Goal: Task Accomplishment & Management: Manage account settings

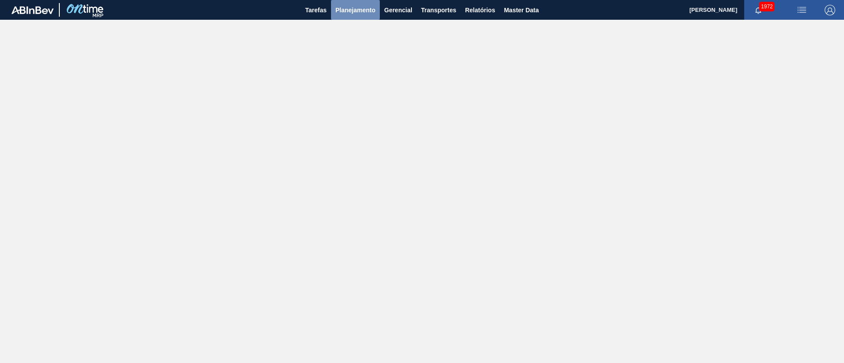
click at [356, 9] on span "Planejamento" at bounding box center [355, 10] width 40 height 11
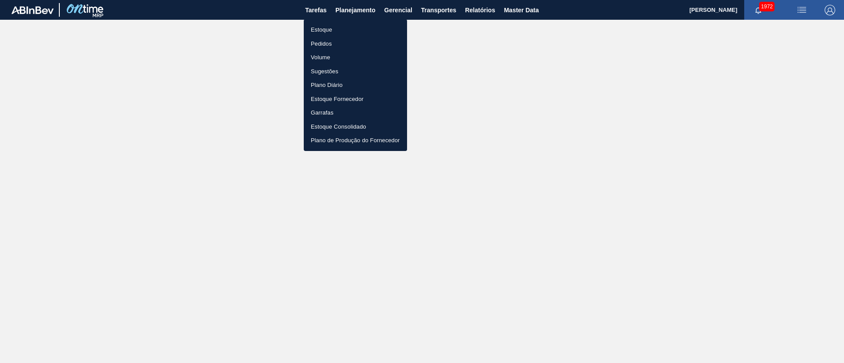
drag, startPoint x: 320, startPoint y: 32, endPoint x: 331, endPoint y: 68, distance: 37.7
click at [322, 32] on li "Estoque" at bounding box center [355, 30] width 103 height 14
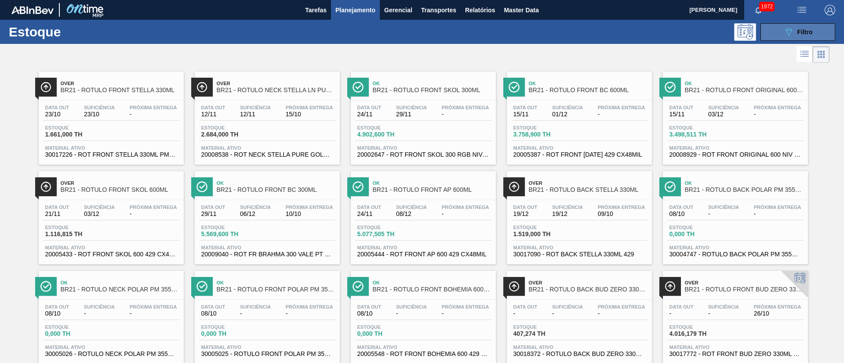
click at [562, 35] on div "089F7B8B-B2A5-4AFE-B5C0-19BA573D28AC Filtro" at bounding box center [797, 32] width 29 height 11
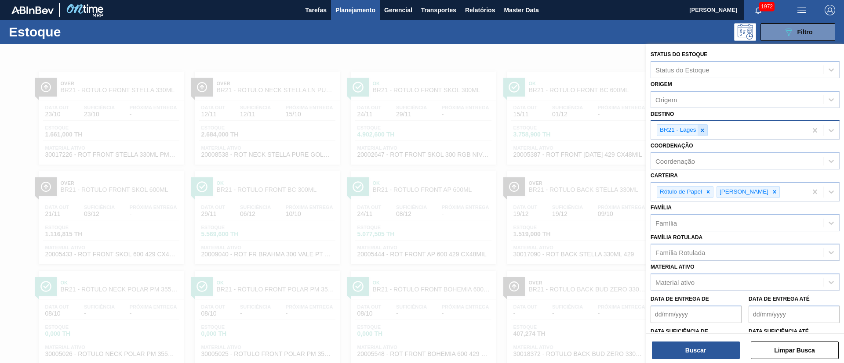
click at [562, 133] on icon at bounding box center [702, 130] width 6 height 6
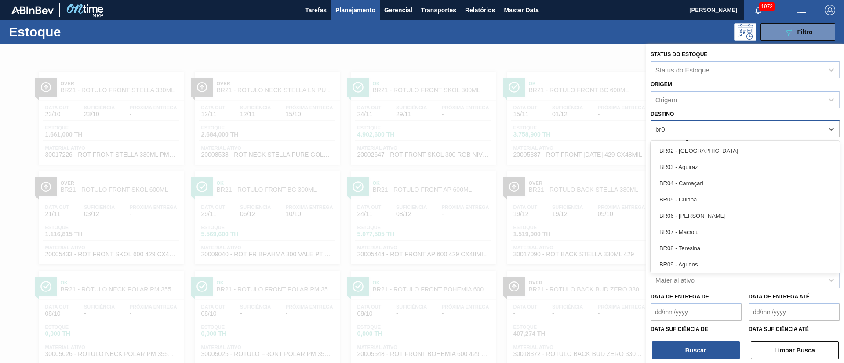
type input "br03"
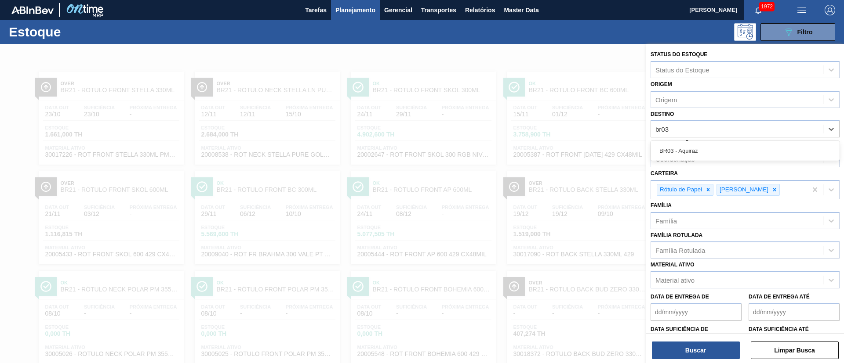
click at [562, 146] on div "BR03 - Aquiraz" at bounding box center [744, 151] width 189 height 16
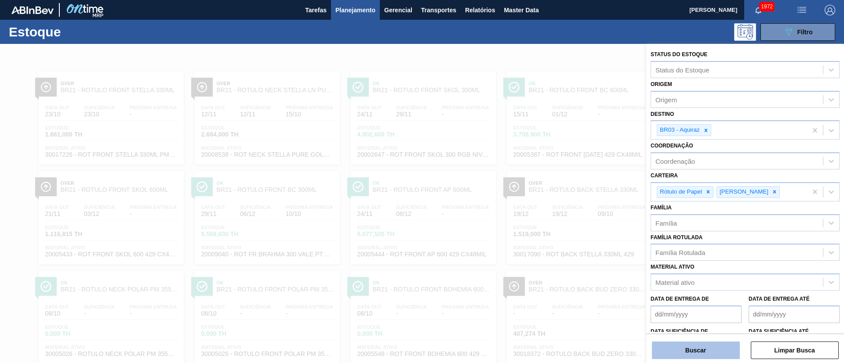
click at [562, 242] on button "Buscar" at bounding box center [696, 351] width 88 height 18
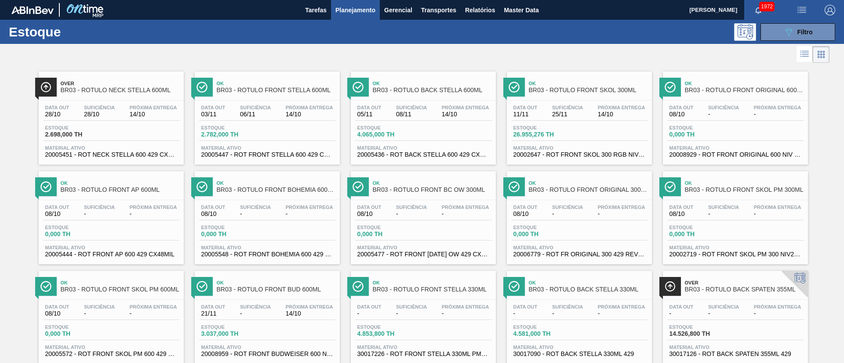
drag, startPoint x: 285, startPoint y: 112, endPoint x: 144, endPoint y: 192, distance: 162.0
drag, startPoint x: 144, startPoint y: 192, endPoint x: 162, endPoint y: 199, distance: 19.5
click at [162, 199] on div "Ok BR03 - RÓTULO FRONT AP 600ML Data out 08/10 Suficiência - Próxima Entrega - …" at bounding box center [111, 217] width 145 height 93
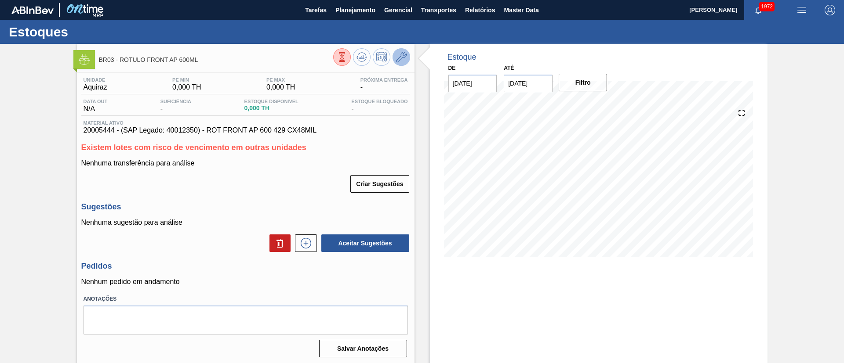
click at [401, 58] on icon at bounding box center [401, 57] width 11 height 11
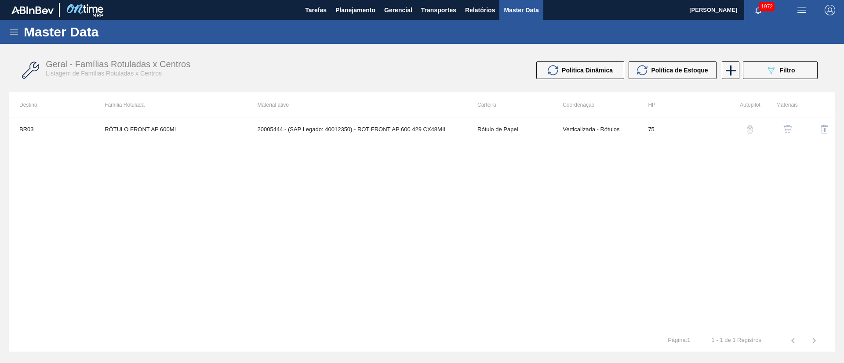
click at [562, 127] on button "button" at bounding box center [787, 129] width 21 height 21
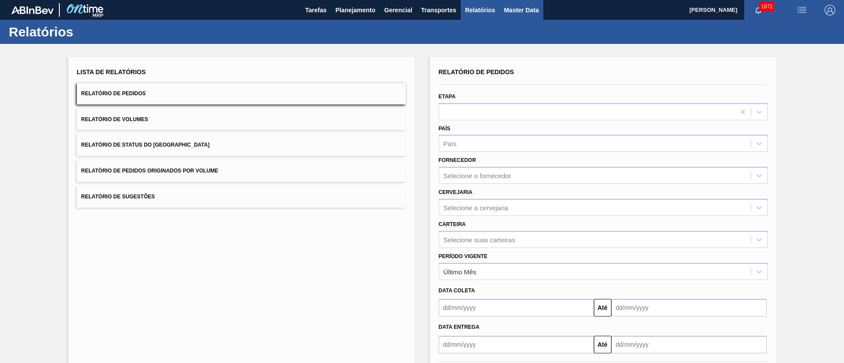
click at [508, 15] on button "Master Data" at bounding box center [521, 10] width 44 height 20
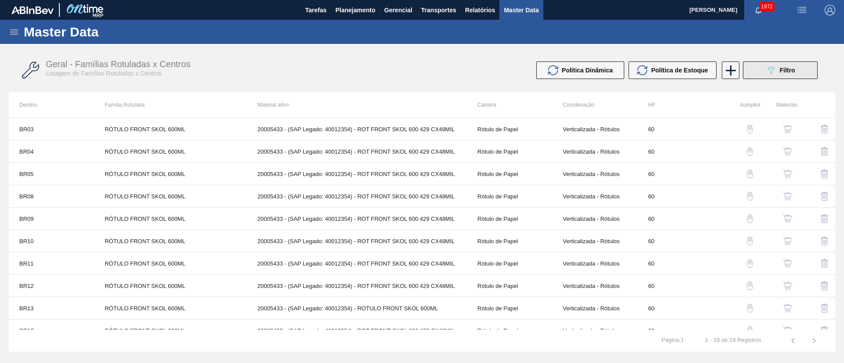
click at [787, 64] on button "089F7B8B-B2A5-4AFE-B5C0-19BA573D28AC Filtro" at bounding box center [780, 71] width 75 height 18
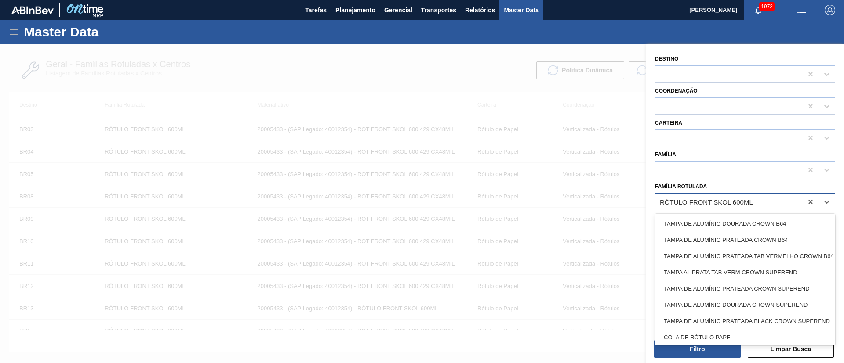
click at [713, 203] on div "RÓTULO FRONT SKOL 600ML" at bounding box center [706, 201] width 93 height 7
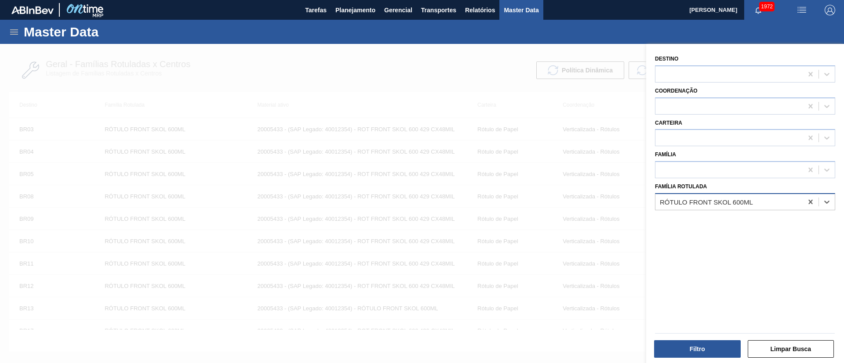
paste Rotulada "RÓTULO NECK AP 600ML"
type Rotulada "RÓTULO NECK AP 600ML"
click at [708, 227] on div "RÓTULO NECK AP 600ML" at bounding box center [745, 224] width 180 height 16
click at [691, 345] on button "Filtro" at bounding box center [697, 350] width 87 height 18
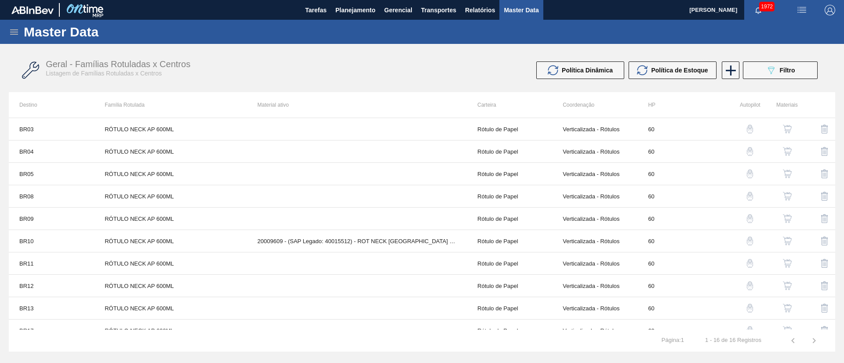
click at [788, 128] on img "button" at bounding box center [787, 129] width 9 height 9
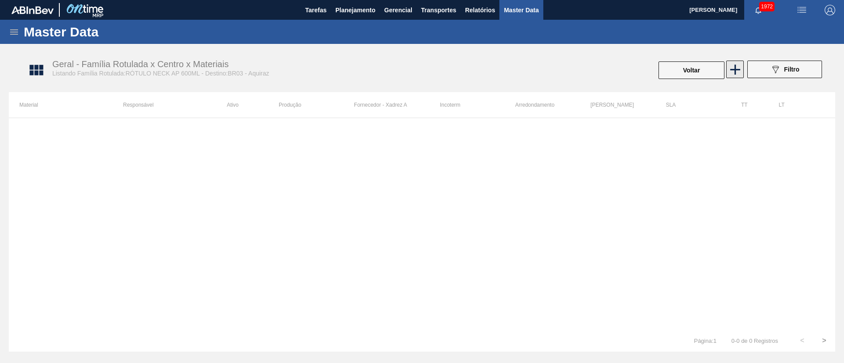
click at [740, 74] on icon at bounding box center [734, 69] width 17 height 17
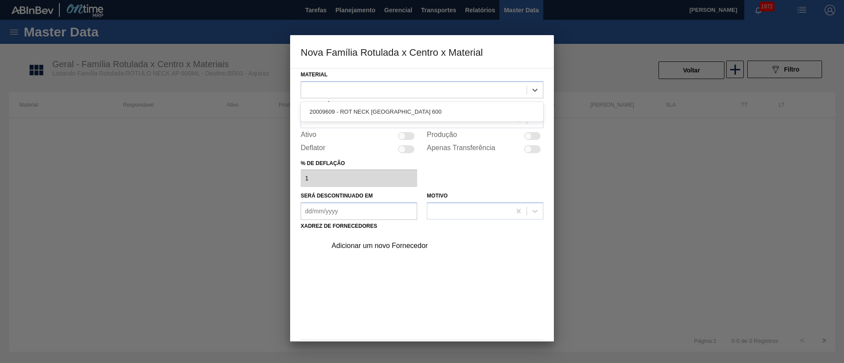
drag, startPoint x: 437, startPoint y: 93, endPoint x: 406, endPoint y: 103, distance: 32.8
click at [436, 93] on div at bounding box center [413, 89] width 225 height 13
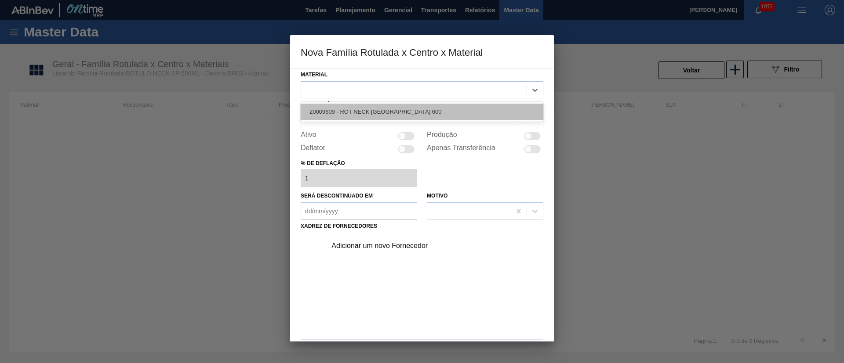
click at [387, 110] on div "20009609 - ROT NECK ANTARCTICA 600" at bounding box center [422, 112] width 243 height 16
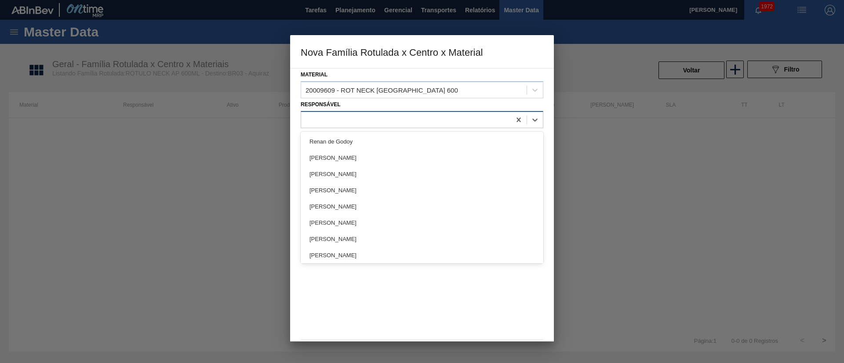
click at [369, 121] on div at bounding box center [406, 119] width 210 height 13
type input "lucas"
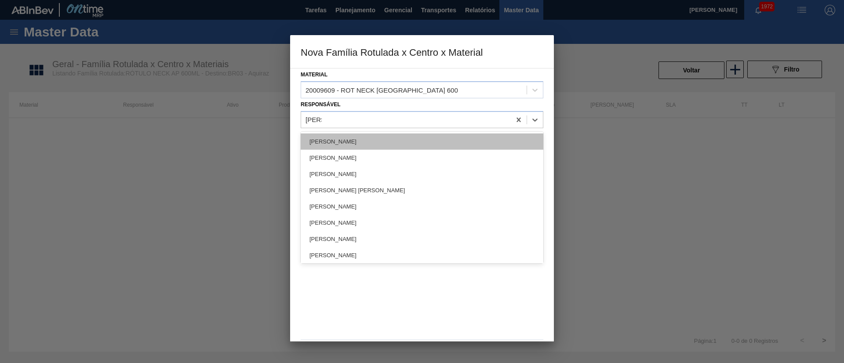
click at [367, 135] on div "[PERSON_NAME]" at bounding box center [422, 142] width 243 height 16
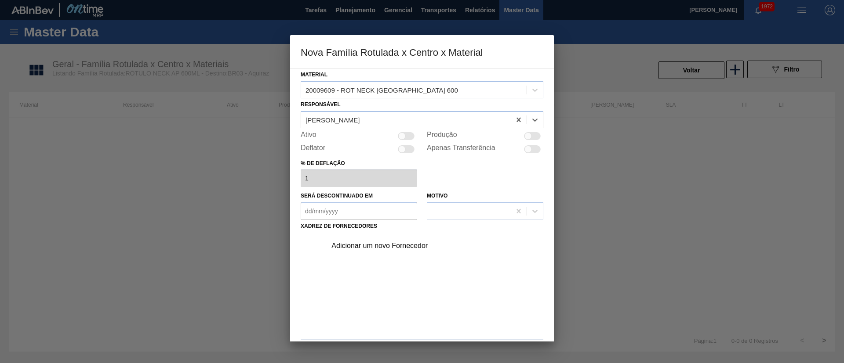
click at [404, 137] on div at bounding box center [401, 135] width 7 height 7
checkbox input "true"
click at [370, 246] on div "Adicionar um novo Fornecedor" at bounding box center [417, 246] width 172 height 8
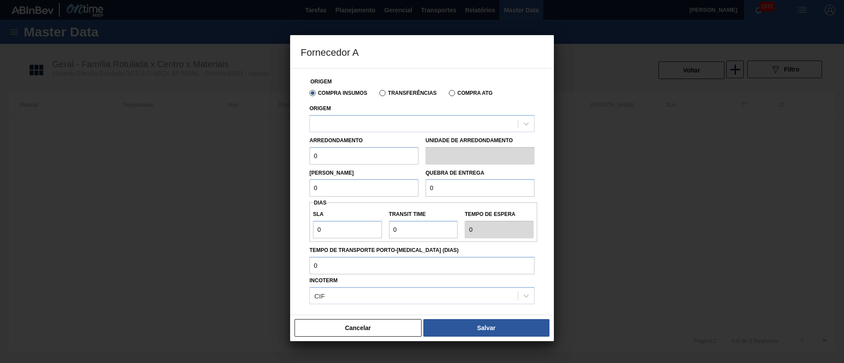
click at [397, 94] on label "Transferências" at bounding box center [407, 93] width 57 height 6
click at [378, 95] on input "Transferências" at bounding box center [378, 95] width 0 height 0
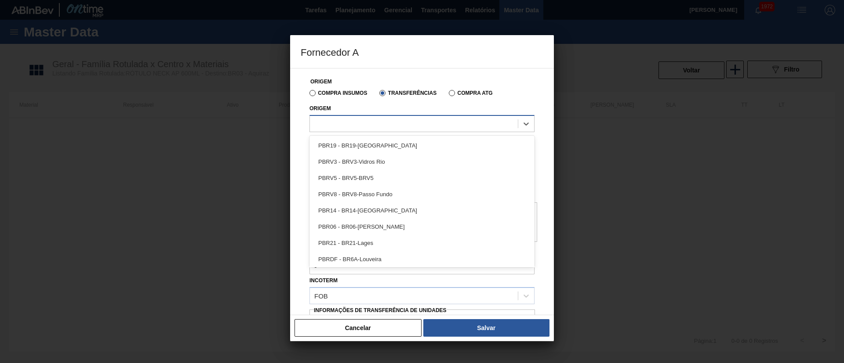
click at [361, 127] on div at bounding box center [414, 123] width 208 height 13
type input "brvb"
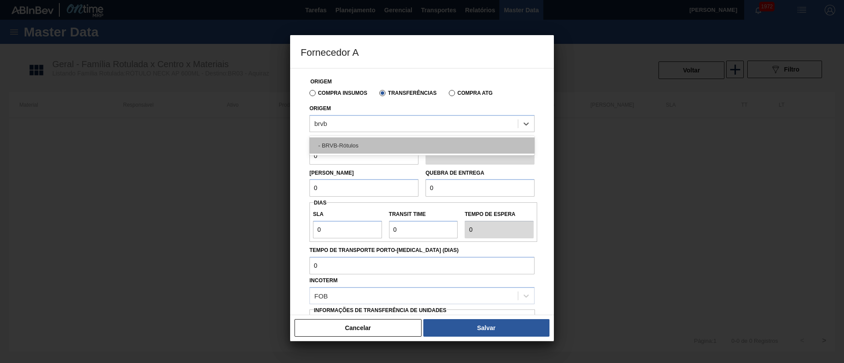
click at [359, 139] on div "- BRVB-Rótulos" at bounding box center [421, 146] width 225 height 16
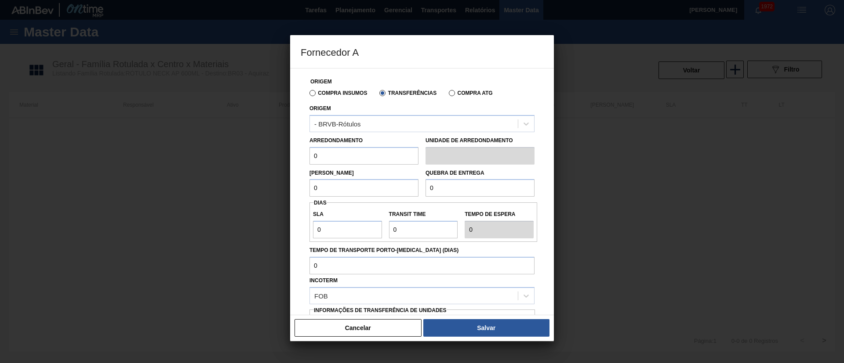
drag, startPoint x: 333, startPoint y: 162, endPoint x: 305, endPoint y: 160, distance: 28.2
click at [305, 160] on div "Origem Compra Insumos Transferências Compra ATG Origem - BRVB-Rótulos Arredonda…" at bounding box center [422, 214] width 243 height 291
type input "110"
drag, startPoint x: 332, startPoint y: 183, endPoint x: 299, endPoint y: 188, distance: 33.3
click at [299, 188] on div "Origem Compra Insumos Transferências Compra ATG Origem - BRVB-Rótulos Arredonda…" at bounding box center [422, 191] width 264 height 247
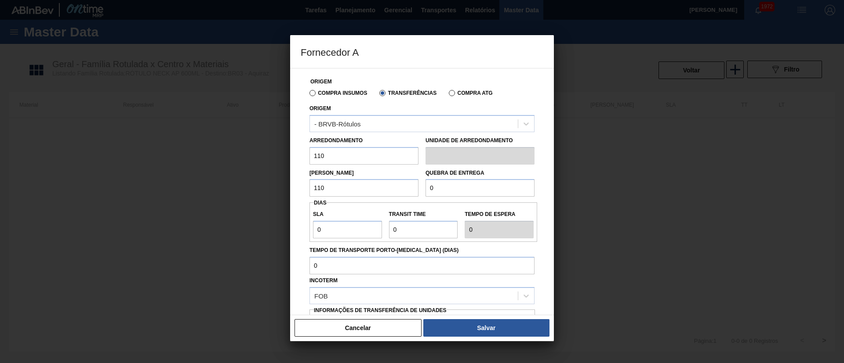
drag, startPoint x: 353, startPoint y: 186, endPoint x: 293, endPoint y: 193, distance: 60.6
click at [293, 193] on div "Origem Compra Insumos Transferências Compra ATG Origem - BRVB-Rótulos Arredonda…" at bounding box center [422, 191] width 264 height 247
type input "5.280"
drag, startPoint x: 480, startPoint y: 188, endPoint x: 401, endPoint y: 190, distance: 79.1
click at [401, 190] on div "Lote Mínimo 5.280 Quebra de entrega 0" at bounding box center [422, 181] width 232 height 33
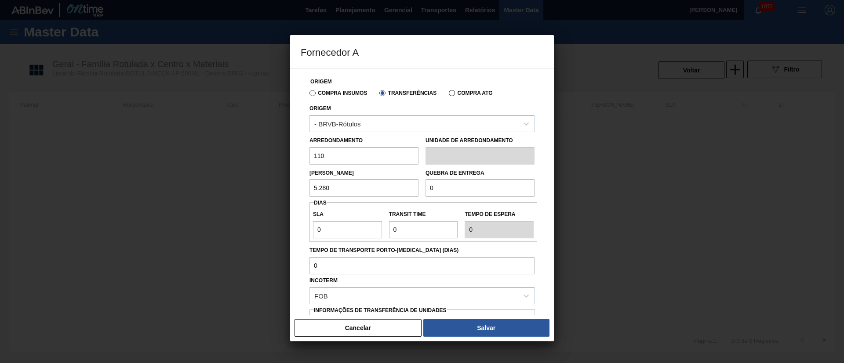
type input "1"
type input "20.000"
drag, startPoint x: 341, startPoint y: 229, endPoint x: 286, endPoint y: 232, distance: 55.0
click at [286, 232] on div "Fornecedor A Origem Compra Insumos Transferências Compra ATG Origem - BRVB-Rótu…" at bounding box center [422, 181] width 844 height 363
type input "3"
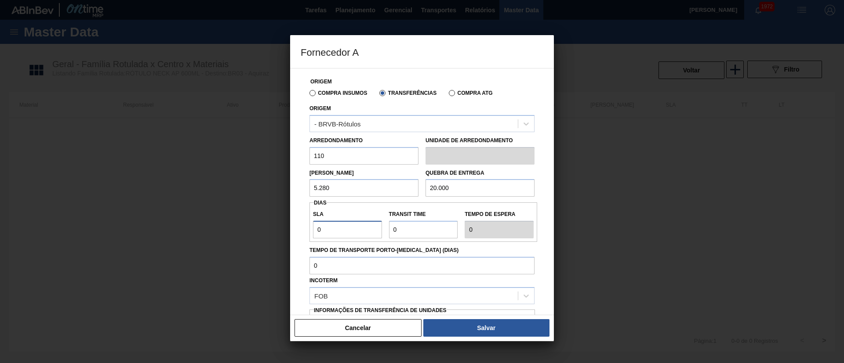
type input "3"
drag, startPoint x: 328, startPoint y: 227, endPoint x: 302, endPoint y: 228, distance: 25.9
click at [302, 228] on div "Origem Compra Insumos Transferências Compra ATG Origem - BRVB-Rótulos Arredonda…" at bounding box center [422, 214] width 243 height 291
type input "7"
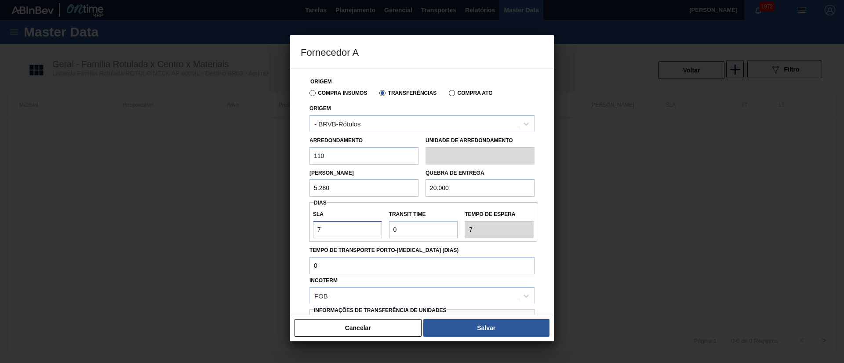
type input "7"
drag, startPoint x: 409, startPoint y: 235, endPoint x: 362, endPoint y: 233, distance: 47.5
click at [362, 233] on div "SLA 7 Transit Time Tempo de espera 7" at bounding box center [423, 222] width 228 height 33
type input "1"
type input "8"
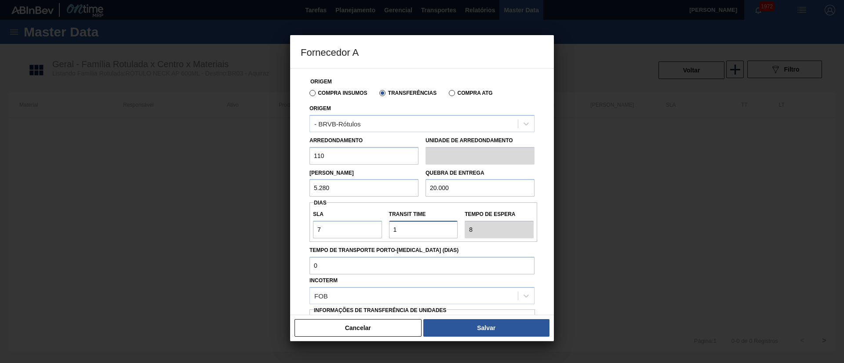
type input "11"
type input "18"
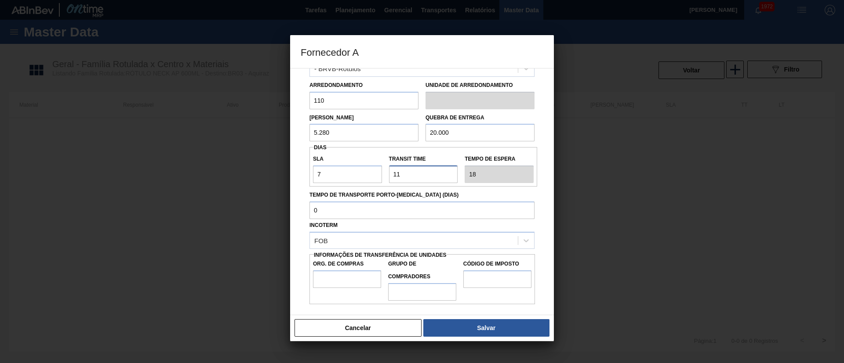
type input "11"
drag, startPoint x: 341, startPoint y: 281, endPoint x: 347, endPoint y: 284, distance: 6.3
click at [341, 281] on input "Org. de Compras" at bounding box center [347, 280] width 68 height 18
type input "BR00"
click at [404, 292] on input "Grupo de Compradores" at bounding box center [422, 292] width 68 height 18
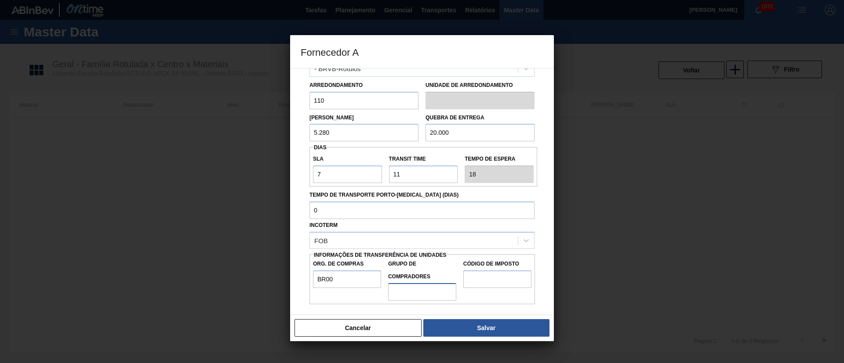
type input "A01"
click at [515, 285] on input "Código de Imposto" at bounding box center [497, 280] width 68 height 18
type input "I1"
drag, startPoint x: 496, startPoint y: 329, endPoint x: 492, endPoint y: 296, distance: 32.8
click at [495, 330] on button "Salvar" at bounding box center [486, 328] width 126 height 18
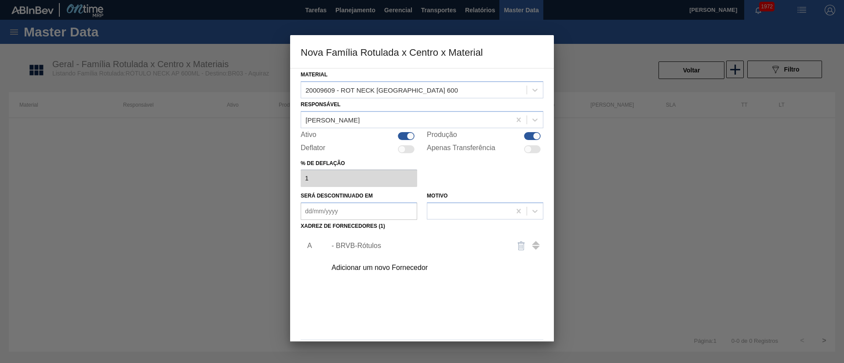
scroll to position [32, 0]
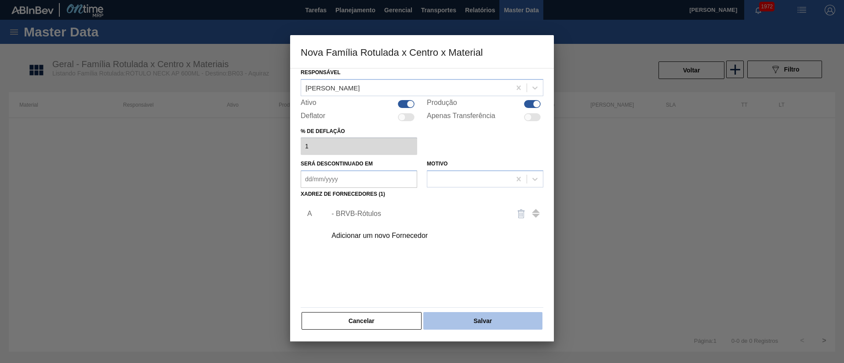
click at [479, 325] on button "Salvar" at bounding box center [482, 321] width 119 height 18
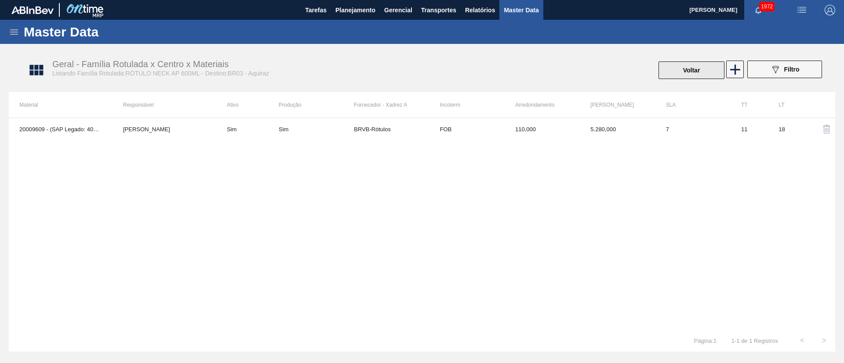
click at [698, 69] on button "Voltar" at bounding box center [691, 71] width 66 height 18
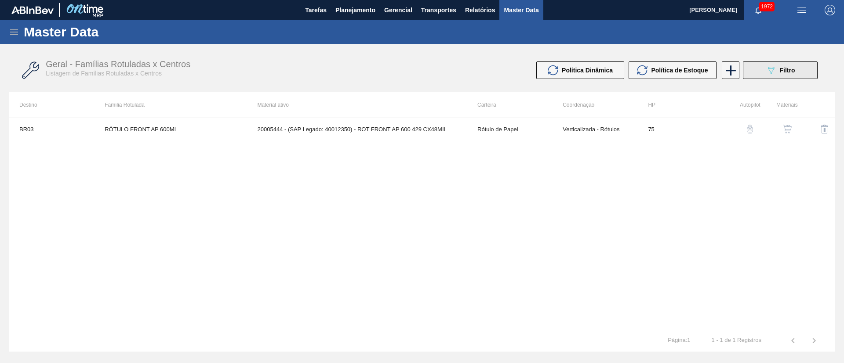
click at [764, 79] on button "089F7B8B-B2A5-4AFE-B5C0-19BA573D28AC Filtro" at bounding box center [780, 71] width 75 height 18
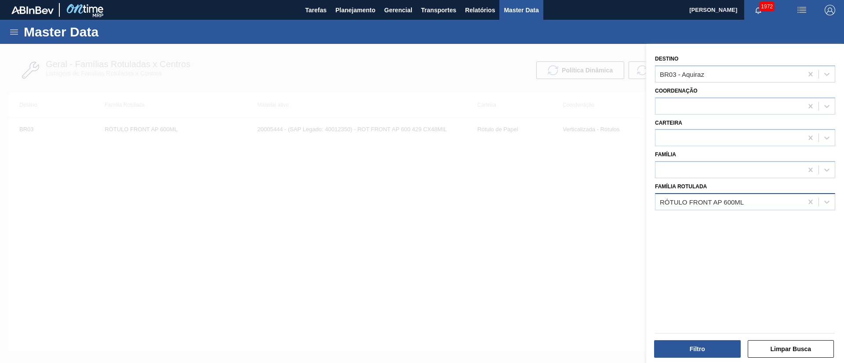
click at [720, 198] on div "RÓTULO FRONT AP 600ML" at bounding box center [702, 201] width 84 height 7
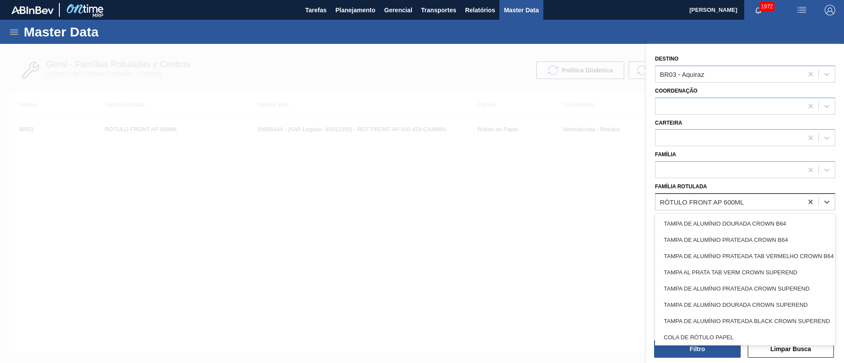
paste Rotulada "RÓTULO NECK AP 600ML"
type Rotulada "RÓTULO NECK AP 600ML"
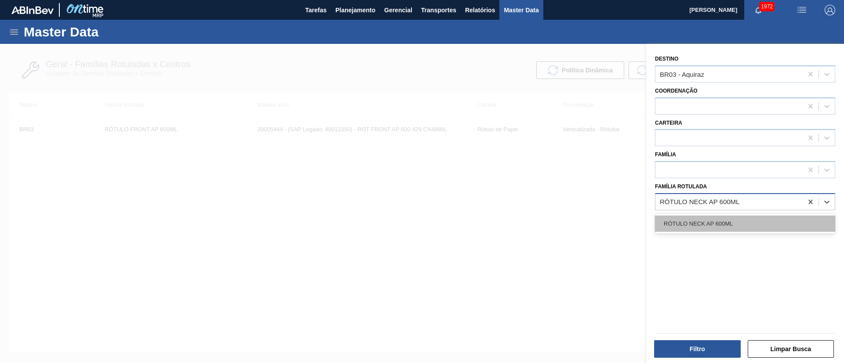
click at [717, 228] on div "RÓTULO NECK AP 600ML" at bounding box center [745, 224] width 180 height 16
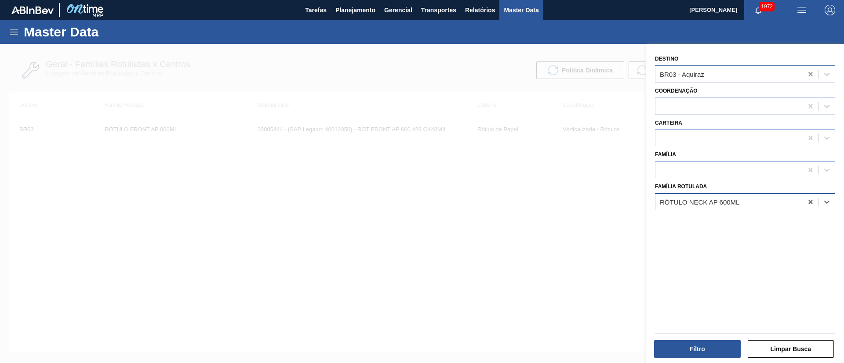
click at [810, 76] on icon at bounding box center [810, 74] width 9 height 9
click at [690, 346] on button "Filtro" at bounding box center [697, 350] width 87 height 18
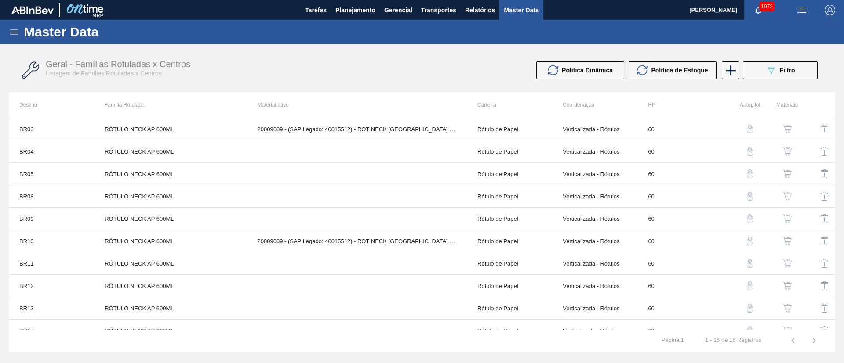
click at [782, 156] on button "button" at bounding box center [787, 151] width 21 height 21
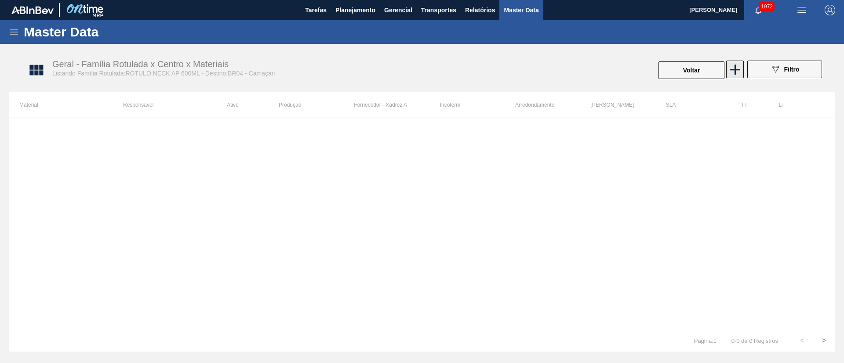
click at [734, 70] on icon at bounding box center [734, 69] width 17 height 17
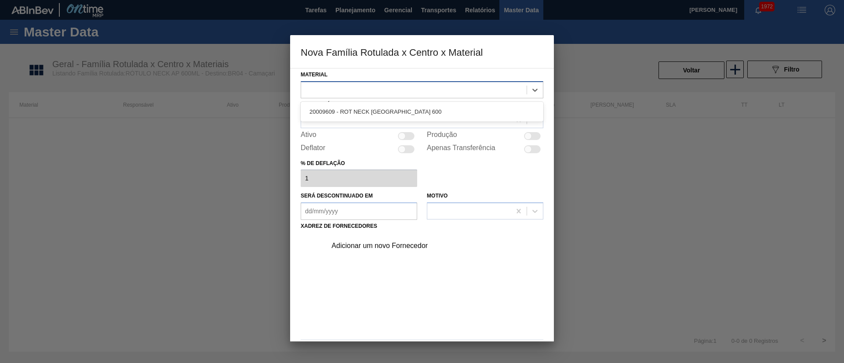
click at [378, 88] on div at bounding box center [413, 89] width 225 height 13
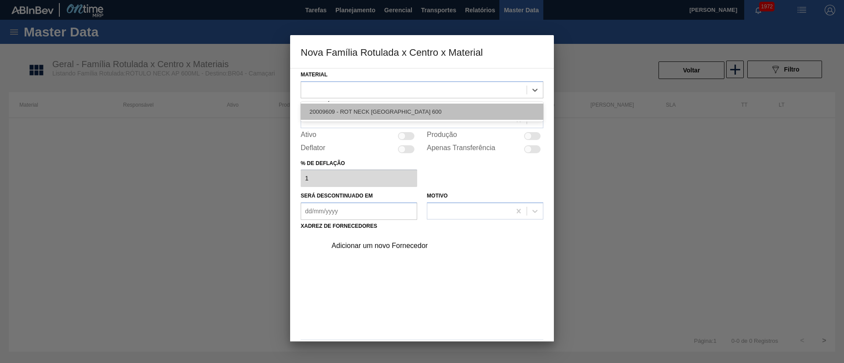
click at [375, 108] on div "20009609 - ROT NECK [GEOGRAPHIC_DATA] 600" at bounding box center [422, 112] width 243 height 16
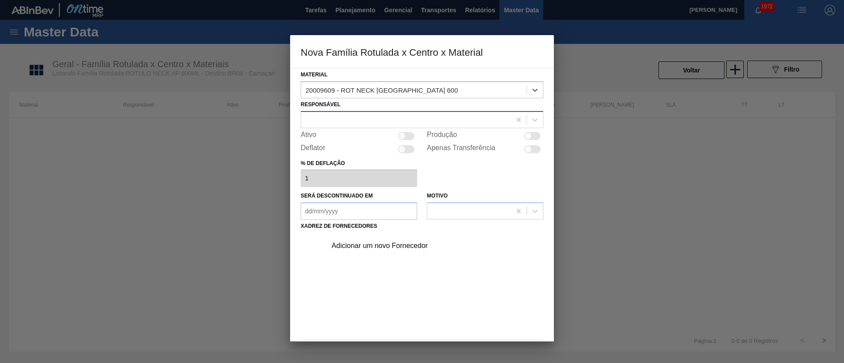
click at [358, 119] on div at bounding box center [406, 119] width 210 height 13
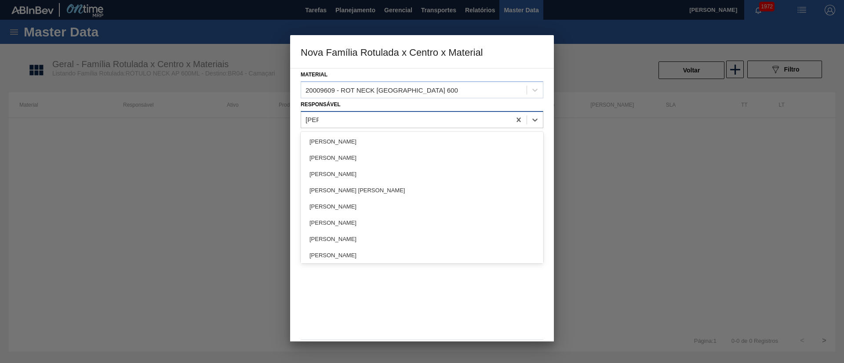
type input "lucas"
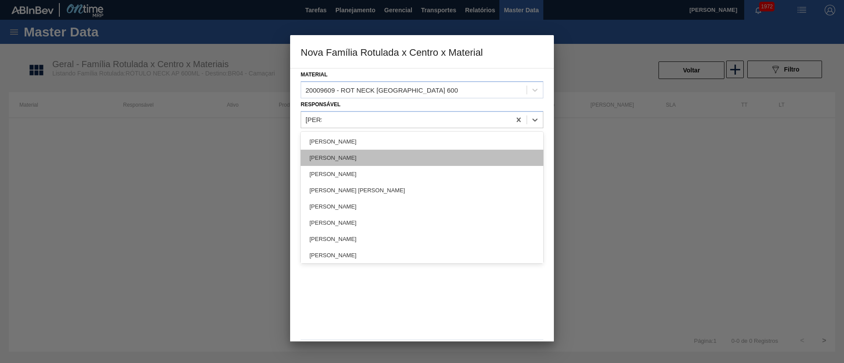
click at [345, 150] on div "Lucas de Castro Oliveira" at bounding box center [422, 158] width 243 height 16
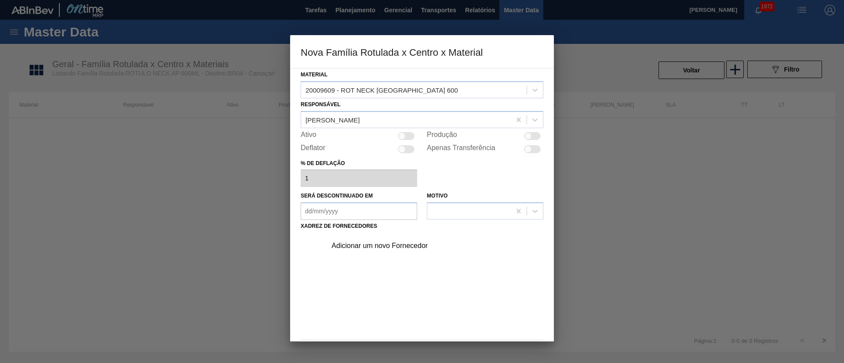
drag, startPoint x: 343, startPoint y: 150, endPoint x: 357, endPoint y: 145, distance: 14.8
click at [343, 150] on div "Deflator" at bounding box center [359, 149] width 116 height 11
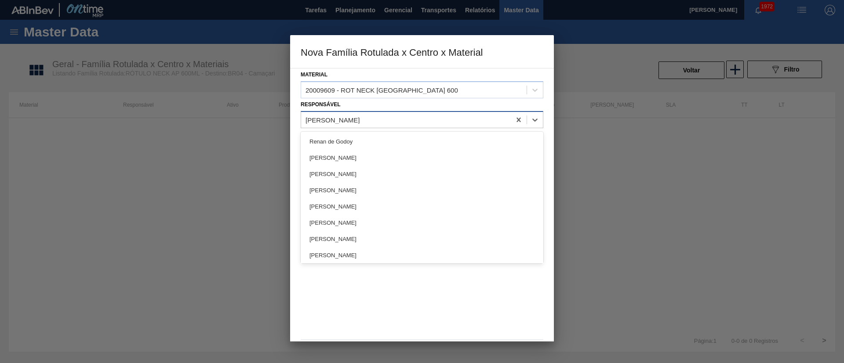
click at [359, 120] on div "Lucas de Castro Oliveira" at bounding box center [332, 119] width 54 height 7
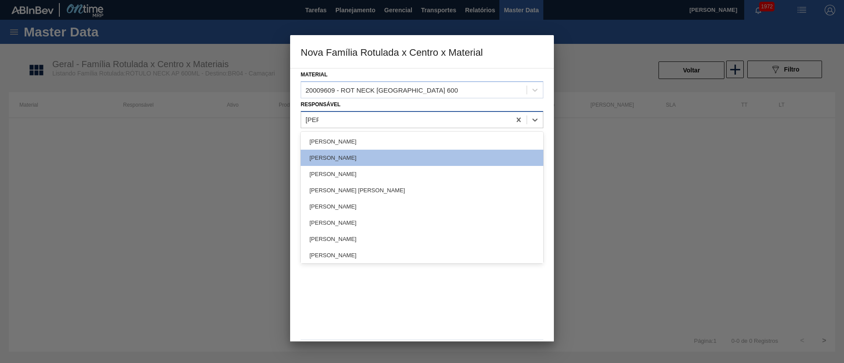
type input "lucas"
click at [352, 137] on div "[PERSON_NAME]" at bounding box center [422, 142] width 243 height 16
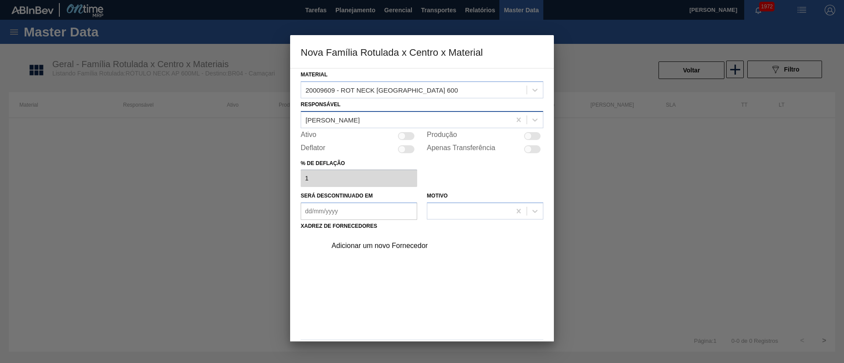
drag, startPoint x: 407, startPoint y: 133, endPoint x: 397, endPoint y: 183, distance: 50.5
click at [405, 134] on div at bounding box center [406, 136] width 17 height 8
checkbox input "true"
click at [370, 250] on div "Adicionar um novo Fornecedor" at bounding box center [417, 246] width 172 height 8
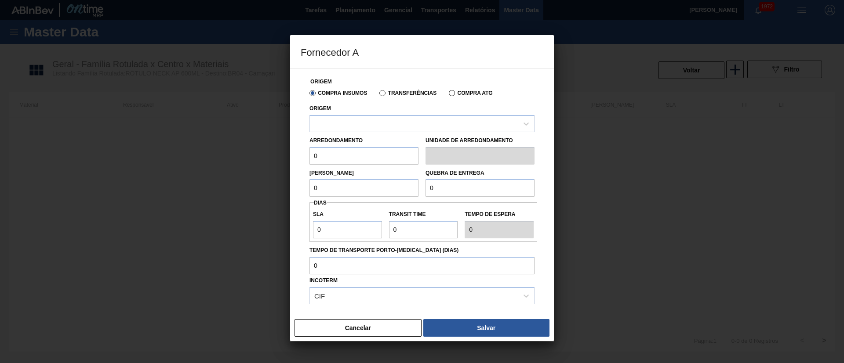
click at [392, 93] on label "Transferências" at bounding box center [407, 93] width 57 height 6
click at [378, 95] on input "Transferências" at bounding box center [378, 95] width 0 height 0
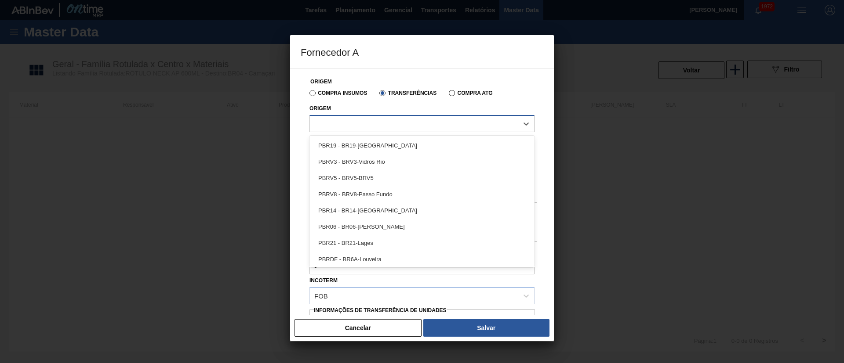
click at [371, 119] on div at bounding box center [414, 123] width 208 height 13
type input "brvb"
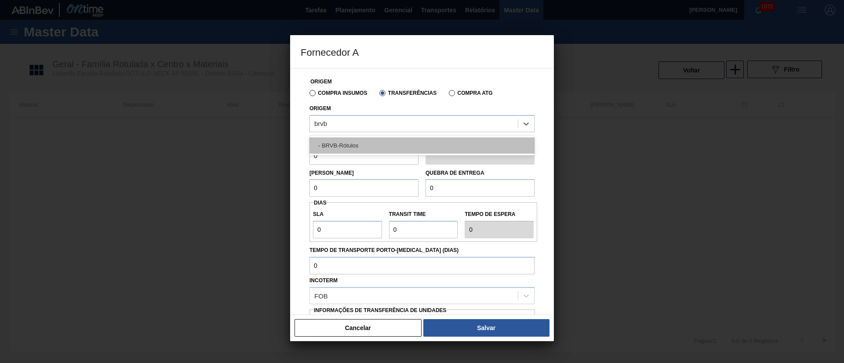
click at [355, 145] on div "- BRVB-Rótulos" at bounding box center [421, 146] width 225 height 16
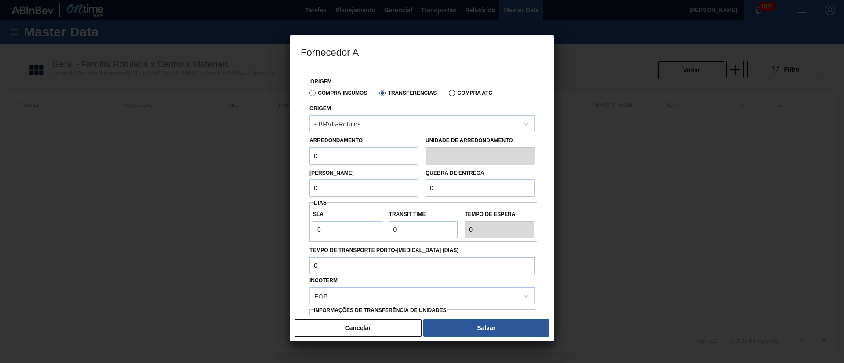
drag, startPoint x: 335, startPoint y: 154, endPoint x: 280, endPoint y: 152, distance: 55.8
click at [280, 152] on div "Fornecedor A Origem Compra Insumos Transferências Compra ATG Origem - BRVB-Rótu…" at bounding box center [422, 181] width 844 height 363
type input "110"
drag, startPoint x: 334, startPoint y: 196, endPoint x: 290, endPoint y: 196, distance: 43.9
click at [290, 196] on div "Origem Compra Insumos Transferências Compra ATG Origem - BRVB-Rótulos Arredonda…" at bounding box center [422, 191] width 264 height 247
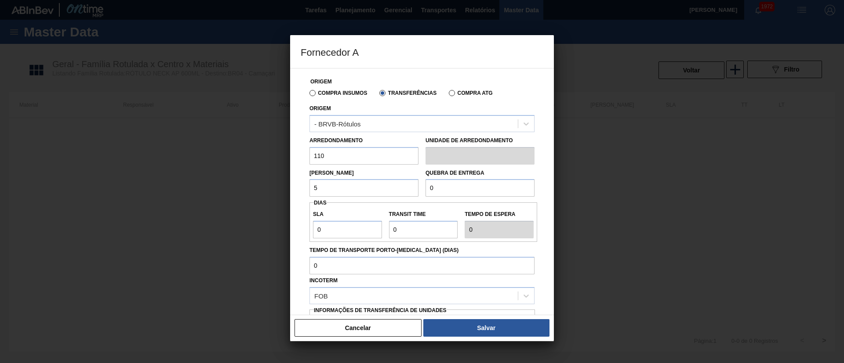
type input "5.280"
drag, startPoint x: 449, startPoint y: 197, endPoint x: 443, endPoint y: 193, distance: 7.1
click at [445, 197] on div "Origem Compra Insumos Transferências Compra ATG Origem - BRVB-Rótulos Arredonda…" at bounding box center [422, 214] width 243 height 291
drag, startPoint x: 415, startPoint y: 189, endPoint x: 395, endPoint y: 189, distance: 20.2
click at [395, 189] on div "Lote Mínimo 5.280 Quebra de entrega 0" at bounding box center [422, 181] width 232 height 33
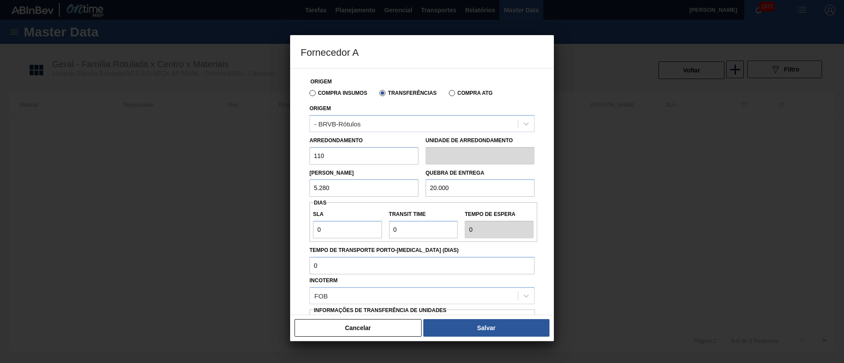
type input "20.000"
drag, startPoint x: 346, startPoint y: 232, endPoint x: 299, endPoint y: 232, distance: 46.6
click at [299, 232] on div "Origem Compra Insumos Transferências Compra ATG Origem - BRVB-Rótulos Arredonda…" at bounding box center [422, 191] width 264 height 247
type input "7"
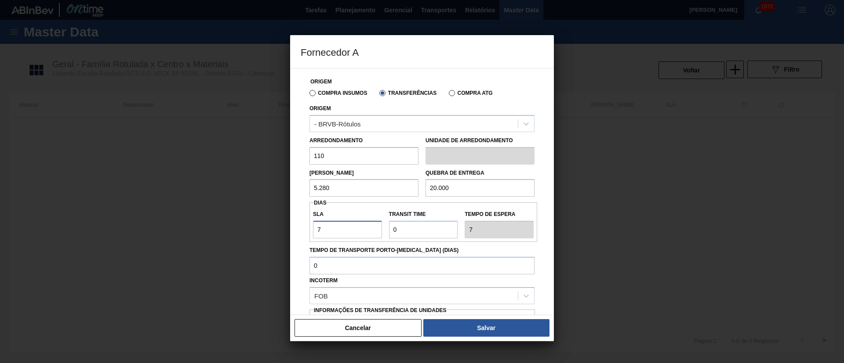
type input "7"
drag, startPoint x: 419, startPoint y: 233, endPoint x: 375, endPoint y: 231, distance: 44.4
click at [375, 231] on div "SLA 7 Transit Time Tempo de espera 7" at bounding box center [423, 222] width 228 height 33
type input "7"
type input "14"
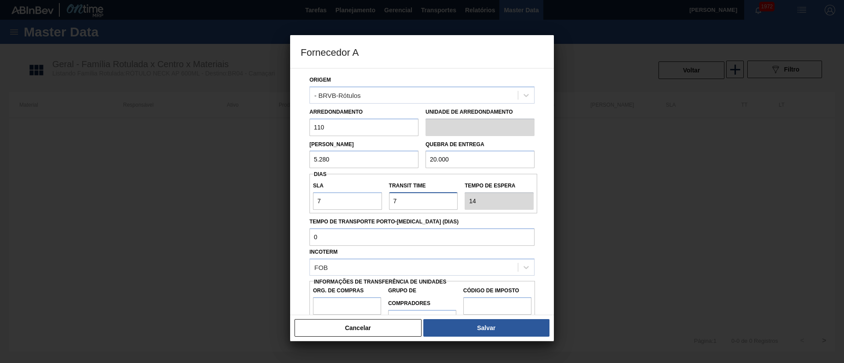
scroll to position [55, 0]
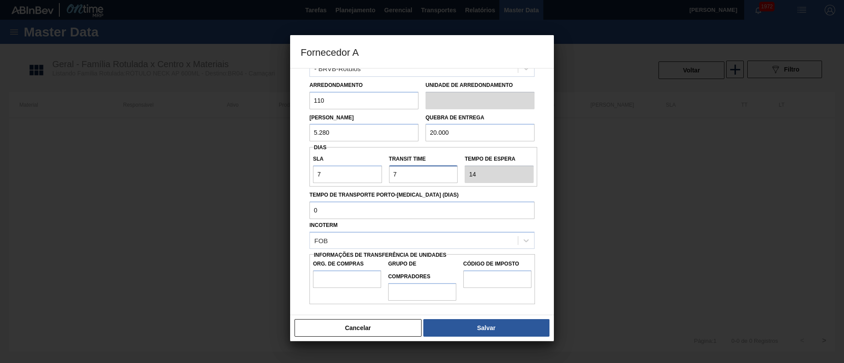
type input "7"
click at [343, 273] on input "Org. de Compras" at bounding box center [347, 280] width 68 height 18
type input "BR00"
click at [411, 288] on input "Grupo de Compradores" at bounding box center [422, 292] width 68 height 18
type input "A01"
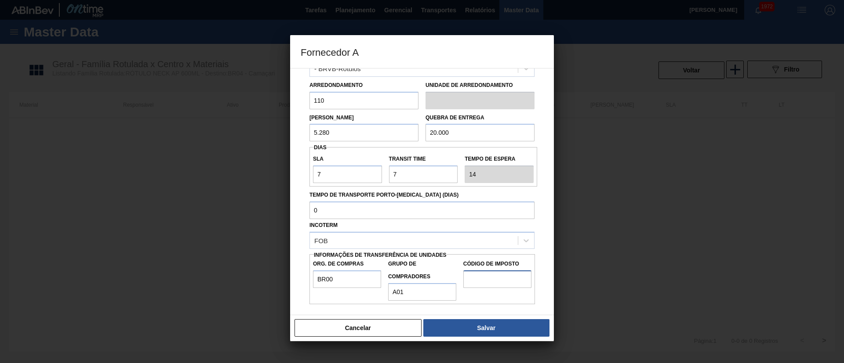
click at [471, 277] on input "Código de Imposto" at bounding box center [497, 280] width 68 height 18
type input "I1"
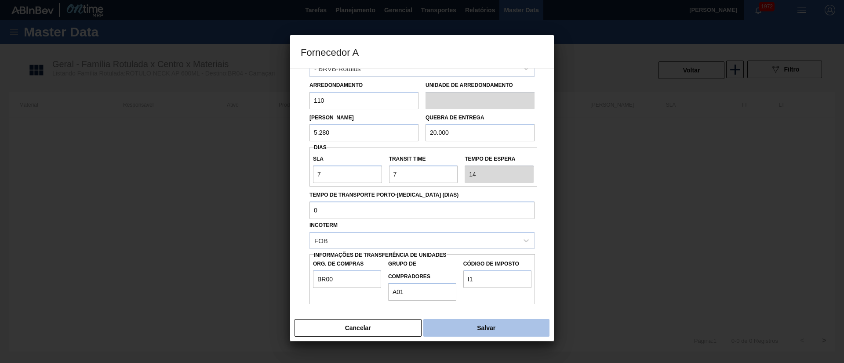
click at [485, 336] on button "Salvar" at bounding box center [486, 328] width 126 height 18
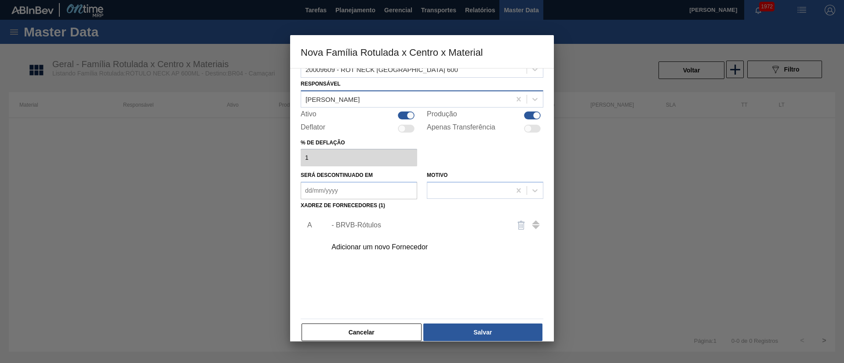
scroll to position [32, 0]
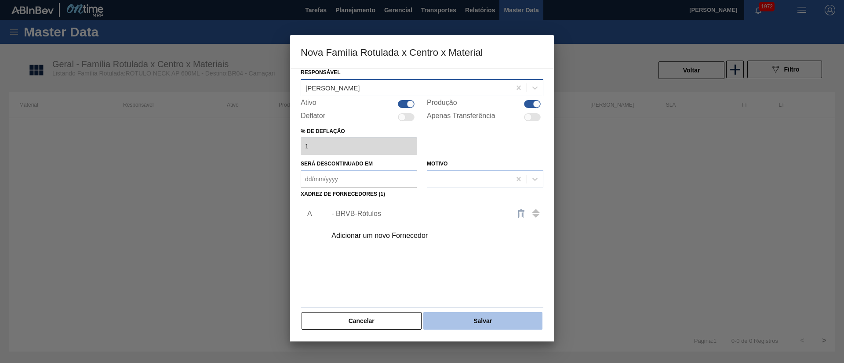
click at [482, 323] on button "Salvar" at bounding box center [482, 321] width 119 height 18
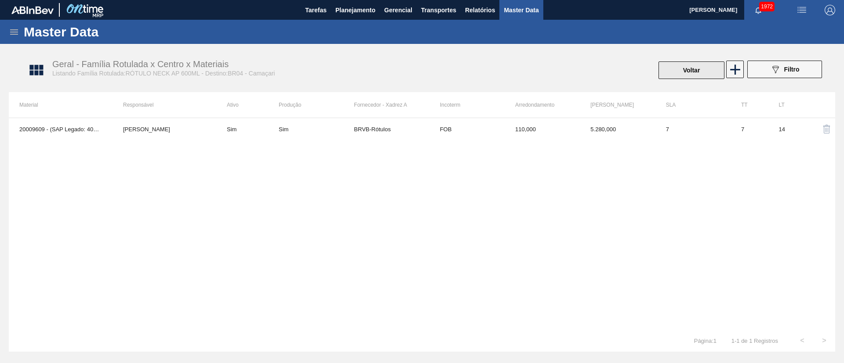
click at [714, 76] on button "Voltar" at bounding box center [691, 71] width 66 height 18
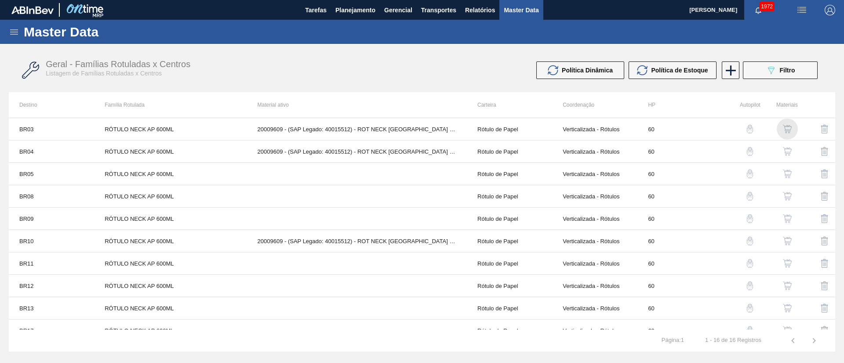
click at [786, 126] on img "button" at bounding box center [787, 129] width 9 height 9
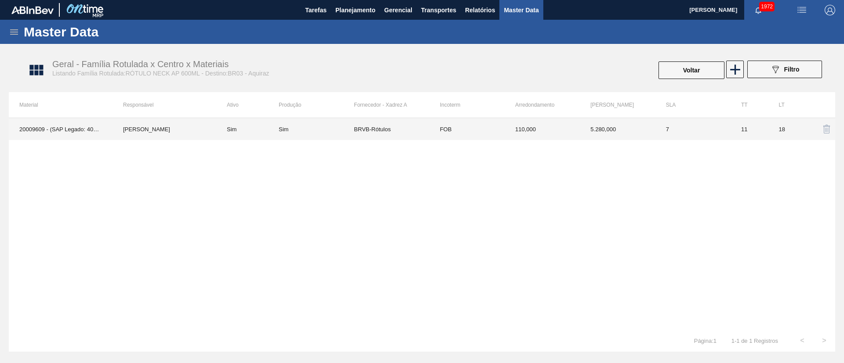
click at [446, 137] on td "FOB" at bounding box center [466, 129] width 75 height 22
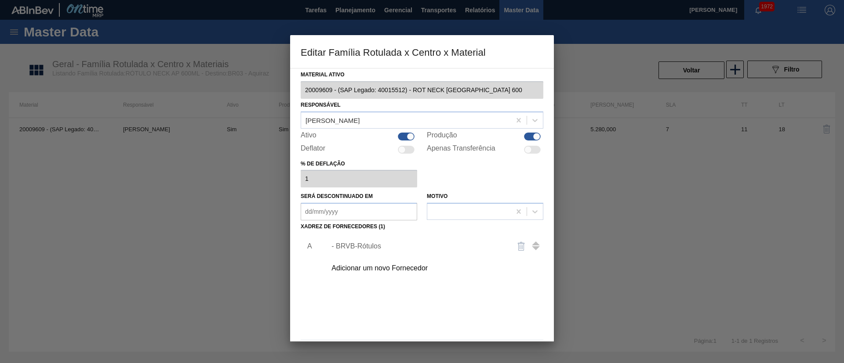
click at [374, 248] on div "- BRVB-Rótulos" at bounding box center [417, 247] width 172 height 8
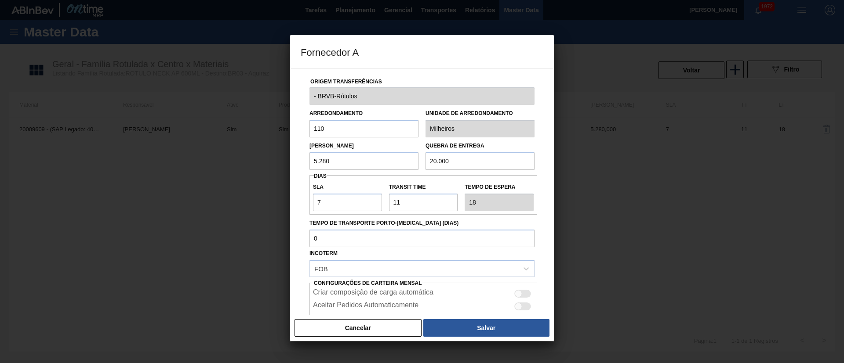
click at [523, 306] on div at bounding box center [522, 307] width 17 height 8
checkbox input "true"
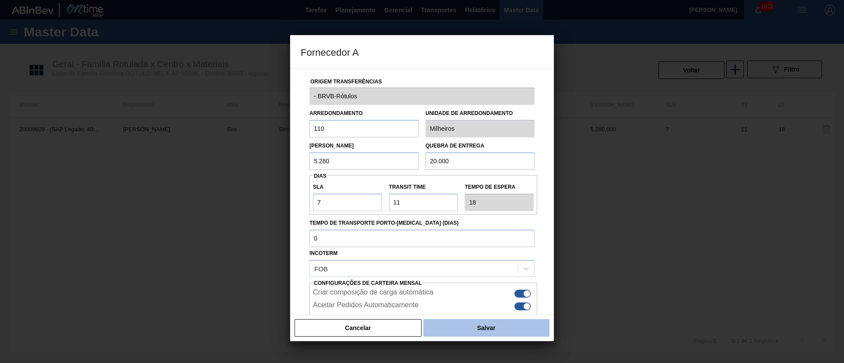
click at [457, 320] on button "Salvar" at bounding box center [486, 328] width 126 height 18
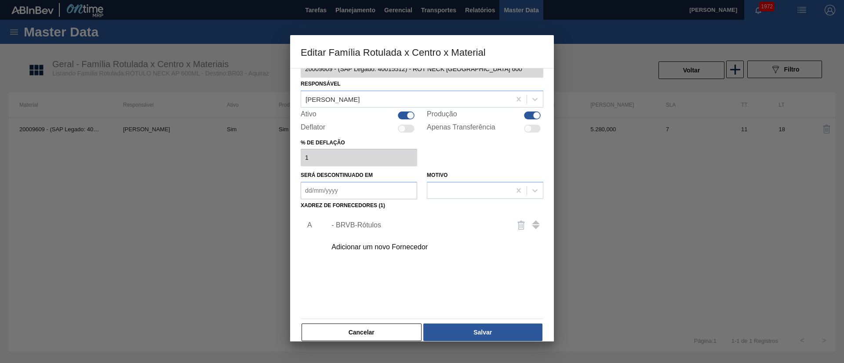
scroll to position [33, 0]
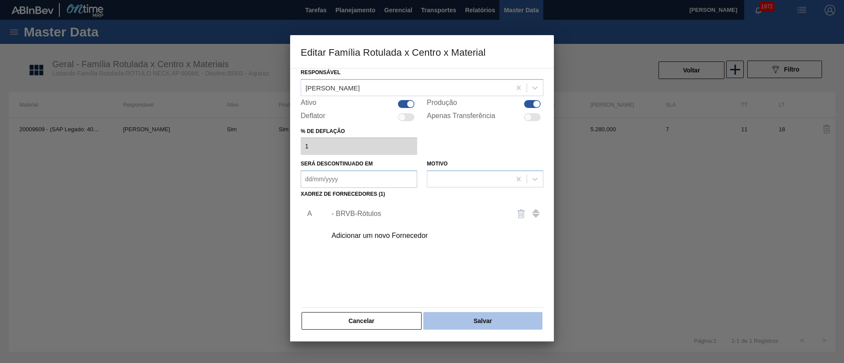
click at [482, 315] on button "Salvar" at bounding box center [482, 321] width 119 height 18
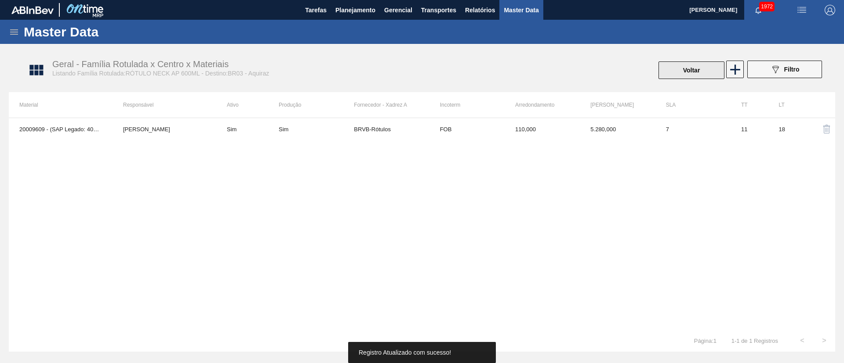
click at [709, 69] on button "Voltar" at bounding box center [691, 71] width 66 height 18
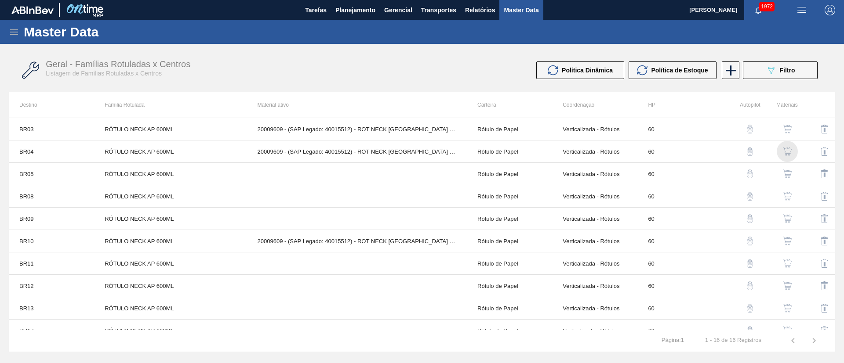
click at [783, 155] on img "button" at bounding box center [787, 151] width 9 height 9
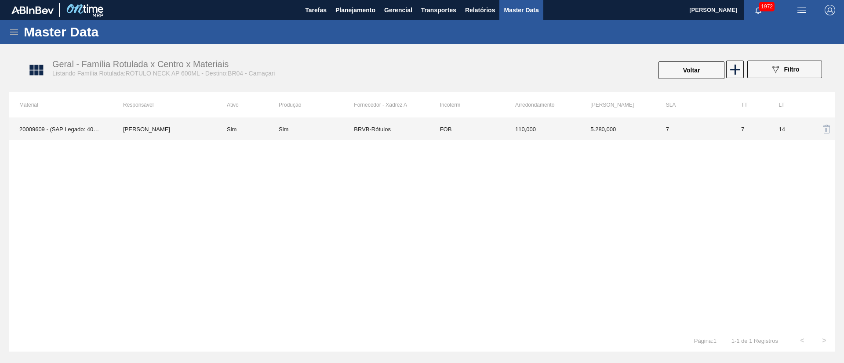
click at [508, 125] on td "110,000" at bounding box center [542, 129] width 75 height 22
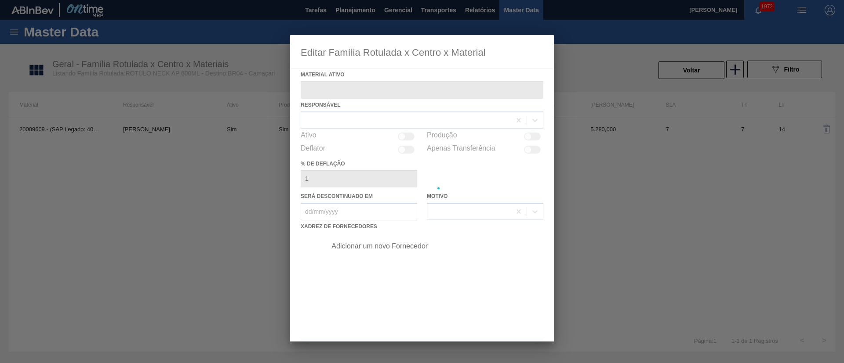
type ativo "20009609 - (SAP Legado: 40015512) - ROT NECK ANTARCTICA 600"
checkbox input "true"
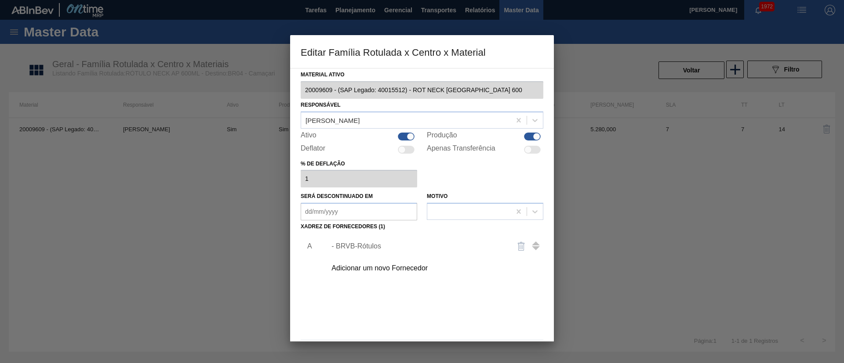
click at [368, 246] on div "- BRVB-Rótulos" at bounding box center [417, 247] width 172 height 8
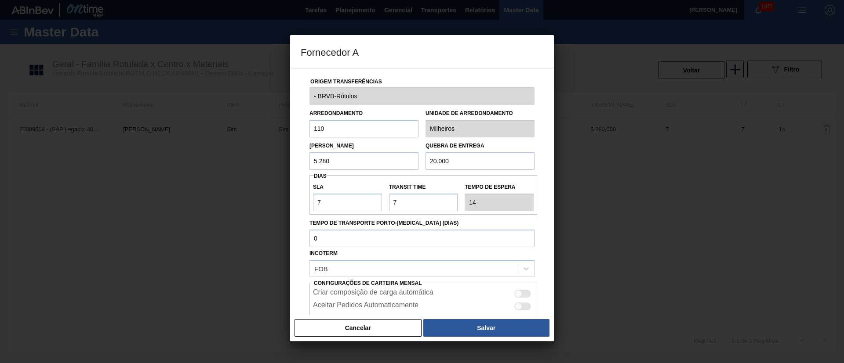
click at [525, 304] on div at bounding box center [522, 307] width 17 height 8
checkbox input "true"
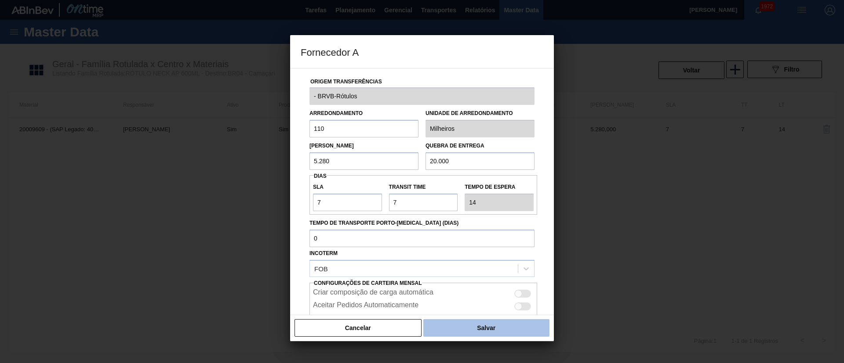
checkbox input "true"
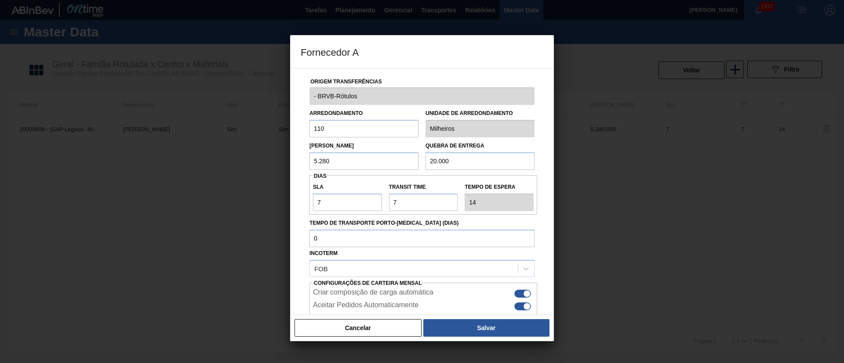
click at [513, 326] on button "Salvar" at bounding box center [486, 328] width 126 height 18
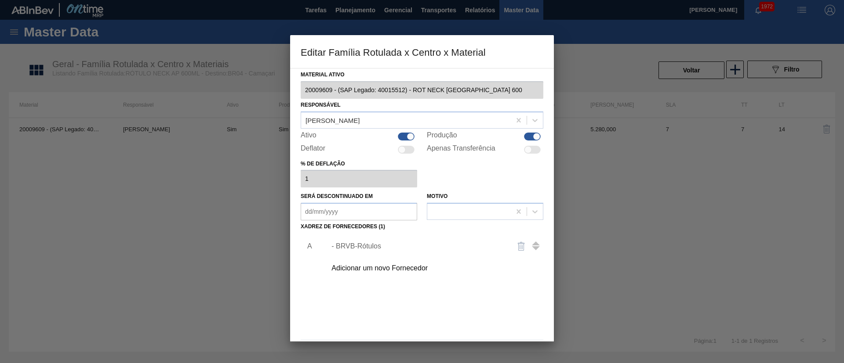
scroll to position [33, 0]
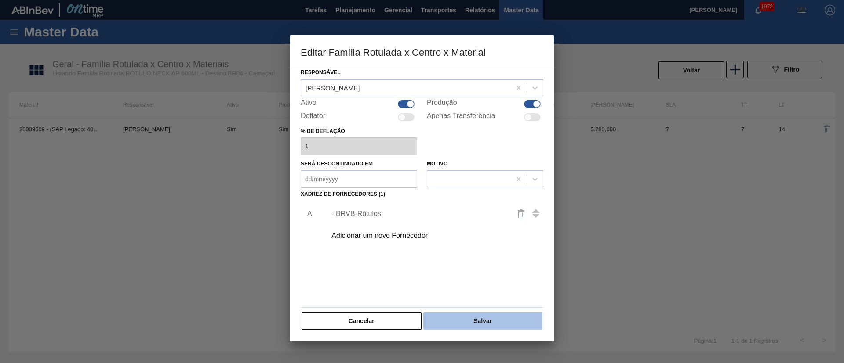
click at [495, 321] on button "Salvar" at bounding box center [482, 321] width 119 height 18
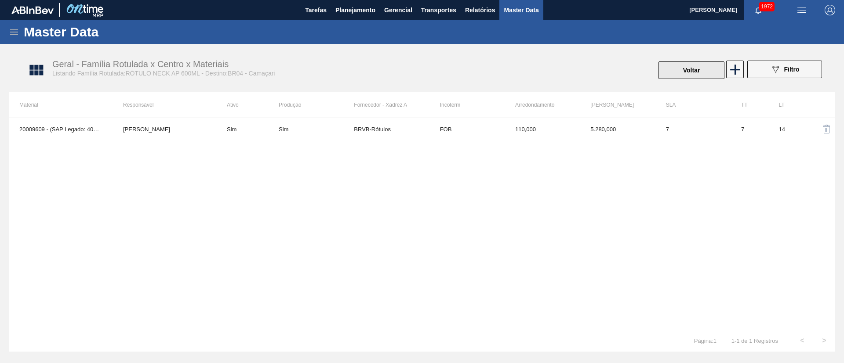
click at [701, 75] on button "Voltar" at bounding box center [691, 71] width 66 height 18
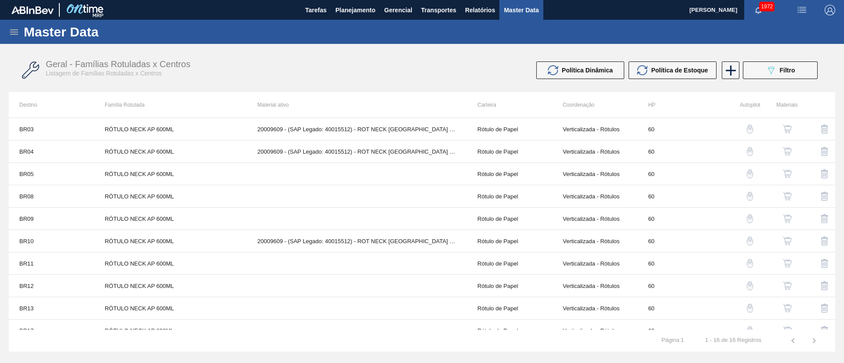
click at [789, 170] on img "button" at bounding box center [787, 174] width 9 height 9
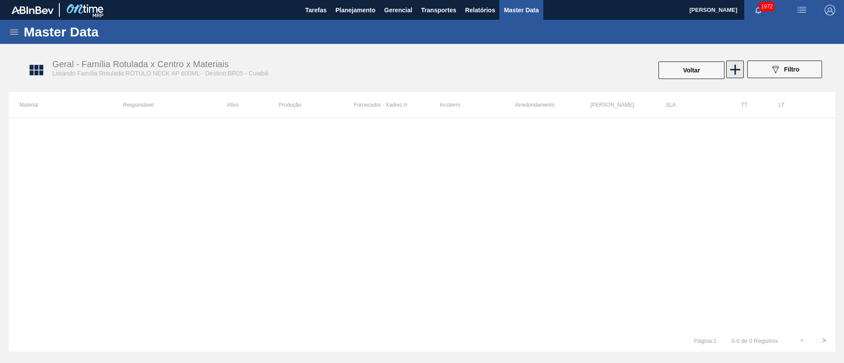
click at [739, 68] on icon at bounding box center [734, 69] width 17 height 17
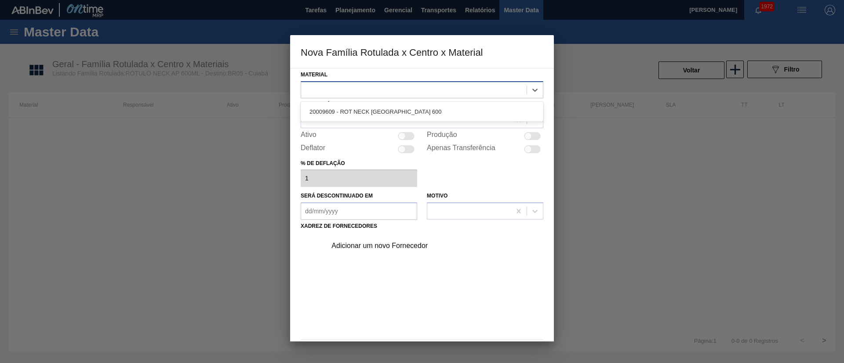
click at [345, 88] on div at bounding box center [413, 89] width 225 height 13
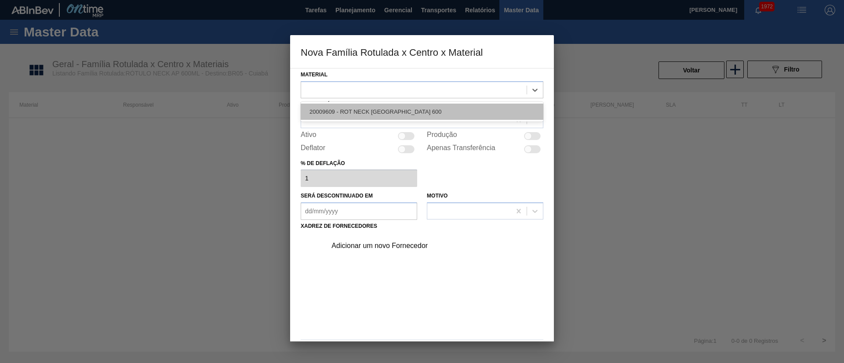
click at [341, 109] on div "20009609 - ROT NECK ANTARCTICA 600" at bounding box center [422, 112] width 243 height 16
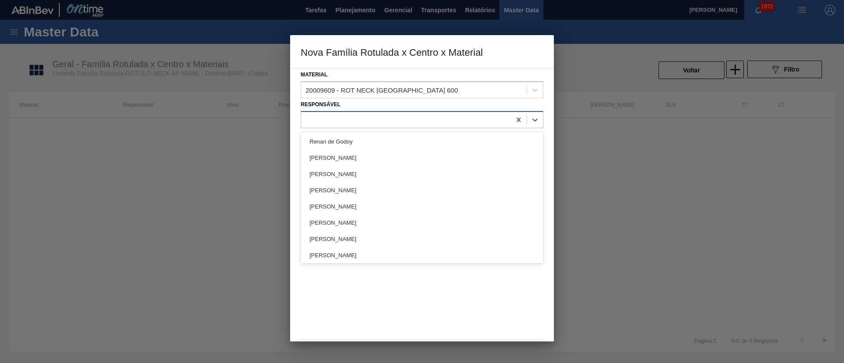
click at [338, 117] on div at bounding box center [406, 119] width 210 height 13
type input "lucas"
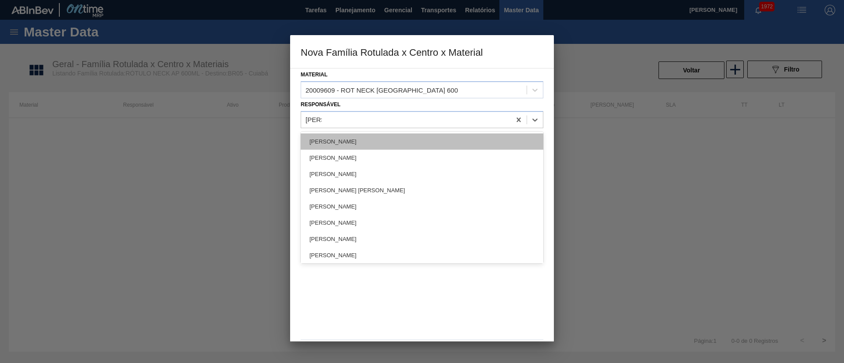
click at [340, 139] on div "Lucas Pondian" at bounding box center [422, 142] width 243 height 16
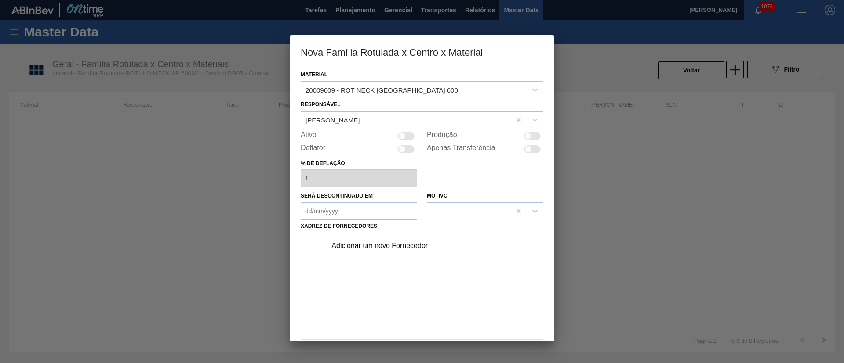
click at [405, 140] on div "Ativo" at bounding box center [359, 136] width 116 height 11
click at [405, 135] on div at bounding box center [406, 136] width 17 height 8
checkbox input "true"
click at [389, 244] on div "Adicionar um novo Fornecedor" at bounding box center [417, 246] width 172 height 8
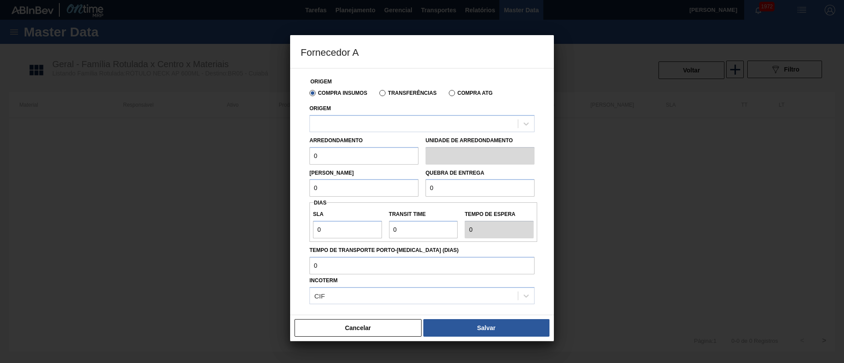
click at [388, 93] on label "Transferências" at bounding box center [407, 93] width 57 height 6
click at [378, 95] on input "Transferências" at bounding box center [378, 95] width 0 height 0
click at [340, 133] on div "Arredondamento 0 Unidade de arredondamento" at bounding box center [422, 148] width 232 height 33
click at [345, 131] on div at bounding box center [421, 123] width 225 height 17
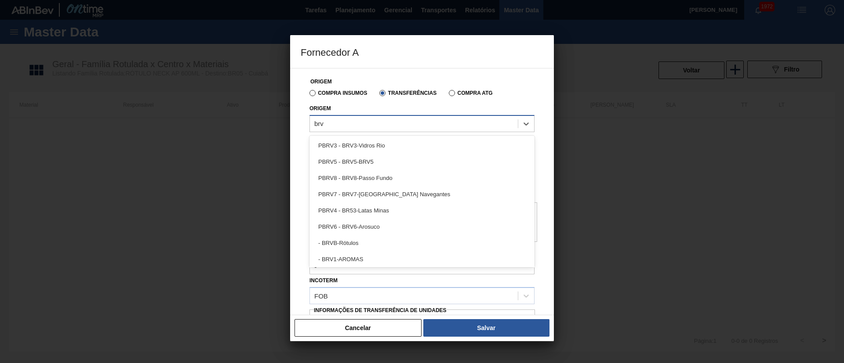
type input "brvb"
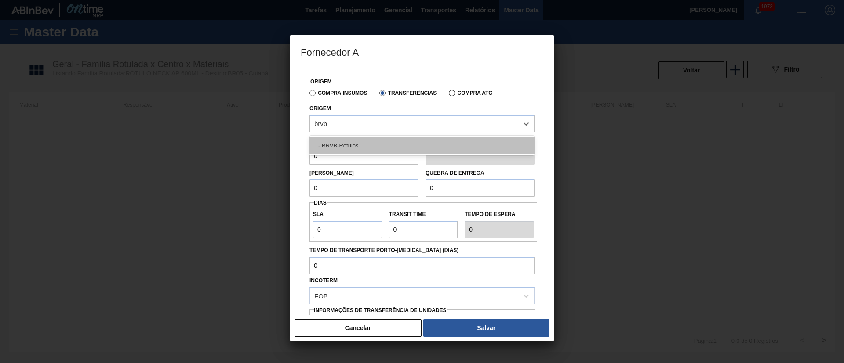
click at [352, 149] on div "- BRVB-Rótulos" at bounding box center [421, 146] width 225 height 16
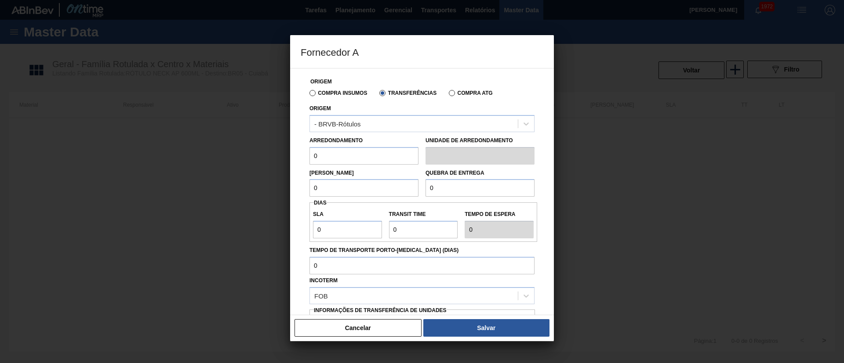
drag, startPoint x: 278, startPoint y: 158, endPoint x: 258, endPoint y: 158, distance: 20.2
click at [258, 158] on div "Fornecedor A Origem Compra Insumos Transferências Compra ATG Origem - BRVB-Rótu…" at bounding box center [422, 181] width 844 height 363
type input "110"
drag, startPoint x: 326, startPoint y: 189, endPoint x: 282, endPoint y: 196, distance: 44.6
click at [282, 196] on div "Fornecedor A Origem Compra Insumos Transferências Compra ATG Origem - BRVB-Rótu…" at bounding box center [422, 181] width 844 height 363
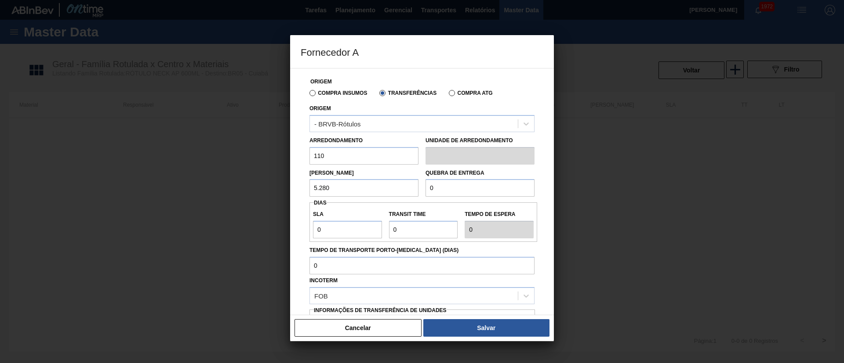
type input "5.280"
click at [383, 187] on div "Lote Mínimo 5.280 Quebra de entrega 0" at bounding box center [422, 181] width 232 height 33
type input "20.000"
drag, startPoint x: 336, startPoint y: 227, endPoint x: 308, endPoint y: 230, distance: 28.7
click at [308, 230] on div "Origem Compra Insumos Transferências Compra ATG Origem - BRVB-Rótulos Arredonda…" at bounding box center [422, 214] width 243 height 291
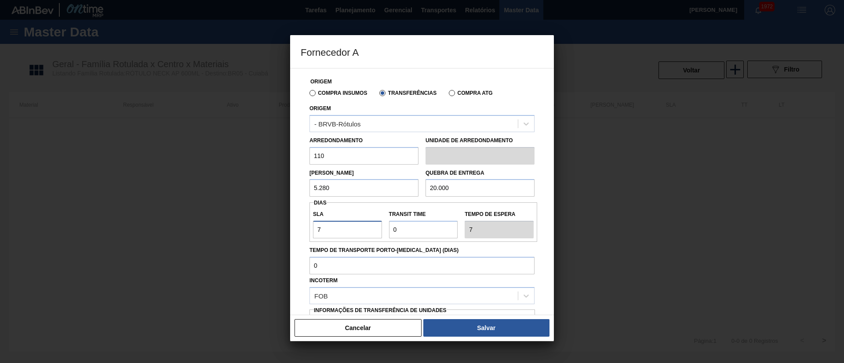
type input "7"
drag, startPoint x: 428, startPoint y: 230, endPoint x: 372, endPoint y: 235, distance: 56.0
click at [372, 235] on div "SLA 7 Transit Time Tempo de espera 7" at bounding box center [423, 222] width 228 height 33
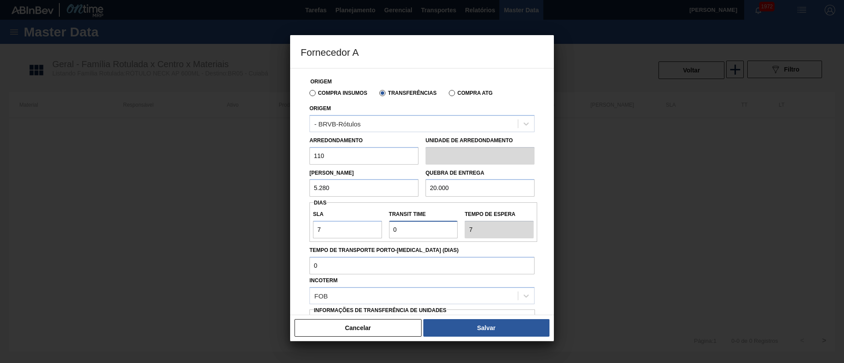
type input "9"
type input "16"
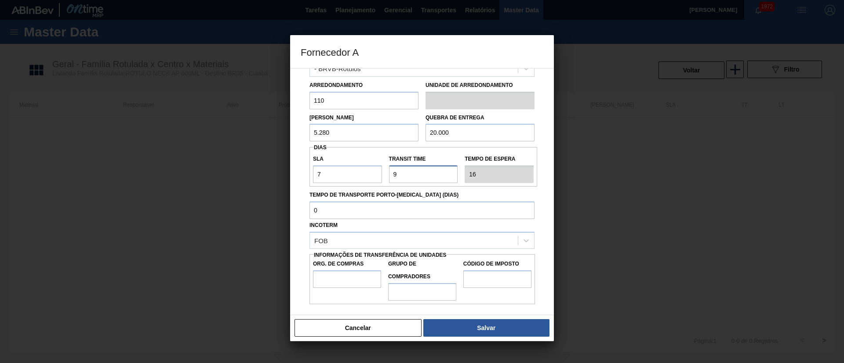
type input "9"
drag, startPoint x: 330, startPoint y: 280, endPoint x: 342, endPoint y: 284, distance: 13.5
click at [330, 280] on input "Org. de Compras" at bounding box center [347, 280] width 68 height 18
type input "BR00"
click at [426, 293] on input "Grupo de Compradores" at bounding box center [422, 292] width 68 height 18
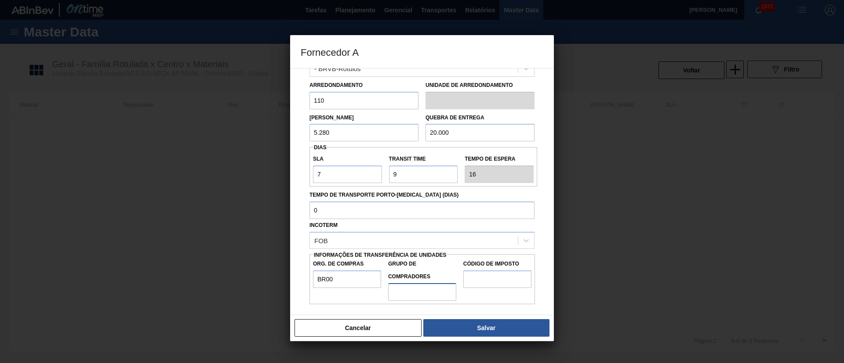
type input "A01"
drag, startPoint x: 497, startPoint y: 279, endPoint x: 502, endPoint y: 282, distance: 6.1
click at [497, 279] on input "Código de Imposto" at bounding box center [497, 280] width 68 height 18
type input "I1"
click at [486, 318] on div "Cancelar Salvar" at bounding box center [422, 328] width 264 height 26
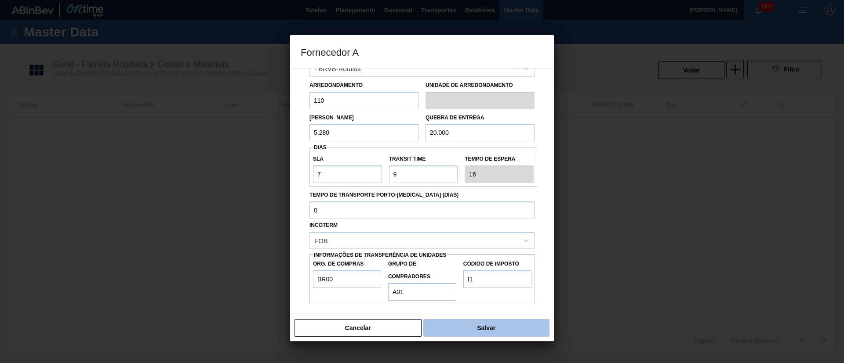
click at [483, 329] on button "Salvar" at bounding box center [486, 328] width 126 height 18
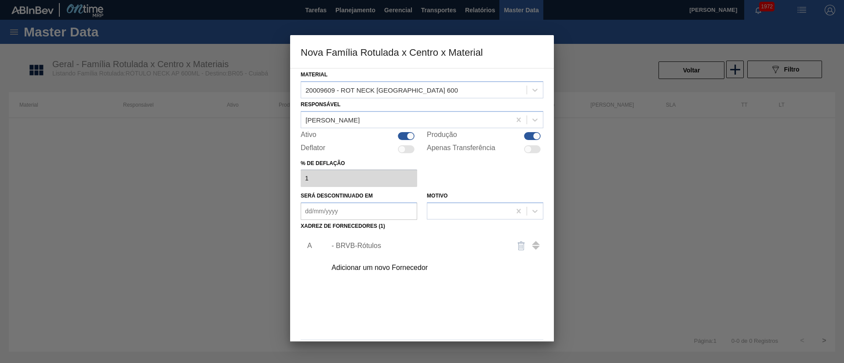
scroll to position [32, 0]
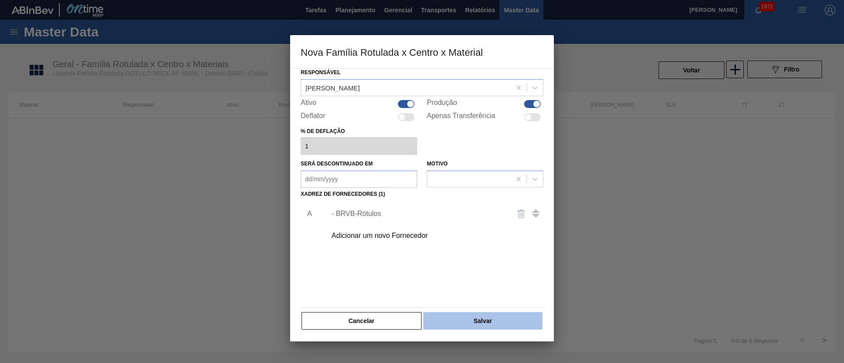
click at [484, 315] on button "Salvar" at bounding box center [482, 321] width 119 height 18
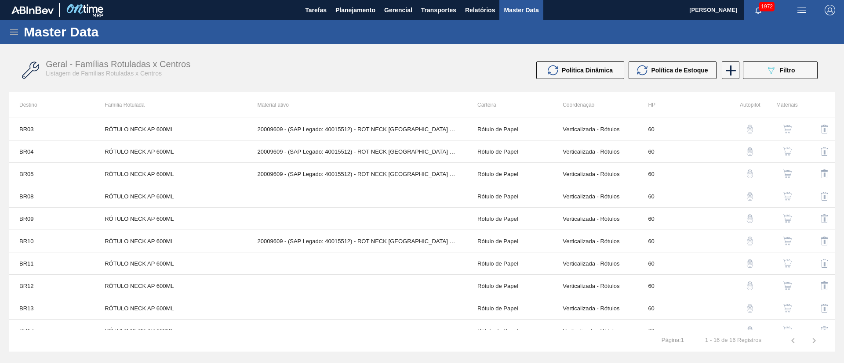
click at [785, 194] on img "button" at bounding box center [787, 196] width 9 height 9
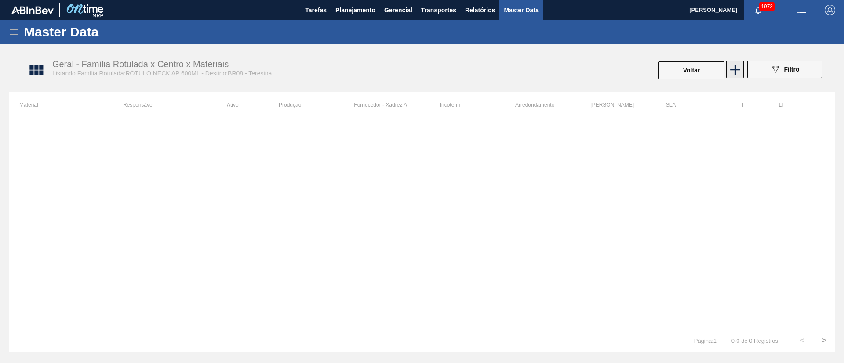
click at [731, 75] on icon at bounding box center [734, 69] width 17 height 17
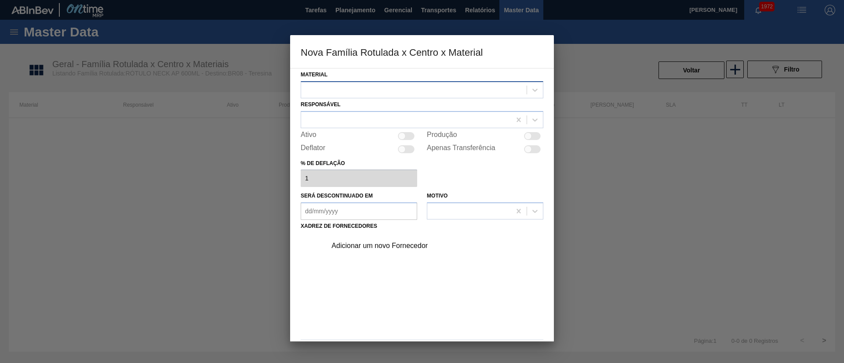
click at [399, 88] on div at bounding box center [413, 89] width 225 height 13
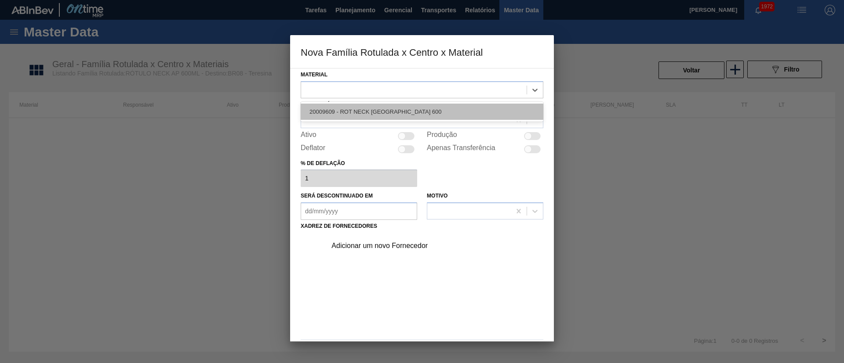
click at [393, 107] on div "20009609 - ROT NECK ANTARCTICA 600" at bounding box center [422, 112] width 243 height 16
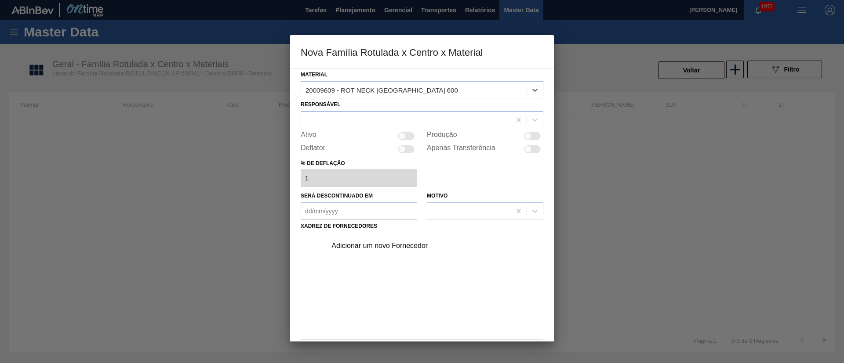
click at [405, 136] on div at bounding box center [406, 136] width 17 height 8
checkbox input "true"
click at [373, 122] on div at bounding box center [406, 119] width 210 height 13
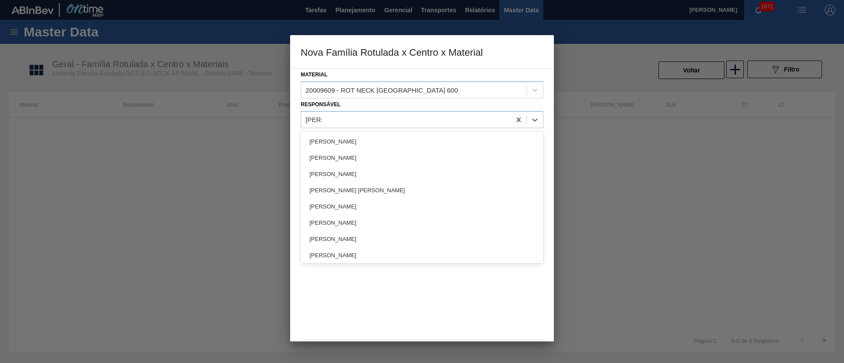
type input "lucas"
click at [297, 143] on div "Material 20009609 - ROT NECK ANTARCTICA 600 Responsável option Lucas Pondian fo…" at bounding box center [422, 205] width 264 height 274
click at [373, 118] on div at bounding box center [406, 119] width 210 height 13
type input "lucas"
click at [331, 143] on div "[PERSON_NAME]" at bounding box center [422, 142] width 243 height 16
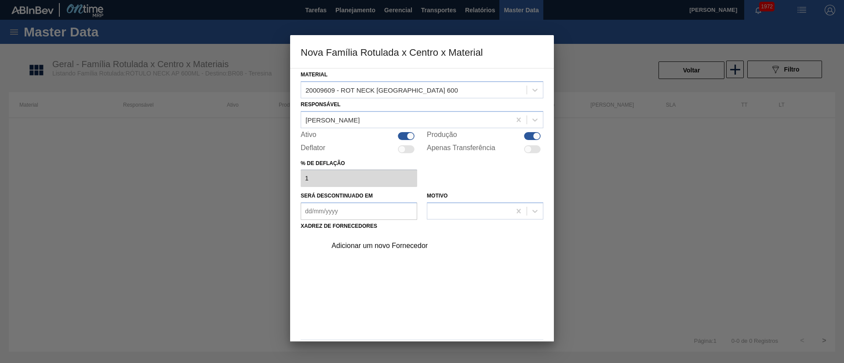
click at [397, 246] on div "Adicionar um novo Fornecedor" at bounding box center [417, 246] width 172 height 8
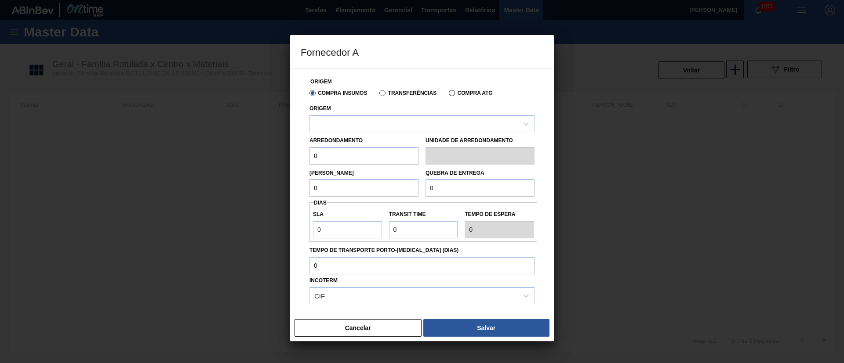
click at [406, 90] on label "Transferências" at bounding box center [407, 93] width 57 height 6
click at [378, 95] on input "Transferências" at bounding box center [378, 95] width 0 height 0
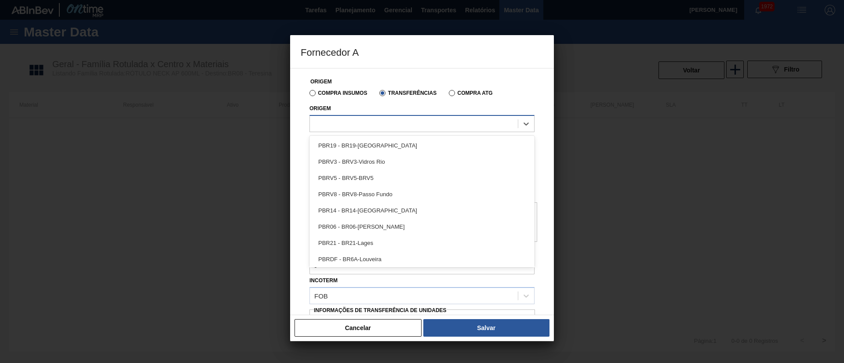
click at [358, 123] on div at bounding box center [414, 123] width 208 height 13
type input "brvb"
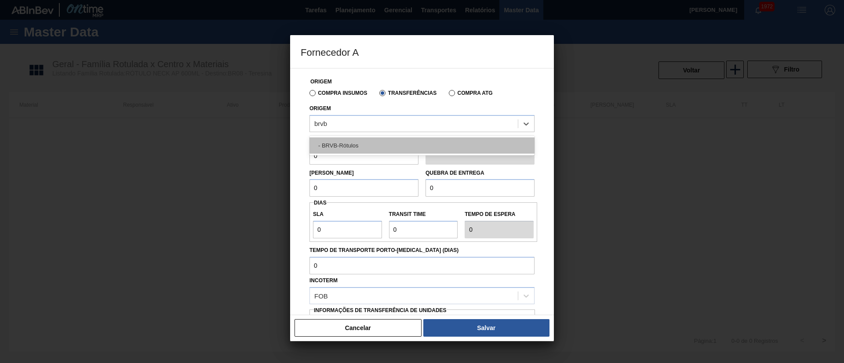
click at [374, 147] on div "- BRVB-Rótulos" at bounding box center [421, 146] width 225 height 16
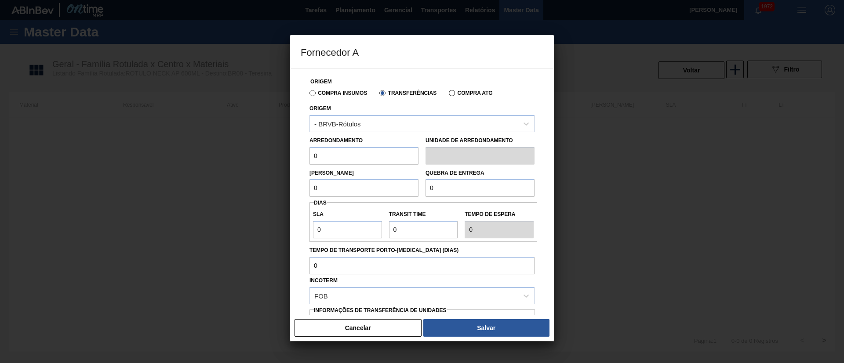
drag, startPoint x: 337, startPoint y: 156, endPoint x: 298, endPoint y: 156, distance: 38.7
click at [298, 156] on div "Origem Compra Insumos Transferências Compra ATG Origem - BRVB-Rótulos Arredonda…" at bounding box center [422, 191] width 264 height 247
type input "110"
drag, startPoint x: 334, startPoint y: 190, endPoint x: 298, endPoint y: 190, distance: 35.6
click at [298, 190] on div "Origem Compra Insumos Transferências Compra ATG Origem - BRVB-Rótulos Arredonda…" at bounding box center [422, 191] width 264 height 247
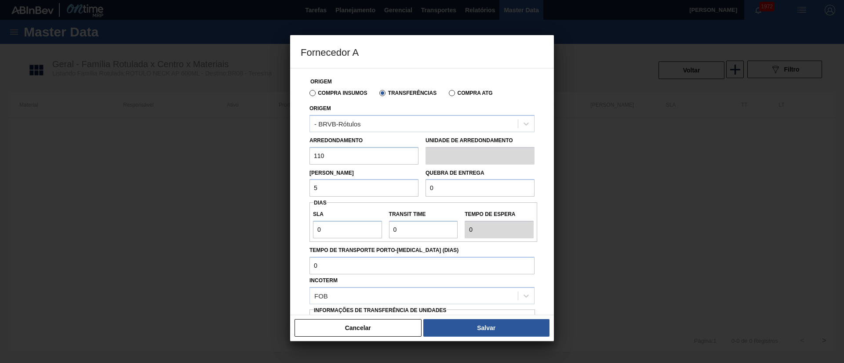
type input "5.280"
click at [422, 196] on div "Quebra de entrega 0" at bounding box center [480, 182] width 116 height 30
type input "1"
type input "20.000"
drag, startPoint x: 350, startPoint y: 231, endPoint x: 308, endPoint y: 233, distance: 42.2
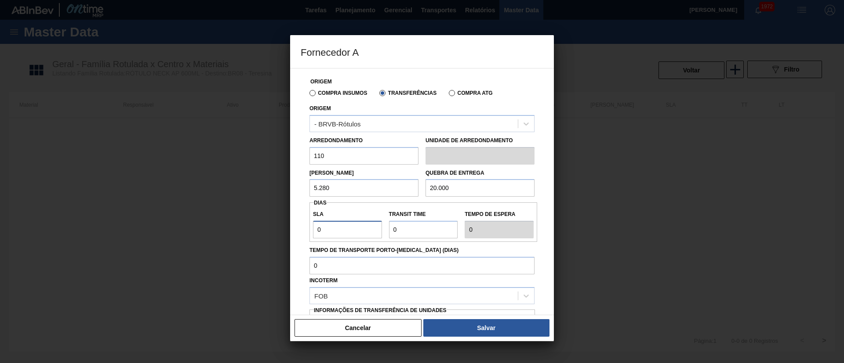
click at [308, 233] on div "Origem Compra Insumos Transferências Compra ATG Origem - BRVB-Rótulos Arredonda…" at bounding box center [422, 214] width 243 height 291
type input "7"
drag, startPoint x: 402, startPoint y: 230, endPoint x: 378, endPoint y: 231, distance: 24.6
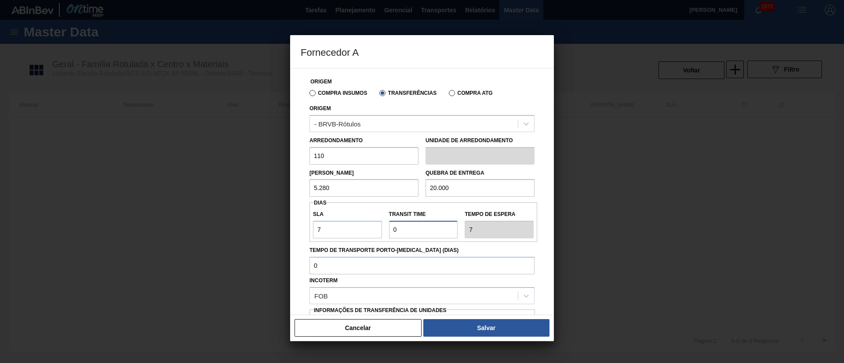
click at [378, 231] on div "SLA 7 Transit Time Tempo de espera 7" at bounding box center [423, 222] width 228 height 33
type input "1"
type input "8"
type input "10"
type input "17"
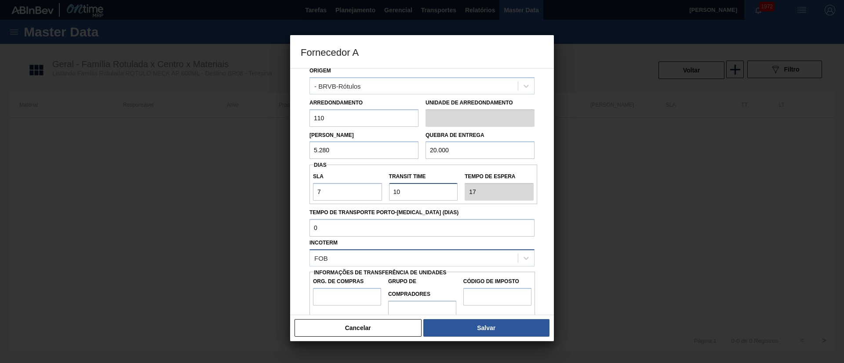
scroll to position [55, 0]
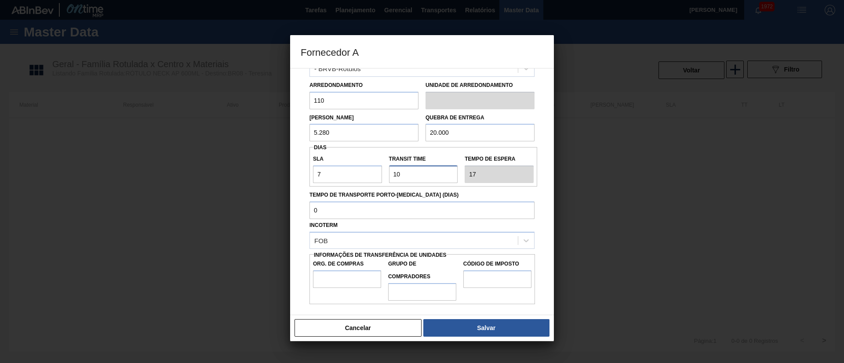
type input "10"
click at [339, 274] on input "Org. de Compras" at bounding box center [347, 280] width 68 height 18
type input "BR00"
click at [400, 292] on input "Grupo de Compradores" at bounding box center [422, 292] width 68 height 18
type input "A01"
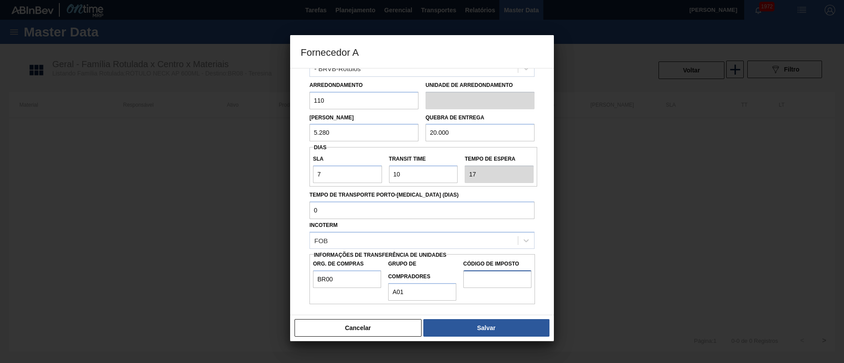
drag, startPoint x: 492, startPoint y: 280, endPoint x: 501, endPoint y: 282, distance: 9.5
click at [492, 280] on input "Código de Imposto" at bounding box center [497, 280] width 68 height 18
type input "I1"
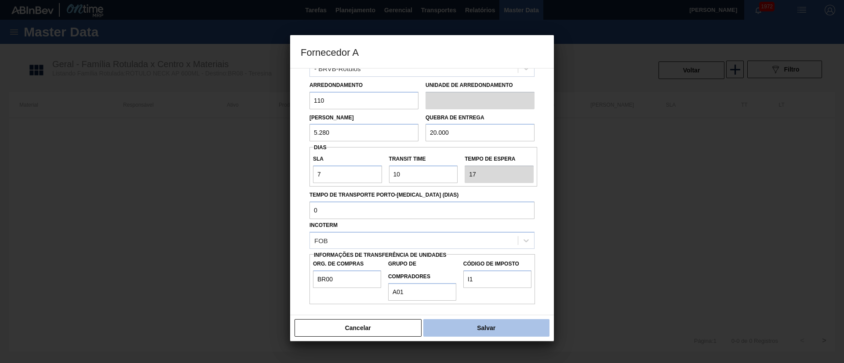
click at [472, 327] on button "Salvar" at bounding box center [486, 328] width 126 height 18
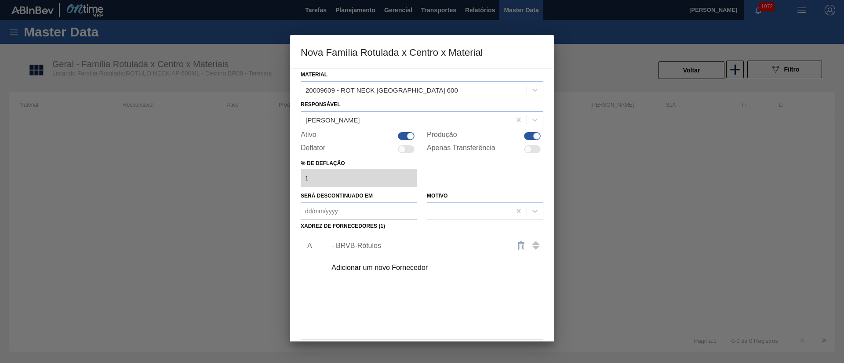
scroll to position [32, 0]
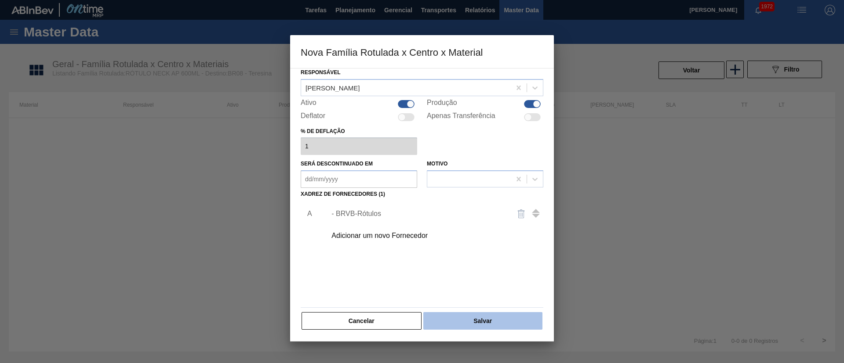
click at [467, 319] on button "Salvar" at bounding box center [482, 321] width 119 height 18
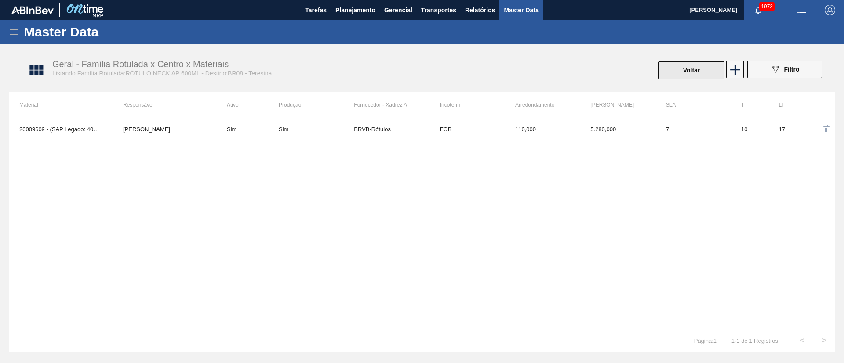
click at [690, 69] on button "Voltar" at bounding box center [691, 71] width 66 height 18
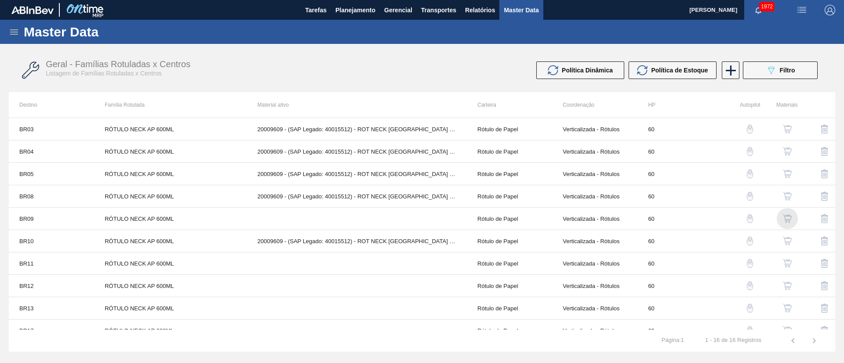
click at [787, 218] on img "button" at bounding box center [787, 218] width 9 height 9
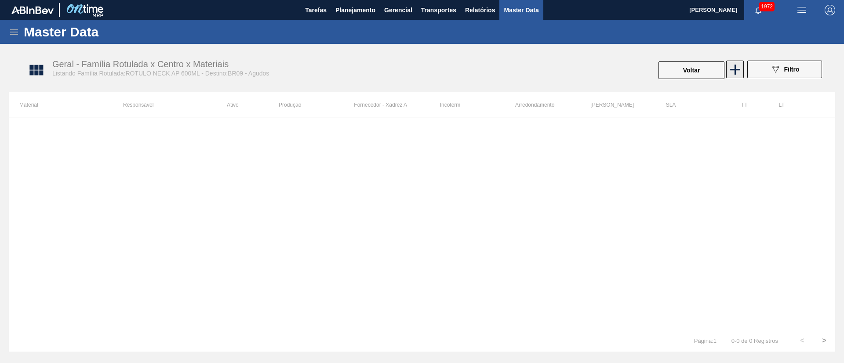
click at [741, 72] on icon at bounding box center [734, 69] width 17 height 17
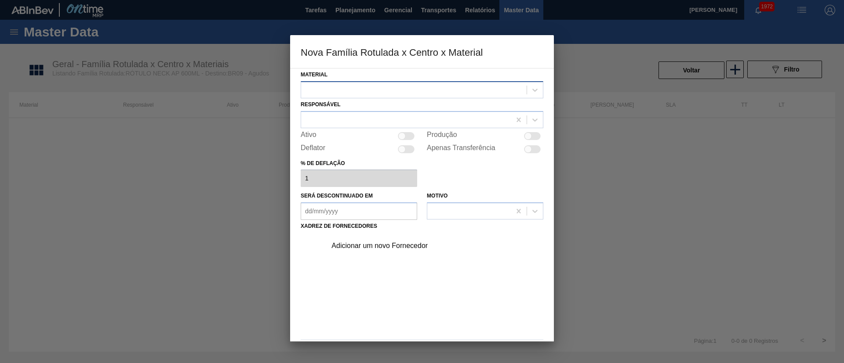
click at [381, 91] on div at bounding box center [413, 89] width 225 height 13
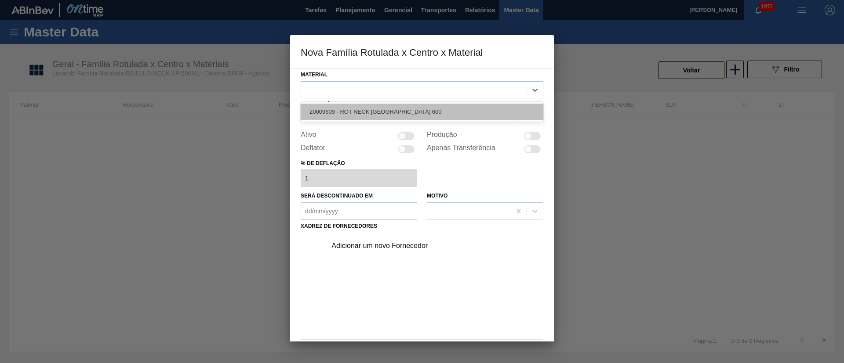
click at [367, 114] on div "20009609 - ROT NECK ANTARCTICA 600" at bounding box center [422, 112] width 243 height 16
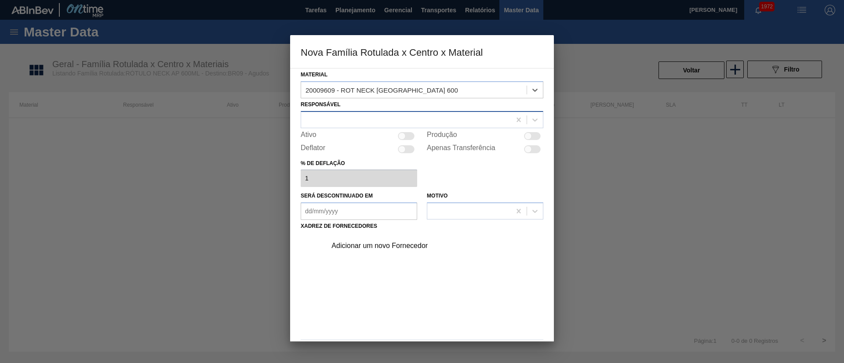
click at [359, 116] on div at bounding box center [406, 119] width 210 height 13
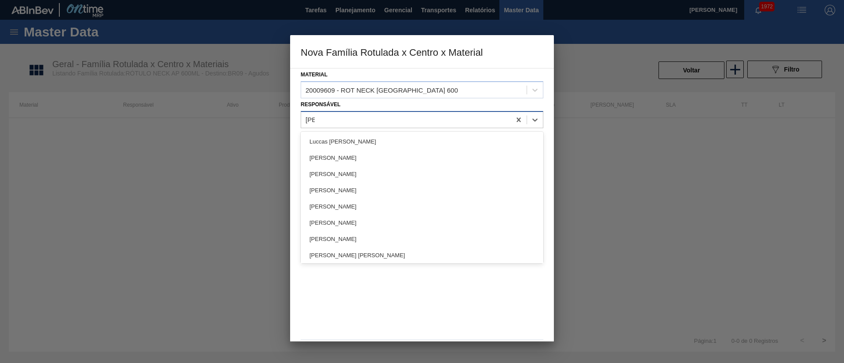
type input "lucas"
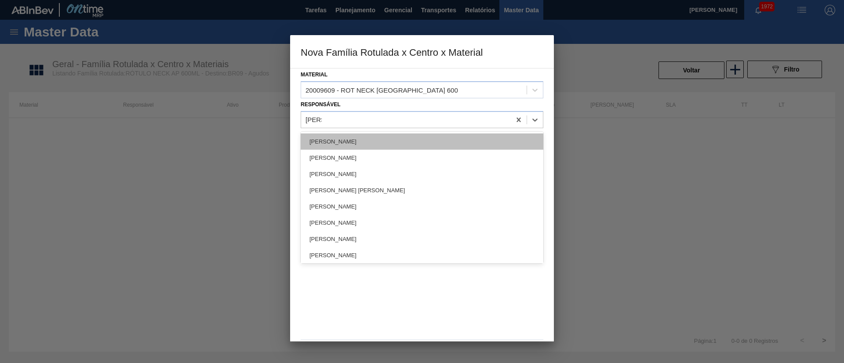
click at [338, 145] on div "Lucas Pondian Lucas de Castro Oliveira LUCAS EDUARDO AMARAL BRANDAO LUCAS HERIN…" at bounding box center [422, 198] width 243 height 132
click at [338, 145] on div "[PERSON_NAME]" at bounding box center [422, 142] width 243 height 16
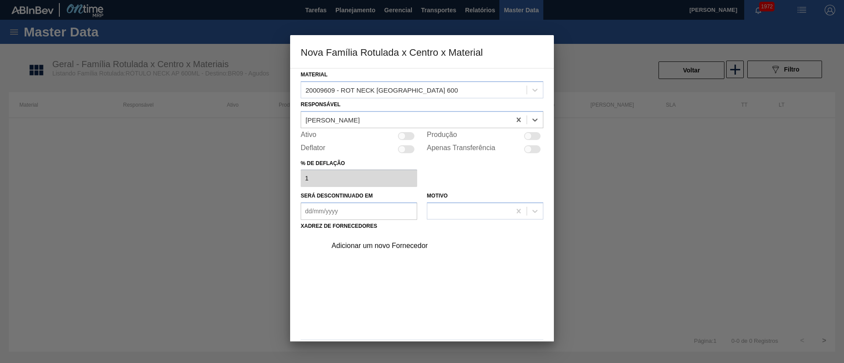
click at [409, 139] on div at bounding box center [406, 136] width 17 height 8
checkbox input "true"
click at [374, 247] on div "Adicionar um novo Fornecedor" at bounding box center [417, 246] width 172 height 8
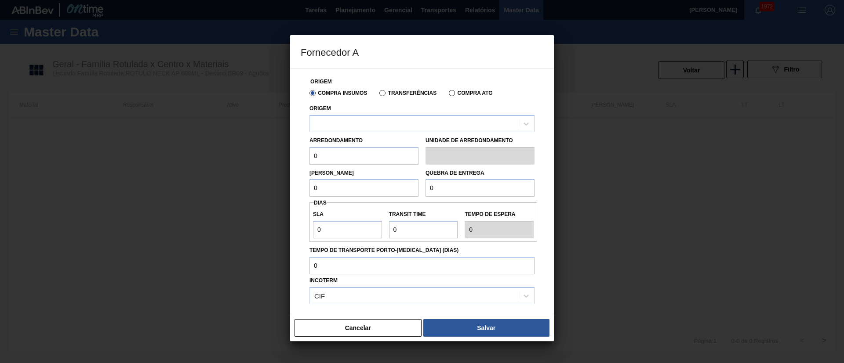
click at [401, 91] on label "Transferências" at bounding box center [407, 93] width 57 height 6
click at [378, 95] on input "Transferências" at bounding box center [378, 95] width 0 height 0
click at [359, 121] on div at bounding box center [414, 123] width 208 height 13
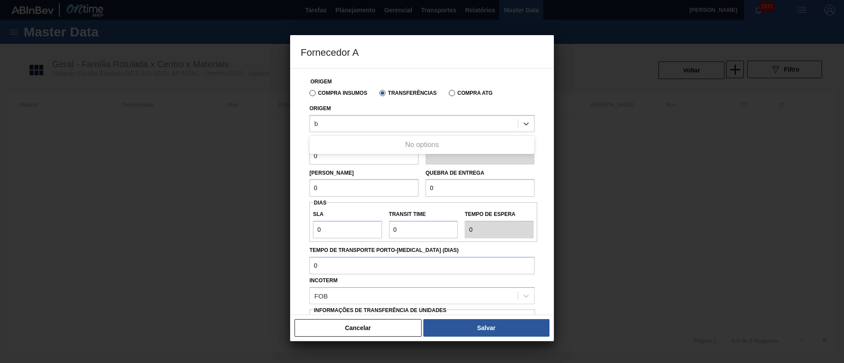
type input "b"
click at [332, 92] on label "Compra Insumos" at bounding box center [338, 93] width 58 height 6
click at [308, 95] on input "Compra Insumos" at bounding box center [308, 95] width 0 height 0
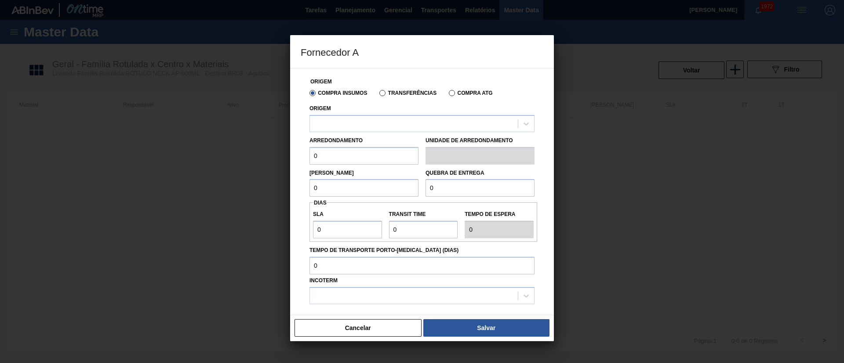
click at [383, 97] on div "Compra Insumos Transferências Compra ATG" at bounding box center [422, 92] width 232 height 15
click at [384, 94] on label "Transferências" at bounding box center [407, 93] width 57 height 6
click at [378, 95] on input "Transferências" at bounding box center [378, 95] width 0 height 0
click at [356, 118] on div at bounding box center [414, 123] width 208 height 13
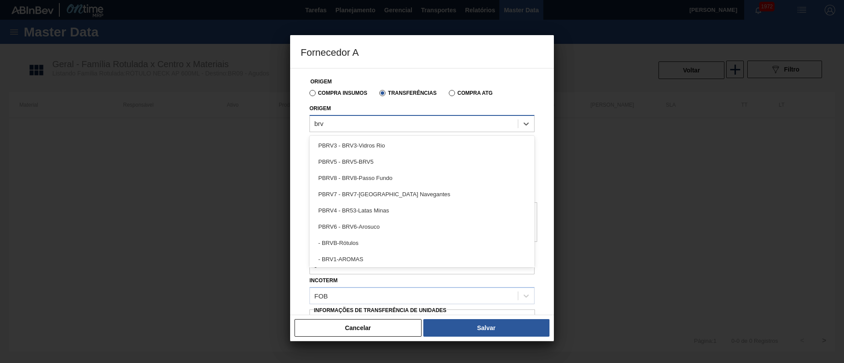
type input "brvb"
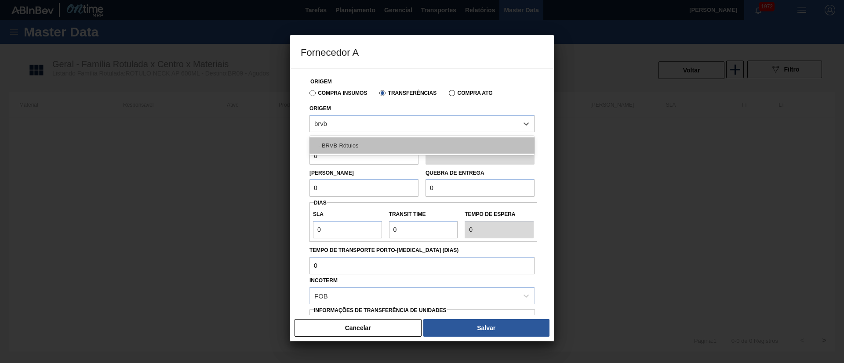
click at [358, 142] on div "- BRVB-Rótulos" at bounding box center [421, 146] width 225 height 16
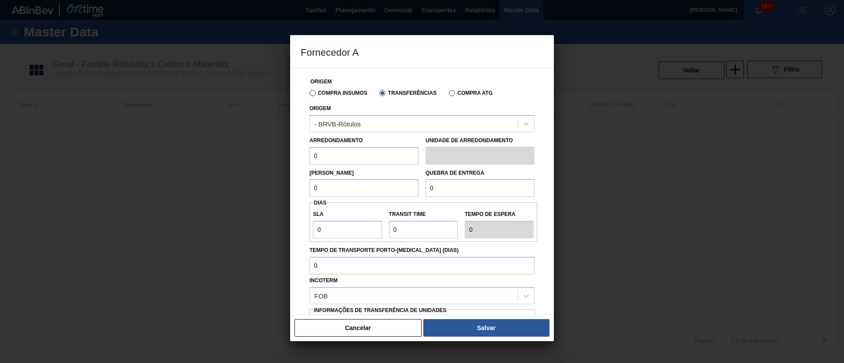
drag, startPoint x: 331, startPoint y: 152, endPoint x: 298, endPoint y: 153, distance: 33.8
click at [298, 153] on div "Origem Compra Insumos Transferências Compra ATG Origem - BRVB-Rótulos Arredonda…" at bounding box center [422, 191] width 264 height 247
type input "110"
drag, startPoint x: 329, startPoint y: 192, endPoint x: 301, endPoint y: 192, distance: 28.6
click at [301, 192] on div "Origem Compra Insumos Transferências Compra ATG Origem - BRVB-Rótulos Arredonda…" at bounding box center [422, 214] width 243 height 291
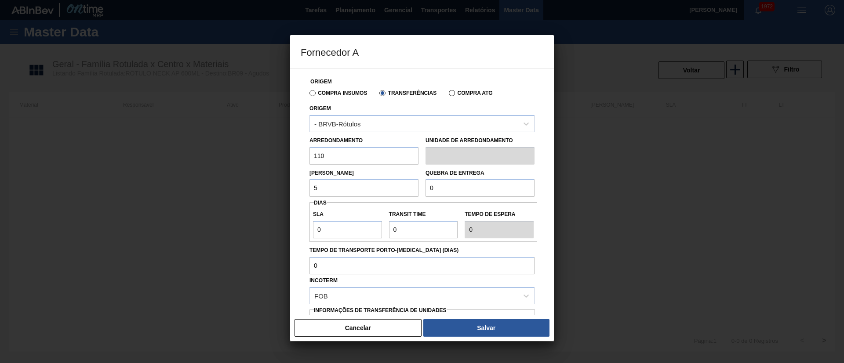
type input "5.280"
drag, startPoint x: 447, startPoint y: 189, endPoint x: 401, endPoint y: 189, distance: 45.7
click at [402, 189] on div "Lote Mínimo 5.280 Quebra de entrega 0" at bounding box center [422, 181] width 232 height 33
type input "20.000"
drag, startPoint x: 332, startPoint y: 236, endPoint x: 298, endPoint y: 238, distance: 34.3
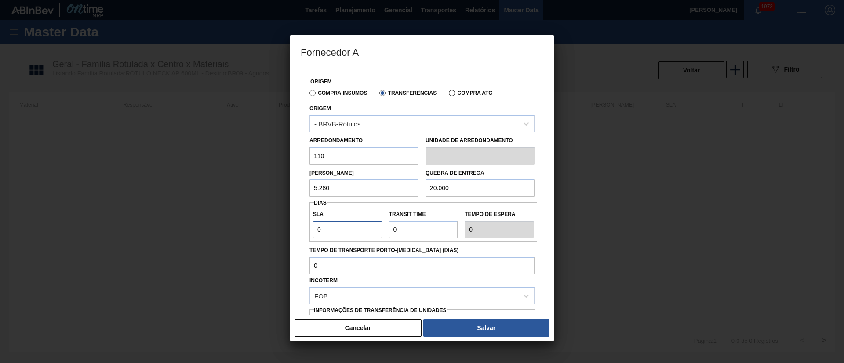
click at [298, 238] on div "Origem Compra Insumos Transferências Compra ATG Origem - BRVB-Rótulos Arredonda…" at bounding box center [422, 191] width 264 height 247
type input "3"
drag, startPoint x: 415, startPoint y: 232, endPoint x: 370, endPoint y: 232, distance: 45.3
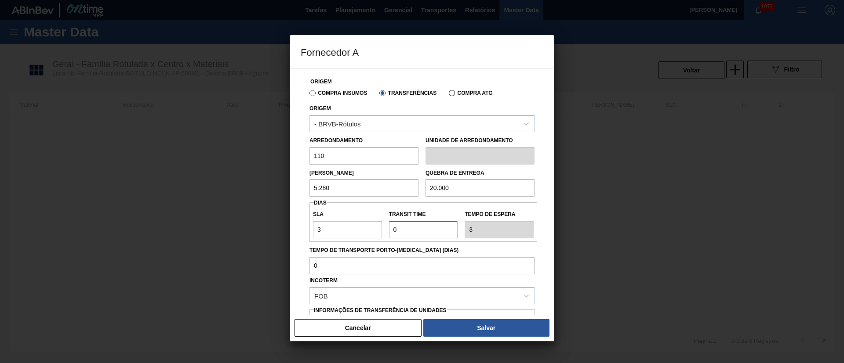
click at [370, 232] on div "SLA 3 Transit Time Tempo de espera 3" at bounding box center [423, 222] width 228 height 33
type input "1"
type input "4"
type input "1"
click at [366, 213] on label "SLA" at bounding box center [347, 214] width 69 height 13
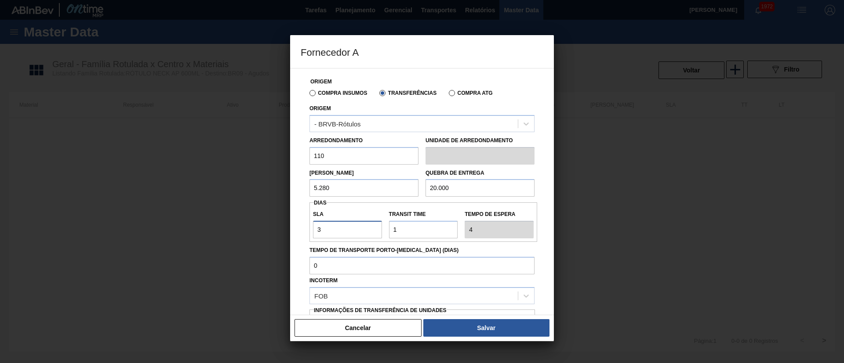
click at [366, 221] on input "3" at bounding box center [347, 230] width 69 height 18
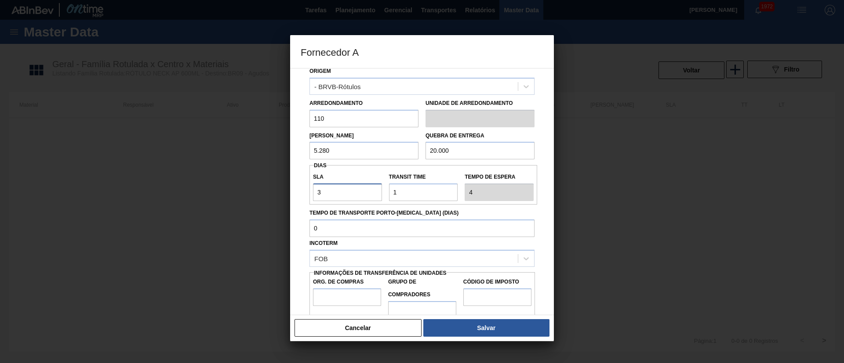
scroll to position [55, 0]
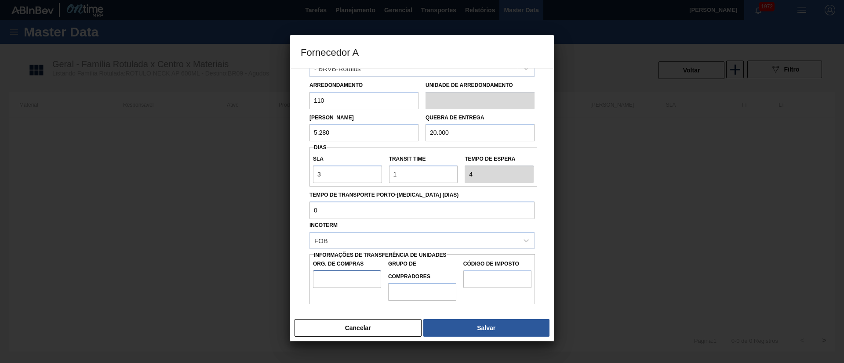
click at [335, 280] on input "Org. de Compras" at bounding box center [347, 280] width 68 height 18
type input "BR00"
click at [406, 290] on input "Grupo de Compradores" at bounding box center [422, 292] width 68 height 18
type input "A01"
click at [500, 276] on input "Código de Imposto" at bounding box center [497, 280] width 68 height 18
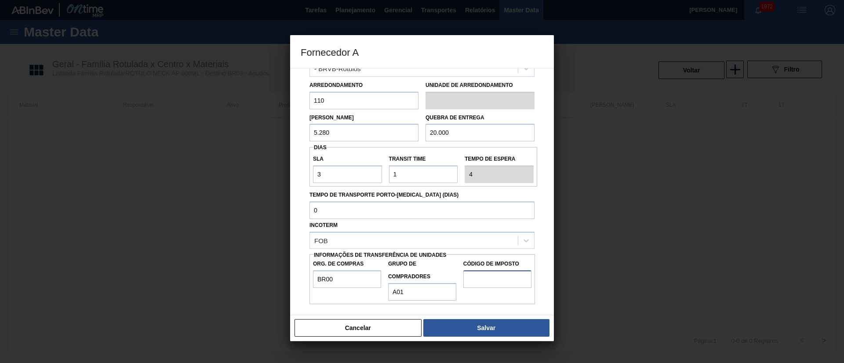
type input "I1"
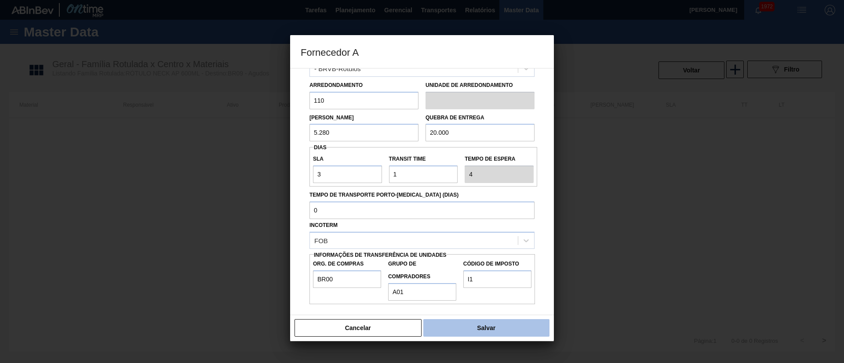
click at [490, 334] on button "Salvar" at bounding box center [486, 328] width 126 height 18
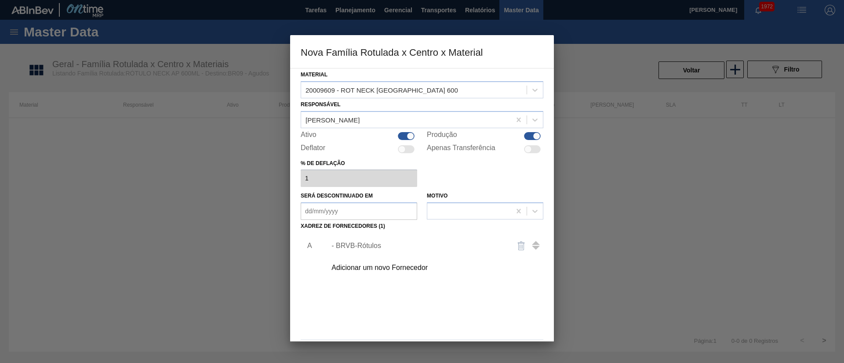
scroll to position [32, 0]
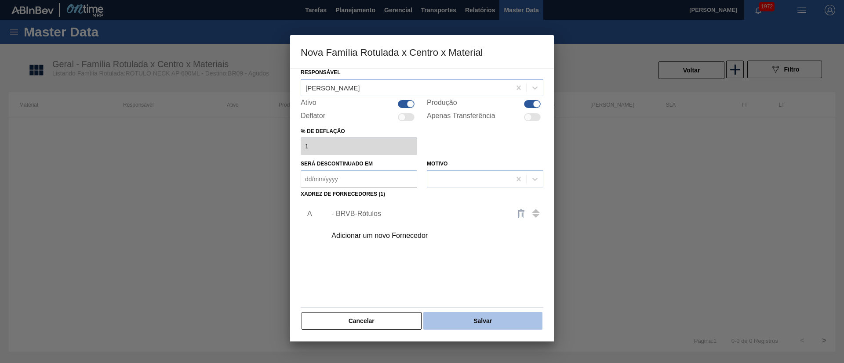
click at [470, 316] on button "Salvar" at bounding box center [482, 321] width 119 height 18
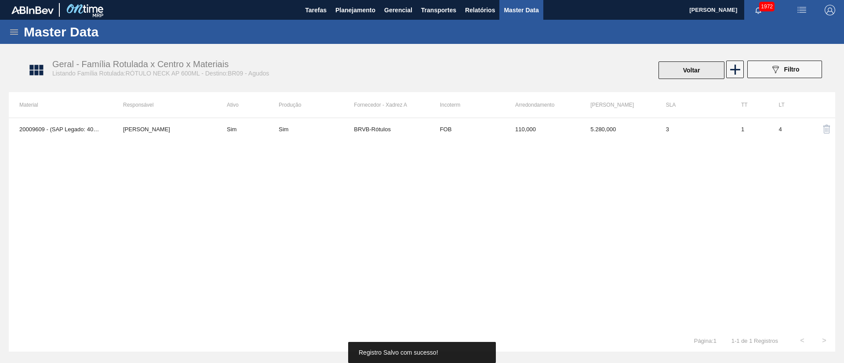
click at [689, 69] on button "Voltar" at bounding box center [691, 71] width 66 height 18
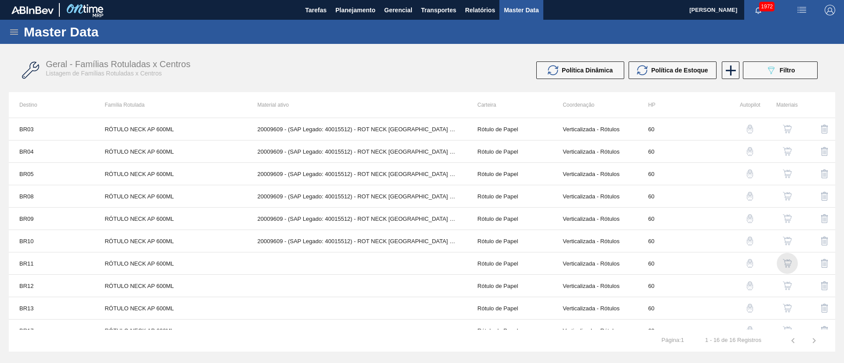
click at [791, 263] on div "button" at bounding box center [787, 263] width 11 height 9
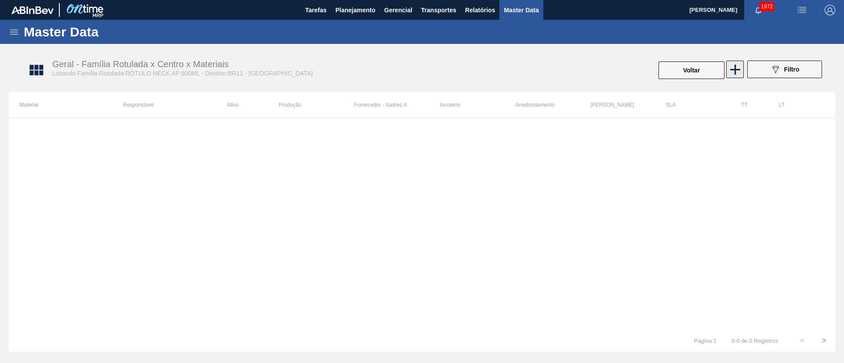
click at [736, 61] on icon at bounding box center [734, 69] width 17 height 17
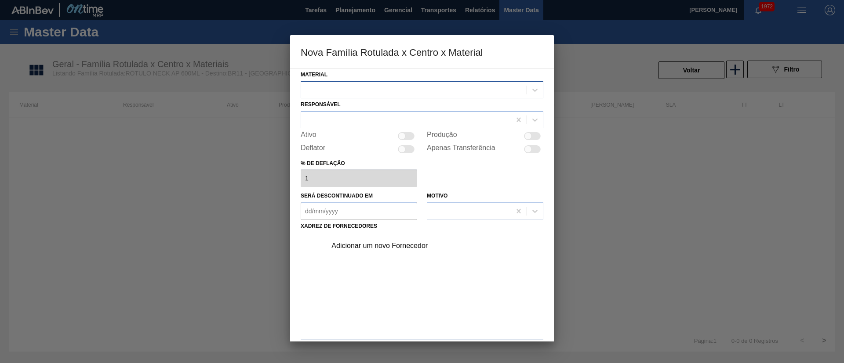
click at [326, 86] on div at bounding box center [413, 89] width 225 height 13
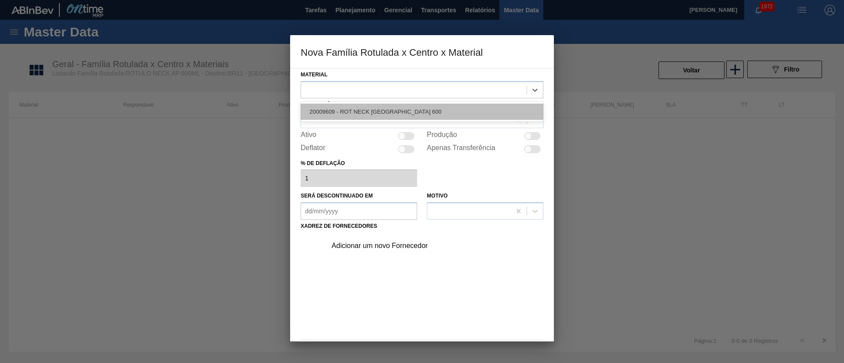
click at [348, 117] on div "20009609 - ROT NECK [GEOGRAPHIC_DATA] 600" at bounding box center [422, 112] width 243 height 16
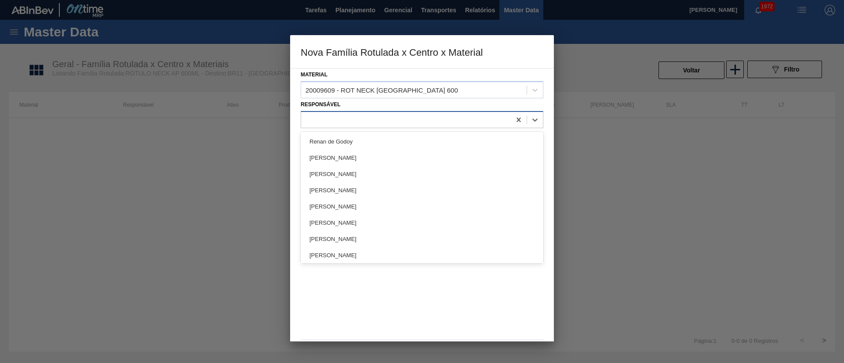
click at [348, 120] on div at bounding box center [406, 119] width 210 height 13
type input "lucas"
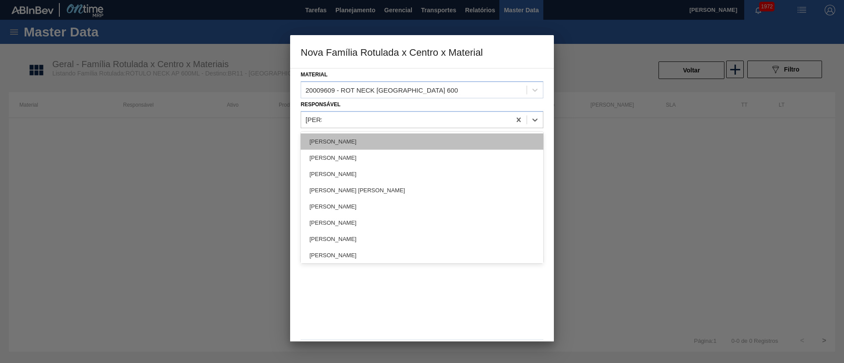
click at [350, 141] on div "[PERSON_NAME]" at bounding box center [422, 142] width 243 height 16
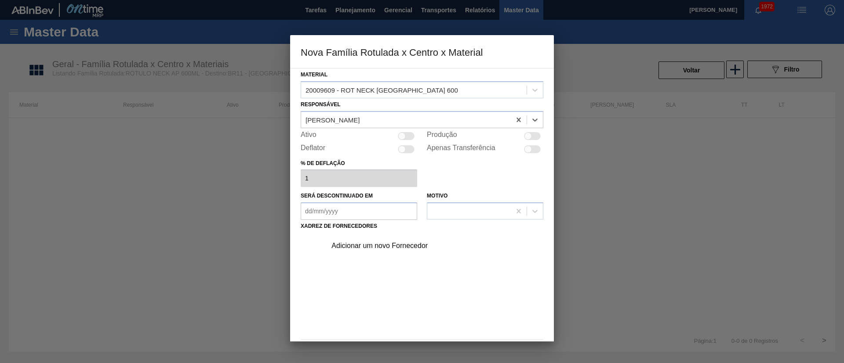
click at [407, 135] on div at bounding box center [406, 136] width 17 height 8
checkbox input "true"
click at [383, 241] on div "Adicionar um novo Fornecedor" at bounding box center [432, 246] width 222 height 22
click at [382, 243] on div "Adicionar um novo Fornecedor" at bounding box center [417, 246] width 172 height 8
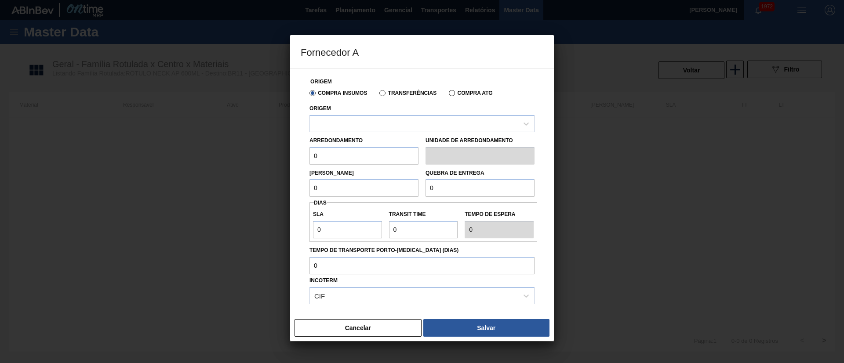
click at [395, 93] on label "Transferências" at bounding box center [407, 93] width 57 height 6
click at [378, 95] on input "Transferências" at bounding box center [378, 95] width 0 height 0
click at [360, 123] on div at bounding box center [414, 123] width 208 height 13
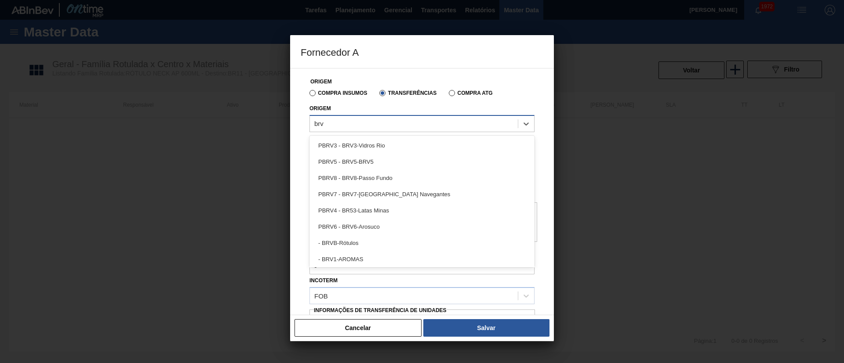
type input "brvb"
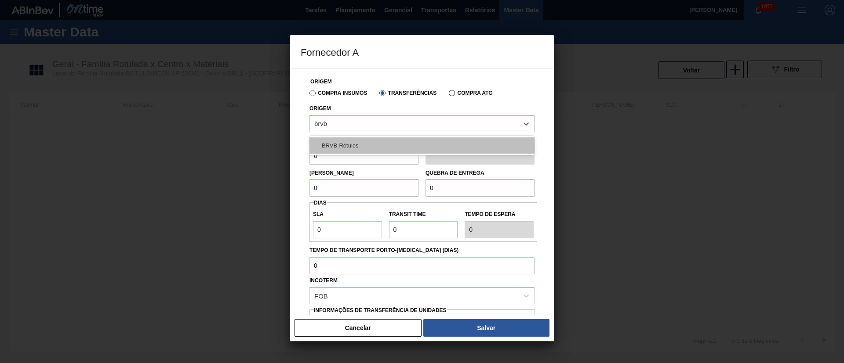
click at [365, 141] on div "- BRVB-Rótulos" at bounding box center [421, 146] width 225 height 16
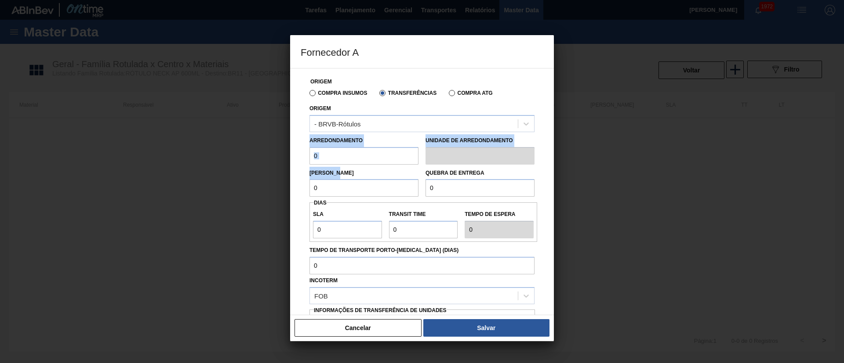
drag, startPoint x: 330, startPoint y: 164, endPoint x: 324, endPoint y: 156, distance: 9.5
click at [303, 160] on div "Origem Compra Insumos Transferências Compra ATG Origem - BRVB-Rótulos Arredonda…" at bounding box center [422, 214] width 243 height 291
click at [337, 161] on input "0" at bounding box center [363, 156] width 109 height 18
type input "110"
drag, startPoint x: 330, startPoint y: 185, endPoint x: 294, endPoint y: 195, distance: 36.9
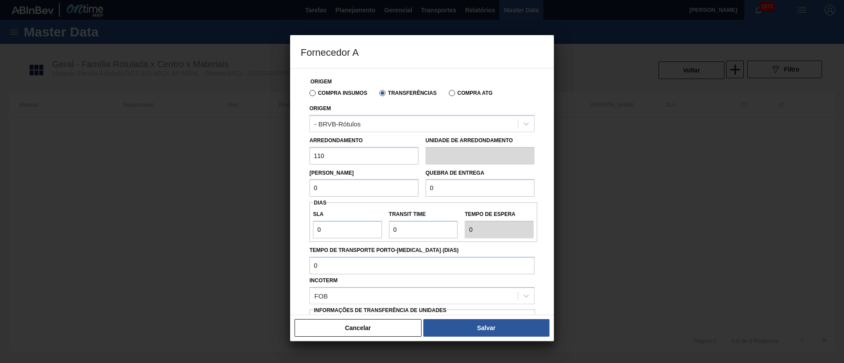
click at [295, 195] on div "Origem Compra Insumos Transferências Compra ATG Origem - BRVB-Rótulos Arredonda…" at bounding box center [422, 191] width 264 height 247
type input "5.280"
drag, startPoint x: 446, startPoint y: 186, endPoint x: 415, endPoint y: 191, distance: 31.2
click at [415, 191] on div "Lote Mínimo 5.280 Quebra de entrega 0" at bounding box center [422, 181] width 232 height 33
type input "20.000"
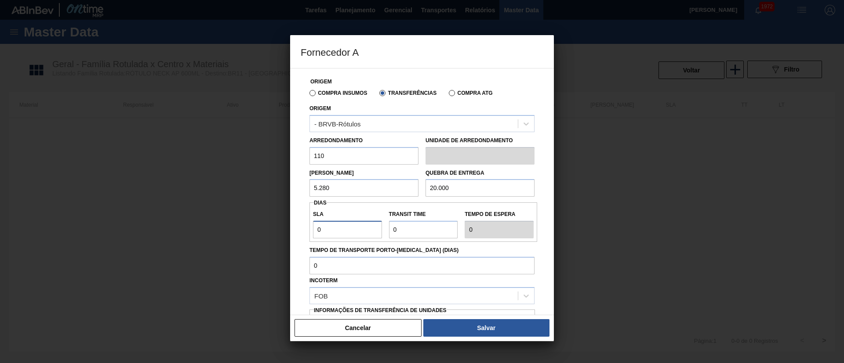
drag, startPoint x: 328, startPoint y: 233, endPoint x: 285, endPoint y: 236, distance: 43.2
click at [285, 236] on div "Fornecedor A Origem Compra Insumos Transferências Compra ATG Origem - BRVB-Rótu…" at bounding box center [422, 181] width 844 height 363
type input "7"
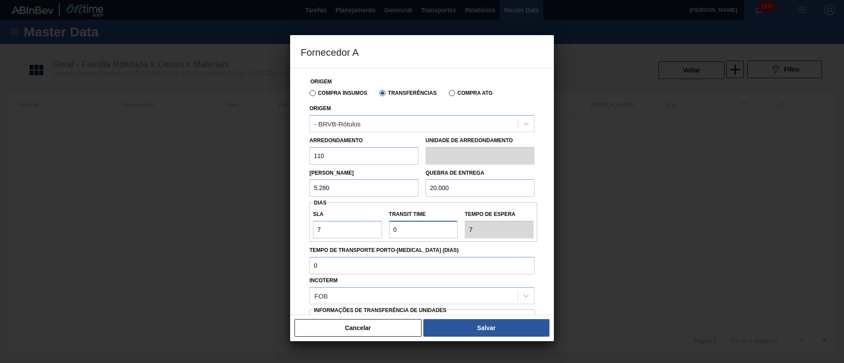
drag, startPoint x: 420, startPoint y: 230, endPoint x: 391, endPoint y: 230, distance: 29.0
click at [391, 230] on input "Transit Time" at bounding box center [423, 230] width 69 height 18
type input "1"
type input "8"
type input "12"
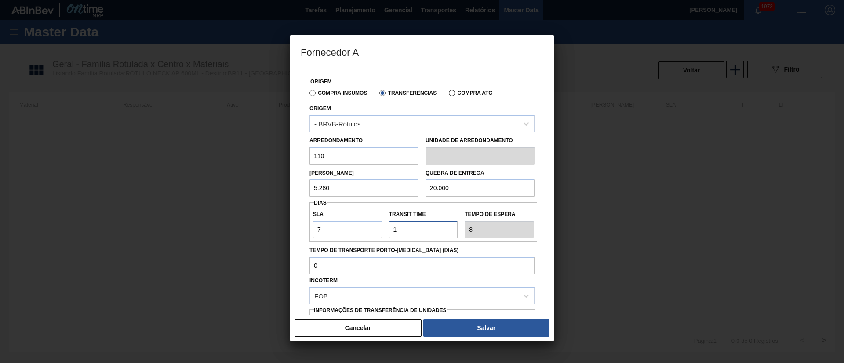
type input "19"
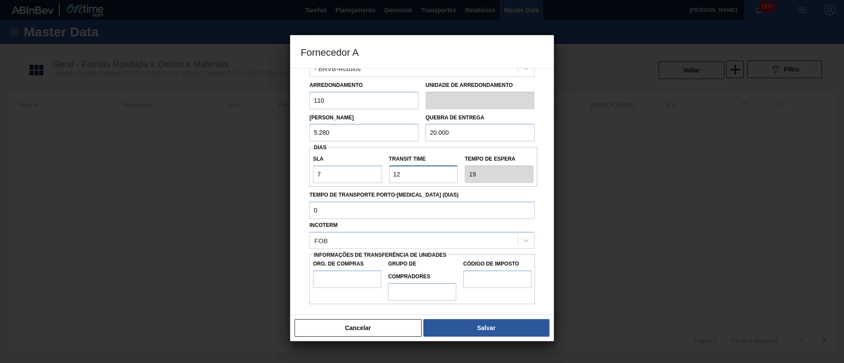
type input "12"
click at [348, 283] on input "Org. de Compras" at bounding box center [347, 280] width 68 height 18
type input "BR00"
click at [418, 289] on input "Grupo de Compradores" at bounding box center [422, 292] width 68 height 18
type input "A01"
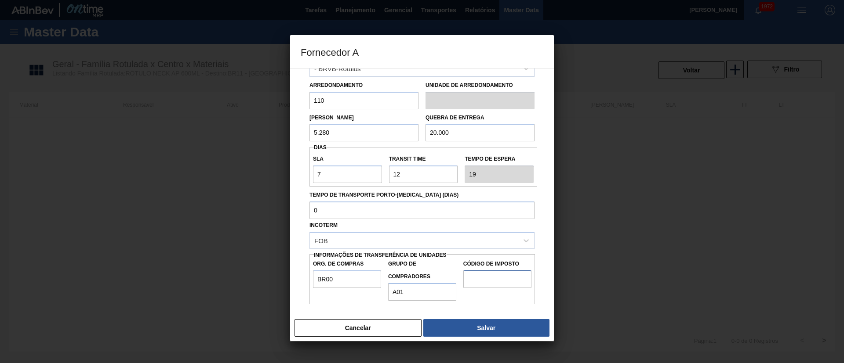
click at [502, 274] on input "Código de Imposto" at bounding box center [497, 280] width 68 height 18
type input "I1"
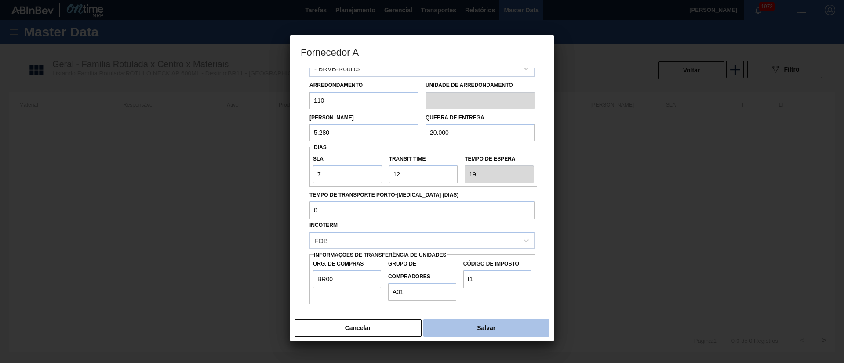
click at [494, 333] on button "Salvar" at bounding box center [486, 328] width 126 height 18
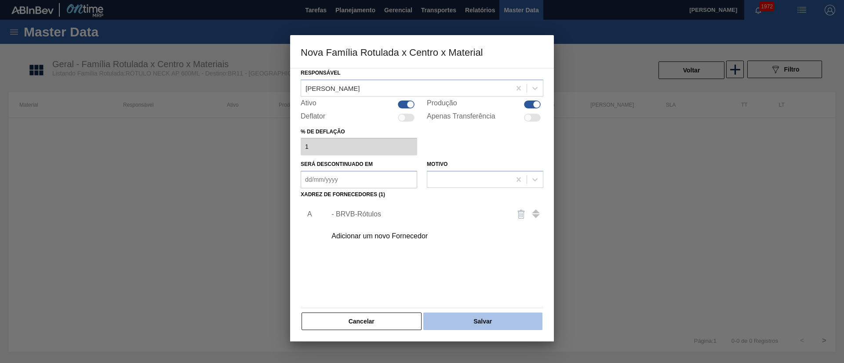
scroll to position [32, 0]
click at [476, 321] on button "Salvar" at bounding box center [482, 321] width 119 height 18
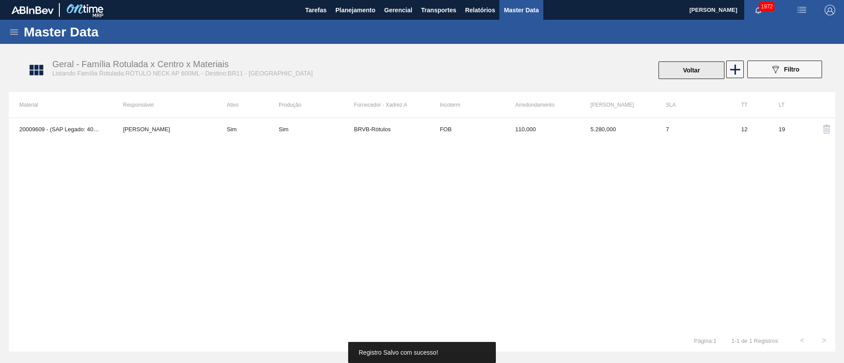
click at [674, 62] on button "Voltar" at bounding box center [691, 71] width 66 height 18
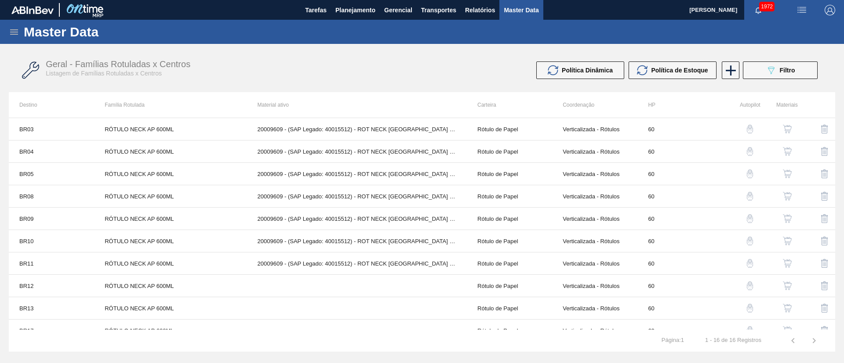
click at [784, 282] on img "button" at bounding box center [787, 286] width 9 height 9
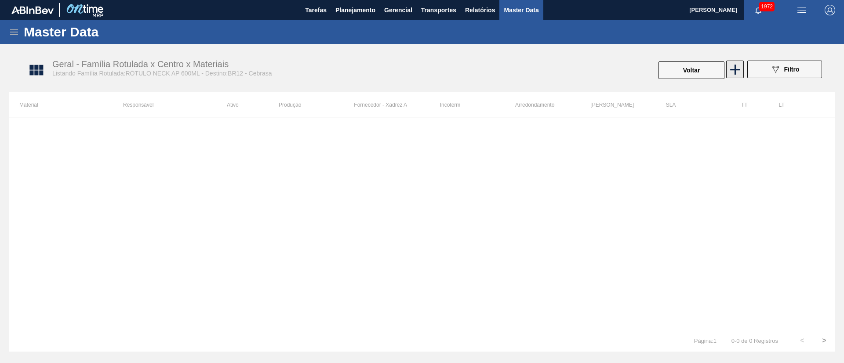
click at [736, 61] on icon at bounding box center [734, 69] width 17 height 17
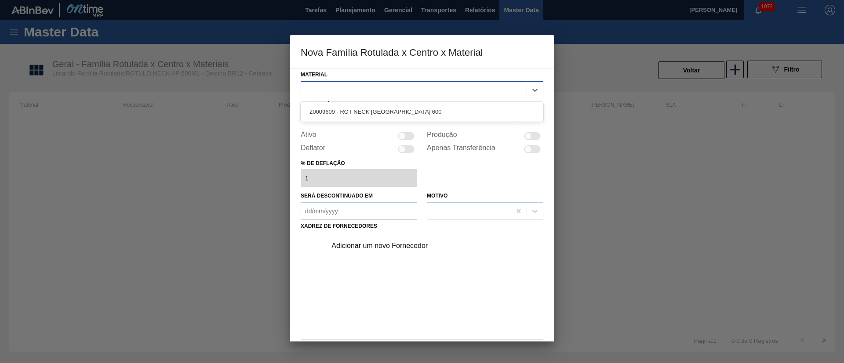
click at [362, 91] on div at bounding box center [413, 89] width 225 height 13
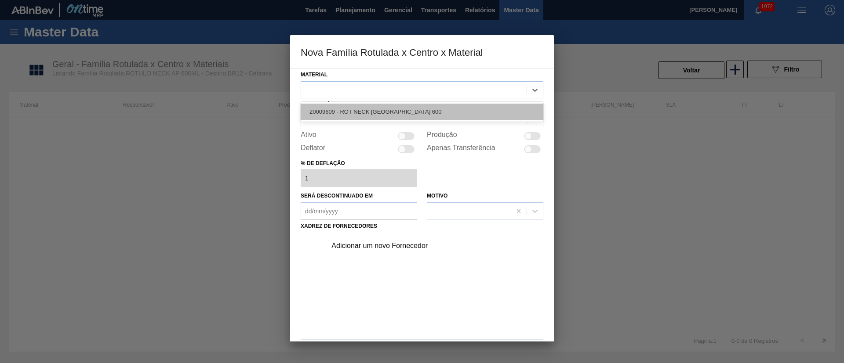
click at [357, 109] on div "20009609 - ROT NECK [GEOGRAPHIC_DATA] 600" at bounding box center [422, 112] width 243 height 16
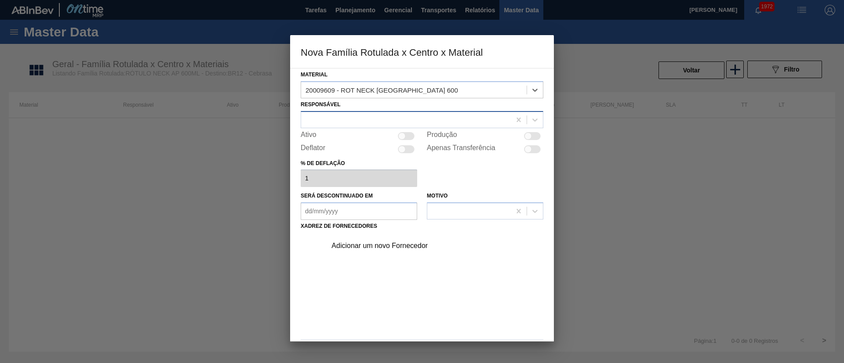
click at [348, 121] on div at bounding box center [406, 119] width 210 height 13
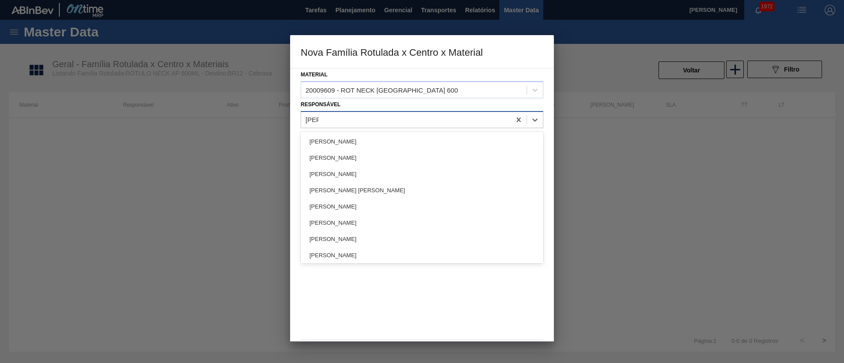
type input "lucas"
drag, startPoint x: 338, startPoint y: 133, endPoint x: 398, endPoint y: 137, distance: 60.7
click at [336, 134] on div "[PERSON_NAME]" at bounding box center [422, 142] width 243 height 16
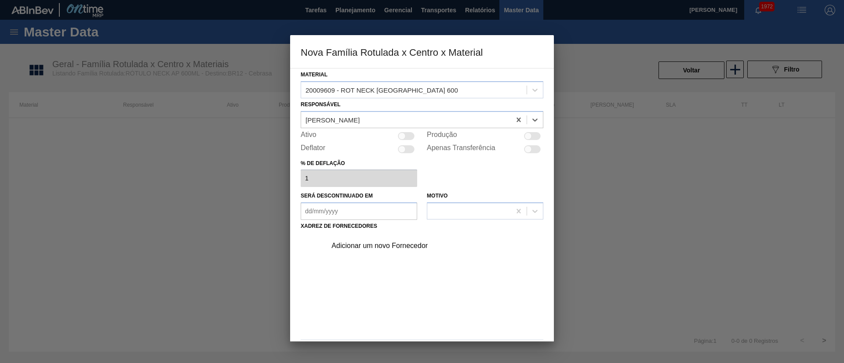
click at [402, 137] on div at bounding box center [401, 135] width 7 height 7
checkbox input "true"
click at [368, 248] on div "Adicionar um novo Fornecedor" at bounding box center [417, 246] width 172 height 8
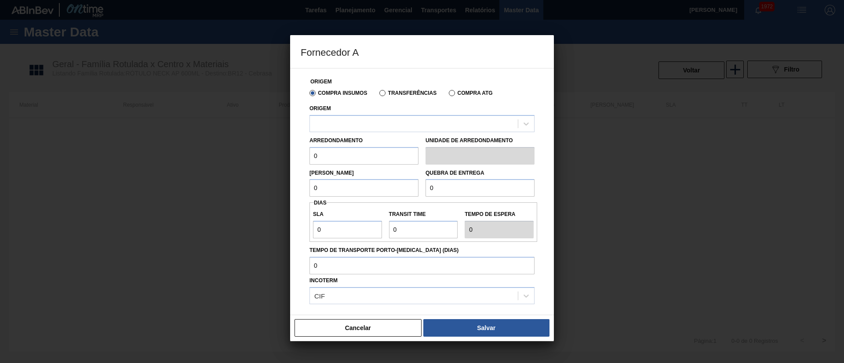
click at [385, 91] on label "Transferências" at bounding box center [407, 93] width 57 height 6
click at [378, 95] on input "Transferências" at bounding box center [378, 95] width 0 height 0
click at [356, 126] on div at bounding box center [414, 123] width 208 height 13
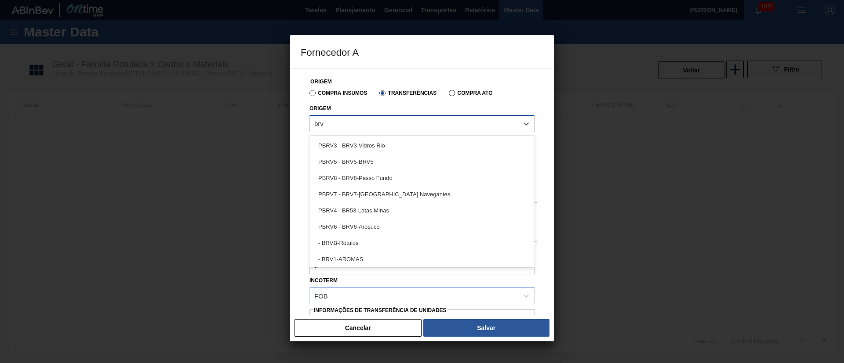
type input "brvb"
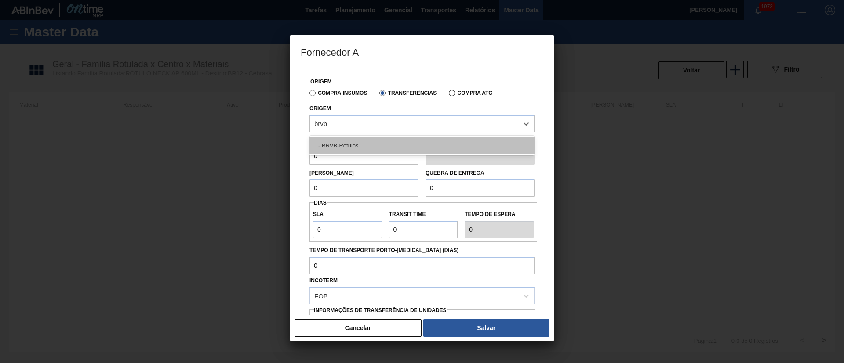
click at [356, 139] on div "- BRVB-Rótulos" at bounding box center [421, 146] width 225 height 16
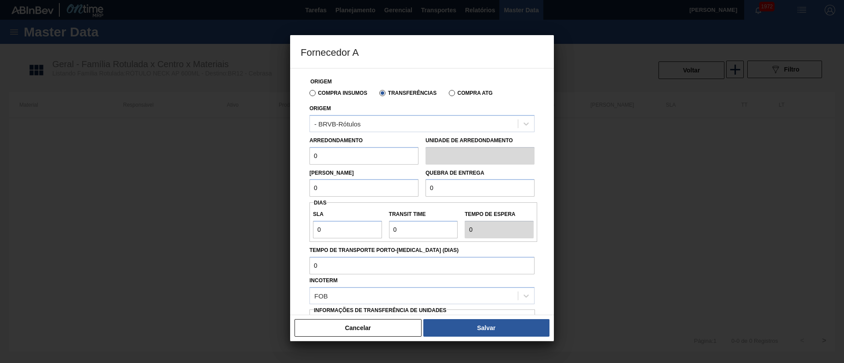
drag, startPoint x: 339, startPoint y: 158, endPoint x: 292, endPoint y: 164, distance: 47.4
click at [292, 164] on div "Origem Compra Insumos Transferências Compra ATG Origem - BRVB-Rótulos Arredonda…" at bounding box center [422, 191] width 264 height 247
type input "110"
drag, startPoint x: 308, startPoint y: 190, endPoint x: 299, endPoint y: 192, distance: 9.4
click at [299, 192] on div "Origem Compra Insumos Transferências Compra ATG Origem - BRVB-Rótulos Arredonda…" at bounding box center [422, 191] width 264 height 247
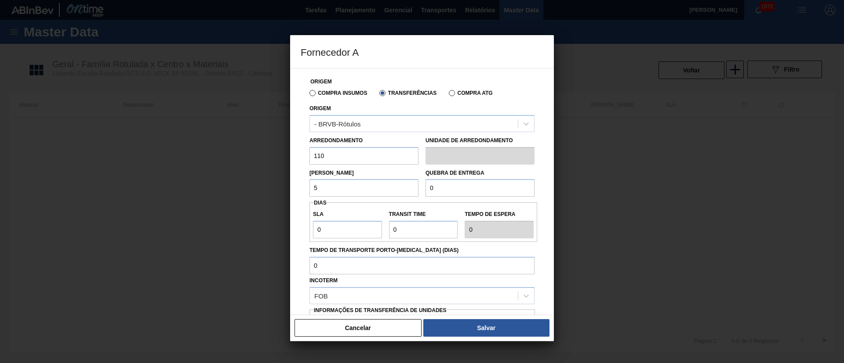
type input "5.280"
drag, startPoint x: 443, startPoint y: 187, endPoint x: 412, endPoint y: 187, distance: 30.8
click at [412, 187] on div "Lote Mínimo 5.280 Quebra de entrega 0" at bounding box center [422, 181] width 232 height 33
type input "20.000"
drag, startPoint x: 343, startPoint y: 232, endPoint x: 285, endPoint y: 232, distance: 58.0
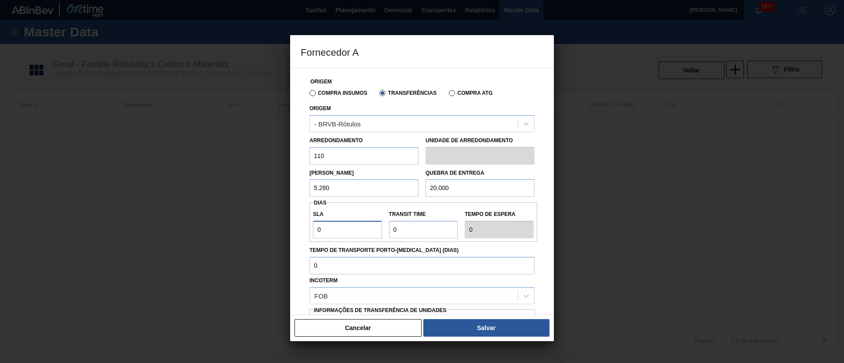
click at [285, 232] on div "Fornecedor A Origem Compra Insumos Transferências Compra ATG Origem - BRVB-Rótu…" at bounding box center [422, 181] width 844 height 363
type input "7"
drag, startPoint x: 417, startPoint y: 229, endPoint x: 381, endPoint y: 235, distance: 35.6
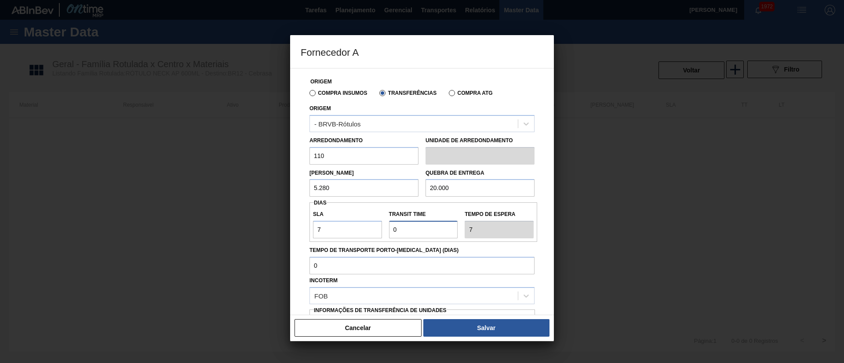
click at [383, 233] on div "SLA 7 Transit Time Tempo de espera 7" at bounding box center [423, 222] width 228 height 33
type input "5"
type input "12"
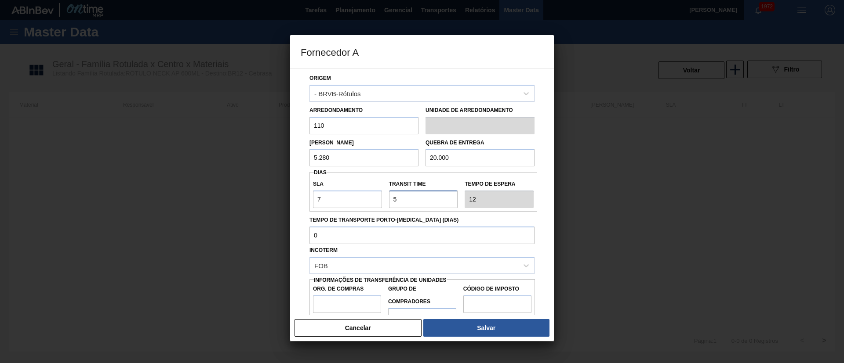
scroll to position [55, 0]
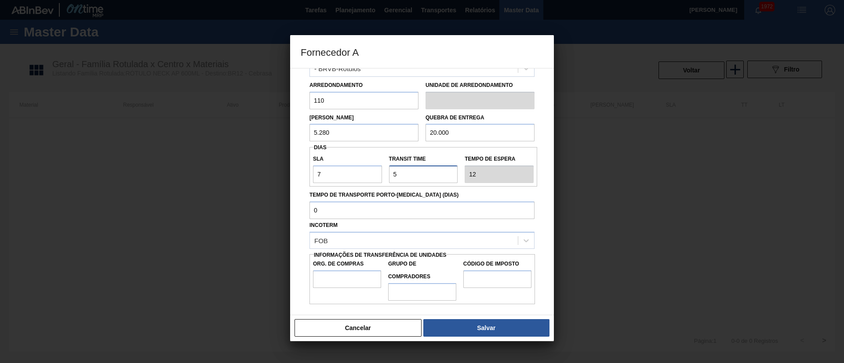
type input "5"
click at [345, 284] on input "Org. de Compras" at bounding box center [347, 280] width 68 height 18
type input "BR00"
click at [411, 299] on input "Grupo de Compradores" at bounding box center [422, 292] width 68 height 18
type input "A01"
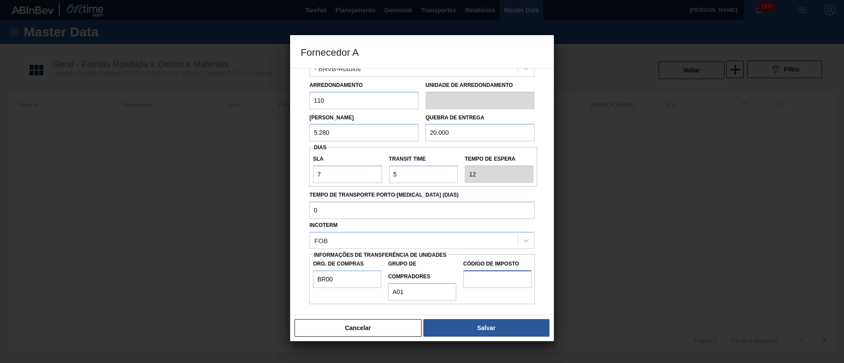
click at [499, 284] on input "Código de Imposto" at bounding box center [497, 280] width 68 height 18
type input "I1"
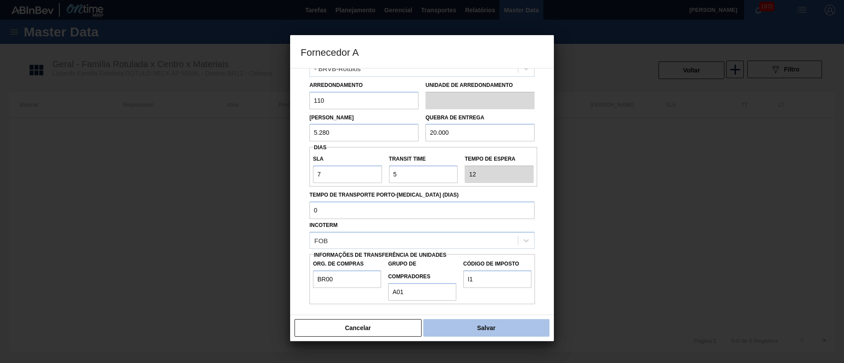
drag, startPoint x: 473, startPoint y: 325, endPoint x: 449, endPoint y: 283, distance: 48.2
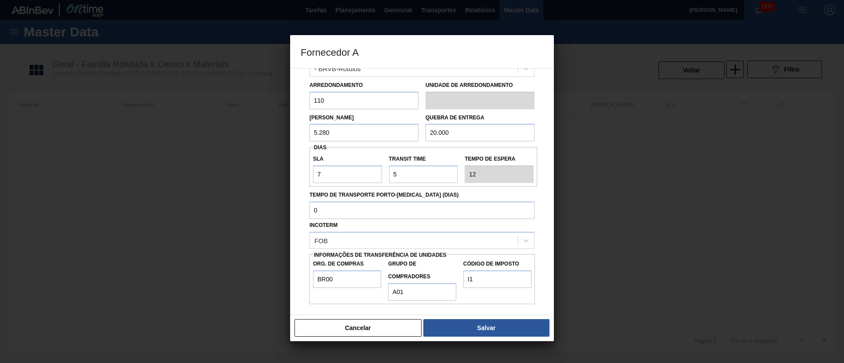
click at [472, 325] on button "Salvar" at bounding box center [486, 328] width 126 height 18
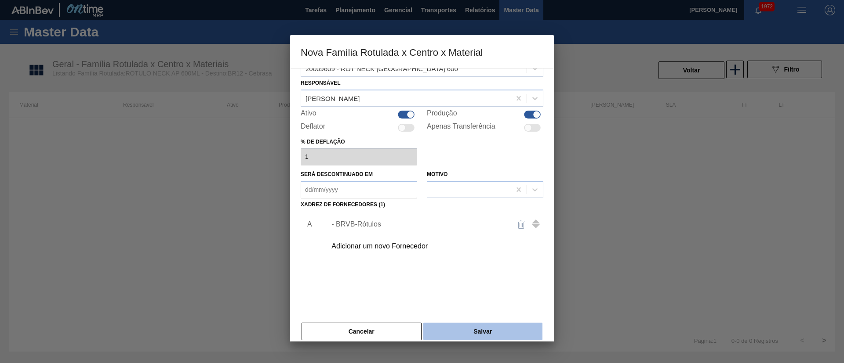
scroll to position [32, 0]
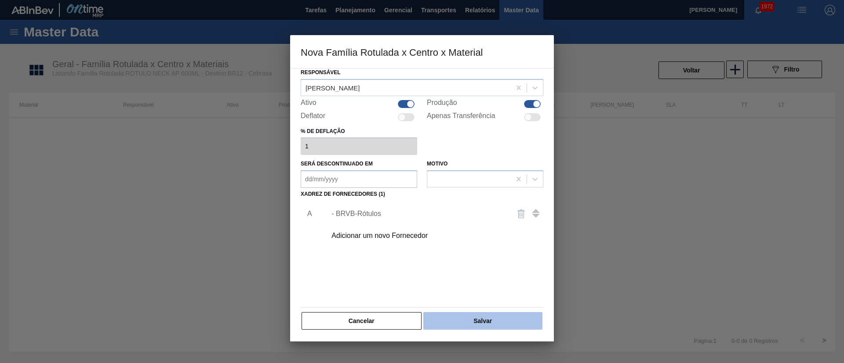
click at [476, 316] on button "Salvar" at bounding box center [482, 321] width 119 height 18
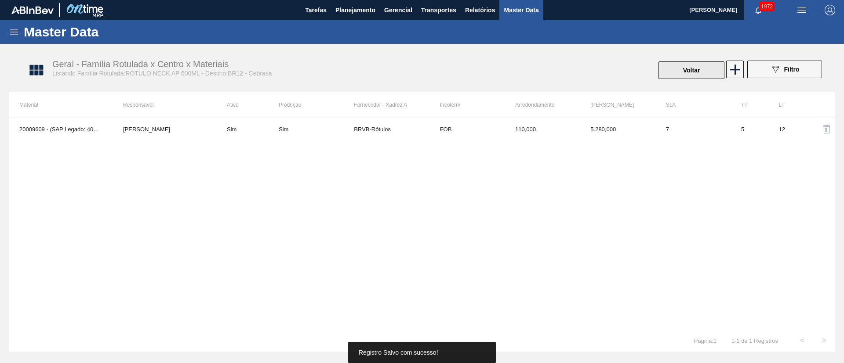
click at [664, 72] on button "Voltar" at bounding box center [691, 71] width 66 height 18
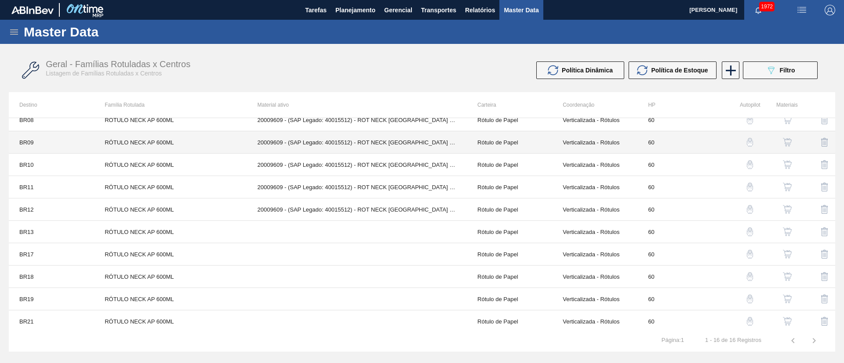
scroll to position [146, 0]
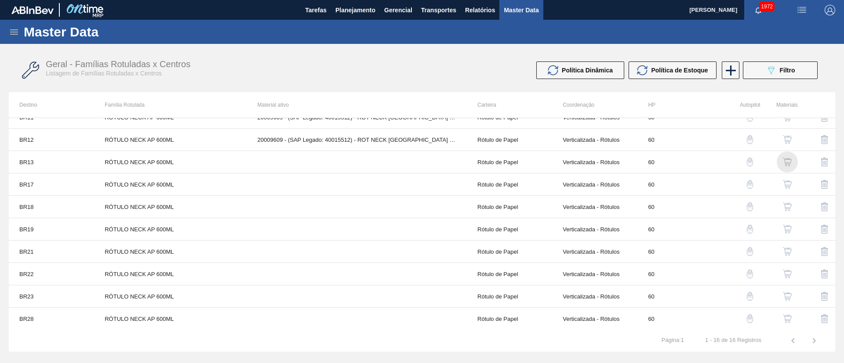
click at [788, 161] on img "button" at bounding box center [787, 162] width 9 height 9
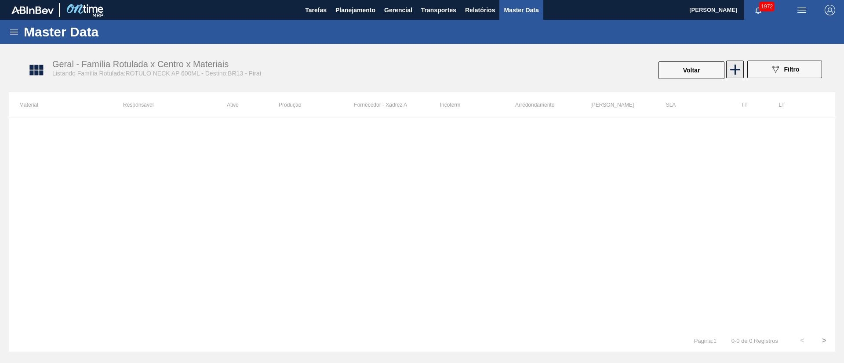
click at [739, 73] on icon at bounding box center [734, 69] width 17 height 17
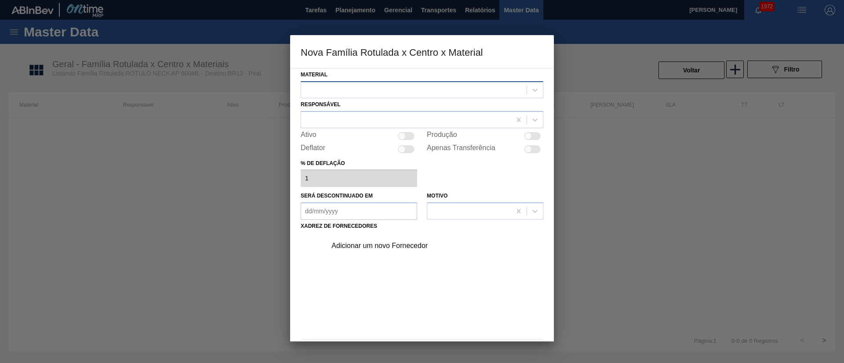
click at [402, 93] on div at bounding box center [413, 89] width 225 height 13
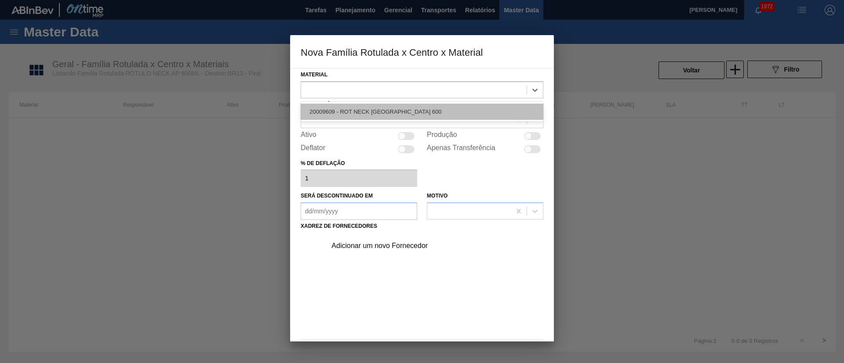
click at [363, 111] on div "20009609 - ROT NECK [GEOGRAPHIC_DATA] 600" at bounding box center [422, 112] width 243 height 16
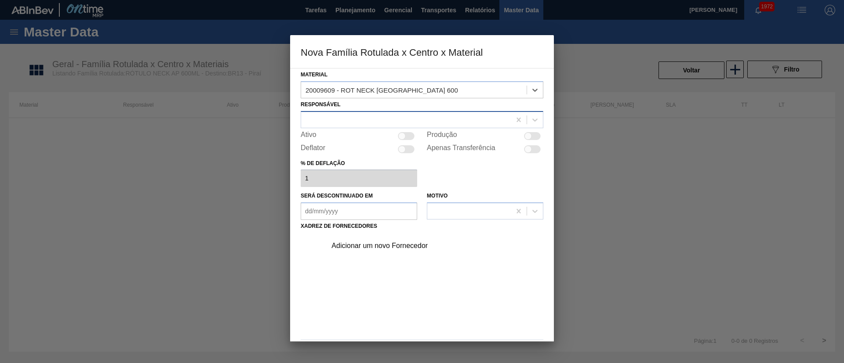
click at [333, 118] on div at bounding box center [406, 119] width 210 height 13
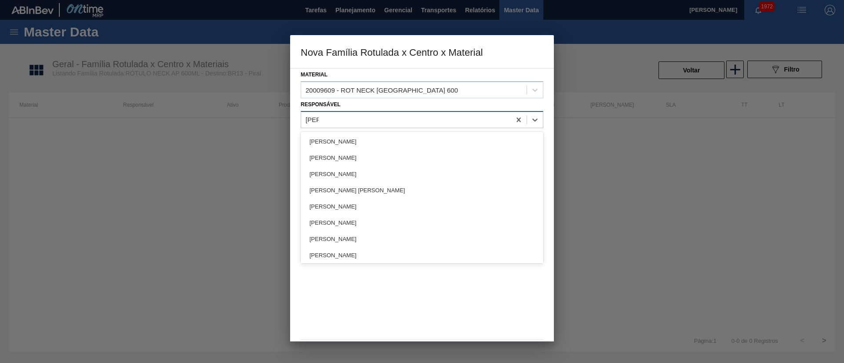
type input "lucas"
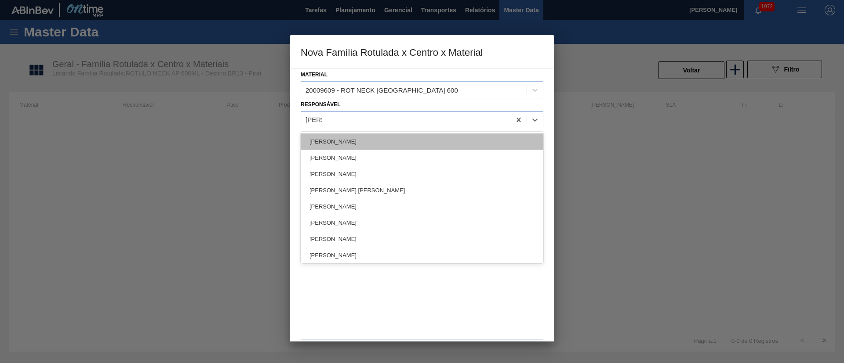
click at [326, 135] on div "[PERSON_NAME]" at bounding box center [422, 142] width 243 height 16
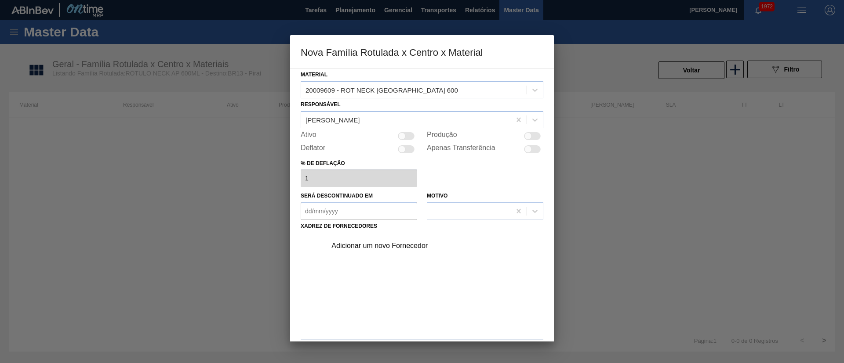
click at [403, 140] on div at bounding box center [406, 136] width 17 height 8
checkbox input "true"
click at [380, 249] on div "Adicionar um novo Fornecedor" at bounding box center [417, 246] width 172 height 8
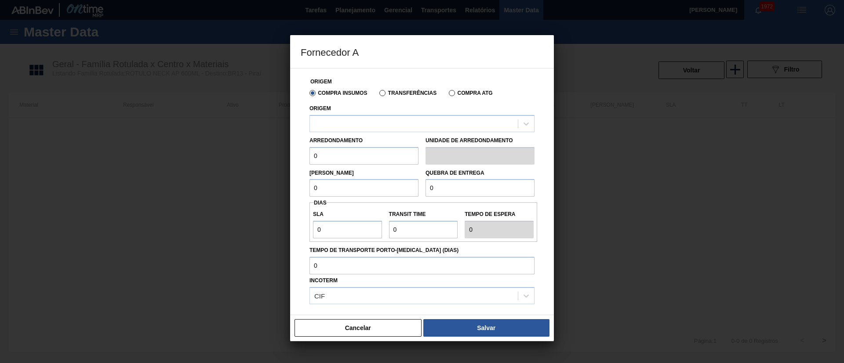
click at [400, 94] on label "Transferências" at bounding box center [407, 93] width 57 height 6
click at [378, 95] on input "Transferências" at bounding box center [378, 95] width 0 height 0
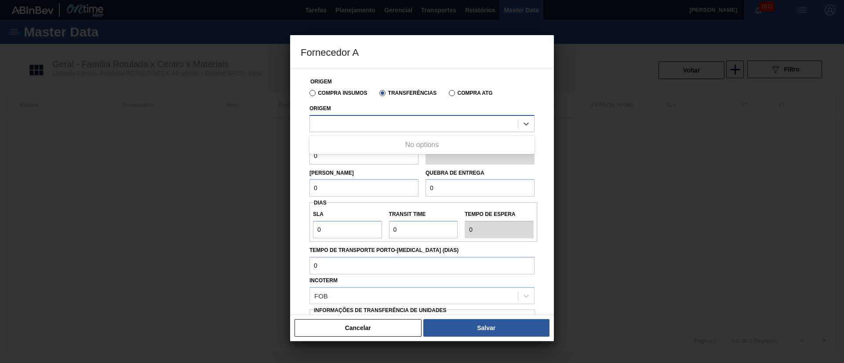
click at [358, 128] on div at bounding box center [414, 123] width 208 height 13
click at [310, 93] on label "Compra Insumos" at bounding box center [338, 93] width 58 height 6
click at [308, 95] on input "Compra Insumos" at bounding box center [308, 95] width 0 height 0
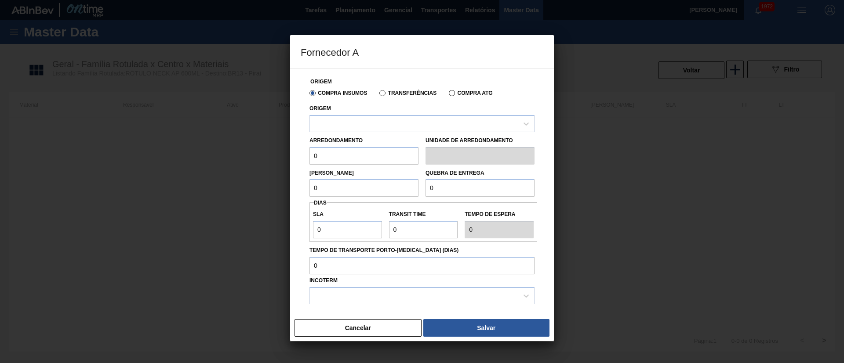
click at [394, 93] on label "Transferências" at bounding box center [407, 93] width 57 height 6
click at [378, 95] on input "Transferências" at bounding box center [378, 95] width 0 height 0
click at [360, 121] on div at bounding box center [414, 123] width 208 height 13
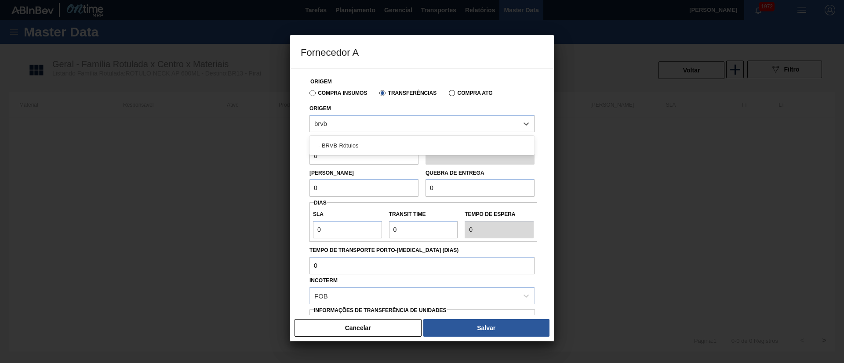
type input "brvb"
drag, startPoint x: 356, startPoint y: 156, endPoint x: 355, endPoint y: 151, distance: 4.9
click at [356, 156] on input "0" at bounding box center [363, 156] width 109 height 18
click at [363, 120] on div at bounding box center [414, 123] width 208 height 13
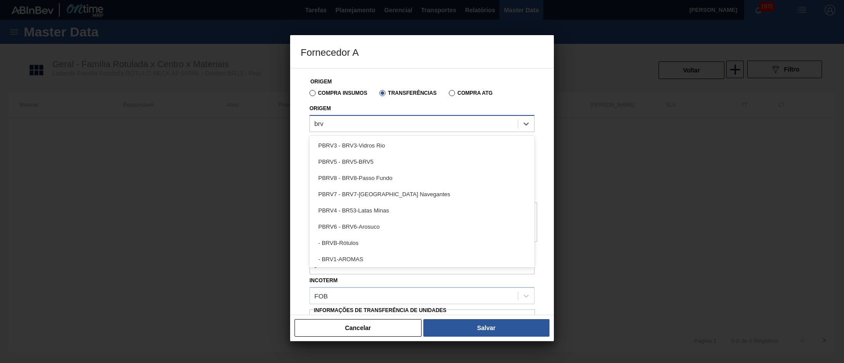
type input "brvb"
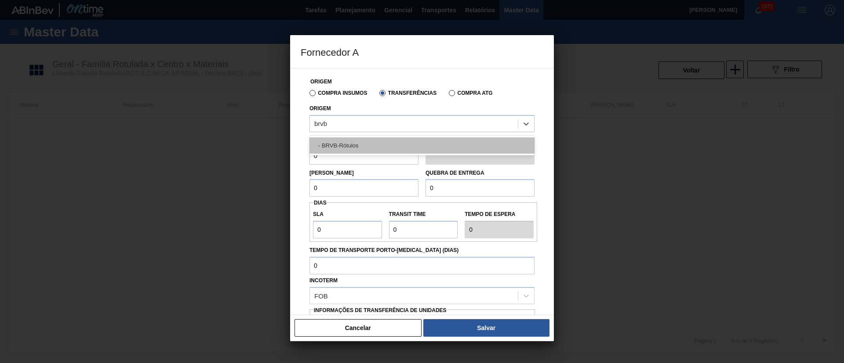
click at [349, 146] on div "- BRVB-Rótulos" at bounding box center [421, 146] width 225 height 16
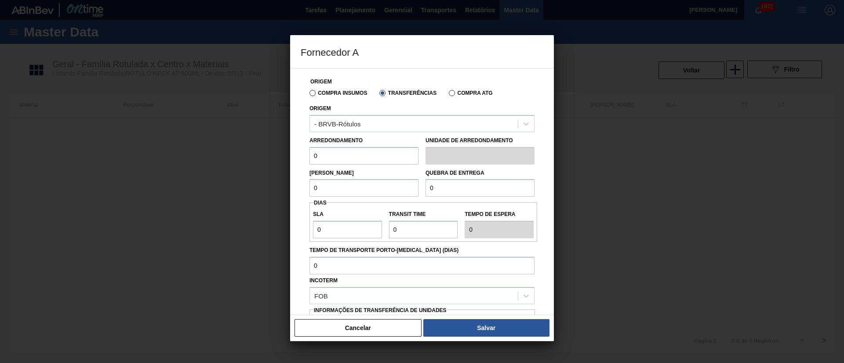
drag, startPoint x: 338, startPoint y: 155, endPoint x: 295, endPoint y: 158, distance: 42.8
click at [295, 158] on div "Origem Compra Insumos Transferências Compra ATG Origem - BRVB-Rótulos Arredonda…" at bounding box center [422, 191] width 264 height 247
type input "110"
drag, startPoint x: 348, startPoint y: 184, endPoint x: 292, endPoint y: 184, distance: 55.8
click at [292, 184] on div "Origem Compra Insumos Transferências Compra ATG Origem - BRVB-Rótulos Arredonda…" at bounding box center [422, 191] width 264 height 247
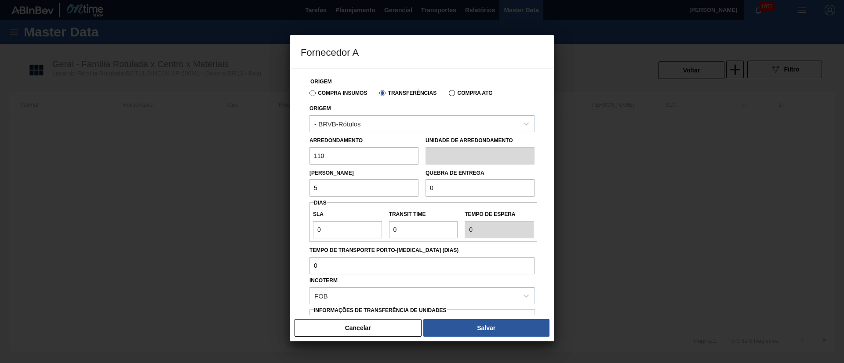
type input "5.280"
drag, startPoint x: 445, startPoint y: 182, endPoint x: 403, endPoint y: 182, distance: 41.3
click at [403, 182] on div "Lote Mínimo 5.280 Quebra de entrega 0" at bounding box center [422, 181] width 232 height 33
type input "20.000"
drag, startPoint x: 344, startPoint y: 229, endPoint x: 290, endPoint y: 233, distance: 53.8
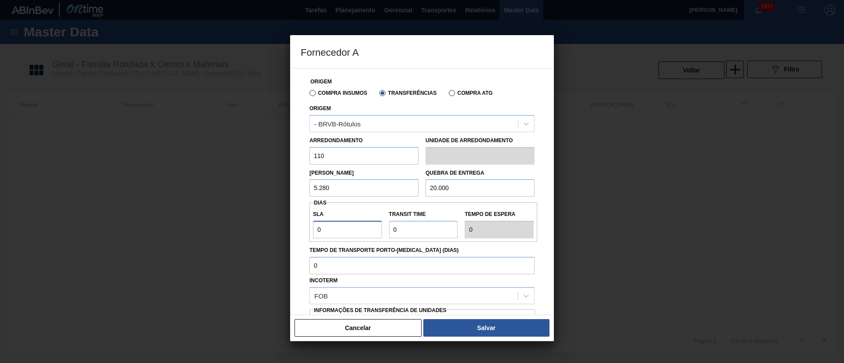
click at [290, 233] on div "Origem Compra Insumos Transferências Compra ATG Origem - BRVB-Rótulos Arredonda…" at bounding box center [422, 191] width 264 height 247
type input "7"
drag, startPoint x: 396, startPoint y: 225, endPoint x: 359, endPoint y: 225, distance: 37.4
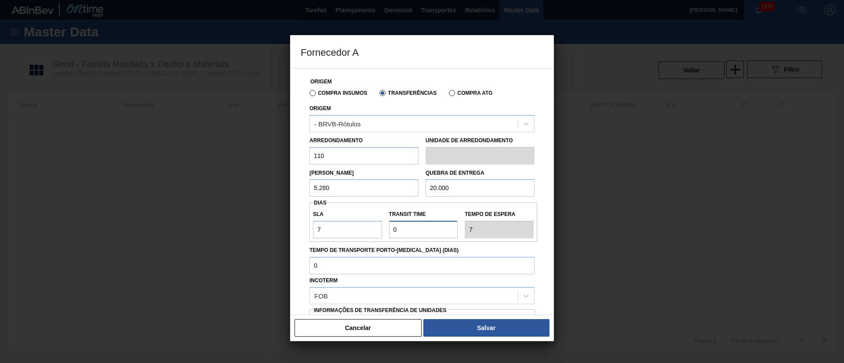
click at [359, 225] on div "SLA 7 Transit Time Tempo de espera 7" at bounding box center [423, 222] width 228 height 33
type input "2"
type input "9"
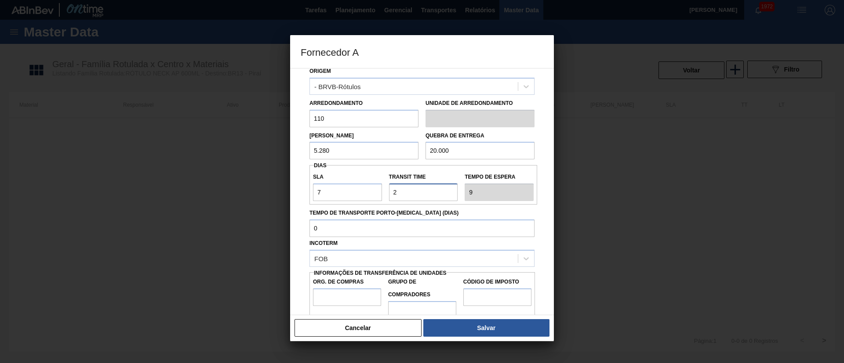
scroll to position [55, 0]
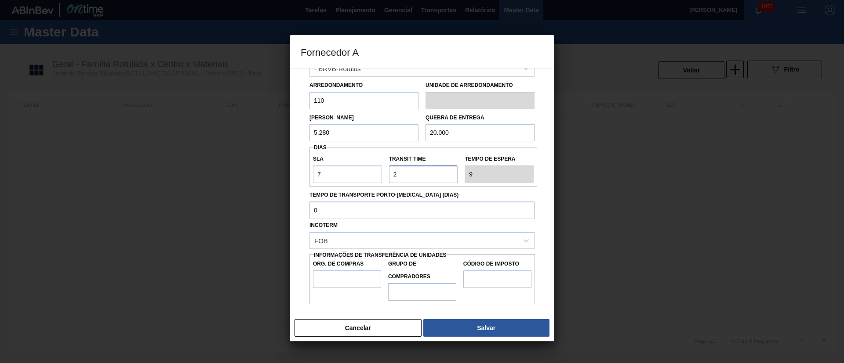
type input "2"
click at [347, 279] on input "Org. de Compras" at bounding box center [347, 280] width 68 height 18
type input "BR00"
click at [408, 291] on input "Grupo de Compradores" at bounding box center [422, 292] width 68 height 18
type input "A01"
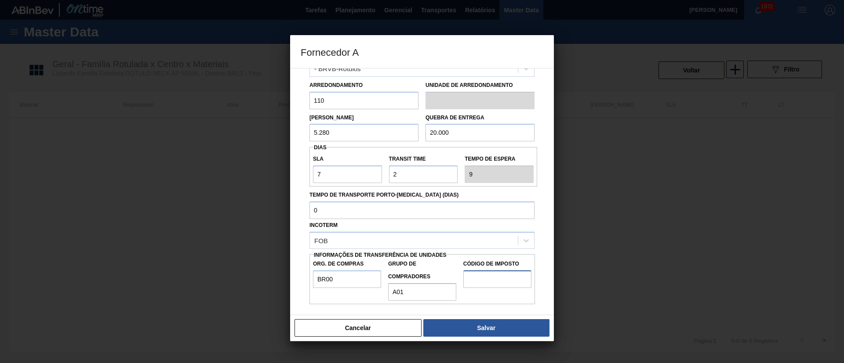
click at [496, 284] on input "Código de Imposto" at bounding box center [497, 280] width 68 height 18
type input "I1"
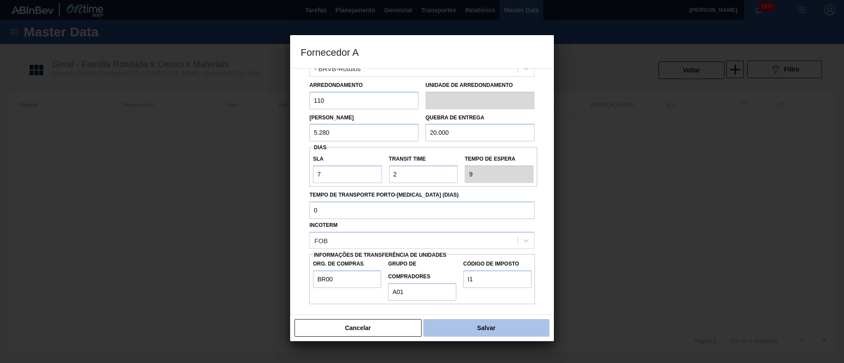
click at [497, 326] on button "Salvar" at bounding box center [486, 328] width 126 height 18
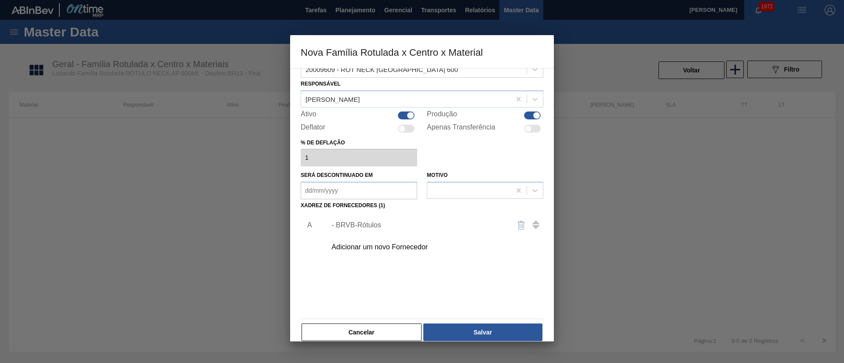
scroll to position [32, 0]
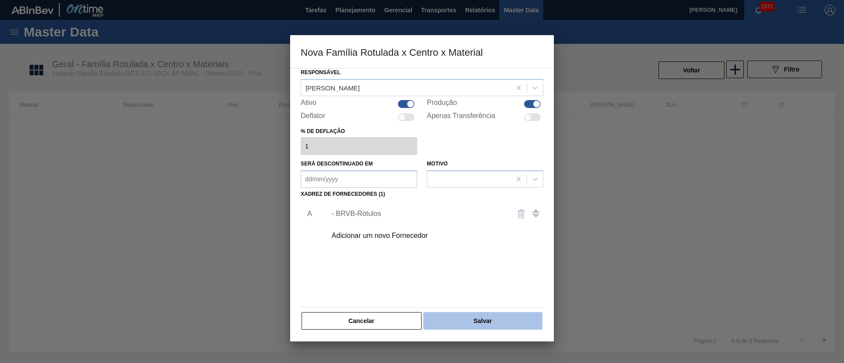
click at [489, 315] on button "Salvar" at bounding box center [482, 321] width 119 height 18
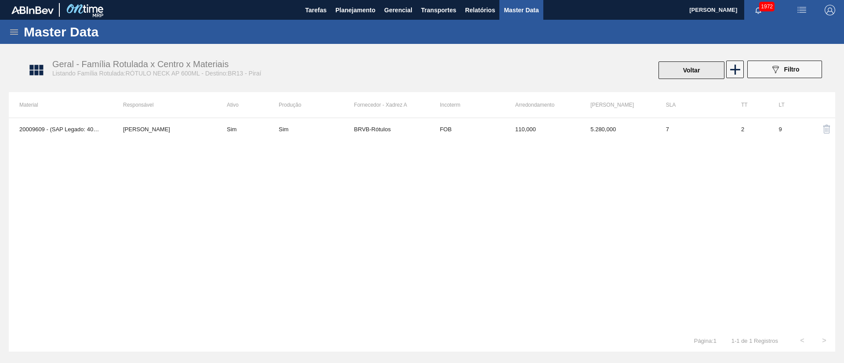
click at [699, 69] on button "Voltar" at bounding box center [691, 71] width 66 height 18
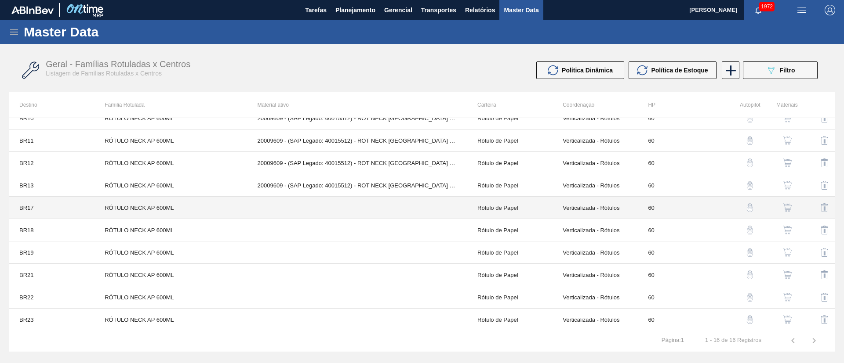
scroll to position [132, 0]
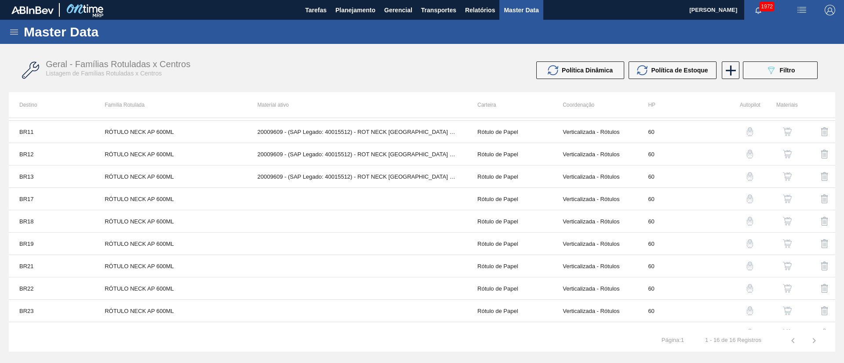
click at [790, 199] on img "button" at bounding box center [787, 199] width 9 height 9
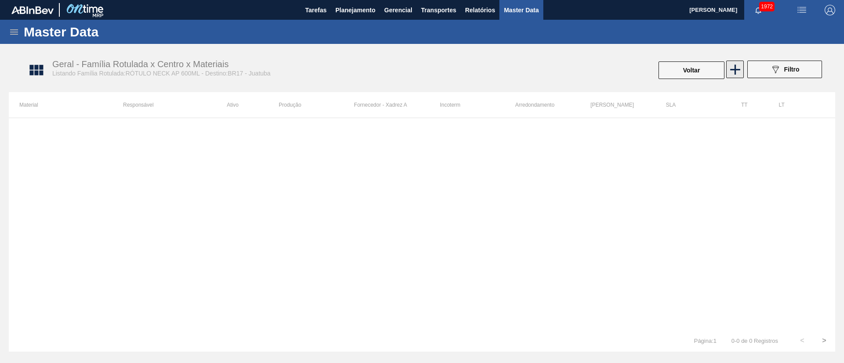
click at [732, 63] on icon at bounding box center [734, 69] width 17 height 17
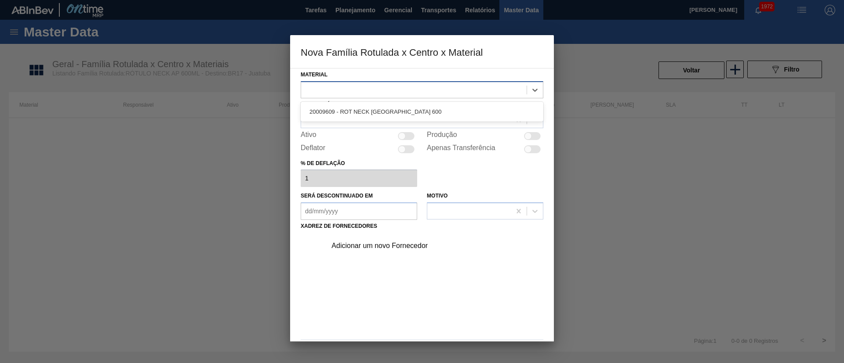
click at [367, 85] on div at bounding box center [413, 89] width 225 height 13
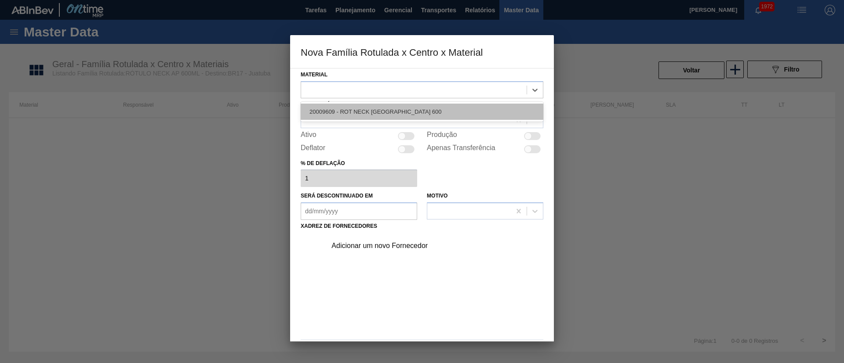
click at [347, 113] on div "20009609 - ROT NECK ANTARCTICA 600" at bounding box center [422, 112] width 243 height 16
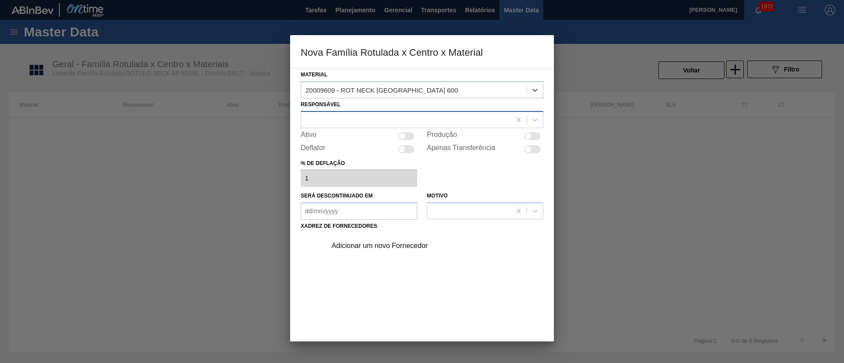
click at [333, 119] on div at bounding box center [406, 119] width 210 height 13
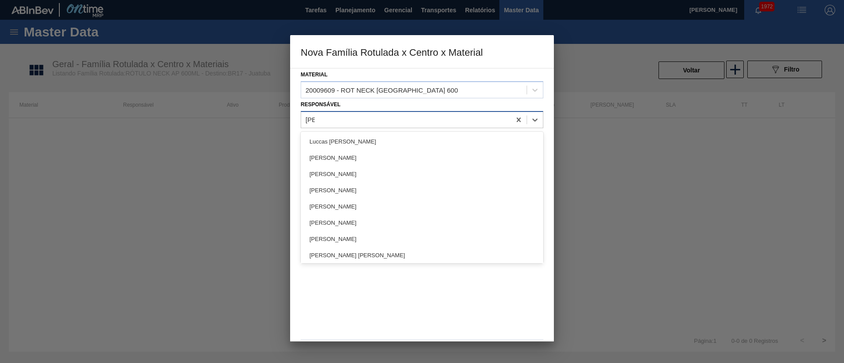
type input "lucas"
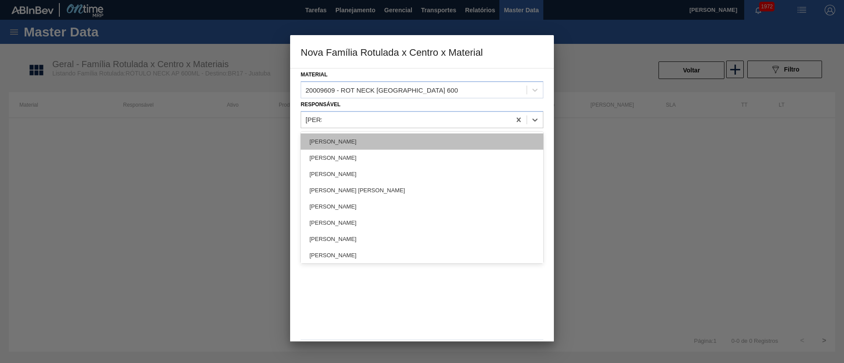
click at [343, 142] on div "Lucas Pondian" at bounding box center [422, 142] width 243 height 16
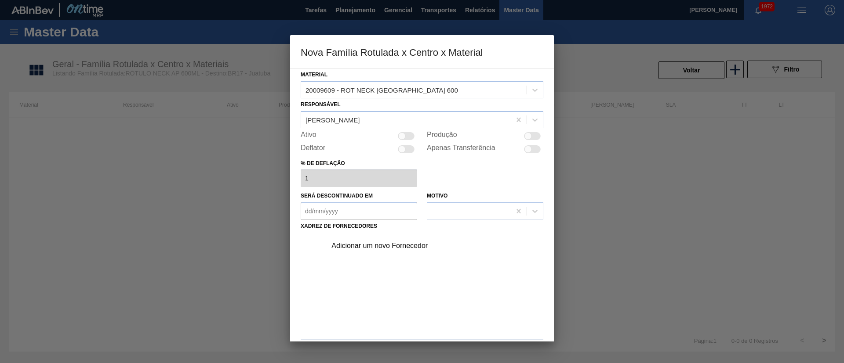
click at [413, 133] on div at bounding box center [406, 136] width 17 height 8
checkbox input "true"
click at [368, 250] on div "Adicionar um novo Fornecedor" at bounding box center [432, 246] width 222 height 22
click at [366, 246] on div "Adicionar um novo Fornecedor" at bounding box center [417, 246] width 172 height 8
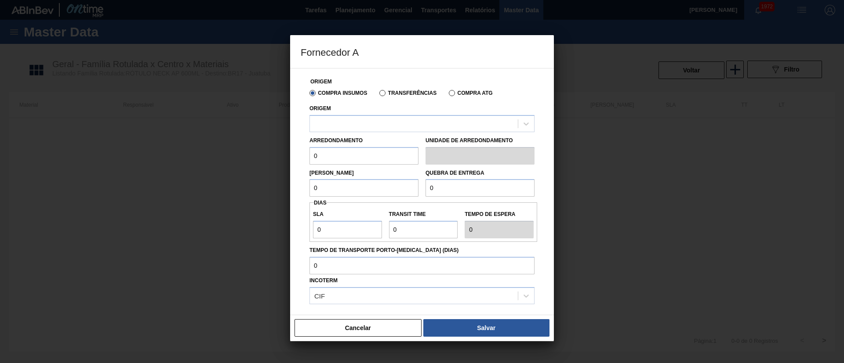
click at [386, 92] on label "Transferências" at bounding box center [407, 93] width 57 height 6
click at [378, 95] on input "Transferências" at bounding box center [378, 95] width 0 height 0
click at [363, 118] on div at bounding box center [414, 123] width 208 height 13
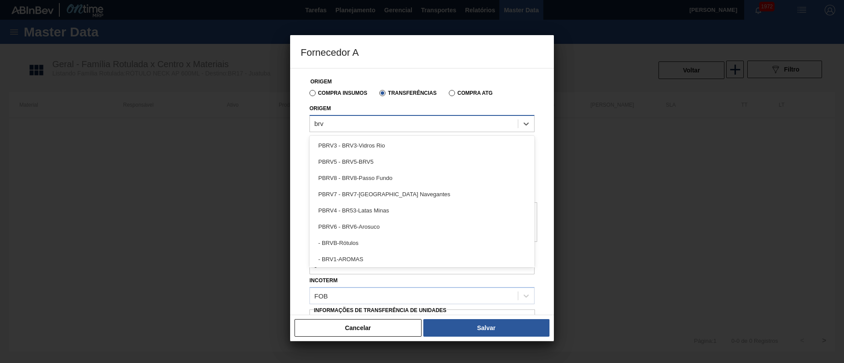
type input "brvb"
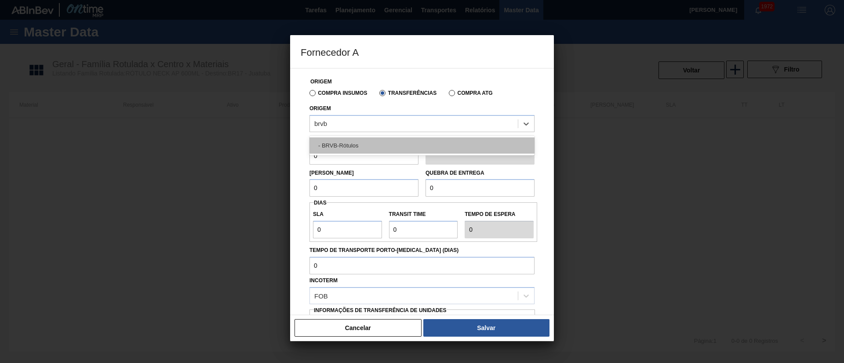
click at [357, 138] on div "- BRVB-Rótulos" at bounding box center [421, 146] width 225 height 16
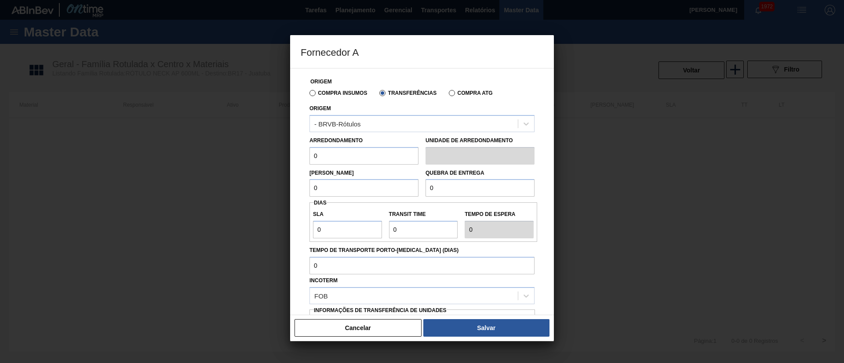
drag, startPoint x: 341, startPoint y: 161, endPoint x: 296, endPoint y: 161, distance: 44.8
click at [296, 161] on div "Origem Compra Insumos Transferências Compra ATG Origem - BRVB-Rótulos Arredonda…" at bounding box center [422, 191] width 264 height 247
type input "110"
drag, startPoint x: 338, startPoint y: 195, endPoint x: 301, endPoint y: 195, distance: 36.9
click at [301, 195] on div "Origem Compra Insumos Transferências Compra ATG Origem - BRVB-Rótulos Arredonda…" at bounding box center [422, 214] width 243 height 291
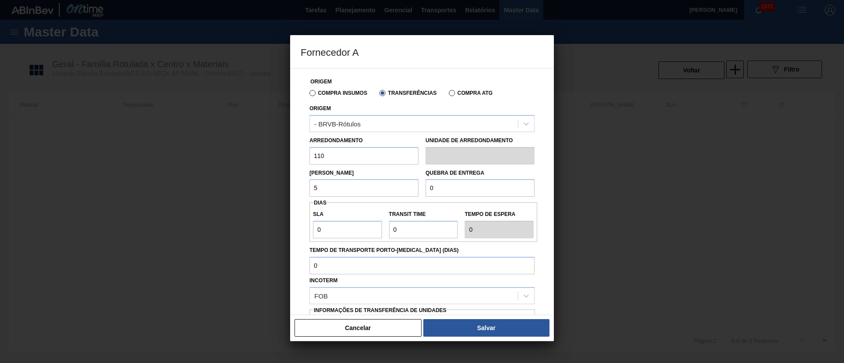
type input "5.280"
drag, startPoint x: 463, startPoint y: 179, endPoint x: 411, endPoint y: 185, distance: 51.8
click at [411, 185] on div "Lote Mínimo 5.280 Quebra de entrega 0" at bounding box center [422, 181] width 232 height 33
type input "20.000"
drag, startPoint x: 343, startPoint y: 228, endPoint x: 277, endPoint y: 232, distance: 65.6
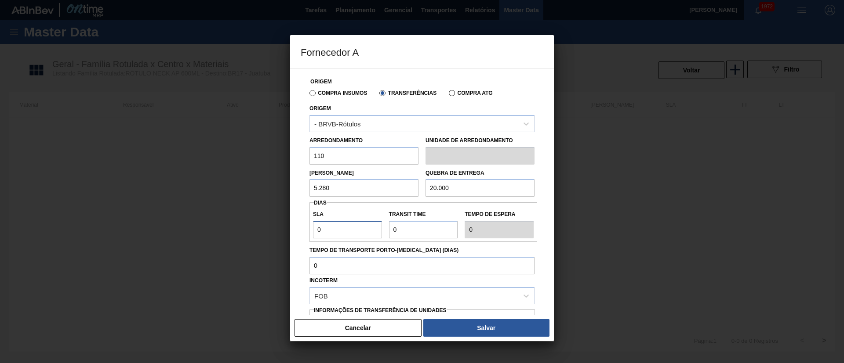
click at [277, 232] on div "Fornecedor A Origem Compra Insumos Transferências Compra ATG Origem - BRVB-Rótu…" at bounding box center [422, 181] width 844 height 363
type input "7"
drag, startPoint x: 409, startPoint y: 232, endPoint x: 378, endPoint y: 236, distance: 30.5
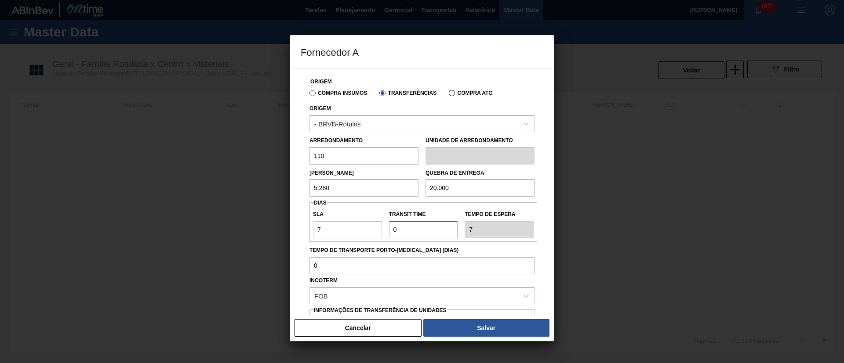
click at [378, 236] on div "SLA 7 Transit Time Tempo de espera 7" at bounding box center [423, 222] width 228 height 33
type input "2"
type input "9"
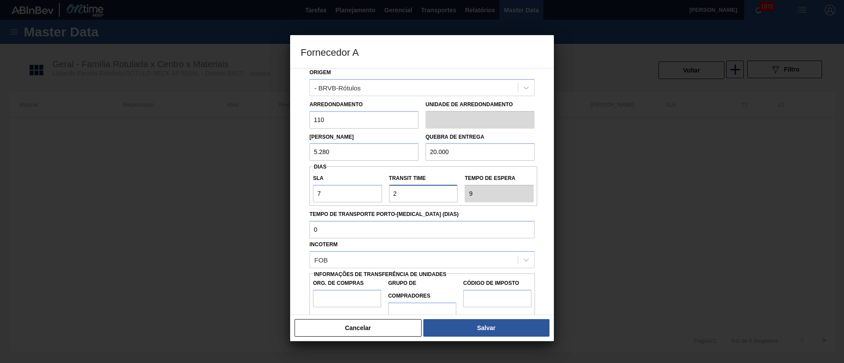
scroll to position [55, 0]
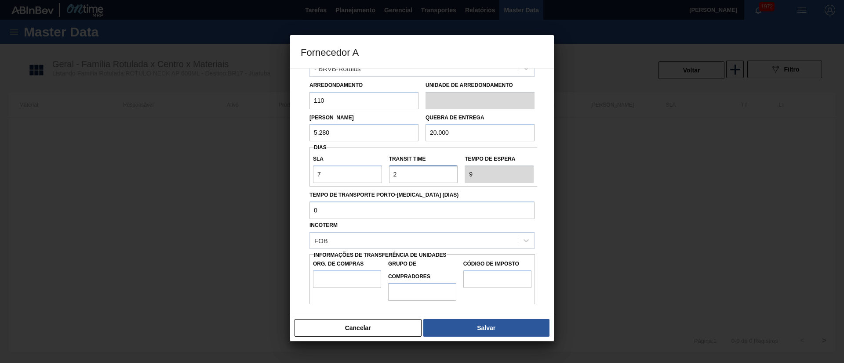
type input "2"
click at [356, 280] on input "Org. de Compras" at bounding box center [347, 280] width 68 height 18
type input "BR00"
drag, startPoint x: 413, startPoint y: 284, endPoint x: 417, endPoint y: 290, distance: 7.2
click at [413, 284] on input "Grupo de Compradores" at bounding box center [422, 292] width 68 height 18
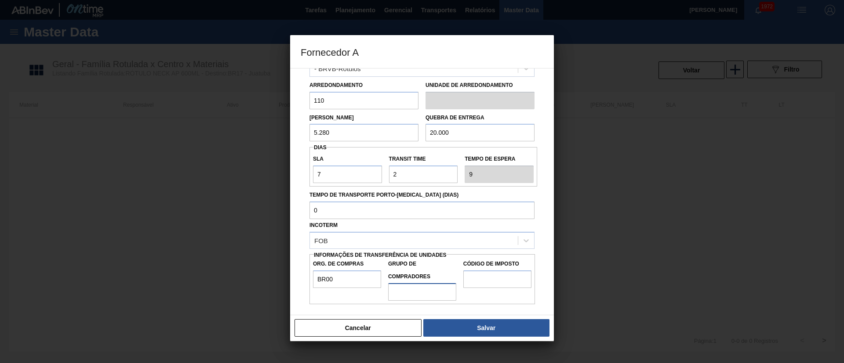
type input "A01"
click at [499, 284] on input "Código de Imposto" at bounding box center [497, 280] width 68 height 18
type input "I1"
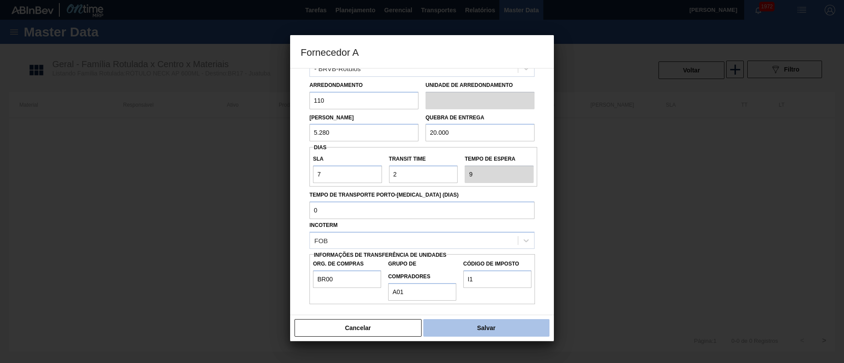
click at [490, 329] on button "Salvar" at bounding box center [486, 328] width 126 height 18
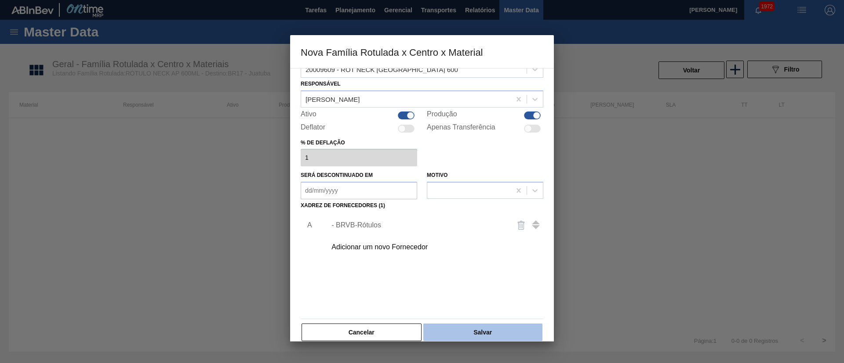
scroll to position [32, 0]
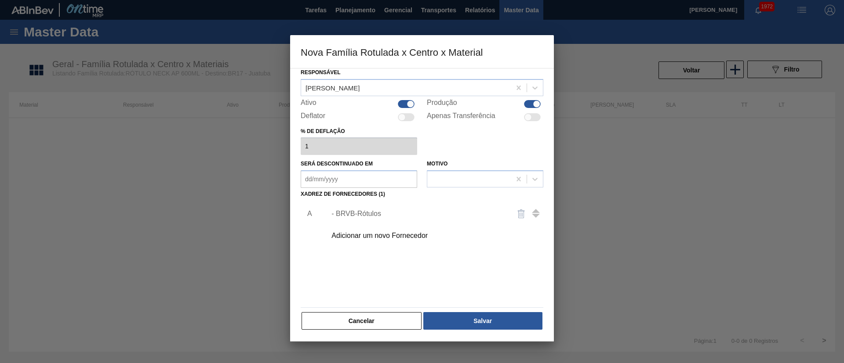
click at [475, 333] on div "Material 20009609 - ROT NECK ANTARCTICA 600 Responsável Lucas Pondian Ativo Pro…" at bounding box center [422, 205] width 264 height 274
click at [475, 326] on button "Salvar" at bounding box center [482, 321] width 119 height 18
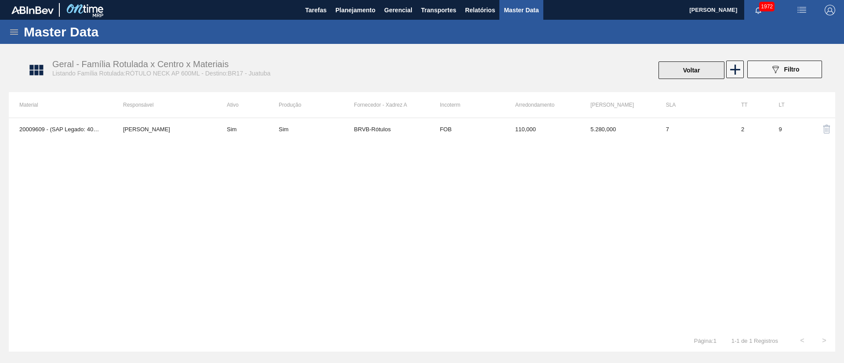
click at [685, 74] on button "Voltar" at bounding box center [691, 71] width 66 height 18
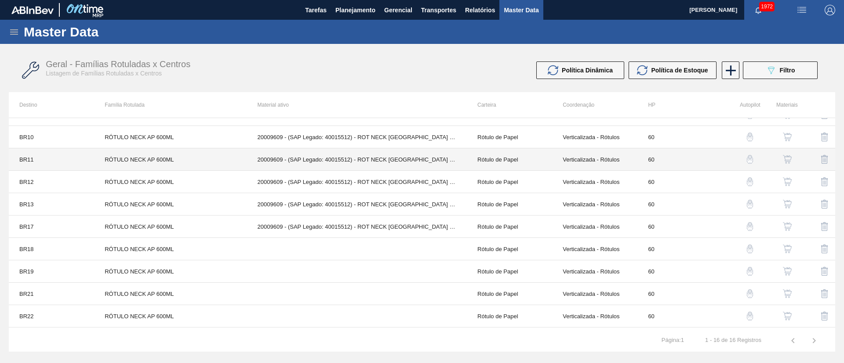
scroll to position [146, 0]
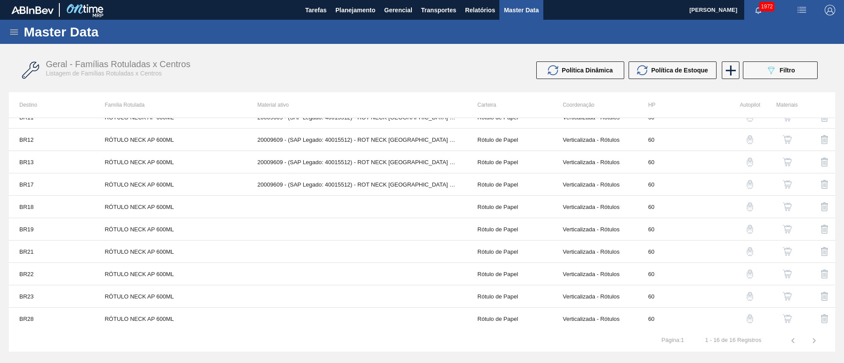
click at [787, 207] on img "button" at bounding box center [787, 207] width 9 height 9
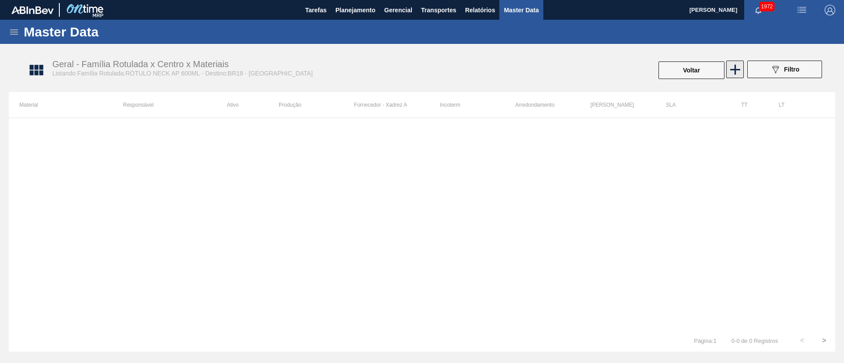
click at [740, 69] on icon at bounding box center [735, 70] width 10 height 10
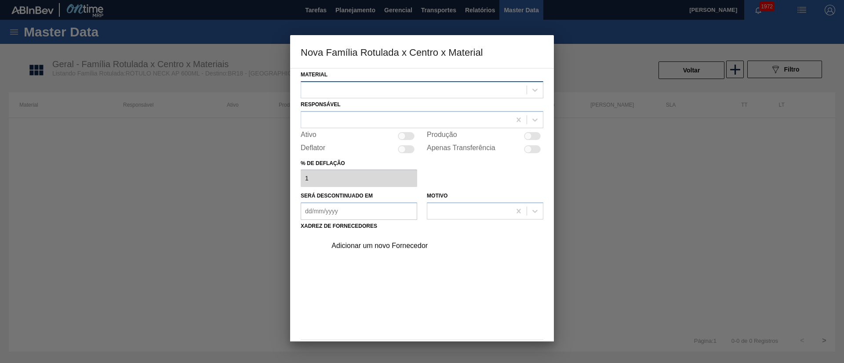
click at [324, 90] on div at bounding box center [413, 89] width 225 height 13
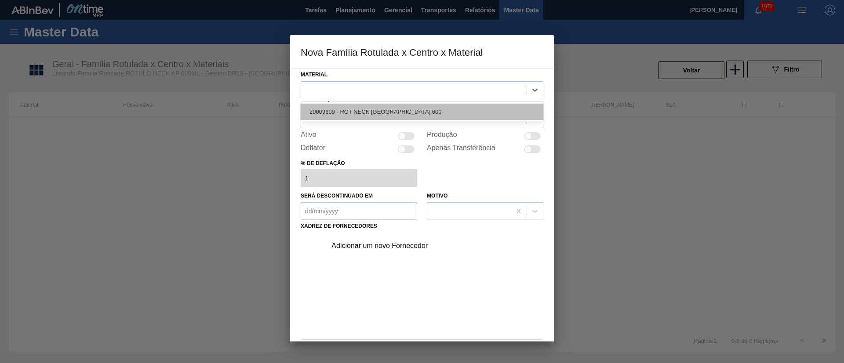
click at [335, 110] on div "20009609 - ROT NECK ANTARCTICA 600" at bounding box center [422, 112] width 243 height 16
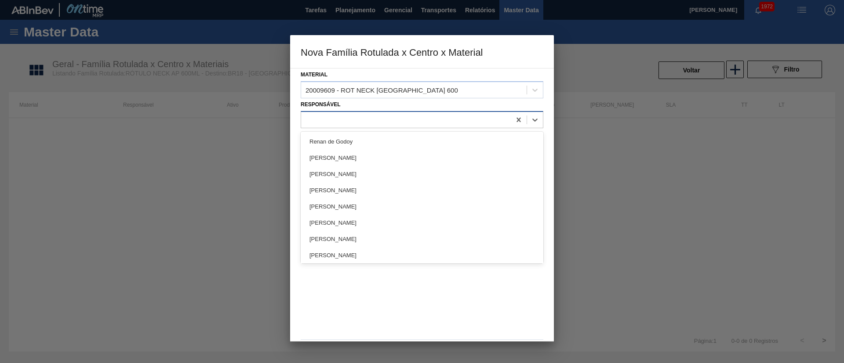
click at [328, 123] on div at bounding box center [406, 119] width 210 height 13
type input "lucas"
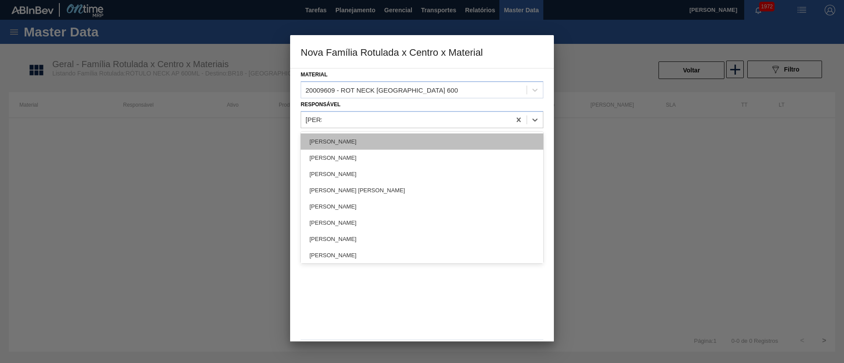
click at [325, 140] on div "[PERSON_NAME]" at bounding box center [422, 142] width 243 height 16
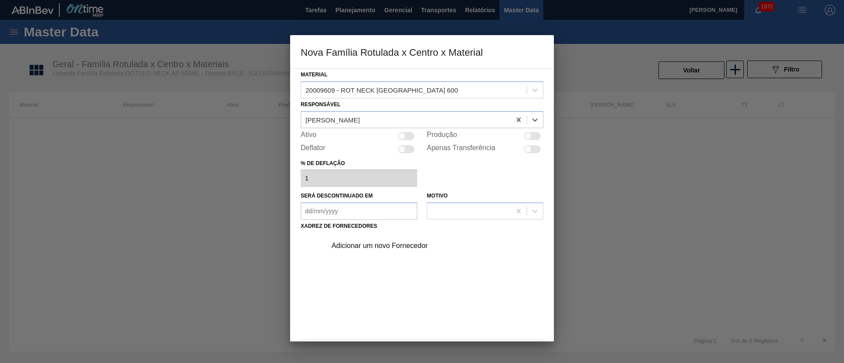
click at [411, 136] on div at bounding box center [406, 136] width 17 height 8
checkbox input "true"
click at [392, 245] on div "Adicionar um novo Fornecedor" at bounding box center [417, 246] width 172 height 8
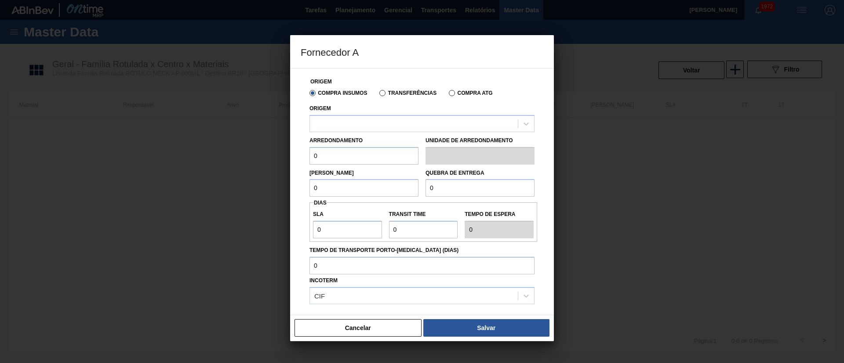
click at [388, 94] on label "Transferências" at bounding box center [407, 93] width 57 height 6
click at [378, 95] on input "Transferências" at bounding box center [378, 95] width 0 height 0
click at [356, 125] on div at bounding box center [414, 123] width 208 height 13
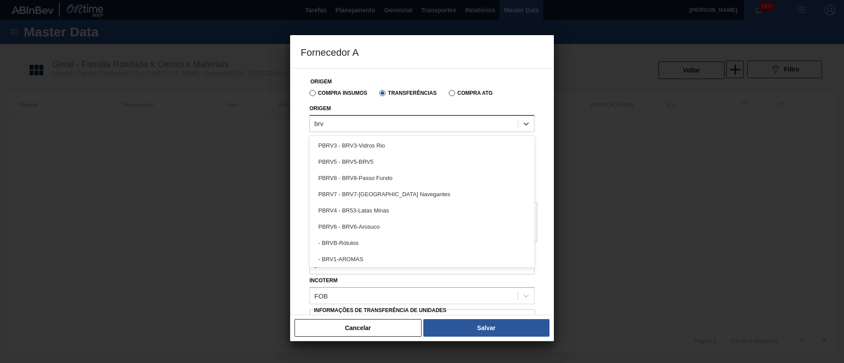
type input "brvb"
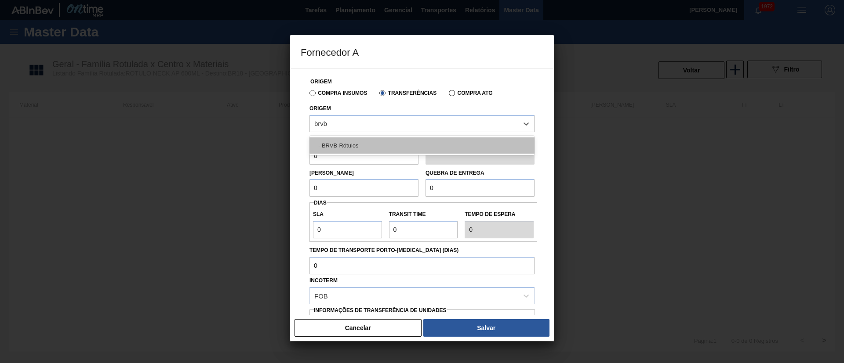
click at [353, 145] on div "- BRVB-Rótulos" at bounding box center [421, 146] width 225 height 16
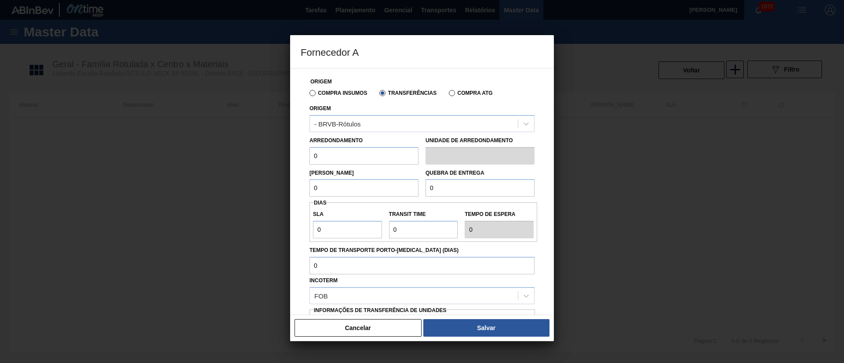
drag, startPoint x: 334, startPoint y: 160, endPoint x: 300, endPoint y: 160, distance: 34.3
click at [301, 160] on div "Origem Compra Insumos Transferências Compra ATG Origem - BRVB-Rótulos Arredonda…" at bounding box center [422, 214] width 243 height 291
type input "110"
drag, startPoint x: 340, startPoint y: 188, endPoint x: 291, endPoint y: 189, distance: 49.3
click at [291, 189] on div "Origem Compra Insumos Transferências Compra ATG Origem - BRVB-Rótulos Arredonda…" at bounding box center [422, 191] width 264 height 247
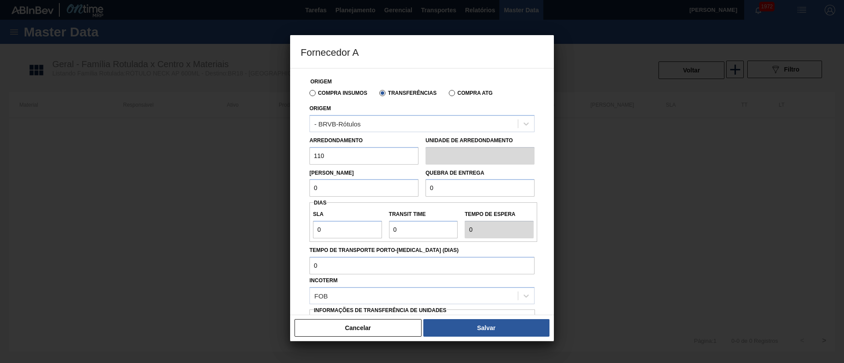
type input "6"
type input "5.280"
drag, startPoint x: 453, startPoint y: 188, endPoint x: 402, endPoint y: 189, distance: 51.4
click at [402, 189] on div "Lote Mínimo 5.280 Quebra de entrega 0" at bounding box center [422, 181] width 232 height 33
type input "20.000"
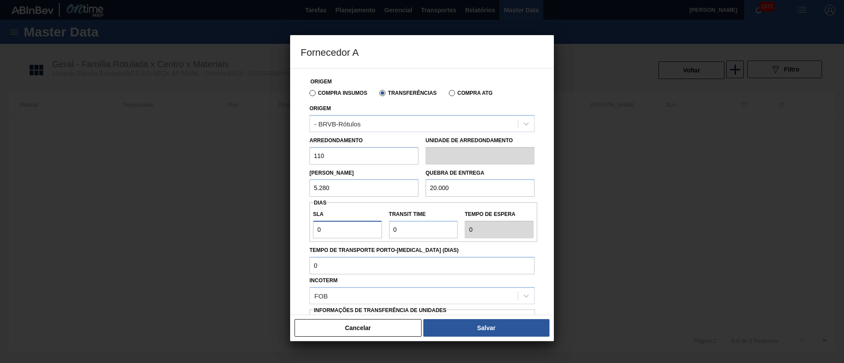
drag, startPoint x: 338, startPoint y: 235, endPoint x: 294, endPoint y: 234, distance: 43.5
click at [294, 234] on div "Origem Compra Insumos Transferências Compra ATG Origem - BRVB-Rótulos Arredonda…" at bounding box center [422, 191] width 264 height 247
type input "7"
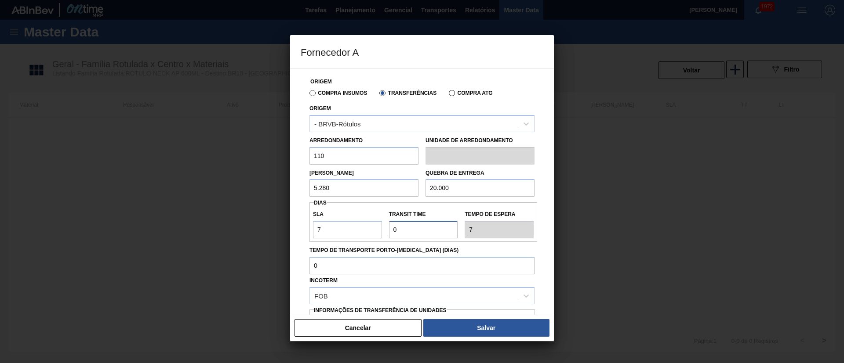
drag, startPoint x: 423, startPoint y: 230, endPoint x: 365, endPoint y: 233, distance: 58.1
click at [365, 233] on div "SLA 7 Transit Time Tempo de espera 7" at bounding box center [423, 222] width 228 height 33
type input "1"
type input "8"
type input "15"
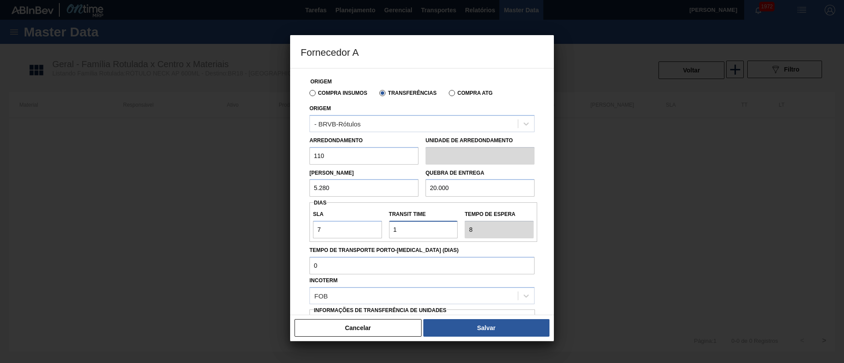
type input "22"
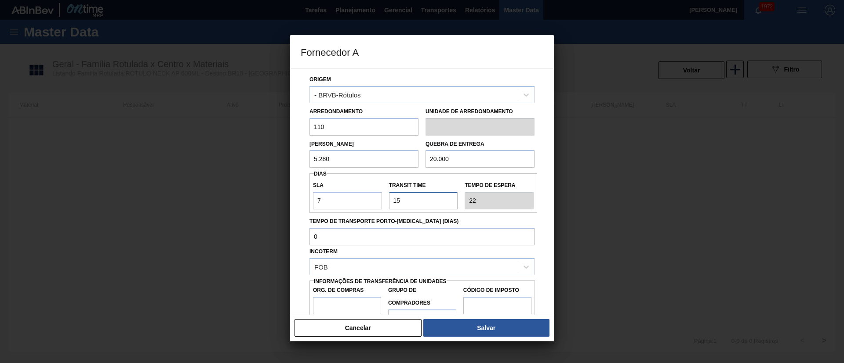
scroll to position [55, 0]
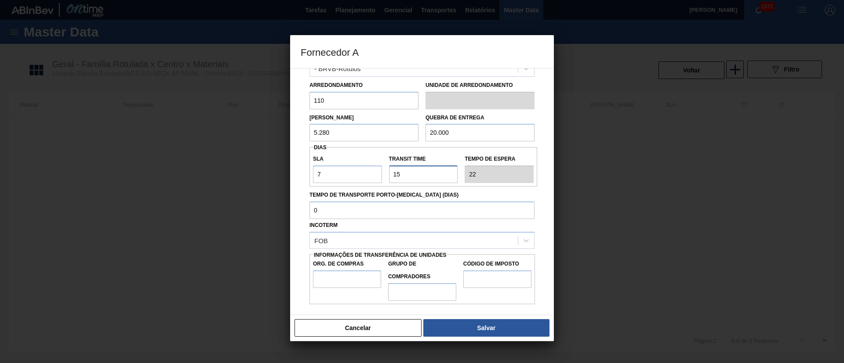
type input "15"
click at [343, 282] on input "Org. de Compras" at bounding box center [347, 280] width 68 height 18
type input "BR00"
click at [407, 292] on input "Grupo de Compradores" at bounding box center [422, 292] width 68 height 18
type input "A01"
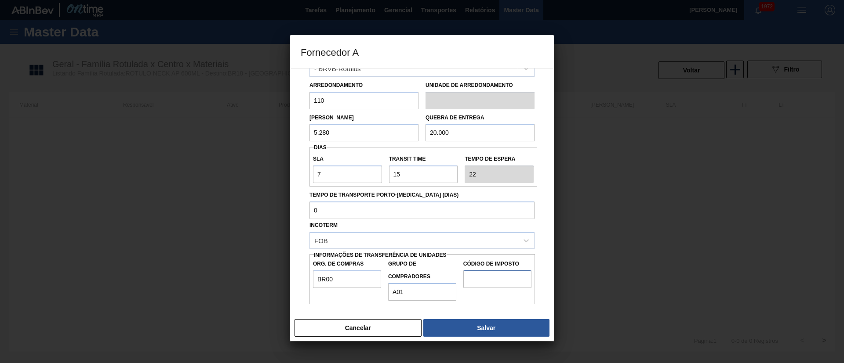
click at [486, 281] on input "Código de Imposto" at bounding box center [497, 280] width 68 height 18
type input "I1"
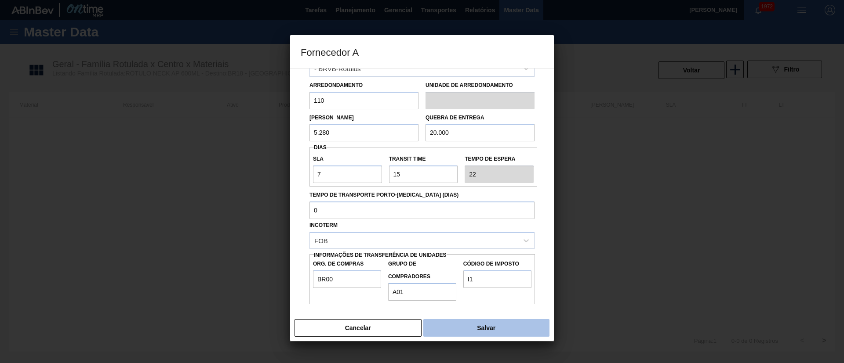
click at [485, 319] on button "Salvar" at bounding box center [486, 328] width 126 height 18
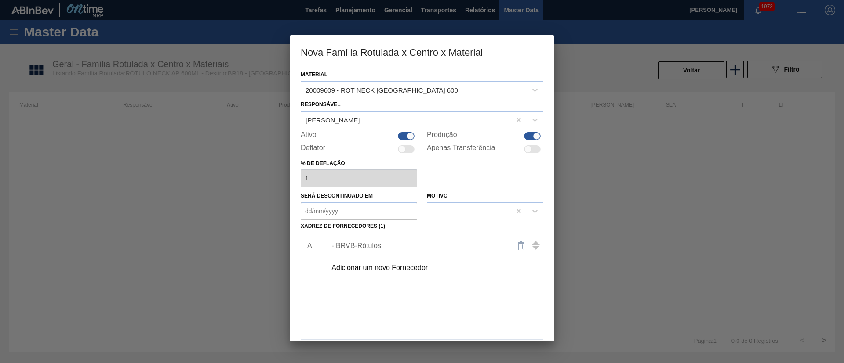
scroll to position [32, 0]
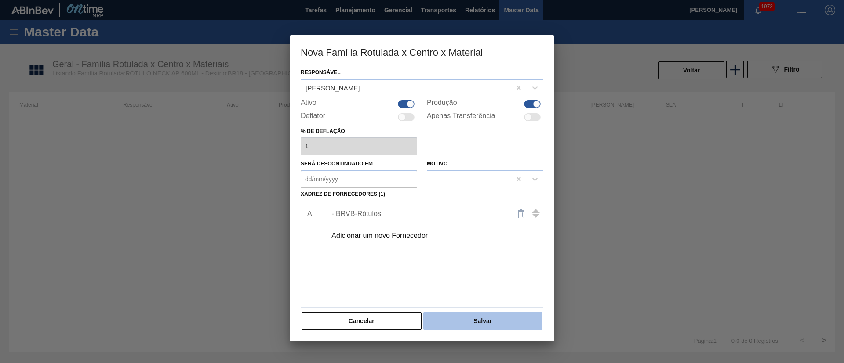
click at [488, 318] on button "Salvar" at bounding box center [482, 321] width 119 height 18
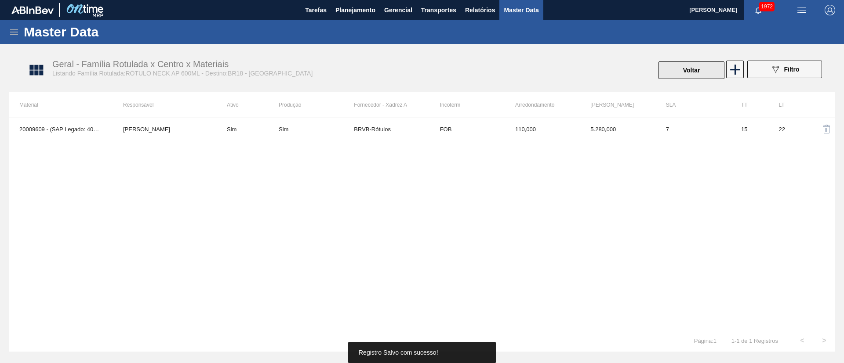
click at [697, 65] on button "Voltar" at bounding box center [691, 71] width 66 height 18
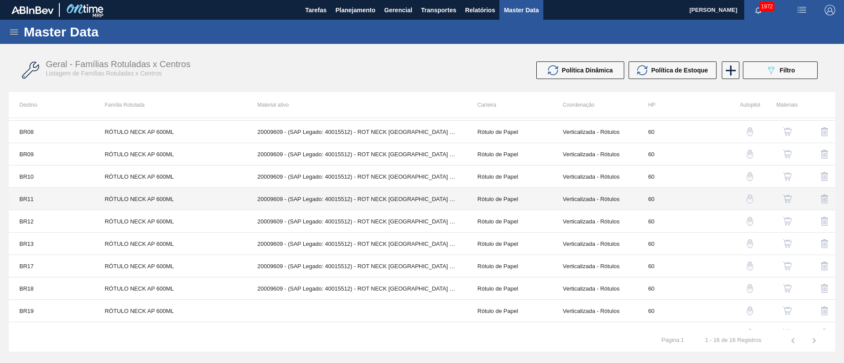
scroll to position [146, 0]
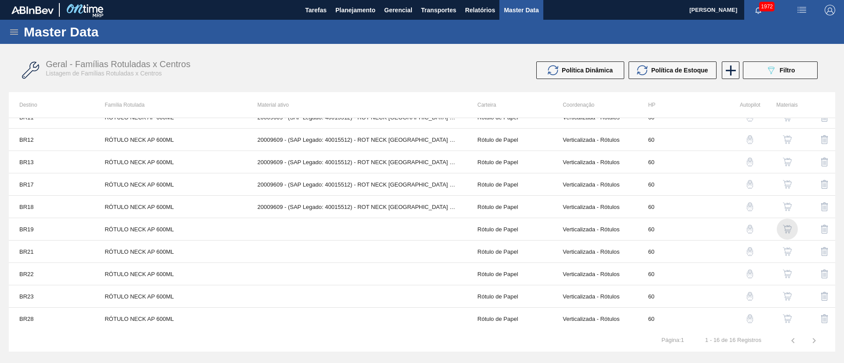
click at [789, 229] on img "button" at bounding box center [787, 229] width 9 height 9
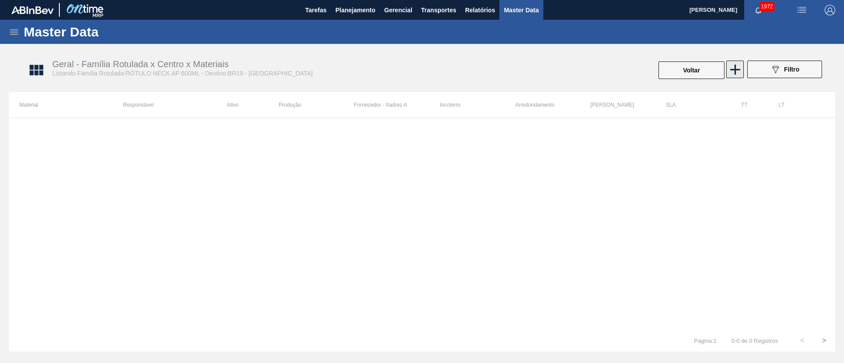
click at [735, 73] on icon at bounding box center [735, 70] width 10 height 10
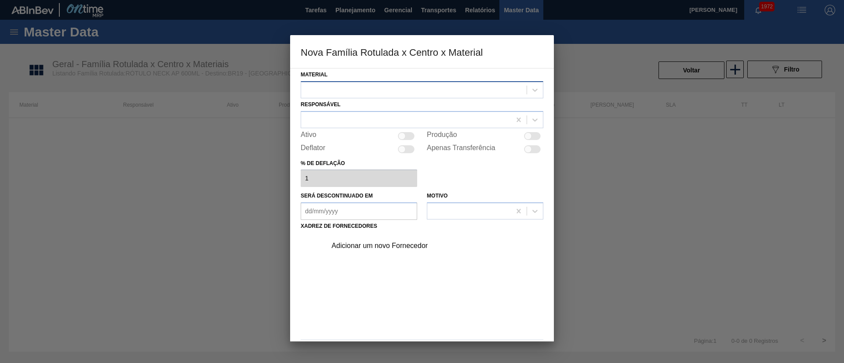
click at [344, 91] on div at bounding box center [413, 89] width 225 height 13
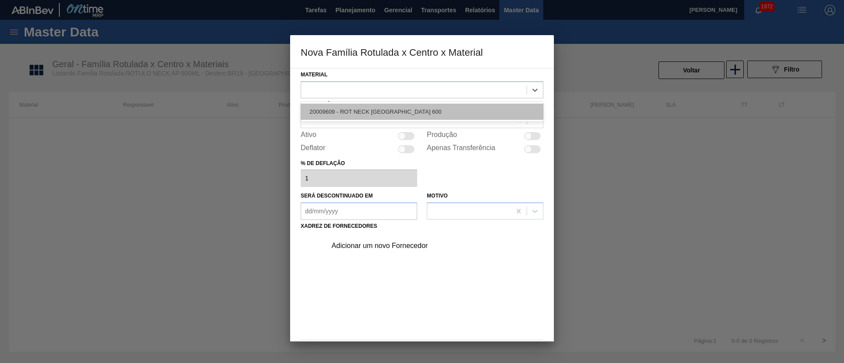
click at [355, 116] on div "20009609 - ROT NECK ANTARCTICA 600" at bounding box center [422, 112] width 243 height 16
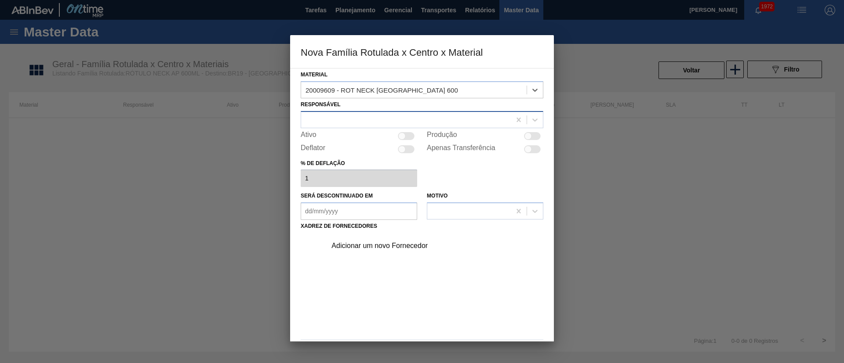
click at [361, 122] on div at bounding box center [406, 119] width 210 height 13
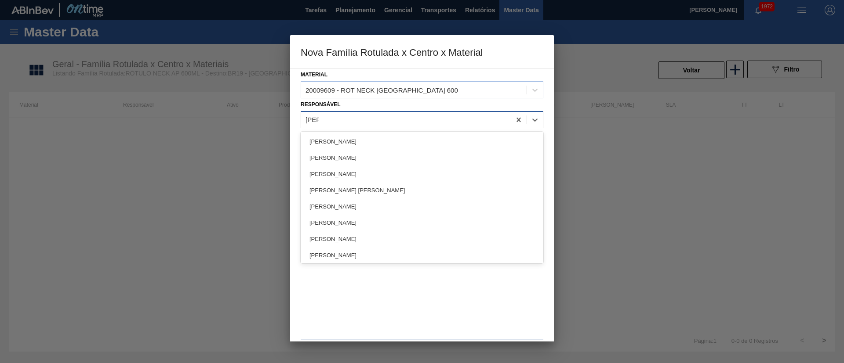
type input "lucas"
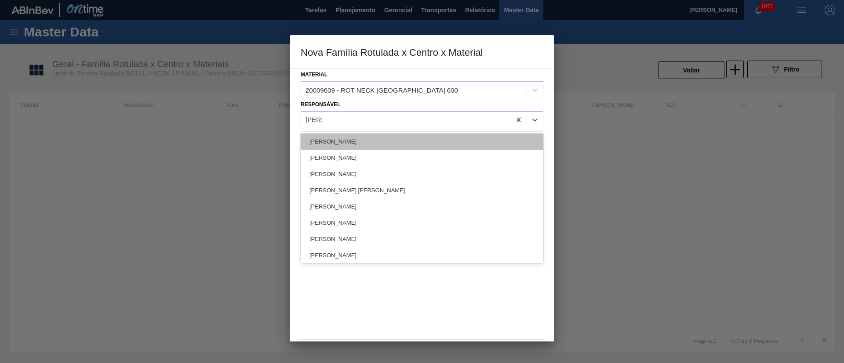
click at [351, 141] on div "[PERSON_NAME]" at bounding box center [422, 142] width 243 height 16
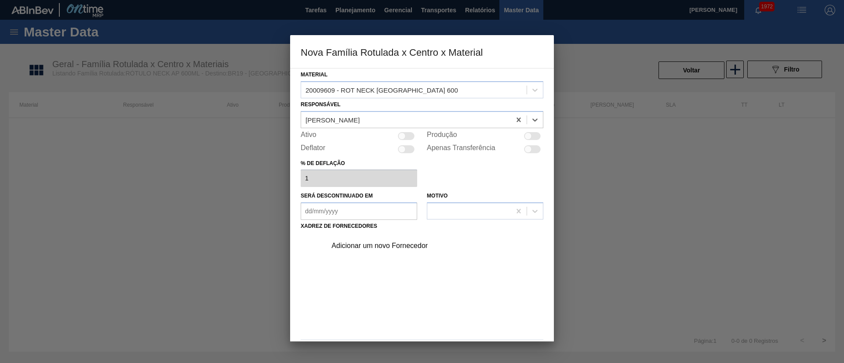
click at [405, 139] on div at bounding box center [406, 136] width 17 height 8
checkbox input "true"
click at [389, 249] on div "Adicionar um novo Fornecedor" at bounding box center [417, 246] width 172 height 8
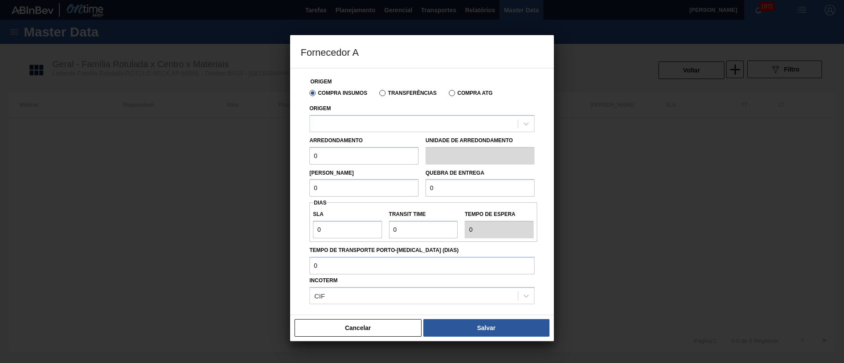
click at [380, 90] on label "Transferências" at bounding box center [407, 93] width 57 height 6
click at [378, 95] on input "Transferências" at bounding box center [378, 95] width 0 height 0
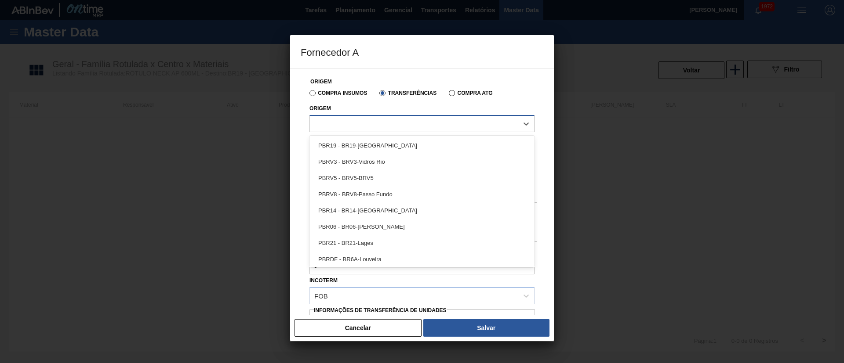
click at [373, 121] on div at bounding box center [414, 123] width 208 height 13
type input "brvb"
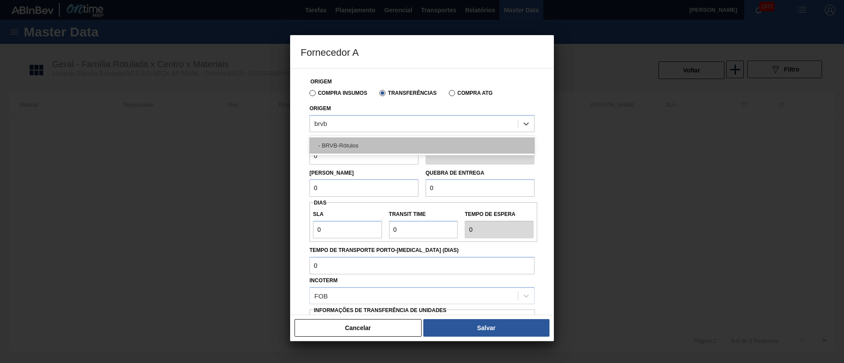
click at [363, 142] on div "- BRVB-Rótulos" at bounding box center [421, 146] width 225 height 16
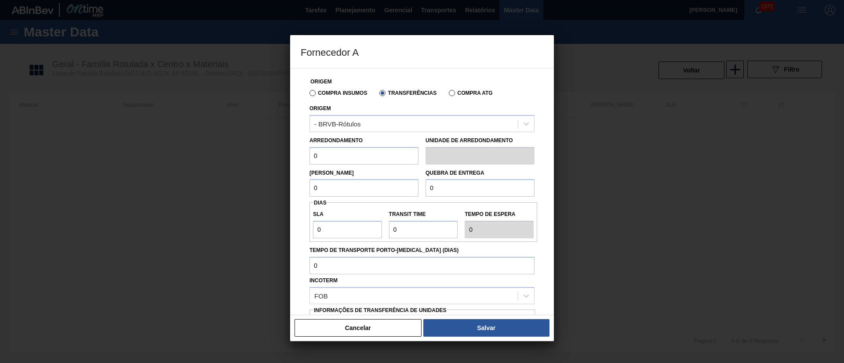
drag, startPoint x: 342, startPoint y: 152, endPoint x: 297, endPoint y: 157, distance: 45.6
click at [298, 156] on div "Origem Compra Insumos Transferências Compra ATG Origem - BRVB-Rótulos Arredonda…" at bounding box center [422, 191] width 264 height 247
type input "110"
click at [302, 192] on div "Origem Compra Insumos Transferências Compra ATG Origem - BRVB-Rótulos Arredonda…" at bounding box center [422, 214] width 243 height 291
type input "5.280"
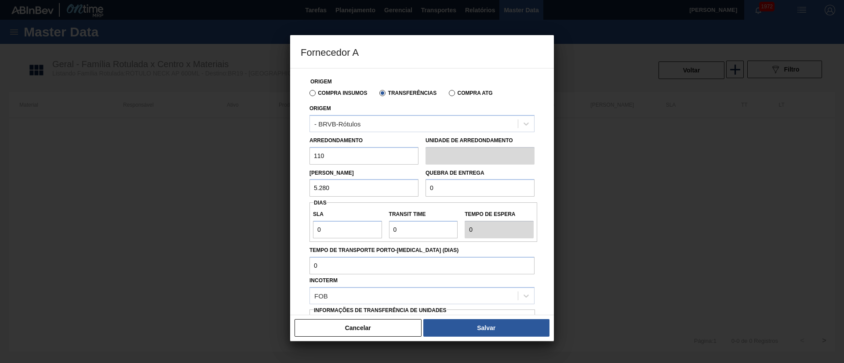
drag, startPoint x: 457, startPoint y: 187, endPoint x: 407, endPoint y: 183, distance: 50.2
click at [407, 183] on div "Lote Mínimo 5.280 Quebra de entrega 0" at bounding box center [422, 181] width 232 height 33
type input "20.000"
drag, startPoint x: 342, startPoint y: 234, endPoint x: 270, endPoint y: 236, distance: 72.1
click at [270, 236] on div "Fornecedor A Origem Compra Insumos Transferências Compra ATG Origem - BRVB-Rótu…" at bounding box center [422, 181] width 844 height 363
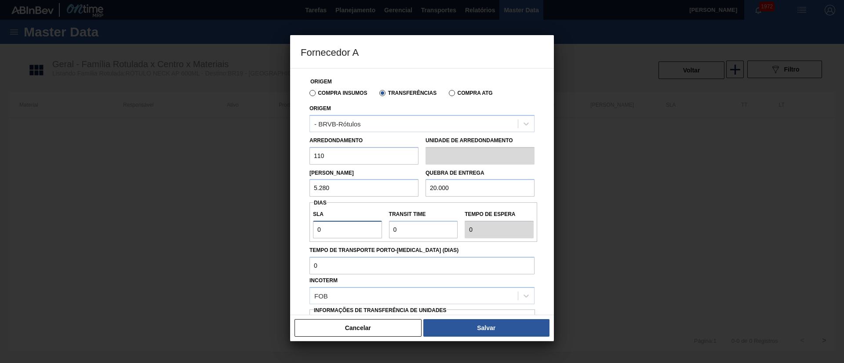
type input "7"
drag, startPoint x: 399, startPoint y: 225, endPoint x: 362, endPoint y: 231, distance: 37.9
click at [362, 231] on div "SLA 7 Transit Time Tempo de espera 7" at bounding box center [423, 222] width 228 height 33
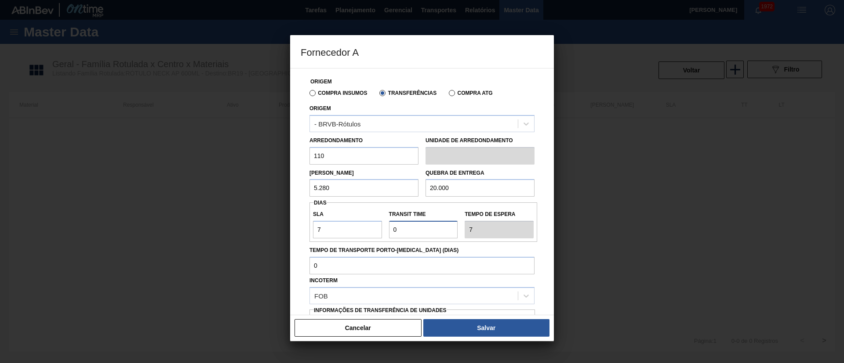
type input "2"
type input "9"
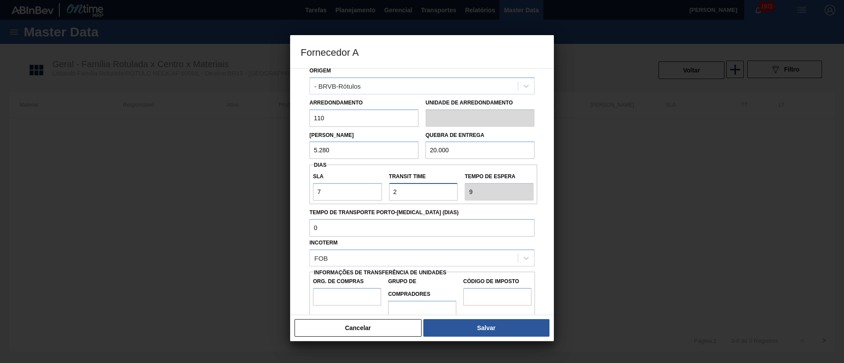
scroll to position [55, 0]
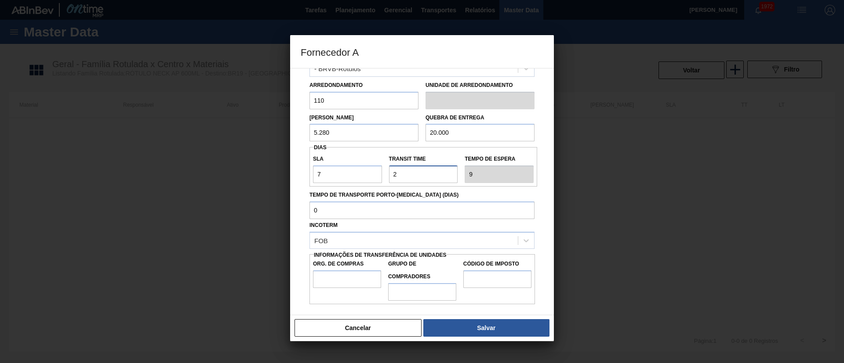
type input "2"
click at [350, 276] on input "Org. de Compras" at bounding box center [347, 280] width 68 height 18
type input "BR00"
click at [398, 287] on input "Grupo de Compradores" at bounding box center [422, 292] width 68 height 18
type input "A01"
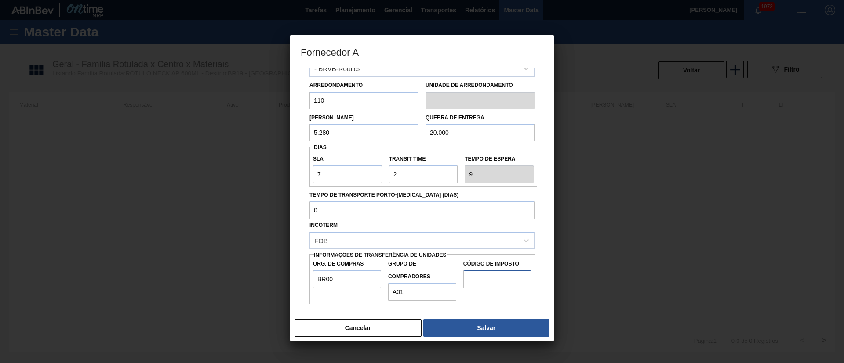
click at [506, 283] on input "Código de Imposto" at bounding box center [497, 280] width 68 height 18
type input "I1"
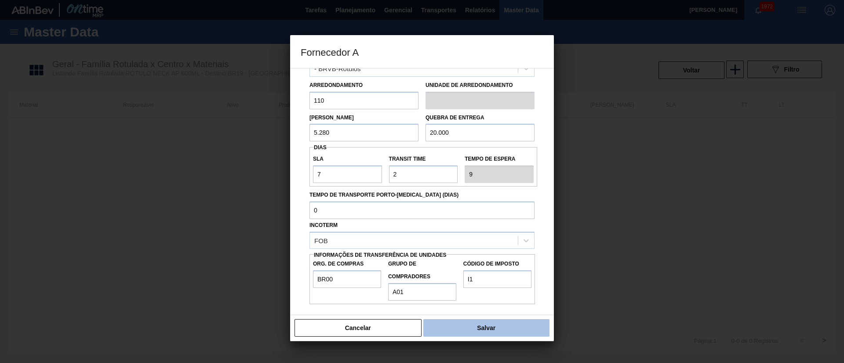
click at [471, 335] on button "Salvar" at bounding box center [486, 328] width 126 height 18
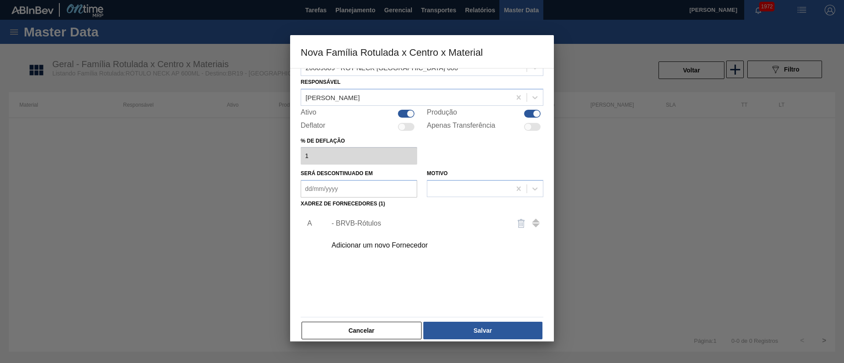
scroll to position [32, 0]
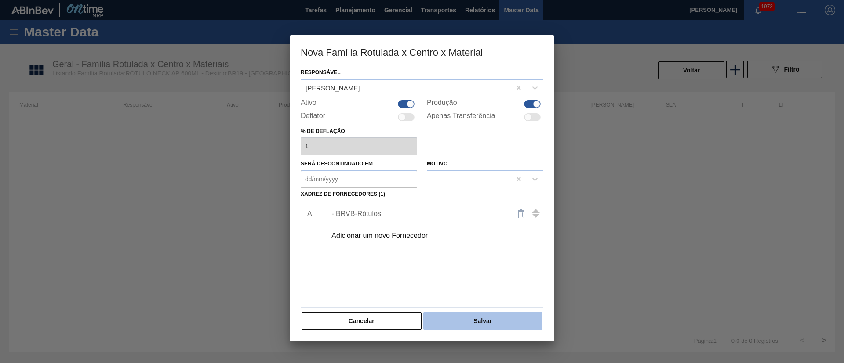
click at [488, 314] on button "Salvar" at bounding box center [482, 321] width 119 height 18
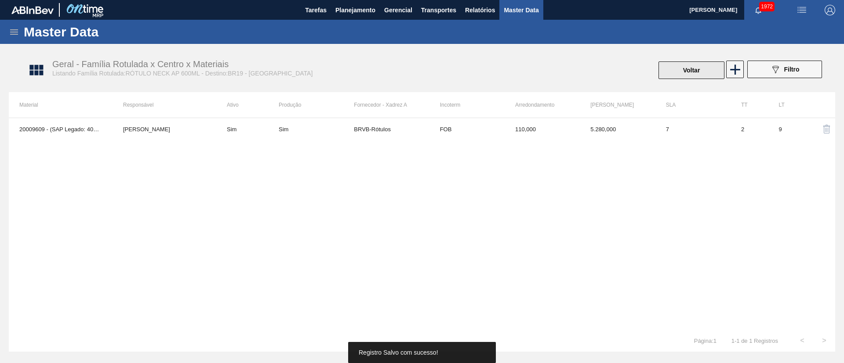
click at [702, 71] on button "Voltar" at bounding box center [691, 71] width 66 height 18
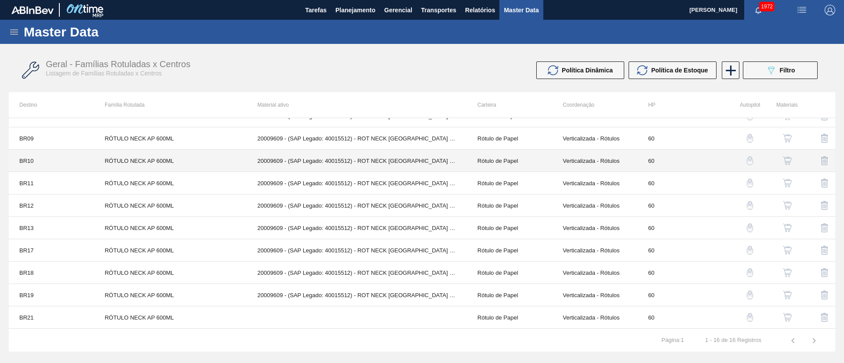
scroll to position [146, 0]
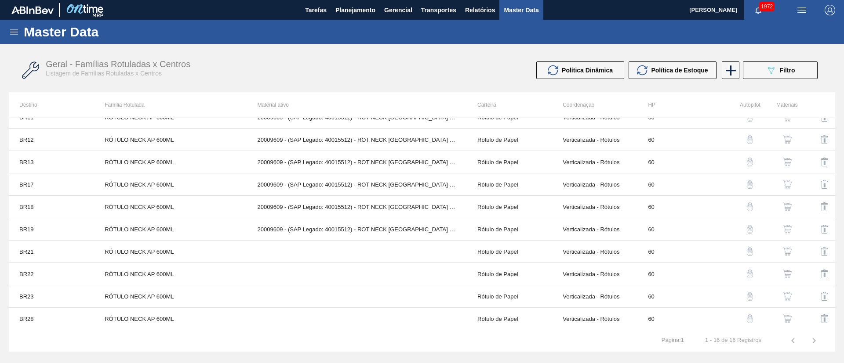
click at [786, 250] on img "button" at bounding box center [787, 251] width 9 height 9
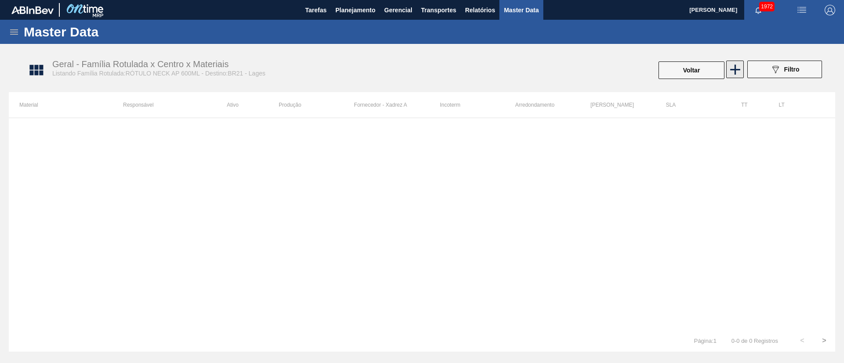
click at [735, 69] on icon at bounding box center [735, 70] width 10 height 10
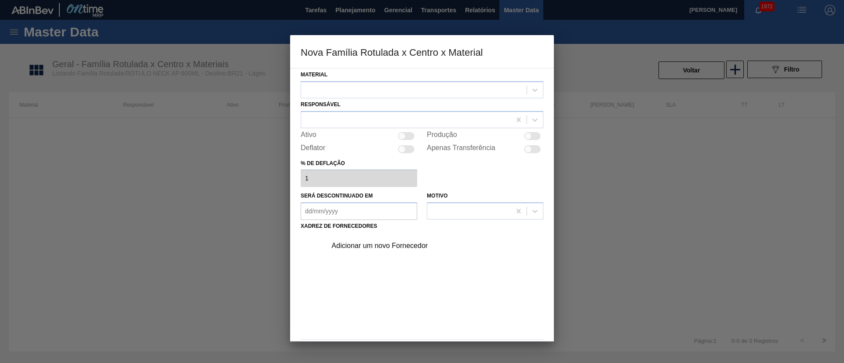
click at [355, 91] on div at bounding box center [413, 89] width 225 height 13
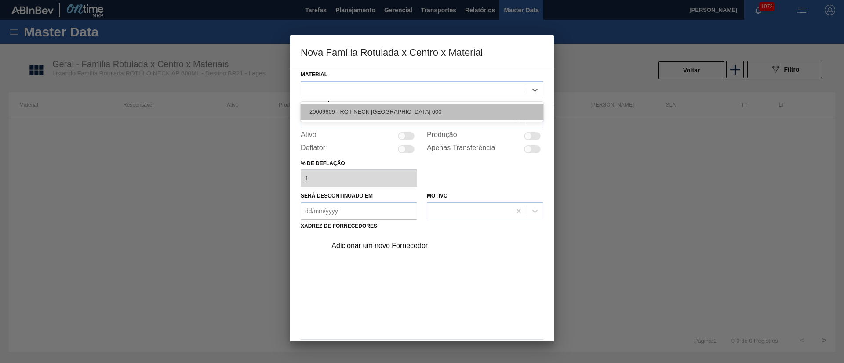
click at [355, 105] on div "20009609 - ROT NECK ANTARCTICA 600" at bounding box center [422, 112] width 243 height 16
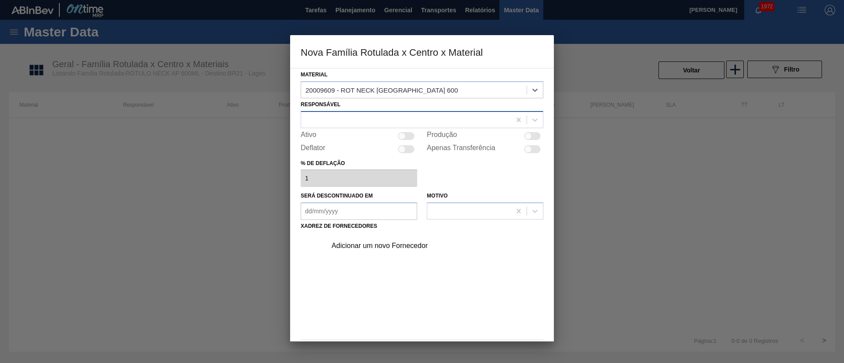
click at [329, 119] on div at bounding box center [406, 119] width 210 height 13
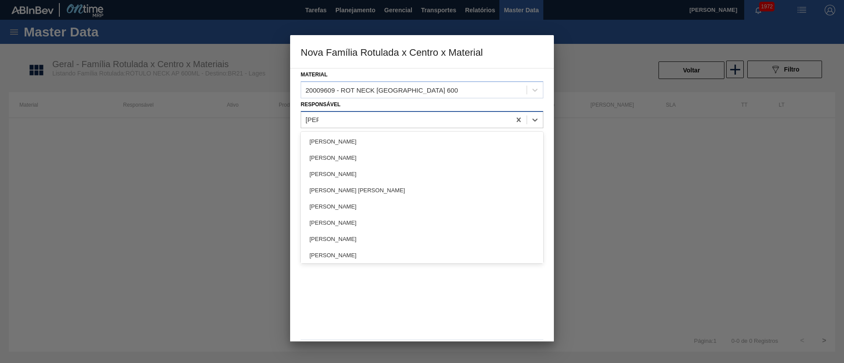
type input "lucas"
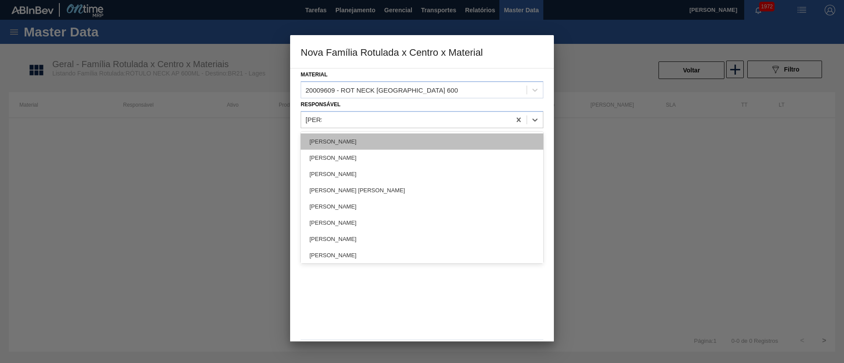
click at [329, 134] on div "[PERSON_NAME]" at bounding box center [422, 142] width 243 height 16
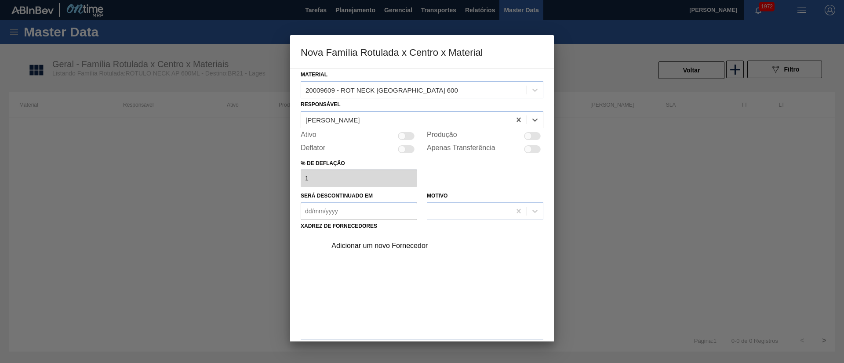
click at [401, 134] on div at bounding box center [401, 135] width 7 height 7
checkbox input "true"
click at [385, 244] on div "Adicionar um novo Fornecedor" at bounding box center [417, 246] width 172 height 8
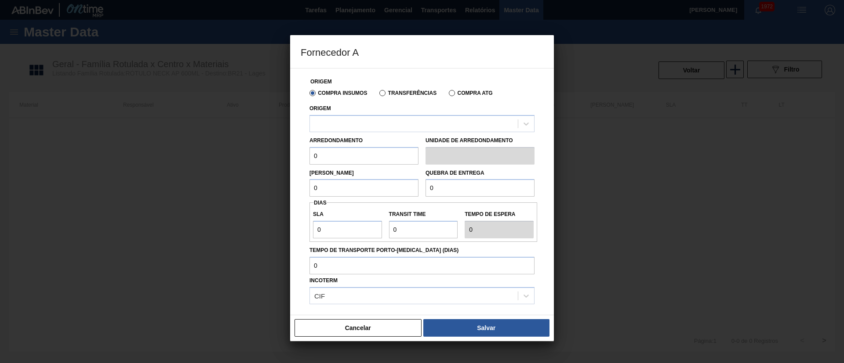
click at [394, 93] on label "Transferências" at bounding box center [407, 93] width 57 height 6
click at [378, 95] on input "Transferências" at bounding box center [378, 95] width 0 height 0
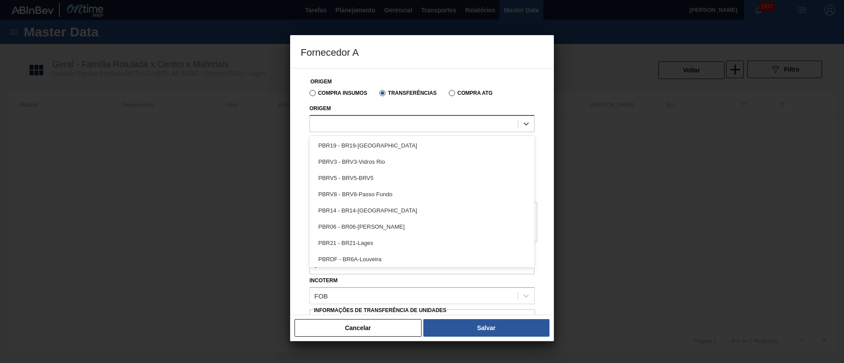
click at [360, 122] on div at bounding box center [414, 123] width 208 height 13
type input "brvb"
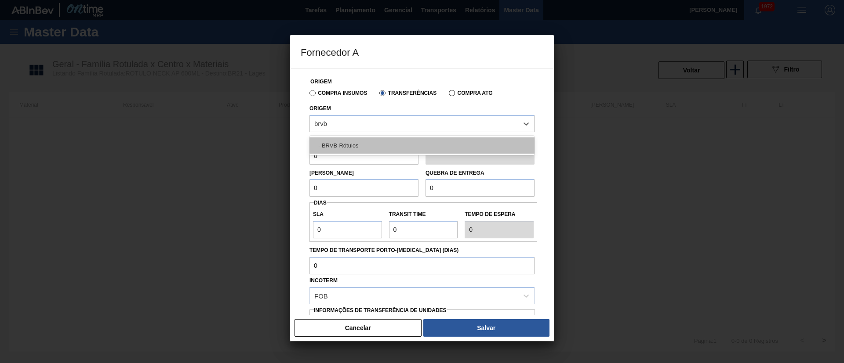
click at [361, 142] on div "- BRVB-Rótulos" at bounding box center [421, 146] width 225 height 16
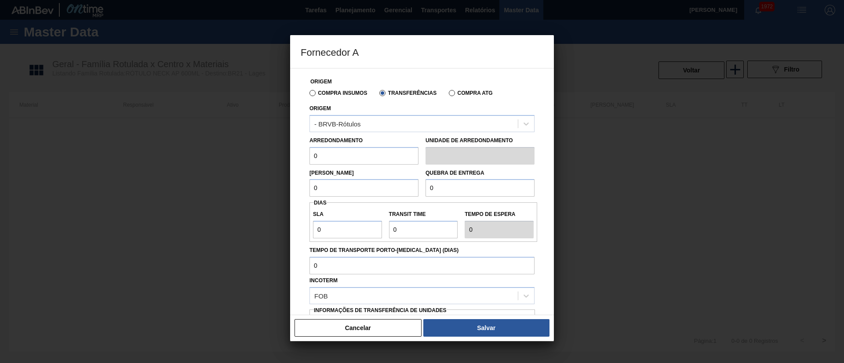
drag, startPoint x: 341, startPoint y: 157, endPoint x: 289, endPoint y: 157, distance: 51.9
click at [289, 157] on div "Fornecedor A Origem Compra Insumos Transferências Compra ATG Origem - BRVB-Rótu…" at bounding box center [422, 181] width 844 height 363
type input "110"
drag, startPoint x: 337, startPoint y: 192, endPoint x: 295, endPoint y: 189, distance: 41.4
click at [295, 189] on div "Origem Compra Insumos Transferências Compra ATG Origem - BRVB-Rótulos Arredonda…" at bounding box center [422, 191] width 264 height 247
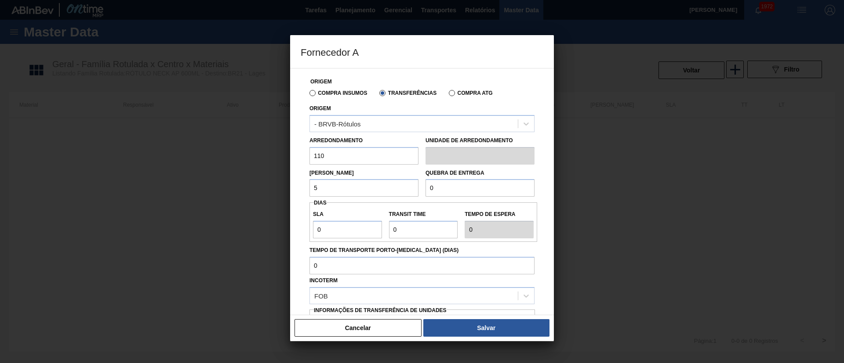
type input "5.280"
drag, startPoint x: 444, startPoint y: 176, endPoint x: 410, endPoint y: 183, distance: 34.1
click at [410, 183] on div "Lote Mínimo 5.280 Quebra de entrega 0" at bounding box center [422, 181] width 232 height 33
drag, startPoint x: 419, startPoint y: 196, endPoint x: 409, endPoint y: 196, distance: 9.7
click at [409, 196] on div "Lote Mínimo 5.280 Quebra de entrega 0" at bounding box center [422, 181] width 232 height 33
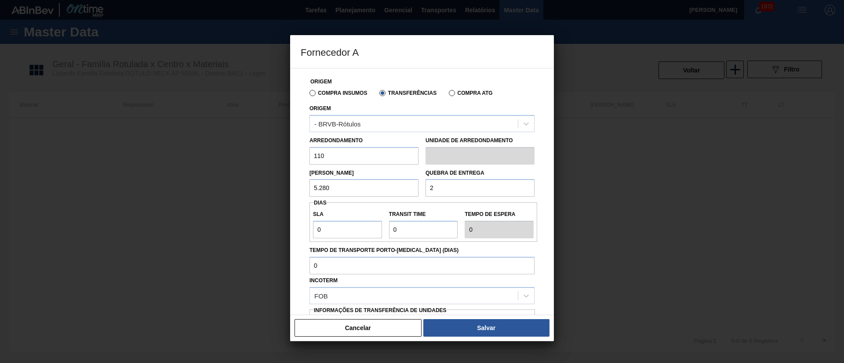
type input "20.000"
drag, startPoint x: 325, startPoint y: 224, endPoint x: 296, endPoint y: 226, distance: 29.6
click at [296, 226] on div "Origem Compra Insumos Transferências Compra ATG Origem - BRVB-Rótulos Arredonda…" at bounding box center [422, 191] width 264 height 247
type input "7"
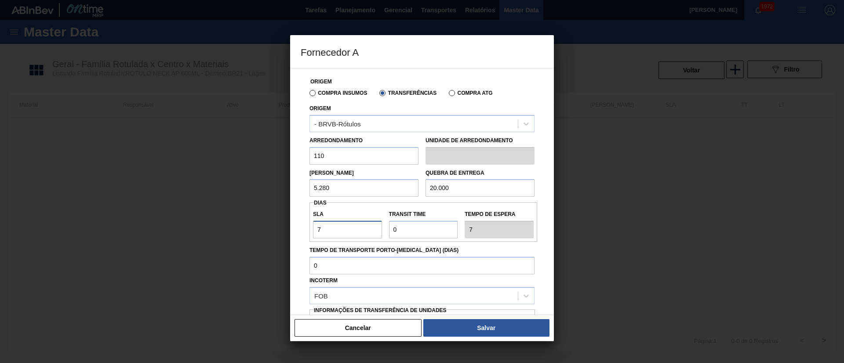
type input "7"
drag, startPoint x: 403, startPoint y: 230, endPoint x: 370, endPoint y: 229, distance: 32.5
click at [370, 229] on div "SLA 7 Transit Time Tempo de espera 7" at bounding box center [423, 222] width 228 height 33
type input "5"
type input "12"
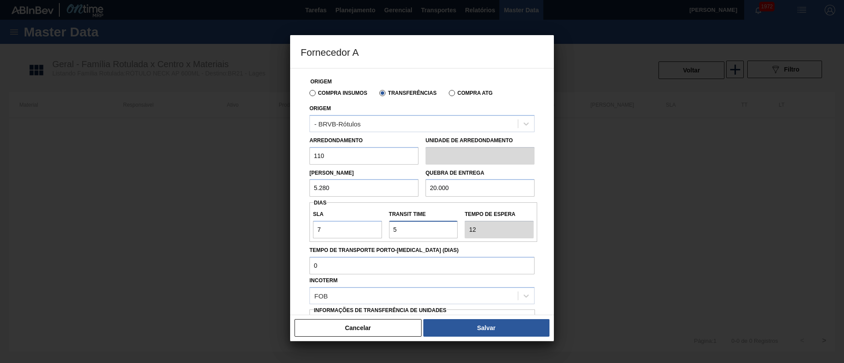
scroll to position [55, 0]
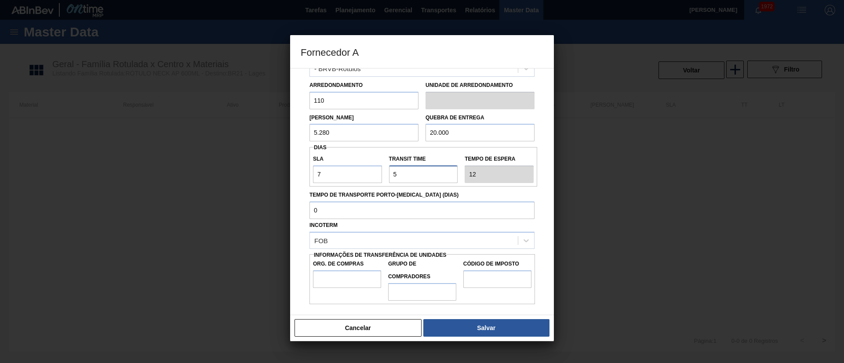
type input "5"
click at [339, 285] on input "Org. de Compras" at bounding box center [347, 280] width 68 height 18
type input "BR00"
drag, startPoint x: 403, startPoint y: 285, endPoint x: 408, endPoint y: 287, distance: 5.0
click at [403, 285] on input "Grupo de Compradores" at bounding box center [422, 292] width 68 height 18
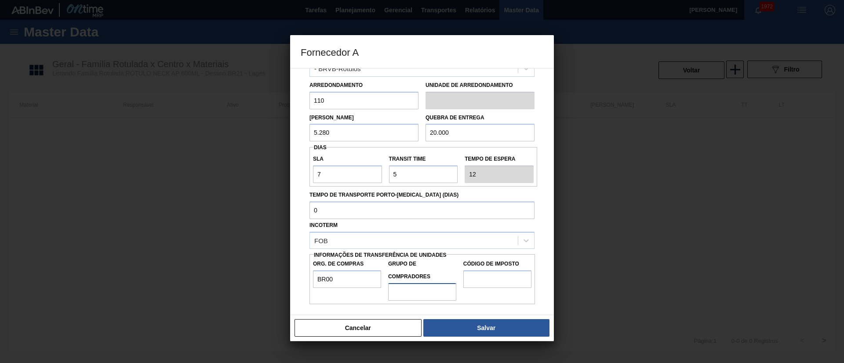
type input "A01"
click at [494, 277] on input "Código de Imposto" at bounding box center [497, 280] width 68 height 18
type input "I1"
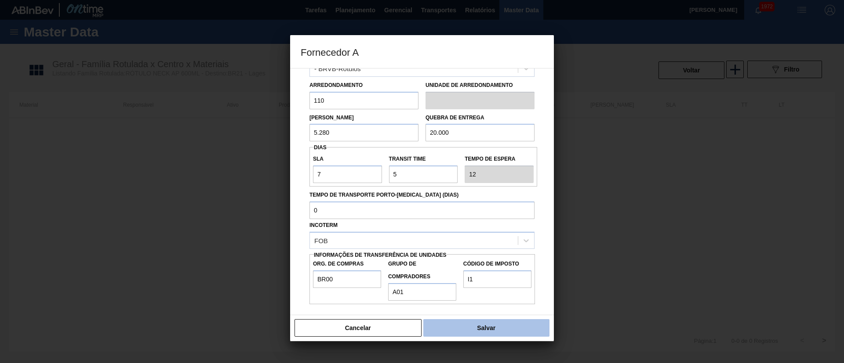
click at [497, 330] on button "Salvar" at bounding box center [486, 328] width 126 height 18
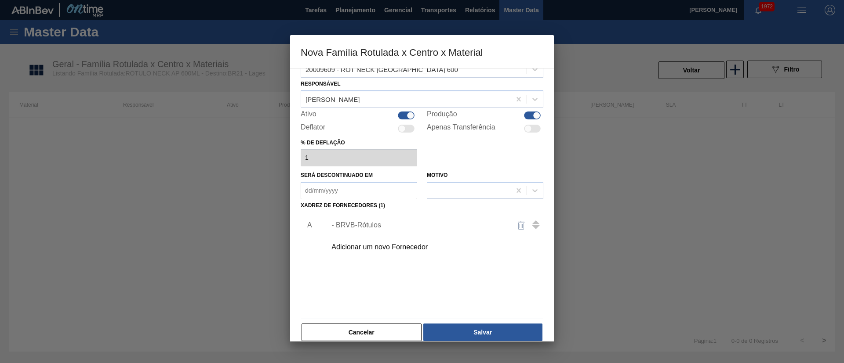
scroll to position [32, 0]
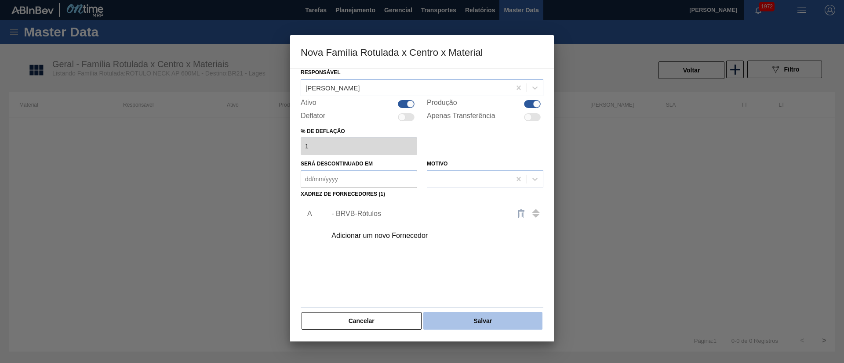
drag, startPoint x: 483, startPoint y: 311, endPoint x: 485, endPoint y: 319, distance: 9.0
click at [484, 312] on div "Material 20009609 - ROT NECK ANTARCTICA 600 Responsável Lucas Pondian Ativo Pro…" at bounding box center [422, 183] width 243 height 294
click at [485, 320] on button "Salvar" at bounding box center [482, 321] width 119 height 18
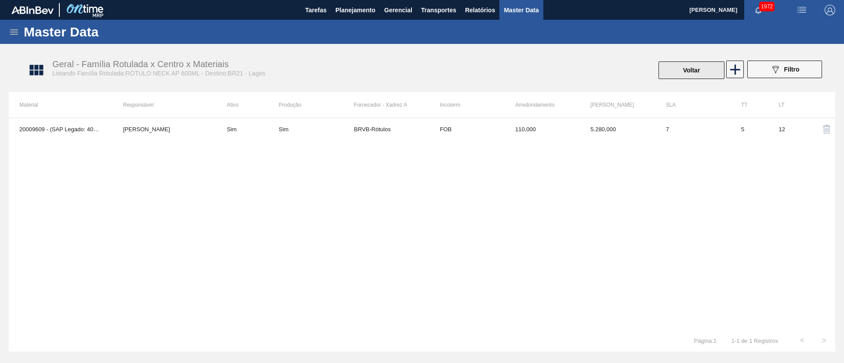
click at [673, 63] on button "Voltar" at bounding box center [691, 71] width 66 height 18
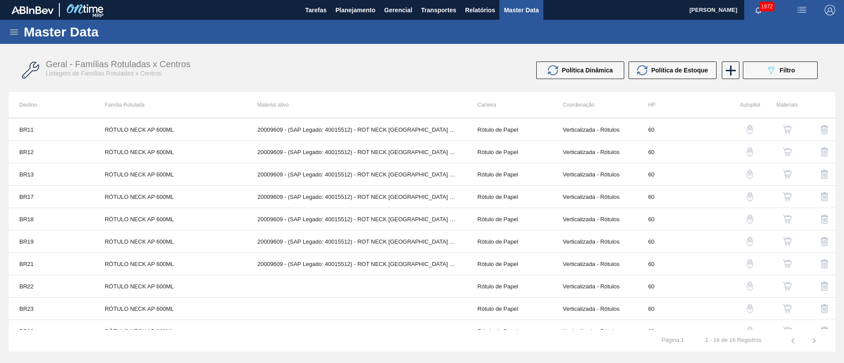
scroll to position [146, 0]
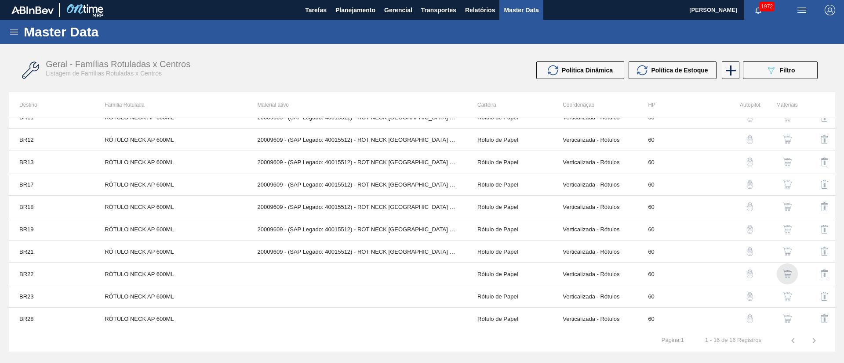
click at [790, 271] on img "button" at bounding box center [787, 274] width 9 height 9
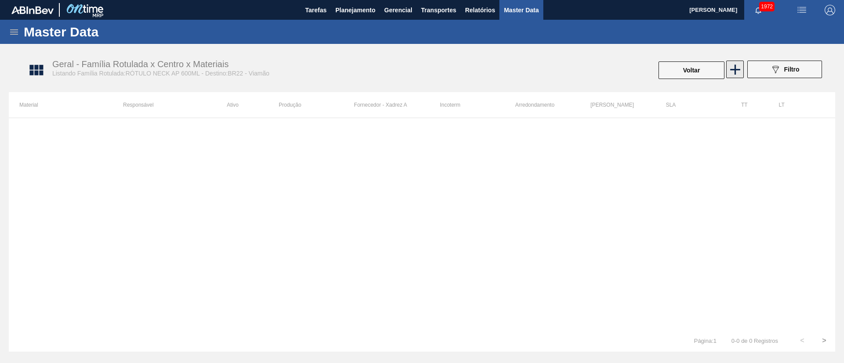
click at [729, 67] on icon at bounding box center [734, 69] width 17 height 17
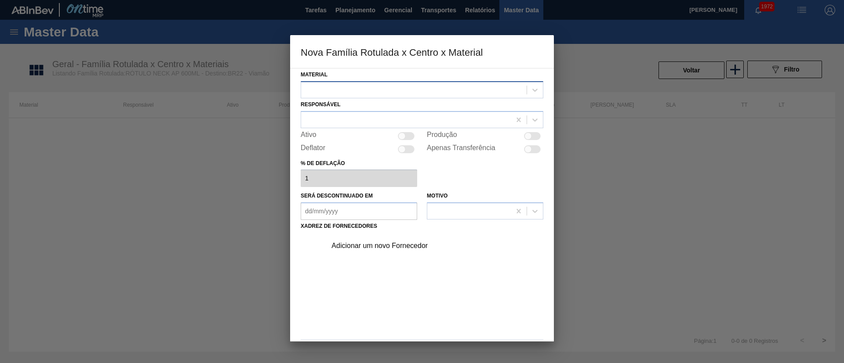
click at [338, 85] on div at bounding box center [413, 89] width 225 height 13
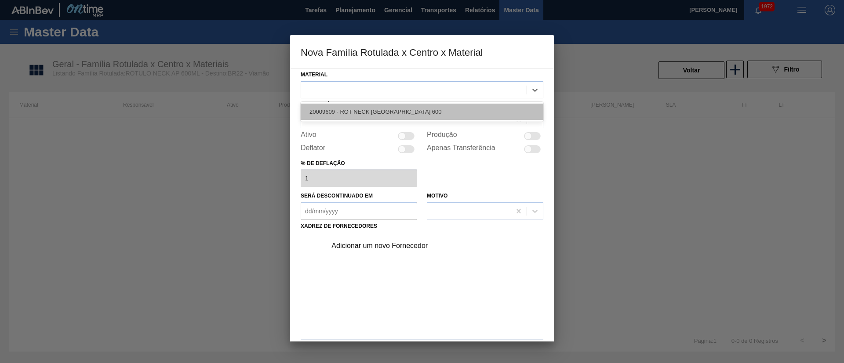
click at [353, 114] on div "20009609 - ROT NECK ANTARCTICA 600" at bounding box center [422, 112] width 243 height 16
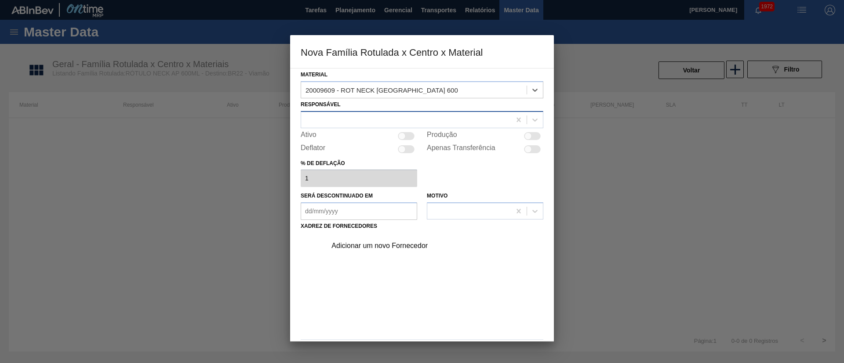
click at [363, 117] on div at bounding box center [406, 119] width 210 height 13
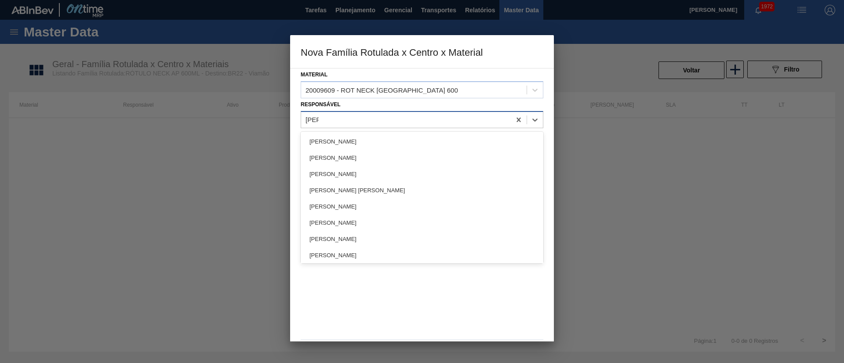
type input "lucas"
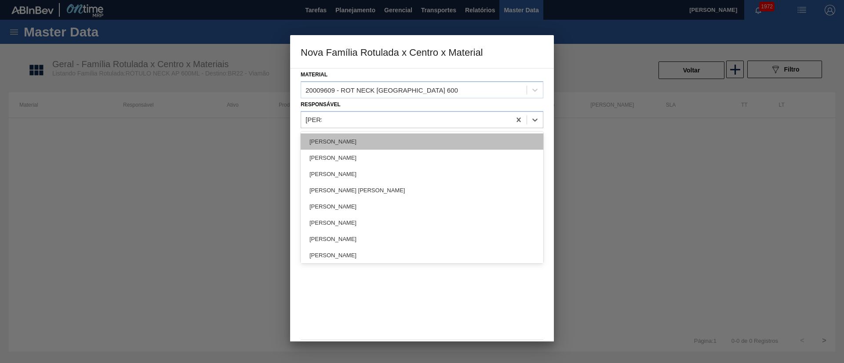
click at [355, 135] on div "[PERSON_NAME]" at bounding box center [422, 142] width 243 height 16
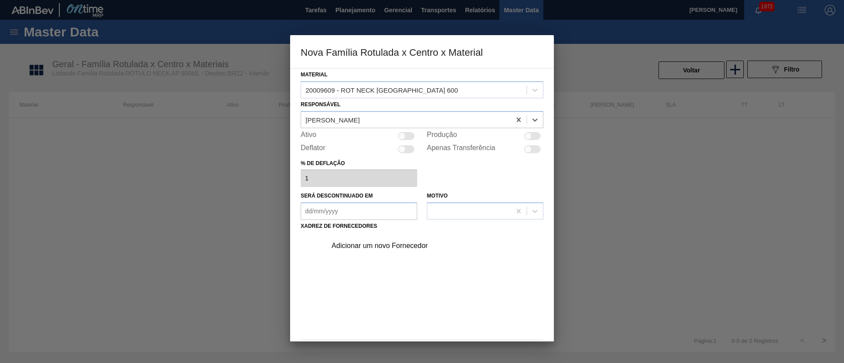
click at [402, 134] on div at bounding box center [401, 135] width 7 height 7
checkbox input "true"
click at [391, 242] on div "Adicionar um novo Fornecedor" at bounding box center [417, 246] width 172 height 8
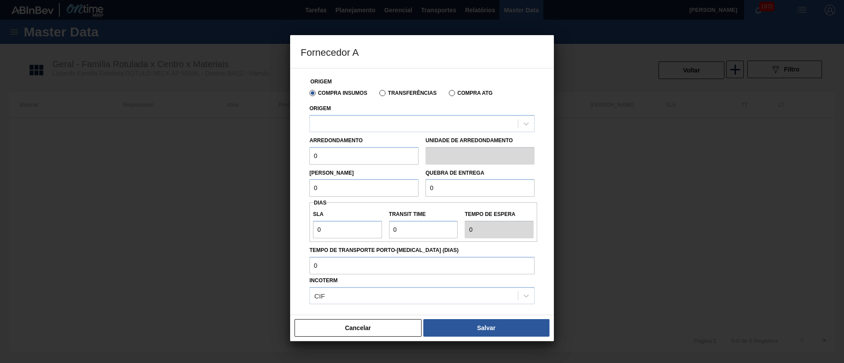
click at [394, 94] on label "Transferências" at bounding box center [407, 93] width 57 height 6
click at [378, 95] on input "Transferências" at bounding box center [378, 95] width 0 height 0
click at [375, 123] on div at bounding box center [414, 123] width 208 height 13
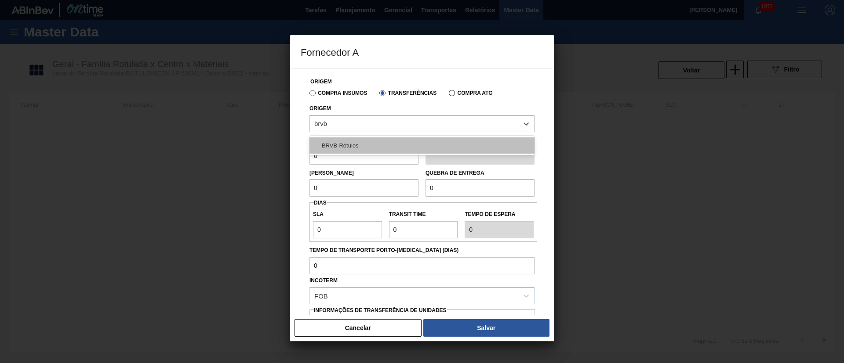
click at [370, 143] on div "- BRVB-Rótulos" at bounding box center [421, 146] width 225 height 16
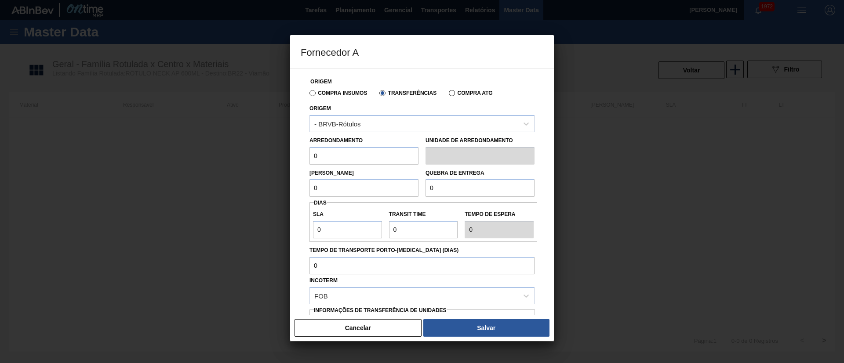
drag, startPoint x: 345, startPoint y: 157, endPoint x: 301, endPoint y: 160, distance: 44.1
click at [301, 160] on div "Origem Compra Insumos Transferências Compra ATG Origem - BRVB-Rótulos Arredonda…" at bounding box center [422, 214] width 243 height 291
drag, startPoint x: 337, startPoint y: 192, endPoint x: 288, endPoint y: 192, distance: 48.8
click at [288, 192] on div "Fornecedor A Origem Compra Insumos Transferências Compra ATG Origem - BRVB-Rótu…" at bounding box center [422, 181] width 844 height 363
drag, startPoint x: 442, startPoint y: 189, endPoint x: 411, endPoint y: 188, distance: 31.2
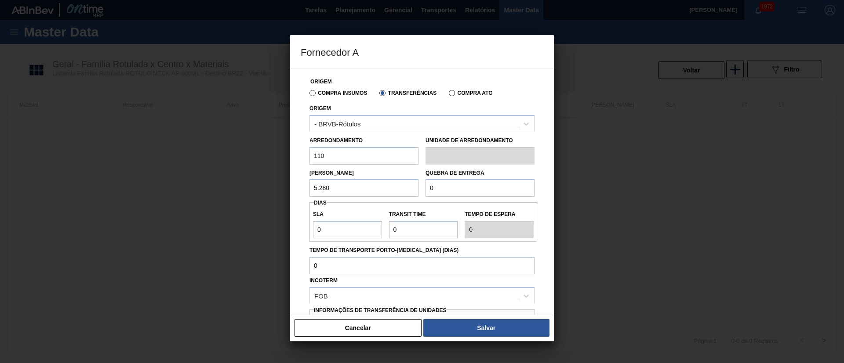
click at [411, 188] on div "Lote Mínimo 5.280 Quebra de entrega 0" at bounding box center [422, 181] width 232 height 33
click at [449, 196] on div "Origem Compra Insumos Transferências Compra ATG Origem - BRVB-Rótulos Arredonda…" at bounding box center [422, 214] width 243 height 291
drag, startPoint x: 447, startPoint y: 192, endPoint x: 402, endPoint y: 189, distance: 44.9
click at [402, 189] on div "Lote Mínimo 5.280 Quebra de entrega 1" at bounding box center [422, 181] width 232 height 33
drag, startPoint x: 343, startPoint y: 231, endPoint x: 290, endPoint y: 231, distance: 53.6
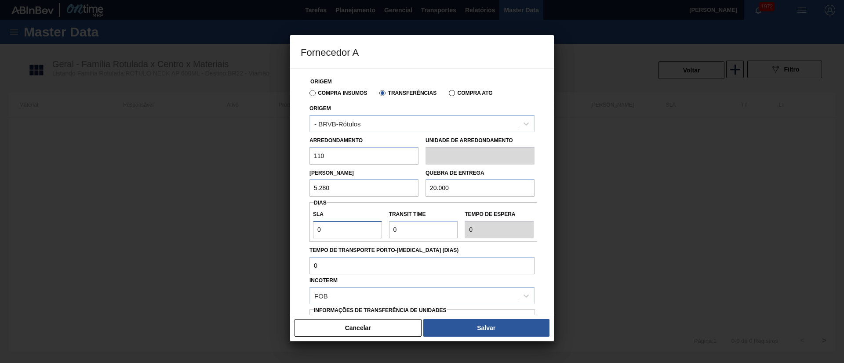
click at [290, 231] on div "Fornecedor A Origem Compra Insumos Transferências Compra ATG Origem - BRVB-Rótu…" at bounding box center [422, 181] width 844 height 363
drag, startPoint x: 411, startPoint y: 233, endPoint x: 382, endPoint y: 229, distance: 29.2
click at [382, 229] on div "SLA 7 Transit Time Tempo de espera 7" at bounding box center [423, 222] width 228 height 33
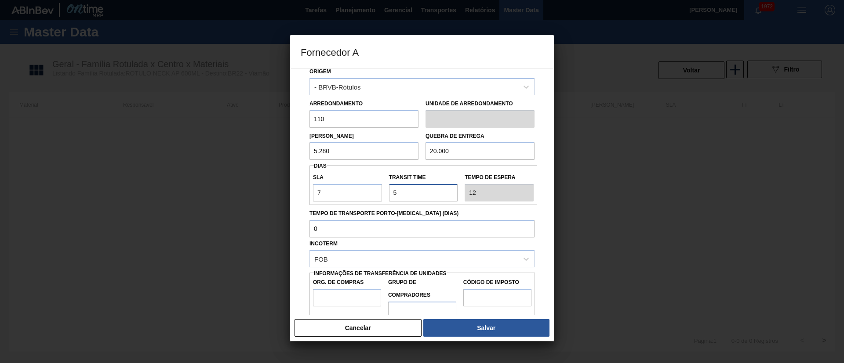
scroll to position [55, 0]
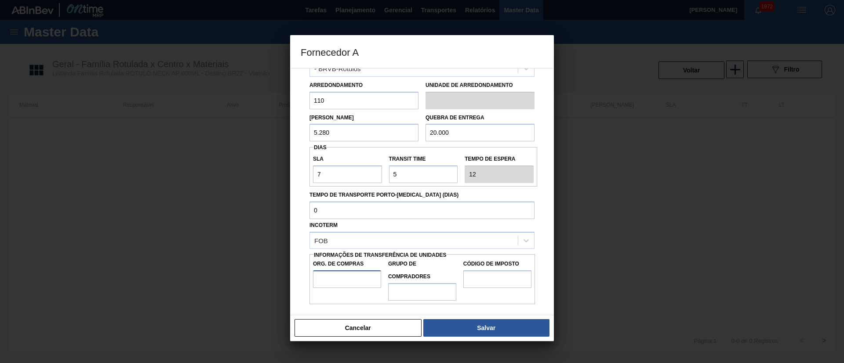
click at [341, 275] on input "Org. de Compras" at bounding box center [347, 280] width 68 height 18
click at [410, 290] on input "Grupo de Compradores" at bounding box center [422, 292] width 68 height 18
click at [489, 282] on input "Código de Imposto" at bounding box center [497, 280] width 68 height 18
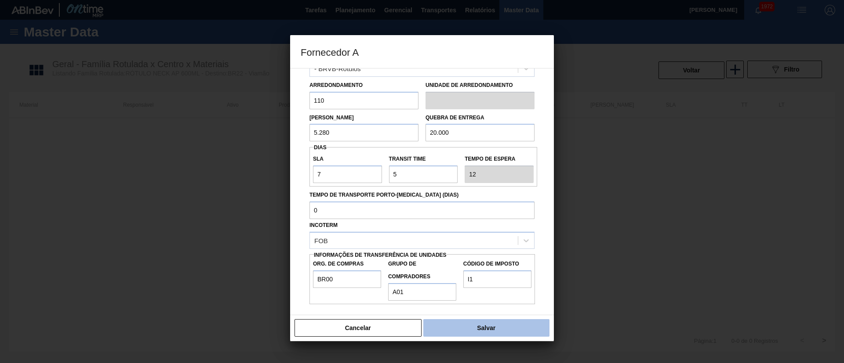
click at [485, 328] on button "Salvar" at bounding box center [486, 328] width 126 height 18
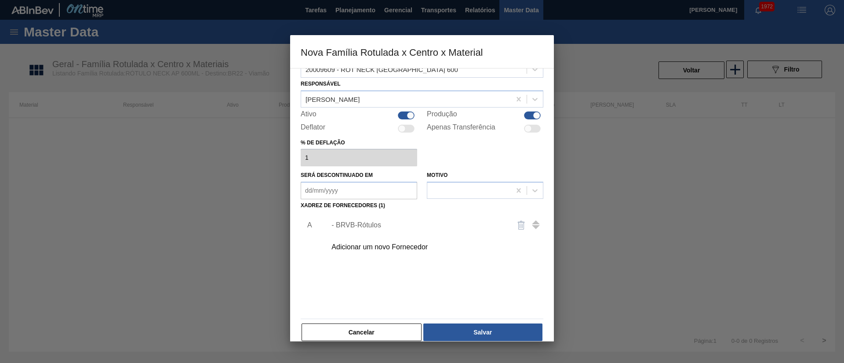
scroll to position [32, 0]
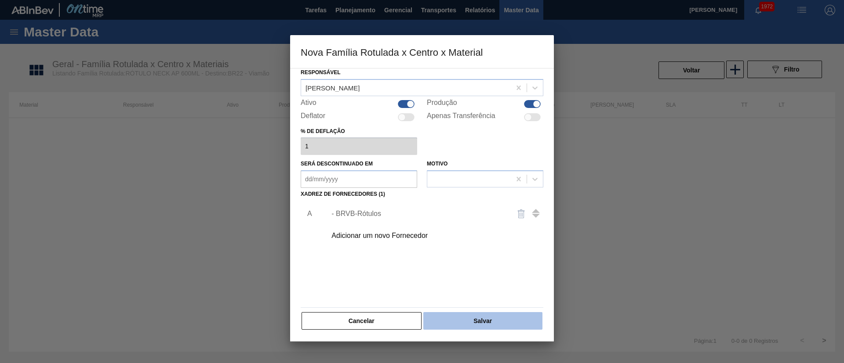
click at [497, 320] on button "Salvar" at bounding box center [482, 321] width 119 height 18
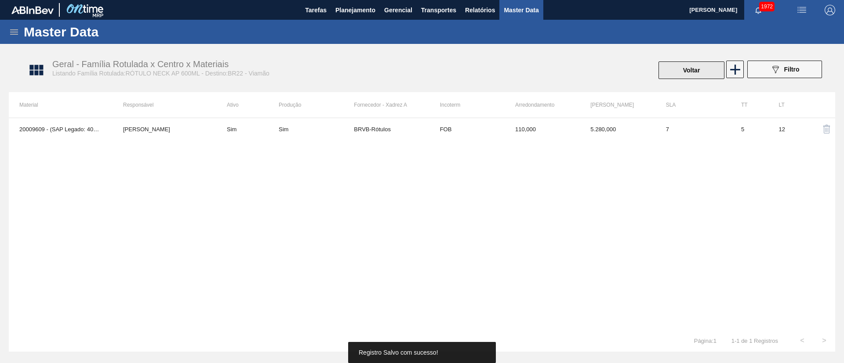
click at [700, 68] on button "Voltar" at bounding box center [691, 71] width 66 height 18
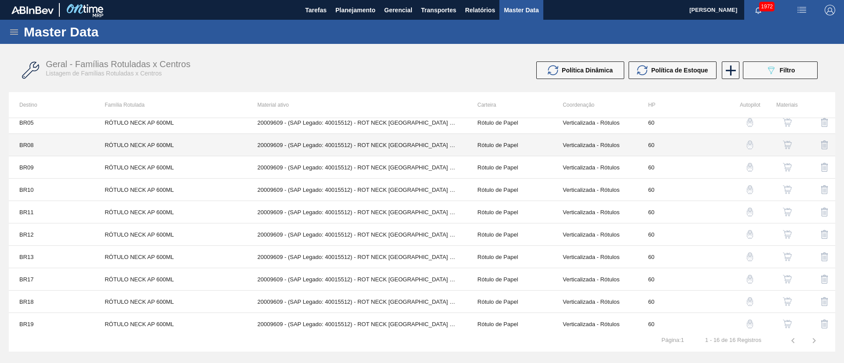
scroll to position [146, 0]
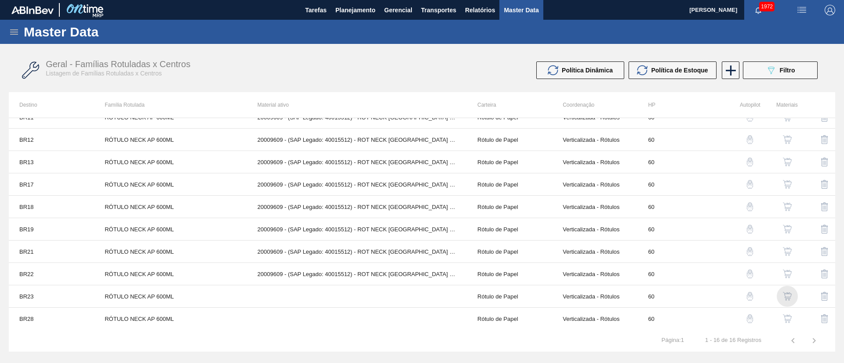
click at [786, 296] on img "button" at bounding box center [787, 296] width 9 height 9
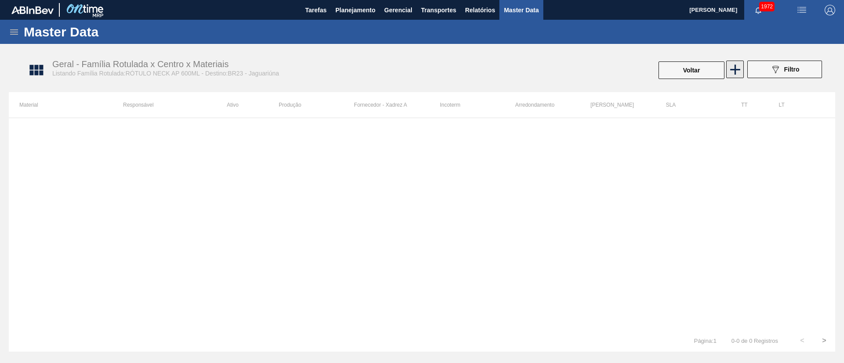
click at [737, 73] on icon at bounding box center [734, 69] width 17 height 17
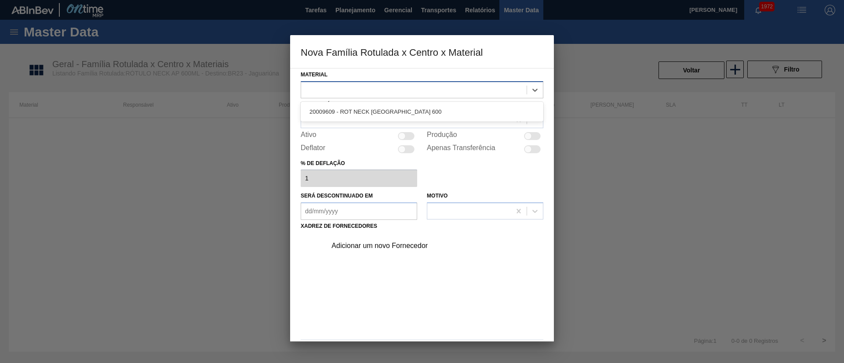
click at [365, 94] on div at bounding box center [413, 89] width 225 height 13
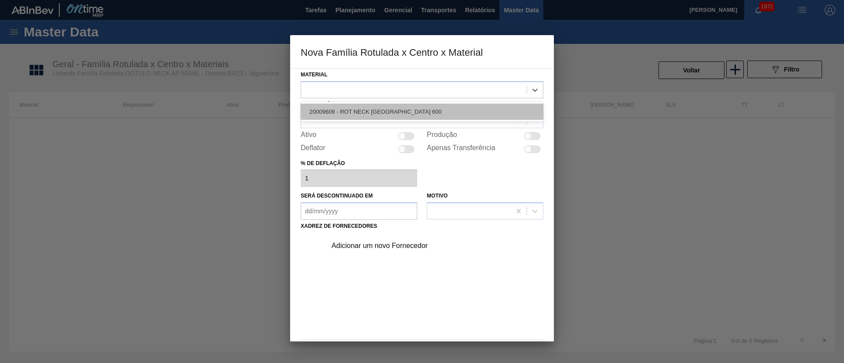
click at [360, 108] on div "20009609 - ROT NECK ANTARCTICA 600" at bounding box center [422, 112] width 243 height 16
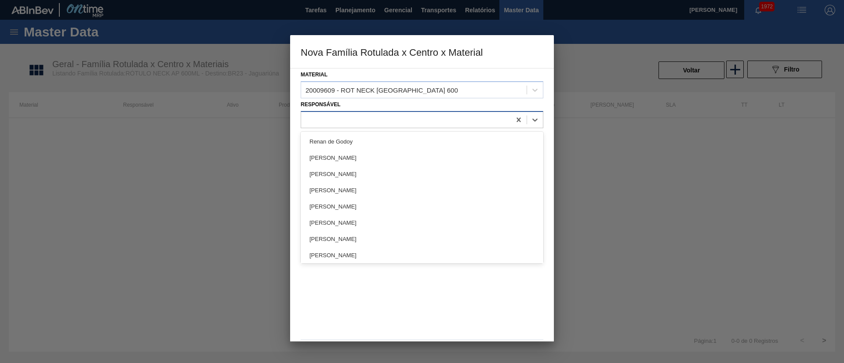
click at [349, 118] on div at bounding box center [406, 119] width 210 height 13
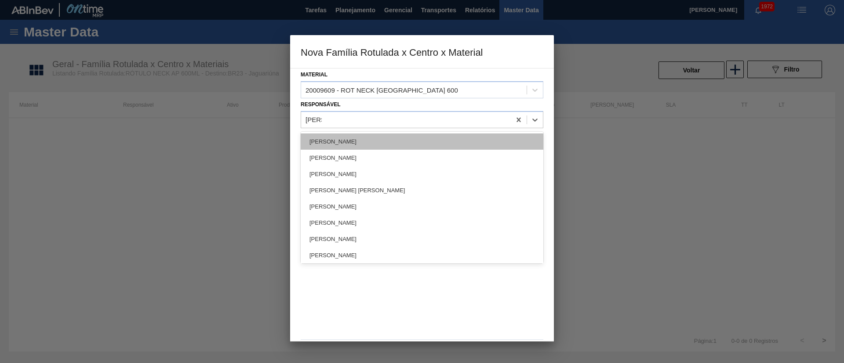
click at [336, 141] on div "[PERSON_NAME]" at bounding box center [422, 142] width 243 height 16
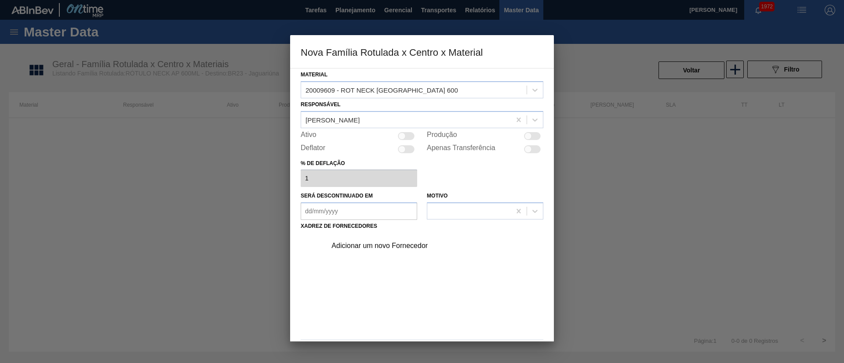
click at [413, 139] on div at bounding box center [406, 136] width 17 height 8
click at [380, 246] on div "Adicionar um novo Fornecedor" at bounding box center [417, 246] width 172 height 8
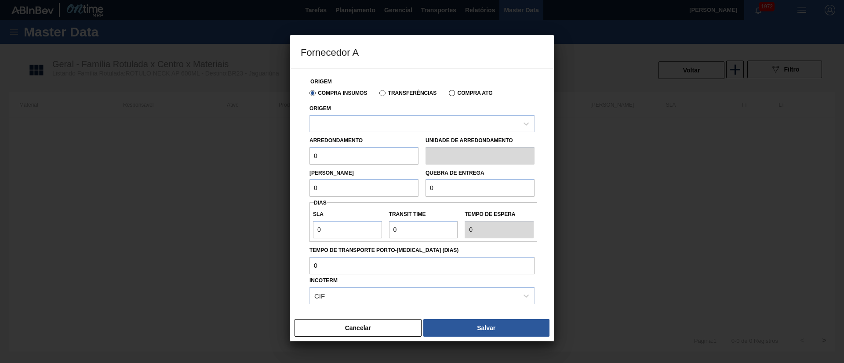
click at [385, 94] on label "Transferências" at bounding box center [407, 93] width 57 height 6
click at [378, 95] on input "Transferências" at bounding box center [378, 95] width 0 height 0
click at [363, 122] on div at bounding box center [414, 123] width 208 height 13
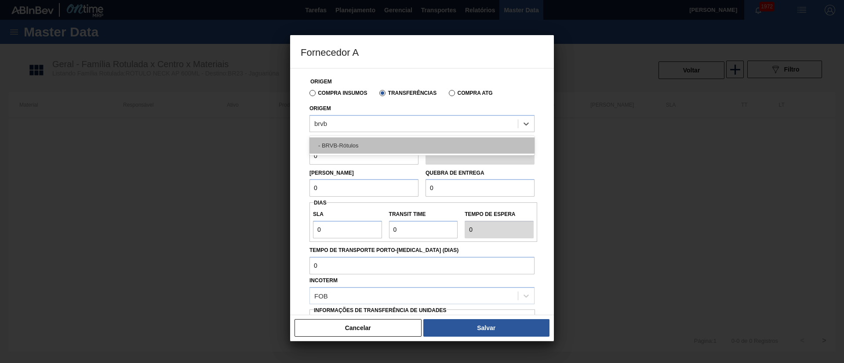
click at [359, 145] on div "- BRVB-Rótulos" at bounding box center [421, 146] width 225 height 16
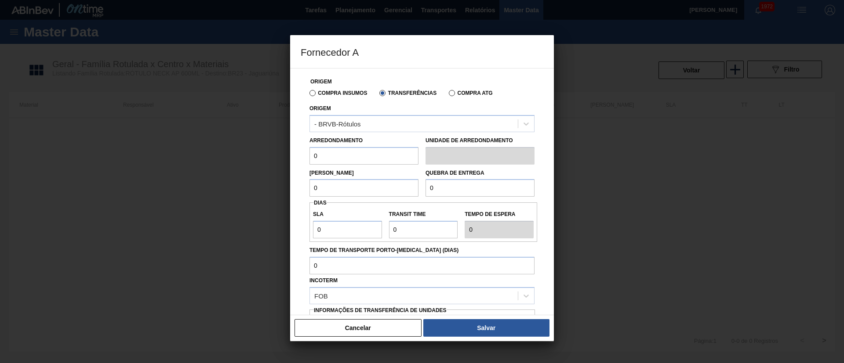
drag, startPoint x: 334, startPoint y: 157, endPoint x: 289, endPoint y: 157, distance: 45.3
click at [289, 157] on div "Fornecedor A Origem Compra Insumos Transferências Compra ATG Origem - BRVB-Rótu…" at bounding box center [422, 181] width 844 height 363
drag, startPoint x: 328, startPoint y: 193, endPoint x: 283, endPoint y: 190, distance: 45.8
click at [283, 190] on div "Fornecedor A Origem Compra Insumos Transferências Compra ATG Origem - BRVB-Rótu…" at bounding box center [422, 181] width 844 height 363
drag, startPoint x: 453, startPoint y: 193, endPoint x: 412, endPoint y: 185, distance: 42.1
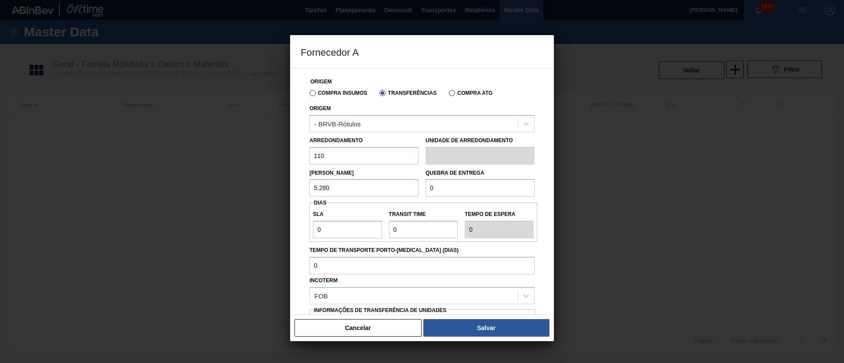
click at [412, 185] on div "Lote Mínimo 5.280 Quebra de entrega 0" at bounding box center [422, 181] width 232 height 33
drag, startPoint x: 322, startPoint y: 229, endPoint x: 290, endPoint y: 234, distance: 32.2
click at [290, 234] on div "Origem Compra Insumos Transferências Compra ATG Origem - BRVB-Rótulos Arredonda…" at bounding box center [422, 191] width 264 height 247
click at [374, 232] on div "SLA 7 Transit Time Tempo de espera 7" at bounding box center [423, 222] width 228 height 33
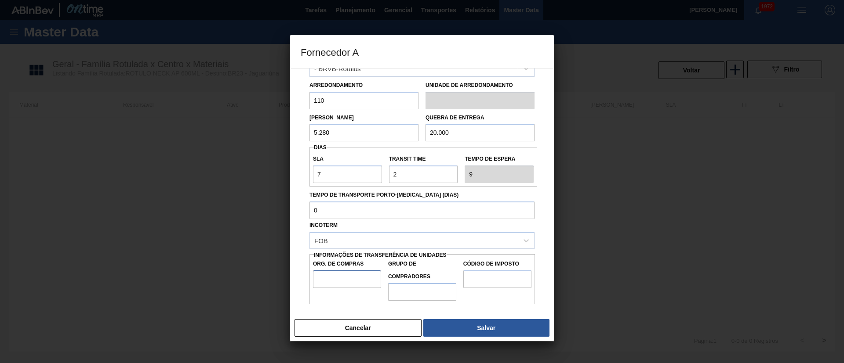
click at [346, 280] on input "Org. de Compras" at bounding box center [347, 280] width 68 height 18
click at [398, 289] on input "Grupo de Compradores" at bounding box center [422, 292] width 68 height 18
drag, startPoint x: 484, startPoint y: 282, endPoint x: 487, endPoint y: 289, distance: 7.5
click at [484, 282] on input "Código de Imposto" at bounding box center [497, 280] width 68 height 18
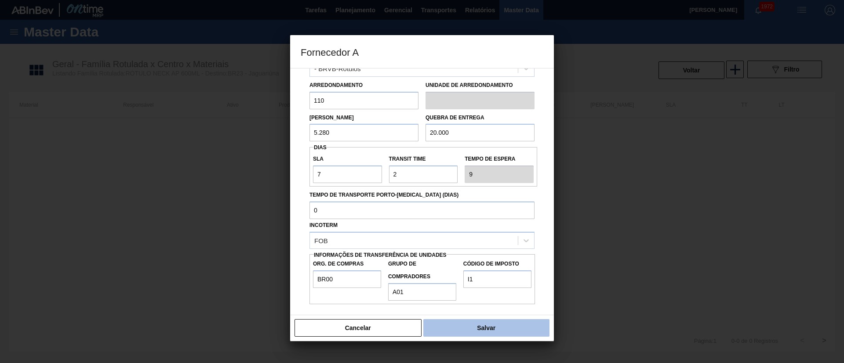
click at [485, 329] on button "Salvar" at bounding box center [486, 328] width 126 height 18
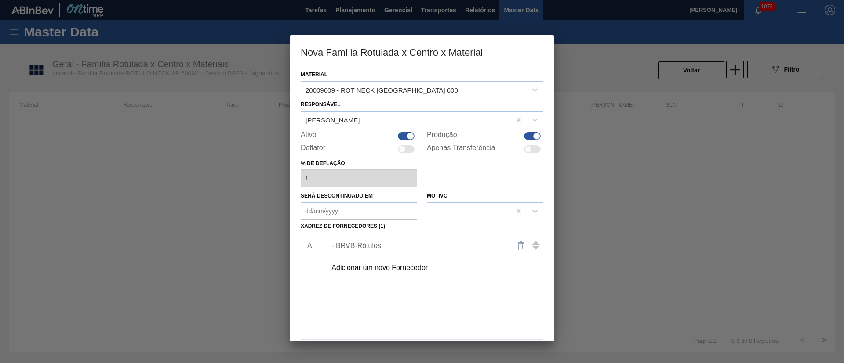
scroll to position [32, 0]
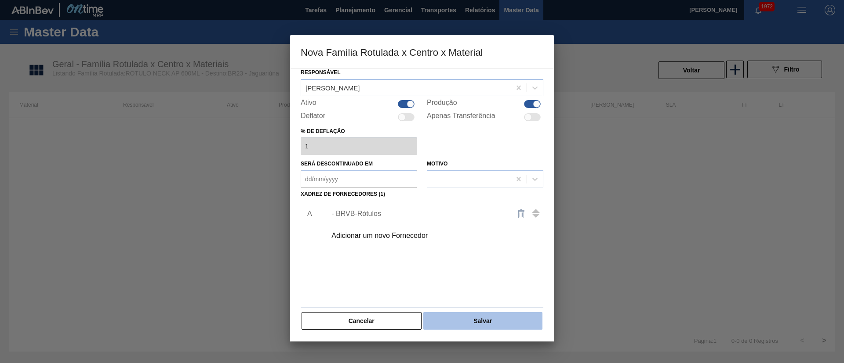
click at [483, 319] on button "Salvar" at bounding box center [482, 321] width 119 height 18
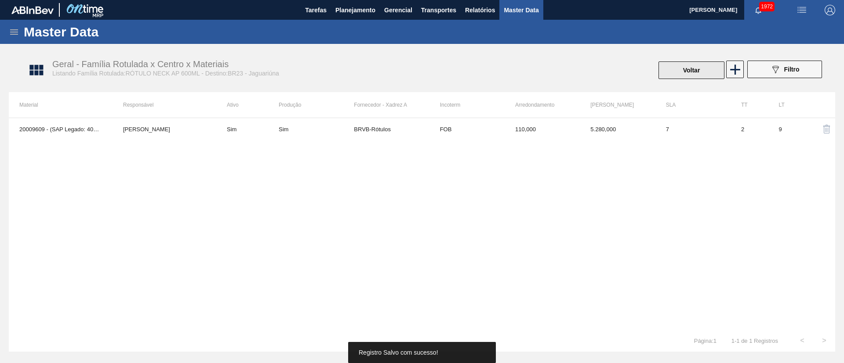
click at [677, 72] on button "Voltar" at bounding box center [691, 71] width 66 height 18
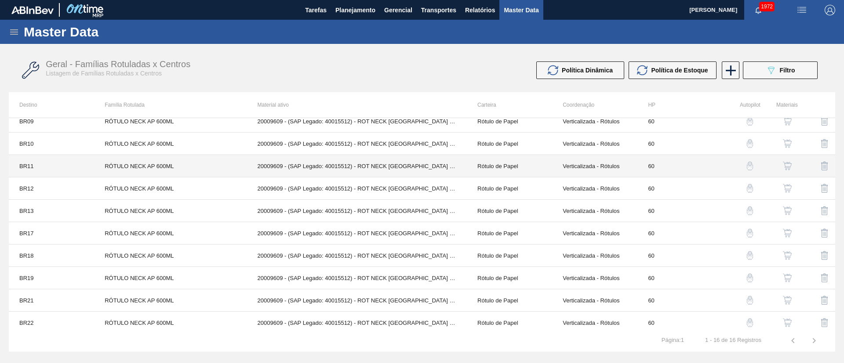
scroll to position [146, 0]
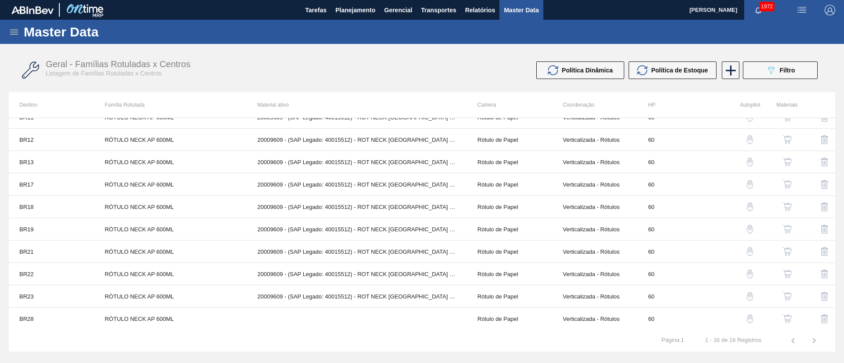
click at [785, 318] on img "button" at bounding box center [787, 319] width 9 height 9
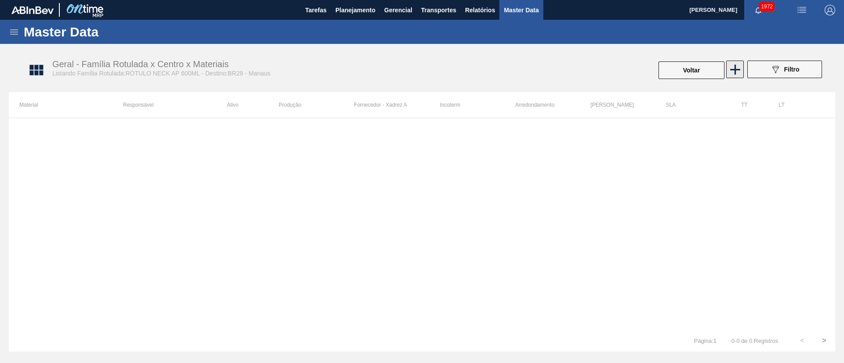
click at [734, 68] on icon at bounding box center [735, 70] width 10 height 10
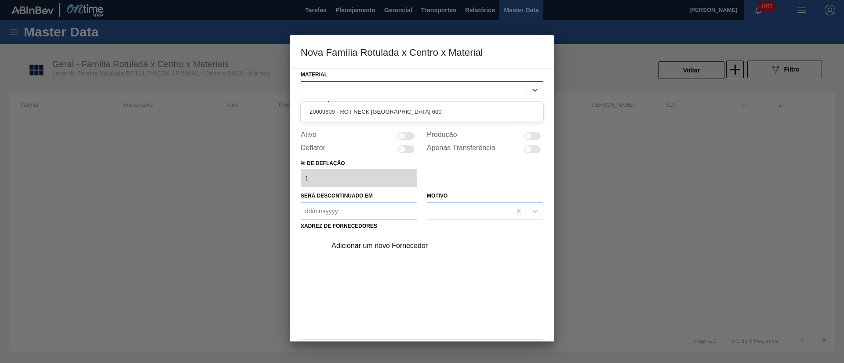
click at [370, 94] on div at bounding box center [413, 89] width 225 height 13
drag, startPoint x: 353, startPoint y: 107, endPoint x: 348, endPoint y: 113, distance: 8.4
click at [353, 107] on div "20009609 - ROT NECK ANTARCTICA 600" at bounding box center [422, 112] width 243 height 16
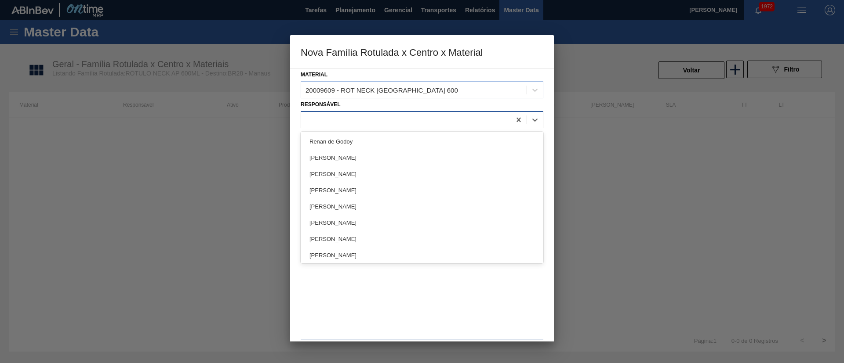
click at [345, 113] on div at bounding box center [406, 119] width 210 height 13
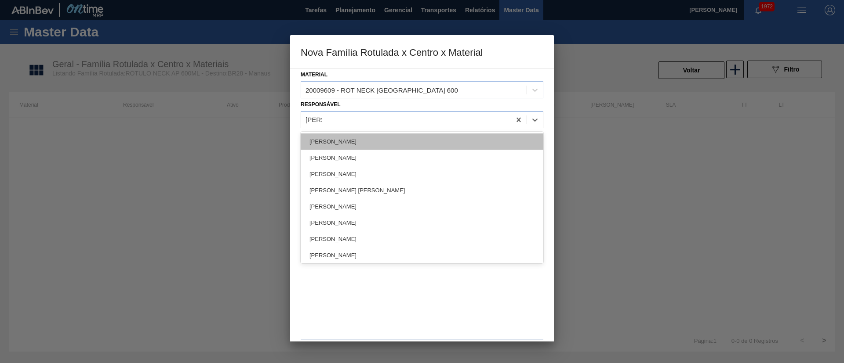
click at [345, 145] on div "[PERSON_NAME]" at bounding box center [422, 142] width 243 height 16
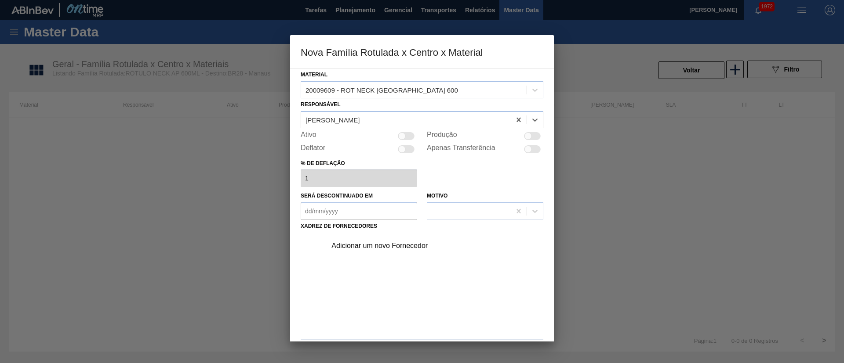
click at [401, 134] on div at bounding box center [401, 135] width 7 height 7
click at [364, 242] on div "Adicionar um novo Fornecedor" at bounding box center [417, 246] width 172 height 8
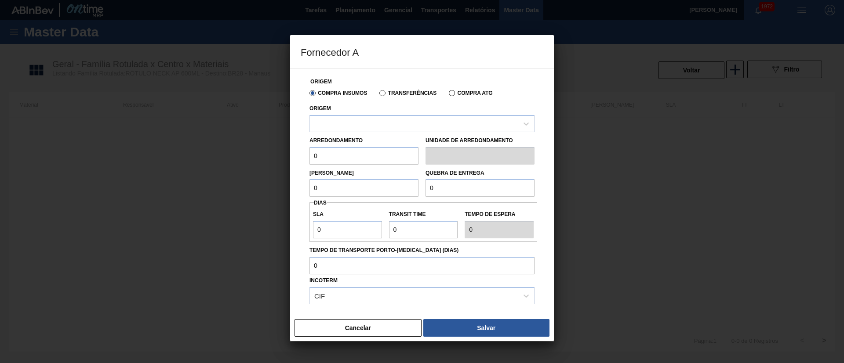
click at [404, 94] on label "Transferências" at bounding box center [407, 93] width 57 height 6
click at [378, 95] on input "Transferências" at bounding box center [378, 95] width 0 height 0
click at [379, 122] on div at bounding box center [414, 123] width 208 height 13
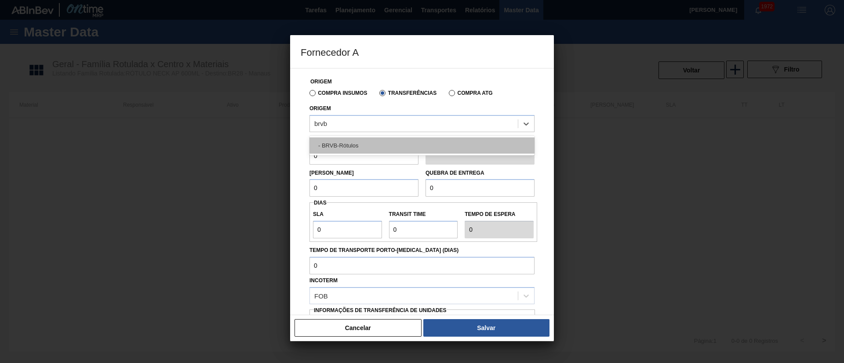
click at [377, 146] on div "- BRVB-Rótulos" at bounding box center [421, 146] width 225 height 16
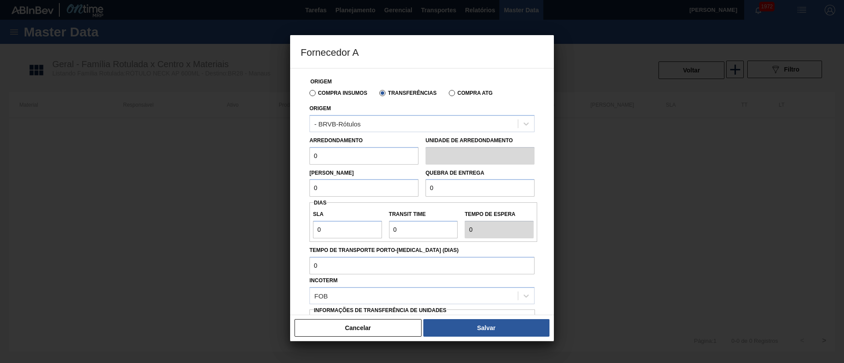
drag, startPoint x: 334, startPoint y: 157, endPoint x: 288, endPoint y: 157, distance: 45.7
click at [288, 157] on div "Fornecedor A Origem Compra Insumos Transferências Compra ATG Origem - BRVB-Rótu…" at bounding box center [422, 181] width 844 height 363
drag, startPoint x: 330, startPoint y: 187, endPoint x: 285, endPoint y: 187, distance: 45.3
click at [285, 187] on div "Fornecedor A Origem Compra Insumos Transferências Compra ATG Origem - BRVB-Rótu…" at bounding box center [422, 181] width 844 height 363
drag, startPoint x: 448, startPoint y: 189, endPoint x: 413, endPoint y: 190, distance: 34.7
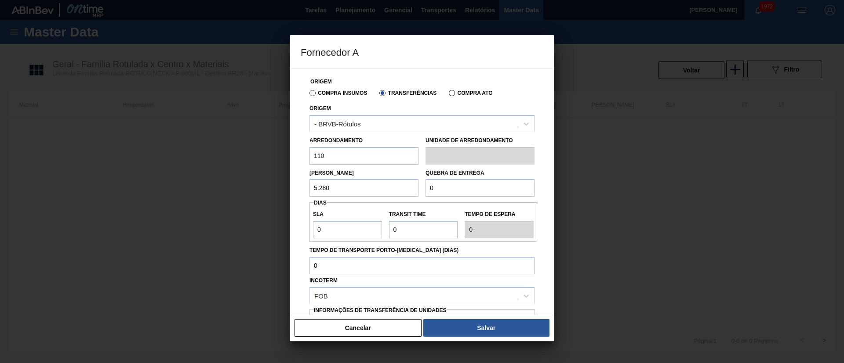
click at [413, 190] on div "Lote Mínimo 5.280 Quebra de entrega 0" at bounding box center [422, 181] width 232 height 33
drag, startPoint x: 333, startPoint y: 228, endPoint x: 291, endPoint y: 227, distance: 41.3
click at [291, 227] on div "Origem Compra Insumos Transferências Compra ATG Origem - BRVB-Rótulos Arredonda…" at bounding box center [422, 191] width 264 height 247
drag, startPoint x: 414, startPoint y: 232, endPoint x: 385, endPoint y: 232, distance: 29.0
click at [385, 232] on div "Transit Time" at bounding box center [423, 223] width 76 height 30
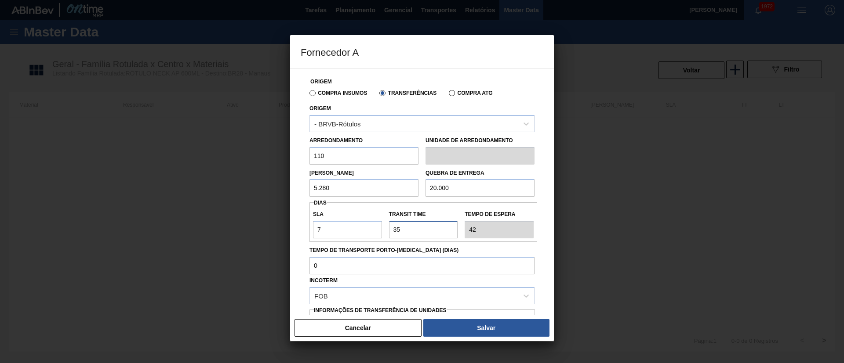
scroll to position [55, 0]
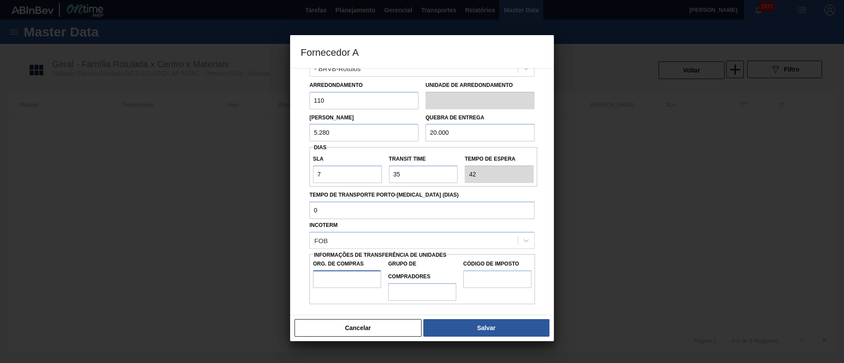
click at [344, 281] on input "Org. de Compras" at bounding box center [347, 280] width 68 height 18
click at [418, 292] on input "Grupo de Compradores" at bounding box center [422, 292] width 68 height 18
click at [486, 277] on input "Código de Imposto" at bounding box center [497, 280] width 68 height 18
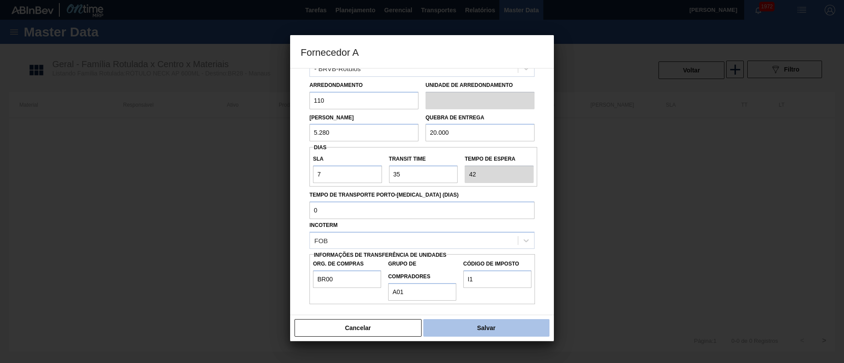
drag, startPoint x: 502, startPoint y: 318, endPoint x: 505, endPoint y: 326, distance: 8.2
click at [503, 320] on div "Cancelar Salvar" at bounding box center [422, 328] width 264 height 26
click at [505, 327] on button "Salvar" at bounding box center [486, 328] width 126 height 18
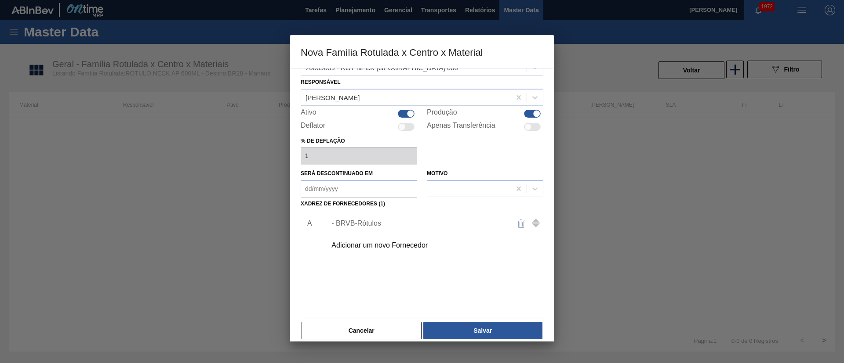
scroll to position [32, 0]
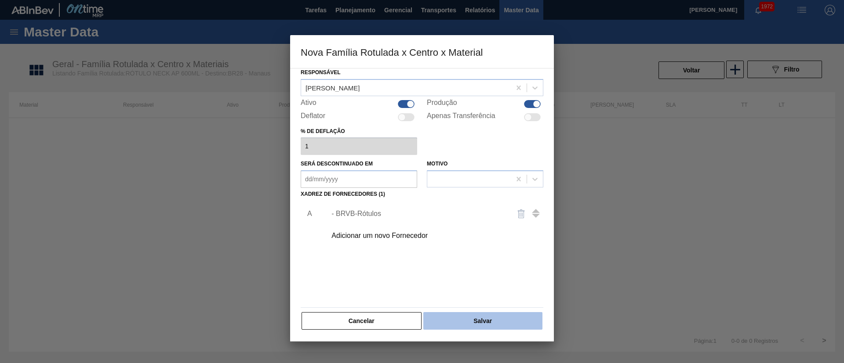
click at [501, 314] on button "Salvar" at bounding box center [482, 321] width 119 height 18
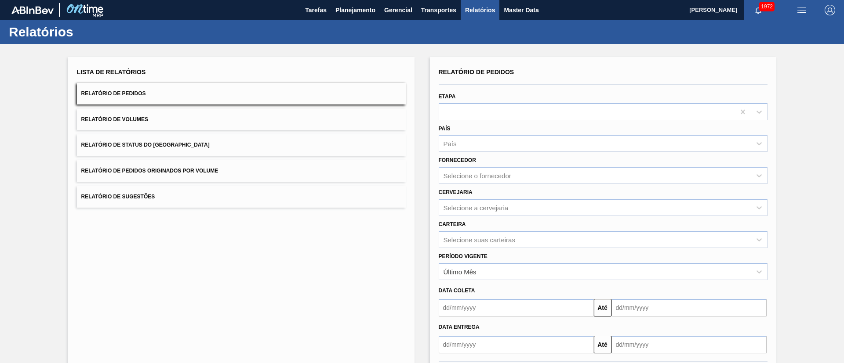
click at [255, 149] on button "Relatório de Status do [GEOGRAPHIC_DATA]" at bounding box center [241, 145] width 329 height 22
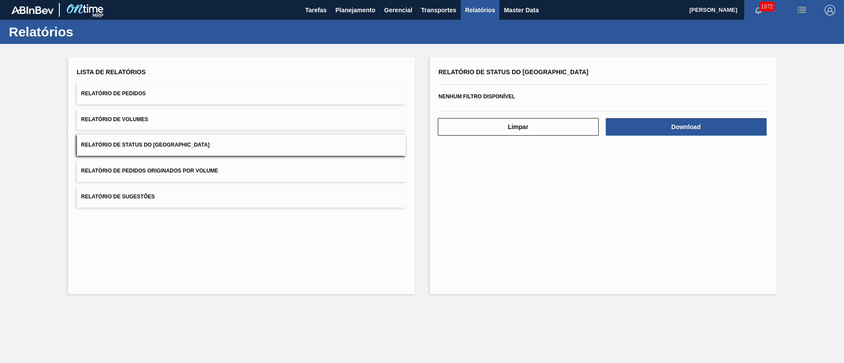
click at [641, 117] on div "Download" at bounding box center [687, 126] width 168 height 19
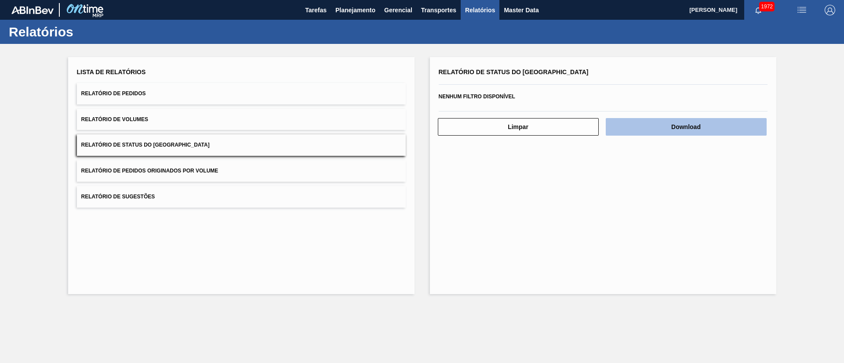
click at [647, 125] on button "Download" at bounding box center [686, 127] width 161 height 18
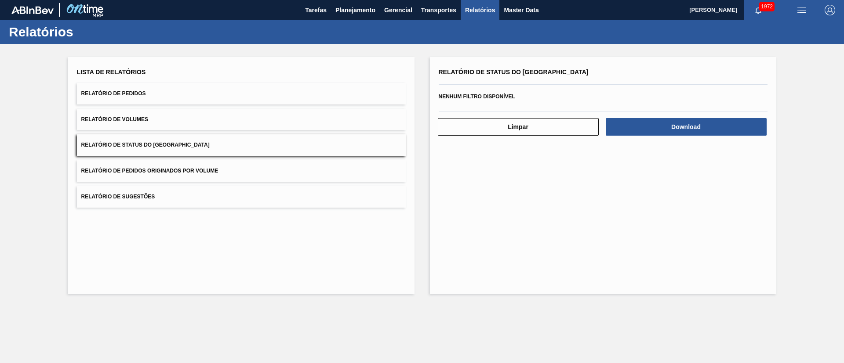
click at [180, 99] on button "Relatório de Pedidos" at bounding box center [241, 94] width 329 height 22
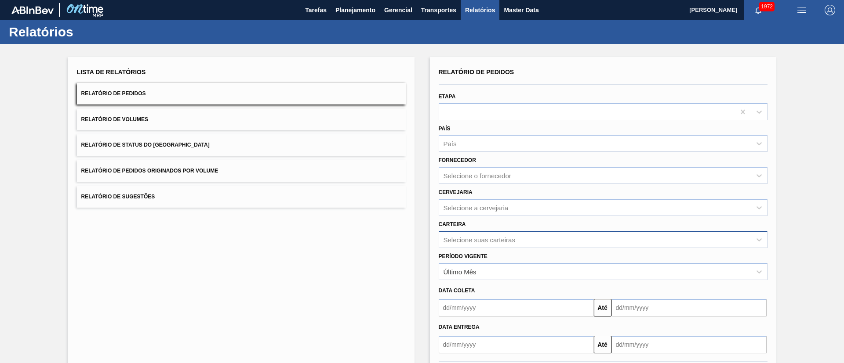
click at [466, 243] on div "Selecione suas carteiras" at bounding box center [603, 239] width 329 height 17
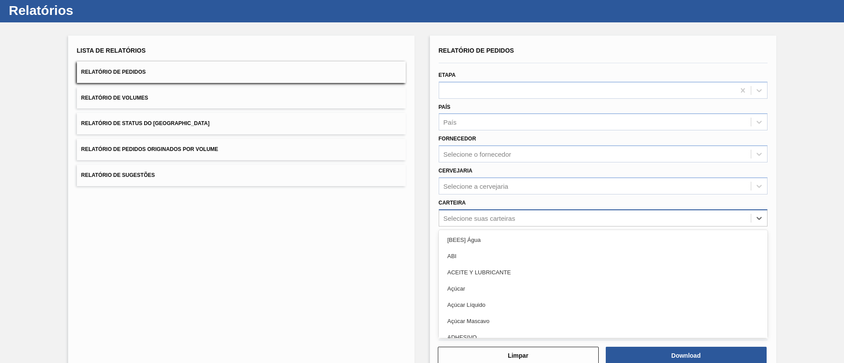
scroll to position [24, 0]
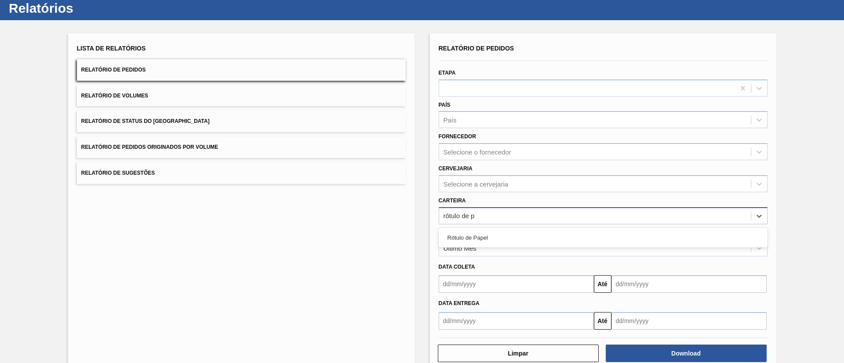
type input "rótulo de pa"
click at [467, 243] on div "Rótulo de Papel" at bounding box center [603, 238] width 329 height 16
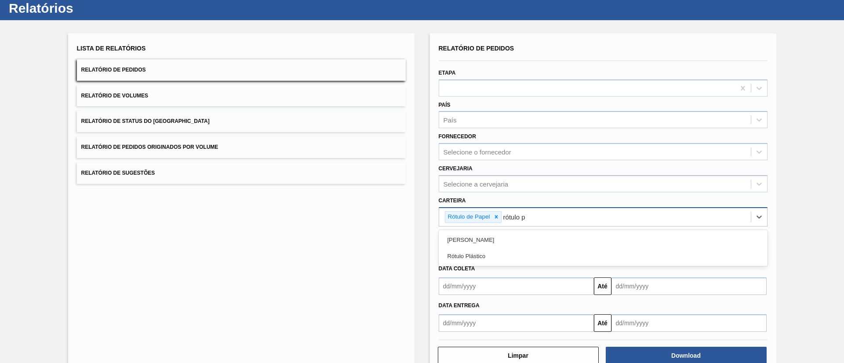
type input "rótulo pa"
click at [508, 231] on div "[PERSON_NAME]" at bounding box center [603, 240] width 329 height 20
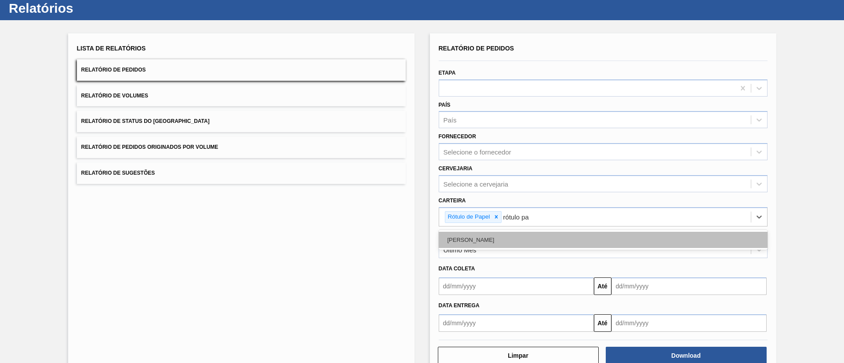
click at [498, 235] on div "[PERSON_NAME]" at bounding box center [603, 240] width 329 height 16
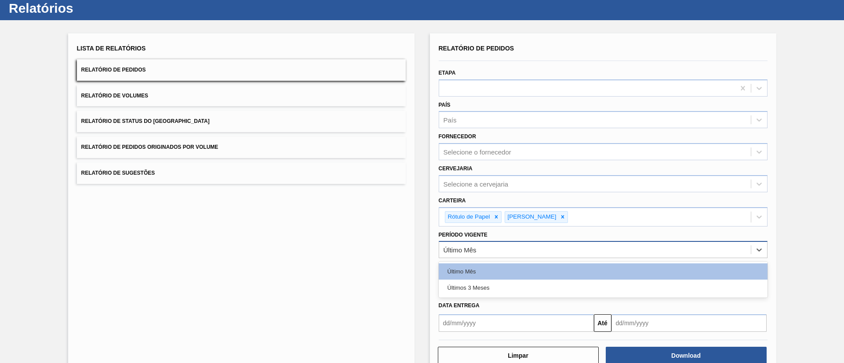
click at [487, 248] on div "Último Mês" at bounding box center [595, 250] width 312 height 13
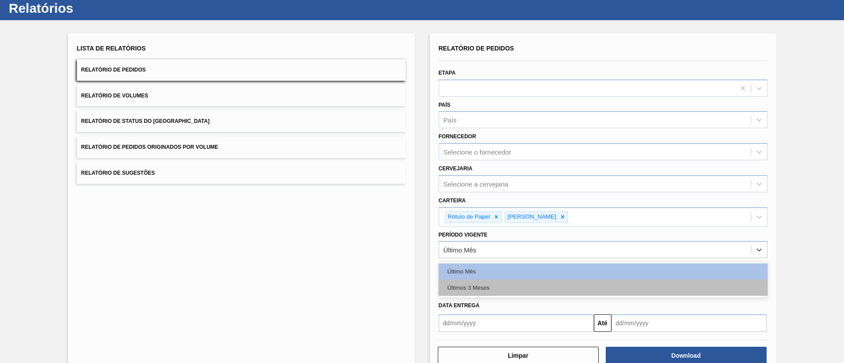
click at [486, 284] on div "Últimos 3 Meses" at bounding box center [603, 288] width 329 height 16
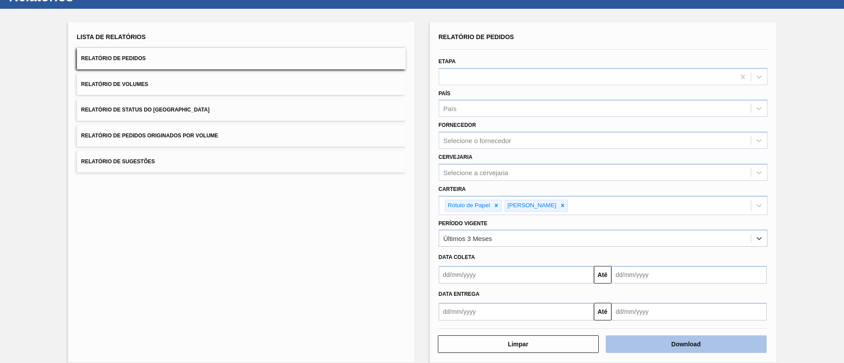
scroll to position [46, 0]
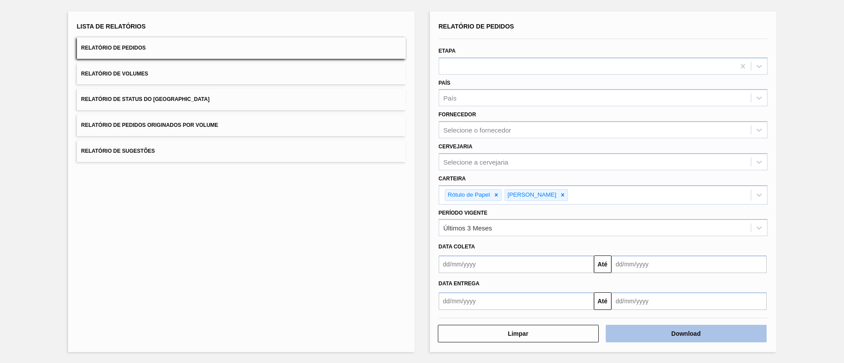
click at [682, 338] on button "Download" at bounding box center [686, 334] width 161 height 18
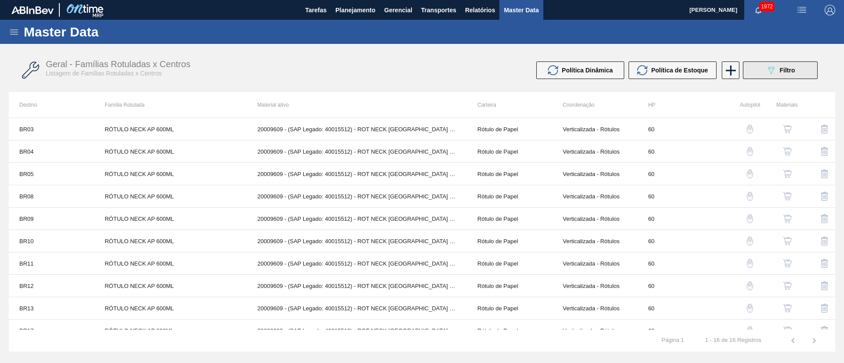
click at [773, 66] on icon "089F7B8B-B2A5-4AFE-B5C0-19BA573D28AC" at bounding box center [771, 70] width 11 height 11
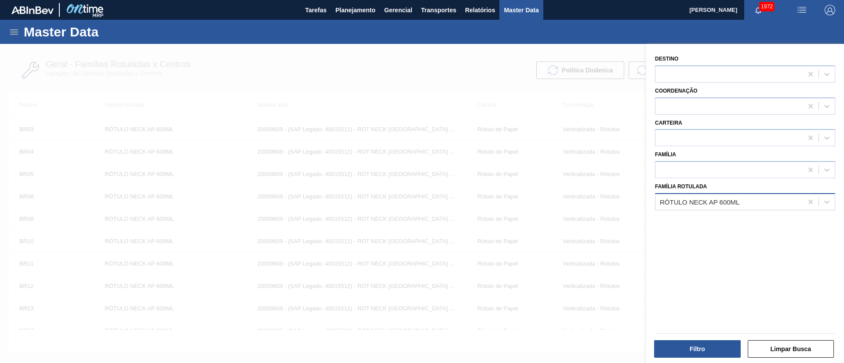
click at [697, 200] on div "RÓTULO NECK AP 600ML" at bounding box center [700, 201] width 80 height 7
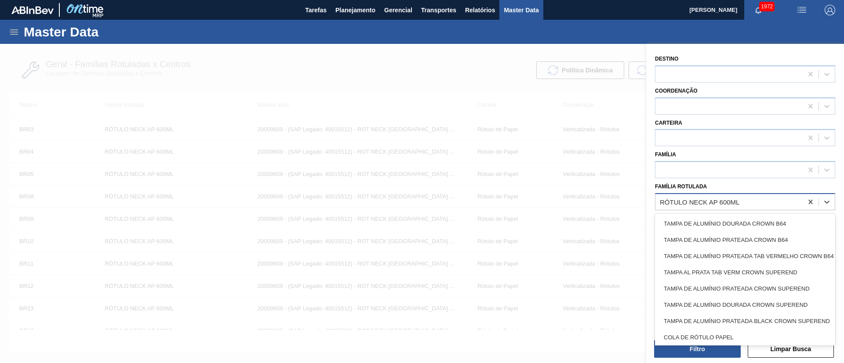
paste Rotulada "RÓTULO NECK BC 600ML"
type Rotulada "RÓTULO NECK BC 600ML"
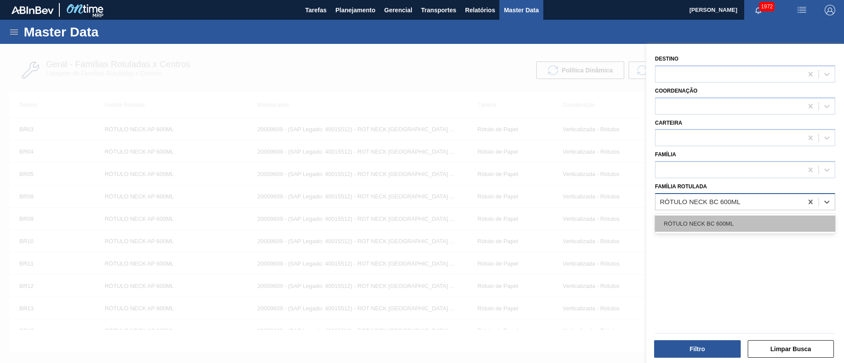
click at [698, 224] on div "RÓTULO NECK BC 600ML" at bounding box center [745, 224] width 180 height 16
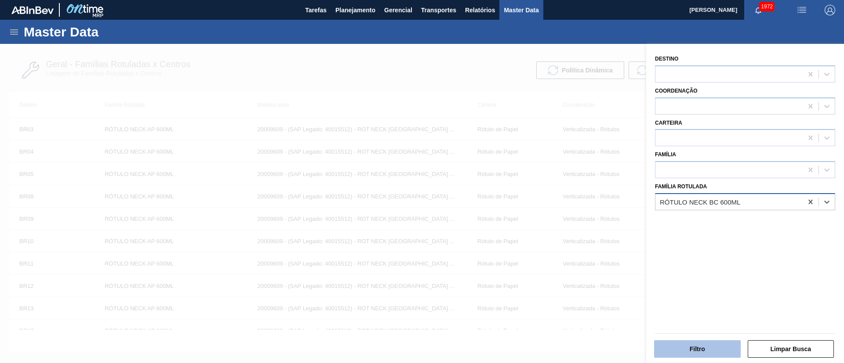
click at [701, 348] on button "Filtro" at bounding box center [697, 350] width 87 height 18
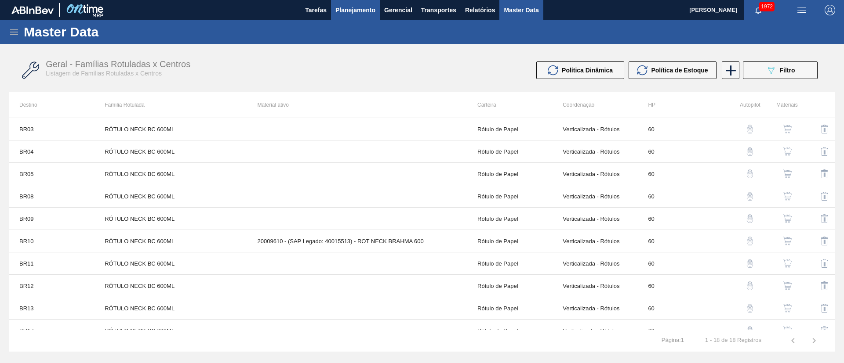
click at [352, 11] on span "Planejamento" at bounding box center [355, 10] width 40 height 11
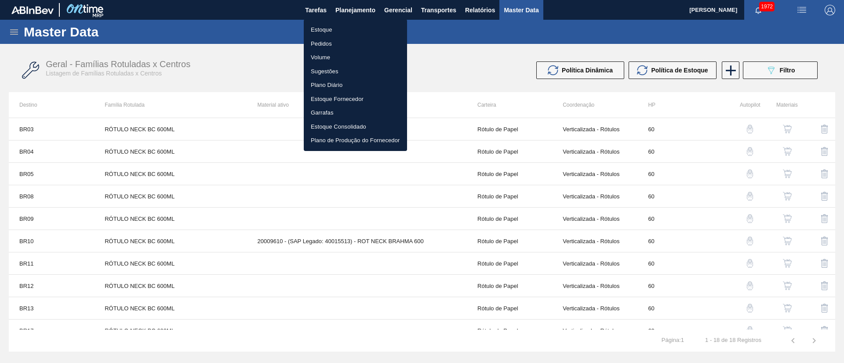
click at [322, 30] on li "Estoque" at bounding box center [355, 30] width 103 height 14
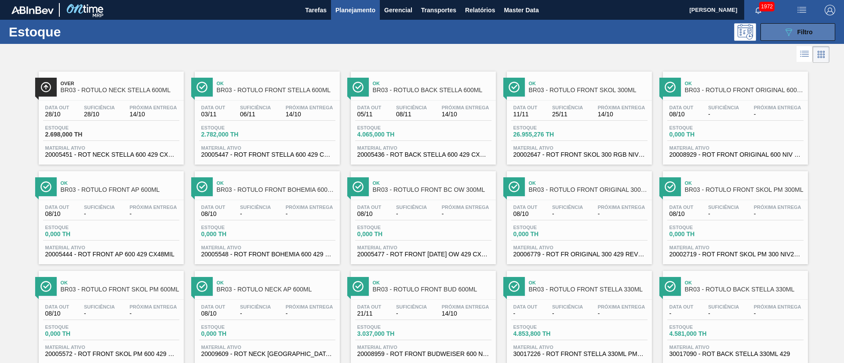
click at [785, 32] on icon "089F7B8B-B2A5-4AFE-B5C0-19BA573D28AC" at bounding box center [788, 32] width 11 height 11
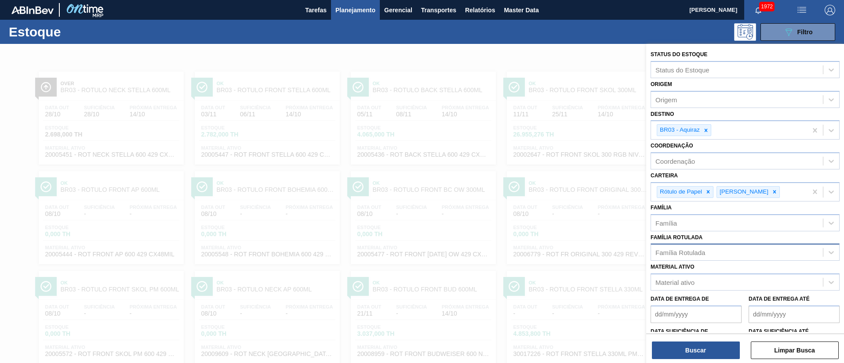
click at [678, 251] on div "Família Rotulada" at bounding box center [680, 252] width 50 height 7
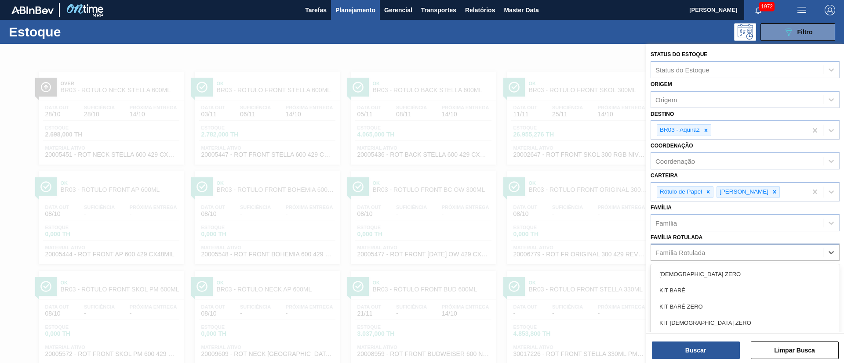
scroll to position [36, 0]
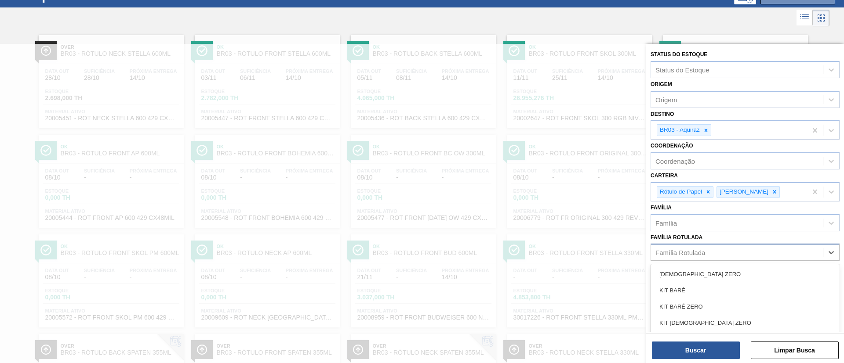
paste Rotulada "RÓTULO FRONT BUD 1000ML"
type Rotulada "RÓTULO FRONT BUD 1000ML"
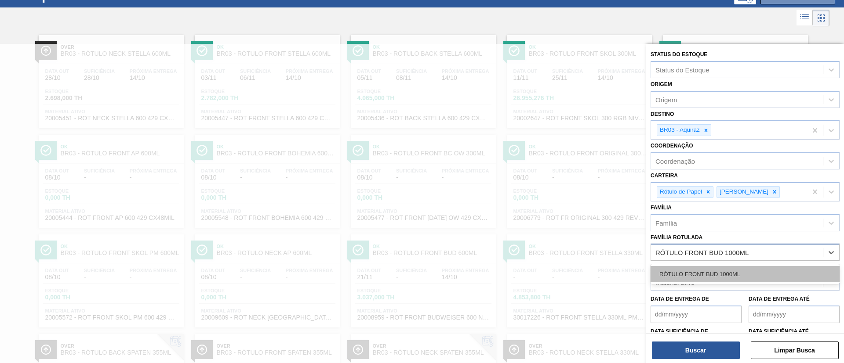
click at [700, 269] on div "RÓTULO FRONT BUD 1000ML" at bounding box center [744, 274] width 189 height 16
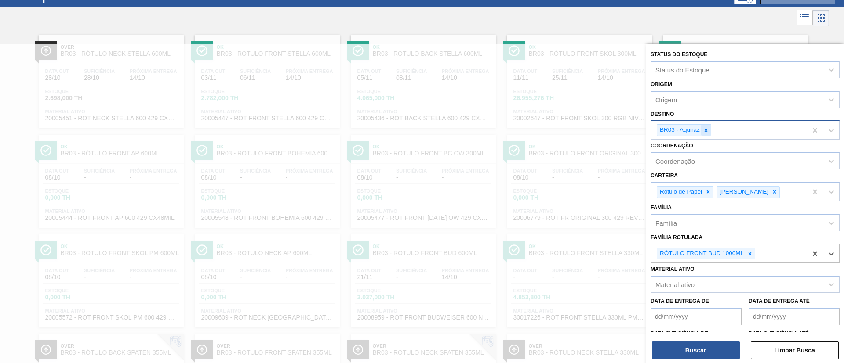
click at [707, 131] on icon at bounding box center [706, 130] width 6 height 6
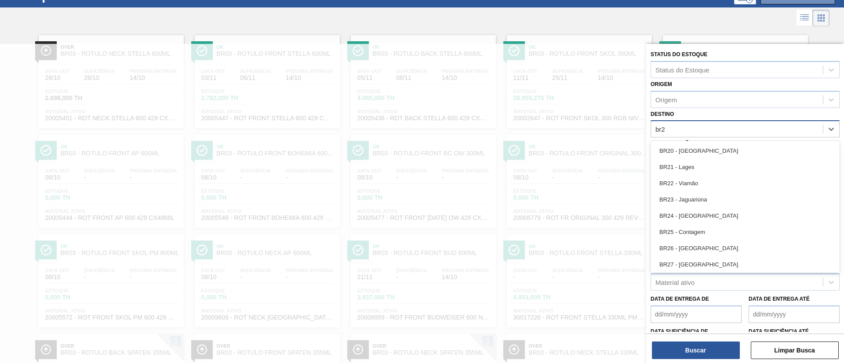
type input "br24"
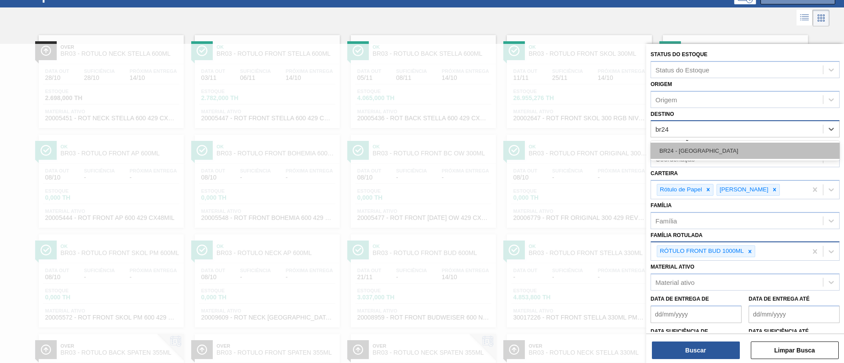
click at [703, 149] on div "BR24 - [GEOGRAPHIC_DATA]" at bounding box center [744, 151] width 189 height 16
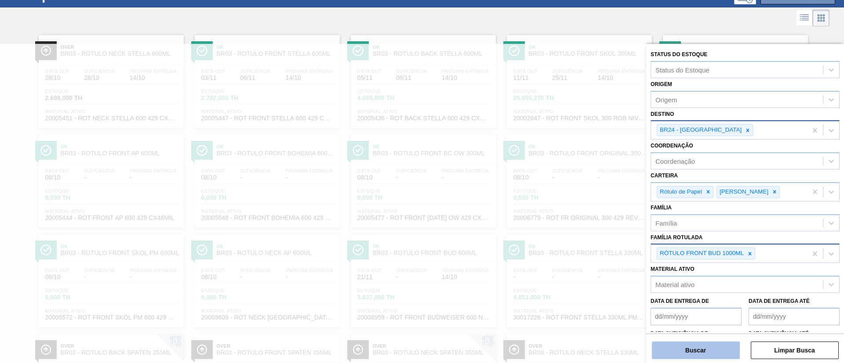
click at [693, 346] on button "Buscar" at bounding box center [696, 351] width 88 height 18
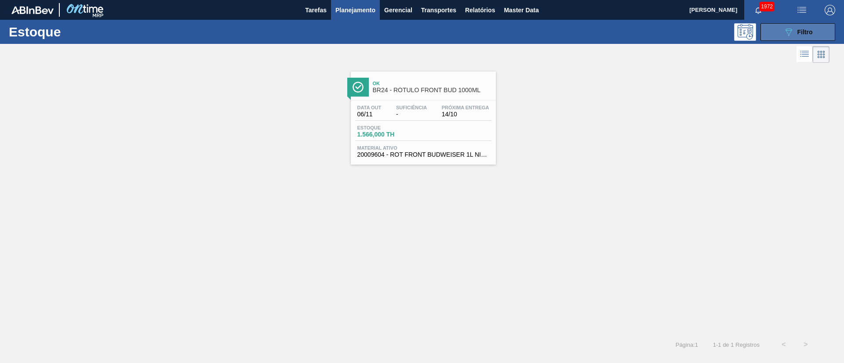
click at [777, 30] on button "089F7B8B-B2A5-4AFE-B5C0-19BA573D28AC Filtro" at bounding box center [797, 32] width 75 height 18
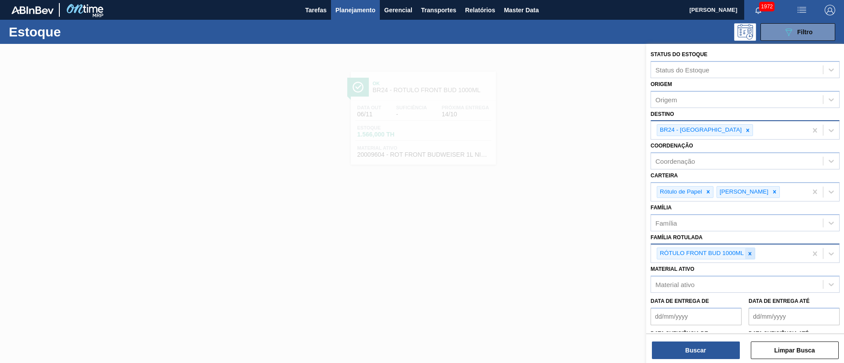
click at [751, 251] on icon at bounding box center [750, 254] width 6 height 6
paste Rotulada "RÓTULO NECK BUD 1000ML"
type Rotulada "RÓTULO NECK BUD 1000ML"
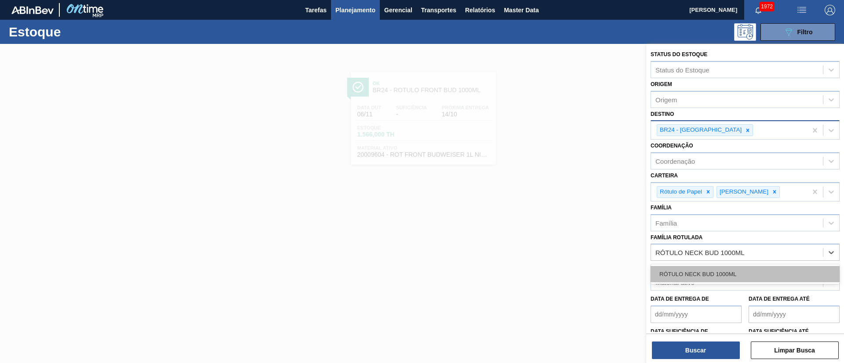
click at [707, 267] on div "RÓTULO NECK BUD 1000ML" at bounding box center [744, 274] width 189 height 16
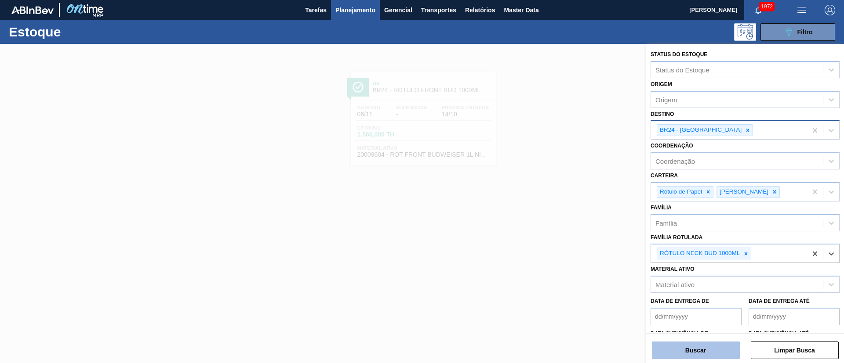
click at [702, 342] on button "Buscar" at bounding box center [696, 351] width 88 height 18
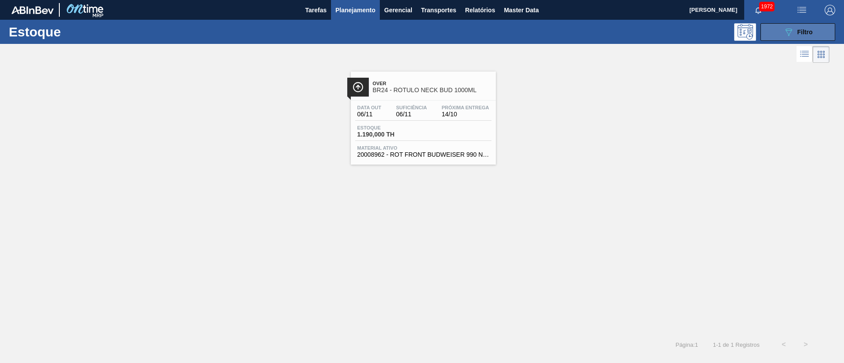
click at [765, 37] on button "089F7B8B-B2A5-4AFE-B5C0-19BA573D28AC Filtro" at bounding box center [797, 32] width 75 height 18
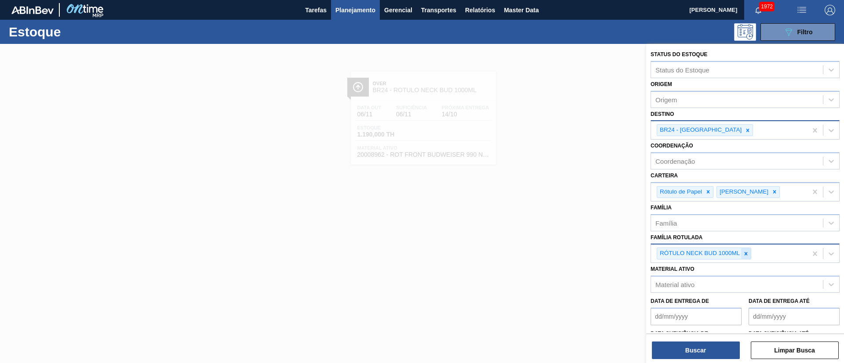
click at [746, 254] on icon at bounding box center [745, 253] width 3 height 3
paste Rotulada "RÓTULO FRONT BUD 1000ML"
type Rotulada "RÓTULO FRONT BUD 1000ML"
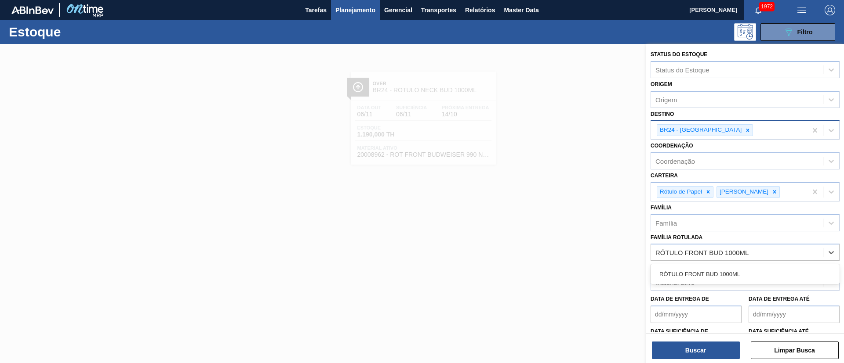
click at [691, 266] on div "RÓTULO FRONT BUD 1000ML" at bounding box center [744, 274] width 189 height 16
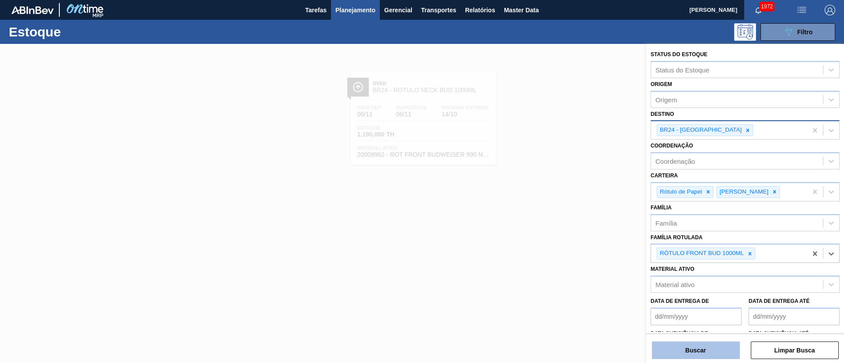
click at [685, 351] on button "Buscar" at bounding box center [696, 351] width 88 height 18
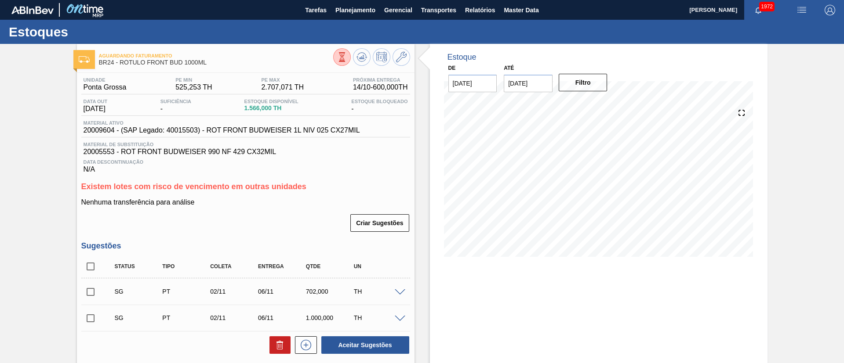
click at [340, 58] on icon at bounding box center [341, 57] width 5 height 8
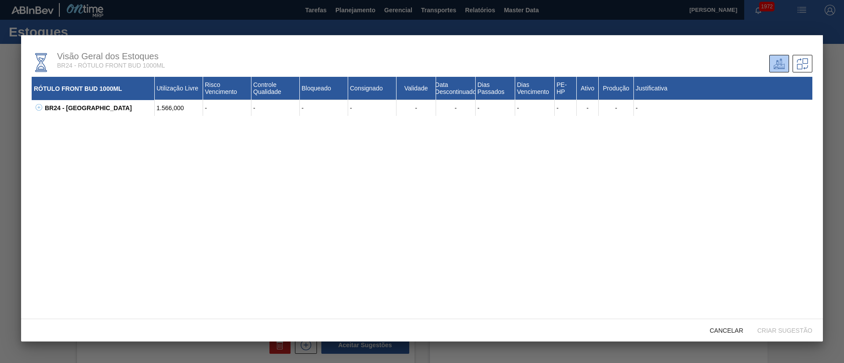
click at [37, 107] on icon at bounding box center [39, 107] width 7 height 7
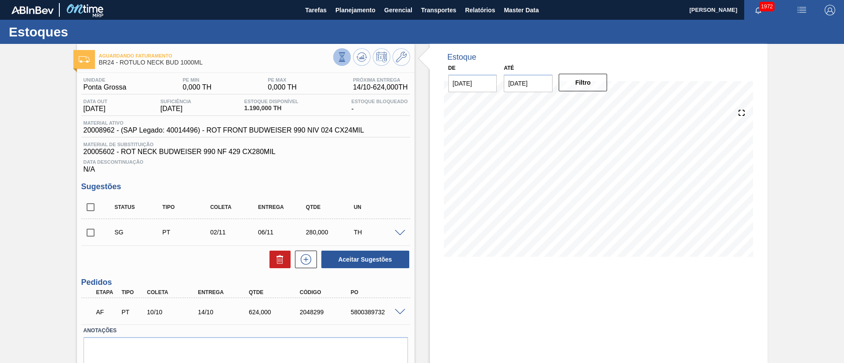
click at [334, 54] on button at bounding box center [342, 57] width 18 height 18
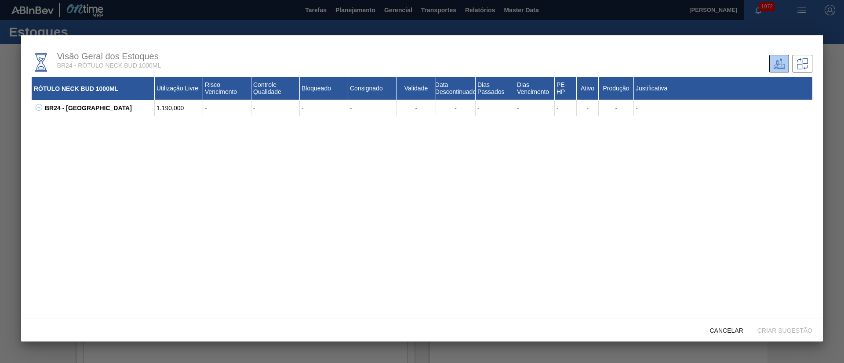
click at [40, 109] on icon at bounding box center [39, 107] width 7 height 7
click at [72, 140] on div "20008962 - ROT FRONT BUDWEISER 990 NIV 024 CX24MIL" at bounding box center [104, 147] width 101 height 21
copy div "20008962"
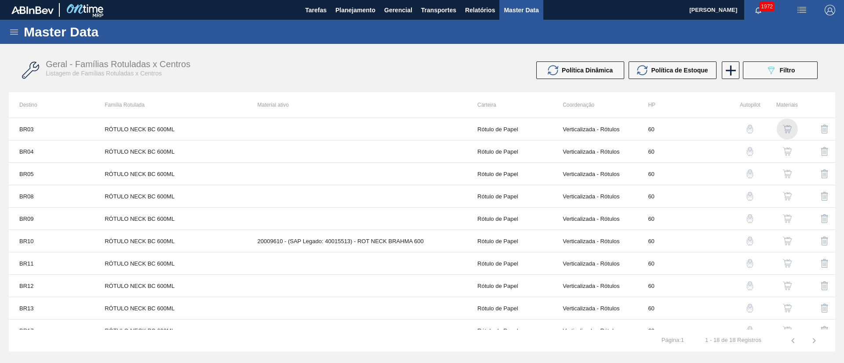
click at [784, 131] on img "button" at bounding box center [787, 129] width 9 height 9
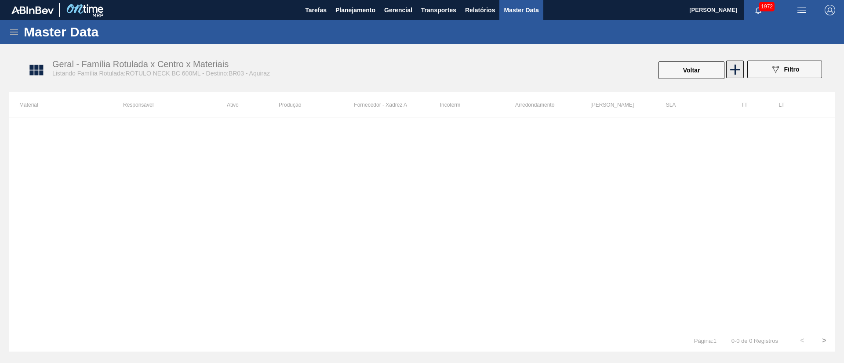
click at [731, 70] on icon at bounding box center [735, 70] width 10 height 10
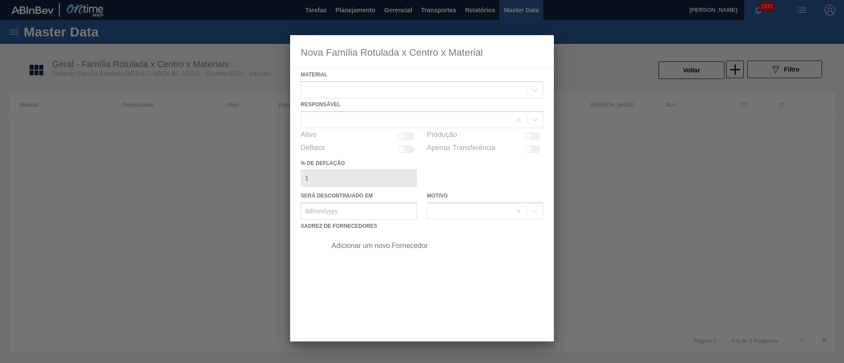
click at [358, 90] on div at bounding box center [422, 188] width 264 height 307
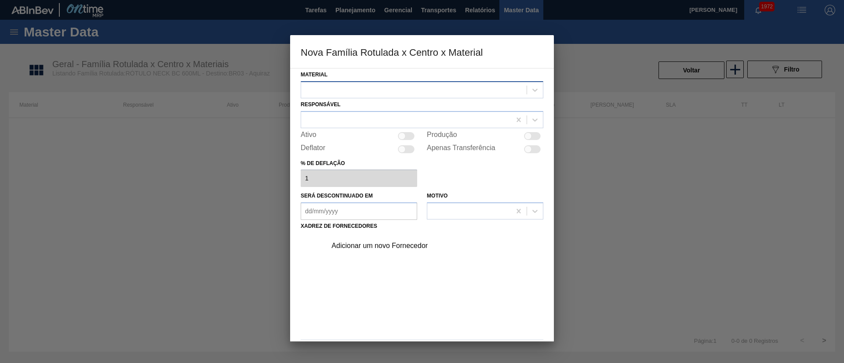
click at [400, 89] on div at bounding box center [413, 89] width 225 height 13
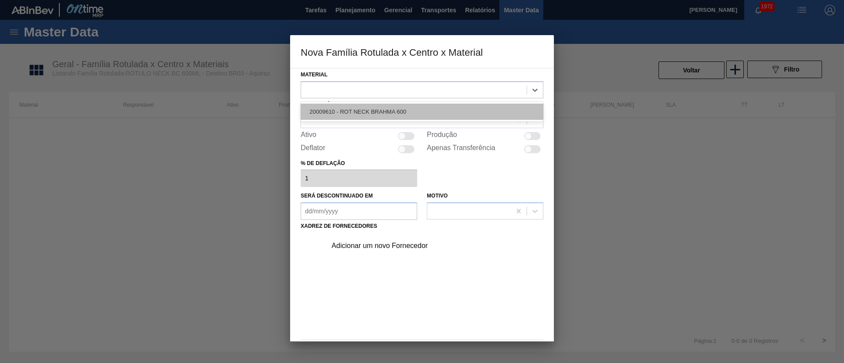
click at [364, 105] on div "20009610 - ROT NECK BRAHMA 600" at bounding box center [422, 112] width 243 height 16
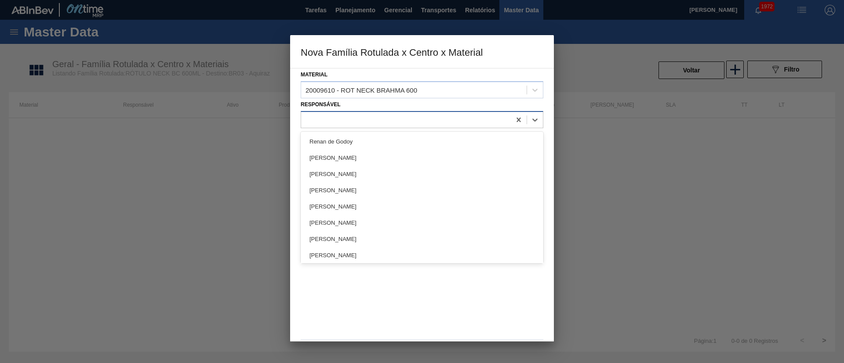
click at [360, 123] on div at bounding box center [406, 119] width 210 height 13
type input "lucas"
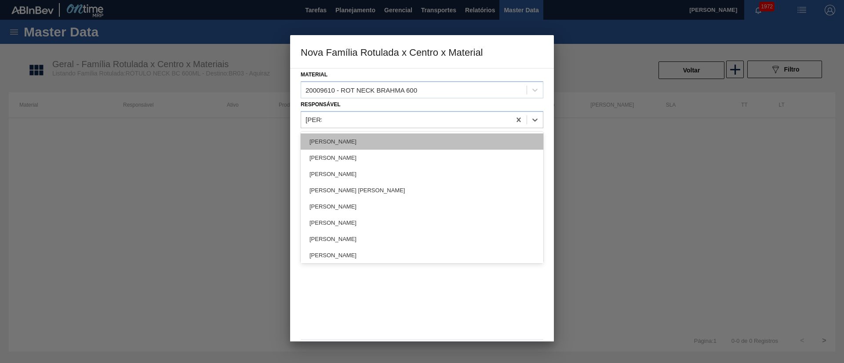
click at [348, 146] on div "[PERSON_NAME]" at bounding box center [422, 142] width 243 height 16
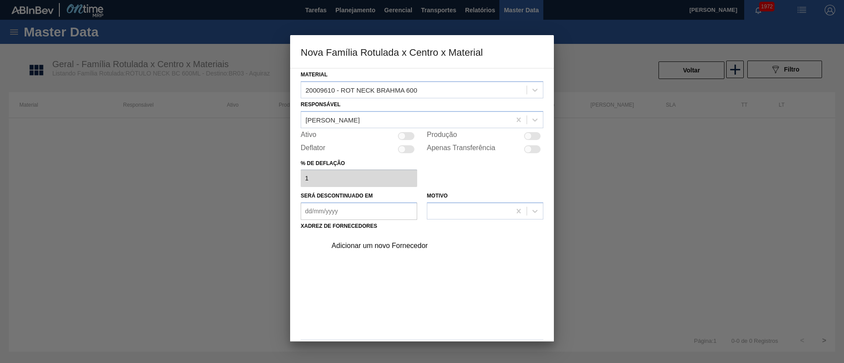
click at [403, 136] on div at bounding box center [401, 135] width 7 height 7
checkbox input "true"
click at [383, 244] on div "Adicionar um novo Fornecedor" at bounding box center [417, 246] width 172 height 8
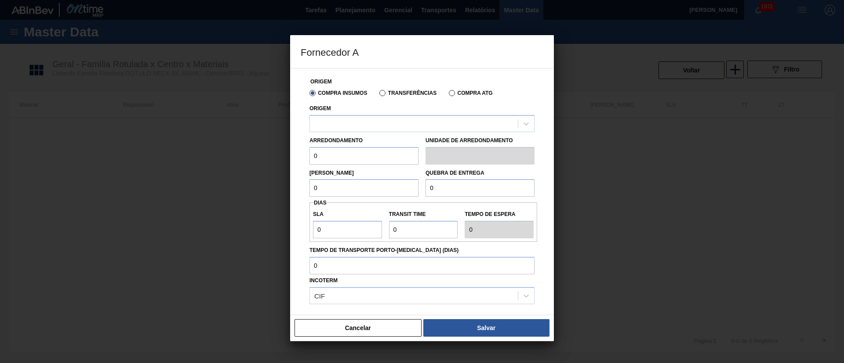
click at [393, 93] on label "Transferências" at bounding box center [407, 93] width 57 height 6
click at [378, 95] on input "Transferências" at bounding box center [378, 95] width 0 height 0
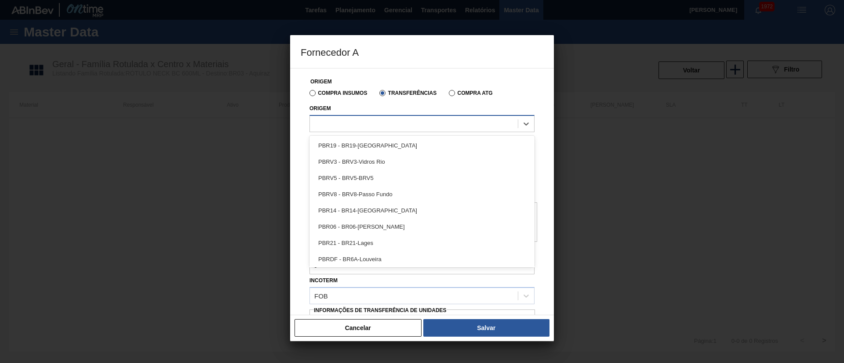
click at [352, 125] on div at bounding box center [414, 123] width 208 height 13
type input "brvb"
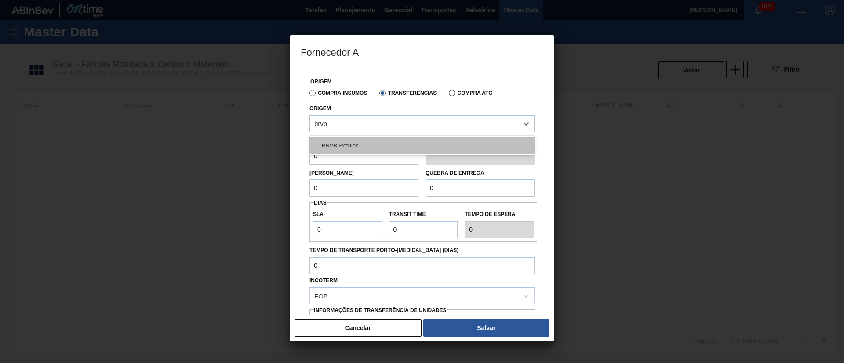
click at [358, 146] on div "- BRVB-Rótulos" at bounding box center [421, 146] width 225 height 16
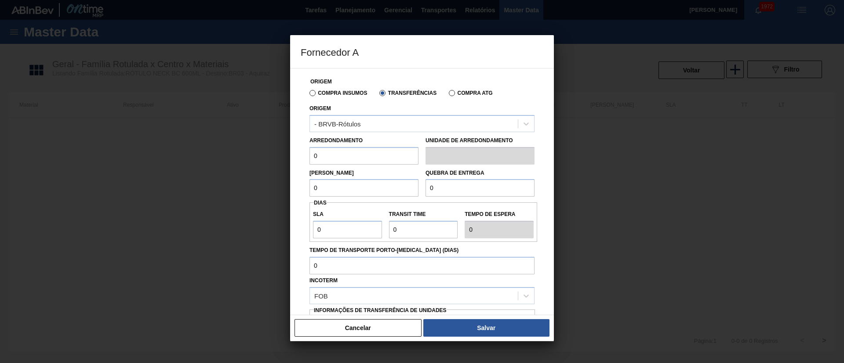
click at [310, 159] on input "0" at bounding box center [363, 156] width 109 height 18
type input "110"
drag, startPoint x: 323, startPoint y: 194, endPoint x: 298, endPoint y: 198, distance: 25.4
click at [298, 198] on div "Origem Compra Insumos Transferências Compra ATG Origem - BRVB-Rótulos Arredonda…" at bounding box center [422, 191] width 264 height 247
type input "5.280"
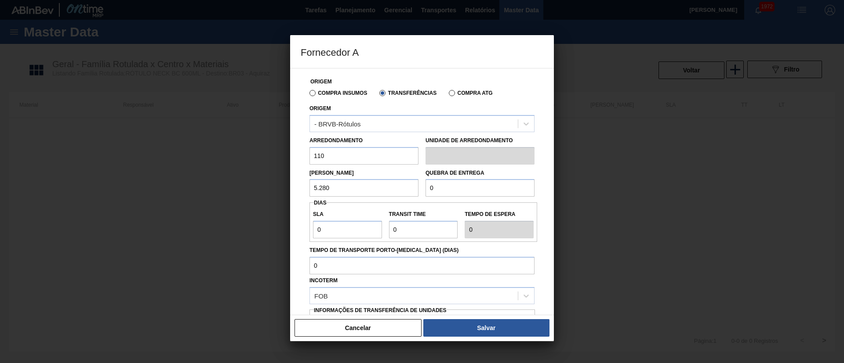
drag, startPoint x: 448, startPoint y: 185, endPoint x: 419, endPoint y: 189, distance: 29.2
click at [419, 189] on div "Lote Mínimo 5.280 Quebra de entrega 0" at bounding box center [422, 181] width 232 height 33
drag, startPoint x: 348, startPoint y: 230, endPoint x: 301, endPoint y: 234, distance: 47.2
click at [301, 234] on div "Origem Compra Insumos Transferências Compra ATG Origem - BRVB-Rótulos Arredonda…" at bounding box center [422, 214] width 243 height 291
drag, startPoint x: 446, startPoint y: 187, endPoint x: 401, endPoint y: 192, distance: 45.1
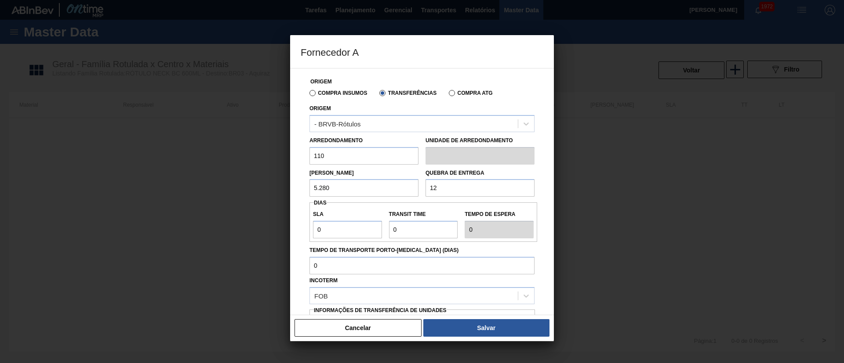
click at [401, 192] on div "Lote Mínimo 5.280 Quebra de entrega 12" at bounding box center [422, 181] width 232 height 33
type input "20.000"
drag, startPoint x: 326, startPoint y: 232, endPoint x: 287, endPoint y: 230, distance: 38.3
click at [287, 230] on div "Fornecedor A Origem Compra Insumos Transferências Compra ATG Origem - BRVB-Rótu…" at bounding box center [422, 181] width 844 height 363
type input "7"
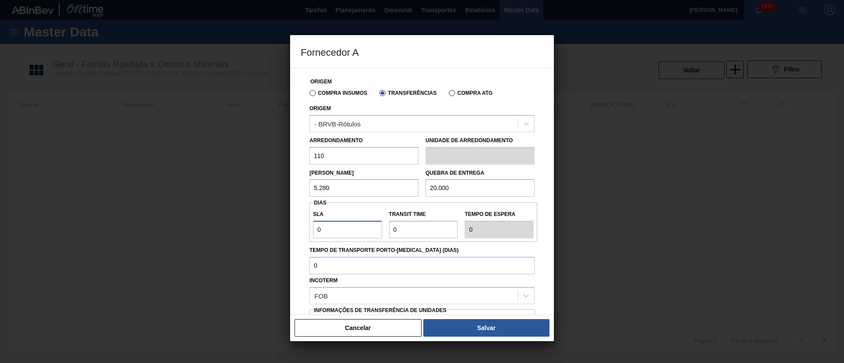
type input "7"
drag, startPoint x: 417, startPoint y: 235, endPoint x: 371, endPoint y: 235, distance: 45.7
click at [371, 235] on div "SLA 7 Transit Time Tempo de espera 7" at bounding box center [423, 222] width 228 height 33
type input "1"
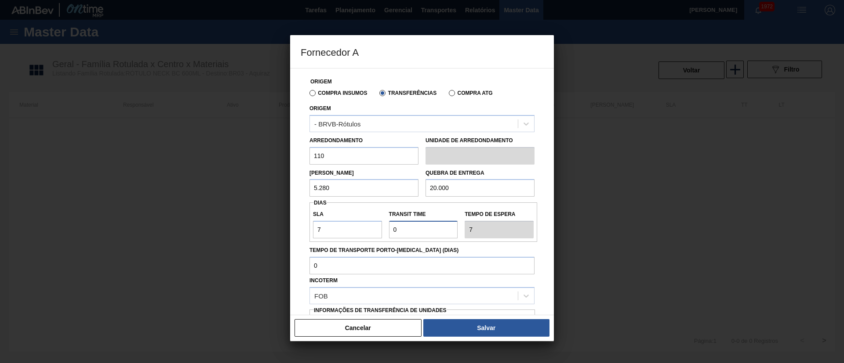
type input "8"
type input "12"
type input "19"
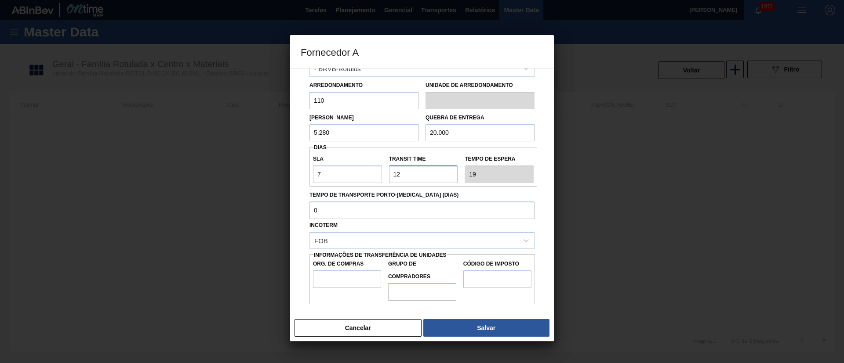
type input "12"
click at [345, 277] on input "Org. de Compras" at bounding box center [347, 280] width 68 height 18
type input "BR00"
click at [426, 295] on input "Grupo de Compradores" at bounding box center [422, 292] width 68 height 18
type input "A01"
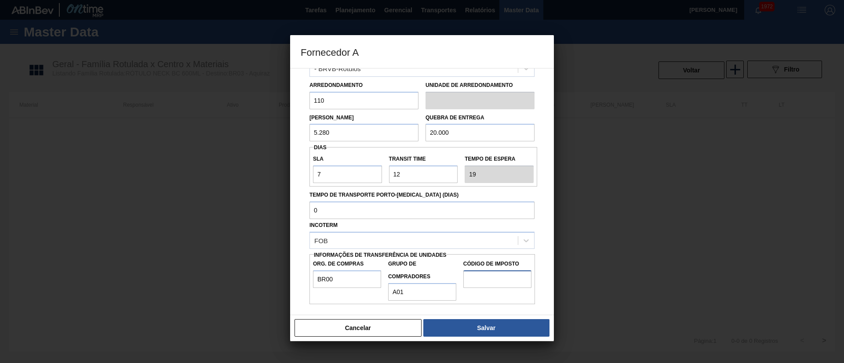
click at [478, 277] on input "Código de Imposto" at bounding box center [497, 280] width 68 height 18
type input "I1"
click at [499, 327] on button "Salvar" at bounding box center [486, 328] width 126 height 18
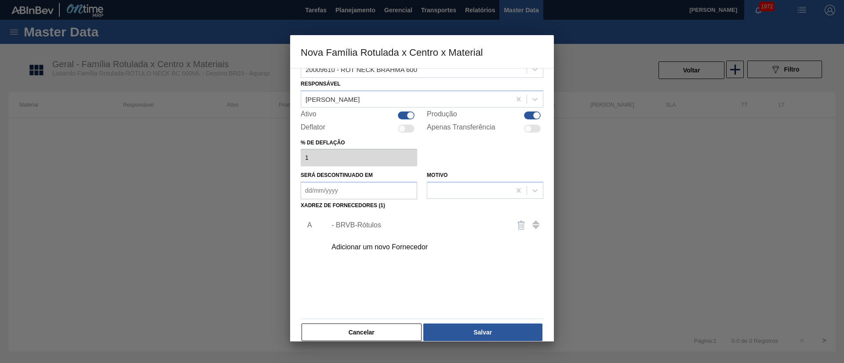
scroll to position [32, 0]
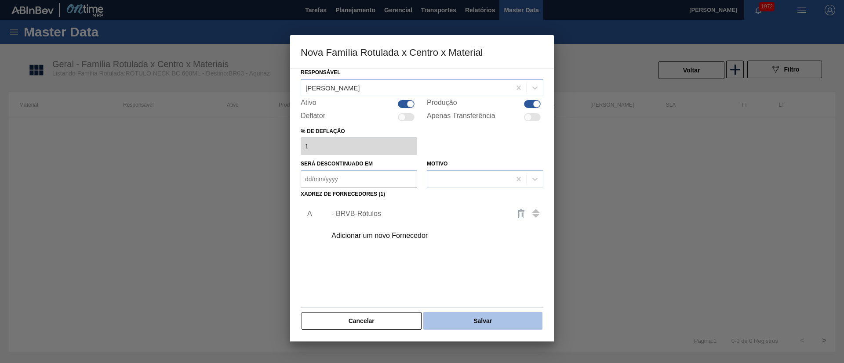
click at [483, 316] on button "Salvar" at bounding box center [482, 321] width 119 height 18
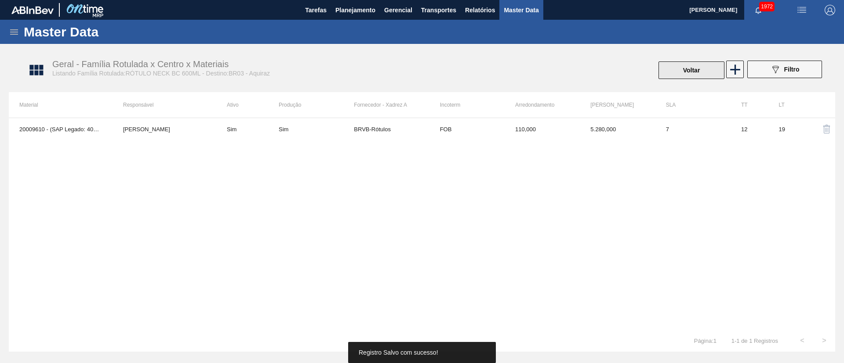
click at [703, 64] on button "Voltar" at bounding box center [691, 71] width 66 height 18
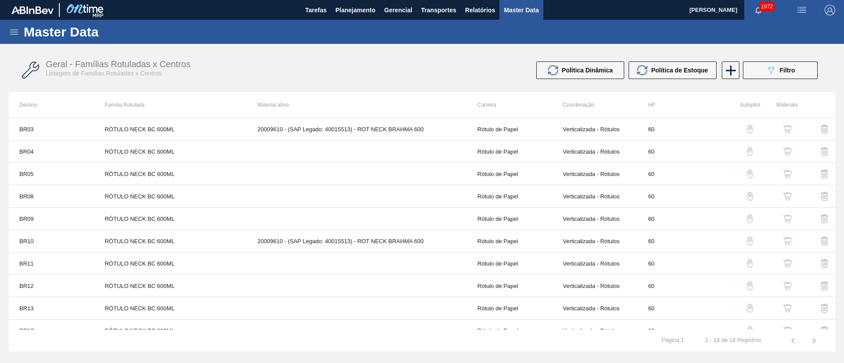
click at [787, 151] on img "button" at bounding box center [787, 151] width 9 height 9
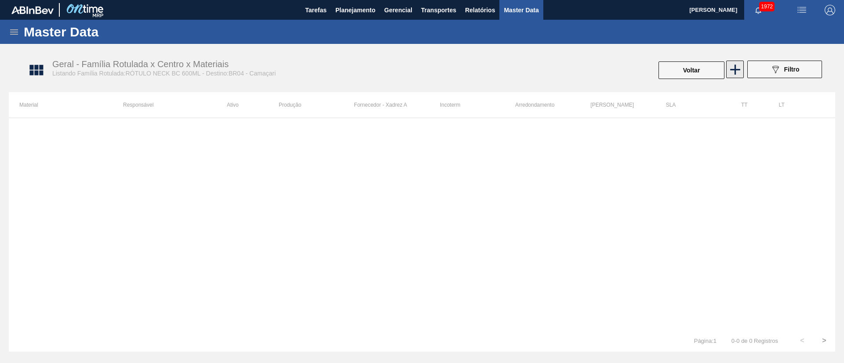
click at [735, 71] on icon at bounding box center [735, 70] width 10 height 10
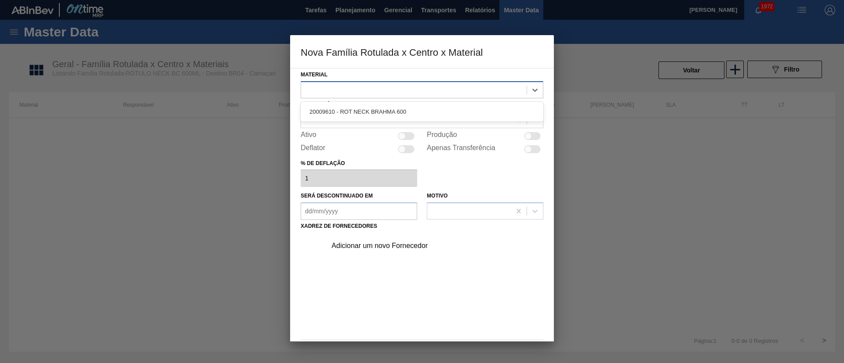
click at [343, 93] on div at bounding box center [413, 89] width 225 height 13
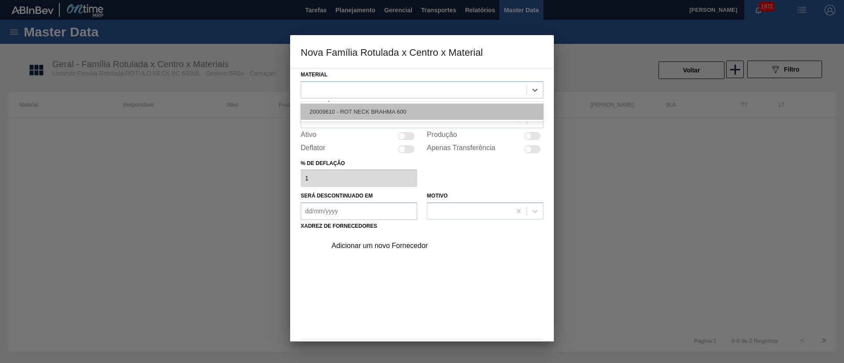
click at [345, 108] on div "20009610 - ROT NECK BRAHMA 600" at bounding box center [422, 112] width 243 height 16
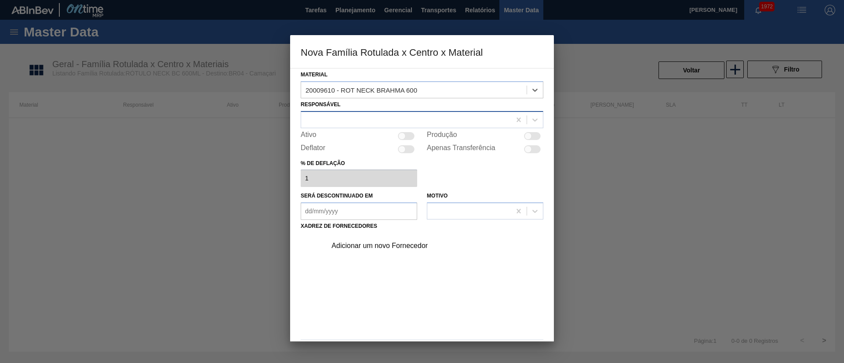
click at [342, 126] on div at bounding box center [422, 119] width 243 height 17
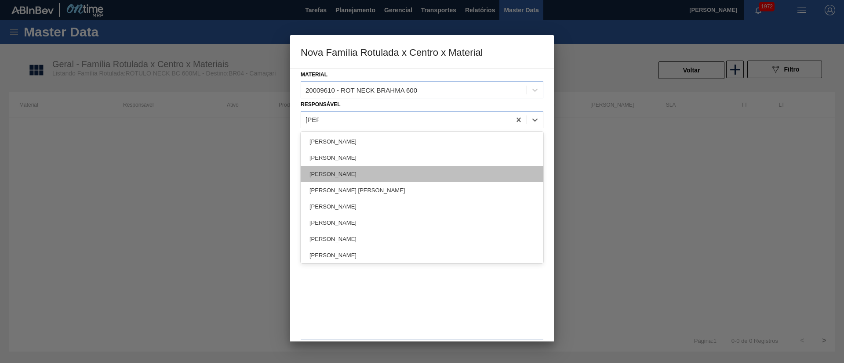
type input "lucas"
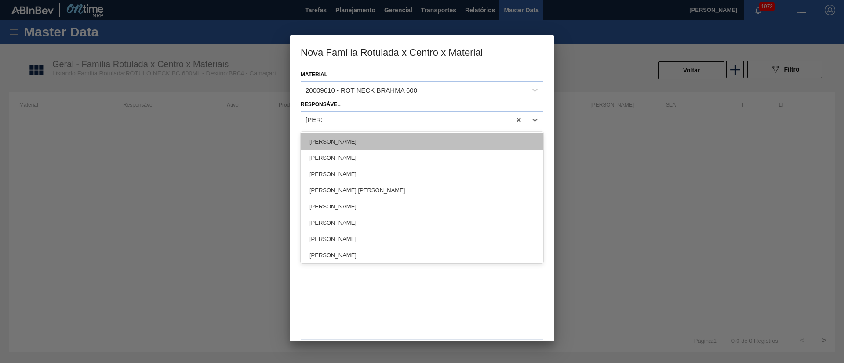
click at [359, 143] on div "[PERSON_NAME]" at bounding box center [422, 142] width 243 height 16
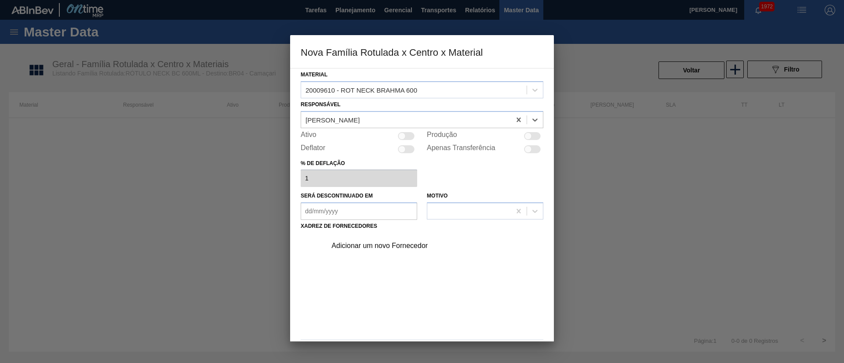
click at [401, 138] on div at bounding box center [401, 135] width 7 height 7
checkbox input "true"
click at [363, 245] on div "Adicionar um novo Fornecedor" at bounding box center [417, 246] width 172 height 8
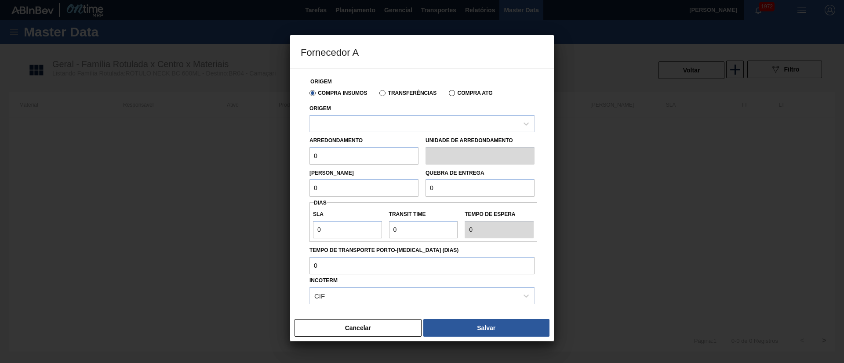
click at [402, 93] on label "Transferências" at bounding box center [407, 93] width 57 height 6
click at [378, 95] on input "Transferências" at bounding box center [378, 95] width 0 height 0
click at [357, 127] on div at bounding box center [414, 123] width 208 height 13
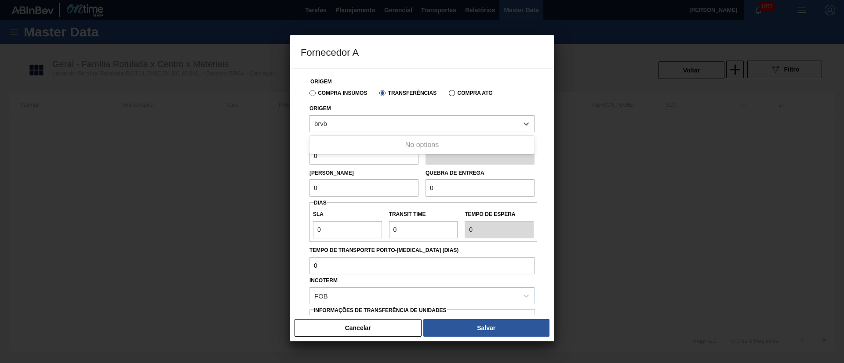
type input "brvb"
click at [334, 97] on div "Compra Insumos Transferências Compra ATG" at bounding box center [422, 92] width 232 height 15
click at [324, 94] on label "Compra Insumos" at bounding box center [338, 93] width 58 height 6
click at [308, 95] on input "Compra Insumos" at bounding box center [308, 95] width 0 height 0
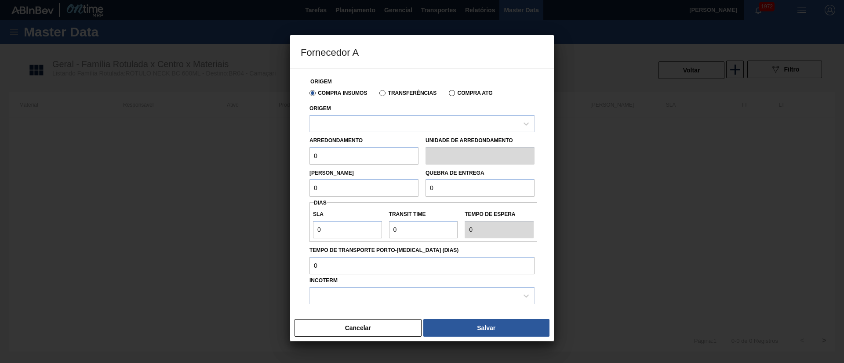
click at [389, 93] on label "Transferências" at bounding box center [407, 93] width 57 height 6
click at [378, 95] on input "Transferências" at bounding box center [378, 95] width 0 height 0
click at [350, 121] on div at bounding box center [414, 123] width 208 height 13
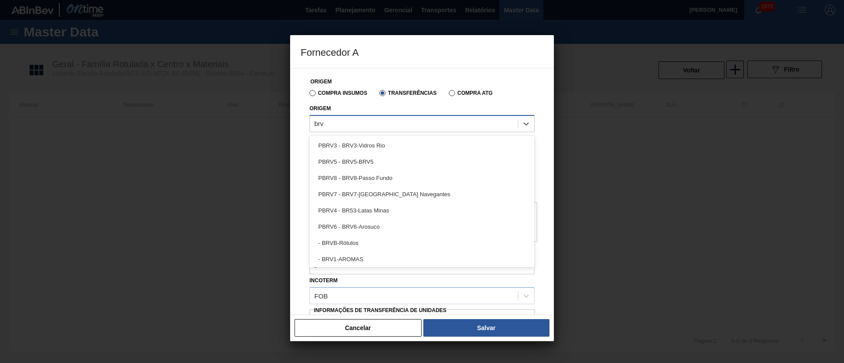
type input "brvb"
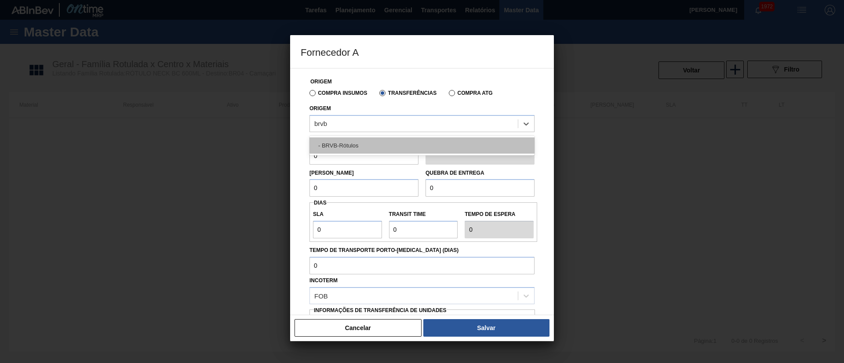
click at [351, 139] on div "- BRVB-Rótulos" at bounding box center [421, 146] width 225 height 16
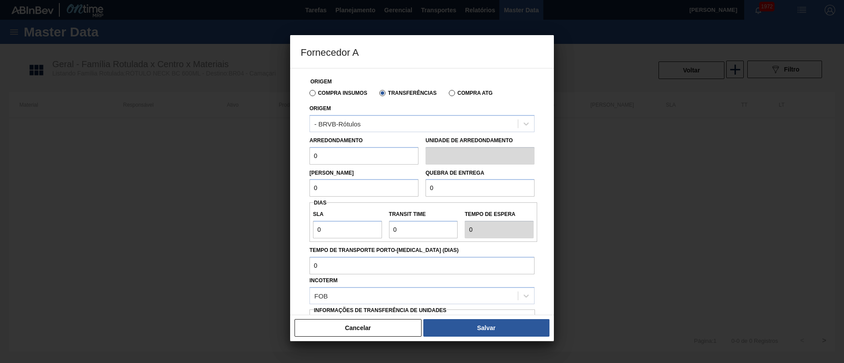
drag, startPoint x: 323, startPoint y: 155, endPoint x: 283, endPoint y: 155, distance: 40.4
click at [283, 155] on div "Fornecedor A Origem Compra Insumos Transferências Compra ATG Origem - BRVB-Rótu…" at bounding box center [422, 181] width 844 height 363
type input "110"
drag, startPoint x: 327, startPoint y: 192, endPoint x: 291, endPoint y: 192, distance: 36.0
click at [291, 192] on div "Origem Compra Insumos Transferências Compra ATG Origem - BRVB-Rótulos Arredonda…" at bounding box center [422, 191] width 264 height 247
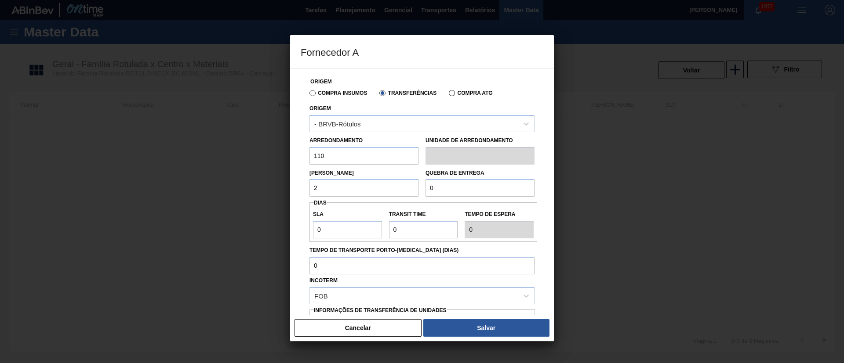
drag, startPoint x: 332, startPoint y: 187, endPoint x: 291, endPoint y: 190, distance: 41.0
click at [291, 190] on div "Origem Compra Insumos Transferências Compra ATG Origem - BRVB-Rótulos Arredonda…" at bounding box center [422, 191] width 264 height 247
type input "5.280"
drag, startPoint x: 441, startPoint y: 189, endPoint x: 404, endPoint y: 189, distance: 36.9
click at [404, 189] on div "Lote Mínimo 5.280 Quebra de entrega 0" at bounding box center [422, 181] width 232 height 33
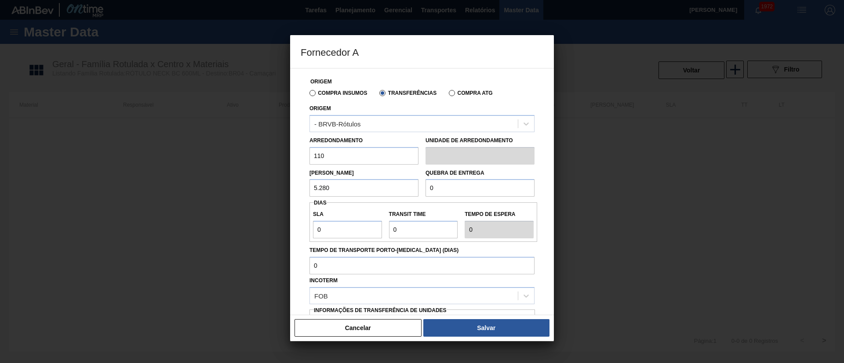
type input "1"
type input "20.000"
drag, startPoint x: 339, startPoint y: 236, endPoint x: 293, endPoint y: 236, distance: 46.1
click at [294, 236] on div "Origem Compra Insumos Transferências Compra ATG Origem - BRVB-Rótulos Arredonda…" at bounding box center [422, 191] width 264 height 247
type input "6"
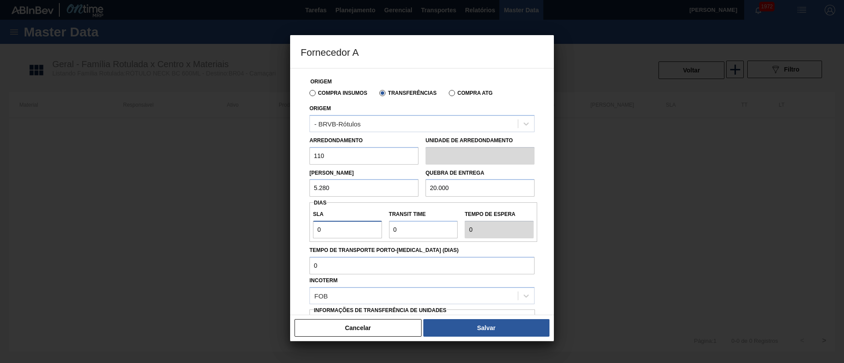
type input "6"
drag, startPoint x: 331, startPoint y: 231, endPoint x: 294, endPoint y: 231, distance: 37.8
click at [294, 231] on div "Origem Compra Insumos Transferências Compra ATG Origem - BRVB-Rótulos Arredonda…" at bounding box center [422, 191] width 264 height 247
type input "7"
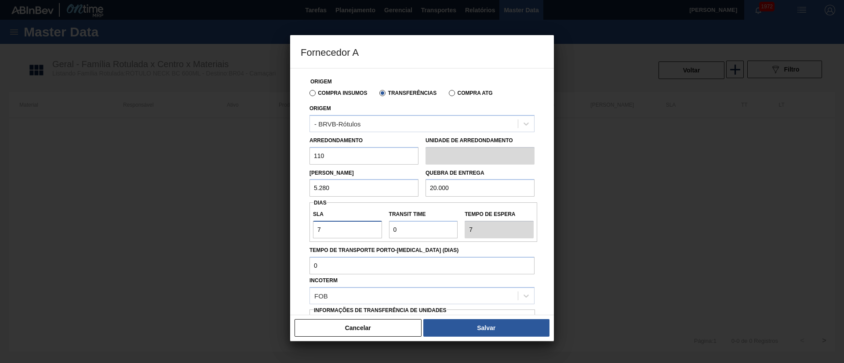
type input "7"
drag, startPoint x: 409, startPoint y: 232, endPoint x: 375, endPoint y: 232, distance: 33.8
click at [375, 232] on div "SLA 7 Transit Time Tempo de espera 7" at bounding box center [423, 222] width 228 height 33
type input "7"
type input "14"
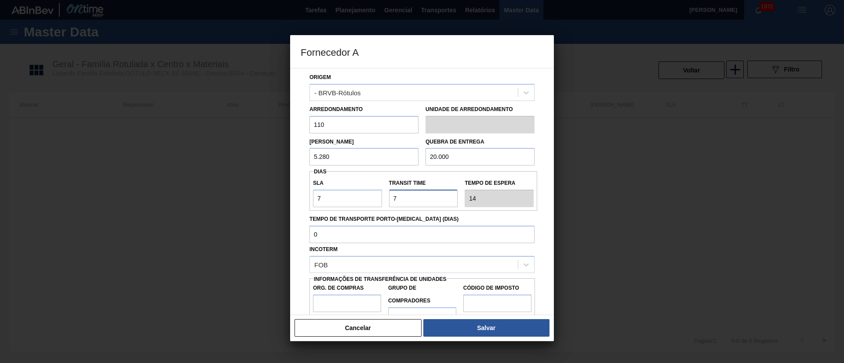
scroll to position [55, 0]
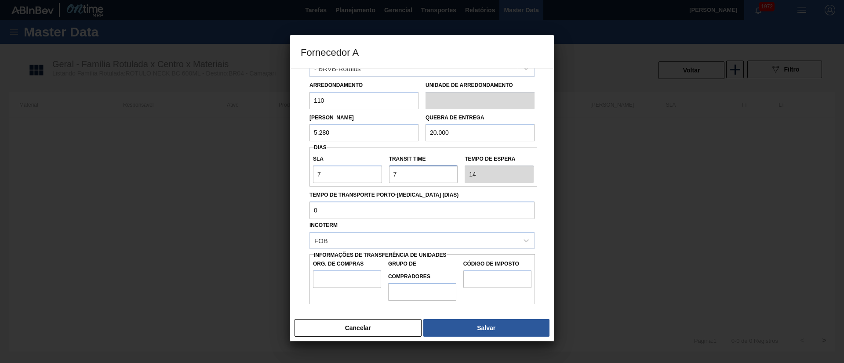
type input "7"
click at [339, 278] on input "Org. de Compras" at bounding box center [347, 280] width 68 height 18
type input "BR00"
click at [419, 290] on input "Grupo de Compradores" at bounding box center [422, 292] width 68 height 18
type input "A01"
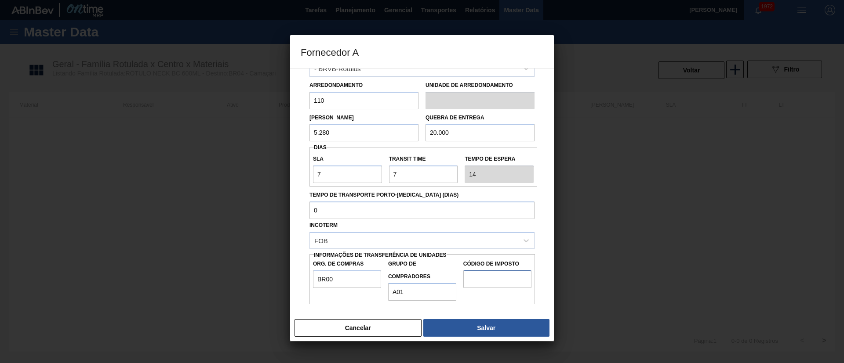
click at [472, 277] on input "Código de Imposto" at bounding box center [497, 280] width 68 height 18
type input "I1"
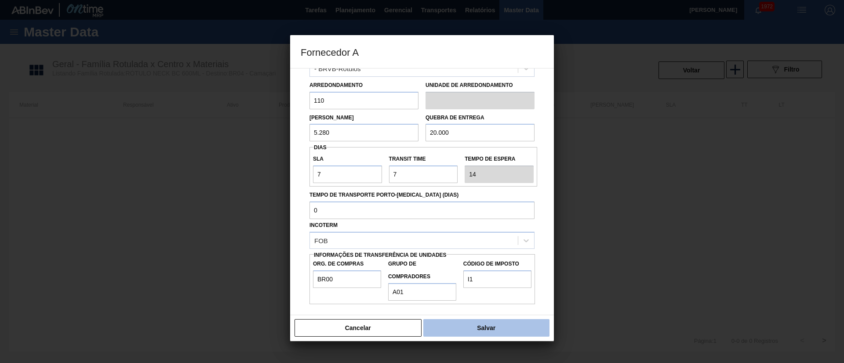
click at [476, 319] on button "Salvar" at bounding box center [486, 328] width 126 height 18
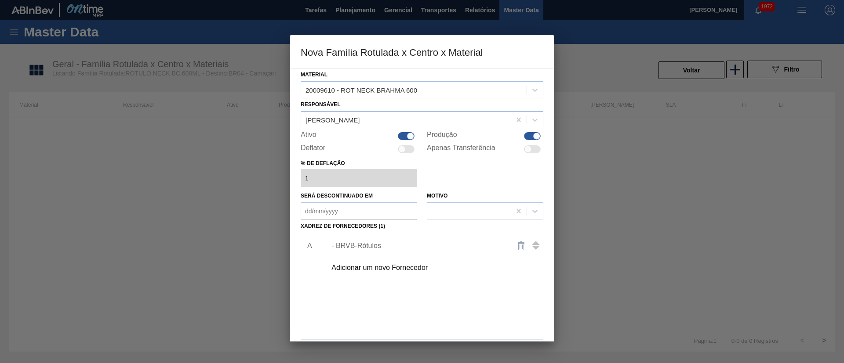
scroll to position [32, 0]
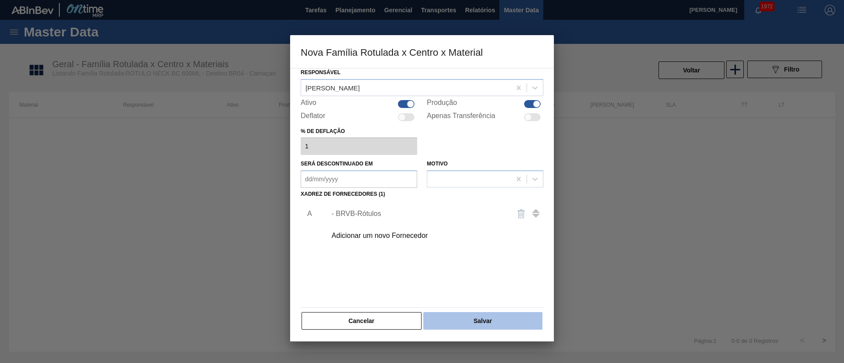
click at [473, 325] on button "Salvar" at bounding box center [482, 321] width 119 height 18
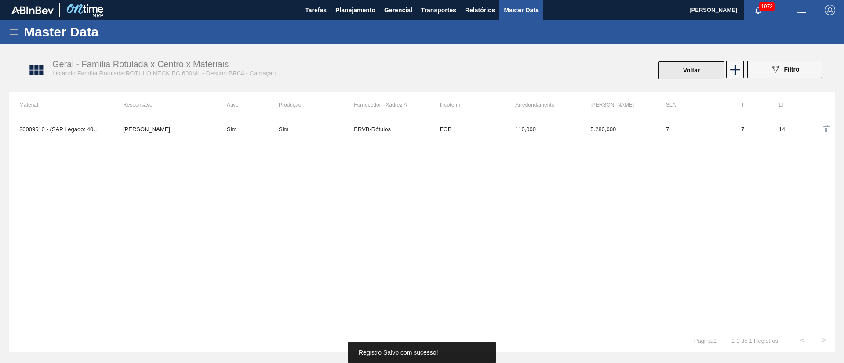
click at [688, 73] on button "Voltar" at bounding box center [691, 71] width 66 height 18
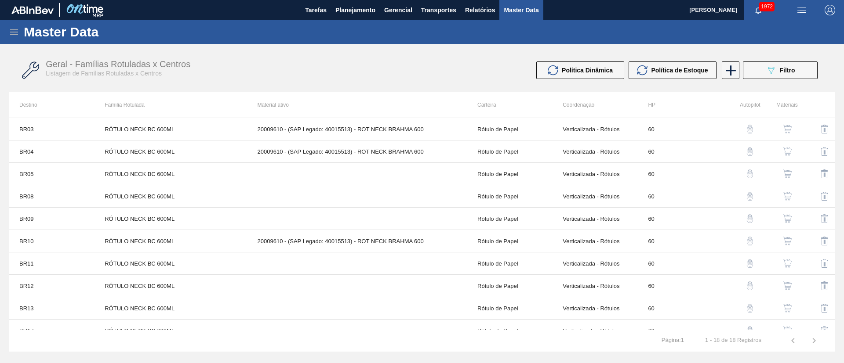
click at [786, 174] on img "button" at bounding box center [787, 174] width 9 height 9
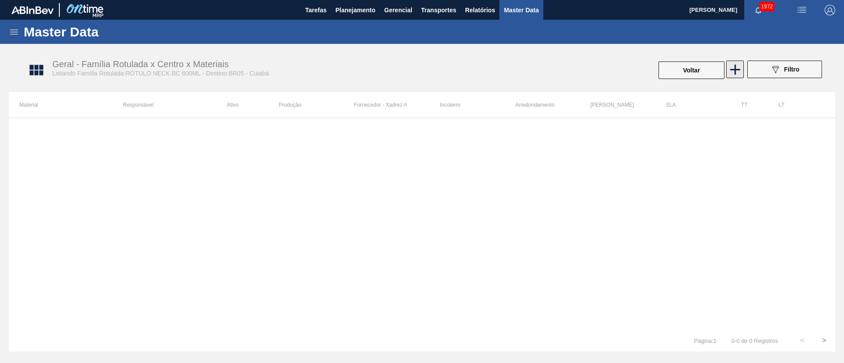
click at [728, 67] on icon at bounding box center [734, 69] width 17 height 17
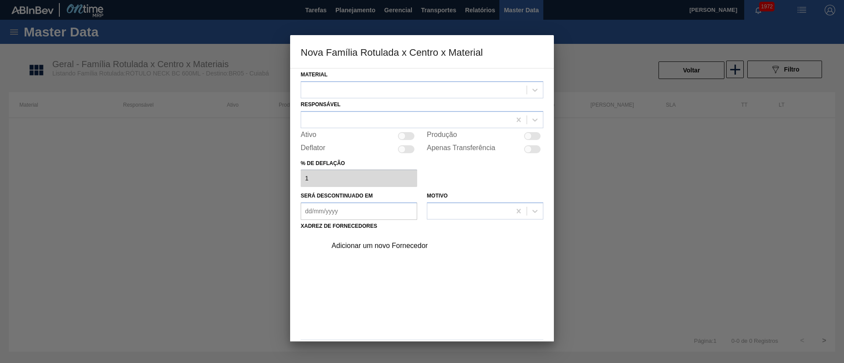
drag, startPoint x: 383, startPoint y: 90, endPoint x: 371, endPoint y: 100, distance: 15.9
click at [381, 90] on div at bounding box center [413, 89] width 225 height 13
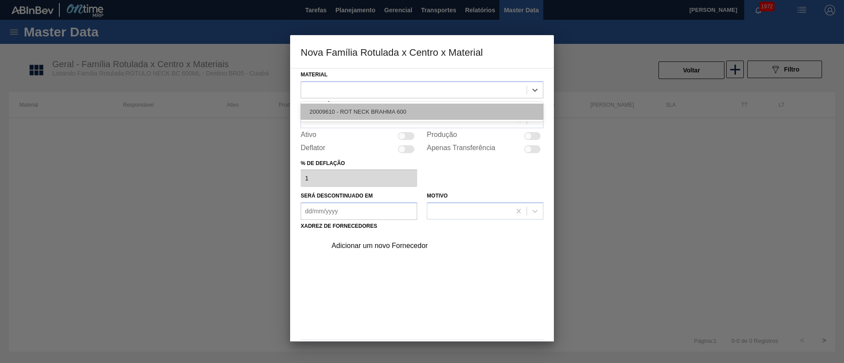
click at [362, 114] on div "20009610 - ROT NECK BRAHMA 600" at bounding box center [422, 112] width 243 height 16
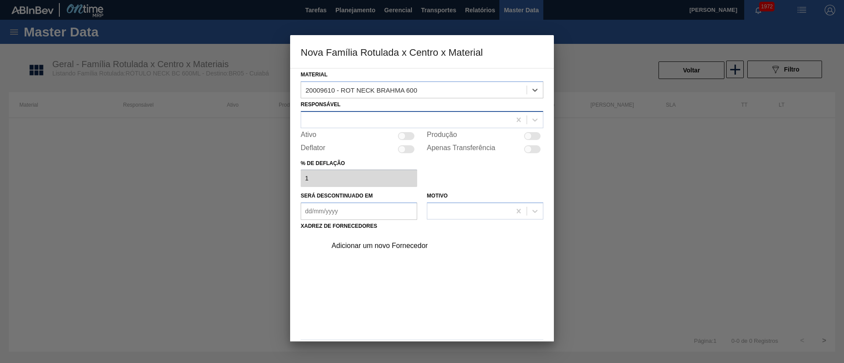
click at [352, 119] on div at bounding box center [406, 119] width 210 height 13
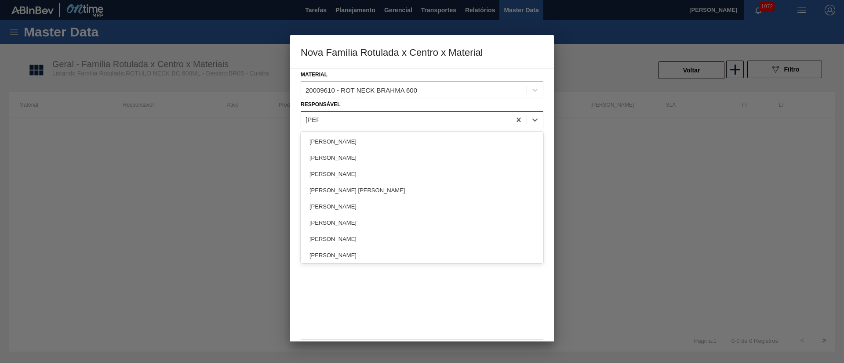
type input "lucas"
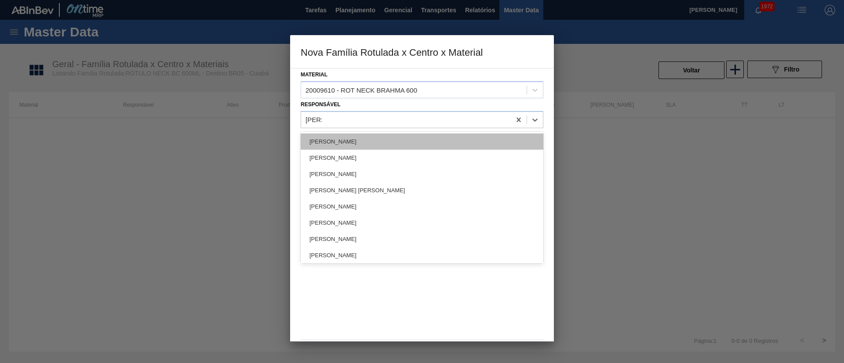
click at [339, 134] on div "[PERSON_NAME]" at bounding box center [422, 142] width 243 height 16
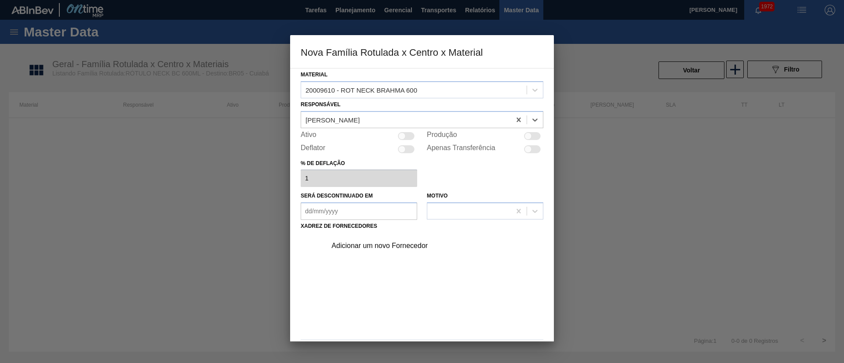
click at [407, 138] on div at bounding box center [406, 136] width 17 height 8
checkbox input "true"
click at [373, 248] on div "Adicionar um novo Fornecedor" at bounding box center [417, 246] width 172 height 8
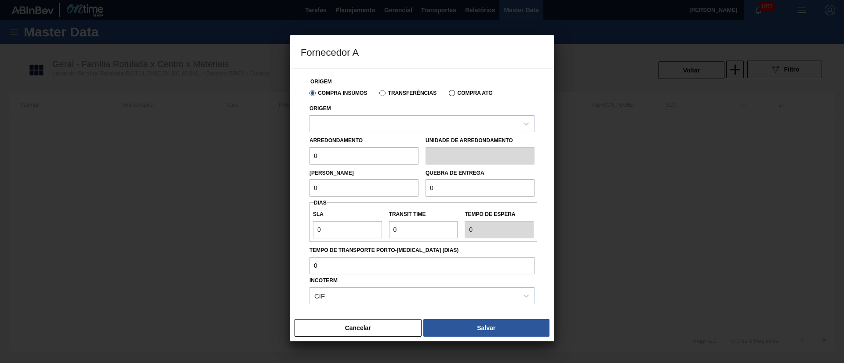
click at [405, 93] on label "Transferências" at bounding box center [407, 93] width 57 height 6
click at [378, 95] on input "Transferências" at bounding box center [378, 95] width 0 height 0
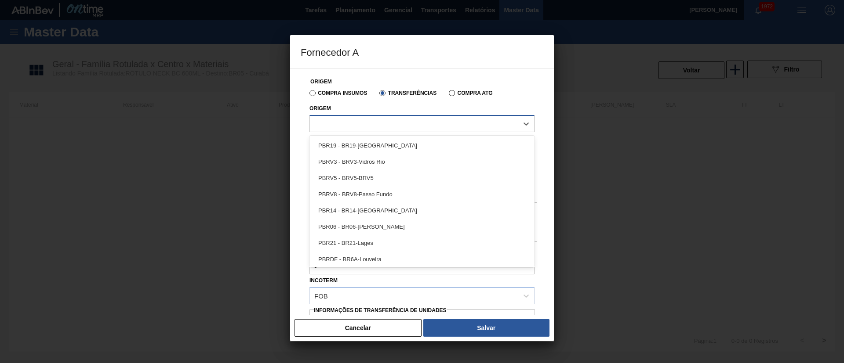
click at [367, 124] on div at bounding box center [414, 123] width 208 height 13
type input "brvb"
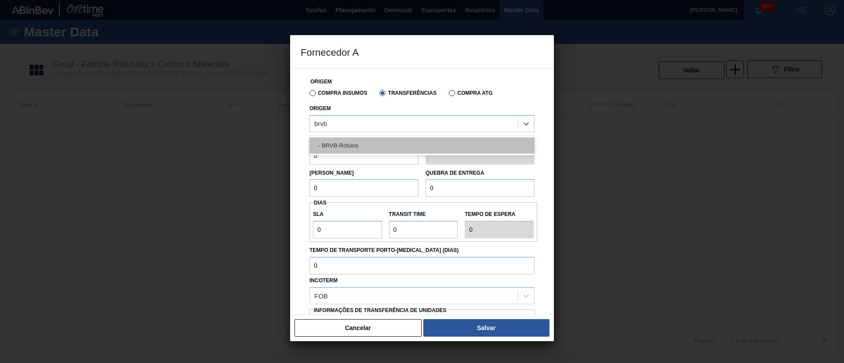
click at [361, 145] on div "- BRVB-Rótulos" at bounding box center [421, 146] width 225 height 16
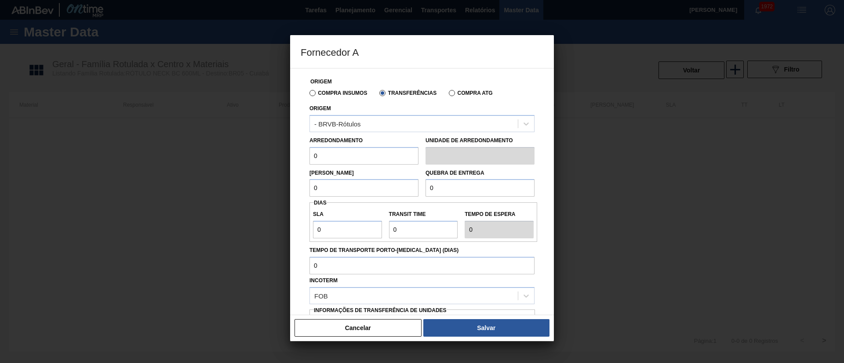
drag, startPoint x: 342, startPoint y: 154, endPoint x: 283, endPoint y: 153, distance: 58.5
click at [283, 153] on div "Fornecedor A Origem Compra Insumos Transferências Compra ATG Origem - BRVB-Rótu…" at bounding box center [422, 181] width 844 height 363
type input "110"
drag, startPoint x: 333, startPoint y: 196, endPoint x: 293, endPoint y: 194, distance: 40.5
click at [293, 194] on div "Origem Compra Insumos Transferências Compra ATG Origem - BRVB-Rótulos Arredonda…" at bounding box center [422, 191] width 264 height 247
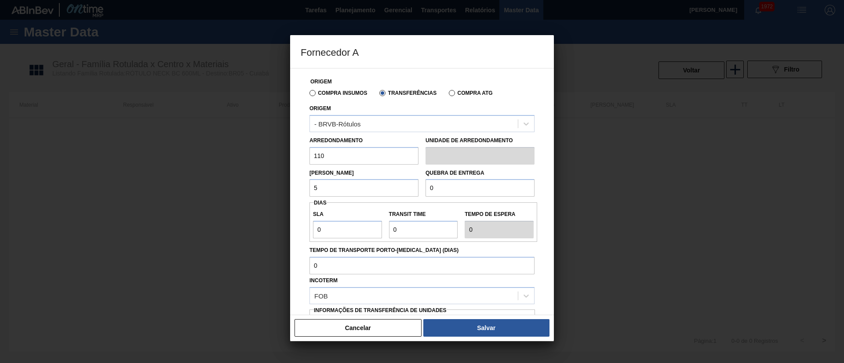
type input "5.280"
drag, startPoint x: 447, startPoint y: 191, endPoint x: 408, endPoint y: 192, distance: 39.1
click at [408, 192] on div "Lote Mínimo 5.280 Quebra de entrega 0" at bounding box center [422, 181] width 232 height 33
type input "20.000"
drag, startPoint x: 331, startPoint y: 234, endPoint x: 269, endPoint y: 231, distance: 62.5
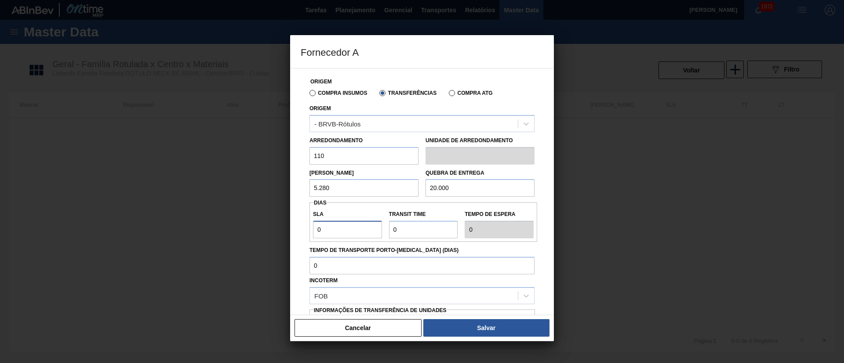
click at [269, 231] on div "Fornecedor A Origem Compra Insumos Transferências Compra ATG Origem - BRVB-Rótu…" at bounding box center [422, 181] width 844 height 363
type input "7"
drag, startPoint x: 414, startPoint y: 227, endPoint x: 368, endPoint y: 231, distance: 45.9
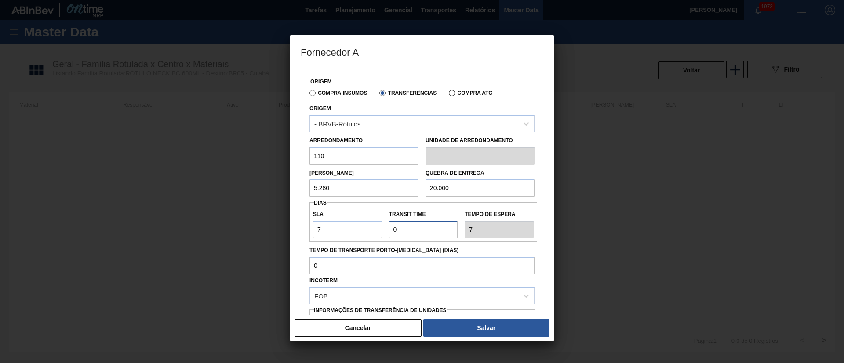
click at [368, 231] on div "SLA 7 Transit Time Tempo de espera 7" at bounding box center [423, 222] width 228 height 33
type input "1"
type input "8"
type input "10"
type input "17"
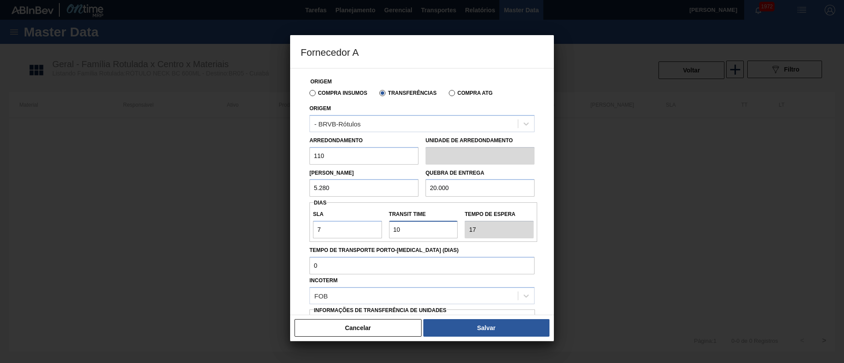
scroll to position [55, 0]
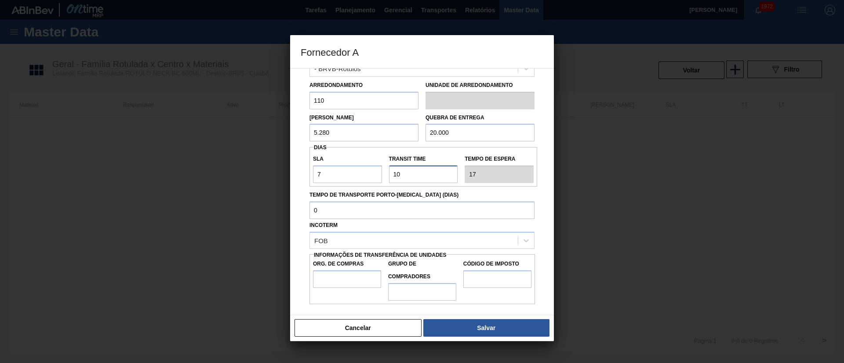
type input "10"
drag, startPoint x: 351, startPoint y: 272, endPoint x: 354, endPoint y: 280, distance: 8.3
click at [351, 272] on input "Org. de Compras" at bounding box center [347, 280] width 68 height 18
type input "BR00"
click at [409, 287] on input "Grupo de Compradores" at bounding box center [422, 292] width 68 height 18
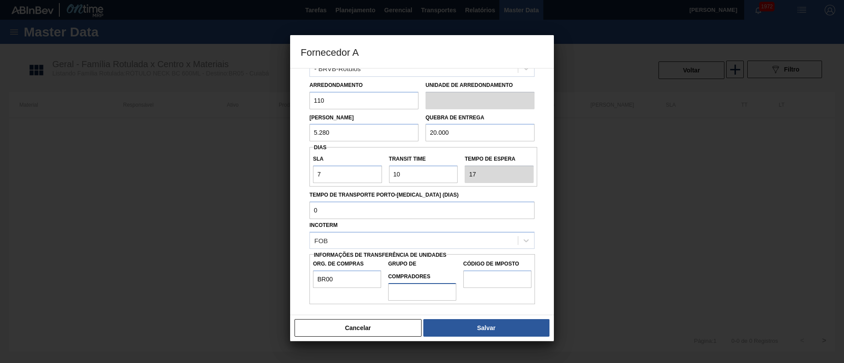
type input "A01"
click at [490, 285] on input "Código de Imposto" at bounding box center [497, 280] width 68 height 18
type input "I1"
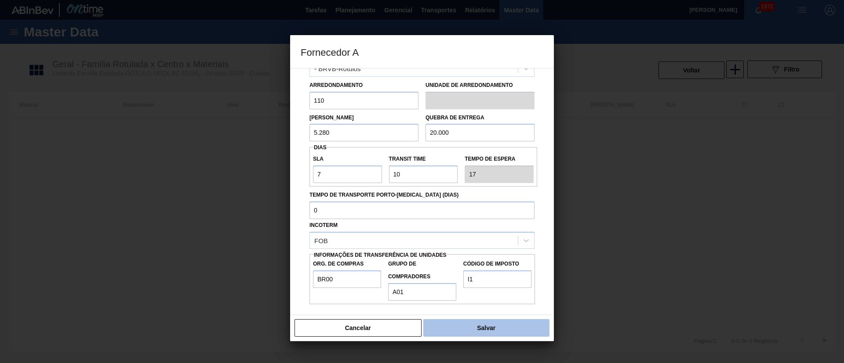
click at [486, 323] on button "Salvar" at bounding box center [486, 328] width 126 height 18
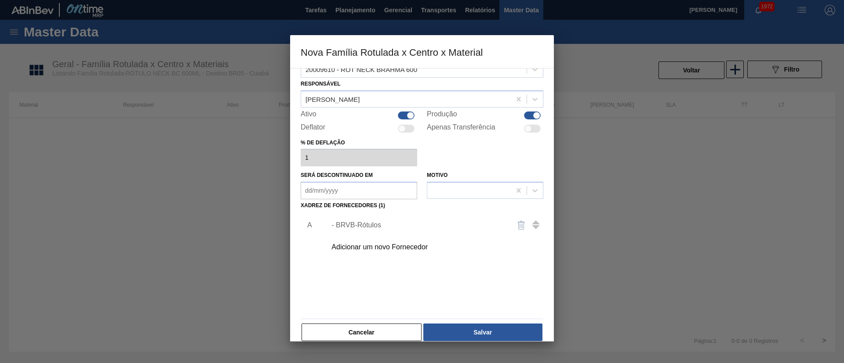
scroll to position [32, 0]
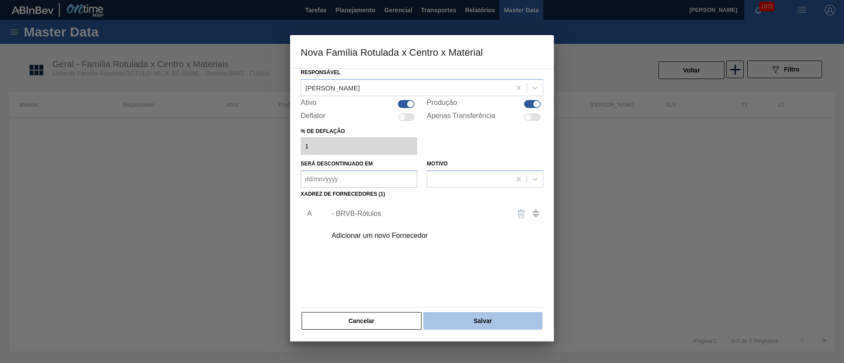
click at [486, 316] on button "Salvar" at bounding box center [482, 321] width 119 height 18
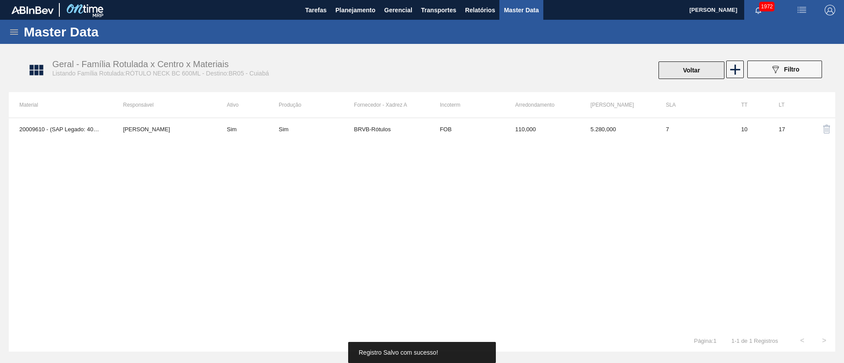
click at [675, 71] on button "Voltar" at bounding box center [691, 71] width 66 height 18
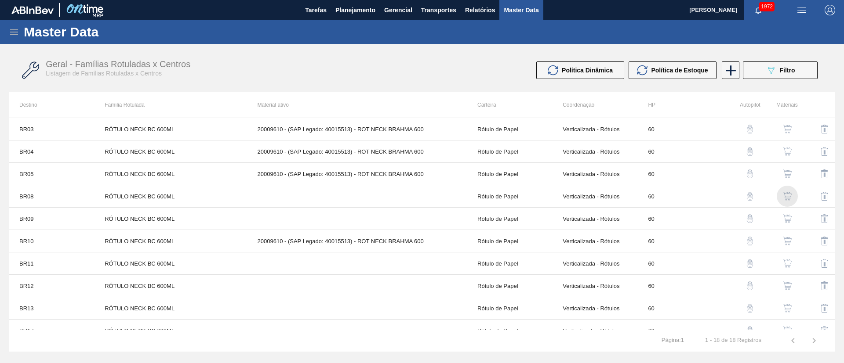
click at [787, 193] on img "button" at bounding box center [787, 196] width 9 height 9
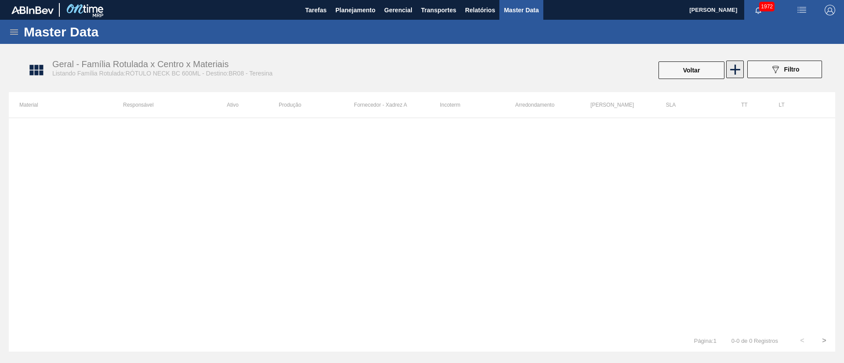
click at [731, 70] on icon at bounding box center [735, 70] width 10 height 10
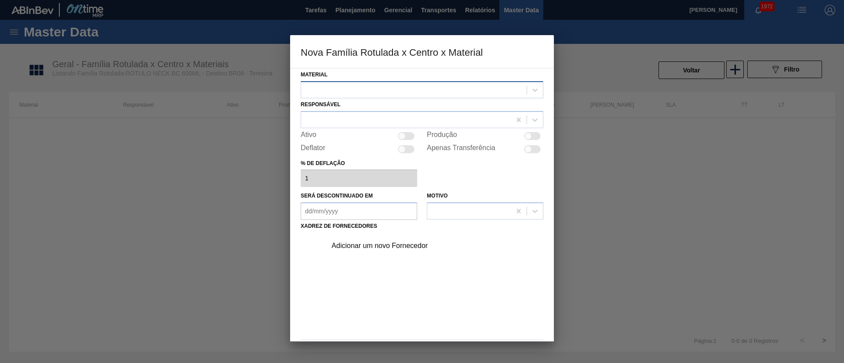
click at [408, 92] on div at bounding box center [413, 89] width 225 height 13
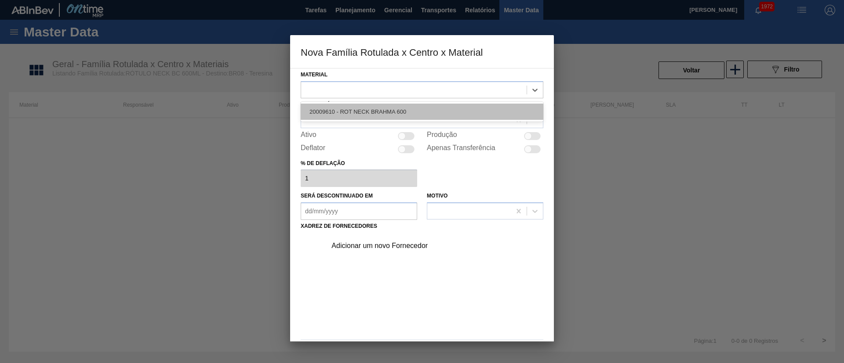
click at [376, 109] on div "20009610 - ROT NECK BRAHMA 600" at bounding box center [422, 112] width 243 height 16
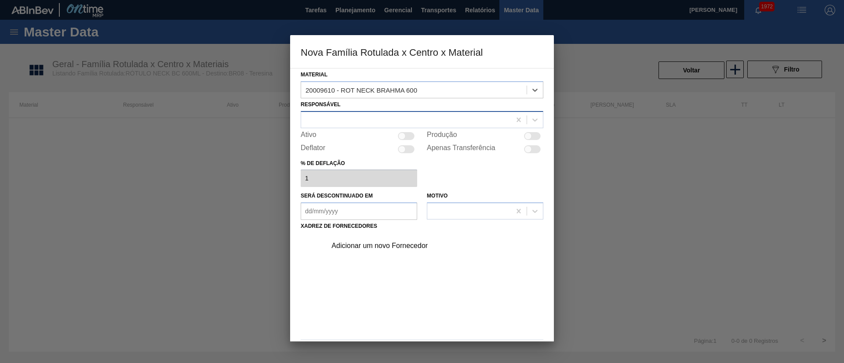
click at [353, 116] on div at bounding box center [406, 119] width 210 height 13
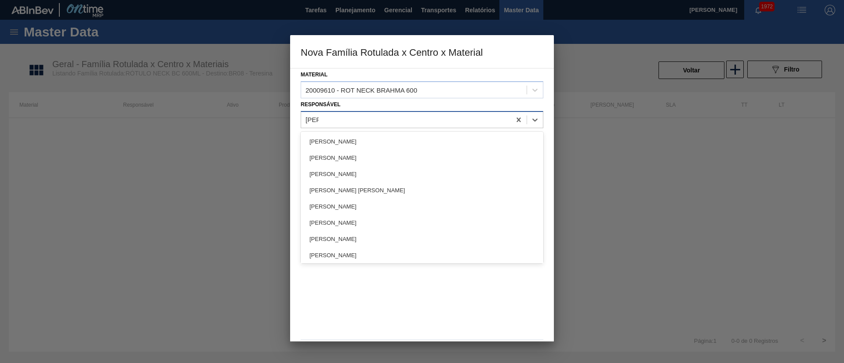
type input "lucas"
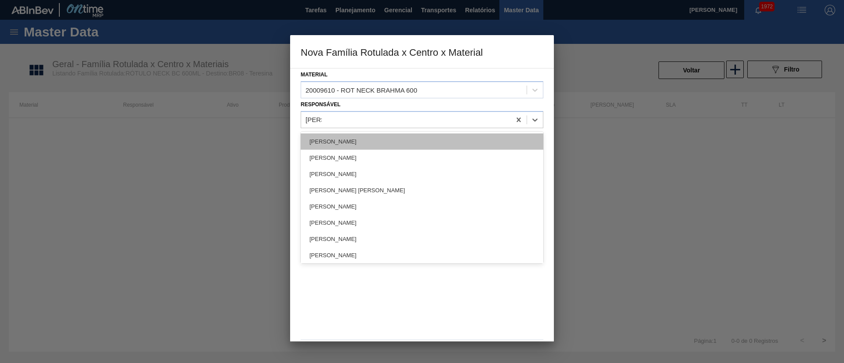
click at [345, 135] on div "[PERSON_NAME]" at bounding box center [422, 142] width 243 height 16
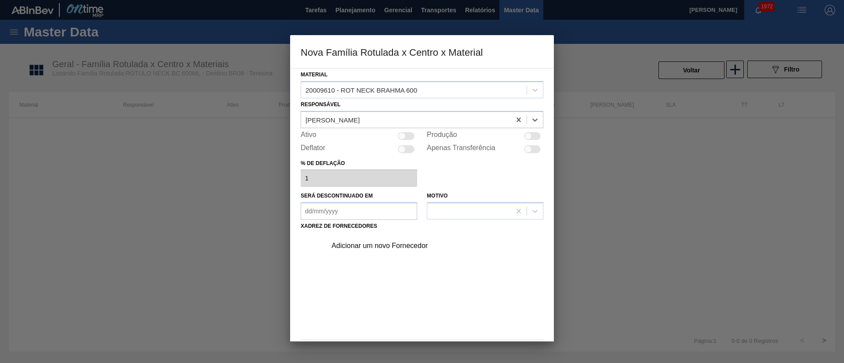
click at [401, 134] on div at bounding box center [401, 135] width 7 height 7
checkbox input "true"
click at [367, 246] on div "Adicionar um novo Fornecedor" at bounding box center [417, 246] width 172 height 8
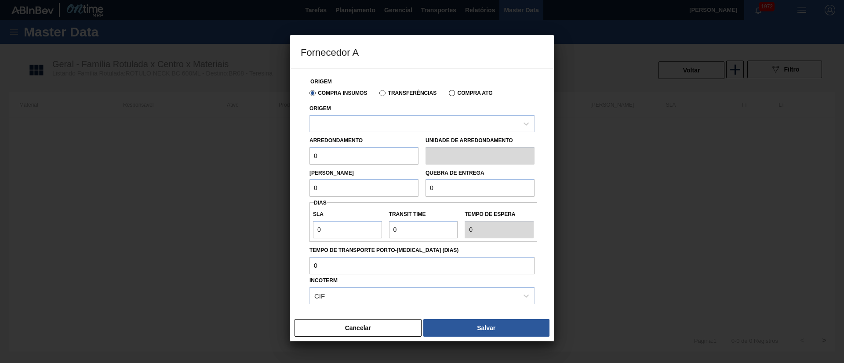
click at [401, 93] on label "Transferências" at bounding box center [407, 93] width 57 height 6
click at [378, 95] on input "Transferências" at bounding box center [378, 95] width 0 height 0
click at [374, 124] on div at bounding box center [414, 123] width 208 height 13
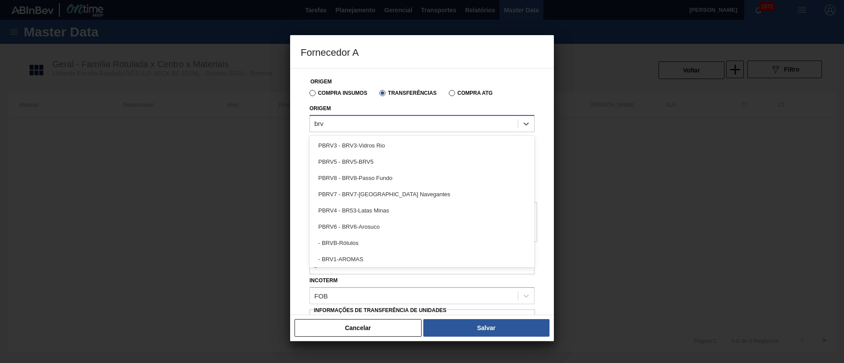
type input "brvb"
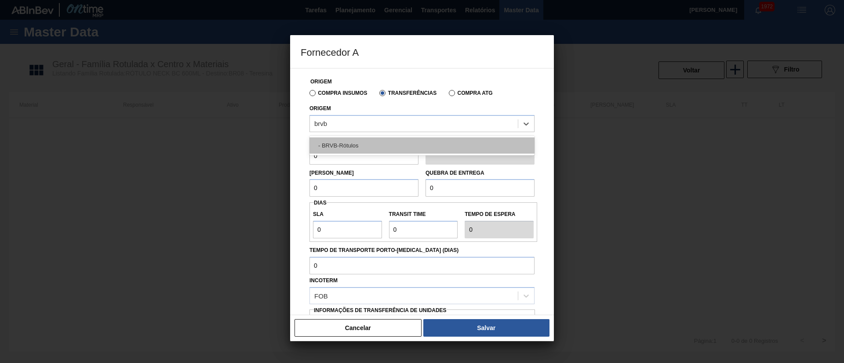
click at [362, 145] on div "- BRVB-Rótulos" at bounding box center [421, 146] width 225 height 16
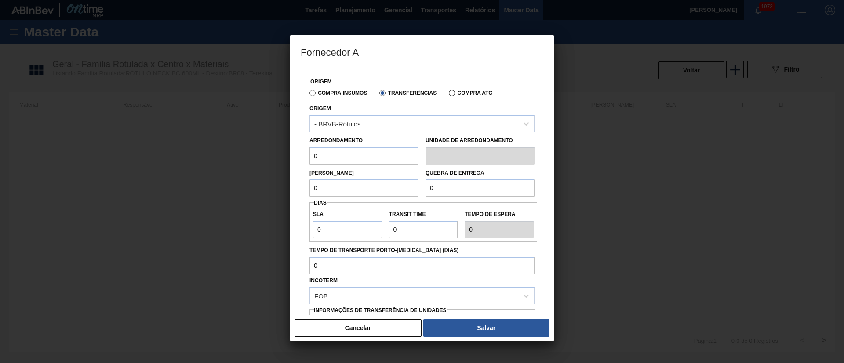
drag, startPoint x: 338, startPoint y: 154, endPoint x: 284, endPoint y: 157, distance: 53.7
click at [284, 157] on div "Fornecedor A Origem Compra Insumos Transferências Compra ATG Origem - BRVB-Rótu…" at bounding box center [422, 181] width 844 height 363
type input "110"
drag, startPoint x: 339, startPoint y: 186, endPoint x: 298, endPoint y: 186, distance: 41.7
click at [298, 186] on div "Origem Compra Insumos Transferências Compra ATG Origem - BRVB-Rótulos Arredonda…" at bounding box center [422, 191] width 264 height 247
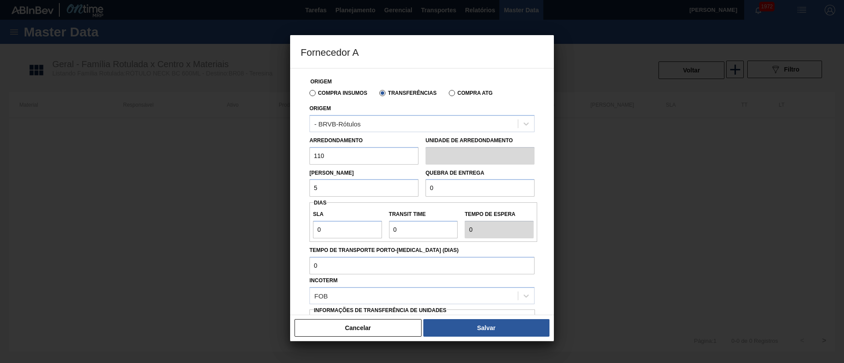
type input "5.280"
drag, startPoint x: 481, startPoint y: 185, endPoint x: 398, endPoint y: 185, distance: 82.6
click at [398, 185] on div "Lote Mínimo 5.280 Quebra de entrega 0" at bounding box center [422, 181] width 232 height 33
type input "20.000"
drag, startPoint x: 337, startPoint y: 233, endPoint x: 298, endPoint y: 232, distance: 39.1
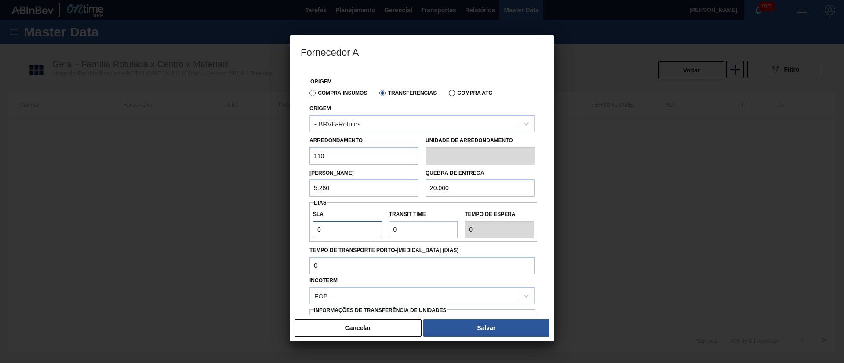
click at [298, 232] on div "Origem Compra Insumos Transferências Compra ATG Origem - BRVB-Rótulos Arredonda…" at bounding box center [422, 191] width 264 height 247
type input "7"
drag, startPoint x: 426, startPoint y: 232, endPoint x: 380, endPoint y: 231, distance: 45.7
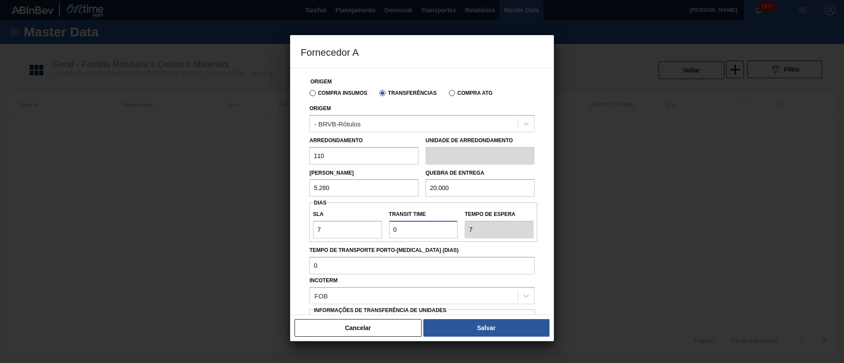
click at [380, 231] on div "SLA 7 Transit Time Tempo de espera 7" at bounding box center [423, 222] width 228 height 33
type input "1"
type input "8"
type input "10"
type input "17"
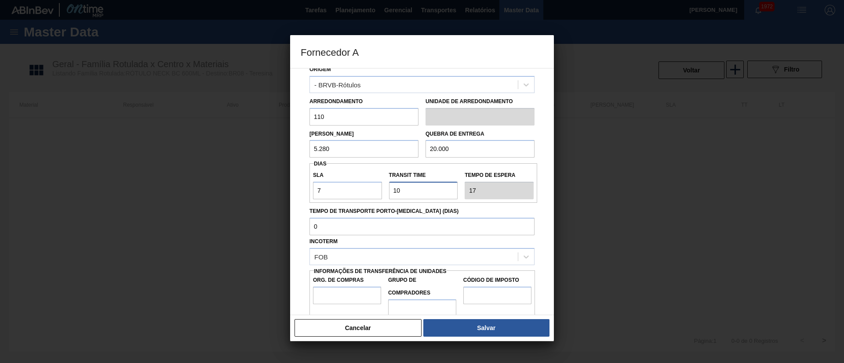
scroll to position [55, 0]
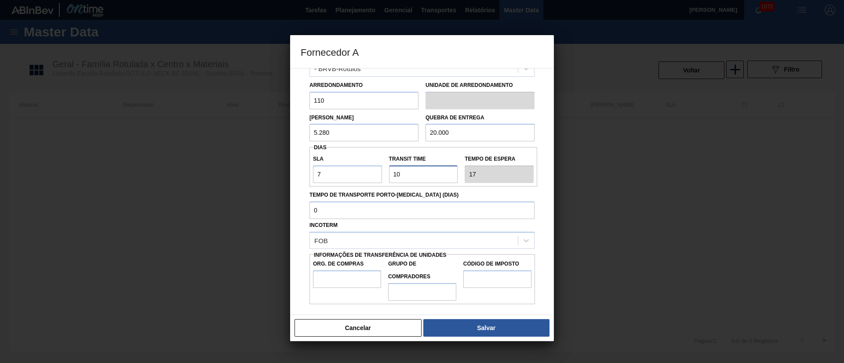
type input "10"
drag, startPoint x: 332, startPoint y: 274, endPoint x: 332, endPoint y: 280, distance: 5.7
click at [331, 276] on input "Org. de Compras" at bounding box center [347, 280] width 68 height 18
type input "BR00"
click at [417, 287] on input "Grupo de Compradores" at bounding box center [422, 292] width 68 height 18
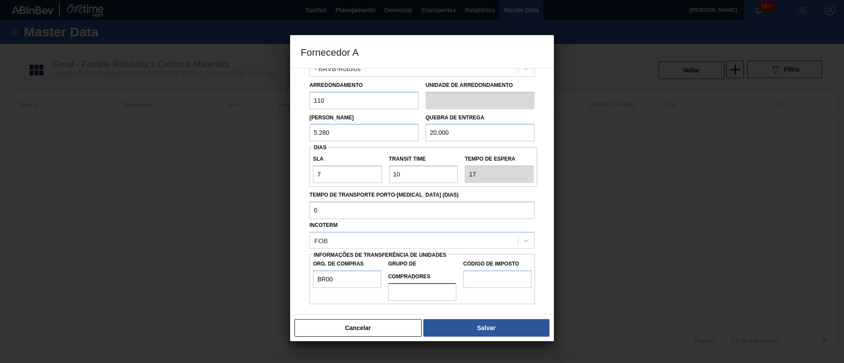
type input "A01"
click at [496, 284] on input "Código de Imposto" at bounding box center [497, 280] width 68 height 18
type input "I1"
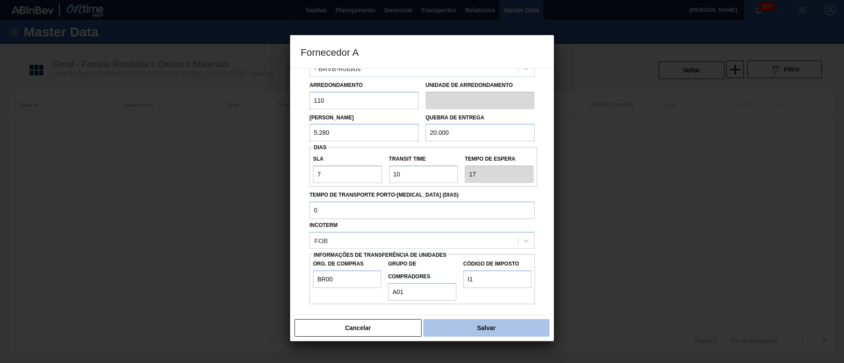
click at [497, 324] on button "Salvar" at bounding box center [486, 328] width 126 height 18
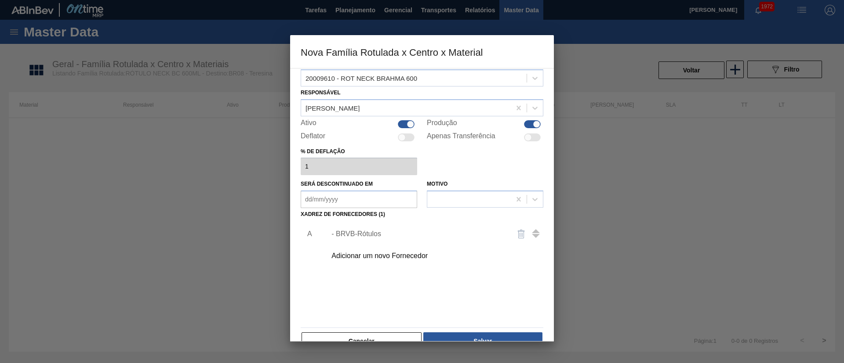
scroll to position [32, 0]
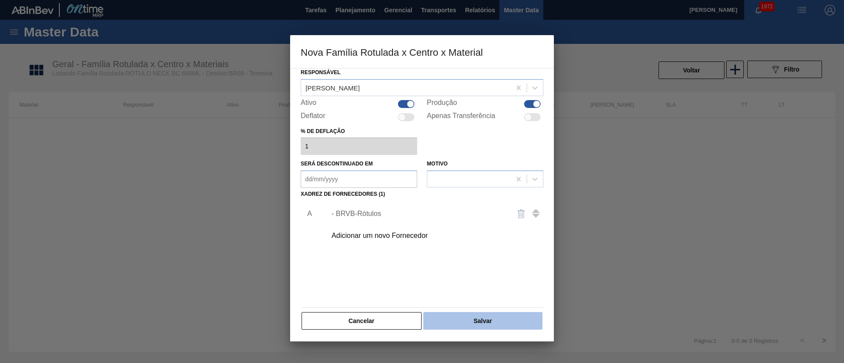
click at [470, 316] on button "Salvar" at bounding box center [482, 321] width 119 height 18
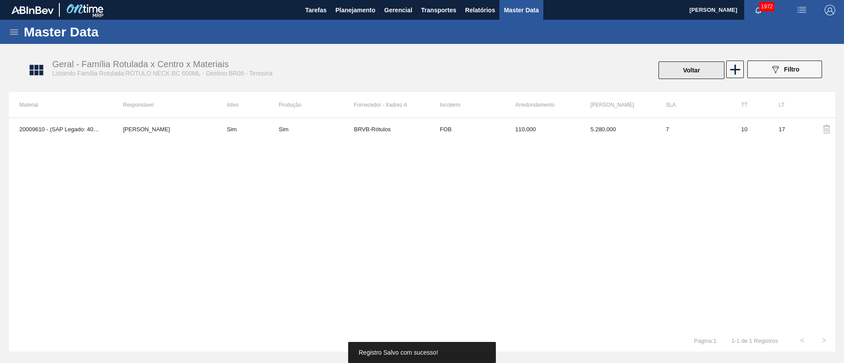
click at [718, 68] on button "Voltar" at bounding box center [691, 71] width 66 height 18
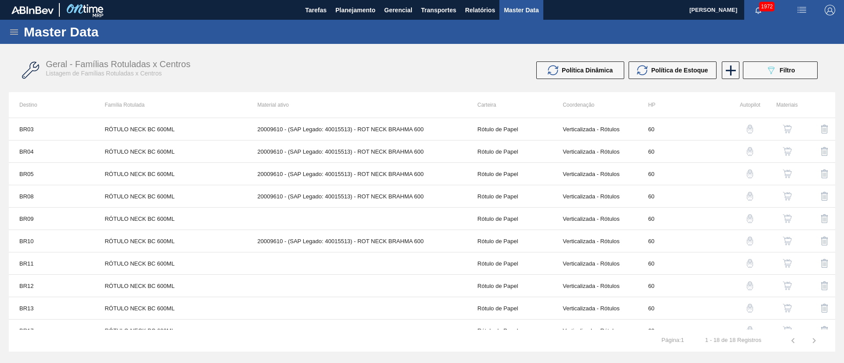
click at [787, 219] on img "button" at bounding box center [787, 218] width 9 height 9
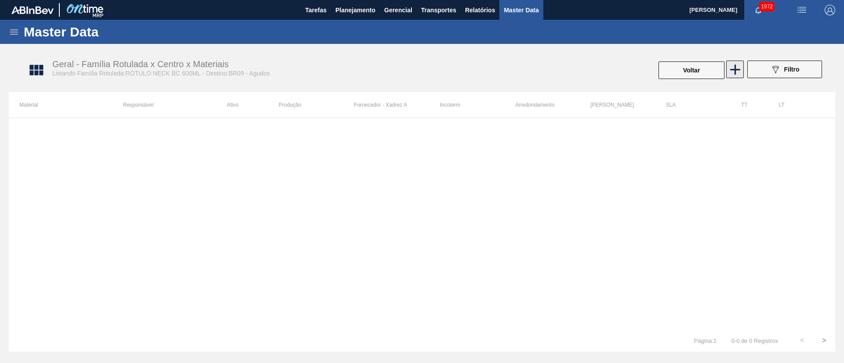
click at [736, 72] on icon at bounding box center [734, 69] width 17 height 17
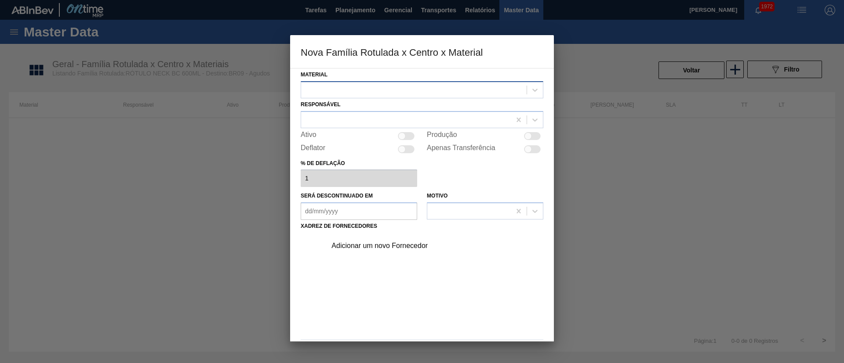
click at [314, 85] on div at bounding box center [413, 89] width 225 height 13
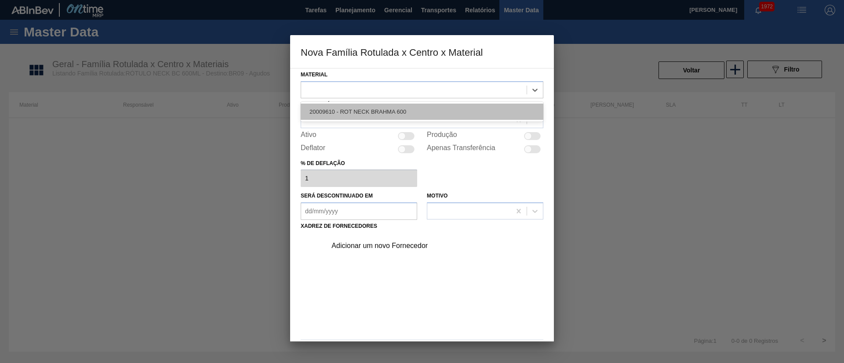
click at [347, 109] on div "20009610 - ROT NECK BRAHMA 600" at bounding box center [422, 112] width 243 height 16
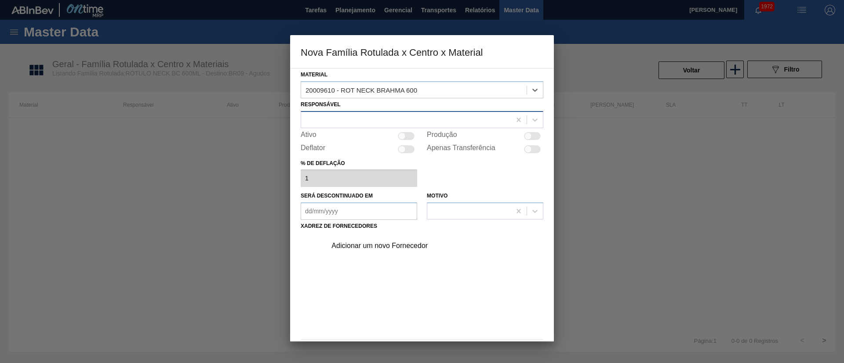
click at [341, 120] on div at bounding box center [406, 119] width 210 height 13
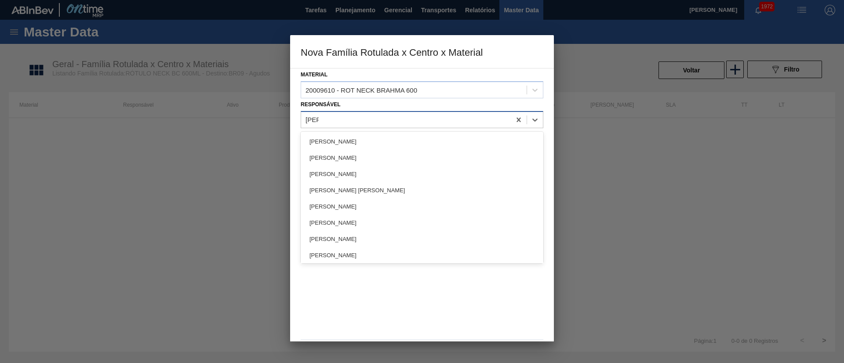
type input "lucas"
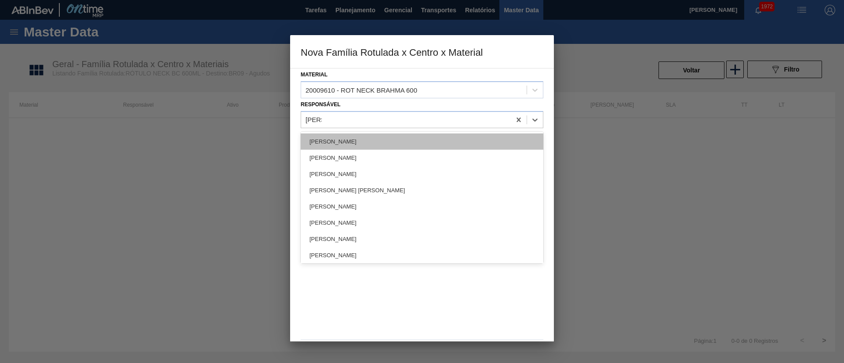
click at [341, 135] on div "[PERSON_NAME]" at bounding box center [422, 142] width 243 height 16
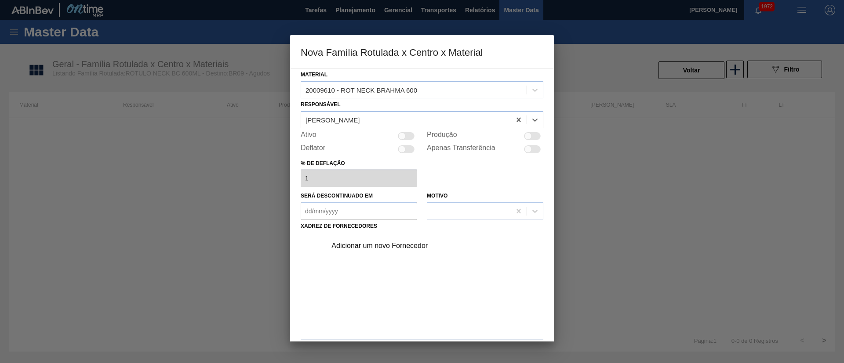
click at [409, 141] on div "Ativo" at bounding box center [359, 136] width 116 height 11
click at [407, 135] on div at bounding box center [406, 136] width 17 height 8
checkbox input "true"
click at [366, 247] on div "Adicionar um novo Fornecedor" at bounding box center [417, 246] width 172 height 8
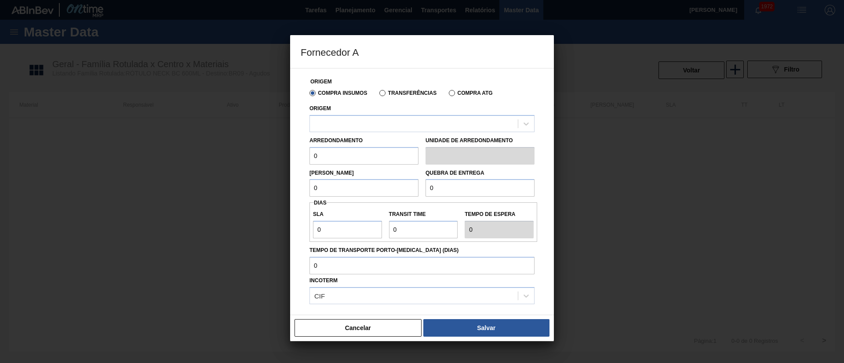
click at [417, 97] on div "Compra Insumos Transferências Compra ATG" at bounding box center [422, 92] width 232 height 15
click at [393, 93] on label "Transferências" at bounding box center [407, 93] width 57 height 6
click at [378, 95] on input "Transferências" at bounding box center [378, 95] width 0 height 0
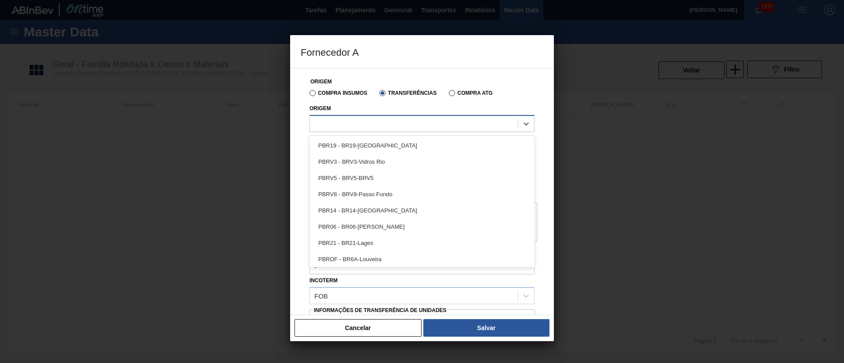
click at [373, 131] on div at bounding box center [421, 123] width 225 height 17
type input "brvb"
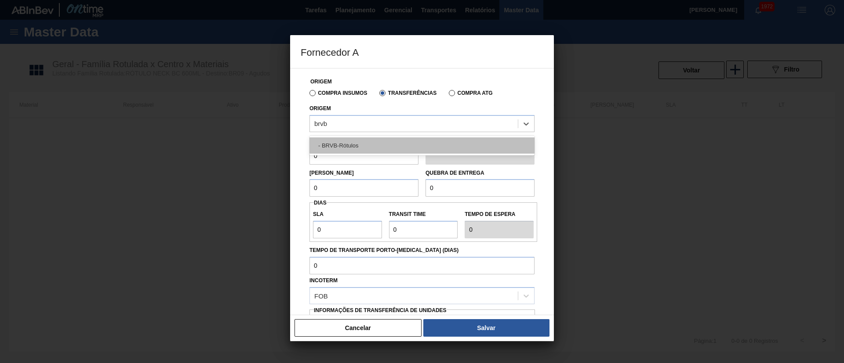
click at [374, 143] on div "- BRVB-Rótulos" at bounding box center [421, 146] width 225 height 16
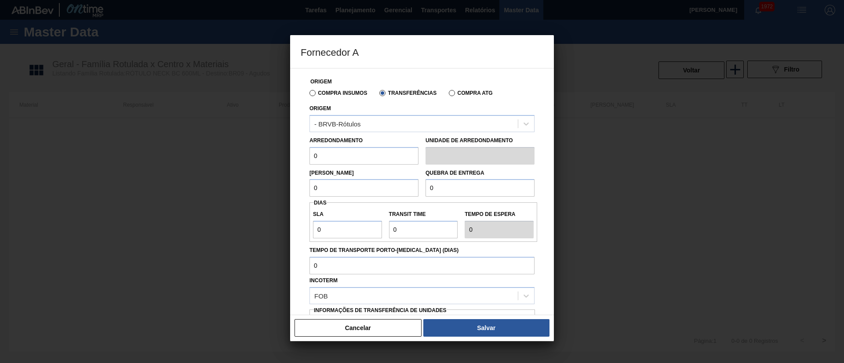
click at [299, 160] on div "Origem Compra Insumos Transferências Compra ATG Origem - BRVB-Rótulos Arredonda…" at bounding box center [422, 191] width 264 height 247
type input "110"
drag, startPoint x: 340, startPoint y: 186, endPoint x: 295, endPoint y: 193, distance: 45.3
click at [295, 193] on div "Origem Compra Insumos Transferências Compra ATG Origem - BRVB-Rótulos Arredonda…" at bounding box center [422, 191] width 264 height 247
type input "5.280"
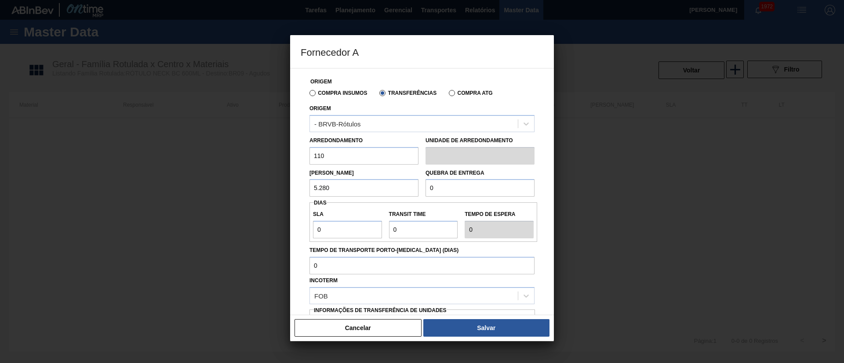
drag, startPoint x: 440, startPoint y: 193, endPoint x: 414, endPoint y: 192, distance: 26.8
click at [414, 192] on div "Lote Mínimo 5.280 Quebra de entrega 0" at bounding box center [422, 181] width 232 height 33
type input "20.000"
drag, startPoint x: 301, startPoint y: 234, endPoint x: 295, endPoint y: 234, distance: 5.7
click at [295, 234] on div "Origem Compra Insumos Transferências Compra ATG Origem - BRVB-Rótulos Arredonda…" at bounding box center [422, 191] width 264 height 247
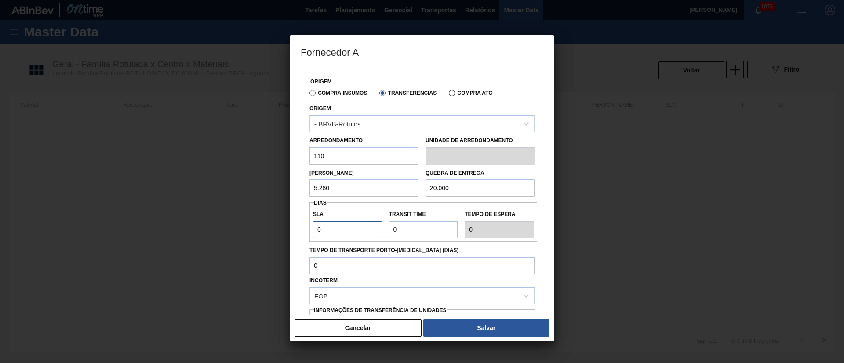
type input "7"
drag, startPoint x: 411, startPoint y: 230, endPoint x: 373, endPoint y: 230, distance: 38.2
click at [373, 230] on div "SLA 7 Transit Time Tempo de espera 7" at bounding box center [423, 222] width 228 height 33
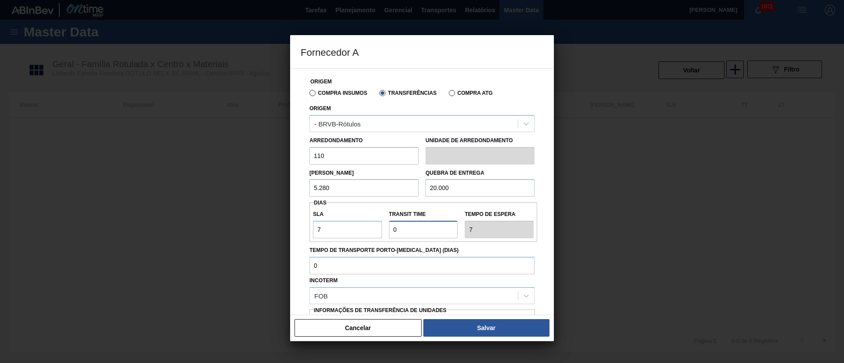
type input "1"
type input "8"
type input "10"
type input "17"
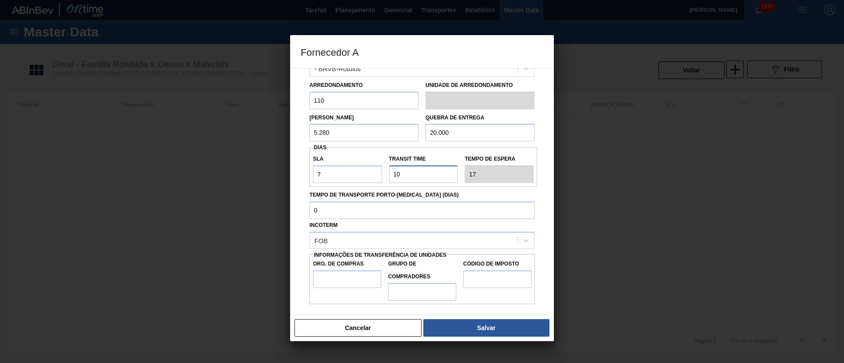
type input "10"
drag, startPoint x: 341, startPoint y: 279, endPoint x: 350, endPoint y: 286, distance: 12.0
click at [340, 279] on input "Org. de Compras" at bounding box center [347, 280] width 68 height 18
click at [418, 284] on input "Grupo de Compradores" at bounding box center [422, 292] width 68 height 18
type input "A01"
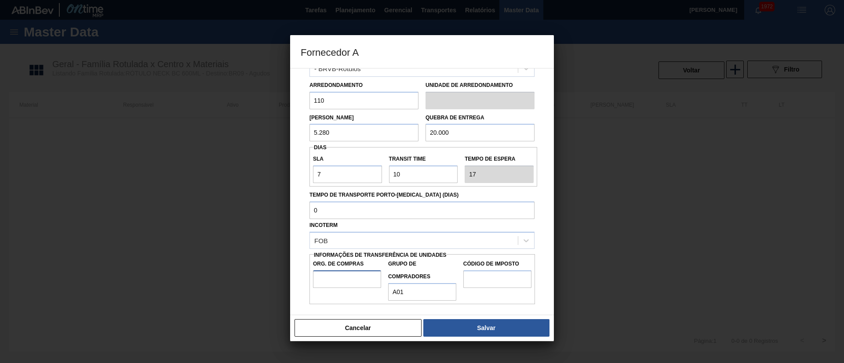
drag, startPoint x: 341, startPoint y: 284, endPoint x: 357, endPoint y: 289, distance: 17.0
click at [341, 284] on input "Org. de Compras" at bounding box center [347, 280] width 68 height 18
type input "BR00"
drag, startPoint x: 474, startPoint y: 275, endPoint x: 485, endPoint y: 280, distance: 12.2
click at [474, 275] on input "Código de Imposto" at bounding box center [497, 280] width 68 height 18
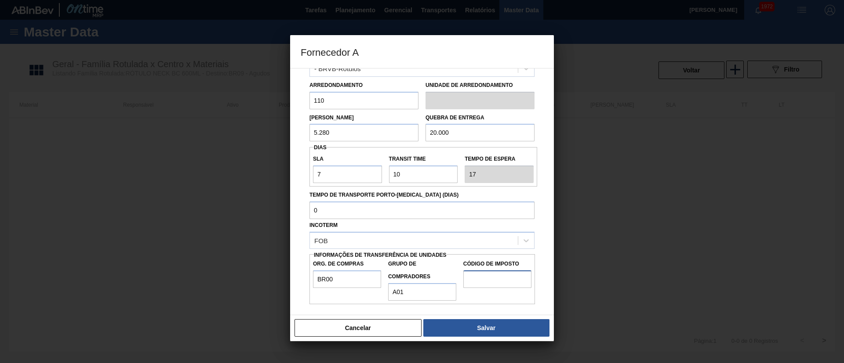
type input "I1"
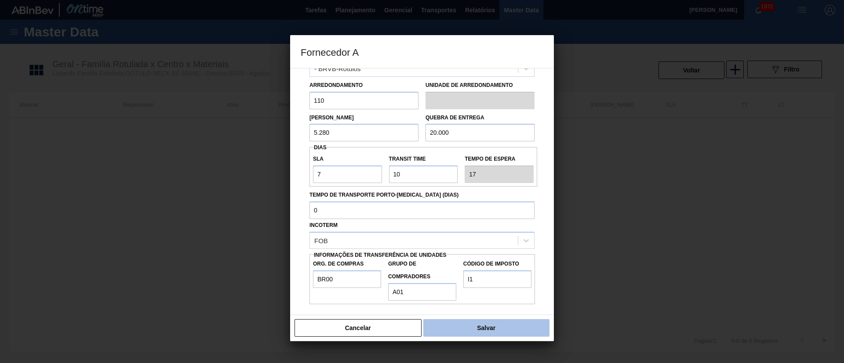
click at [488, 320] on button "Salvar" at bounding box center [486, 328] width 126 height 18
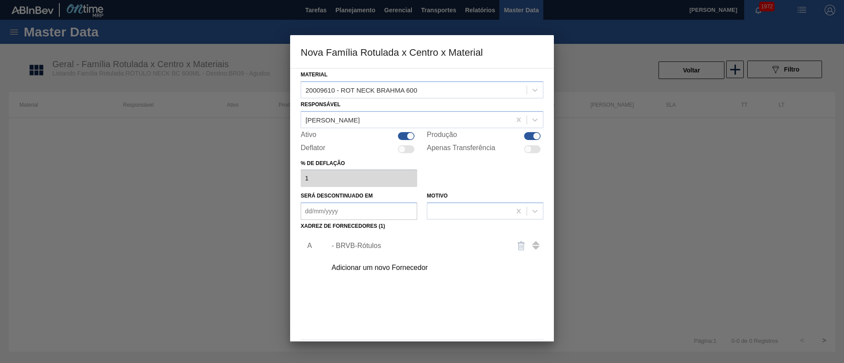
scroll to position [32, 0]
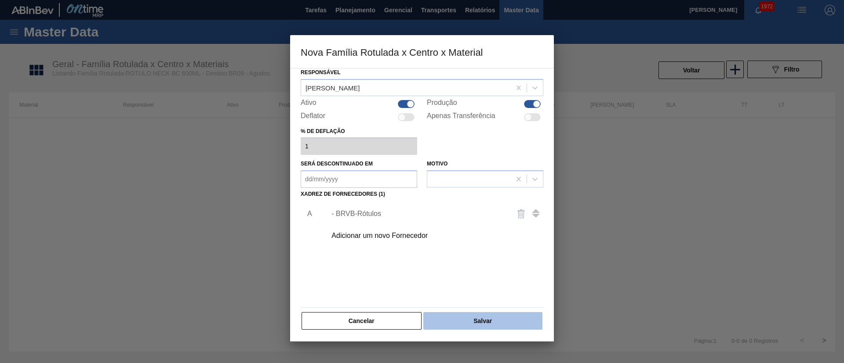
click at [497, 329] on button "Salvar" at bounding box center [482, 321] width 119 height 18
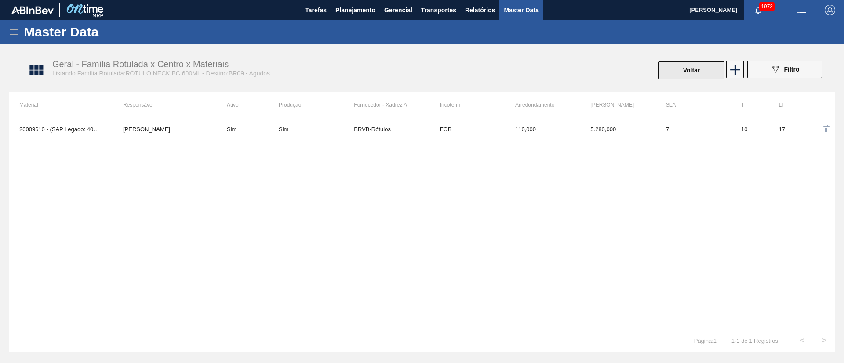
click at [669, 63] on button "Voltar" at bounding box center [691, 71] width 66 height 18
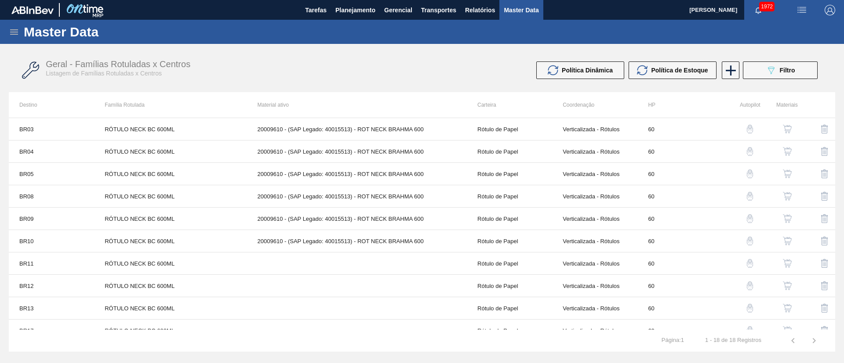
click at [786, 262] on img "button" at bounding box center [787, 263] width 9 height 9
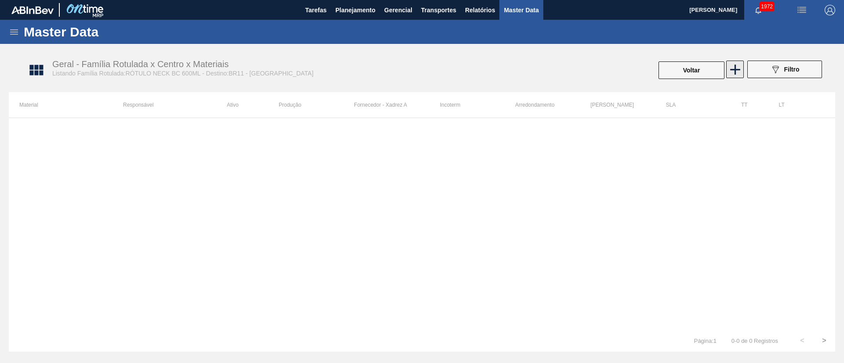
click at [731, 74] on icon at bounding box center [734, 69] width 17 height 17
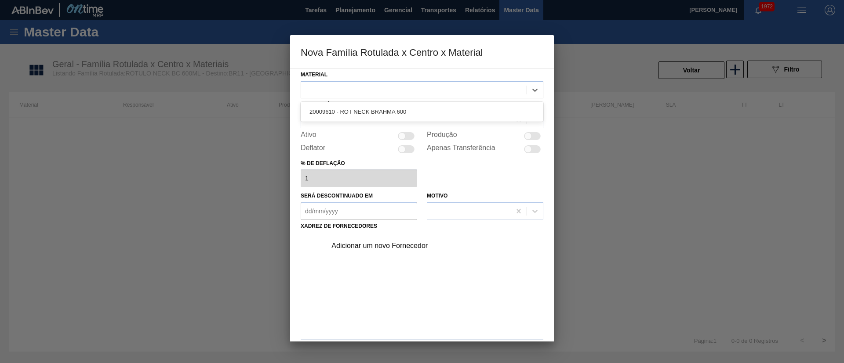
drag, startPoint x: 408, startPoint y: 83, endPoint x: 385, endPoint y: 102, distance: 29.9
click at [406, 84] on div at bounding box center [413, 89] width 225 height 13
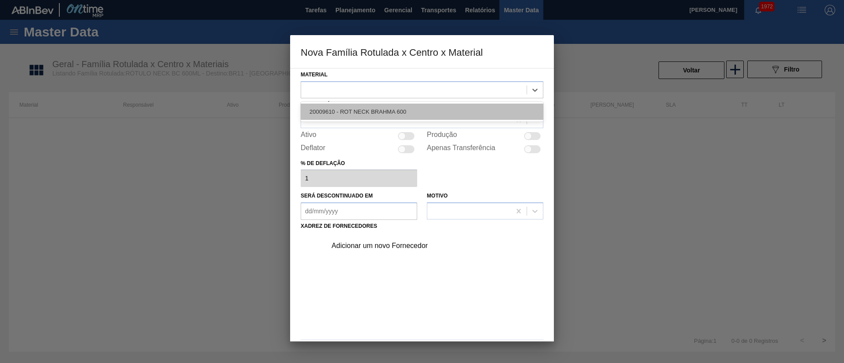
click at [378, 106] on div "20009610 - ROT NECK BRAHMA 600" at bounding box center [422, 112] width 243 height 16
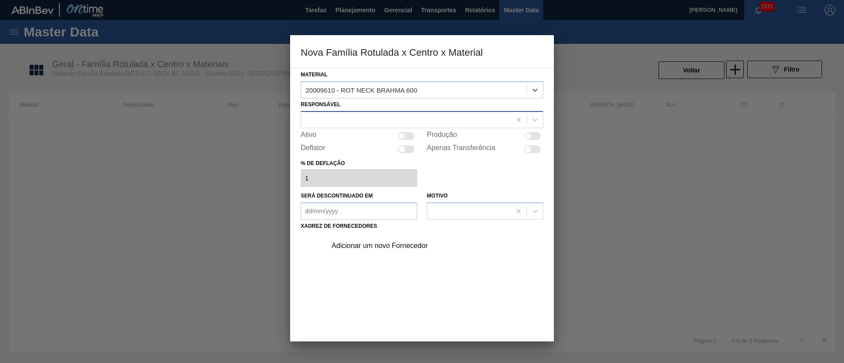
click at [361, 112] on div at bounding box center [422, 119] width 243 height 17
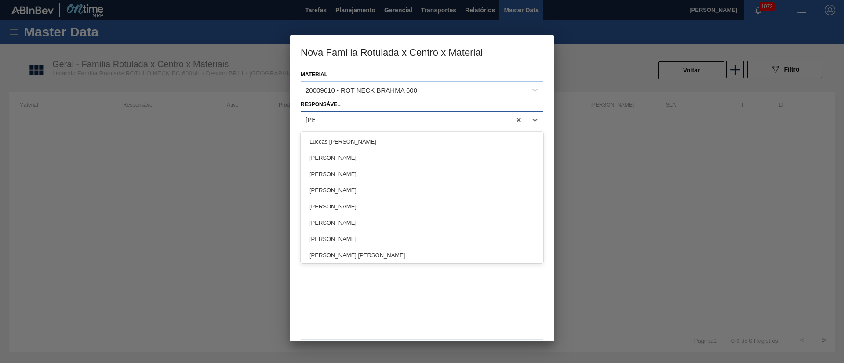
type input "lucas"
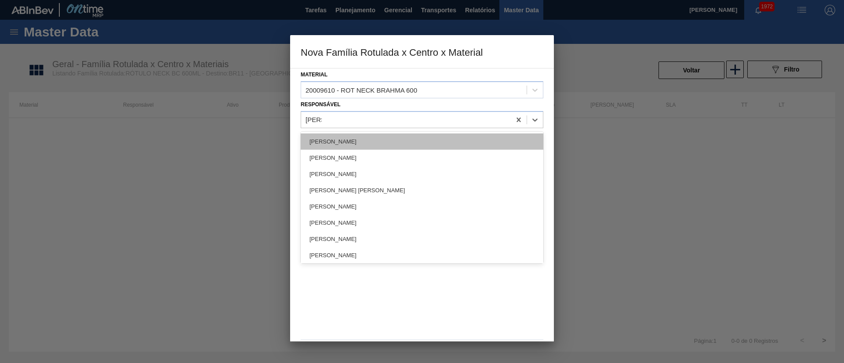
click at [336, 143] on div "[PERSON_NAME]" at bounding box center [422, 142] width 243 height 16
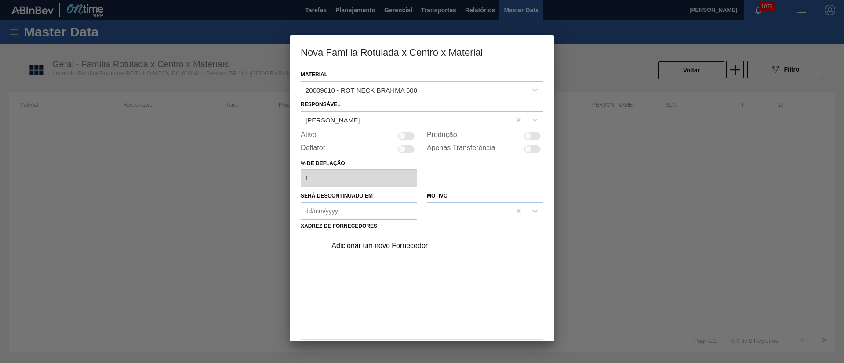
click at [408, 133] on div at bounding box center [406, 136] width 17 height 8
checkbox input "true"
click at [379, 250] on div "Adicionar um novo Fornecedor" at bounding box center [417, 246] width 172 height 8
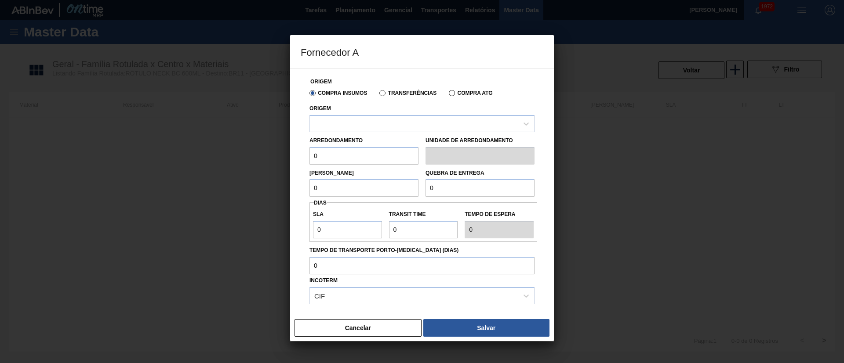
click at [390, 94] on label "Transferências" at bounding box center [407, 93] width 57 height 6
click at [378, 95] on input "Transferências" at bounding box center [378, 95] width 0 height 0
click at [358, 121] on div at bounding box center [414, 123] width 208 height 13
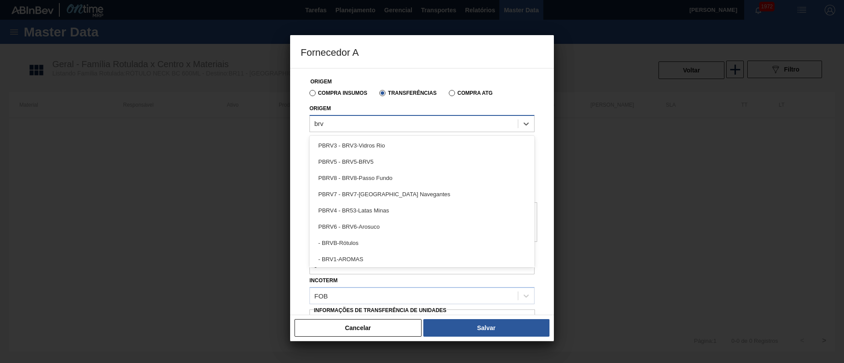
type input "brvb"
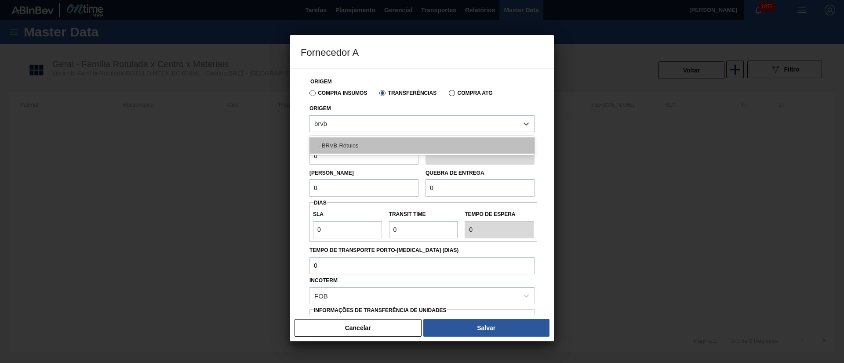
click at [352, 147] on div "- BRVB-Rótulos" at bounding box center [421, 146] width 225 height 16
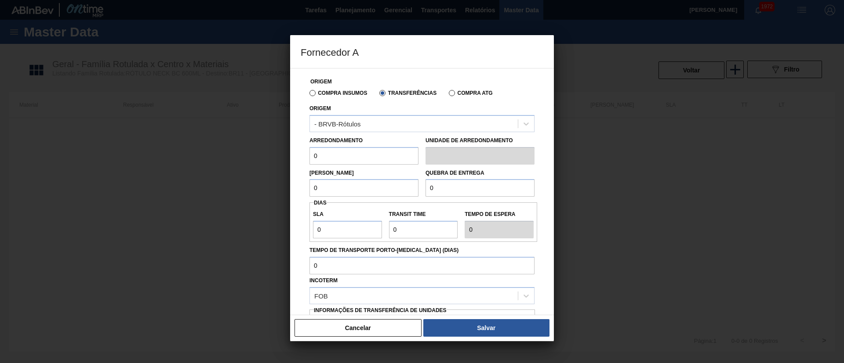
click at [285, 160] on div "Fornecedor A Origem Compra Insumos Transferências Compra ATG Origem - BRVB-Rótu…" at bounding box center [422, 181] width 844 height 363
type input "110"
drag, startPoint x: 303, startPoint y: 185, endPoint x: 284, endPoint y: 185, distance: 19.4
click at [284, 185] on div "Fornecedor A Origem Compra Insumos Transferências Compra ATG Origem - BRVB-Rótu…" at bounding box center [422, 181] width 844 height 363
type input "5.280"
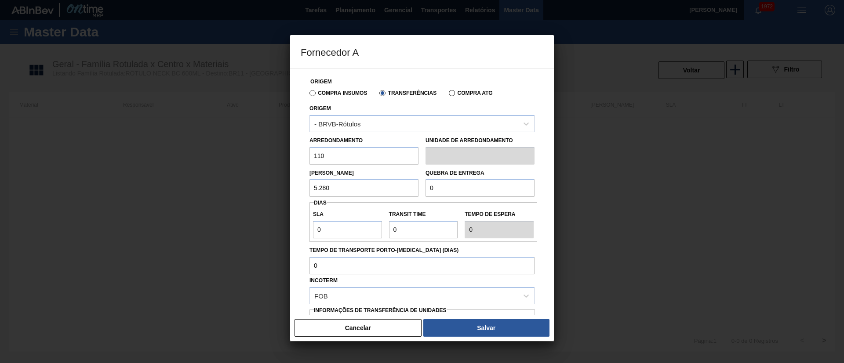
drag, startPoint x: 445, startPoint y: 187, endPoint x: 402, endPoint y: 187, distance: 43.5
click at [402, 187] on div "Lote Mínimo 5.280 Quebra de entrega 0" at bounding box center [422, 181] width 232 height 33
type input "20.000"
drag, startPoint x: 302, startPoint y: 231, endPoint x: 281, endPoint y: 231, distance: 20.7
click at [281, 231] on div "Fornecedor A Origem Compra Insumos Transferências Compra ATG Origem - BRVB-Rótu…" at bounding box center [422, 181] width 844 height 363
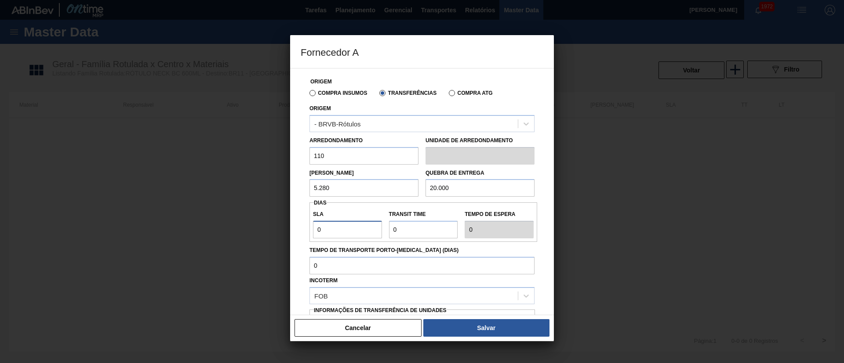
type input "7"
drag, startPoint x: 413, startPoint y: 229, endPoint x: 370, endPoint y: 232, distance: 43.6
click at [370, 232] on div "SLA 7 Transit Time Tempo de espera 7" at bounding box center [423, 222] width 228 height 33
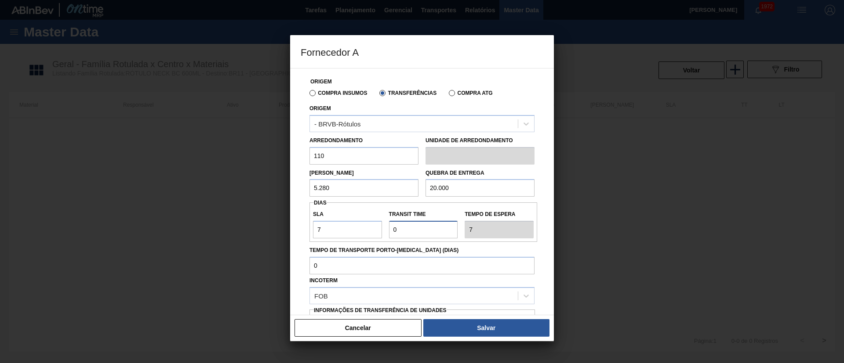
type input "2"
type input "9"
type input "NaN"
type input "1"
type input "8"
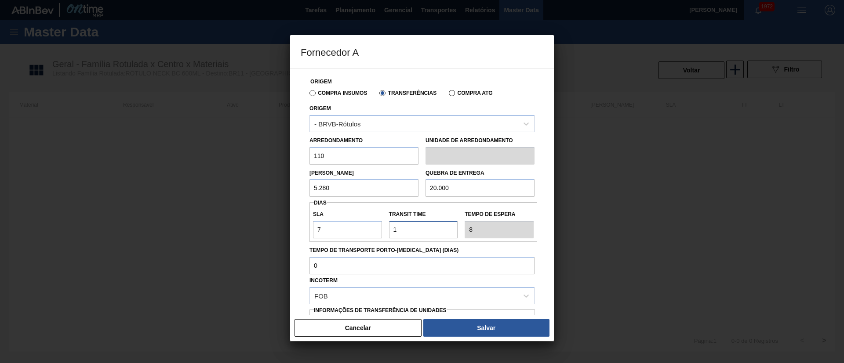
type input "10"
type input "17"
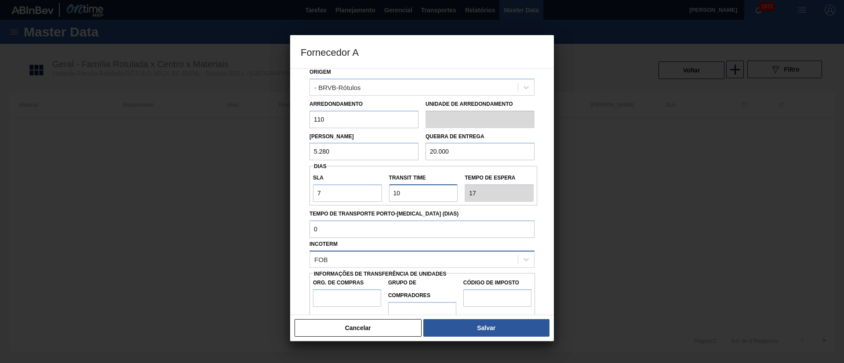
scroll to position [55, 0]
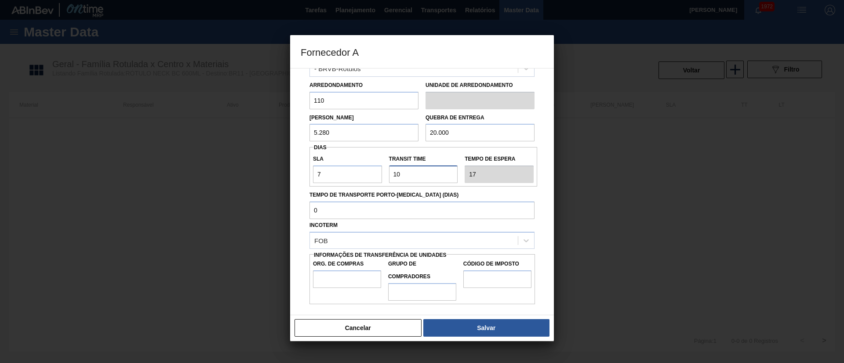
type input "10"
click at [350, 279] on input "Org. de Compras" at bounding box center [347, 280] width 68 height 18
type input "BR00"
drag, startPoint x: 409, startPoint y: 288, endPoint x: 417, endPoint y: 300, distance: 14.2
click at [409, 288] on input "Grupo de Compradores" at bounding box center [422, 292] width 68 height 18
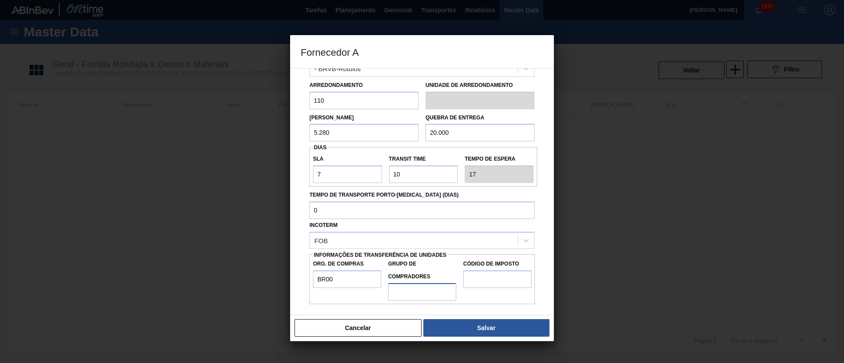
type input "A01"
click at [498, 278] on input "Código de Imposto" at bounding box center [497, 280] width 68 height 18
type input "I1"
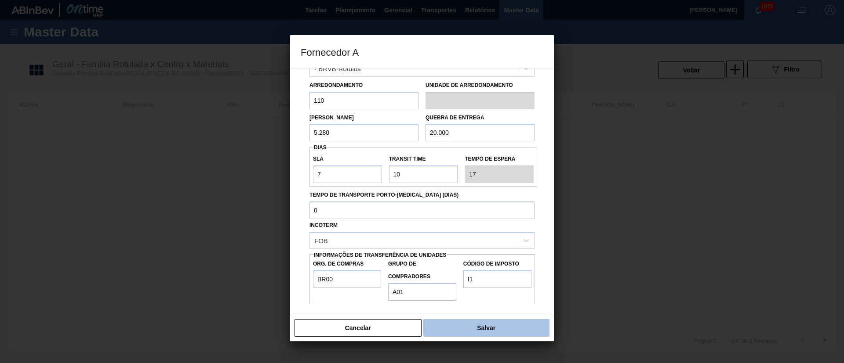
click at [468, 323] on button "Salvar" at bounding box center [486, 328] width 126 height 18
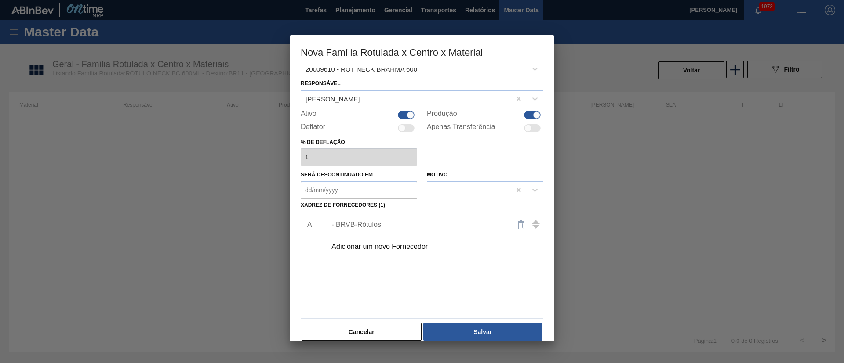
scroll to position [32, 0]
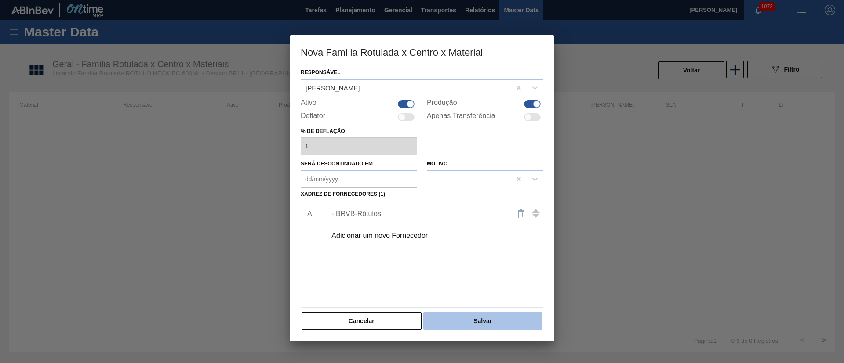
click at [465, 318] on button "Salvar" at bounding box center [482, 321] width 119 height 18
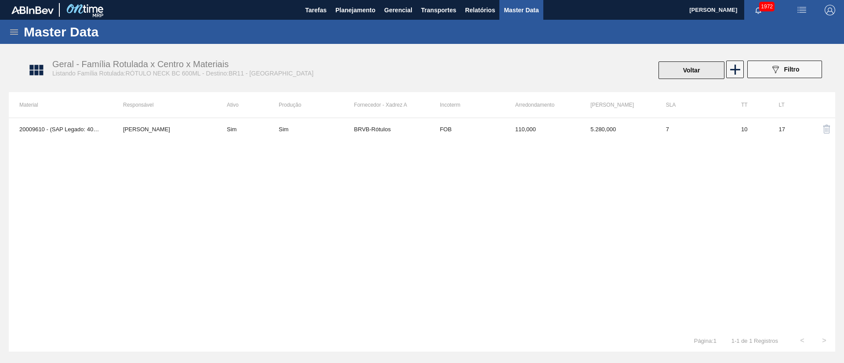
click at [678, 65] on button "Voltar" at bounding box center [691, 71] width 66 height 18
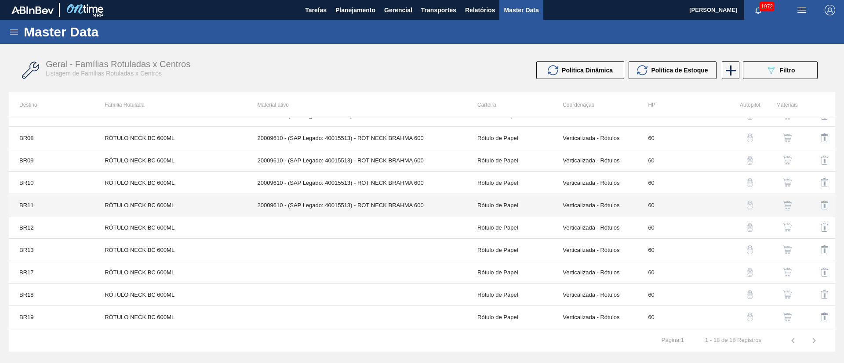
scroll to position [132, 0]
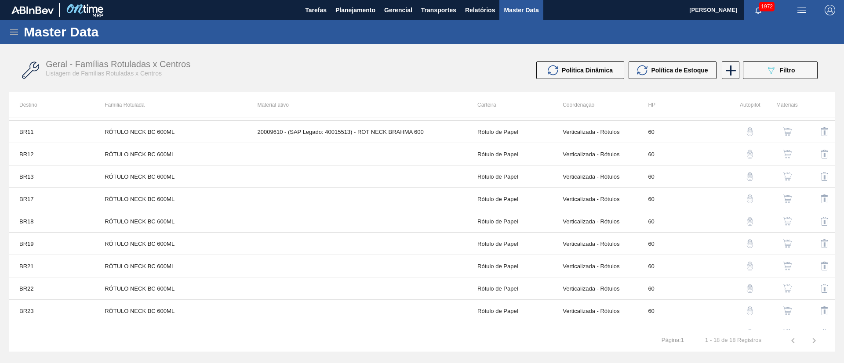
click at [785, 158] on img "button" at bounding box center [787, 154] width 9 height 9
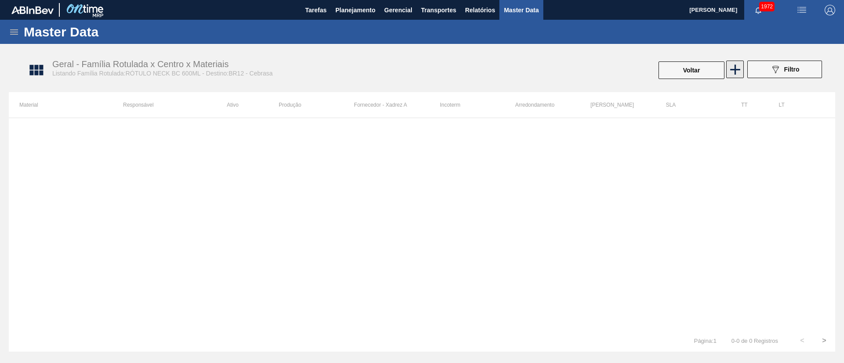
click at [730, 69] on icon at bounding box center [735, 70] width 10 height 10
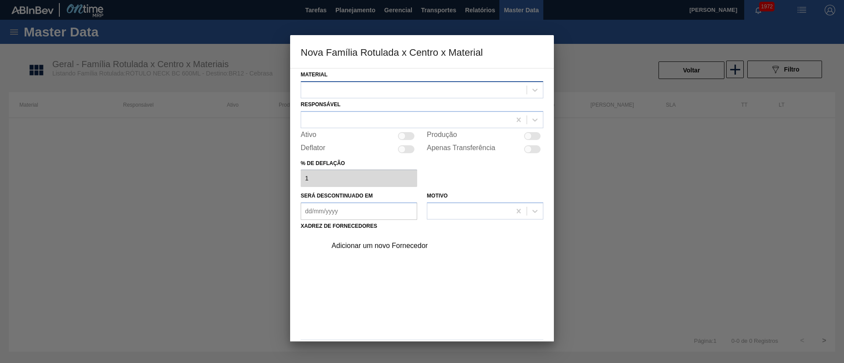
click at [404, 97] on div at bounding box center [422, 89] width 243 height 17
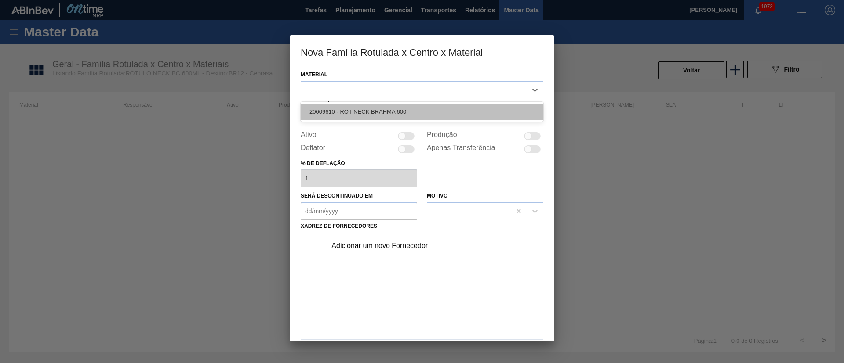
click at [369, 114] on div "20009610 - ROT NECK BRAHMA 600" at bounding box center [422, 112] width 243 height 16
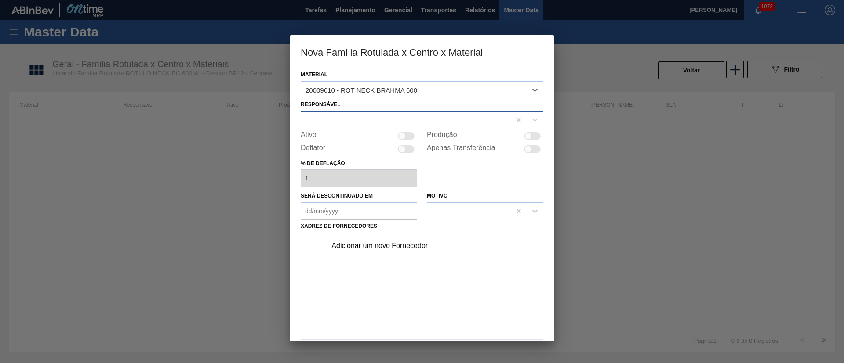
click at [343, 120] on div at bounding box center [406, 119] width 210 height 13
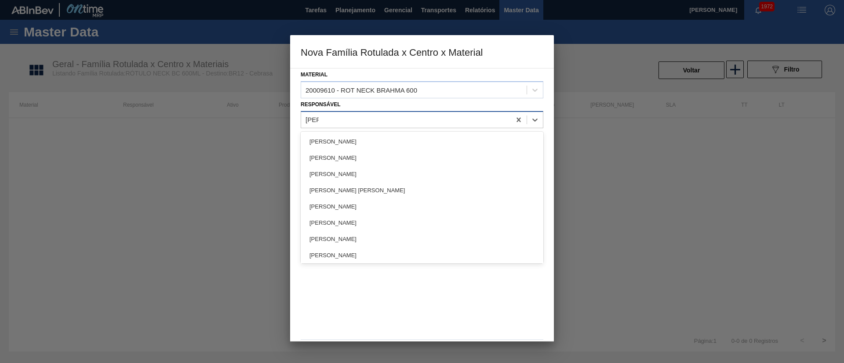
type input "lucas"
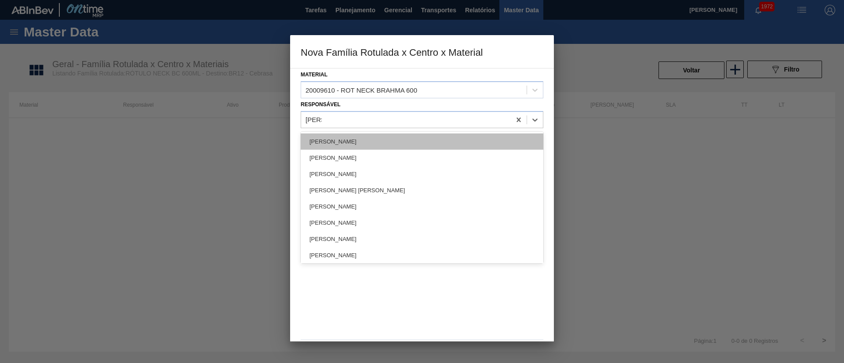
click at [355, 140] on div "[PERSON_NAME]" at bounding box center [422, 142] width 243 height 16
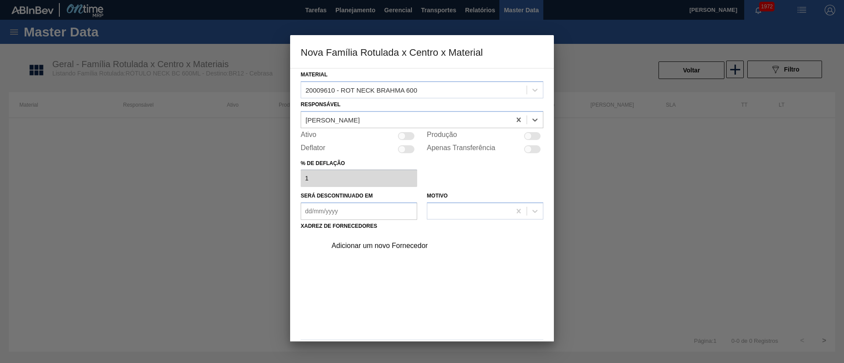
click at [411, 136] on div at bounding box center [406, 136] width 17 height 8
checkbox input "true"
click at [352, 245] on div "Adicionar um novo Fornecedor" at bounding box center [417, 246] width 172 height 8
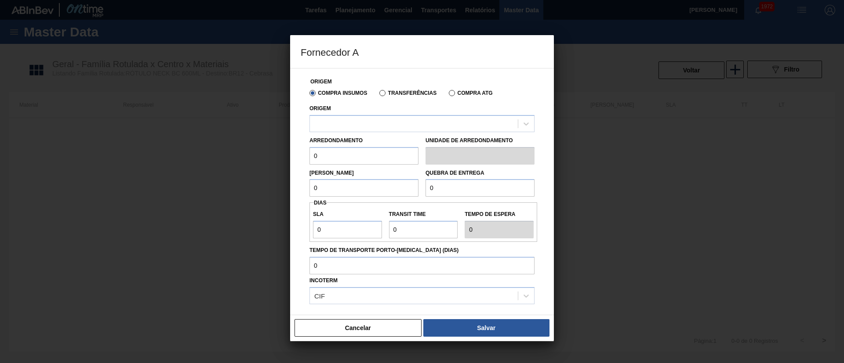
click at [391, 95] on label "Transferências" at bounding box center [407, 93] width 57 height 6
click at [378, 95] on input "Transferências" at bounding box center [378, 95] width 0 height 0
click at [356, 121] on div at bounding box center [414, 123] width 208 height 13
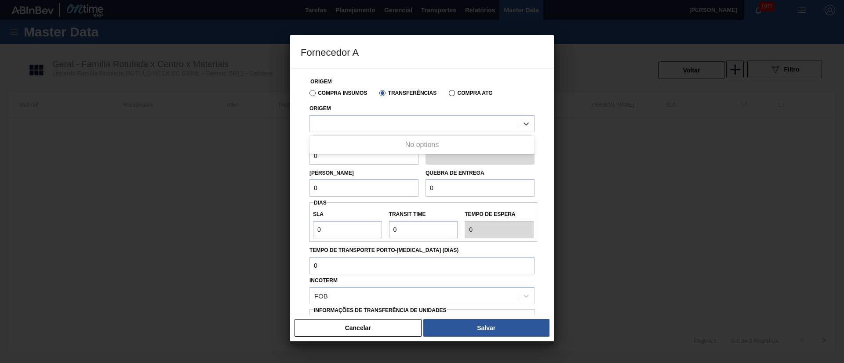
click at [327, 97] on div "Compra Insumos Transferências Compra ATG" at bounding box center [422, 92] width 232 height 15
click at [329, 95] on label "Compra Insumos" at bounding box center [338, 93] width 58 height 6
click at [308, 95] on input "Compra Insumos" at bounding box center [308, 95] width 0 height 0
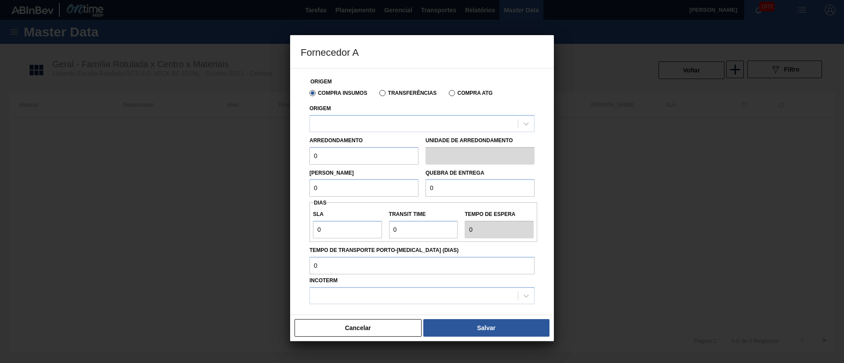
click at [392, 97] on div "Compra Insumos Transferências Compra ATG" at bounding box center [422, 92] width 232 height 15
click at [397, 90] on label "Transferências" at bounding box center [407, 93] width 57 height 6
click at [378, 95] on input "Transferências" at bounding box center [378, 95] width 0 height 0
click at [356, 124] on div at bounding box center [414, 123] width 208 height 13
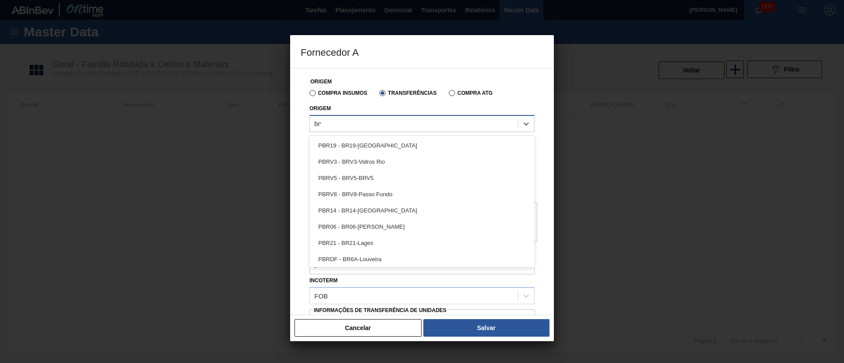
type input "brvb"
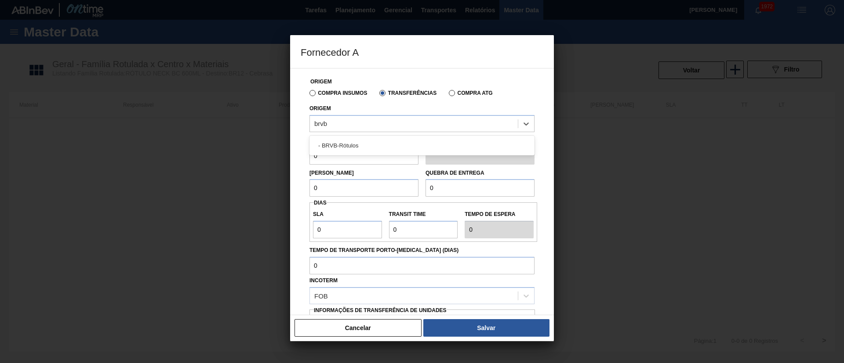
click at [354, 143] on div "- BRVB-Rótulos" at bounding box center [421, 146] width 225 height 16
drag, startPoint x: 334, startPoint y: 154, endPoint x: 288, endPoint y: 154, distance: 46.1
click at [288, 154] on div "Fornecedor A Origem Compra Insumos Transferências Compra ATG Origem - BRVB-Rótu…" at bounding box center [422, 181] width 844 height 363
type input "110"
drag, startPoint x: 295, startPoint y: 185, endPoint x: 285, endPoint y: 185, distance: 10.1
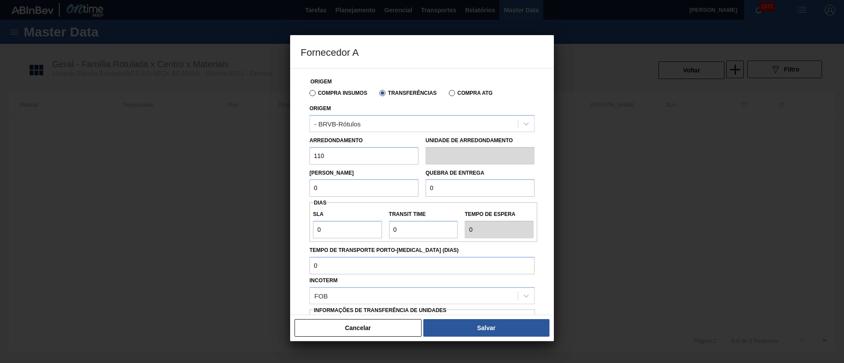
click at [285, 185] on div "Fornecedor A Origem Compra Insumos Transferências Compra ATG Origem - BRVB-Rótu…" at bounding box center [422, 181] width 844 height 363
type input "5.280"
drag, startPoint x: 449, startPoint y: 185, endPoint x: 388, endPoint y: 185, distance: 61.1
click at [388, 185] on div "Lote Mínimo 5.280 Quebra de entrega 0" at bounding box center [422, 181] width 232 height 33
type input "20.000"
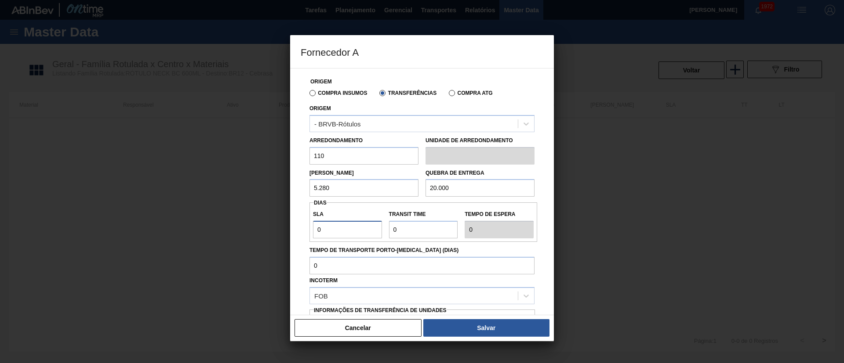
drag, startPoint x: 339, startPoint y: 234, endPoint x: 295, endPoint y: 236, distance: 44.0
click at [295, 236] on div "Origem Compra Insumos Transferências Compra ATG Origem - BRVB-Rótulos Arredonda…" at bounding box center [422, 191] width 264 height 247
type input "7"
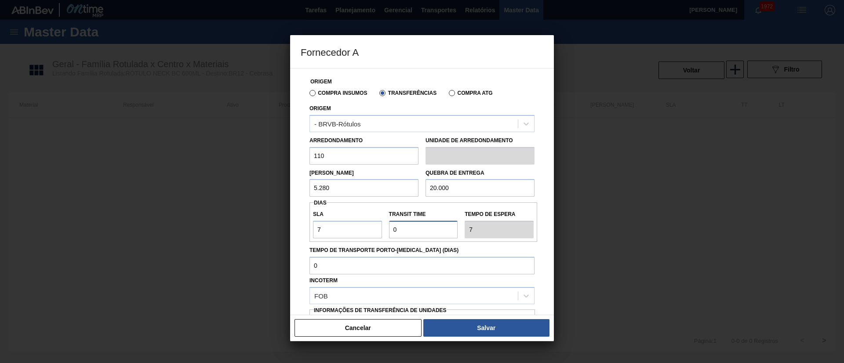
drag, startPoint x: 415, startPoint y: 235, endPoint x: 379, endPoint y: 235, distance: 35.6
click at [379, 235] on div "SLA 7 Transit Time Tempo de espera 7" at bounding box center [423, 222] width 228 height 33
type input "1"
type input "8"
type input "10"
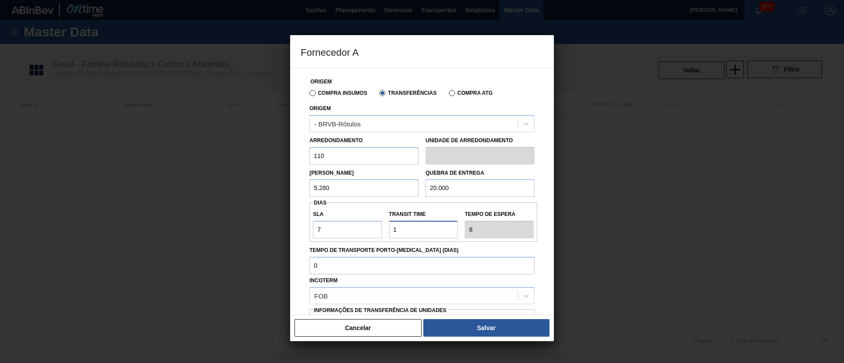
type input "17"
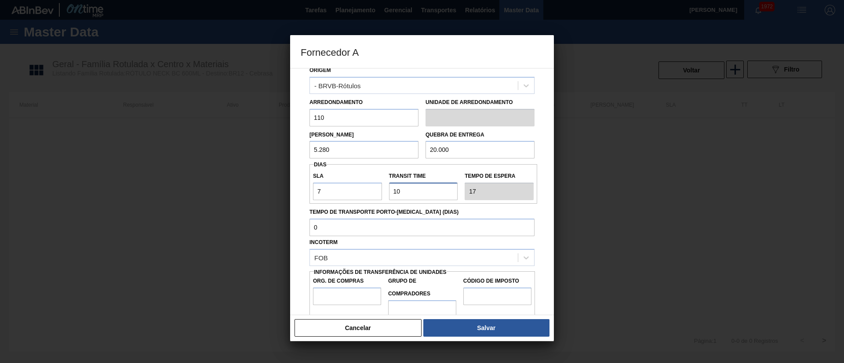
scroll to position [55, 0]
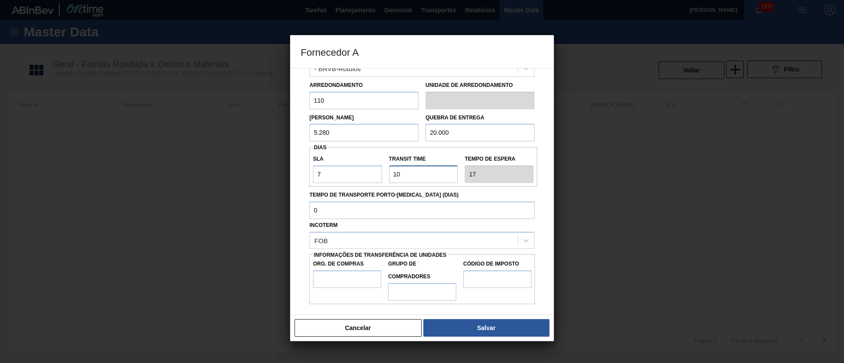
type input "10"
click at [342, 277] on input "Org. de Compras" at bounding box center [347, 280] width 68 height 18
type input "BR00"
click at [411, 290] on input "Grupo de Compradores" at bounding box center [422, 292] width 68 height 18
type input "A01"
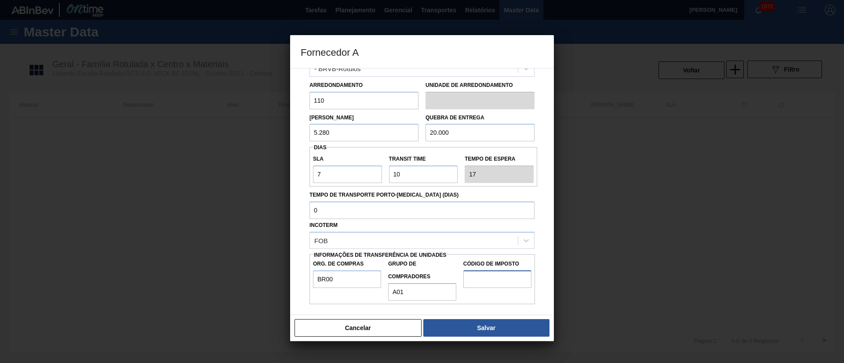
click at [478, 279] on input "Código de Imposto" at bounding box center [497, 280] width 68 height 18
type input "I1"
drag, startPoint x: 475, startPoint y: 325, endPoint x: 474, endPoint y: 281, distance: 43.5
click at [474, 325] on button "Salvar" at bounding box center [486, 328] width 126 height 18
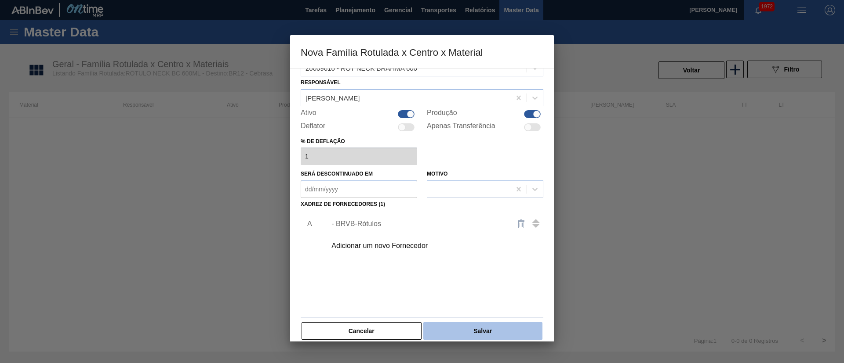
scroll to position [32, 0]
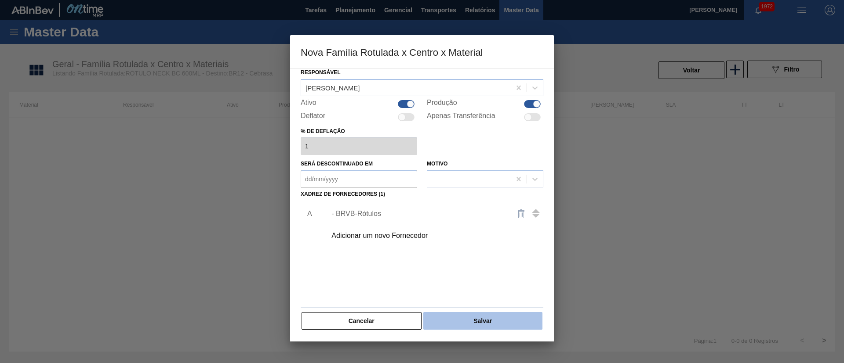
click at [497, 314] on button "Salvar" at bounding box center [482, 321] width 119 height 18
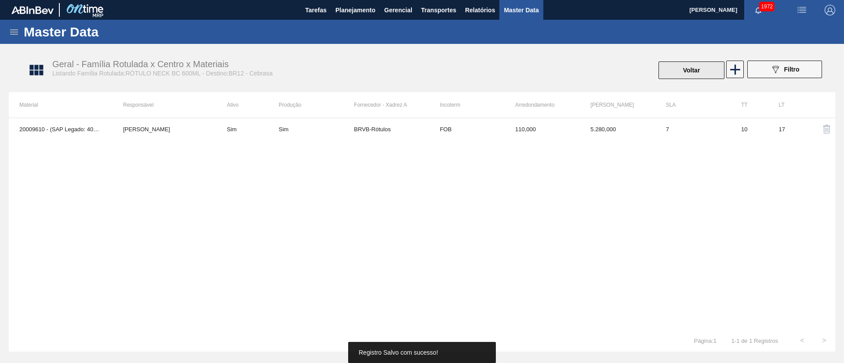
click at [687, 72] on button "Voltar" at bounding box center [691, 71] width 66 height 18
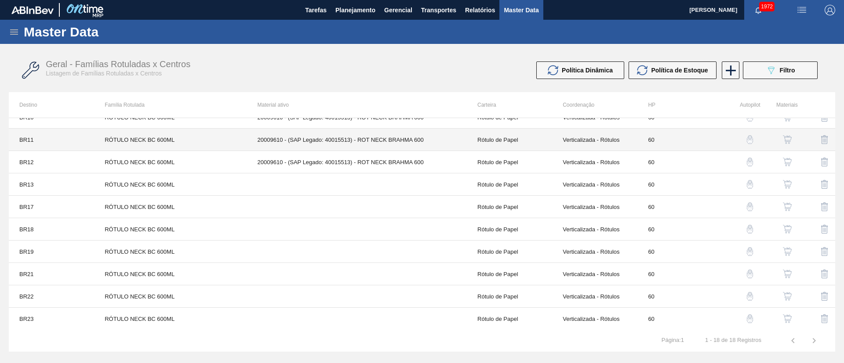
scroll to position [132, 0]
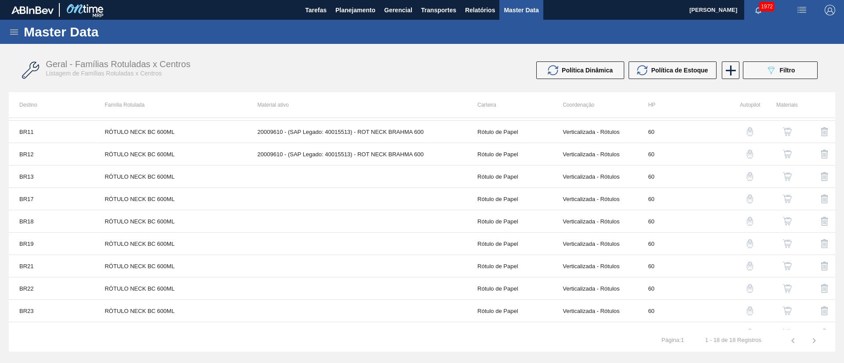
click at [788, 178] on img "button" at bounding box center [787, 176] width 9 height 9
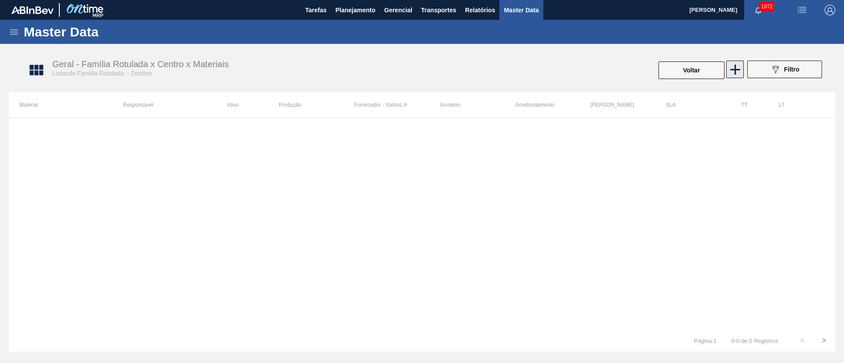
click at [737, 70] on icon at bounding box center [735, 70] width 10 height 10
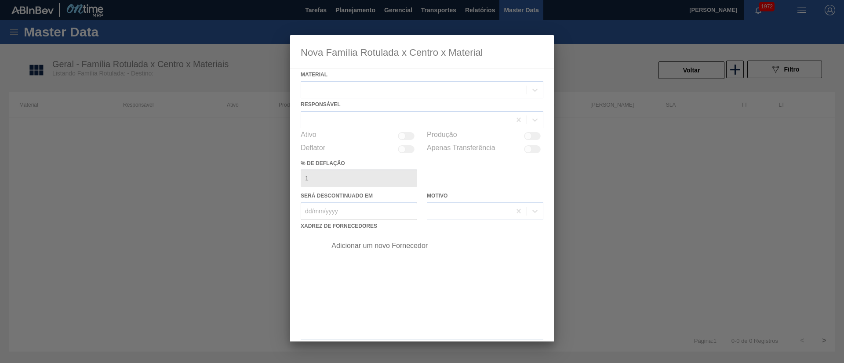
click at [340, 93] on div at bounding box center [422, 188] width 264 height 307
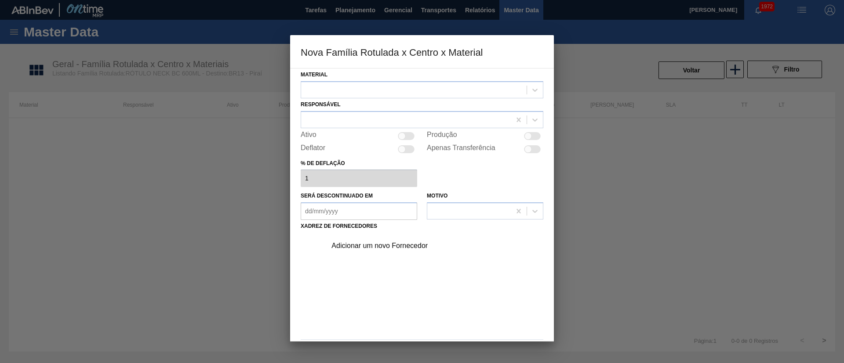
click at [340, 93] on div at bounding box center [413, 89] width 225 height 13
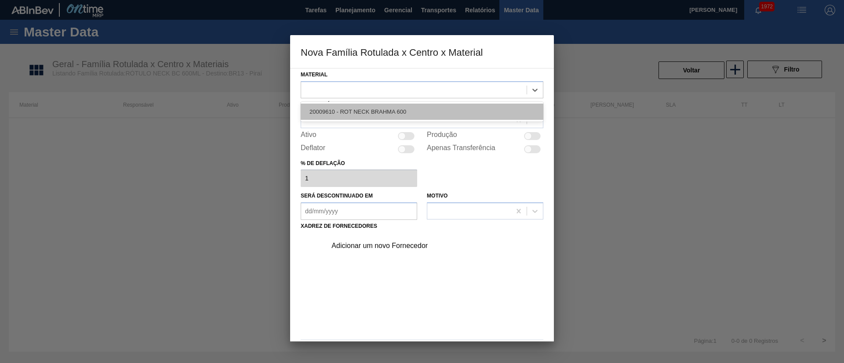
click at [367, 109] on div "20009610 - ROT NECK BRAHMA 600" at bounding box center [422, 112] width 243 height 16
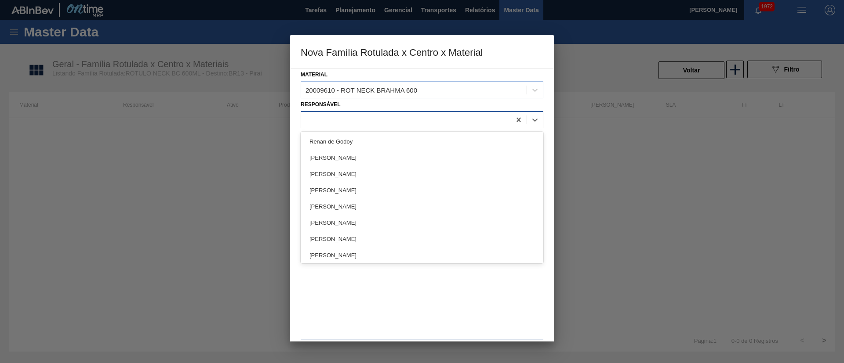
click at [370, 112] on div at bounding box center [422, 119] width 243 height 17
type input "lucas"
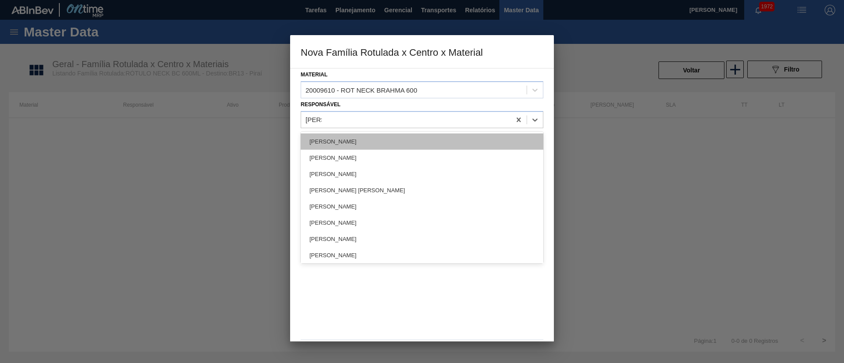
click at [345, 138] on div "[PERSON_NAME]" at bounding box center [422, 142] width 243 height 16
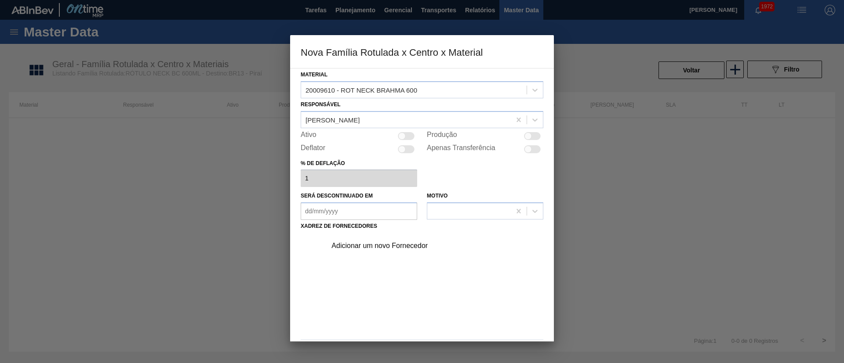
click at [404, 138] on div at bounding box center [401, 135] width 7 height 7
checkbox input "true"
click at [376, 249] on div "Adicionar um novo Fornecedor" at bounding box center [417, 246] width 172 height 8
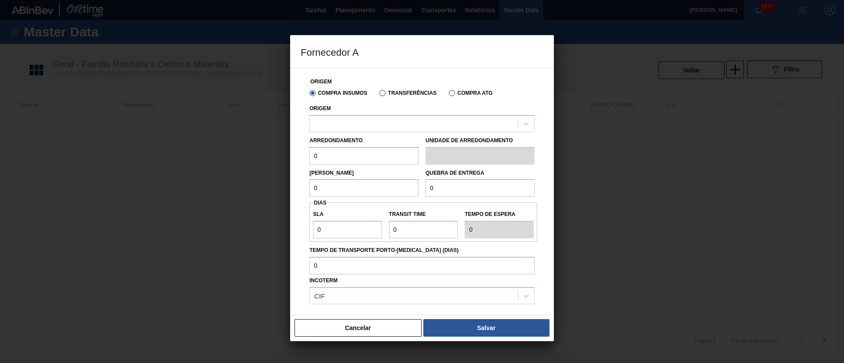
click at [402, 96] on label "Transferências" at bounding box center [407, 93] width 57 height 6
click at [378, 95] on input "Transferências" at bounding box center [378, 95] width 0 height 0
click at [378, 116] on div at bounding box center [421, 123] width 225 height 17
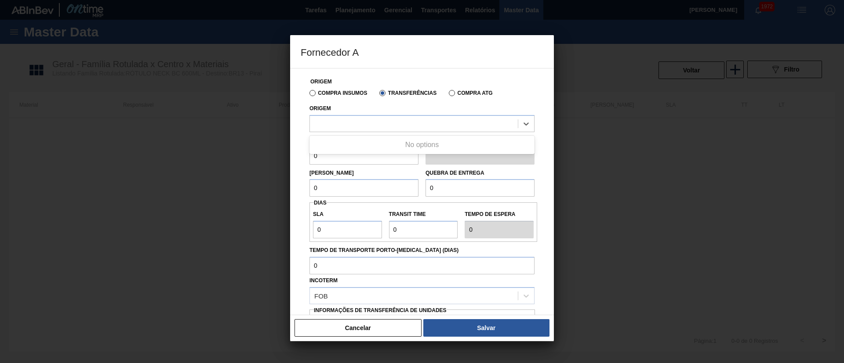
click at [309, 94] on div "Compra Insumos" at bounding box center [336, 93] width 61 height 8
click at [314, 92] on label "Compra Insumos" at bounding box center [338, 93] width 58 height 6
click at [308, 95] on input "Compra Insumos" at bounding box center [308, 95] width 0 height 0
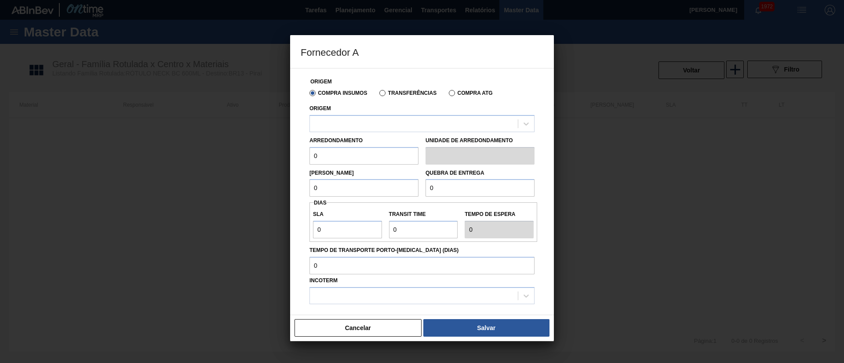
click at [381, 92] on label "Transferências" at bounding box center [407, 93] width 57 height 6
click at [378, 95] on input "Transferências" at bounding box center [378, 95] width 0 height 0
click at [334, 125] on div at bounding box center [414, 123] width 208 height 13
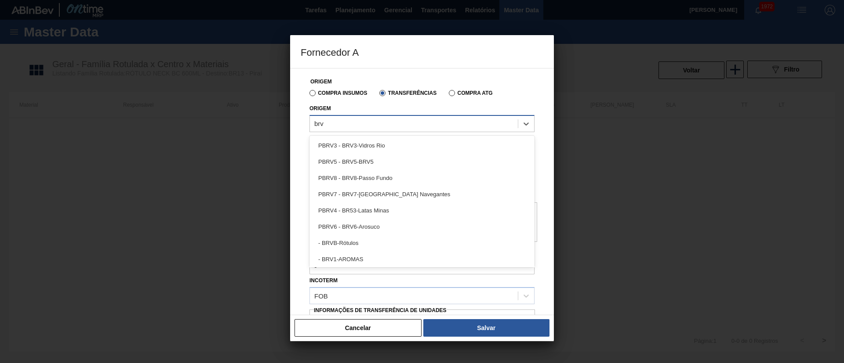
type input "brvb"
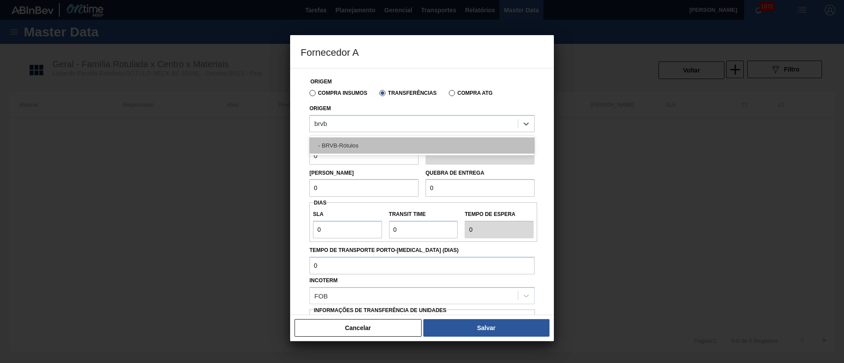
click at [337, 144] on div "- BRVB-Rótulos" at bounding box center [421, 146] width 225 height 16
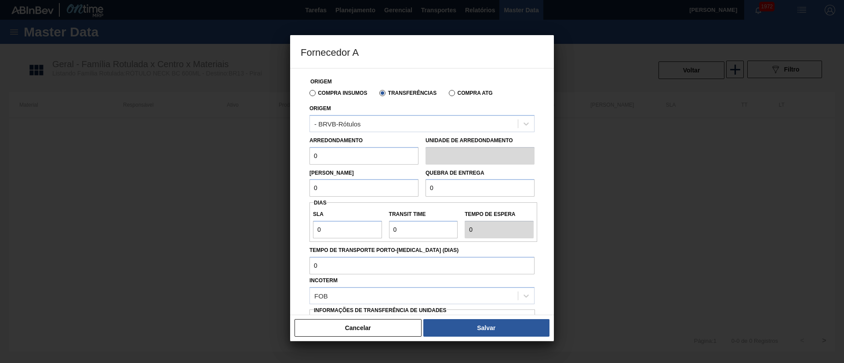
drag, startPoint x: 305, startPoint y: 156, endPoint x: 293, endPoint y: 156, distance: 11.9
click at [294, 156] on div "Origem Compra Insumos Transferências Compra ATG Origem - BRVB-Rótulos Arredonda…" at bounding box center [422, 191] width 264 height 247
type input "110"
drag, startPoint x: 294, startPoint y: 189, endPoint x: 286, endPoint y: 190, distance: 8.0
click at [286, 190] on div "Fornecedor A Origem Compra Insumos Transferências Compra ATG Origem - BRVB-Rótu…" at bounding box center [422, 181] width 844 height 363
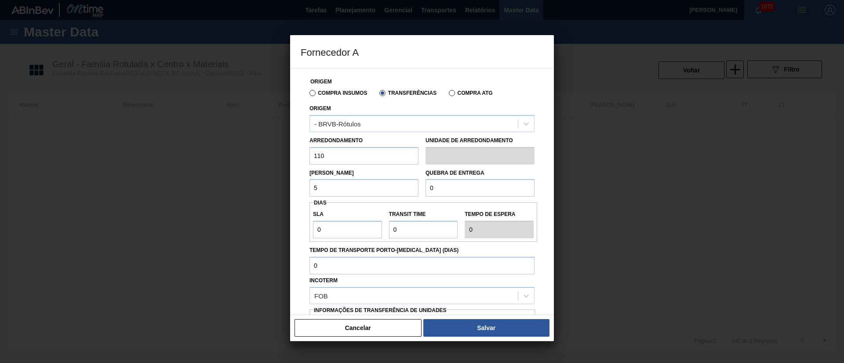
type input "5.280"
drag, startPoint x: 450, startPoint y: 193, endPoint x: 421, endPoint y: 192, distance: 29.4
click at [422, 192] on div "Quebra de entrega 0" at bounding box center [480, 182] width 116 height 30
drag, startPoint x: 449, startPoint y: 185, endPoint x: 390, endPoint y: 186, distance: 59.4
click at [390, 186] on div "Lote Mínimo 5.280 Quebra de entrega 2.000" at bounding box center [422, 181] width 232 height 33
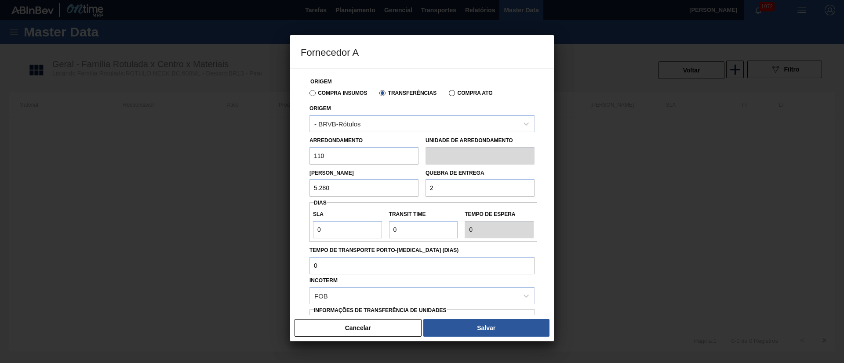
type input "20.000"
drag, startPoint x: 303, startPoint y: 231, endPoint x: 298, endPoint y: 231, distance: 5.3
click at [298, 231] on div "Origem Compra Insumos Transferências Compra ATG Origem - BRVB-Rótulos Arredonda…" at bounding box center [422, 191] width 264 height 247
type input "7"
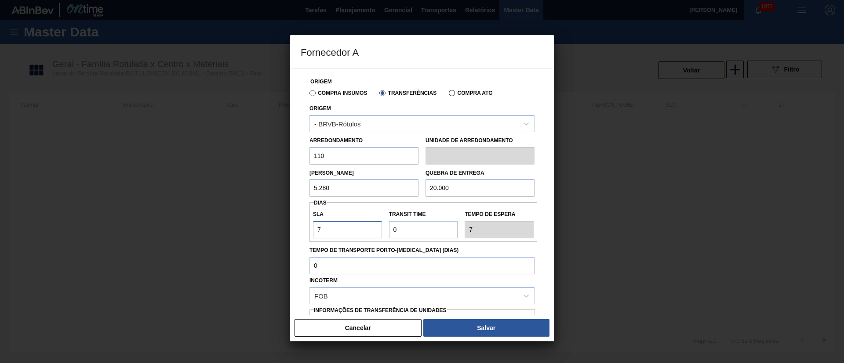
type input "7"
drag, startPoint x: 414, startPoint y: 217, endPoint x: 367, endPoint y: 221, distance: 46.3
click at [367, 221] on div "SLA 7 Transit Time Tempo de espera 7" at bounding box center [423, 222] width 228 height 33
drag, startPoint x: 403, startPoint y: 234, endPoint x: 383, endPoint y: 232, distance: 19.9
click at [383, 232] on div "SLA 7 Transit Time Tempo de espera 7" at bounding box center [423, 222] width 228 height 33
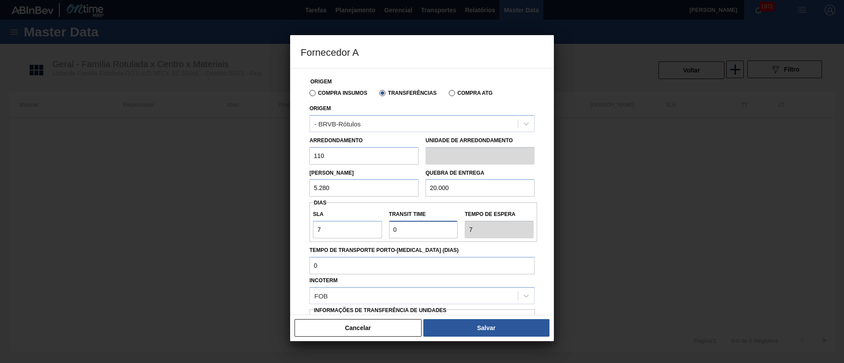
type input "1"
type input "8"
type input "10"
type input "17"
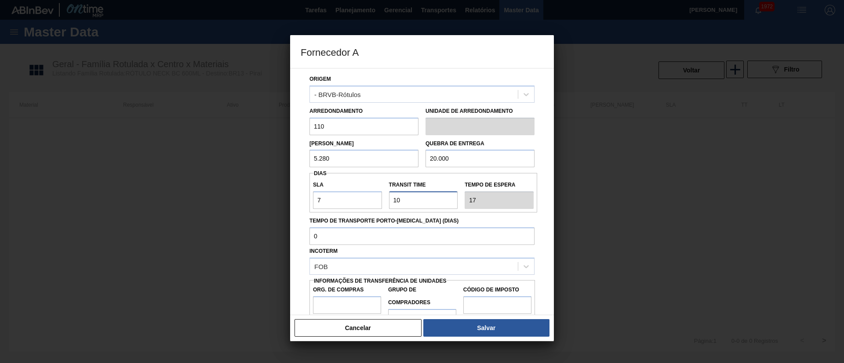
scroll to position [55, 0]
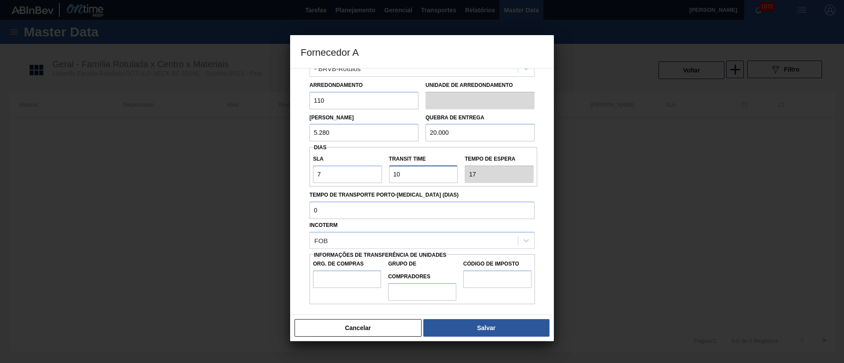
type input "10"
drag, startPoint x: 341, startPoint y: 278, endPoint x: 356, endPoint y: 288, distance: 19.0
click at [341, 278] on input "Org. de Compras" at bounding box center [347, 280] width 68 height 18
type input "BR00"
click at [399, 296] on input "Grupo de Compradores" at bounding box center [422, 292] width 68 height 18
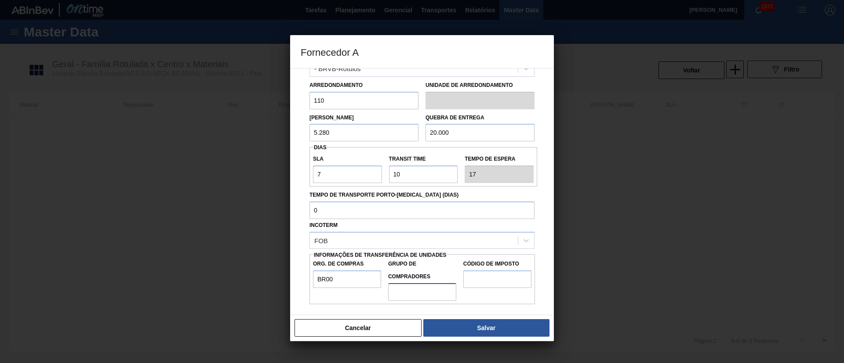
type input "A01"
click at [490, 283] on input "Código de Imposto" at bounding box center [497, 280] width 68 height 18
type input "I1"
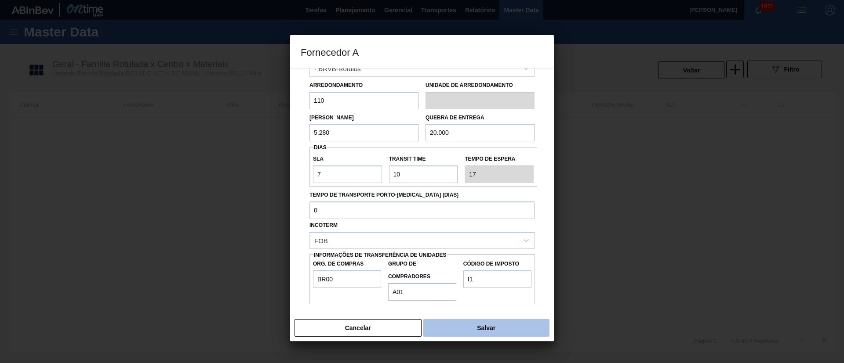
click at [500, 335] on button "Salvar" at bounding box center [486, 328] width 126 height 18
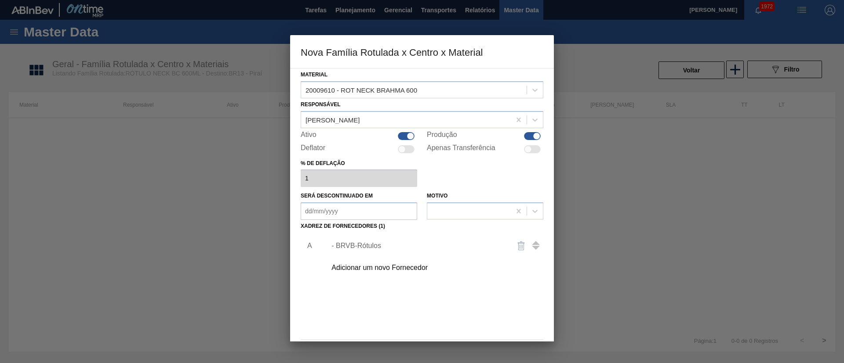
scroll to position [32, 0]
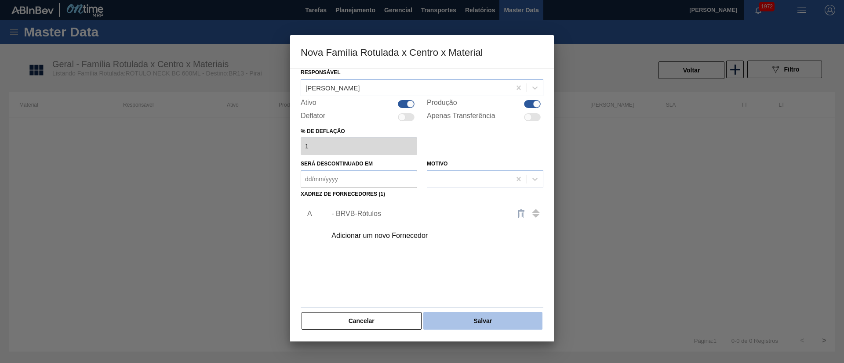
click at [484, 326] on button "Salvar" at bounding box center [482, 321] width 119 height 18
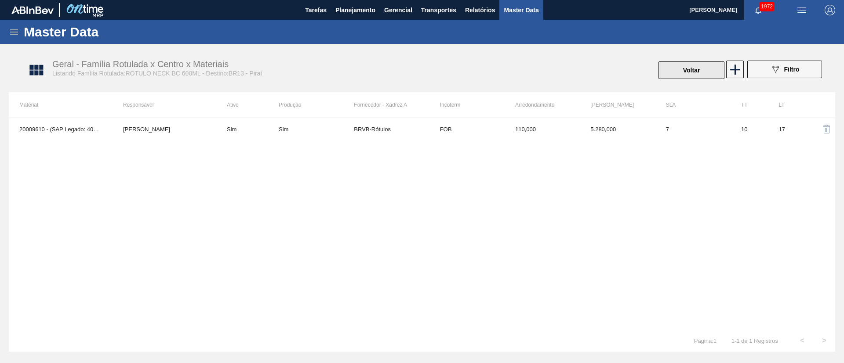
click at [678, 70] on button "Voltar" at bounding box center [691, 71] width 66 height 18
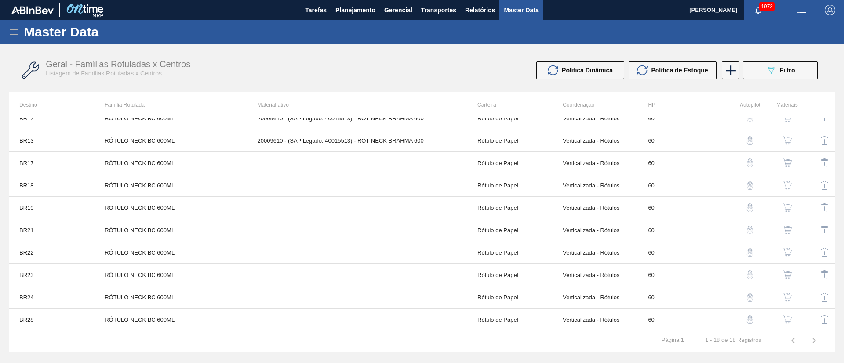
scroll to position [191, 0]
click at [788, 138] on img "button" at bounding box center [787, 139] width 9 height 9
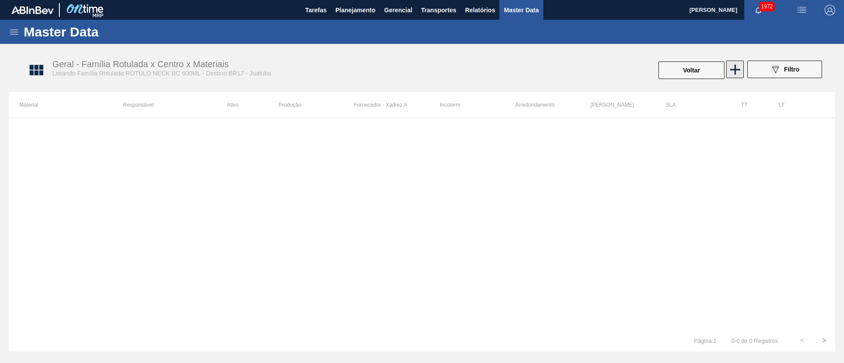
click at [731, 71] on icon at bounding box center [734, 69] width 17 height 17
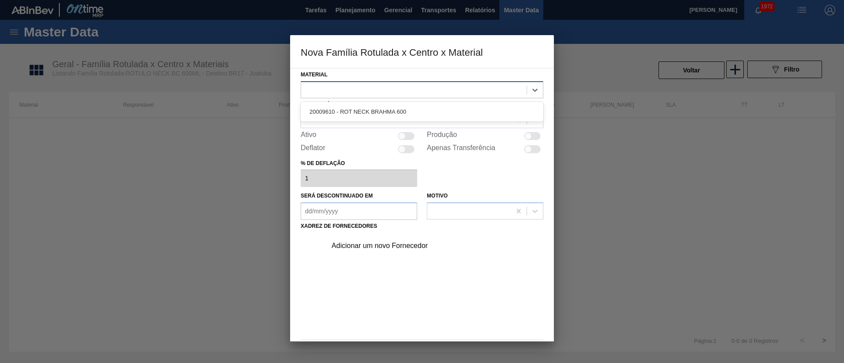
click at [342, 86] on div at bounding box center [413, 89] width 225 height 13
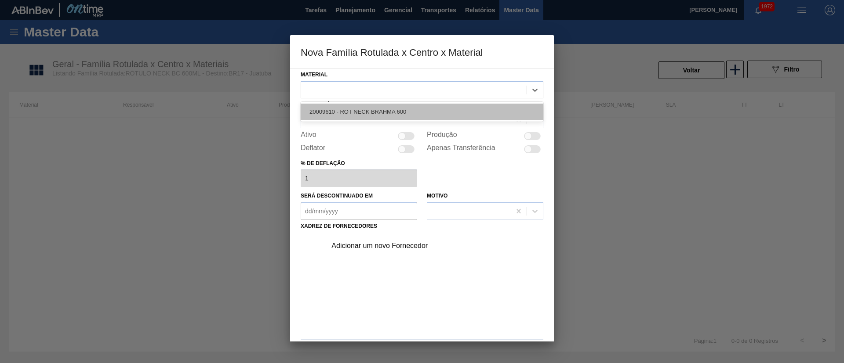
click at [342, 110] on div "20009610 - ROT NECK BRAHMA 600" at bounding box center [422, 112] width 243 height 16
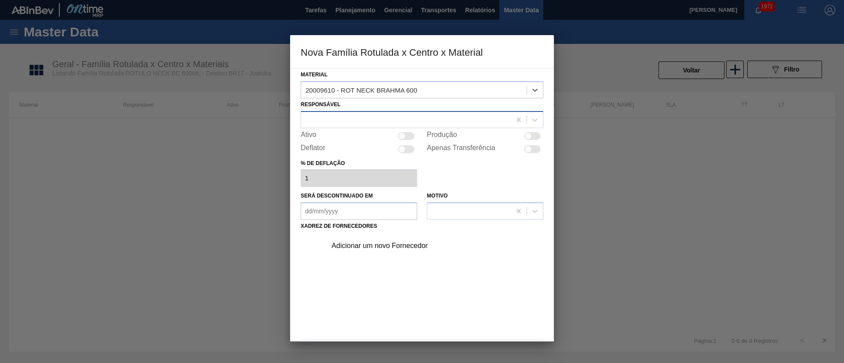
click at [329, 116] on div at bounding box center [406, 119] width 210 height 13
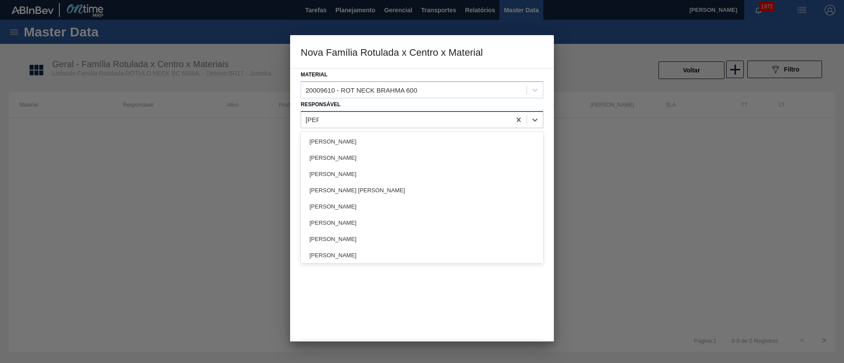
type input "lucas"
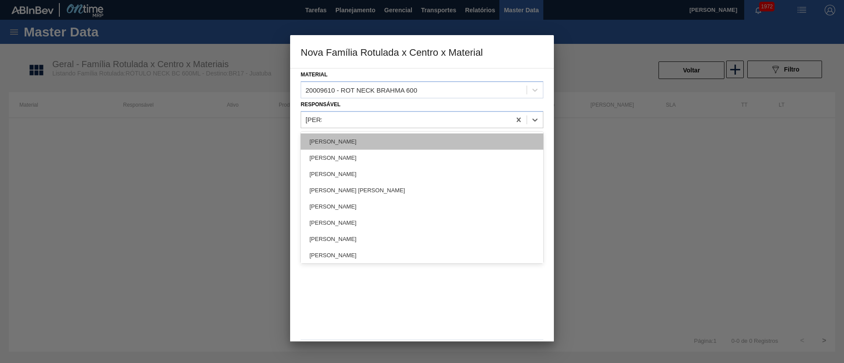
click at [330, 138] on div "[PERSON_NAME]" at bounding box center [422, 142] width 243 height 16
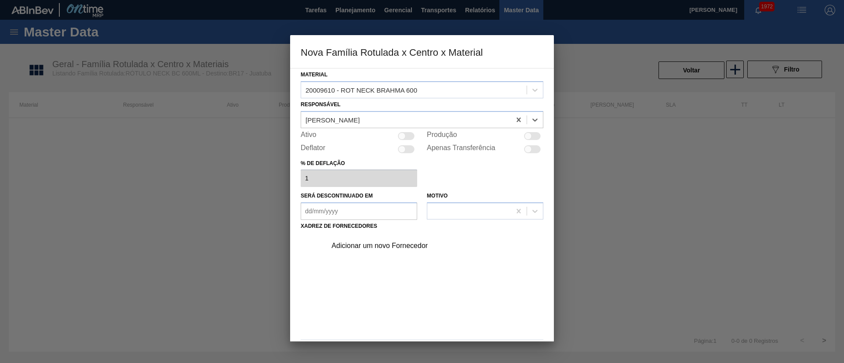
click at [404, 134] on div at bounding box center [401, 135] width 7 height 7
checkbox input "true"
click at [377, 242] on div "Adicionar um novo Fornecedor" at bounding box center [417, 246] width 172 height 8
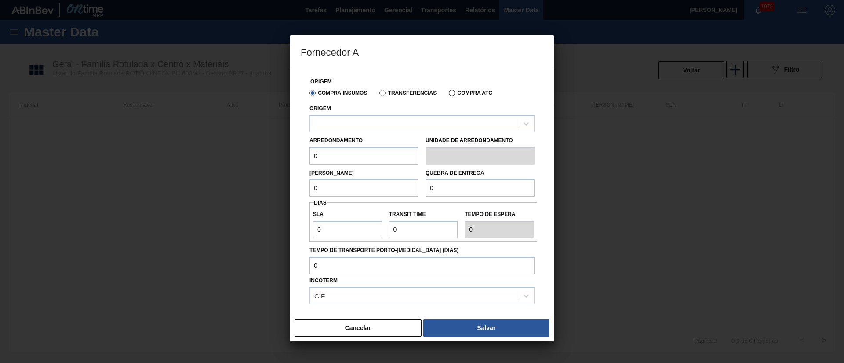
click at [381, 92] on label "Transferências" at bounding box center [407, 93] width 57 height 6
click at [378, 95] on input "Transferências" at bounding box center [378, 95] width 0 height 0
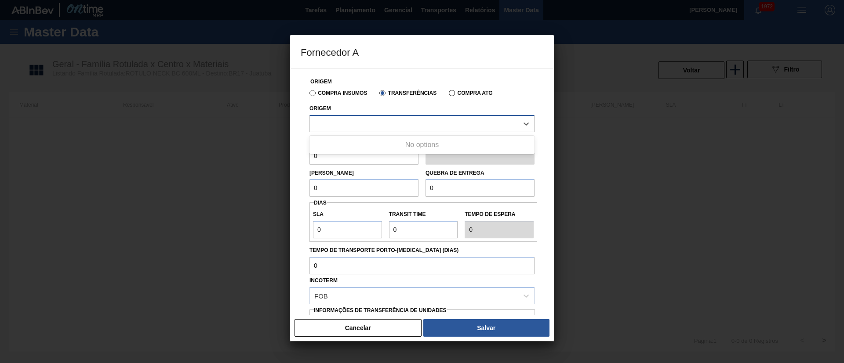
click at [366, 126] on div at bounding box center [414, 123] width 208 height 13
drag, startPoint x: 311, startPoint y: 94, endPoint x: 333, endPoint y: 96, distance: 22.0
click at [311, 95] on label "Compra Insumos" at bounding box center [338, 93] width 58 height 6
click at [308, 95] on input "Compra Insumos" at bounding box center [308, 95] width 0 height 0
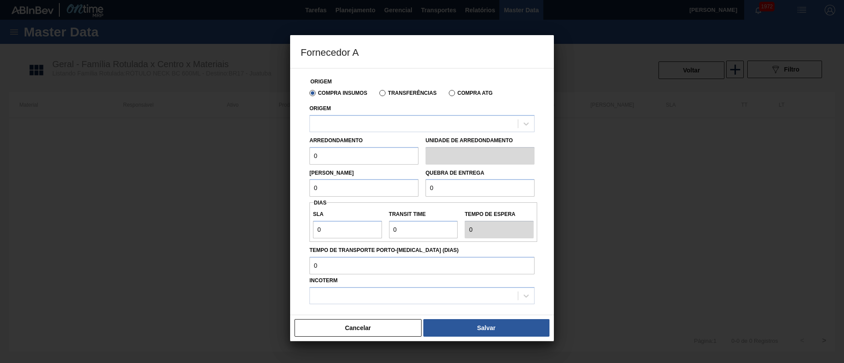
click at [384, 95] on label "Transferências" at bounding box center [407, 93] width 57 height 6
click at [378, 95] on input "Transferências" at bounding box center [378, 95] width 0 height 0
click at [356, 123] on div at bounding box center [414, 123] width 208 height 13
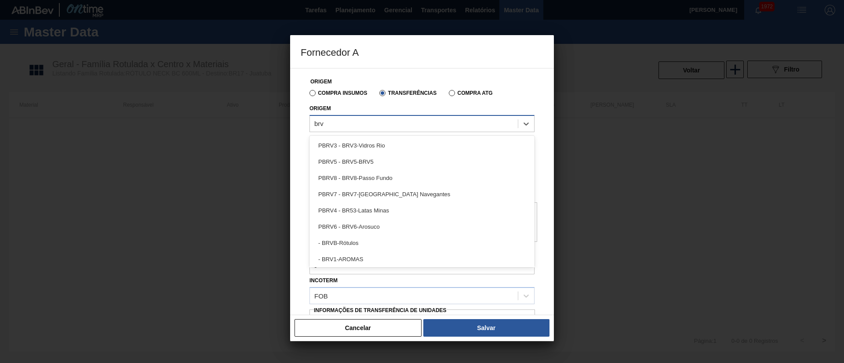
type input "brvb"
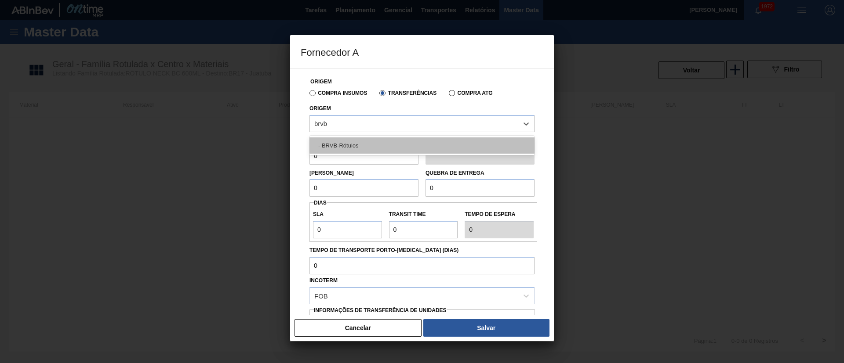
click at [352, 144] on div "- BRVB-Rótulos" at bounding box center [421, 146] width 225 height 16
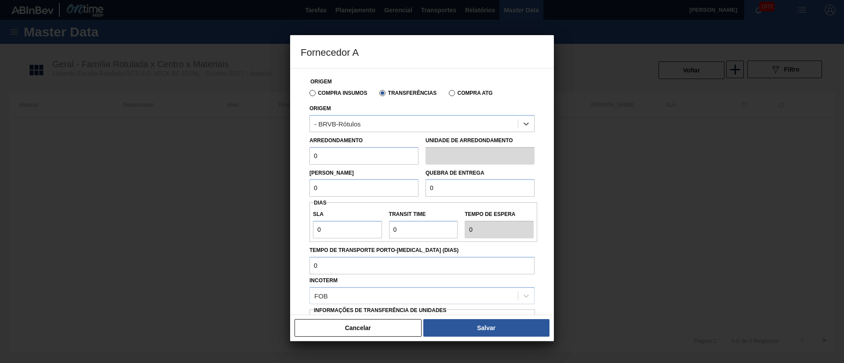
drag, startPoint x: 337, startPoint y: 156, endPoint x: 279, endPoint y: 159, distance: 58.1
click at [279, 159] on div "Fornecedor A Origem Compra Insumos Transferências Compra ATG Origem option - BR…" at bounding box center [422, 181] width 844 height 363
type input "110"
drag, startPoint x: 319, startPoint y: 183, endPoint x: 301, endPoint y: 185, distance: 18.1
click at [301, 185] on div "Origem Compra Insumos Transferências Compra ATG Origem - BRVB-Rótulos Arredonda…" at bounding box center [422, 214] width 243 height 291
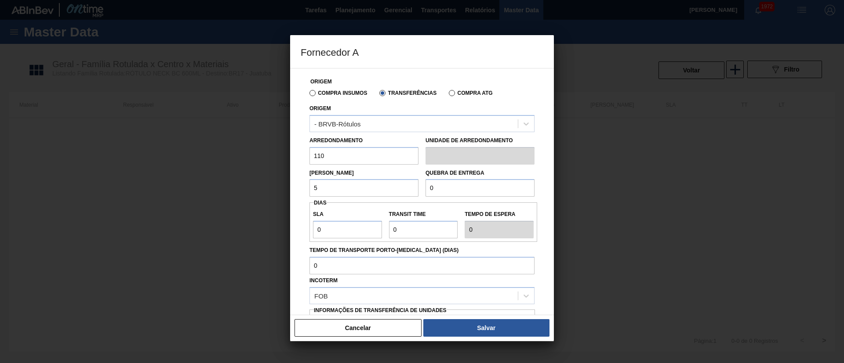
type input "5.280"
drag, startPoint x: 448, startPoint y: 181, endPoint x: 413, endPoint y: 187, distance: 36.1
click at [413, 187] on div "Lote Mínimo 5.280 Quebra de entrega 0" at bounding box center [422, 181] width 232 height 33
drag, startPoint x: 438, startPoint y: 187, endPoint x: 414, endPoint y: 187, distance: 24.6
click at [414, 187] on div "Lote Mínimo 5.280 Quebra de entrega 1" at bounding box center [422, 181] width 232 height 33
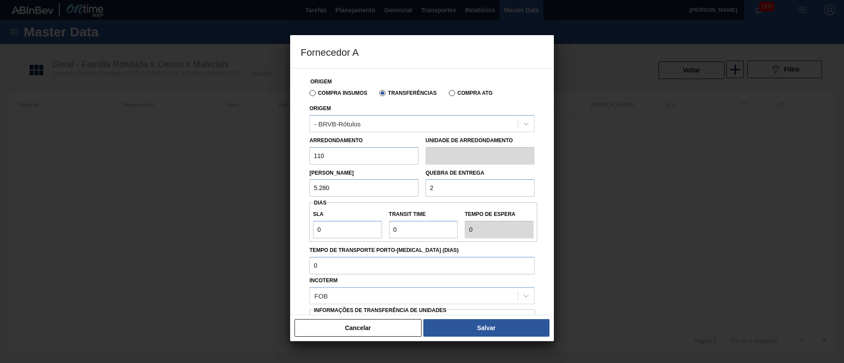
type input "20.000"
drag, startPoint x: 339, startPoint y: 232, endPoint x: 280, endPoint y: 232, distance: 59.3
click at [280, 232] on div "Fornecedor A Origem Compra Insumos Transferências Compra ATG Origem - BRVB-Rótu…" at bounding box center [422, 181] width 844 height 363
type input "7"
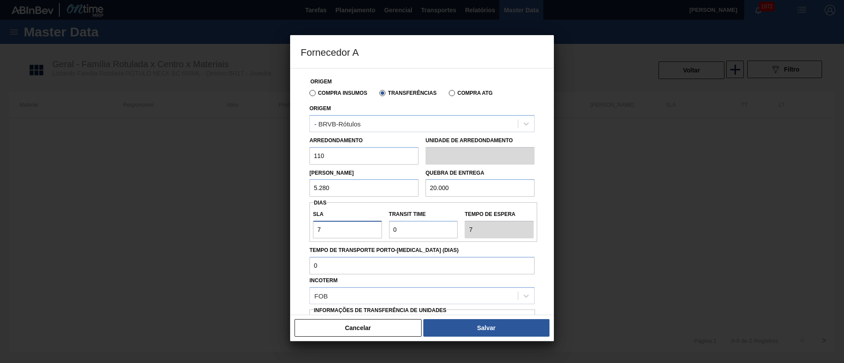
type input "7"
click at [380, 229] on div "SLA 7 Transit Time Tempo de espera 7" at bounding box center [423, 222] width 228 height 33
type input "1"
type input "8"
type input "10"
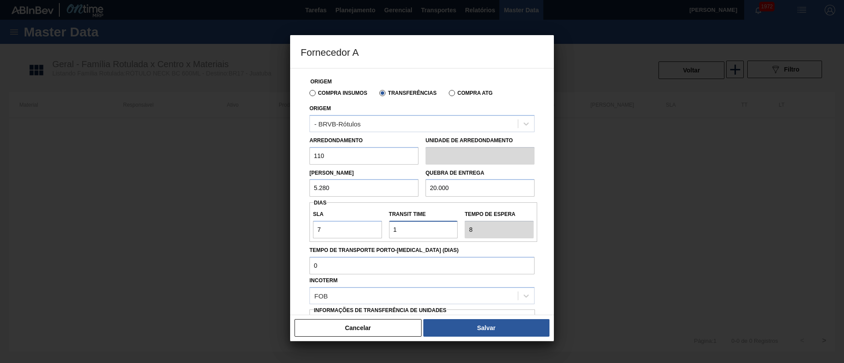
type input "17"
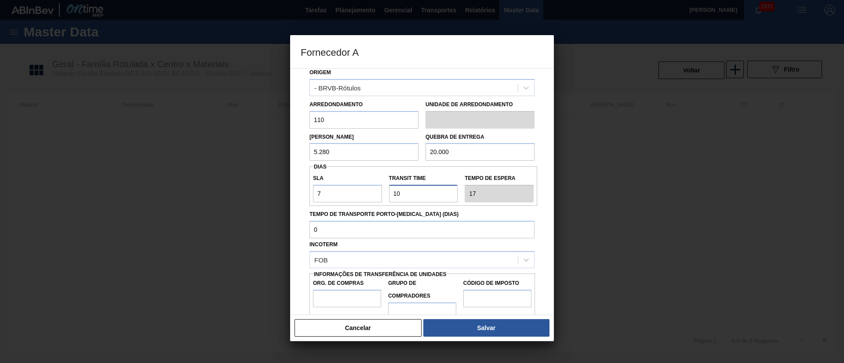
scroll to position [55, 0]
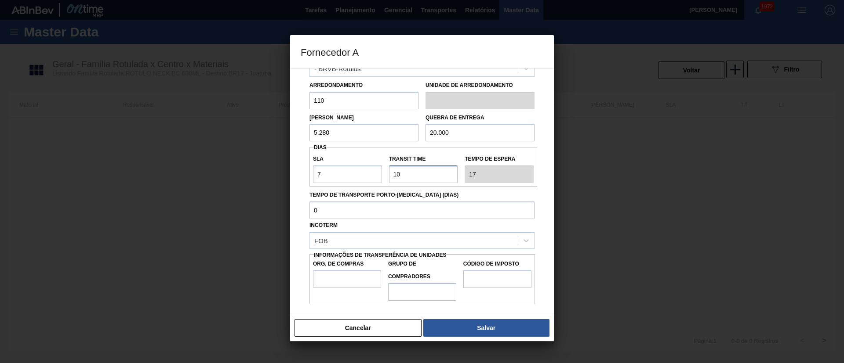
type input "10"
click at [338, 278] on input "Org. de Compras" at bounding box center [347, 280] width 68 height 18
type input "BR00"
click at [414, 294] on input "Grupo de Compradores" at bounding box center [422, 292] width 68 height 18
type input "A01"
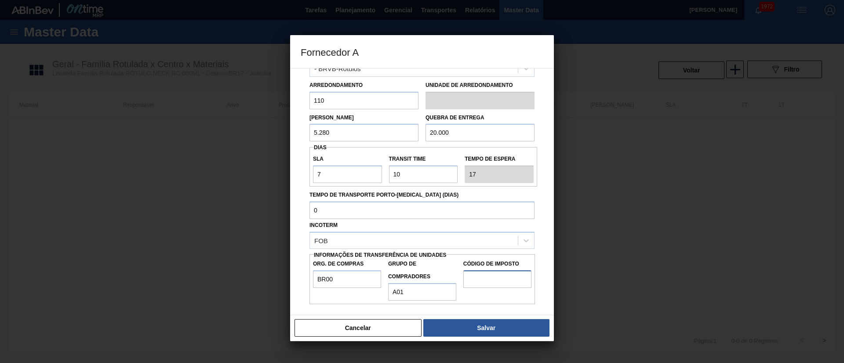
click at [478, 275] on input "Código de Imposto" at bounding box center [497, 280] width 68 height 18
type input "I1"
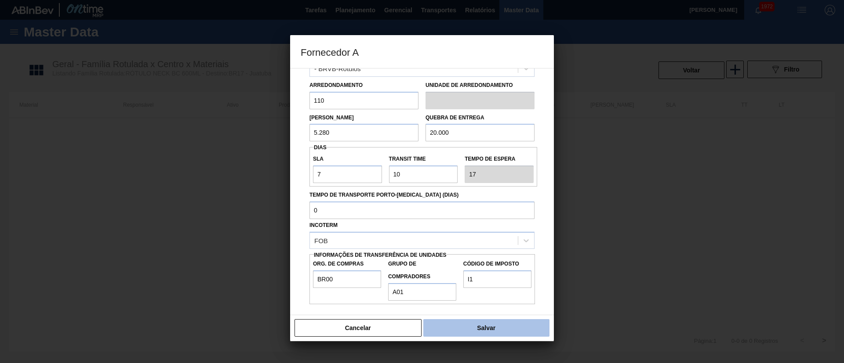
click at [503, 320] on button "Salvar" at bounding box center [486, 328] width 126 height 18
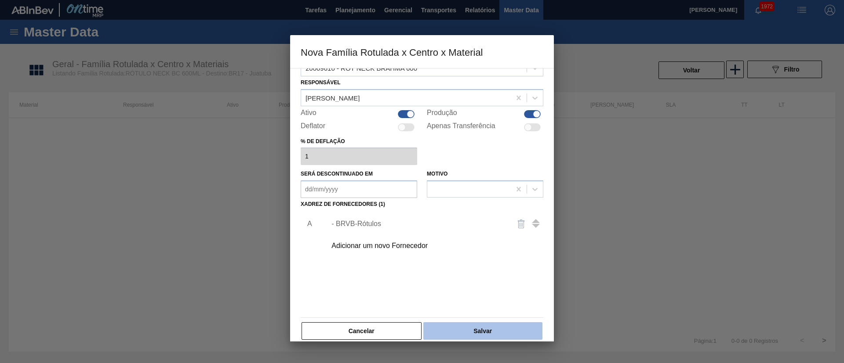
scroll to position [32, 0]
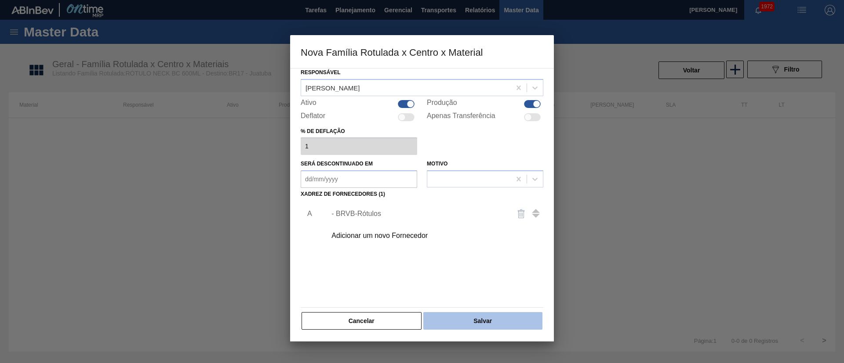
click at [489, 316] on button "Salvar" at bounding box center [482, 321] width 119 height 18
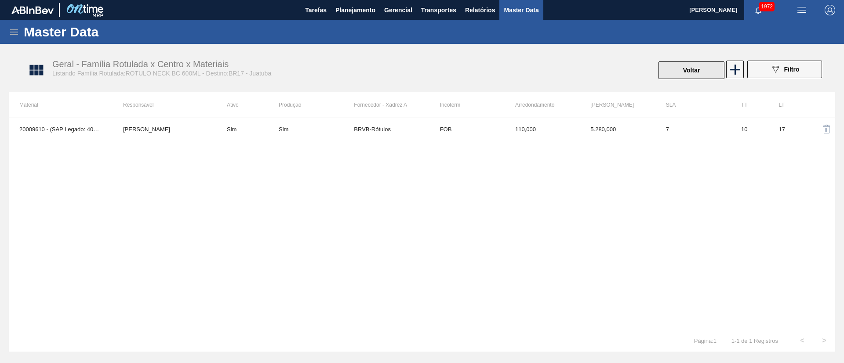
click at [698, 64] on button "Voltar" at bounding box center [691, 71] width 66 height 18
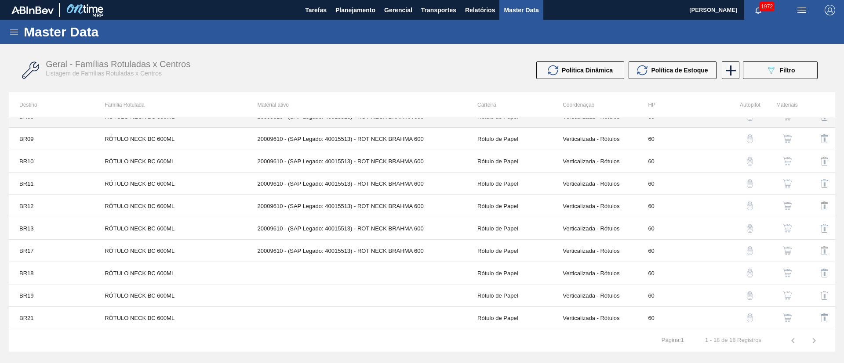
scroll to position [191, 0]
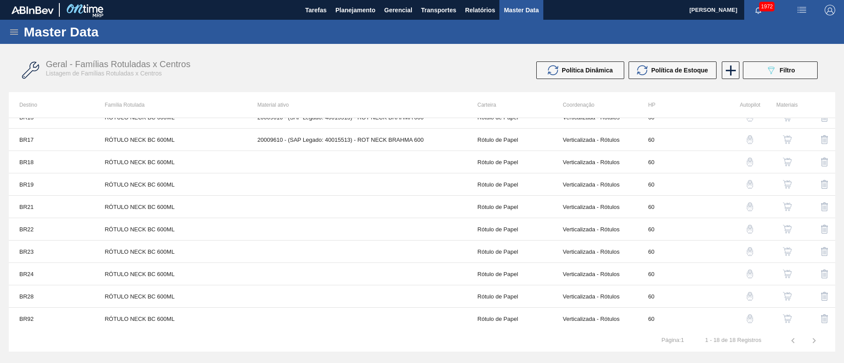
click at [787, 159] on img "button" at bounding box center [787, 162] width 9 height 9
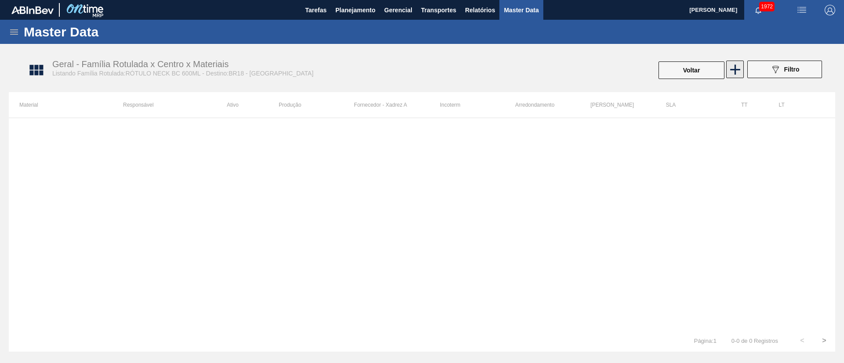
click at [734, 66] on icon at bounding box center [734, 69] width 17 height 17
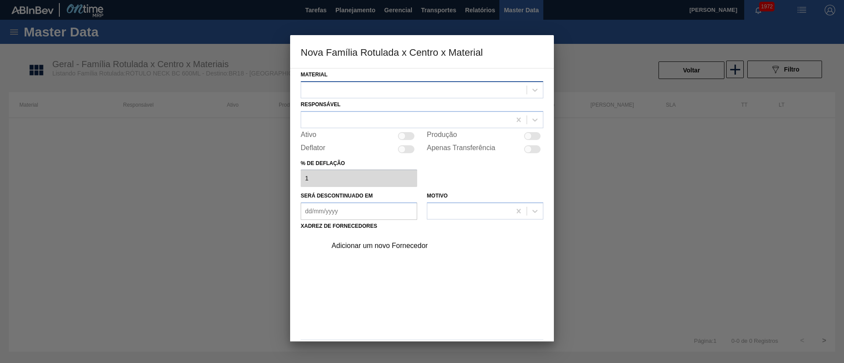
click at [402, 91] on div at bounding box center [413, 89] width 225 height 13
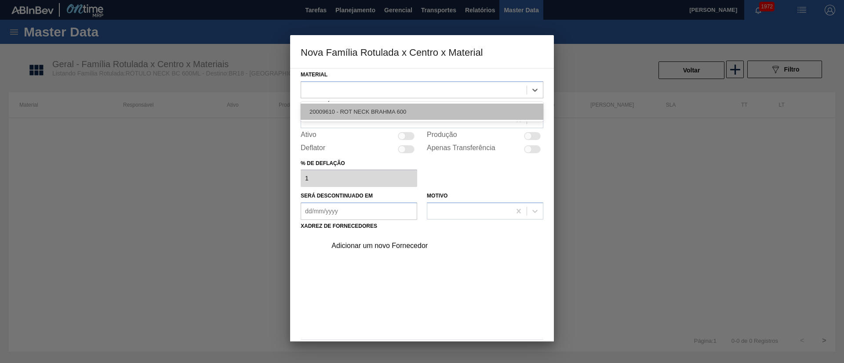
click at [371, 109] on div "20009610 - ROT NECK BRAHMA 600" at bounding box center [422, 112] width 243 height 16
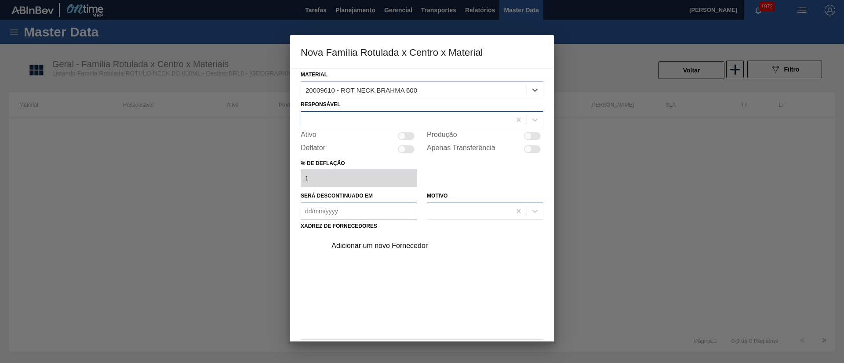
click at [350, 120] on div at bounding box center [406, 119] width 210 height 13
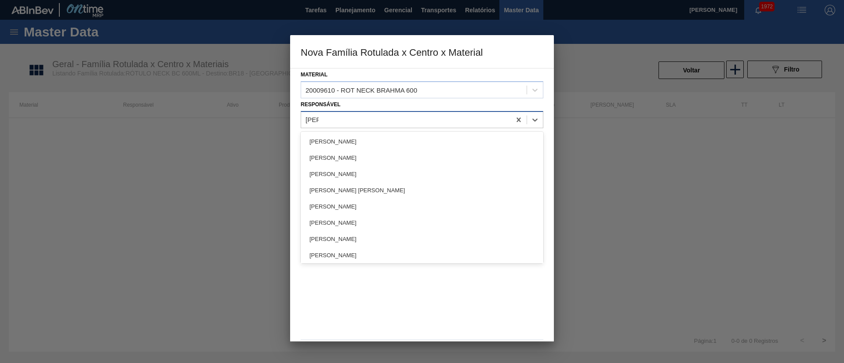
type input "lucas"
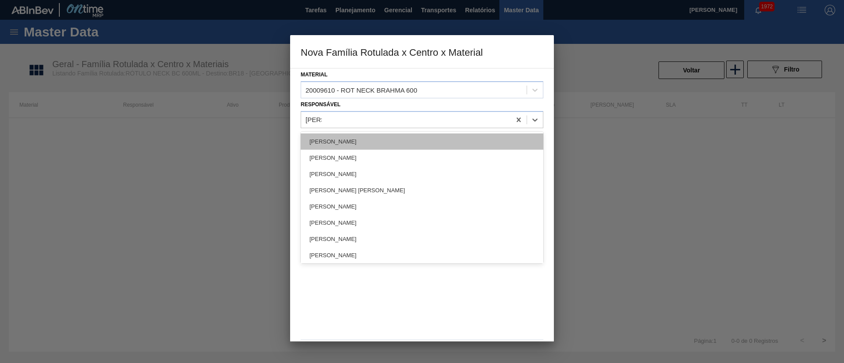
click at [344, 136] on div "[PERSON_NAME]" at bounding box center [422, 142] width 243 height 16
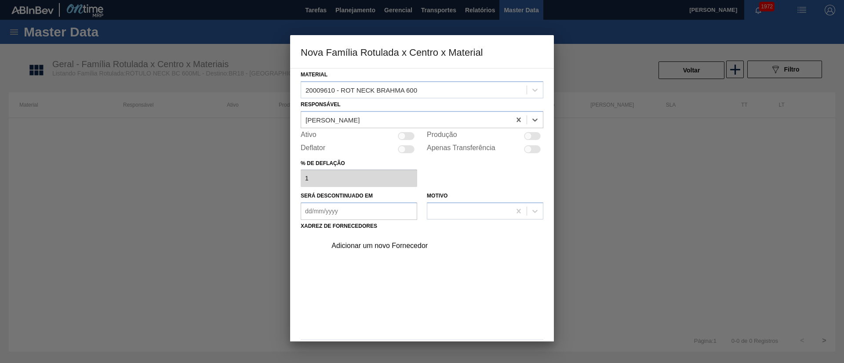
click at [411, 134] on div at bounding box center [406, 136] width 17 height 8
checkbox input "true"
click at [374, 245] on div "Adicionar um novo Fornecedor" at bounding box center [417, 246] width 172 height 8
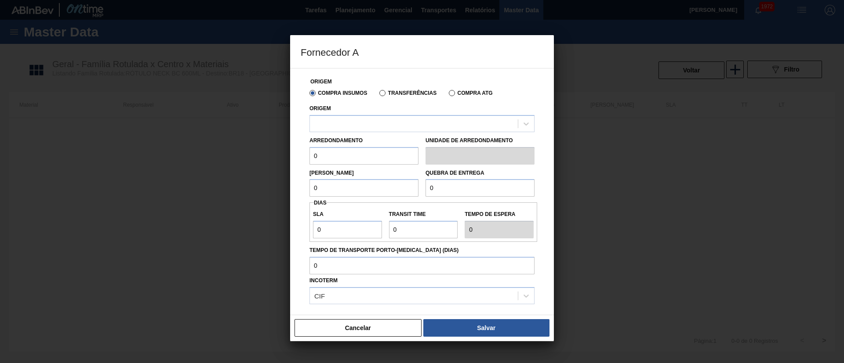
click at [399, 96] on label "Transferências" at bounding box center [407, 93] width 57 height 6
click at [378, 95] on input "Transferências" at bounding box center [378, 95] width 0 height 0
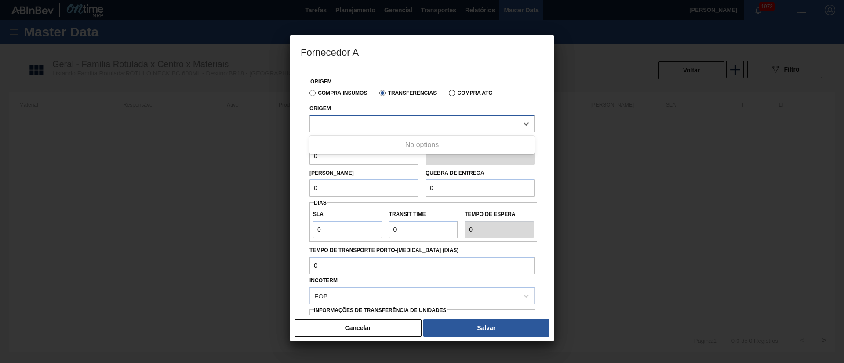
click at [344, 126] on div at bounding box center [414, 123] width 208 height 13
click at [319, 96] on div "Compra Insumos" at bounding box center [336, 93] width 61 height 8
click at [316, 96] on label "Compra Insumos" at bounding box center [338, 93] width 58 height 6
click at [308, 95] on input "Compra Insumos" at bounding box center [308, 95] width 0 height 0
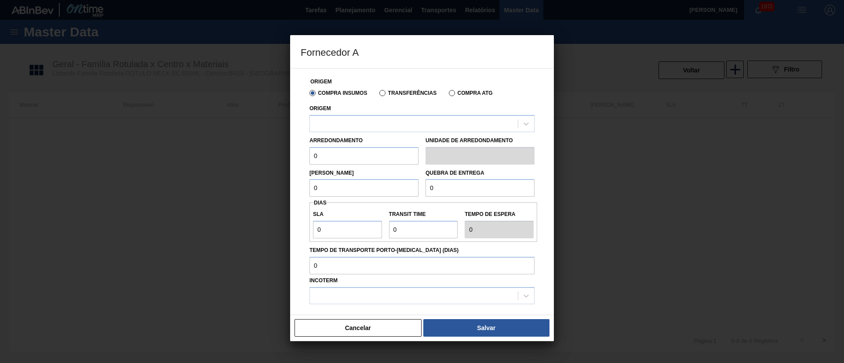
click at [380, 92] on label "Transferências" at bounding box center [407, 93] width 57 height 6
click at [378, 95] on input "Transferências" at bounding box center [378, 95] width 0 height 0
click at [346, 136] on div "Arredondamento 0" at bounding box center [363, 149] width 109 height 30
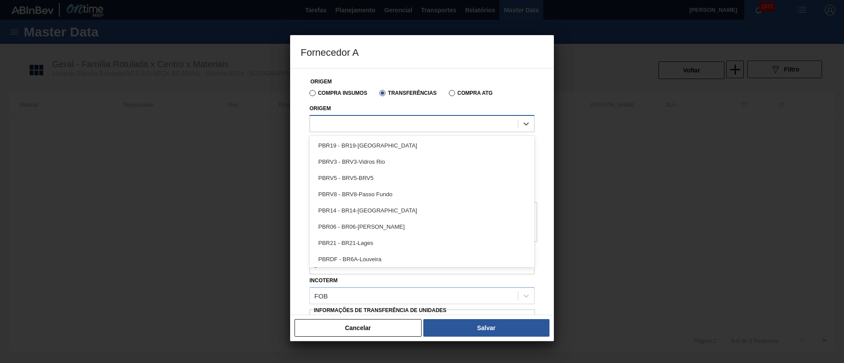
click at [345, 124] on div at bounding box center [414, 123] width 208 height 13
type input "brvb"
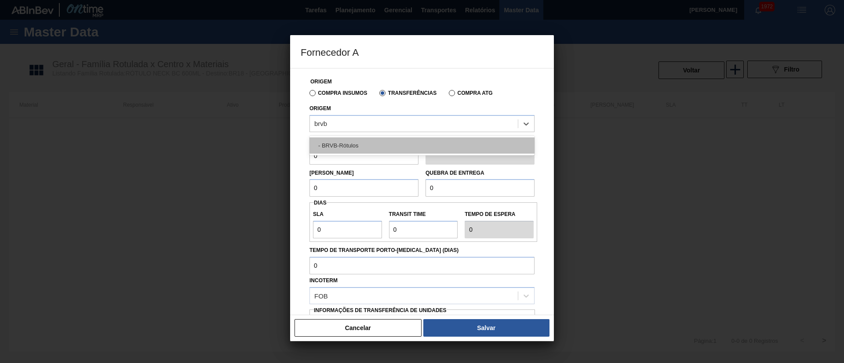
click at [344, 143] on div "- BRVB-Rótulos" at bounding box center [421, 146] width 225 height 16
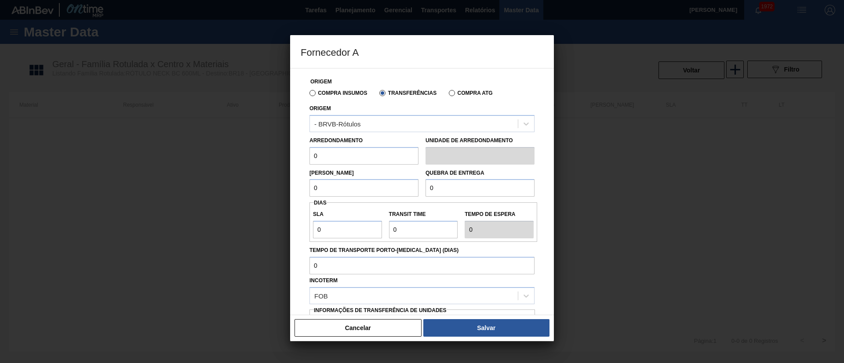
drag, startPoint x: 311, startPoint y: 157, endPoint x: 305, endPoint y: 158, distance: 5.7
click at [305, 158] on div "Origem Compra Insumos Transferências Compra ATG Origem - BRVB-Rótulos Arredonda…" at bounding box center [422, 214] width 243 height 291
drag, startPoint x: 341, startPoint y: 187, endPoint x: 304, endPoint y: 187, distance: 36.9
click at [304, 187] on div "Origem Compra Insumos Transferências Compra ATG Origem - BRVB-Rótulos Arredonda…" at bounding box center [422, 214] width 243 height 291
click at [346, 158] on input "11" at bounding box center [363, 156] width 109 height 18
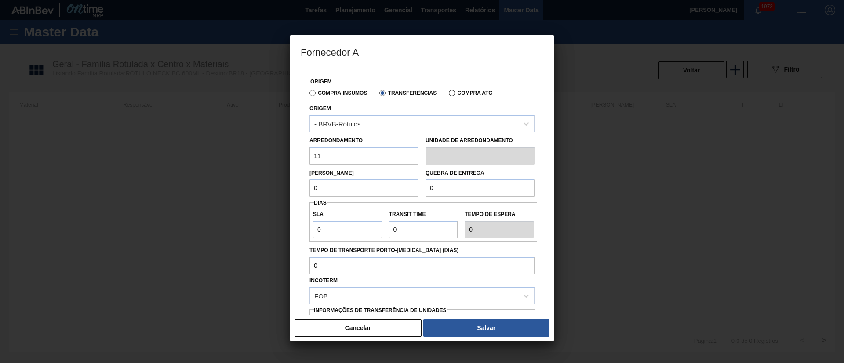
type input "110"
drag, startPoint x: 328, startPoint y: 187, endPoint x: 298, endPoint y: 189, distance: 29.6
click at [298, 189] on div "Origem Compra Insumos Transferências Compra ATG Origem - BRVB-Rótulos Arredonda…" at bounding box center [422, 191] width 264 height 247
type input "5.280"
drag, startPoint x: 448, startPoint y: 191, endPoint x: 406, endPoint y: 192, distance: 41.8
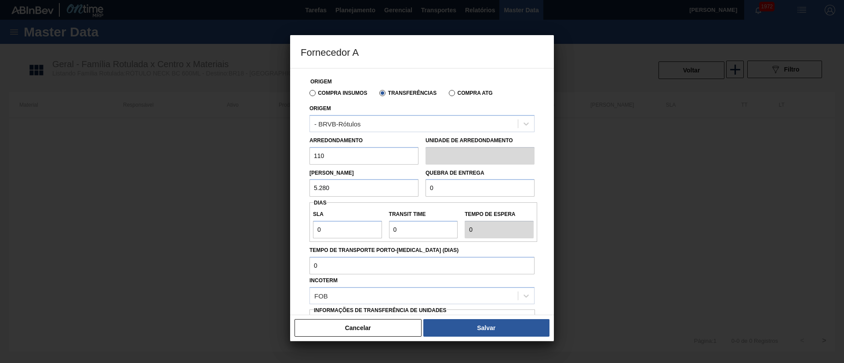
click at [403, 192] on div "Lote Mínimo 5.280 Quebra de entrega 0" at bounding box center [422, 181] width 232 height 33
type input "20.000"
drag, startPoint x: 336, startPoint y: 229, endPoint x: 293, endPoint y: 230, distance: 43.5
click at [293, 230] on div "Origem Compra Insumos Transferências Compra ATG Origem - BRVB-Rótulos Arredonda…" at bounding box center [422, 191] width 264 height 247
type input "7"
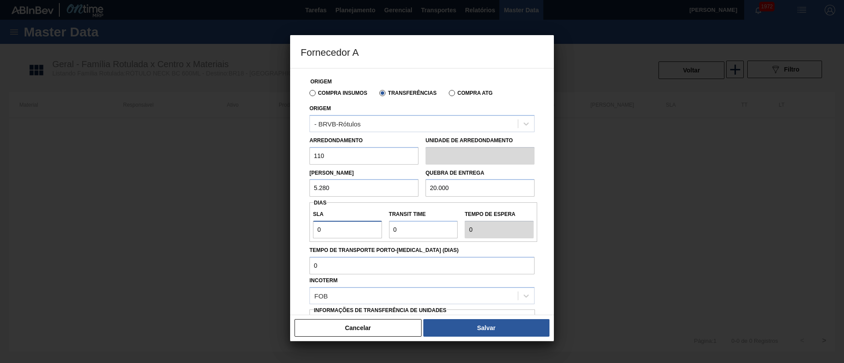
type input "7"
drag, startPoint x: 419, startPoint y: 228, endPoint x: 383, endPoint y: 231, distance: 36.2
click at [383, 231] on div "SLA 7 Transit Time Tempo de espera 7" at bounding box center [423, 222] width 228 height 33
type input "1"
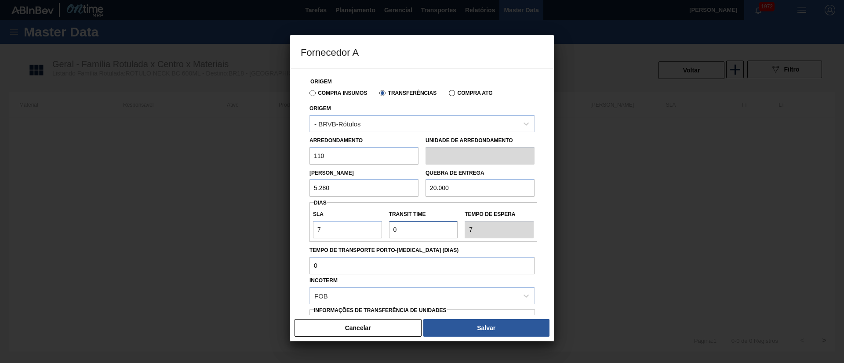
type input "8"
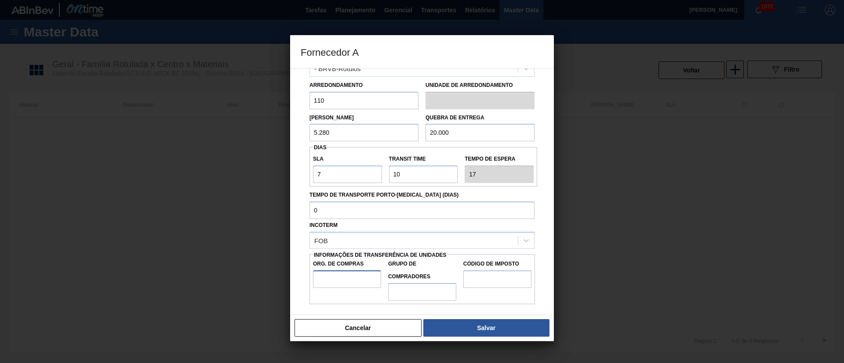
click at [339, 280] on input "Org. de Compras" at bounding box center [347, 280] width 68 height 18
click at [414, 288] on input "Grupo de Compradores" at bounding box center [422, 292] width 68 height 18
click at [491, 284] on input "Código de Imposto" at bounding box center [497, 280] width 68 height 18
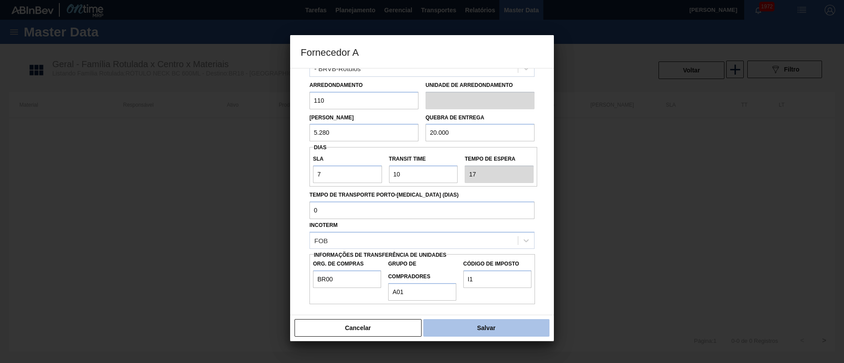
click at [469, 325] on button "Salvar" at bounding box center [486, 328] width 126 height 18
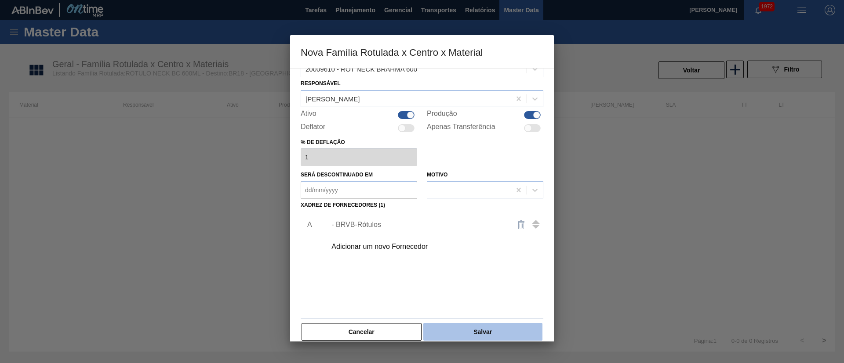
scroll to position [32, 0]
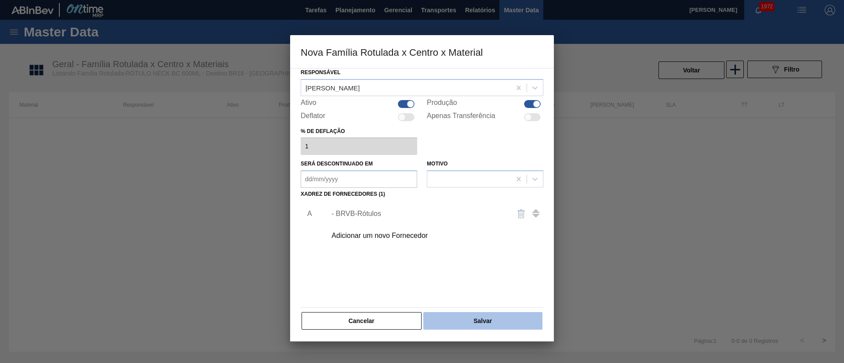
click at [469, 322] on button "Salvar" at bounding box center [482, 321] width 119 height 18
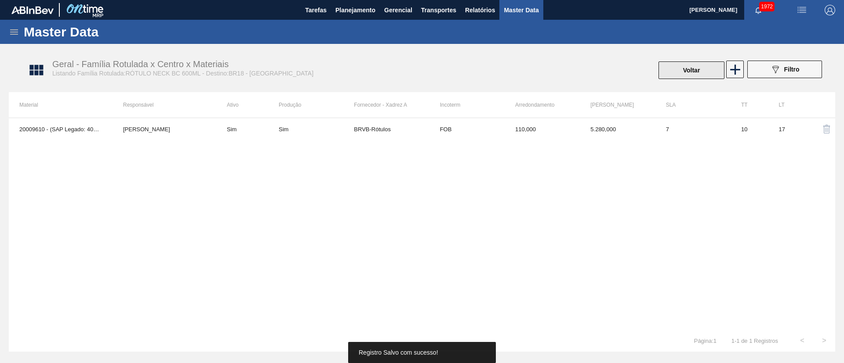
click at [702, 62] on button "Voltar" at bounding box center [691, 71] width 66 height 18
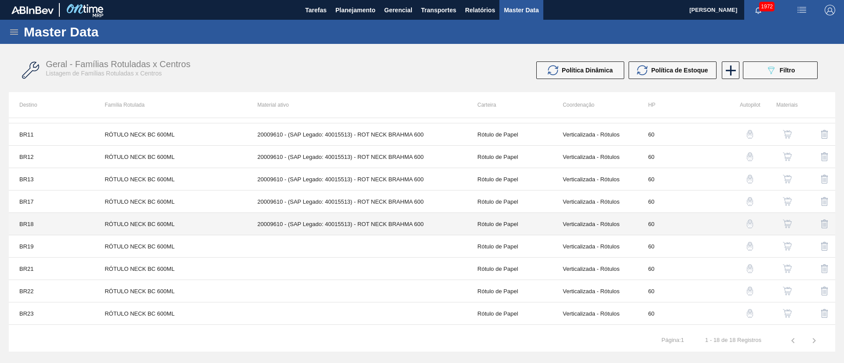
scroll to position [191, 0]
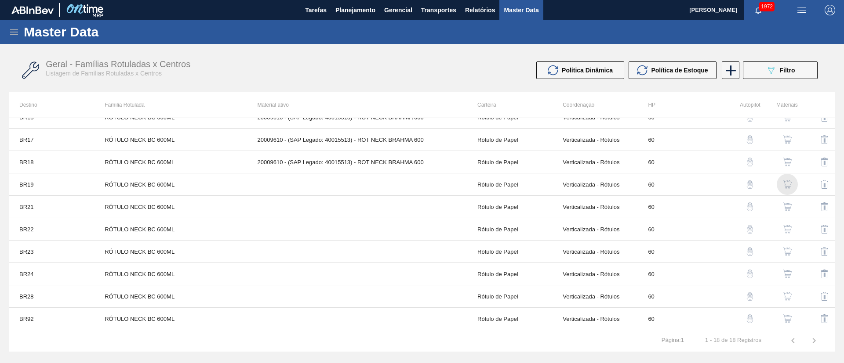
click at [784, 185] on img "button" at bounding box center [787, 184] width 9 height 9
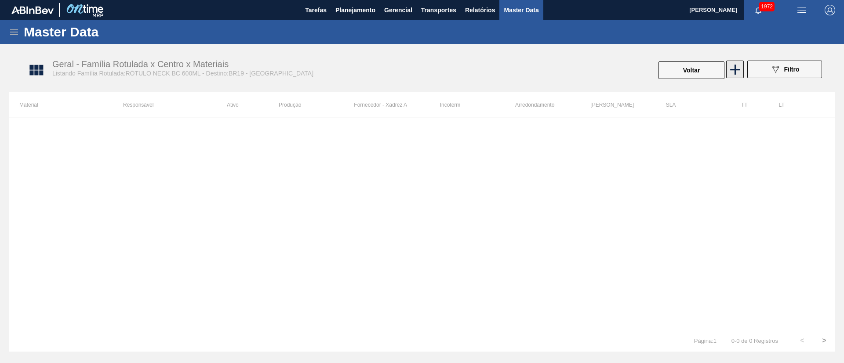
click at [739, 71] on icon at bounding box center [734, 69] width 17 height 17
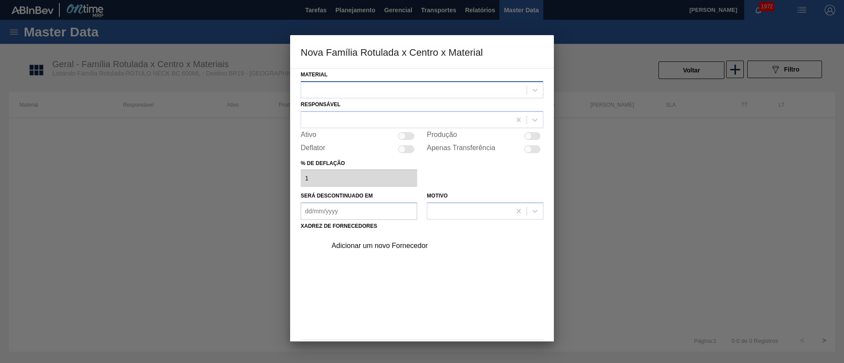
click at [351, 88] on div at bounding box center [413, 89] width 225 height 13
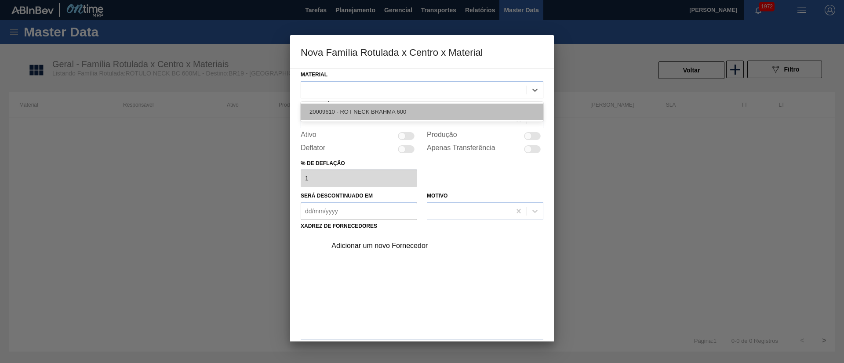
click at [357, 113] on div "20009610 - ROT NECK BRAHMA 600" at bounding box center [422, 112] width 243 height 16
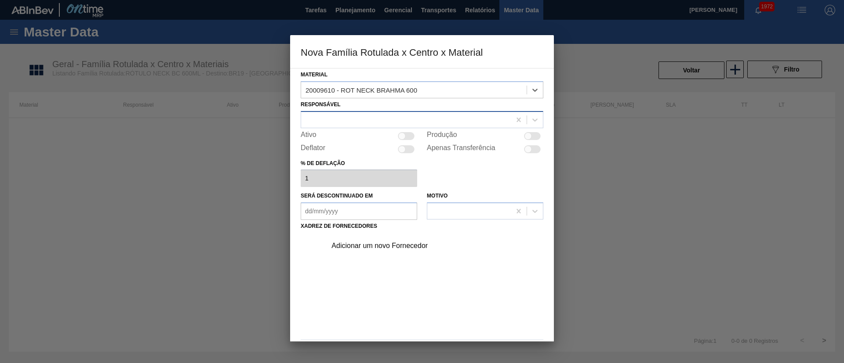
click at [335, 127] on div at bounding box center [422, 119] width 243 height 17
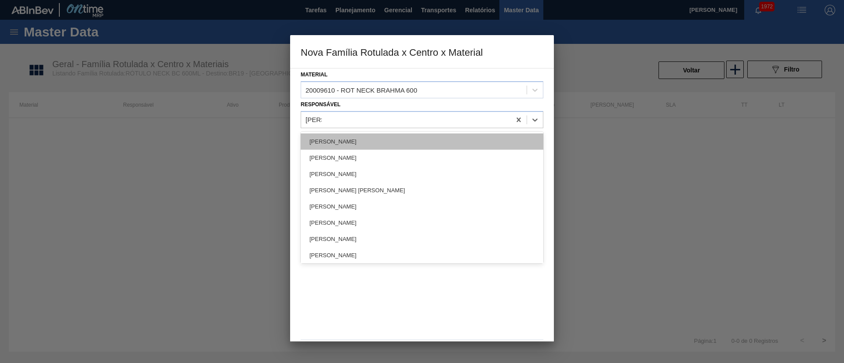
click at [336, 143] on div "[PERSON_NAME]" at bounding box center [422, 142] width 243 height 16
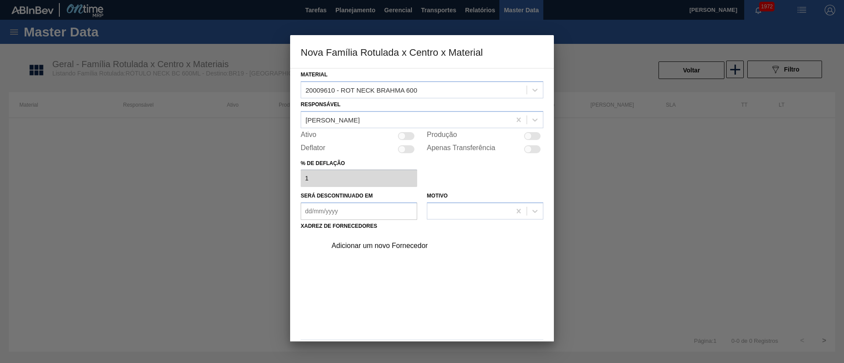
click at [412, 138] on div at bounding box center [406, 136] width 17 height 8
click at [376, 247] on div "Adicionar um novo Fornecedor" at bounding box center [417, 246] width 172 height 8
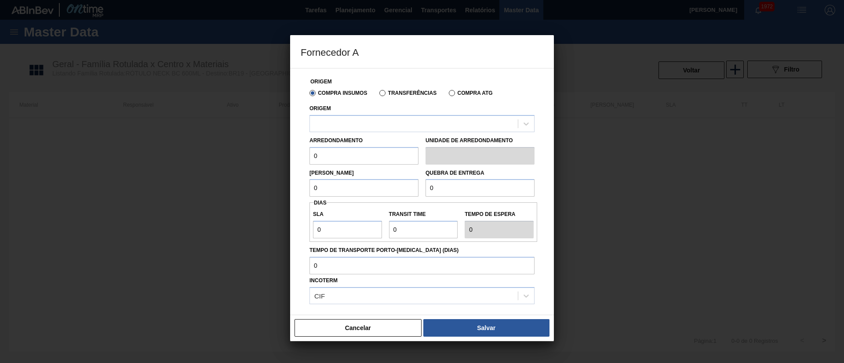
click at [395, 95] on label "Transferências" at bounding box center [407, 93] width 57 height 6
click at [378, 95] on input "Transferências" at bounding box center [378, 95] width 0 height 0
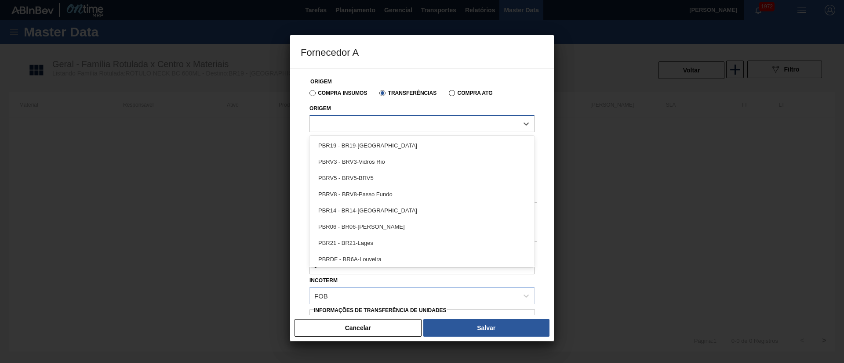
click at [364, 115] on div at bounding box center [421, 123] width 225 height 17
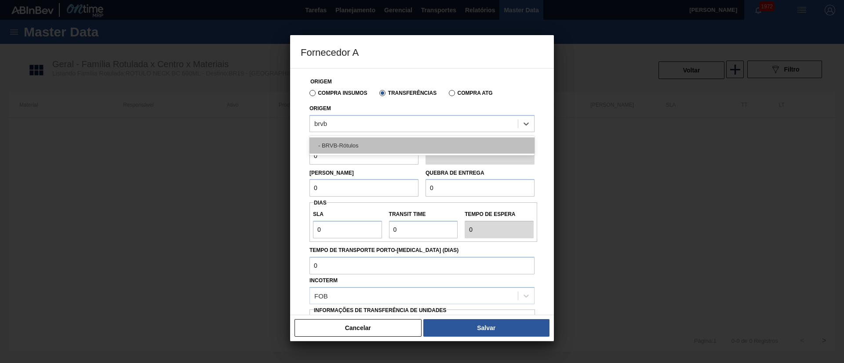
click at [356, 142] on div "- BRVB-Rótulos" at bounding box center [421, 146] width 225 height 16
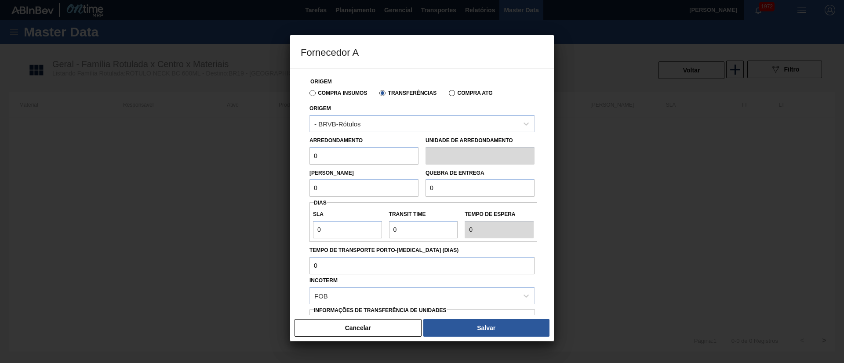
drag, startPoint x: 334, startPoint y: 157, endPoint x: 298, endPoint y: 160, distance: 37.0
click at [298, 160] on div "Origem Compra Insumos Transferências Compra ATG Origem - BRVB-Rótulos Arredonda…" at bounding box center [422, 191] width 264 height 247
drag, startPoint x: 339, startPoint y: 190, endPoint x: 290, endPoint y: 187, distance: 49.8
click at [290, 187] on div "Fornecedor A Origem Compra Insumos Transferências Compra ATG Origem - BRVB-Rótu…" at bounding box center [422, 181] width 844 height 363
drag, startPoint x: 320, startPoint y: 186, endPoint x: 291, endPoint y: 186, distance: 29.4
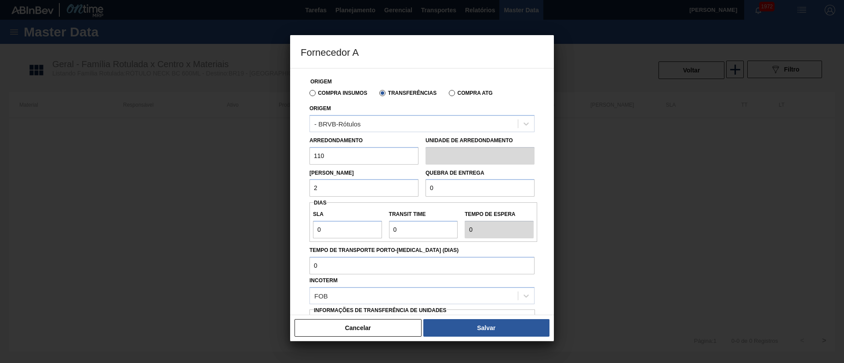
click at [291, 186] on div "Origem Compra Insumos Transferências Compra ATG Origem - BRVB-Rótulos Arredonda…" at bounding box center [422, 191] width 264 height 247
drag, startPoint x: 445, startPoint y: 184, endPoint x: 391, endPoint y: 185, distance: 54.1
click at [391, 185] on div "Lote Mínimo 5.280 Quebra de entrega 0" at bounding box center [422, 181] width 232 height 33
drag, startPoint x: 450, startPoint y: 192, endPoint x: 418, endPoint y: 189, distance: 32.2
click at [412, 189] on div "Lote Mínimo 5.280 Quebra de entrega 1" at bounding box center [422, 181] width 232 height 33
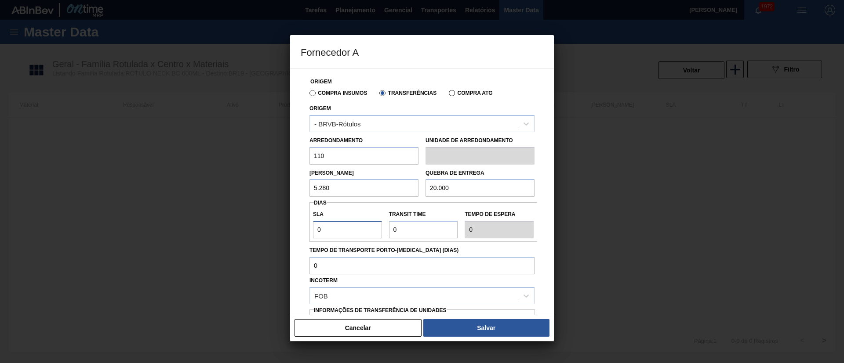
drag, startPoint x: 315, startPoint y: 232, endPoint x: 302, endPoint y: 232, distance: 12.3
click at [302, 232] on div "Origem Compra Insumos Transferências Compra ATG Origem - BRVB-Rótulos Arredonda…" at bounding box center [422, 214] width 243 height 291
drag, startPoint x: 410, startPoint y: 226, endPoint x: 368, endPoint y: 229, distance: 41.8
click at [368, 229] on div "SLA 7 Transit Time Tempo de espera 7" at bounding box center [423, 222] width 228 height 33
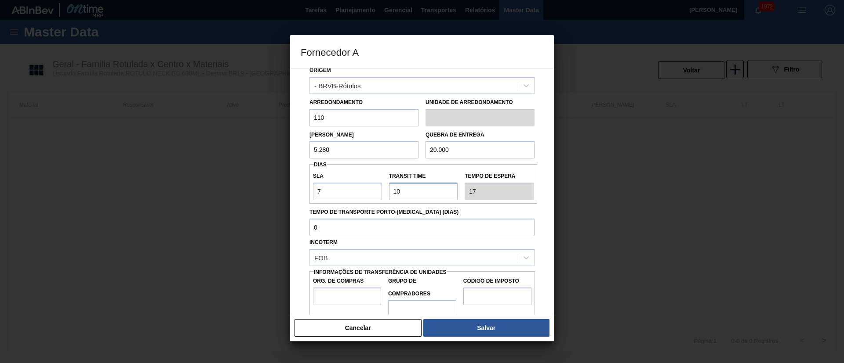
scroll to position [55, 0]
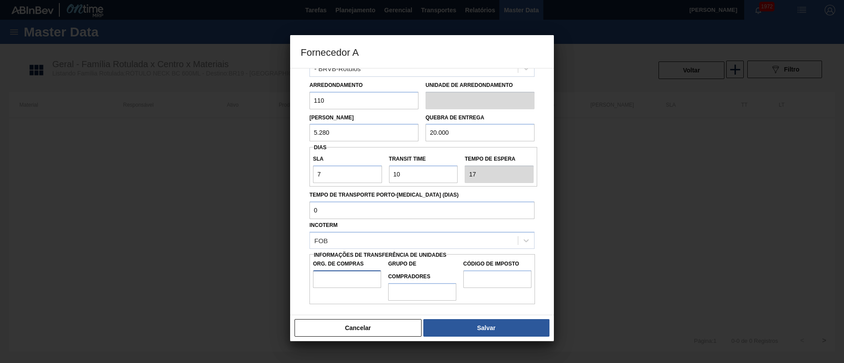
click at [343, 278] on input "Org. de Compras" at bounding box center [347, 280] width 68 height 18
click at [424, 289] on input "Grupo de Compradores" at bounding box center [422, 292] width 68 height 18
click at [487, 281] on input "Código de Imposto" at bounding box center [497, 280] width 68 height 18
click at [475, 331] on button "Salvar" at bounding box center [486, 328] width 126 height 18
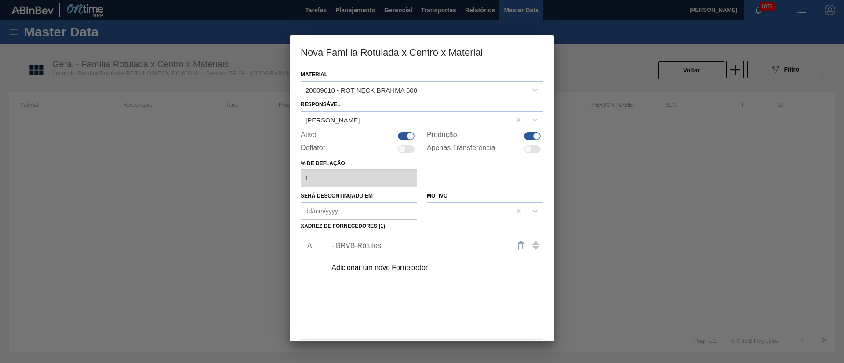
scroll to position [32, 0]
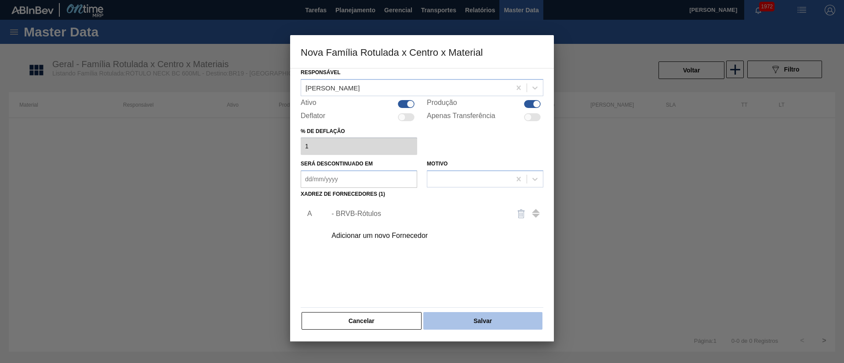
click at [457, 312] on button "Salvar" at bounding box center [482, 321] width 119 height 18
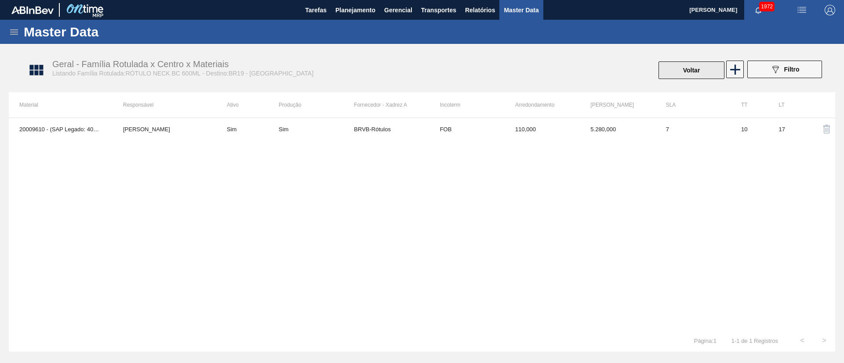
click at [690, 76] on button "Voltar" at bounding box center [691, 71] width 66 height 18
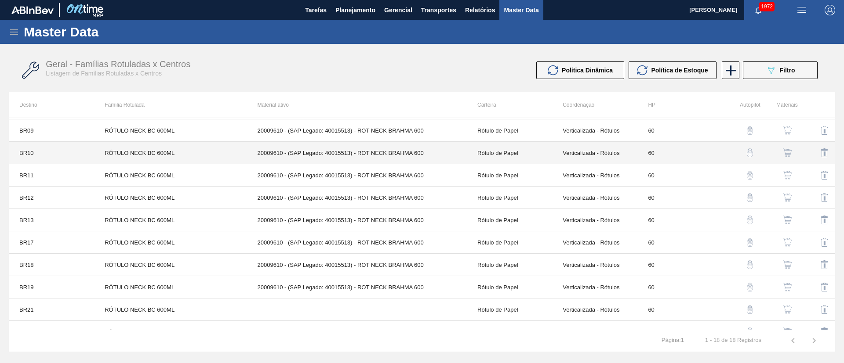
scroll to position [191, 0]
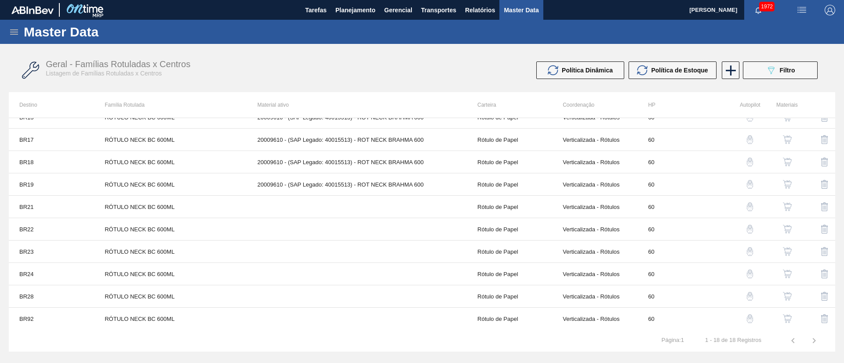
click at [787, 206] on img "button" at bounding box center [787, 207] width 9 height 9
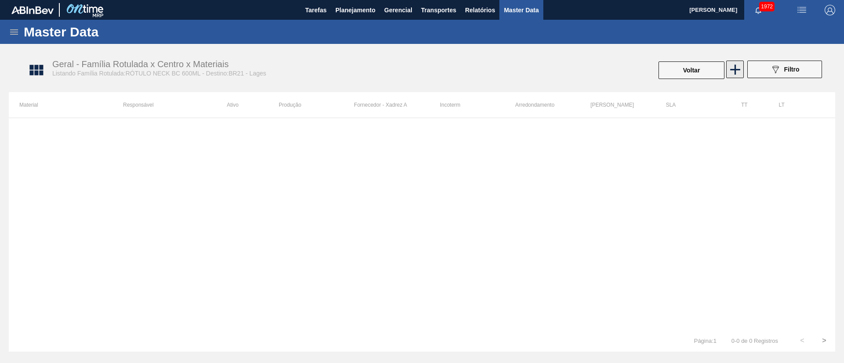
click at [733, 63] on icon at bounding box center [734, 69] width 17 height 17
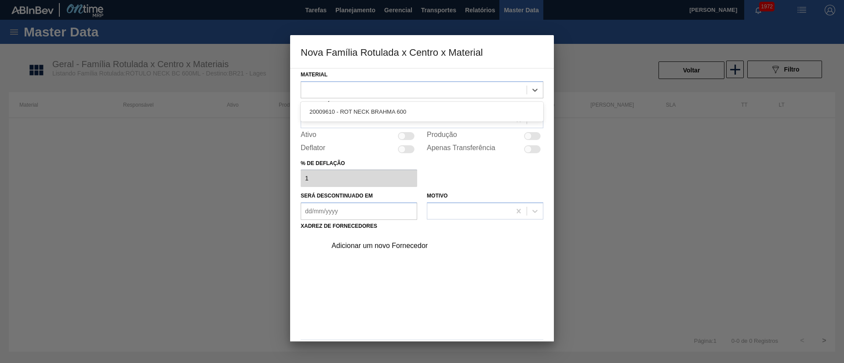
click at [347, 91] on div at bounding box center [413, 89] width 225 height 13
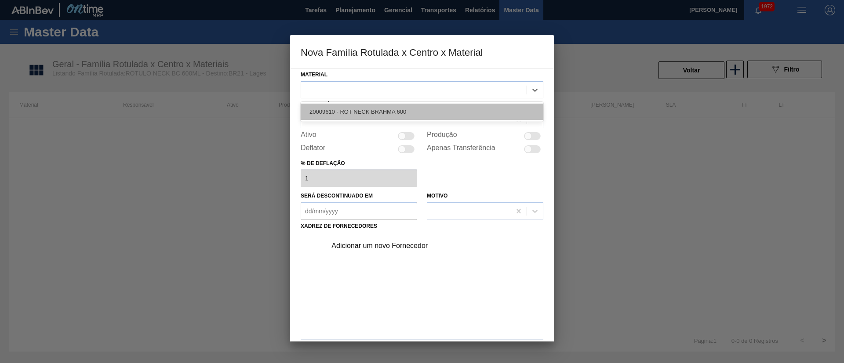
click at [353, 114] on div "20009610 - ROT NECK BRAHMA 600" at bounding box center [422, 112] width 243 height 16
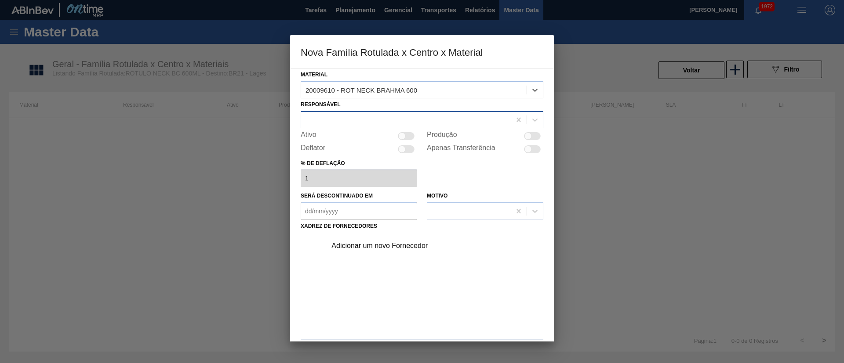
click at [339, 120] on div at bounding box center [406, 119] width 210 height 13
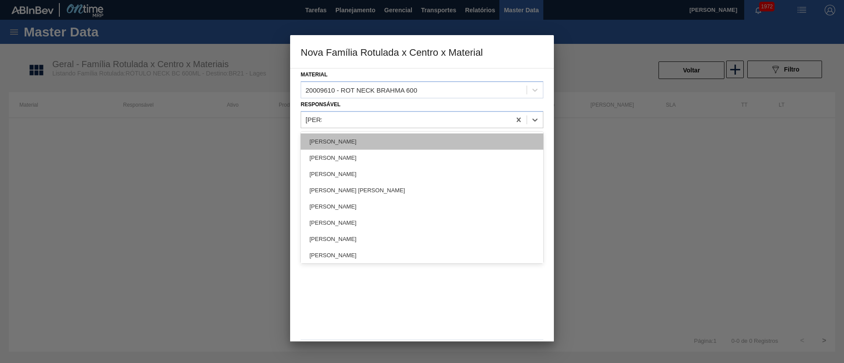
click at [344, 141] on div "[PERSON_NAME]" at bounding box center [422, 142] width 243 height 16
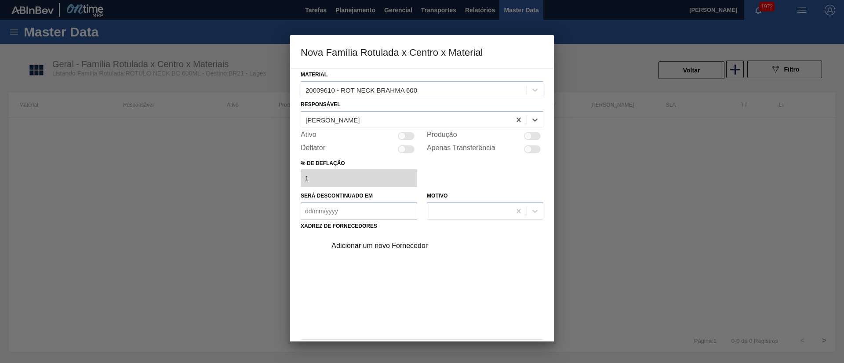
click at [409, 137] on div at bounding box center [406, 136] width 17 height 8
click at [390, 243] on div "Adicionar um novo Fornecedor" at bounding box center [417, 246] width 172 height 8
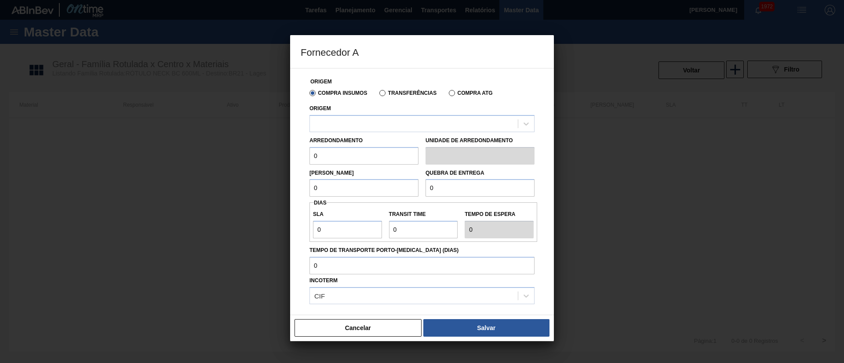
click at [401, 93] on label "Transferências" at bounding box center [407, 93] width 57 height 6
click at [378, 95] on input "Transferências" at bounding box center [378, 95] width 0 height 0
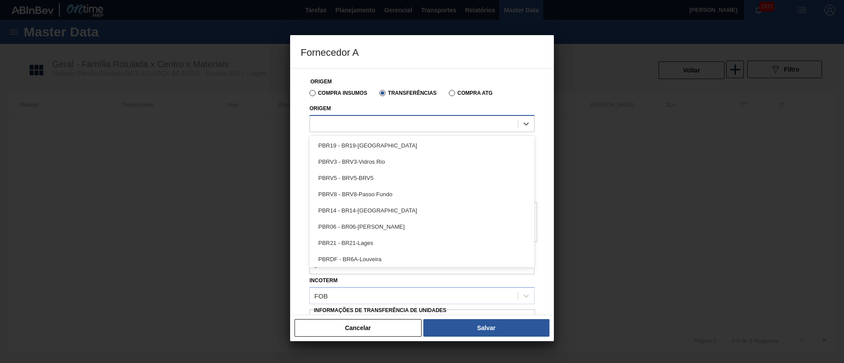
click at [363, 124] on div at bounding box center [414, 123] width 208 height 13
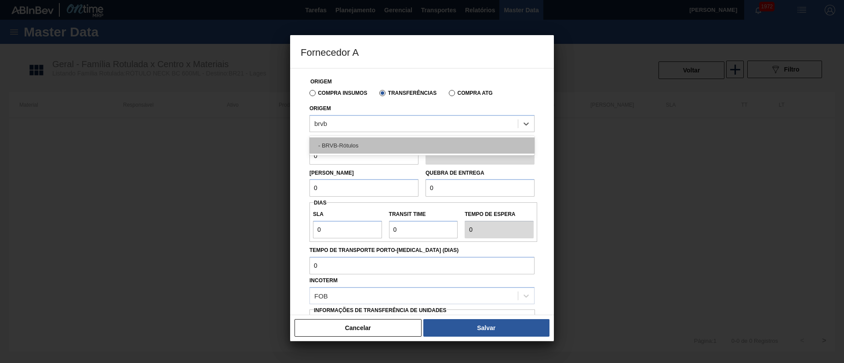
click at [355, 148] on div "- BRVB-Rótulos" at bounding box center [421, 146] width 225 height 16
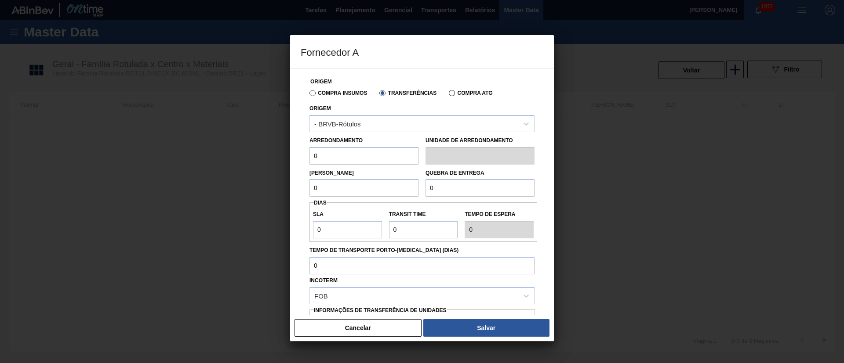
drag, startPoint x: 323, startPoint y: 156, endPoint x: 290, endPoint y: 160, distance: 34.0
click at [291, 160] on div "Origem Compra Insumos Transferências Compra ATG Origem - BRVB-Rótulos Arredonda…" at bounding box center [422, 191] width 264 height 247
drag, startPoint x: 342, startPoint y: 185, endPoint x: 297, endPoint y: 185, distance: 45.7
click at [297, 185] on div "Origem Compra Insumos Transferências Compra ATG Origem - BRVB-Rótulos Arredonda…" at bounding box center [422, 191] width 264 height 247
drag, startPoint x: 440, startPoint y: 185, endPoint x: 415, endPoint y: 186, distance: 25.1
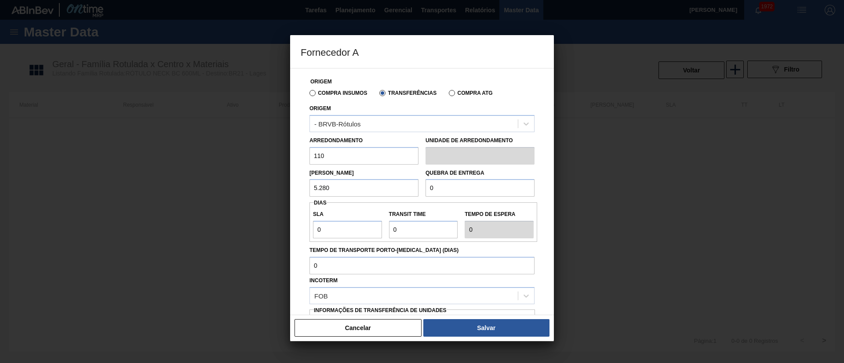
click at [415, 186] on div "Lote Mínimo 5.280 Quebra de entrega 0" at bounding box center [422, 181] width 232 height 33
drag, startPoint x: 465, startPoint y: 188, endPoint x: 400, endPoint y: 186, distance: 64.6
click at [401, 186] on div "Lote Mínimo 5.280 Quebra de entrega 1" at bounding box center [422, 181] width 232 height 33
drag, startPoint x: 341, startPoint y: 228, endPoint x: 294, endPoint y: 232, distance: 47.2
click at [294, 232] on div "Origem Compra Insumos Transferências Compra ATG Origem - BRVB-Rótulos Arredonda…" at bounding box center [422, 191] width 264 height 247
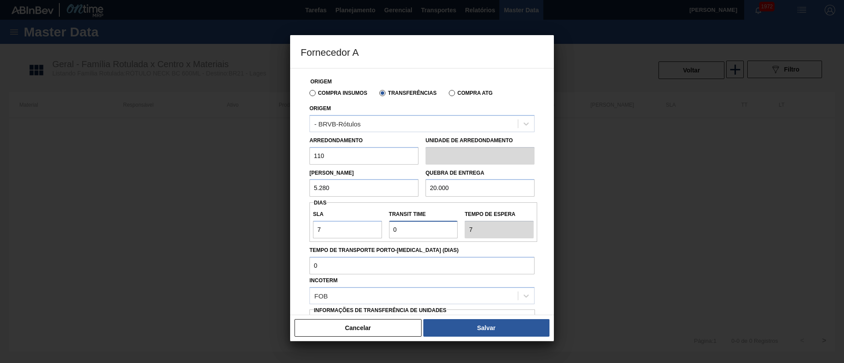
drag, startPoint x: 417, startPoint y: 228, endPoint x: 384, endPoint y: 231, distance: 33.1
click at [384, 231] on div "SLA 7 Transit Time Tempo de espera 7" at bounding box center [423, 222] width 228 height 33
click at [420, 229] on input "Transit Time" at bounding box center [423, 230] width 69 height 18
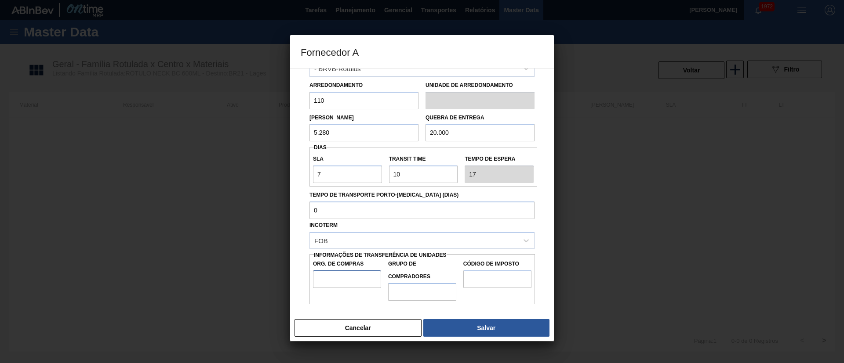
drag, startPoint x: 354, startPoint y: 280, endPoint x: 363, endPoint y: 282, distance: 9.4
click at [354, 280] on input "Org. de Compras" at bounding box center [347, 280] width 68 height 18
drag, startPoint x: 405, startPoint y: 288, endPoint x: 412, endPoint y: 291, distance: 7.7
click at [405, 288] on input "Grupo de Compradores" at bounding box center [422, 292] width 68 height 18
click at [482, 282] on input "Código de Imposto" at bounding box center [497, 280] width 68 height 18
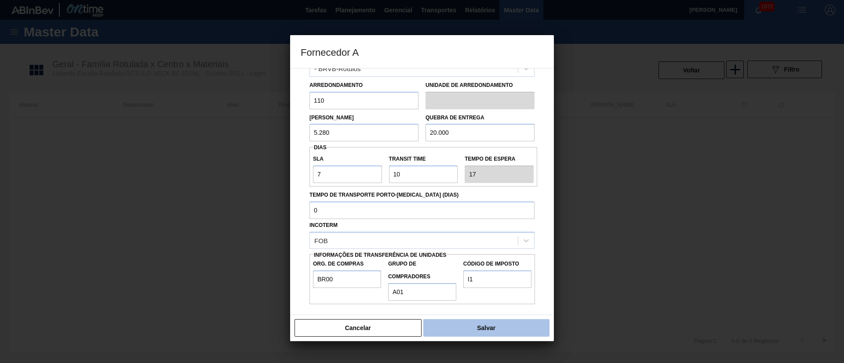
click at [501, 321] on button "Salvar" at bounding box center [486, 328] width 126 height 18
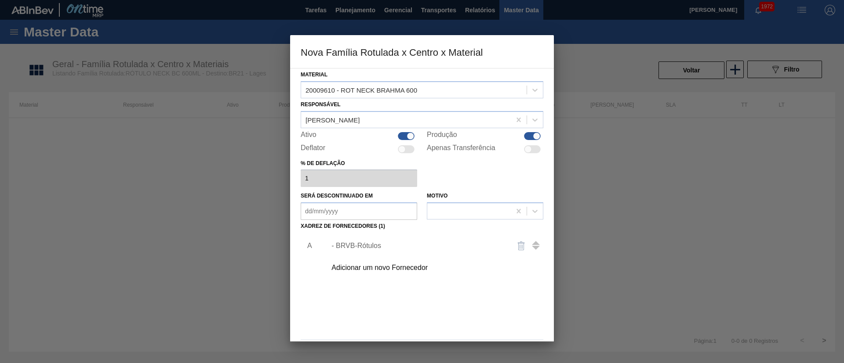
scroll to position [32, 0]
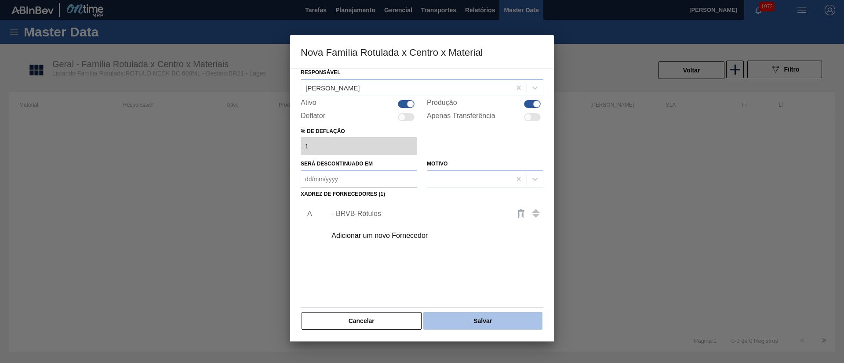
click at [492, 318] on button "Salvar" at bounding box center [482, 321] width 119 height 18
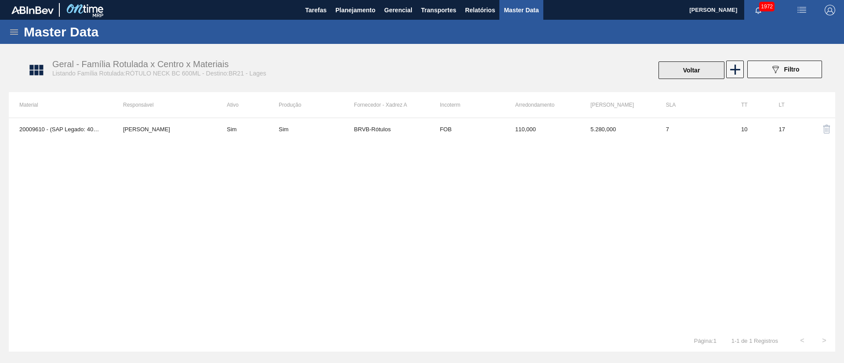
click at [676, 69] on button "Voltar" at bounding box center [691, 71] width 66 height 18
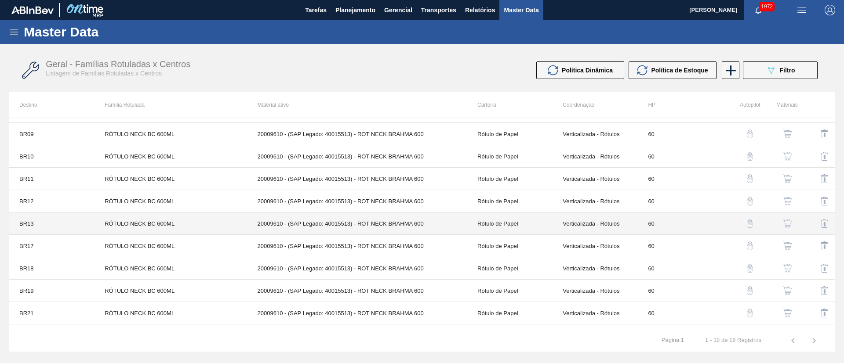
scroll to position [132, 0]
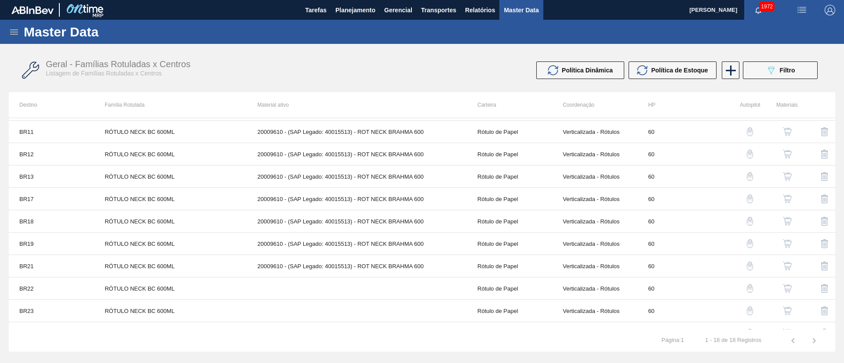
click at [788, 294] on button "button" at bounding box center [787, 288] width 21 height 21
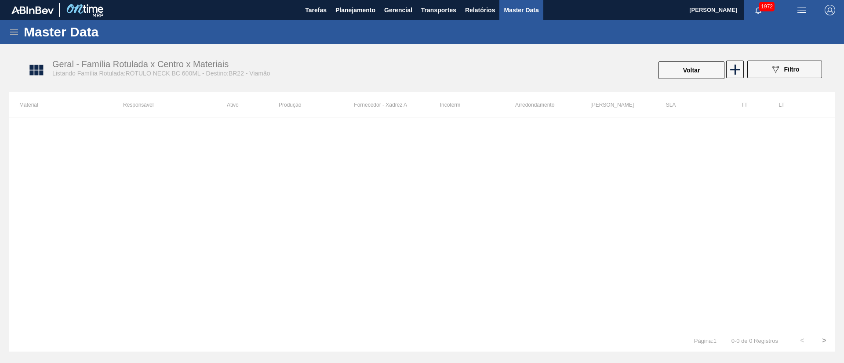
click at [744, 72] on div "089F7B8B-B2A5-4AFE-B5C0-19BA573D28AC Filtro" at bounding box center [784, 70] width 83 height 19
click at [736, 72] on icon at bounding box center [734, 69] width 17 height 17
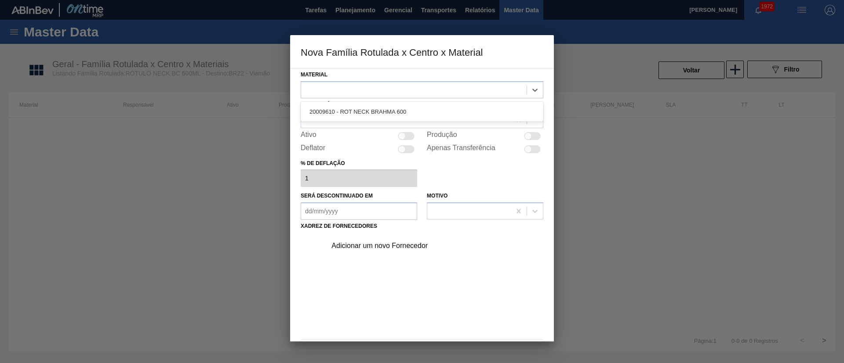
click at [367, 88] on div at bounding box center [413, 89] width 225 height 13
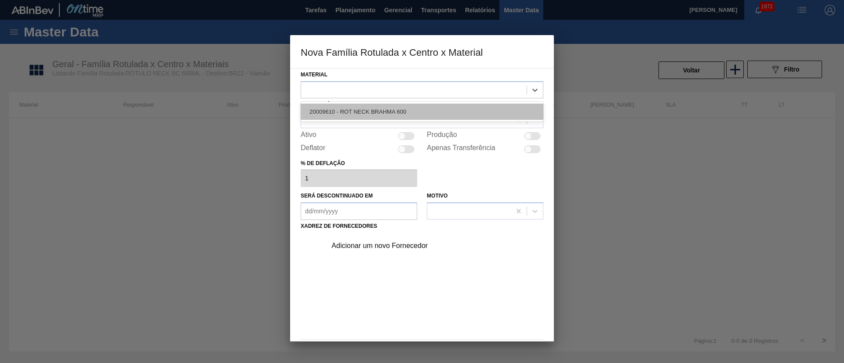
click at [359, 114] on div "20009610 - ROT NECK BRAHMA 600" at bounding box center [422, 112] width 243 height 16
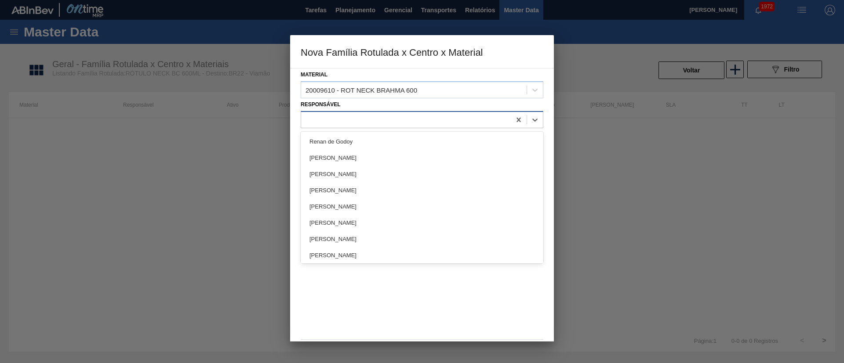
click at [353, 116] on div at bounding box center [406, 119] width 210 height 13
drag, startPoint x: 343, startPoint y: 144, endPoint x: 350, endPoint y: 144, distance: 6.6
click at [342, 144] on div "[PERSON_NAME]" at bounding box center [422, 142] width 243 height 16
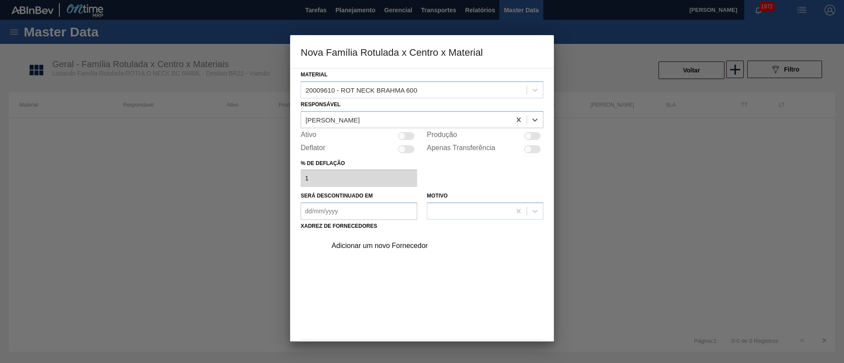
click at [406, 136] on div at bounding box center [406, 136] width 17 height 8
click at [374, 250] on div "Adicionar um novo Fornecedor" at bounding box center [432, 246] width 222 height 22
click at [374, 245] on div "Adicionar um novo Fornecedor" at bounding box center [417, 246] width 172 height 8
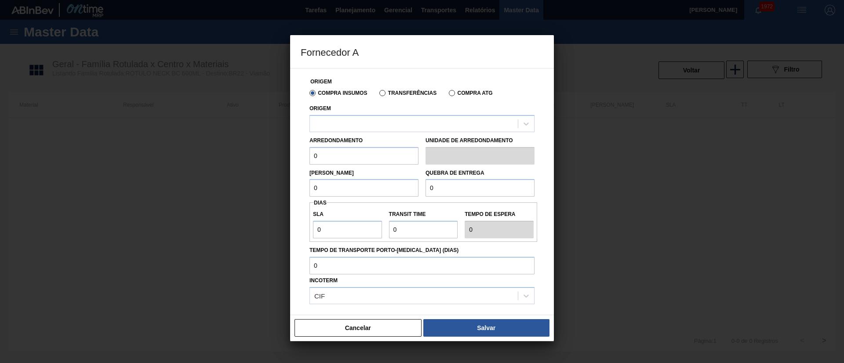
click at [381, 92] on label "Transferências" at bounding box center [407, 93] width 57 height 6
click at [378, 95] on input "Transferências" at bounding box center [378, 95] width 0 height 0
click at [360, 131] on div at bounding box center [421, 123] width 225 height 17
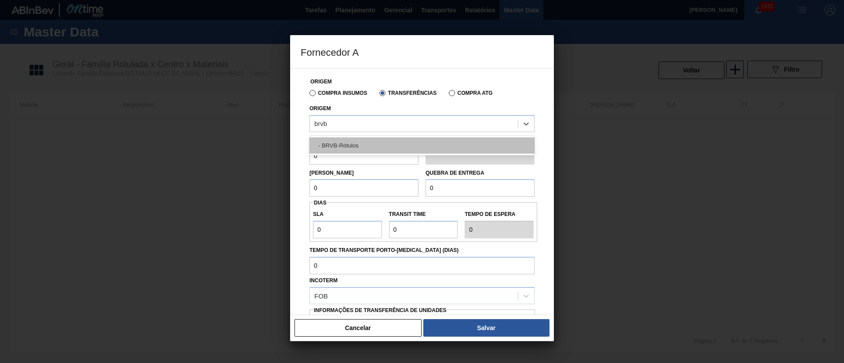
click at [361, 145] on div "- BRVB-Rótulos" at bounding box center [421, 146] width 225 height 16
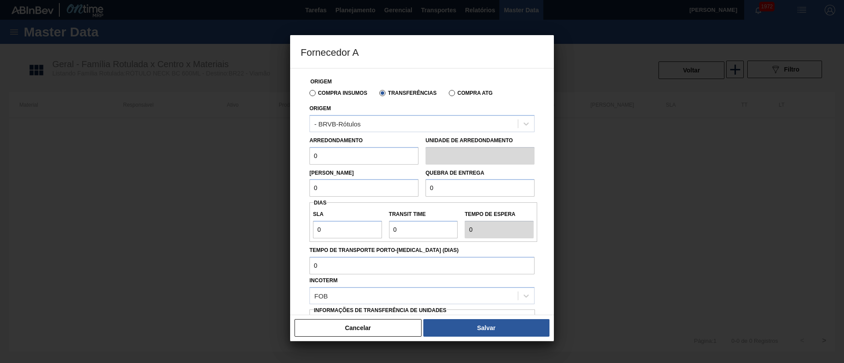
drag, startPoint x: 298, startPoint y: 156, endPoint x: 279, endPoint y: 159, distance: 19.1
click at [279, 159] on div "Fornecedor A Origem Compra Insumos Transferências Compra ATG Origem - BRVB-Rótu…" at bounding box center [422, 181] width 844 height 363
drag, startPoint x: 342, startPoint y: 193, endPoint x: 276, endPoint y: 186, distance: 66.3
click at [276, 186] on div "Fornecedor A Origem Compra Insumos Transferências Compra ATG Origem - BRVB-Rótu…" at bounding box center [422, 181] width 844 height 363
drag, startPoint x: 443, startPoint y: 190, endPoint x: 387, endPoint y: 194, distance: 55.9
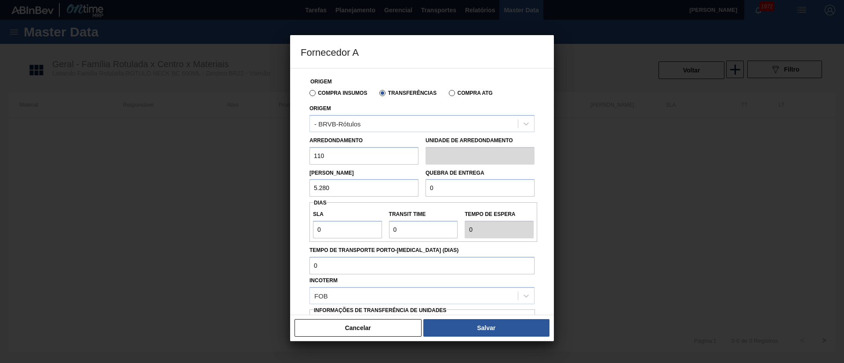
click at [387, 194] on div "Lote Mínimo 5.280 Quebra de entrega 0" at bounding box center [422, 181] width 232 height 33
drag, startPoint x: 330, startPoint y: 229, endPoint x: 309, endPoint y: 231, distance: 20.4
click at [309, 231] on div "SLA 0" at bounding box center [347, 223] width 76 height 30
click at [358, 235] on div "SLA 7 Transit Time Tempo de espera 7" at bounding box center [423, 222] width 228 height 33
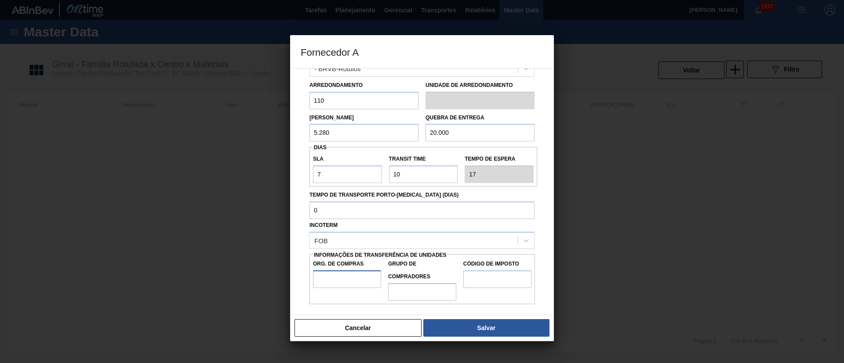
click at [342, 278] on input "Org. de Compras" at bounding box center [347, 280] width 68 height 18
click at [421, 288] on input "Grupo de Compradores" at bounding box center [422, 292] width 68 height 18
click at [480, 279] on input "Código de Imposto" at bounding box center [497, 280] width 68 height 18
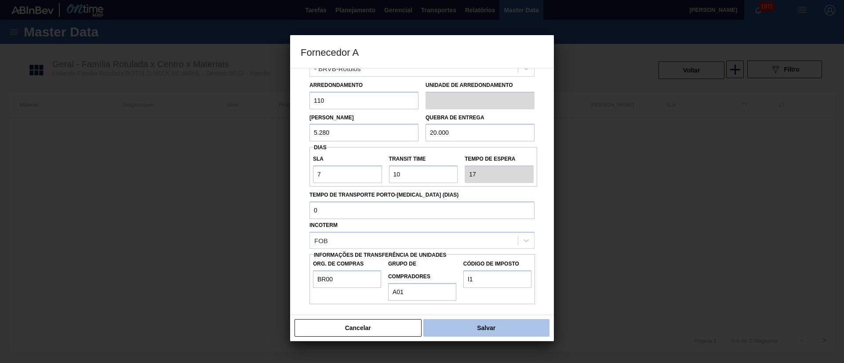
click at [490, 320] on button "Salvar" at bounding box center [486, 328] width 126 height 18
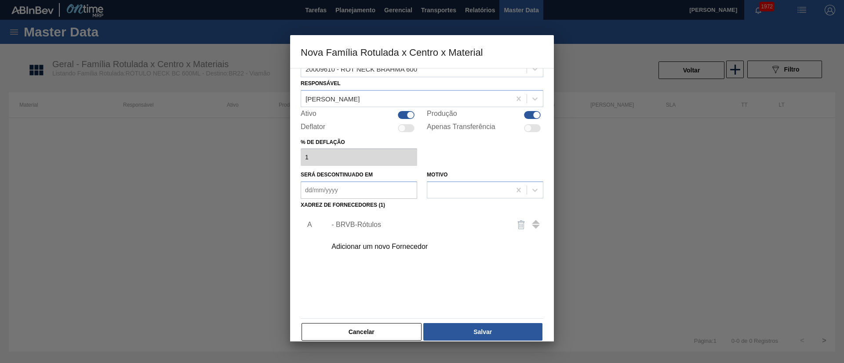
scroll to position [32, 0]
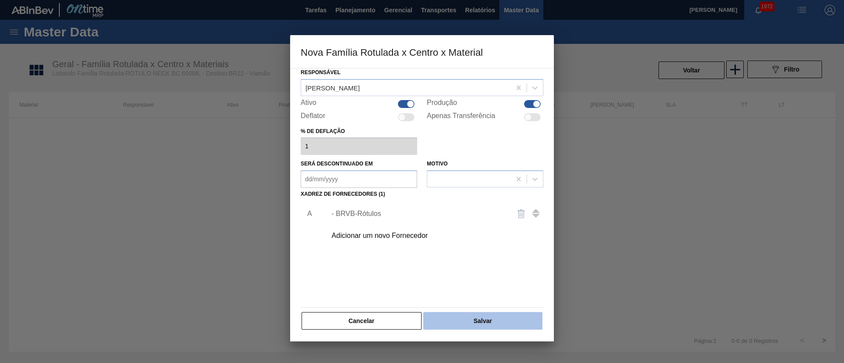
click at [463, 321] on button "Salvar" at bounding box center [482, 321] width 119 height 18
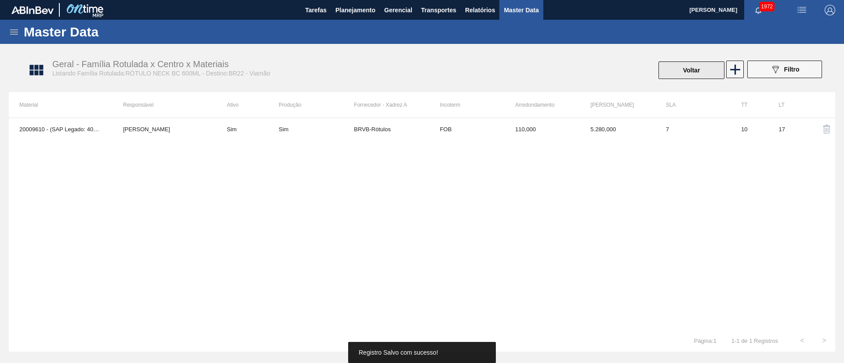
click at [704, 72] on button "Voltar" at bounding box center [691, 71] width 66 height 18
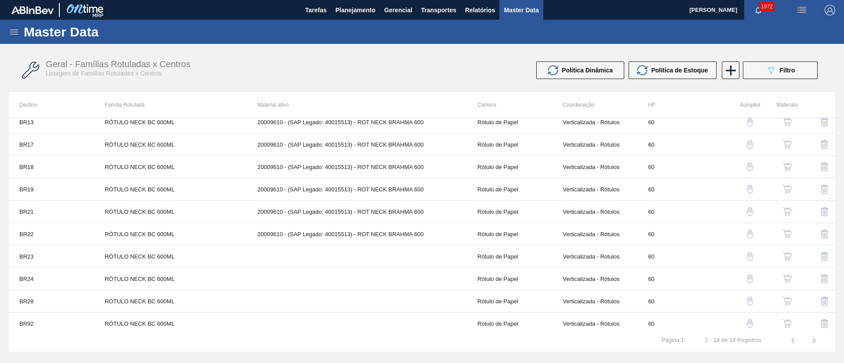
scroll to position [191, 0]
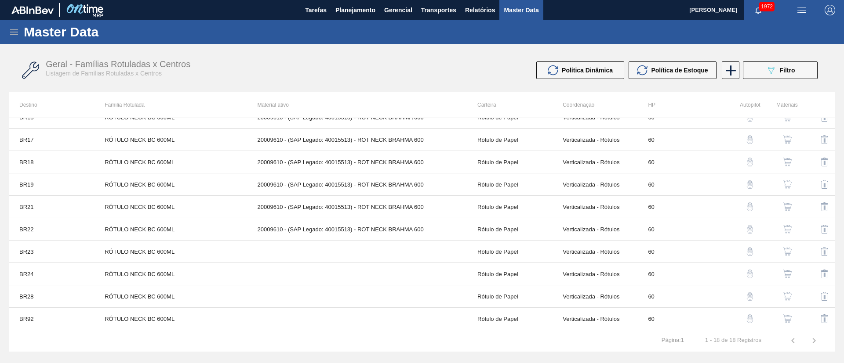
click at [784, 252] on img "button" at bounding box center [787, 251] width 9 height 9
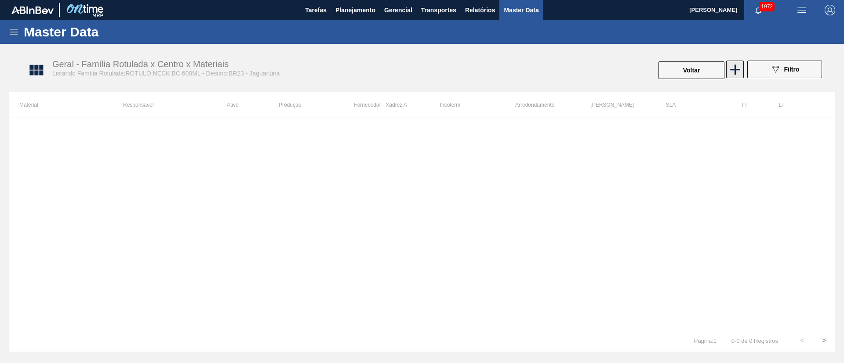
click at [739, 68] on icon at bounding box center [734, 69] width 17 height 17
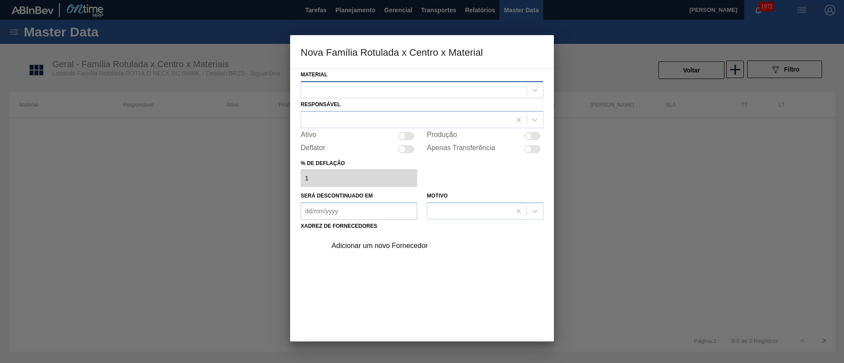
drag, startPoint x: 383, startPoint y: 85, endPoint x: 370, endPoint y: 95, distance: 16.3
click at [382, 85] on div at bounding box center [413, 89] width 225 height 13
drag, startPoint x: 363, startPoint y: 104, endPoint x: 343, endPoint y: 122, distance: 26.5
click at [363, 105] on div "20009610 - ROT NECK BRAHMA 600" at bounding box center [422, 112] width 243 height 16
click at [343, 122] on div at bounding box center [406, 119] width 210 height 13
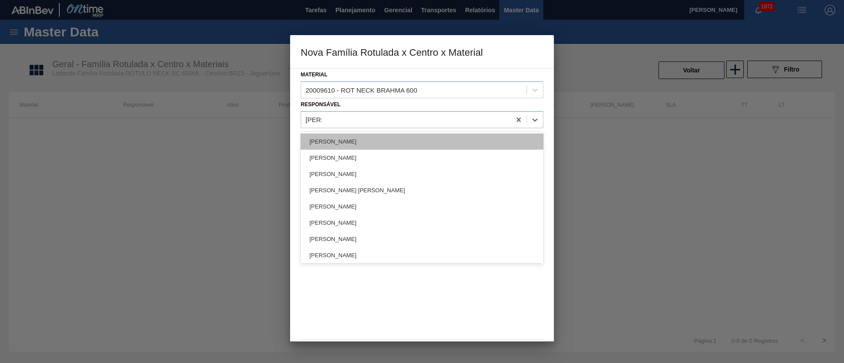
click at [345, 135] on div "[PERSON_NAME]" at bounding box center [422, 142] width 243 height 16
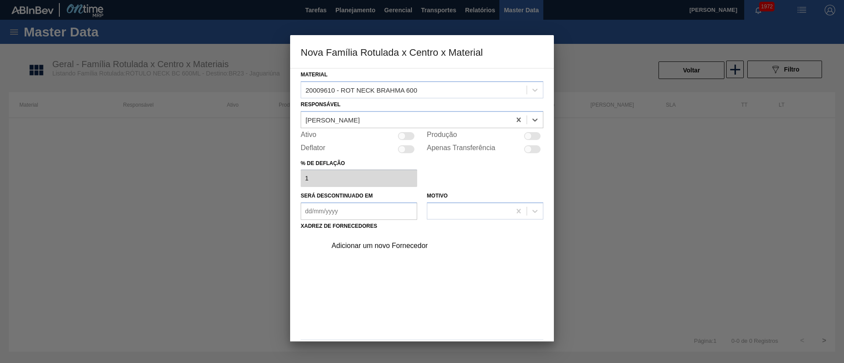
click at [409, 134] on div at bounding box center [406, 136] width 17 height 8
click at [380, 243] on div "Adicionar um novo Fornecedor" at bounding box center [417, 246] width 172 height 8
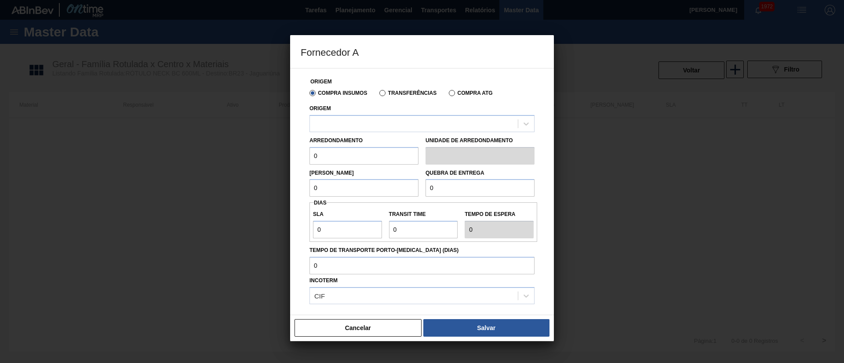
click at [378, 95] on div "Transferências" at bounding box center [406, 93] width 61 height 8
click at [383, 95] on label "Transferências" at bounding box center [407, 93] width 57 height 6
click at [378, 95] on input "Transferências" at bounding box center [378, 95] width 0 height 0
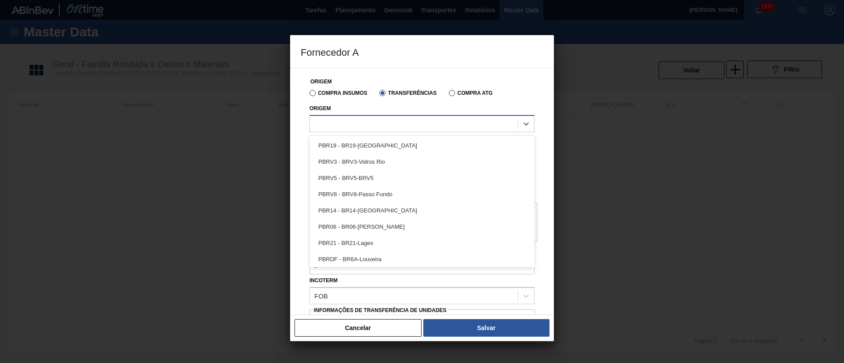
click at [358, 122] on div at bounding box center [414, 123] width 208 height 13
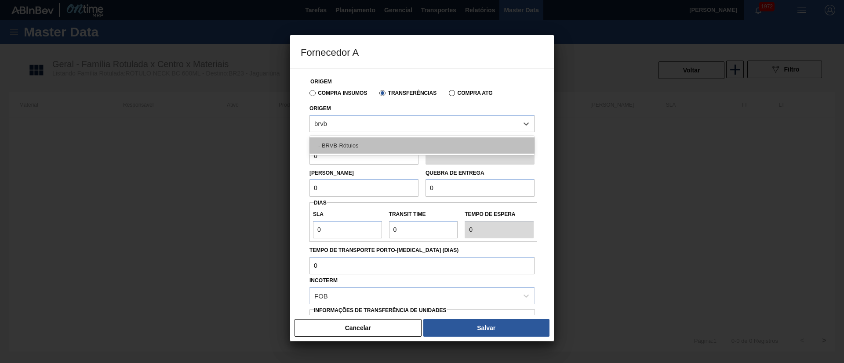
click at [356, 143] on div "- BRVB-Rótulos" at bounding box center [421, 146] width 225 height 16
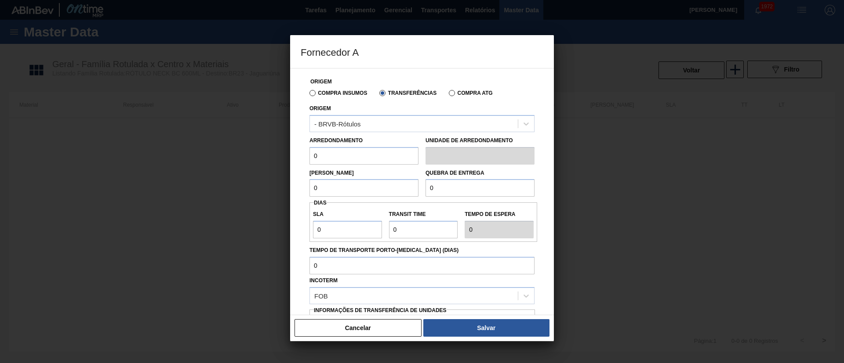
drag, startPoint x: 335, startPoint y: 157, endPoint x: 304, endPoint y: 157, distance: 31.6
click at [305, 157] on div "Origem Compra Insumos Transferências Compra ATG Origem - BRVB-Rótulos Arredonda…" at bounding box center [422, 214] width 243 height 291
click at [324, 189] on input "0" at bounding box center [363, 188] width 109 height 18
click at [345, 162] on input "11" at bounding box center [363, 156] width 109 height 18
drag, startPoint x: 328, startPoint y: 191, endPoint x: 287, endPoint y: 189, distance: 40.5
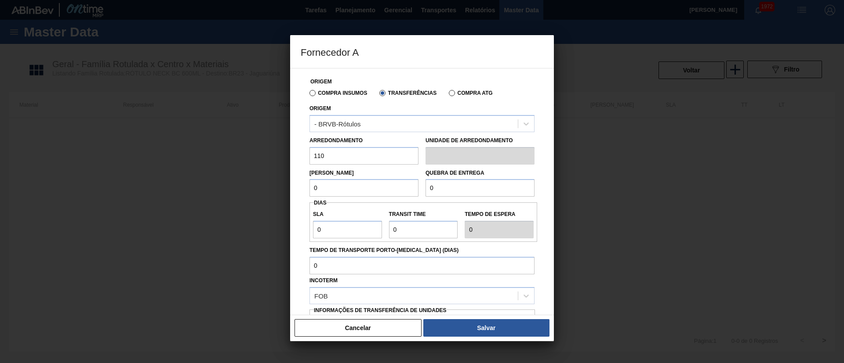
click at [287, 189] on div "Fornecedor A Origem Compra Insumos Transferências Compra ATG Origem - BRVB-Rótu…" at bounding box center [422, 181] width 844 height 363
drag, startPoint x: 449, startPoint y: 190, endPoint x: 404, endPoint y: 189, distance: 44.8
click at [405, 189] on div "Lote Mínimo 5.280 Quebra de entrega 0" at bounding box center [422, 181] width 232 height 33
drag, startPoint x: 289, startPoint y: 229, endPoint x: 284, endPoint y: 229, distance: 5.3
click at [284, 229] on div "Fornecedor A Origem Compra Insumos Transferências Compra ATG Origem - BRVB-Rótu…" at bounding box center [422, 181] width 844 height 363
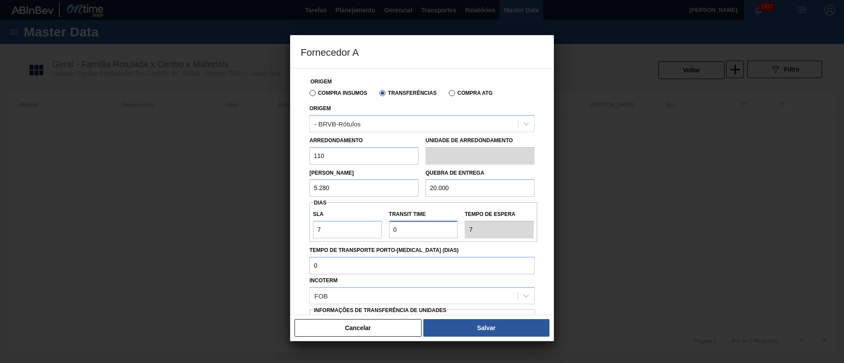
drag, startPoint x: 411, startPoint y: 229, endPoint x: 370, endPoint y: 228, distance: 41.8
click at [370, 228] on div "SLA 7 Transit Time Tempo de espera 7" at bounding box center [423, 222] width 228 height 33
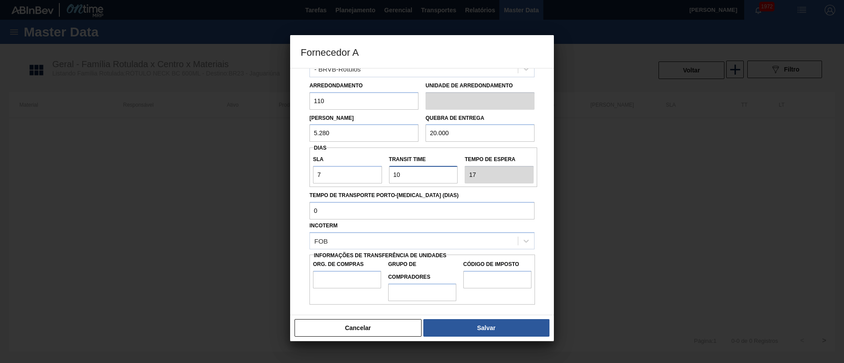
scroll to position [55, 0]
click at [326, 276] on input "Org. de Compras" at bounding box center [347, 280] width 68 height 18
click at [416, 290] on input "Grupo de Compradores" at bounding box center [422, 292] width 68 height 18
click at [496, 282] on input "Código de Imposto" at bounding box center [497, 280] width 68 height 18
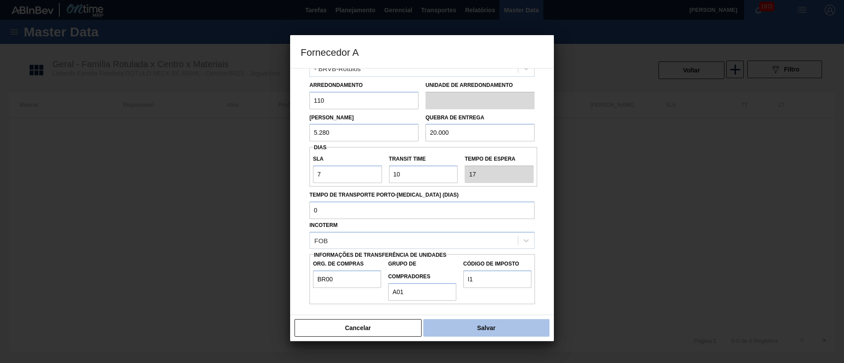
click at [483, 335] on button "Salvar" at bounding box center [486, 328] width 126 height 18
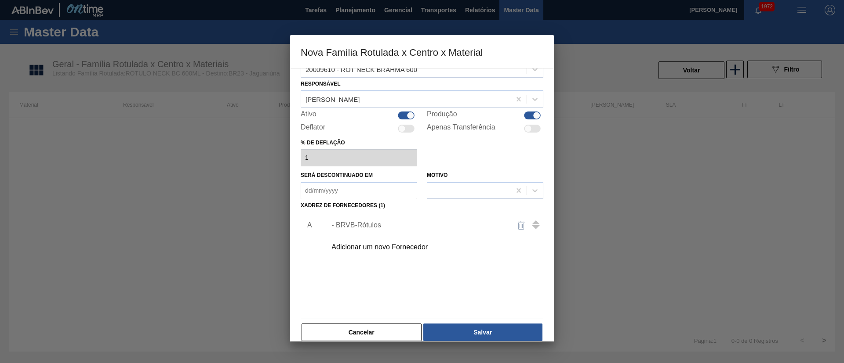
scroll to position [32, 0]
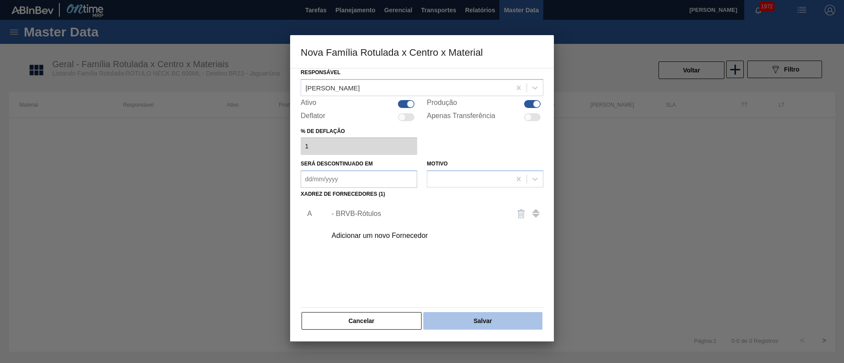
click at [485, 320] on button "Salvar" at bounding box center [482, 321] width 119 height 18
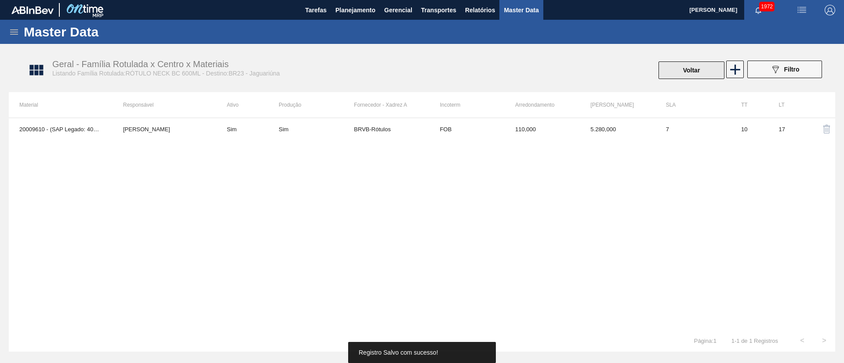
click at [697, 69] on button "Voltar" at bounding box center [691, 71] width 66 height 18
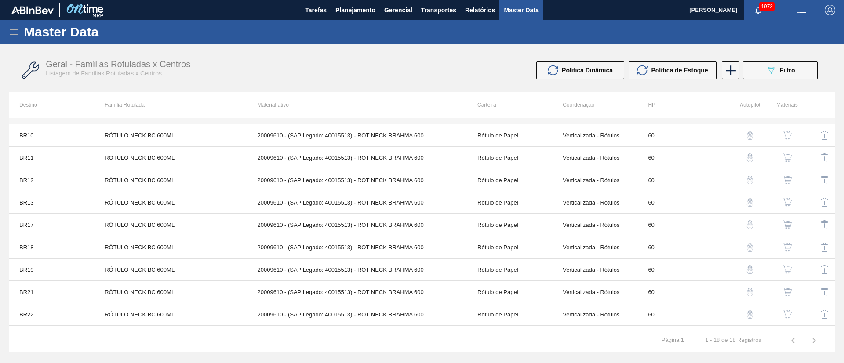
scroll to position [191, 0]
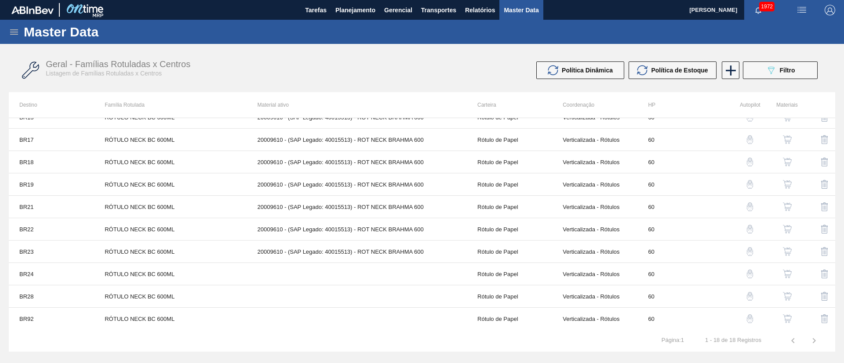
click at [789, 276] on img "button" at bounding box center [787, 274] width 9 height 9
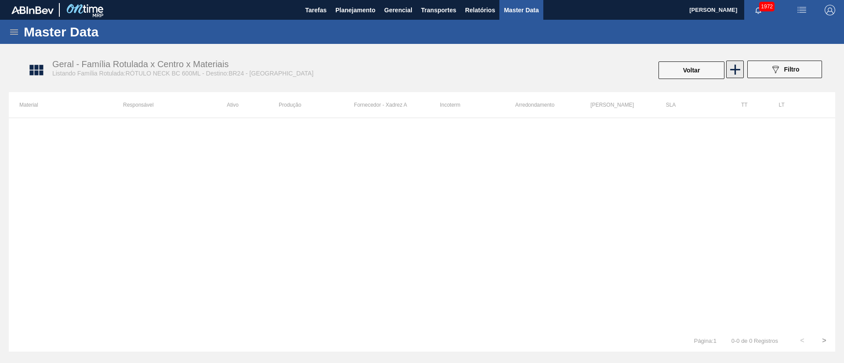
click at [733, 71] on icon at bounding box center [734, 69] width 17 height 17
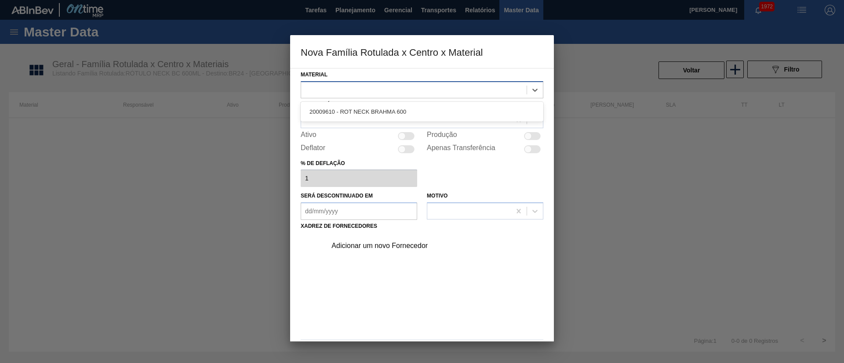
click at [353, 87] on div at bounding box center [413, 89] width 225 height 13
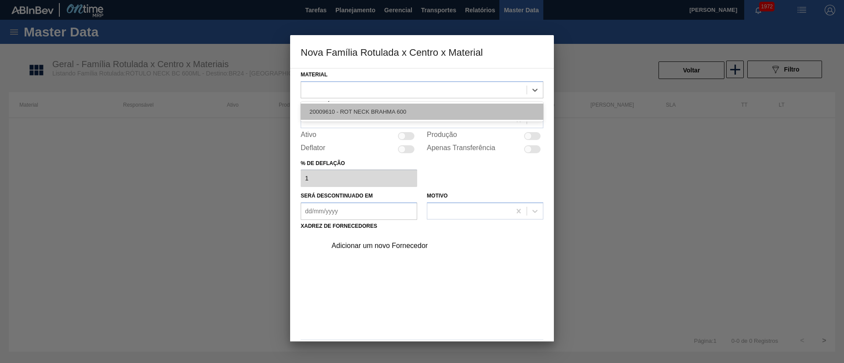
click at [352, 106] on div "20009610 - ROT NECK BRAHMA 600" at bounding box center [422, 112] width 243 height 16
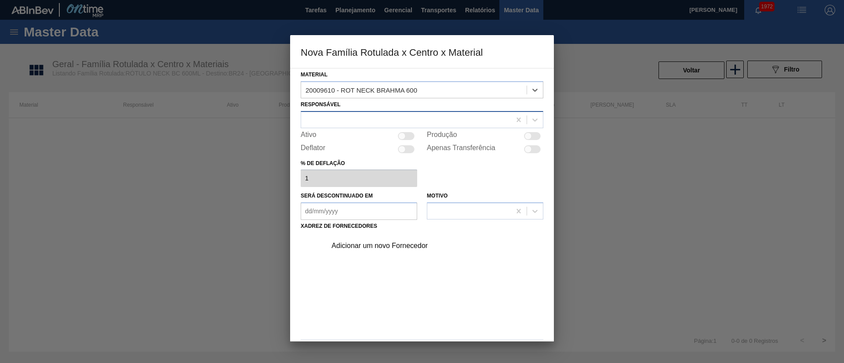
click at [343, 113] on div at bounding box center [406, 119] width 210 height 13
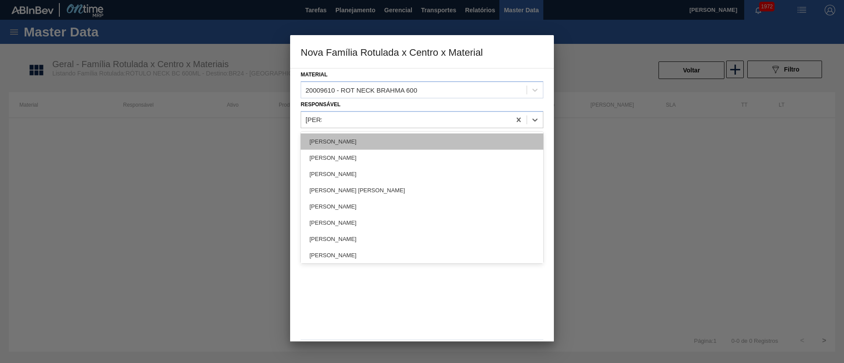
click at [336, 140] on div "[PERSON_NAME]" at bounding box center [422, 142] width 243 height 16
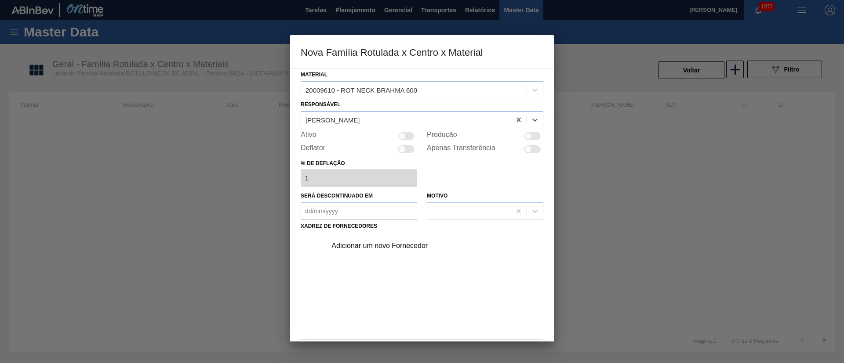
click at [400, 134] on div at bounding box center [401, 135] width 7 height 7
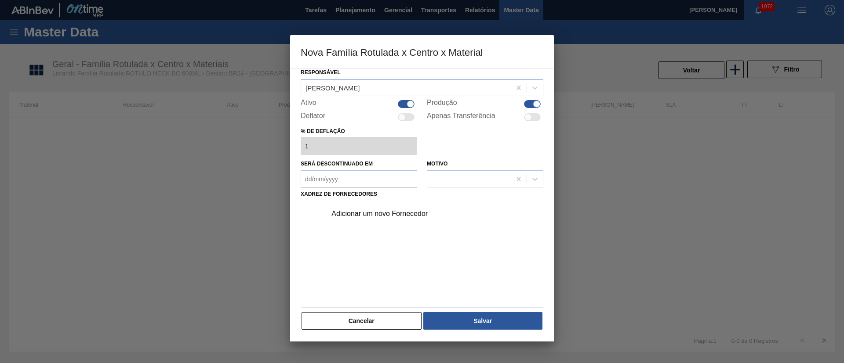
click at [396, 216] on div "Adicionar um novo Fornecedor" at bounding box center [417, 214] width 172 height 8
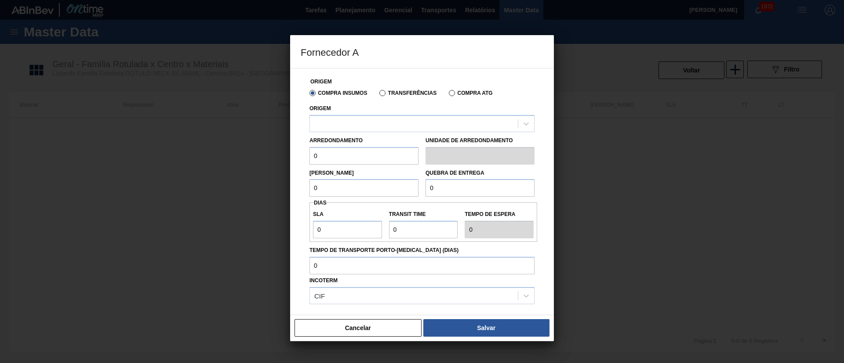
click at [403, 96] on div "Transferências" at bounding box center [406, 93] width 61 height 8
click at [403, 91] on label "Transferências" at bounding box center [407, 93] width 57 height 6
click at [378, 95] on input "Transferências" at bounding box center [378, 95] width 0 height 0
click at [348, 124] on div at bounding box center [414, 123] width 208 height 13
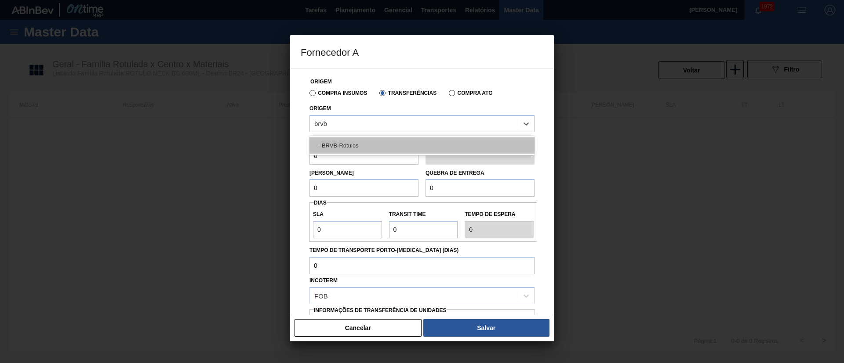
click at [348, 146] on div "- BRVB-Rótulos" at bounding box center [421, 146] width 225 height 16
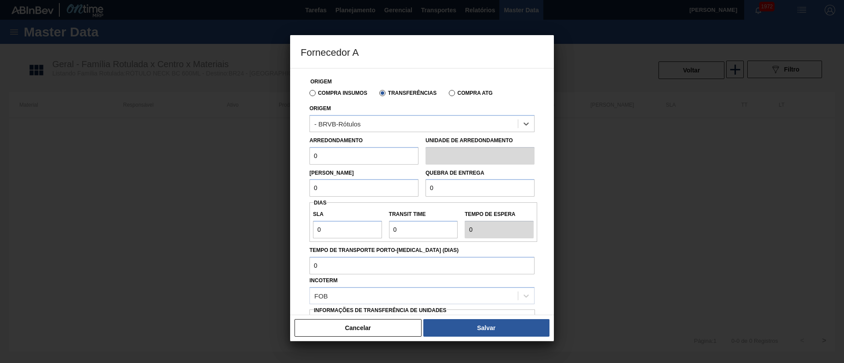
drag, startPoint x: 301, startPoint y: 158, endPoint x: 295, endPoint y: 158, distance: 6.2
click at [295, 158] on div "Origem Compra Insumos Transferências Compra ATG Origem option - BRVB-Rótulos, s…" at bounding box center [422, 191] width 264 height 247
drag, startPoint x: 339, startPoint y: 188, endPoint x: 274, endPoint y: 186, distance: 64.6
click at [274, 186] on div "Fornecedor A Origem Compra Insumos Transferências Compra ATG Origem - BRVB-Rótu…" at bounding box center [422, 181] width 844 height 363
drag, startPoint x: 465, startPoint y: 187, endPoint x: 419, endPoint y: 189, distance: 45.8
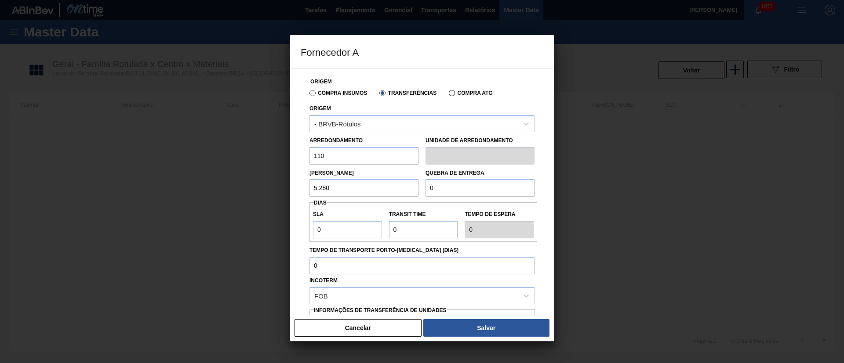
click at [419, 189] on div "Lote Mínimo 5.280 Quebra de entrega 0" at bounding box center [422, 181] width 232 height 33
click at [286, 227] on div "Fornecedor A Origem Compra Insumos Transferências Compra ATG Origem - BRVB-Rótu…" at bounding box center [422, 181] width 844 height 363
click at [364, 225] on div "SLA 7 Transit Time Tempo de espera 7" at bounding box center [423, 222] width 228 height 33
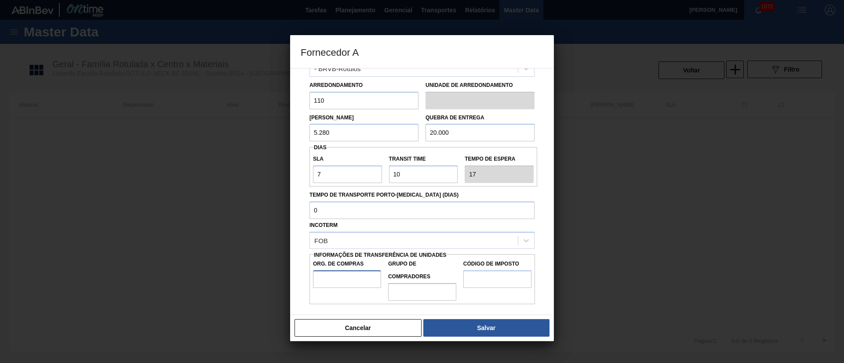
click at [344, 281] on input "Org. de Compras" at bounding box center [347, 280] width 68 height 18
click at [407, 283] on label "Grupo de Compradores" at bounding box center [422, 270] width 68 height 25
click at [407, 283] on input "Grupo de Compradores" at bounding box center [422, 292] width 68 height 18
click at [415, 297] on input "Grupo de Compradores" at bounding box center [422, 292] width 68 height 18
drag, startPoint x: 482, startPoint y: 280, endPoint x: 489, endPoint y: 280, distance: 7.0
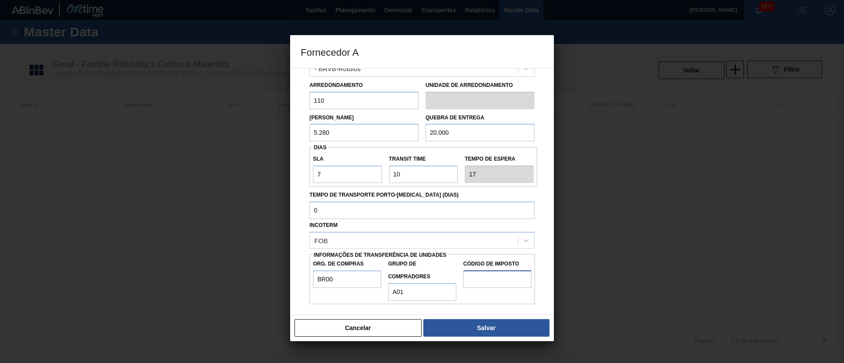
click at [482, 280] on input "Código de Imposto" at bounding box center [497, 280] width 68 height 18
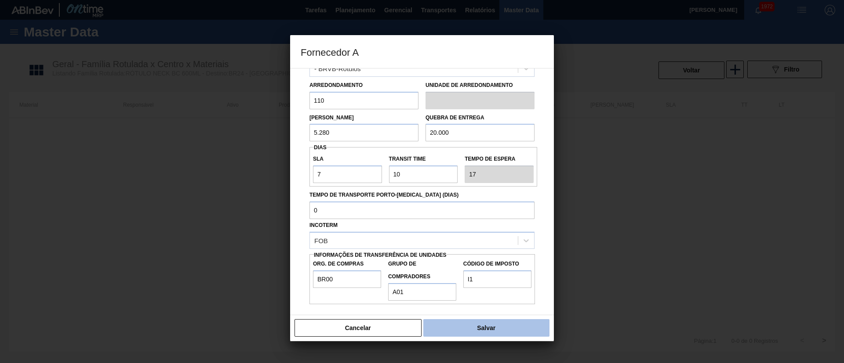
click at [503, 324] on button "Salvar" at bounding box center [486, 328] width 126 height 18
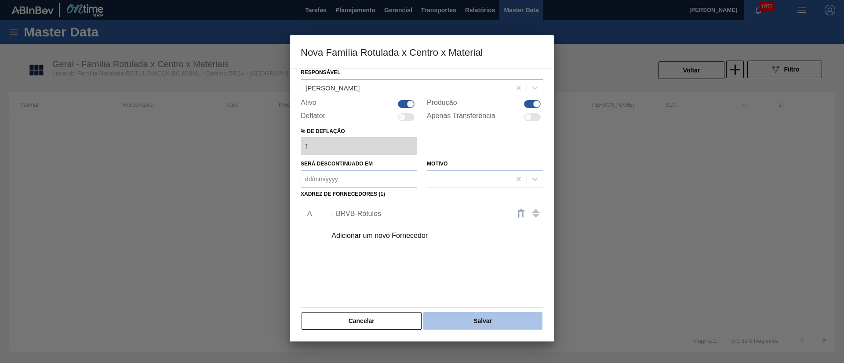
click at [469, 320] on button "Salvar" at bounding box center [482, 321] width 119 height 18
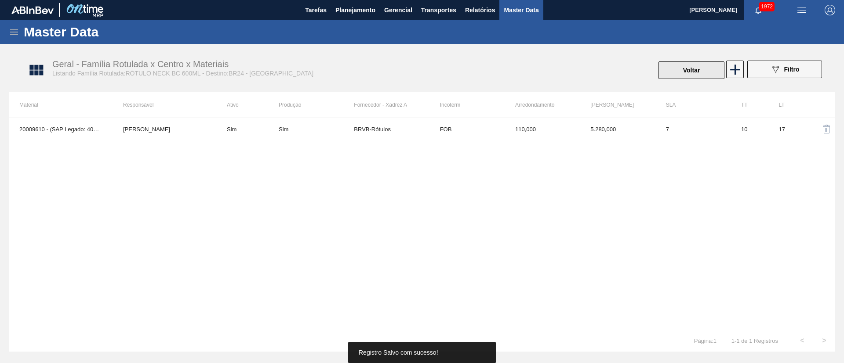
click at [686, 70] on button "Voltar" at bounding box center [691, 71] width 66 height 18
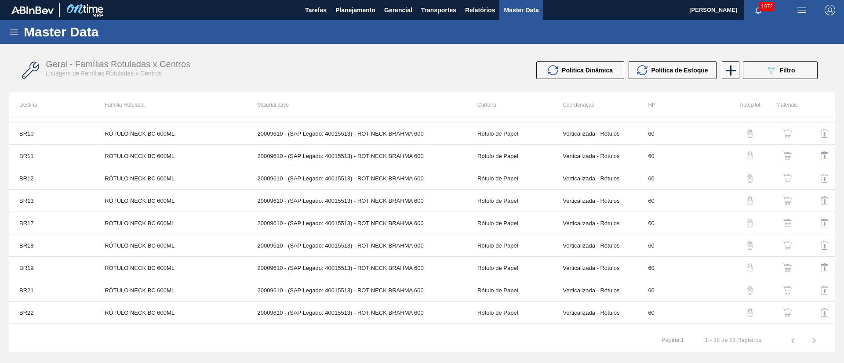
scroll to position [191, 0]
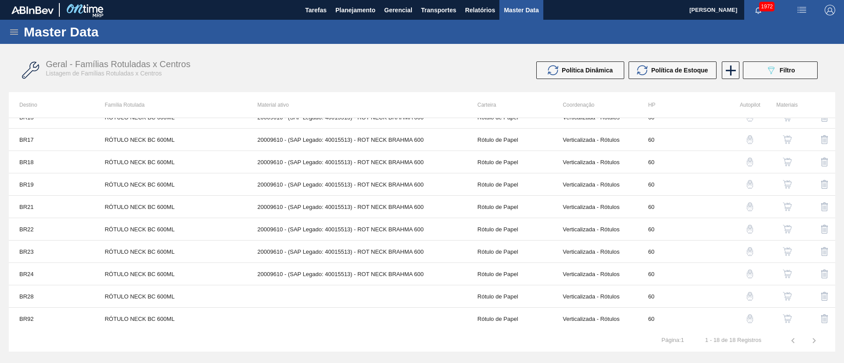
click at [788, 294] on img "button" at bounding box center [787, 296] width 9 height 9
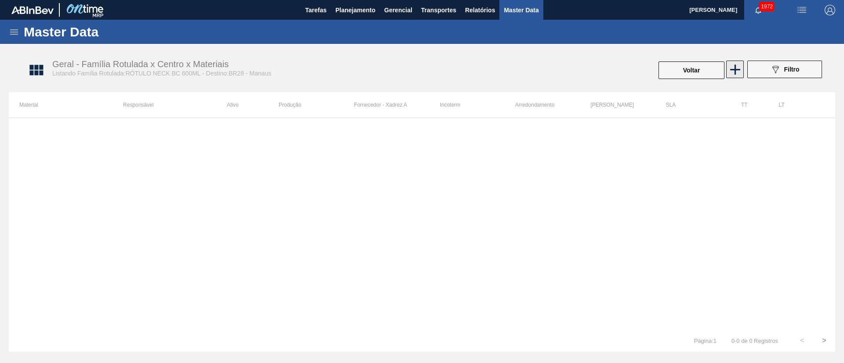
click at [734, 65] on icon at bounding box center [735, 70] width 10 height 10
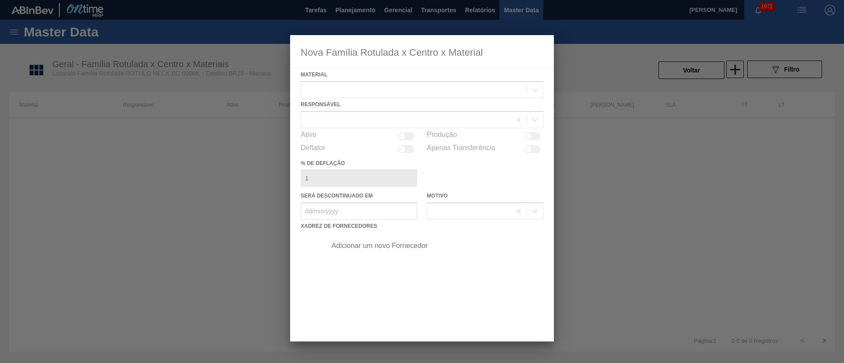
click at [353, 87] on div at bounding box center [413, 89] width 225 height 13
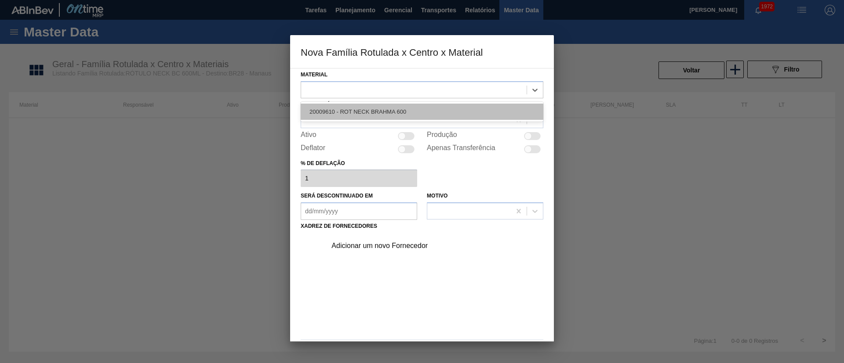
click at [361, 105] on div "20009610 - ROT NECK BRAHMA 600" at bounding box center [422, 112] width 243 height 16
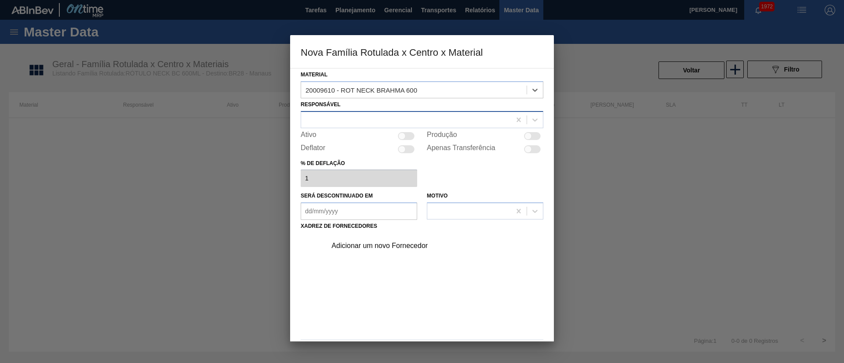
click at [349, 123] on div at bounding box center [406, 119] width 210 height 13
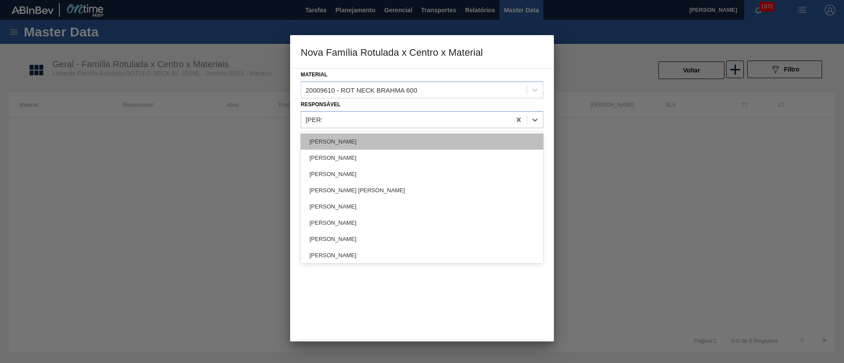
click at [344, 141] on div "[PERSON_NAME]" at bounding box center [422, 142] width 243 height 16
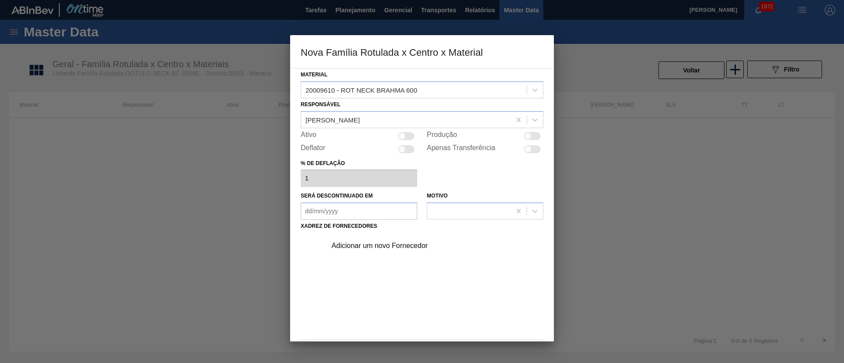
click at [404, 137] on div at bounding box center [401, 135] width 7 height 7
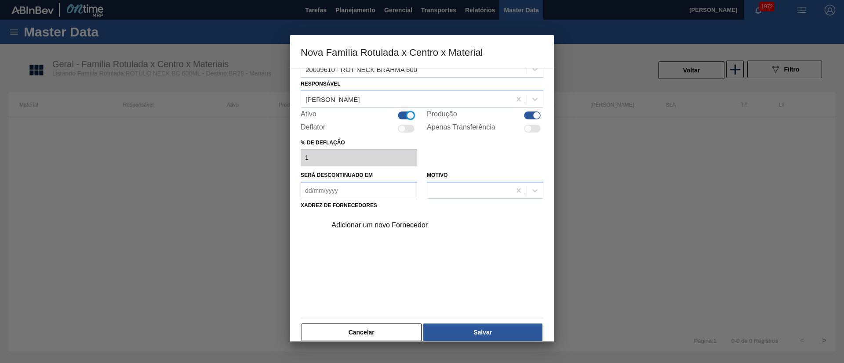
scroll to position [32, 0]
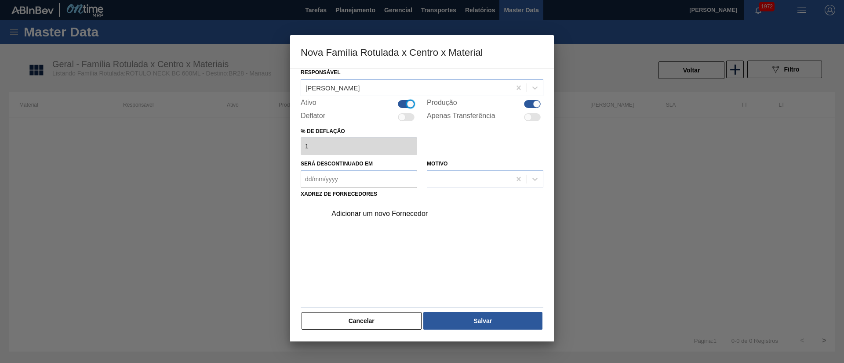
click at [398, 213] on div "Adicionar um novo Fornecedor" at bounding box center [417, 214] width 172 height 8
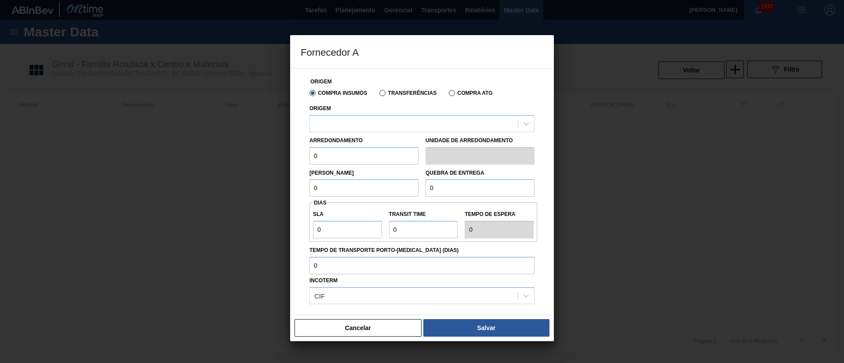
click at [395, 90] on label "Transferências" at bounding box center [407, 93] width 57 height 6
click at [378, 95] on input "Transferências" at bounding box center [378, 95] width 0 height 0
click at [352, 120] on div at bounding box center [414, 123] width 208 height 13
click at [312, 94] on label "Compra Insumos" at bounding box center [338, 93] width 58 height 6
click at [308, 95] on input "Compra Insumos" at bounding box center [308, 95] width 0 height 0
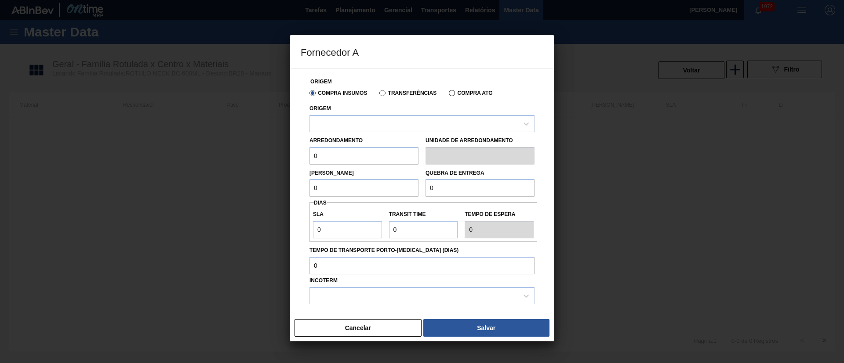
click at [384, 96] on label "Transferências" at bounding box center [407, 93] width 57 height 6
click at [378, 95] on input "Transferências" at bounding box center [378, 95] width 0 height 0
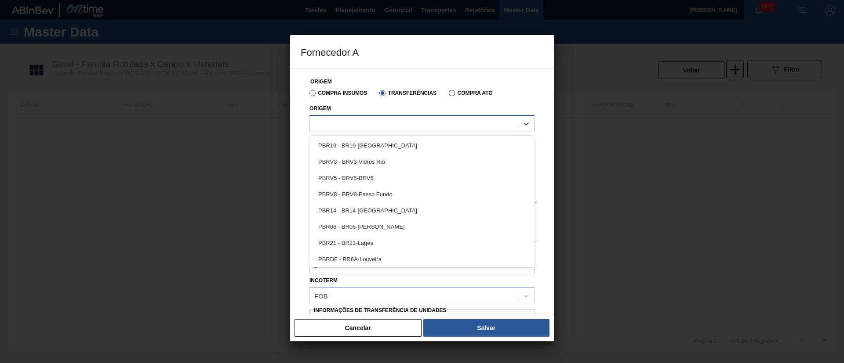
click at [342, 123] on div at bounding box center [414, 123] width 208 height 13
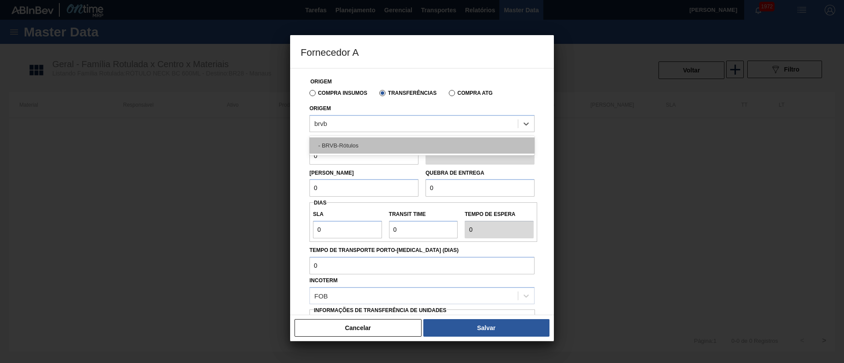
click at [344, 145] on div "- BRVB-Rótulos" at bounding box center [421, 146] width 225 height 16
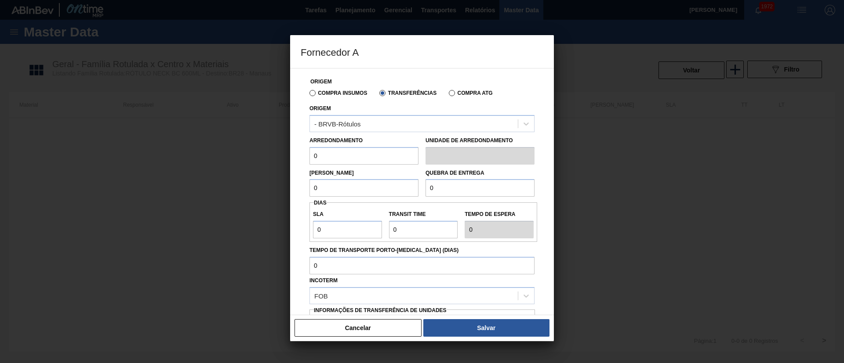
drag, startPoint x: 334, startPoint y: 157, endPoint x: 294, endPoint y: 157, distance: 39.6
click at [294, 157] on div "Origem Compra Insumos Transferências Compra ATG Origem - BRVB-Rótulos Arredonda…" at bounding box center [422, 191] width 264 height 247
drag, startPoint x: 332, startPoint y: 192, endPoint x: 286, endPoint y: 188, distance: 46.3
click at [286, 188] on div "Fornecedor A Origem Compra Insumos Transferências Compra ATG Origem - BRVB-Rótu…" at bounding box center [422, 181] width 844 height 363
drag, startPoint x: 451, startPoint y: 182, endPoint x: 414, endPoint y: 189, distance: 37.1
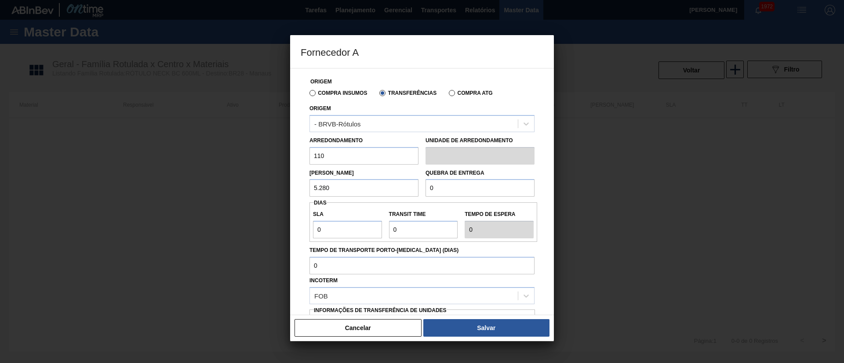
click at [414, 189] on div "Lote Mínimo 5.280 Quebra de entrega 0" at bounding box center [422, 181] width 232 height 33
click at [294, 232] on div "Origem Compra Insumos Transferências Compra ATG Origem - BRVB-Rótulos Arredonda…" at bounding box center [422, 191] width 264 height 247
drag, startPoint x: 406, startPoint y: 236, endPoint x: 370, endPoint y: 236, distance: 35.2
click at [370, 236] on div "SLA 7 Transit Time Tempo de espera 7" at bounding box center [423, 222] width 228 height 33
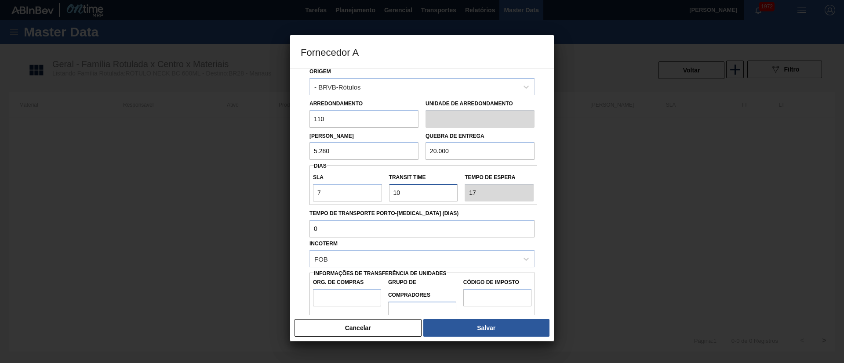
scroll to position [55, 0]
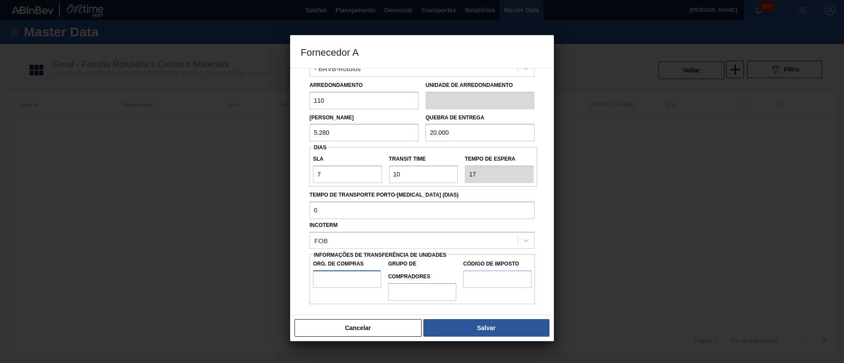
drag, startPoint x: 350, startPoint y: 284, endPoint x: 356, endPoint y: 288, distance: 7.1
click at [350, 284] on input "Org. de Compras" at bounding box center [347, 280] width 68 height 18
drag, startPoint x: 416, startPoint y: 293, endPoint x: 420, endPoint y: 291, distance: 4.6
click at [416, 293] on input "Grupo de Compradores" at bounding box center [422, 292] width 68 height 18
click at [494, 277] on input "Código de Imposto" at bounding box center [497, 280] width 68 height 18
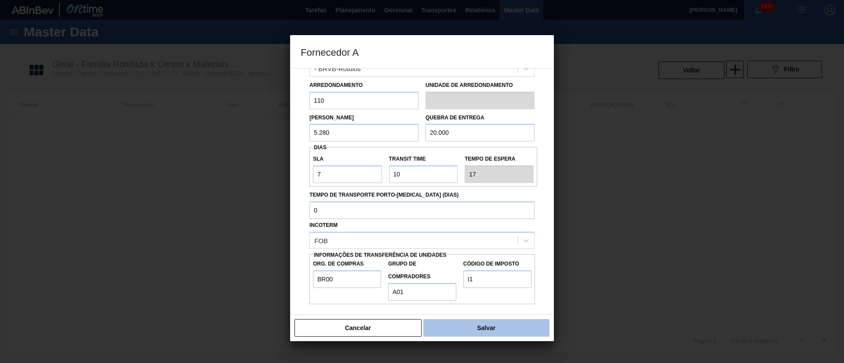
click at [512, 334] on button "Salvar" at bounding box center [486, 328] width 126 height 18
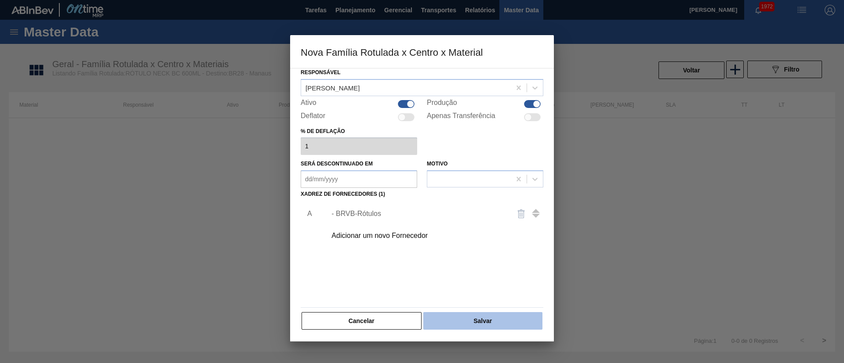
click at [476, 321] on button "Salvar" at bounding box center [482, 321] width 119 height 18
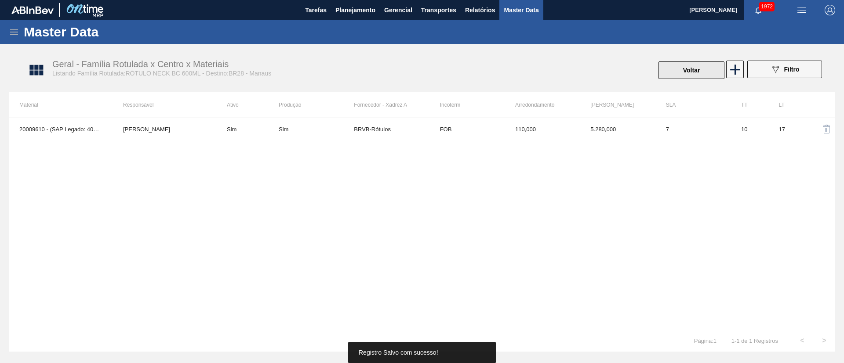
click at [686, 78] on button "Voltar" at bounding box center [691, 71] width 66 height 18
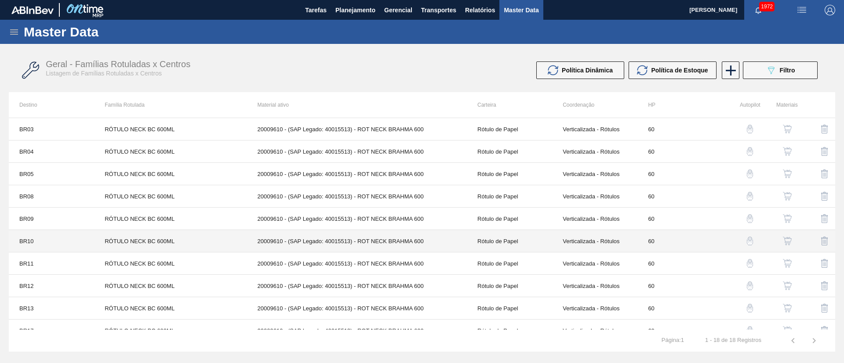
scroll to position [191, 0]
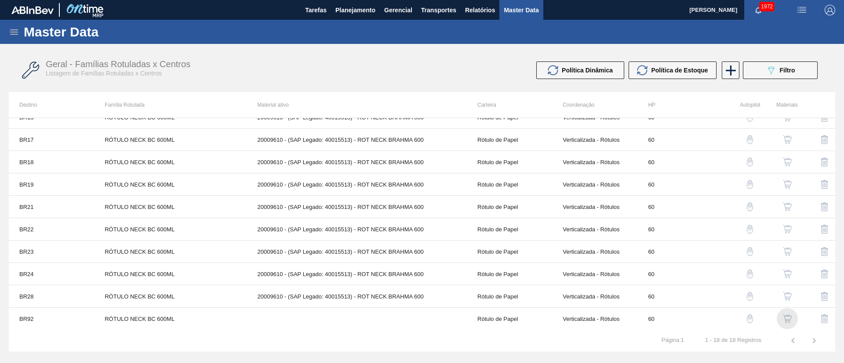
click at [789, 320] on img "button" at bounding box center [787, 319] width 9 height 9
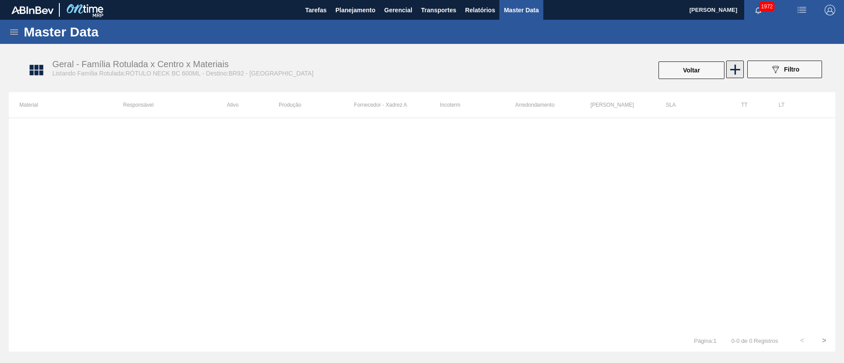
click at [738, 65] on icon at bounding box center [734, 69] width 17 height 17
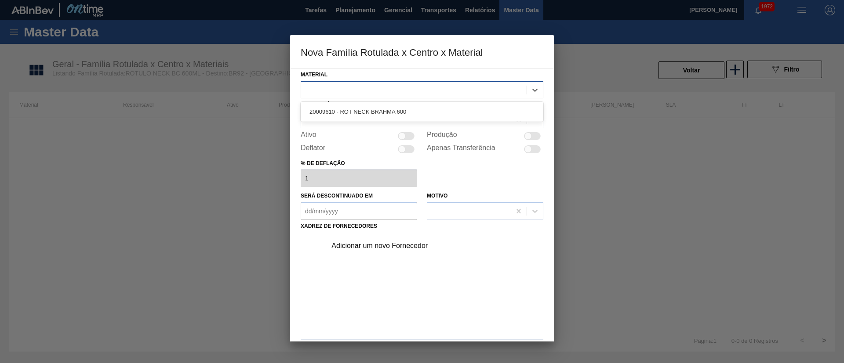
click at [342, 89] on div at bounding box center [413, 89] width 225 height 13
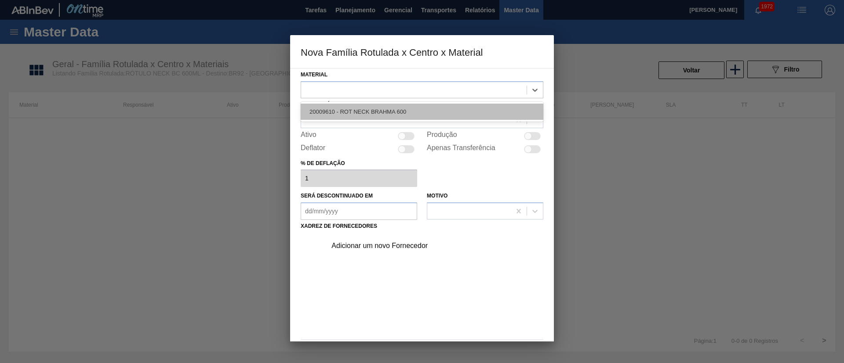
click at [352, 113] on div "20009610 - ROT NECK BRAHMA 600" at bounding box center [422, 112] width 243 height 16
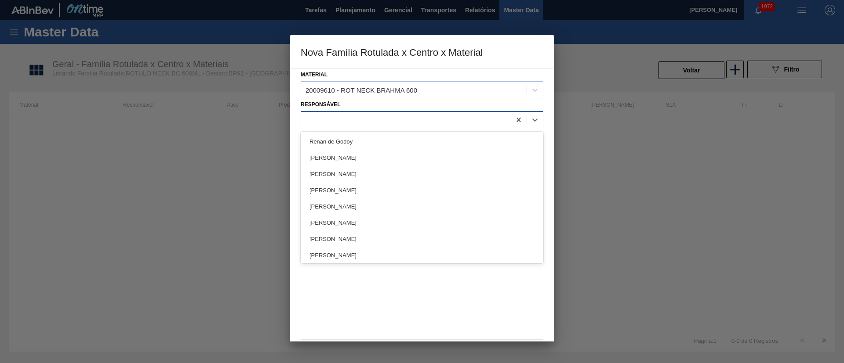
click at [342, 120] on div at bounding box center [406, 119] width 210 height 13
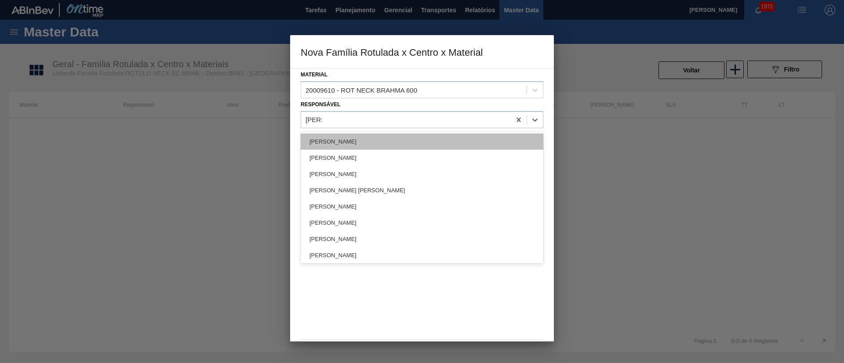
click at [345, 139] on div "[PERSON_NAME]" at bounding box center [422, 142] width 243 height 16
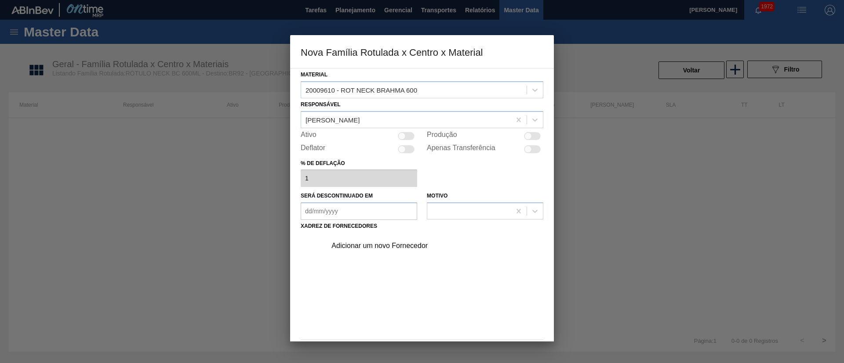
click at [400, 138] on div at bounding box center [401, 135] width 7 height 7
click at [359, 244] on div "Adicionar um novo Fornecedor" at bounding box center [417, 246] width 172 height 8
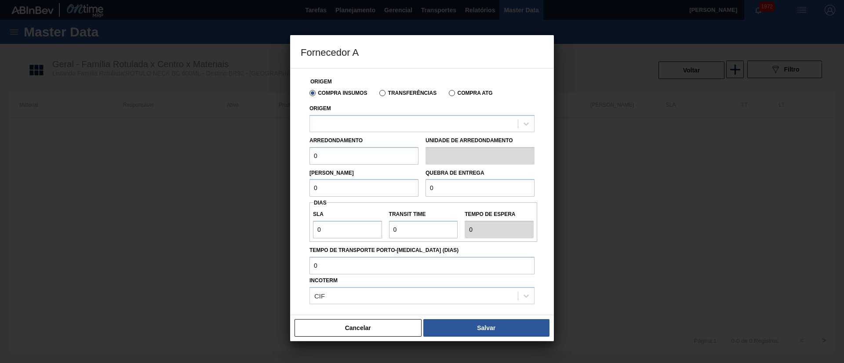
click at [387, 91] on label "Transferências" at bounding box center [407, 93] width 57 height 6
click at [378, 95] on input "Transferências" at bounding box center [378, 95] width 0 height 0
click at [354, 123] on div at bounding box center [414, 123] width 208 height 13
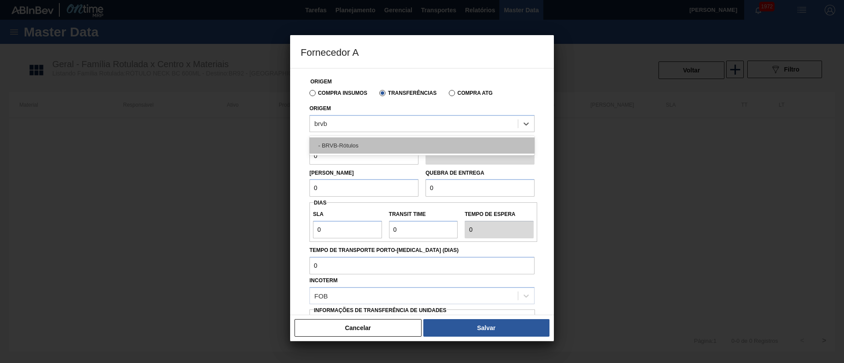
click at [346, 144] on div "- BRVB-Rótulos" at bounding box center [421, 146] width 225 height 16
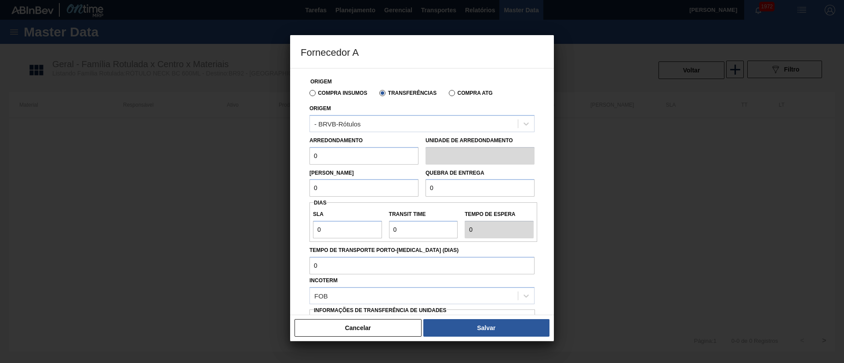
drag, startPoint x: 328, startPoint y: 154, endPoint x: 300, endPoint y: 158, distance: 28.3
click at [300, 158] on div "Origem Compra Insumos Transferências Compra ATG Origem - BRVB-Rótulos Arredonda…" at bounding box center [422, 191] width 264 height 247
drag, startPoint x: 330, startPoint y: 188, endPoint x: 297, endPoint y: 189, distance: 33.8
click at [297, 189] on div "Origem Compra Insumos Transferências Compra ATG Origem - BRVB-Rótulos Arredonda…" at bounding box center [422, 191] width 264 height 247
drag, startPoint x: 444, startPoint y: 187, endPoint x: 398, endPoint y: 192, distance: 46.9
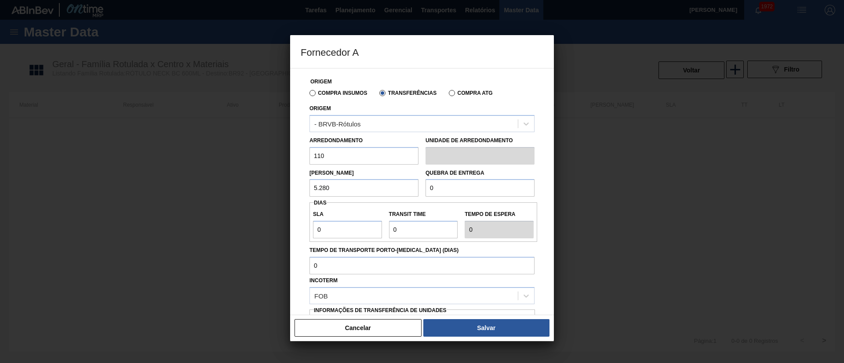
click at [398, 192] on div "Lote Mínimo 5.280 Quebra de entrega 0" at bounding box center [422, 181] width 232 height 33
drag, startPoint x: 314, startPoint y: 233, endPoint x: 292, endPoint y: 233, distance: 22.4
click at [292, 233] on div "Origem Compra Insumos Transferências Compra ATG Origem - BRVB-Rótulos Arredonda…" at bounding box center [422, 191] width 264 height 247
click at [403, 239] on div "SLA 7 Transit Time Tempo de espera 7" at bounding box center [423, 223] width 228 height 40
drag, startPoint x: 402, startPoint y: 233, endPoint x: 368, endPoint y: 234, distance: 33.9
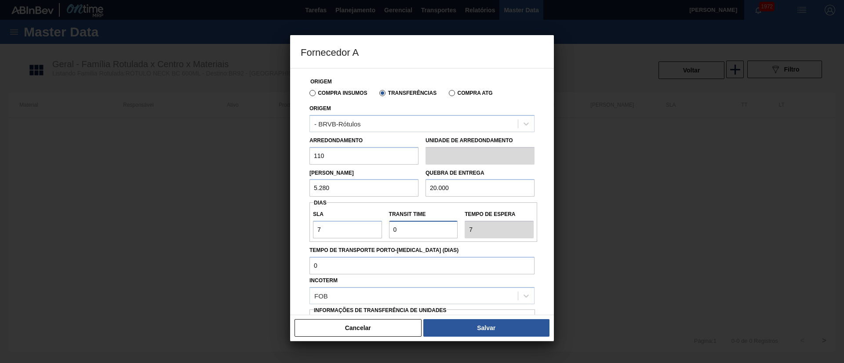
click at [368, 234] on div "SLA 7 Transit Time Tempo de espera 7" at bounding box center [423, 222] width 228 height 33
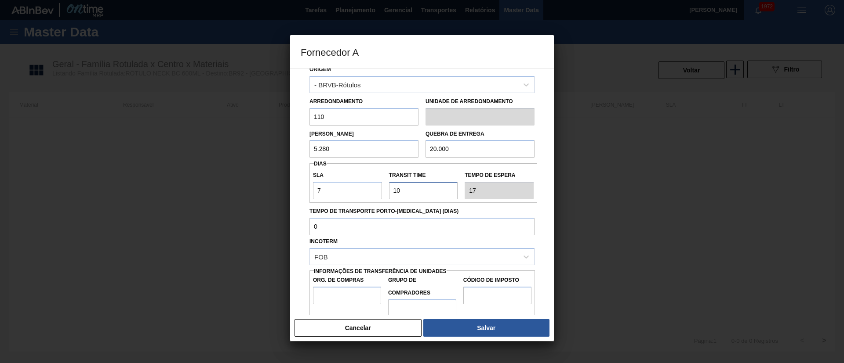
scroll to position [55, 0]
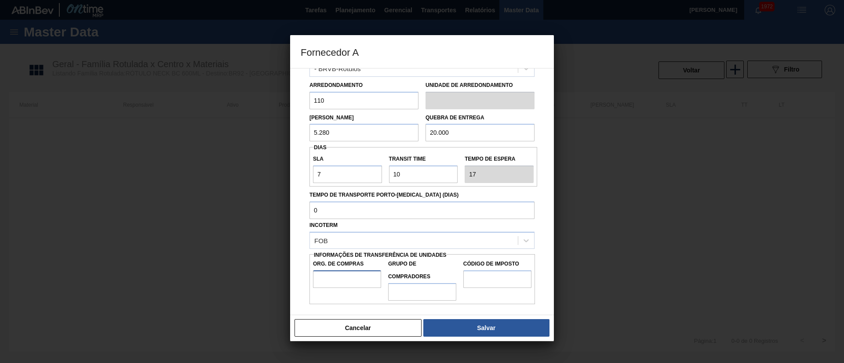
click at [350, 276] on input "Org. de Compras" at bounding box center [347, 280] width 68 height 18
click at [421, 293] on input "Grupo de Compradores" at bounding box center [422, 292] width 68 height 18
click at [487, 280] on input "Código de Imposto" at bounding box center [497, 280] width 68 height 18
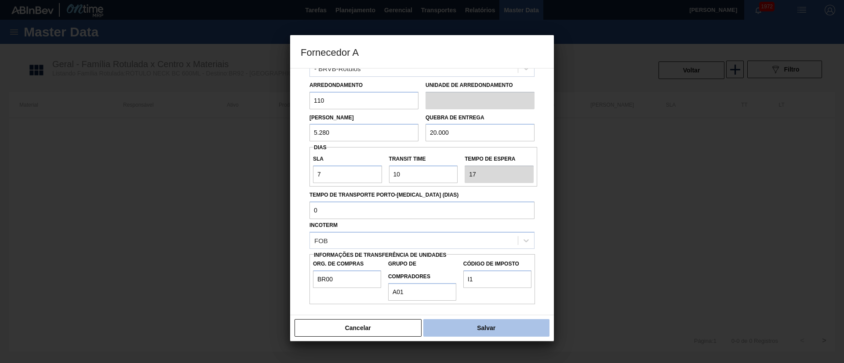
click at [488, 322] on button "Salvar" at bounding box center [486, 328] width 126 height 18
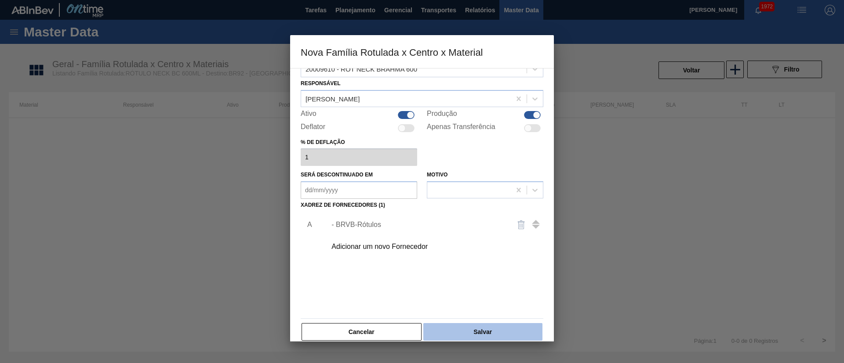
scroll to position [32, 0]
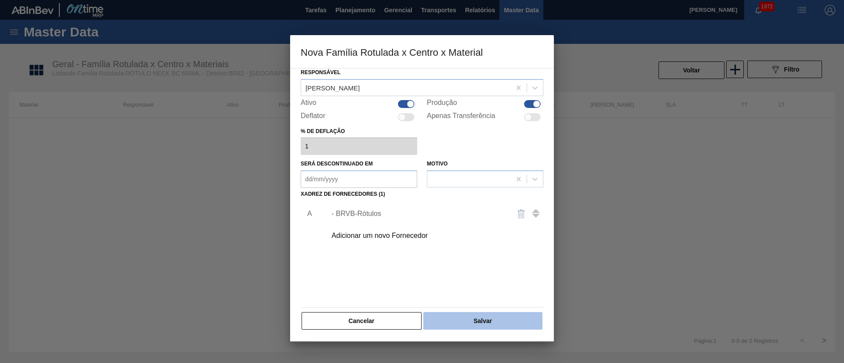
click at [480, 323] on button "Salvar" at bounding box center [482, 321] width 119 height 18
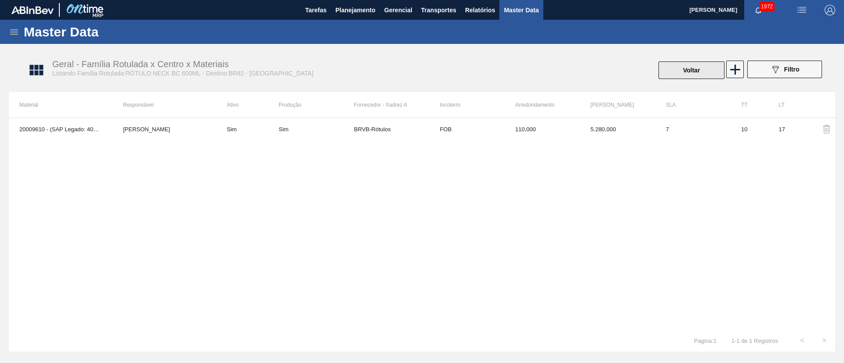
click at [675, 78] on button "Voltar" at bounding box center [691, 71] width 66 height 18
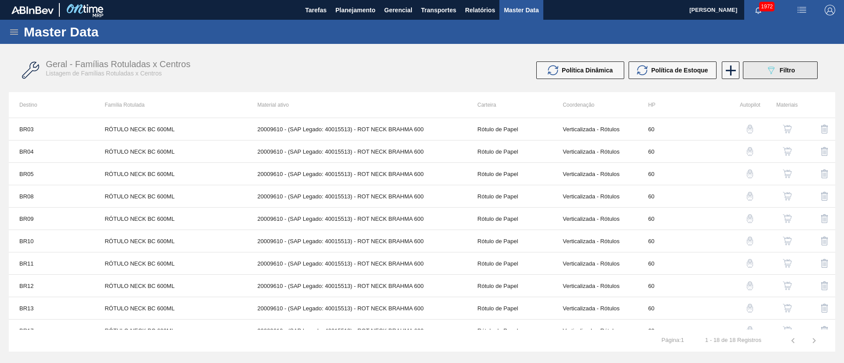
click at [772, 75] on icon "089F7B8B-B2A5-4AFE-B5C0-19BA573D28AC" at bounding box center [771, 70] width 11 height 11
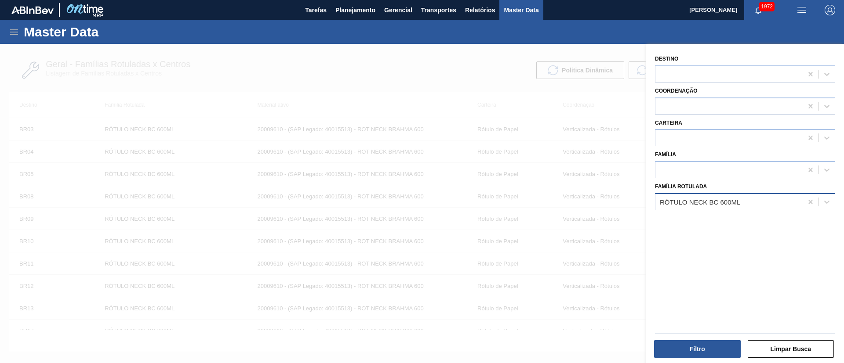
click at [691, 203] on div "RÓTULO NECK BC 600ML" at bounding box center [700, 201] width 80 height 7
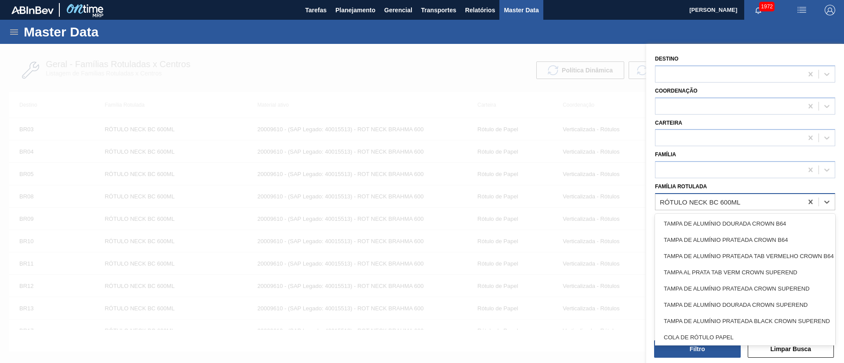
paste Rotulada "RÓTULO NECK SKOL 600ML"
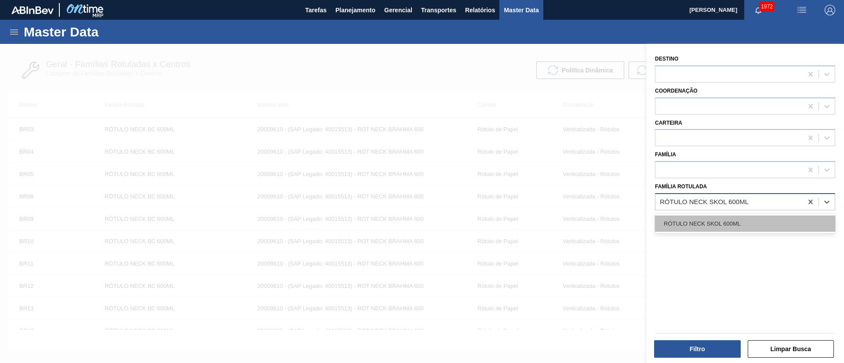
click at [697, 220] on div "RÓTULO NECK SKOL 600ML" at bounding box center [745, 224] width 180 height 16
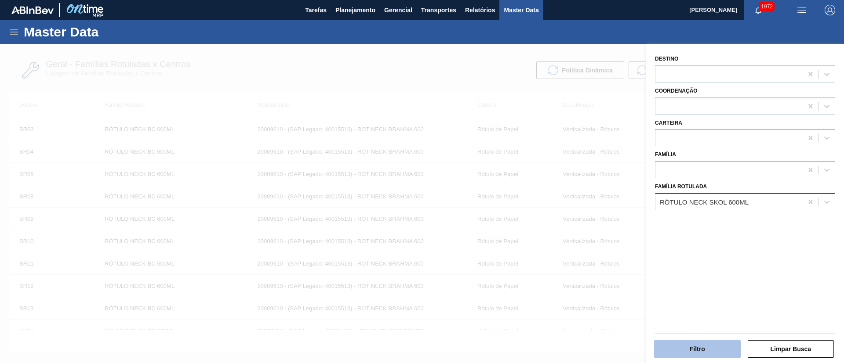
click at [682, 348] on button "Filtro" at bounding box center [697, 350] width 87 height 18
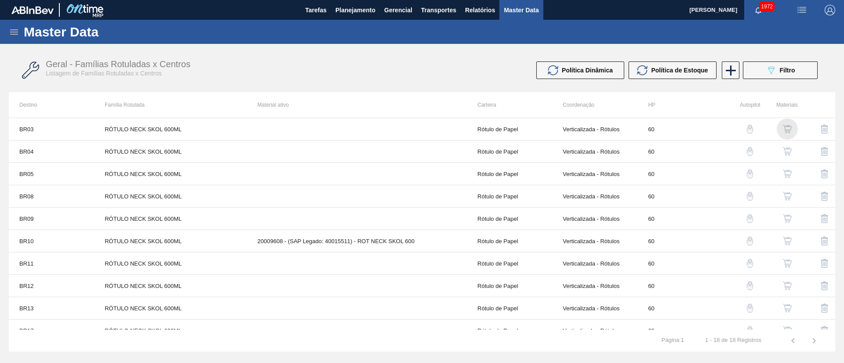
click at [783, 133] on img "button" at bounding box center [787, 129] width 9 height 9
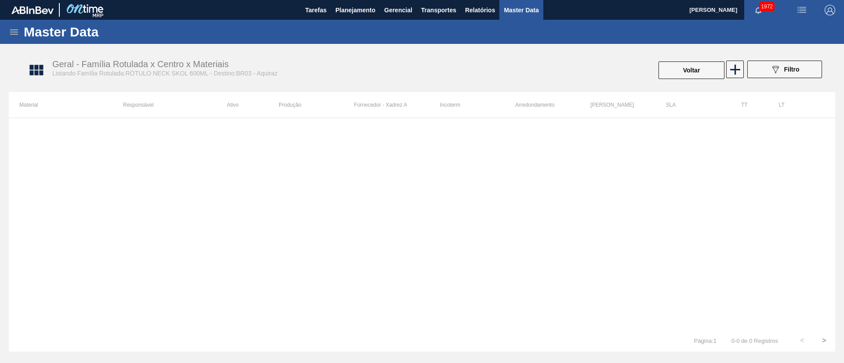
click at [742, 72] on icon at bounding box center [734, 69] width 17 height 17
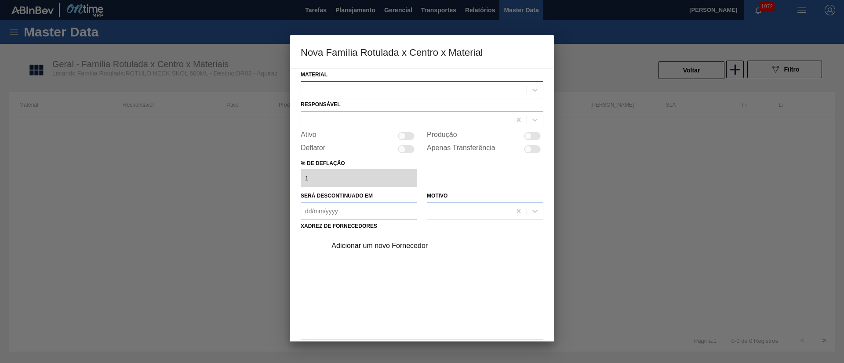
click at [383, 92] on div at bounding box center [413, 89] width 225 height 13
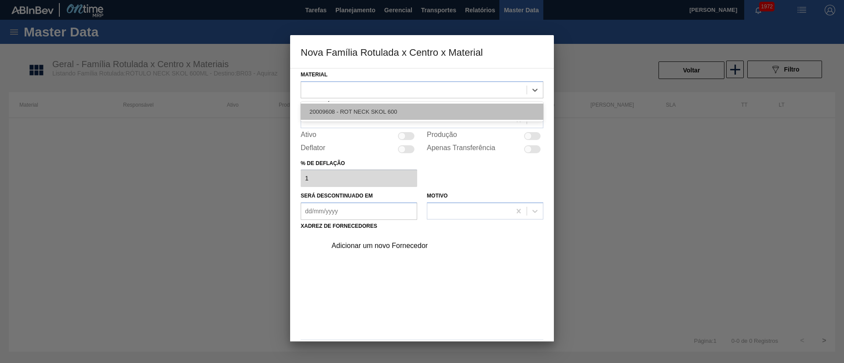
click at [374, 106] on div "20009608 - ROT NECK SKOL 600" at bounding box center [422, 112] width 243 height 16
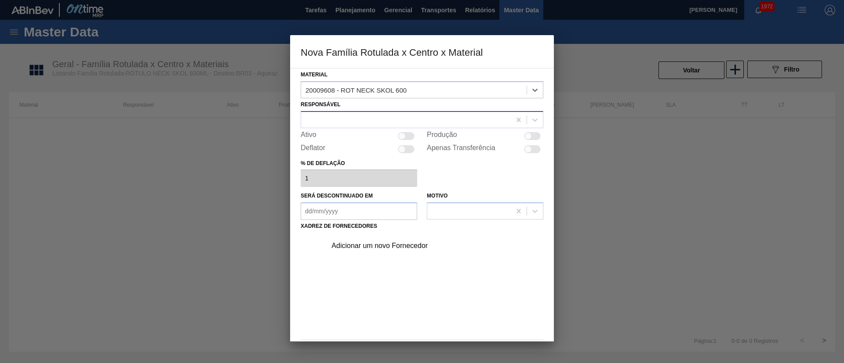
click at [346, 123] on div at bounding box center [406, 119] width 210 height 13
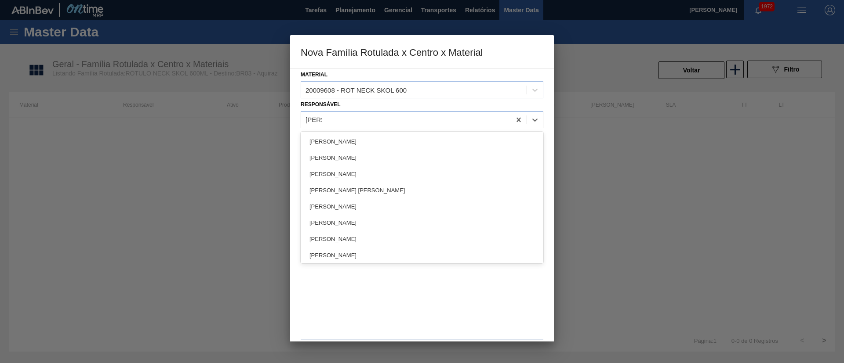
click at [342, 139] on div "[PERSON_NAME]" at bounding box center [422, 142] width 243 height 16
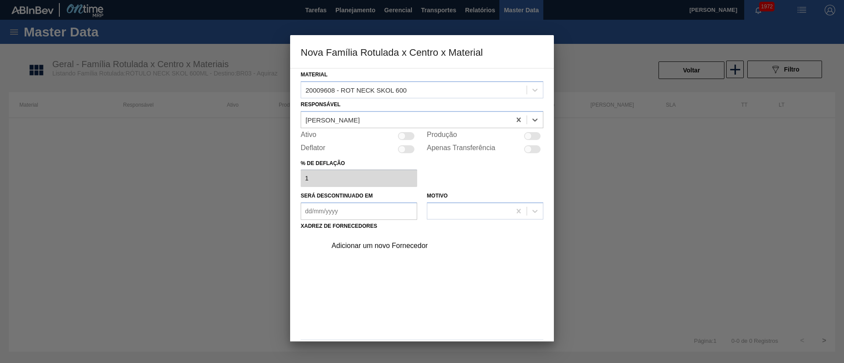
click at [412, 134] on div at bounding box center [406, 136] width 17 height 8
click at [375, 240] on div "Adicionar um novo Fornecedor" at bounding box center [432, 246] width 222 height 22
click at [362, 245] on div "Adicionar um novo Fornecedor" at bounding box center [417, 246] width 172 height 8
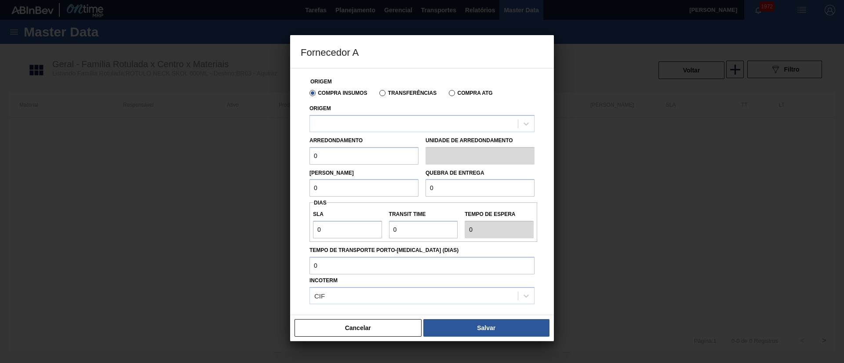
click at [390, 91] on label "Transferências" at bounding box center [407, 93] width 57 height 6
click at [378, 95] on input "Transferências" at bounding box center [378, 95] width 0 height 0
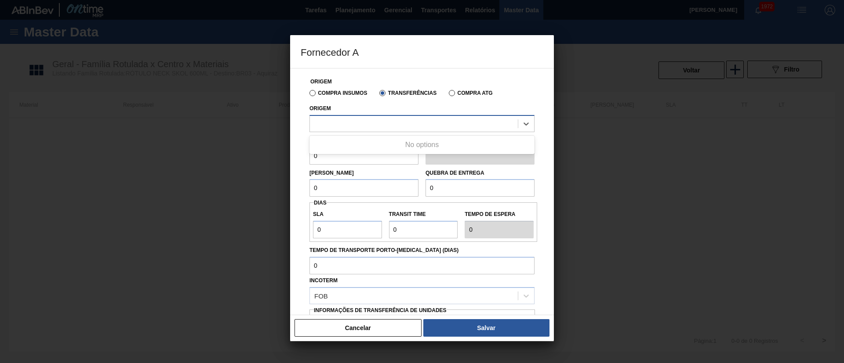
click at [352, 121] on div at bounding box center [414, 123] width 208 height 13
drag, startPoint x: 308, startPoint y: 93, endPoint x: 323, endPoint y: 93, distance: 15.4
click at [306, 93] on div "Compra Insumos" at bounding box center [336, 93] width 61 height 8
click at [330, 93] on label "Compra Insumos" at bounding box center [338, 93] width 58 height 6
click at [308, 95] on input "Compra Insumos" at bounding box center [308, 95] width 0 height 0
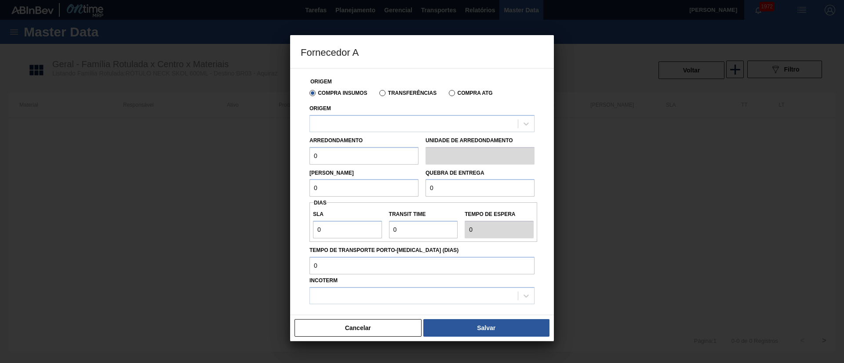
click at [391, 96] on div "Transferências" at bounding box center [406, 93] width 61 height 8
click at [385, 94] on label "Transferências" at bounding box center [407, 93] width 57 height 6
click at [378, 95] on input "Transferências" at bounding box center [378, 95] width 0 height 0
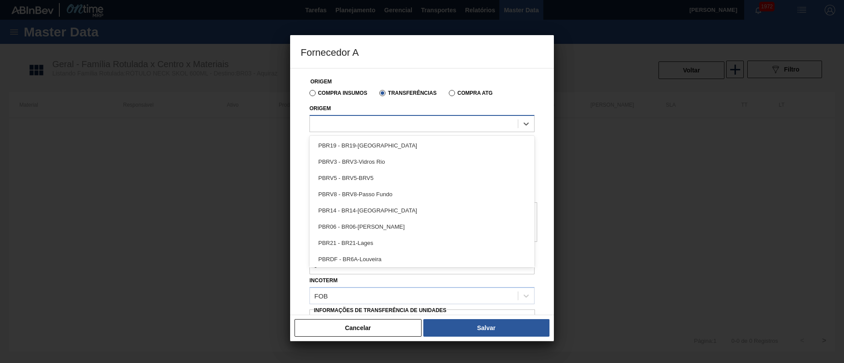
click at [348, 120] on div at bounding box center [414, 123] width 208 height 13
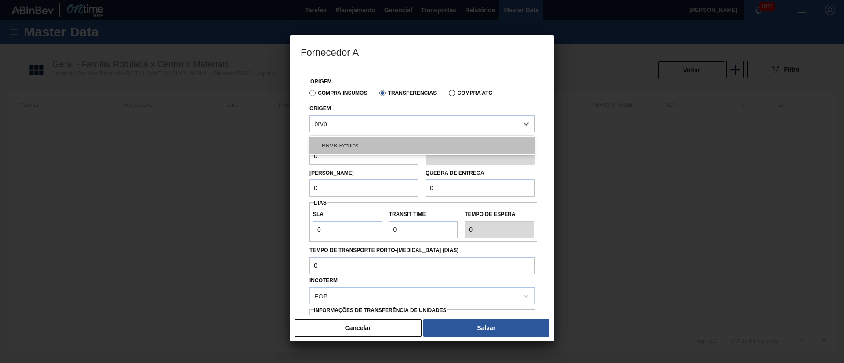
click at [343, 142] on div "- BRVB-Rótulos" at bounding box center [421, 146] width 225 height 16
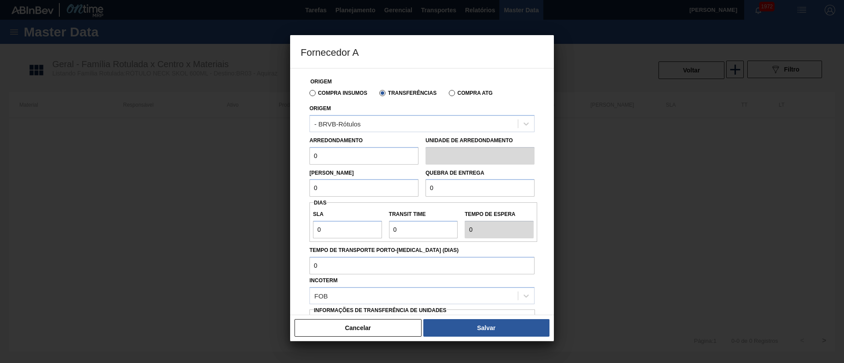
click at [286, 153] on div "Fornecedor A Origem Compra Insumos Transferências Compra ATG Origem - BRVB-Rótu…" at bounding box center [422, 181] width 844 height 363
drag, startPoint x: 308, startPoint y: 187, endPoint x: 283, endPoint y: 186, distance: 24.2
click at [283, 186] on div "Fornecedor A Origem Compra Insumos Transferências Compra ATG Origem - BRVB-Rótu…" at bounding box center [422, 181] width 844 height 363
drag, startPoint x: 450, startPoint y: 184, endPoint x: 401, endPoint y: 183, distance: 48.8
click at [401, 183] on div "Lote Mínimo 5.280 Quebra de entrega 0" at bounding box center [422, 181] width 232 height 33
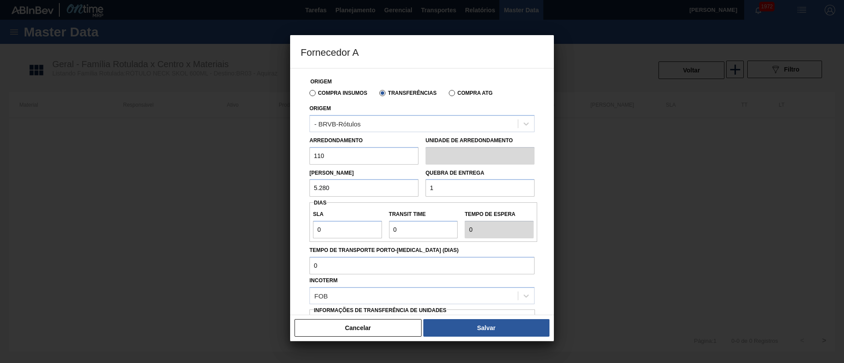
drag, startPoint x: 416, startPoint y: 188, endPoint x: 390, endPoint y: 188, distance: 25.5
click at [390, 188] on div "Lote Mínimo 5.280 Quebra de entrega 1" at bounding box center [422, 181] width 232 height 33
click at [287, 231] on div "Fornecedor A Origem Compra Insumos Transferências Compra ATG Origem - BRVB-Rótu…" at bounding box center [422, 181] width 844 height 363
click at [370, 227] on div "SLA 7 Transit Time Tempo de espera 7" at bounding box center [423, 222] width 228 height 33
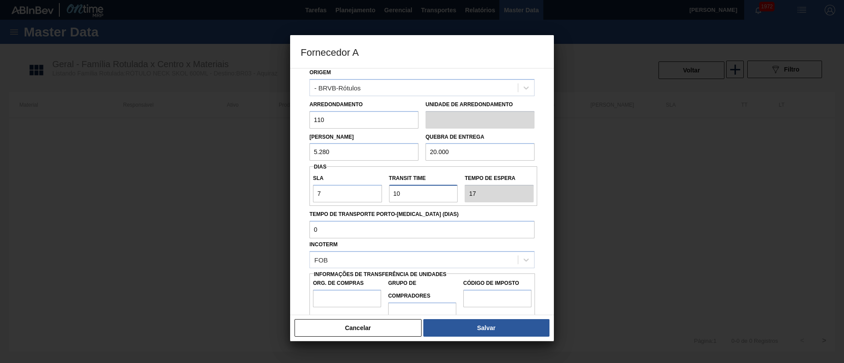
scroll to position [55, 0]
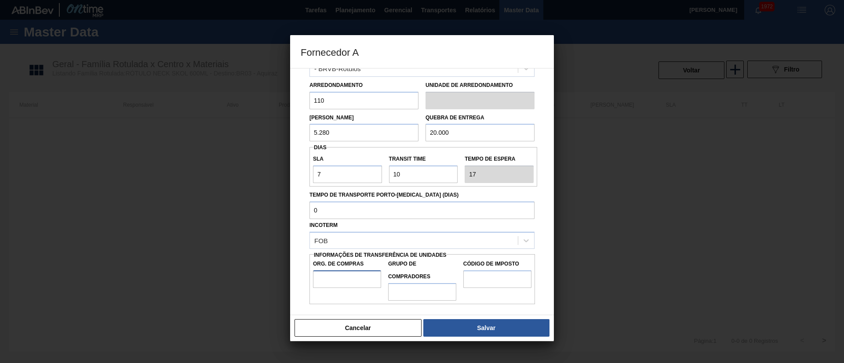
drag, startPoint x: 344, startPoint y: 275, endPoint x: 361, endPoint y: 288, distance: 22.0
click at [344, 275] on input "Org. de Compras" at bounding box center [347, 280] width 68 height 18
click at [411, 287] on input "Grupo de Compradores" at bounding box center [422, 292] width 68 height 18
click at [483, 284] on input "Código de Imposto" at bounding box center [497, 280] width 68 height 18
drag, startPoint x: 485, startPoint y: 322, endPoint x: 471, endPoint y: 284, distance: 40.7
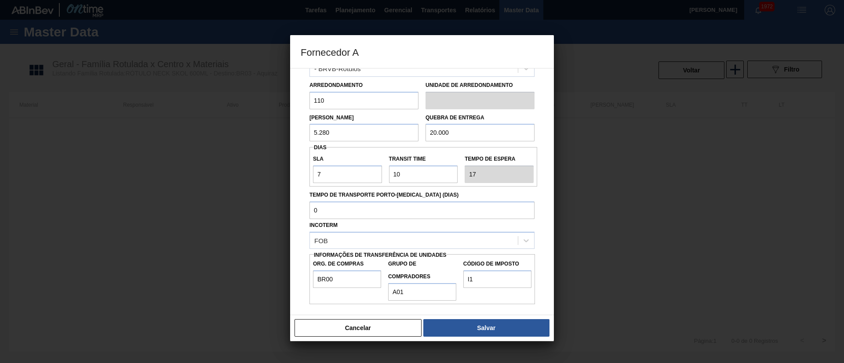
click at [485, 323] on button "Salvar" at bounding box center [486, 328] width 126 height 18
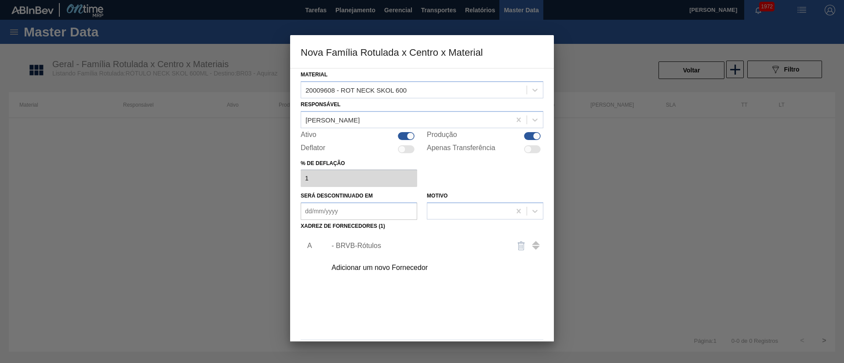
scroll to position [32, 0]
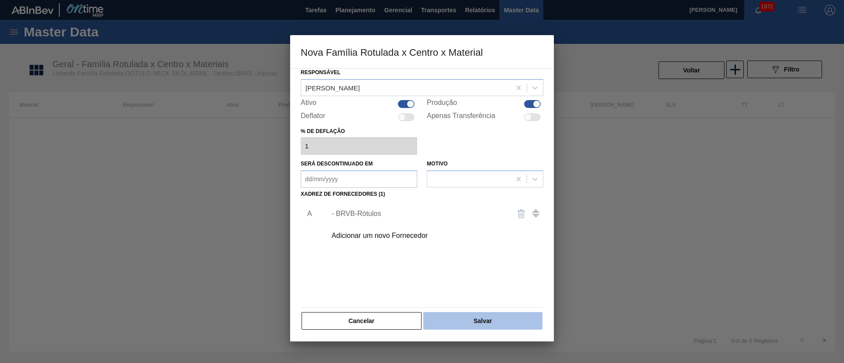
click at [484, 322] on button "Salvar" at bounding box center [482, 321] width 119 height 18
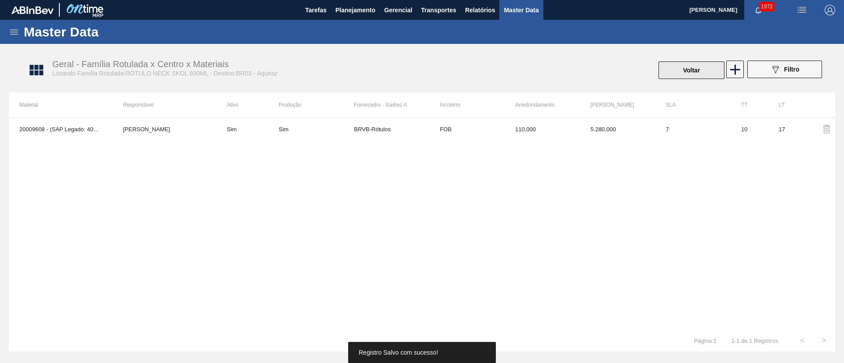
click at [682, 73] on button "Voltar" at bounding box center [691, 71] width 66 height 18
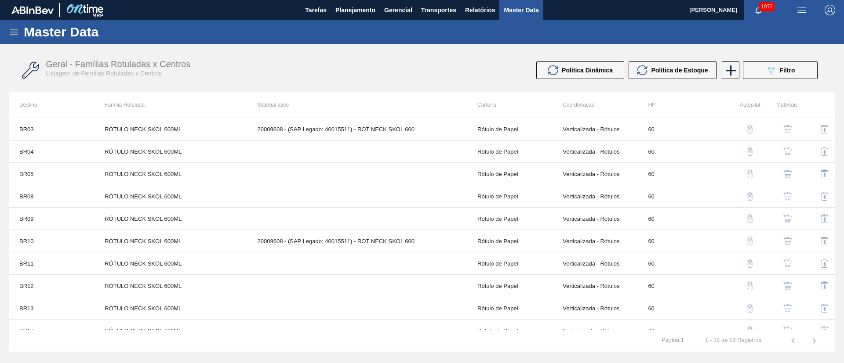
click at [783, 155] on img "button" at bounding box center [787, 151] width 9 height 9
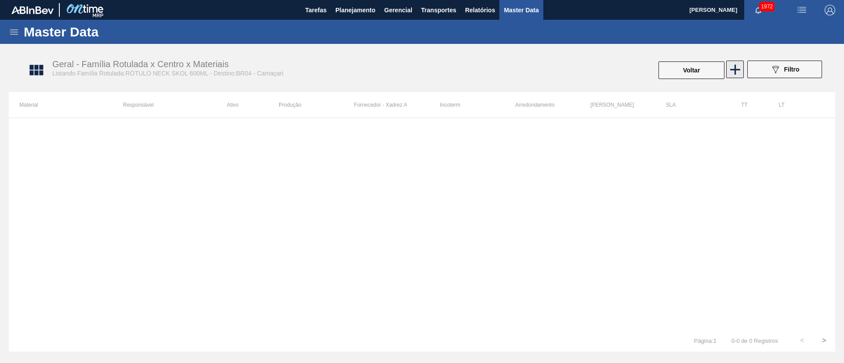
click at [741, 70] on icon at bounding box center [734, 69] width 17 height 17
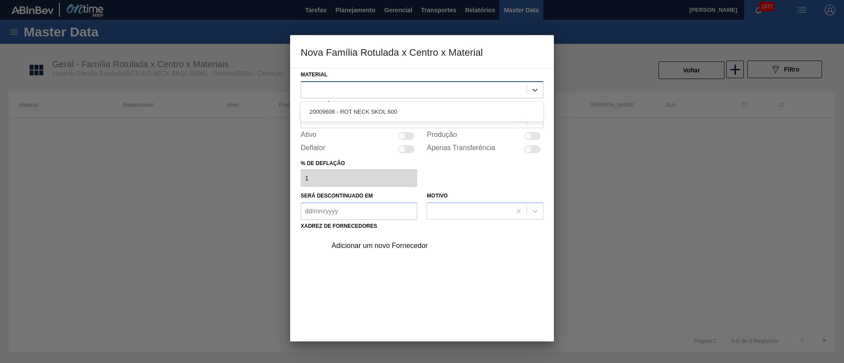
click at [396, 88] on div at bounding box center [413, 89] width 225 height 13
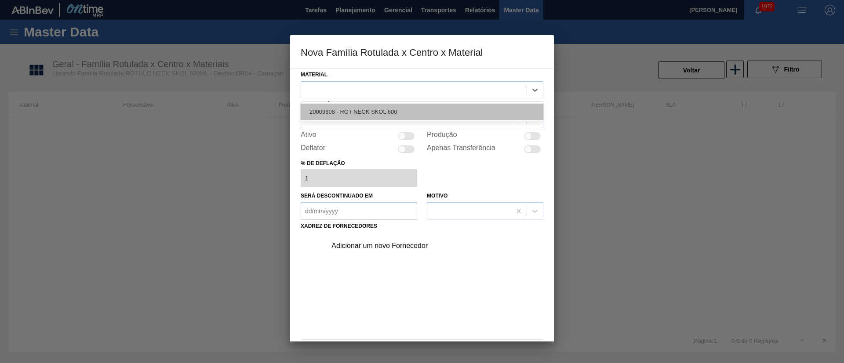
click at [388, 112] on div "20009608 - ROT NECK SKOL 600" at bounding box center [422, 112] width 243 height 16
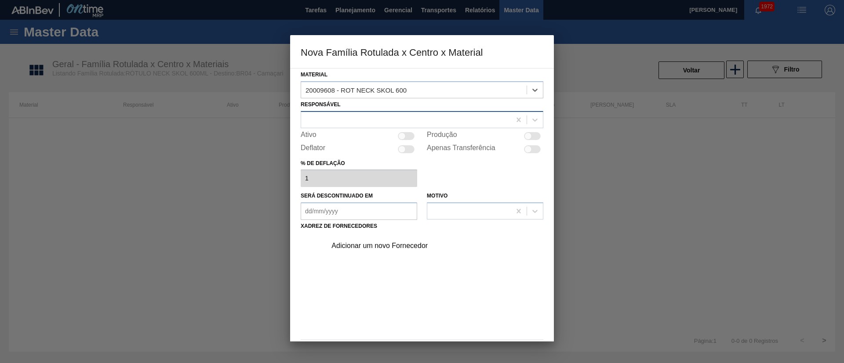
click at [362, 119] on div at bounding box center [406, 119] width 210 height 13
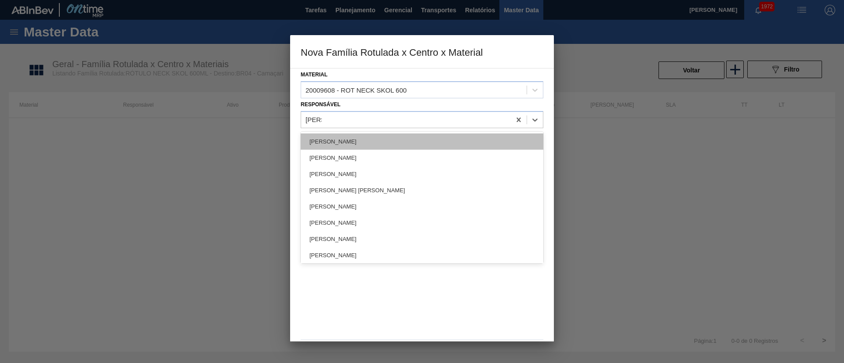
click at [348, 142] on div "[PERSON_NAME]" at bounding box center [422, 142] width 243 height 16
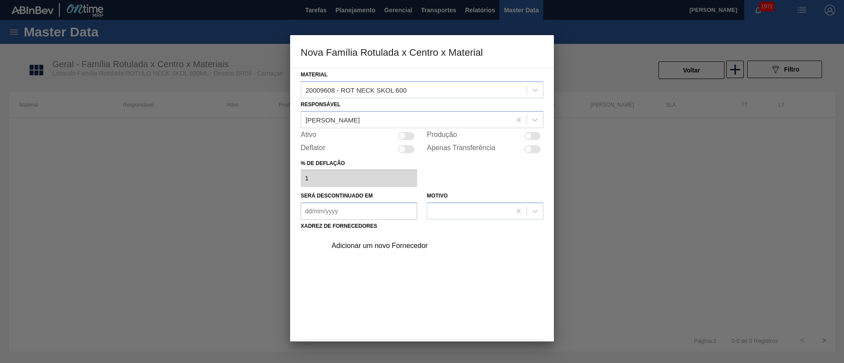
click at [405, 133] on div at bounding box center [406, 136] width 17 height 8
click at [392, 248] on div "Adicionar um novo Fornecedor" at bounding box center [417, 246] width 172 height 8
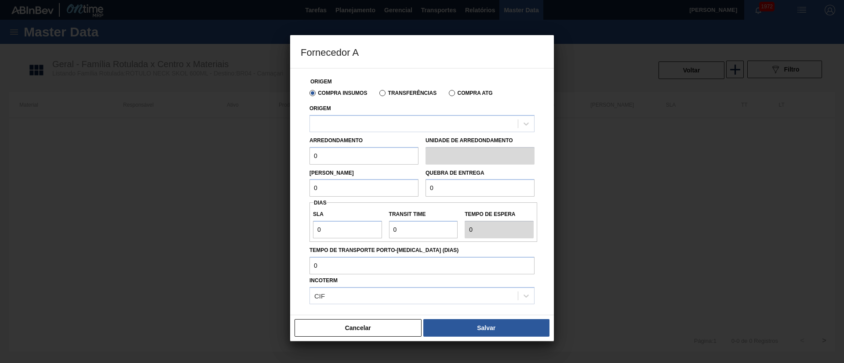
click at [379, 95] on label "Transferências" at bounding box center [407, 93] width 57 height 6
click at [378, 95] on input "Transferências" at bounding box center [378, 95] width 0 height 0
click at [368, 113] on div "Origem" at bounding box center [421, 117] width 225 height 30
click at [363, 122] on div at bounding box center [414, 123] width 208 height 13
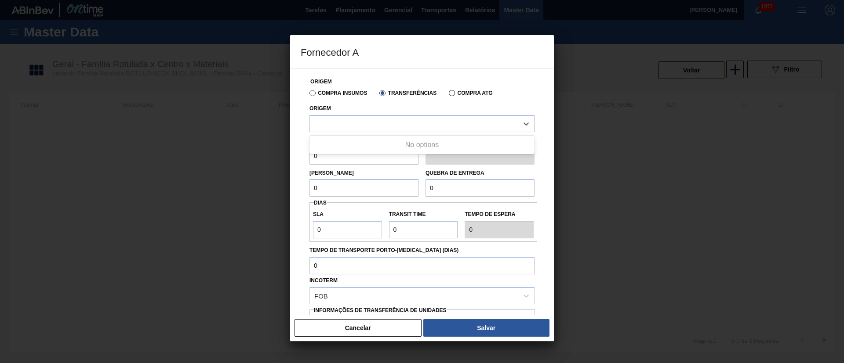
click at [312, 94] on label "Compra Insumos" at bounding box center [338, 93] width 58 height 6
click at [308, 95] on input "Compra Insumos" at bounding box center [308, 95] width 0 height 0
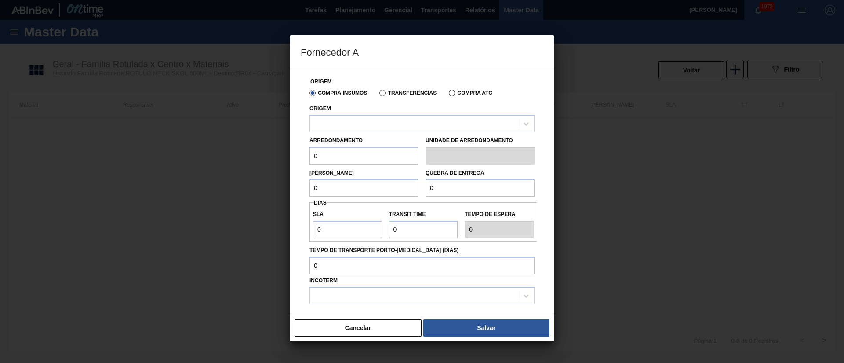
click at [380, 95] on label "Transferências" at bounding box center [407, 93] width 57 height 6
click at [378, 95] on input "Transferências" at bounding box center [378, 95] width 0 height 0
click at [328, 123] on div at bounding box center [414, 123] width 208 height 13
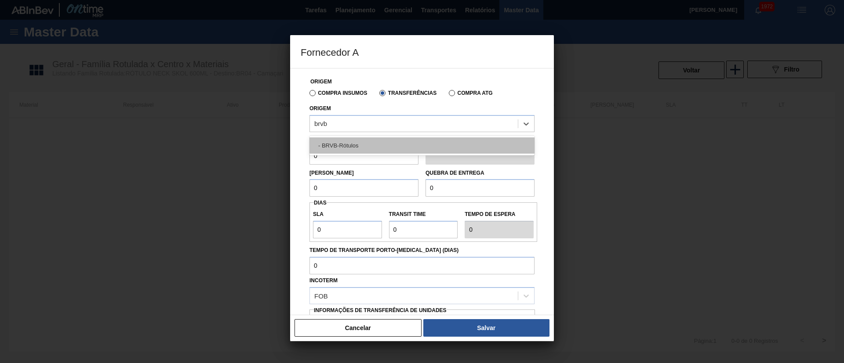
click at [332, 150] on div "- BRVB-Rótulos" at bounding box center [421, 146] width 225 height 16
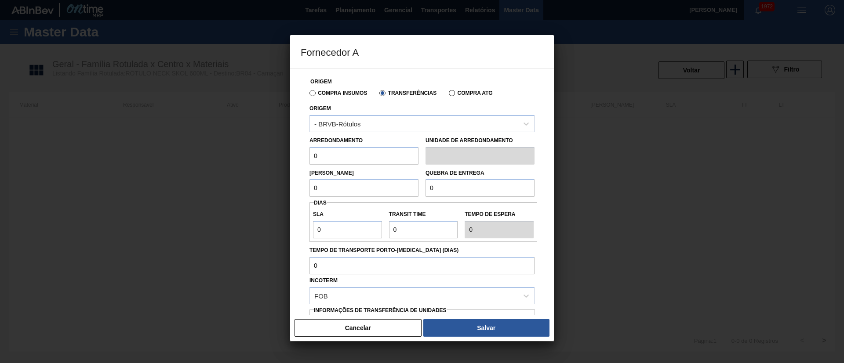
click at [282, 154] on div "Fornecedor A Origem Compra Insumos Transferências Compra ATG Origem - BRVB-Rótu…" at bounding box center [422, 181] width 844 height 363
drag, startPoint x: 338, startPoint y: 184, endPoint x: 288, endPoint y: 185, distance: 49.7
click at [288, 185] on div "Fornecedor A Origem Compra Insumos Transferências Compra ATG Origem - BRVB-Rótu…" at bounding box center [422, 181] width 844 height 363
drag, startPoint x: 457, startPoint y: 185, endPoint x: 403, endPoint y: 187, distance: 54.5
click at [403, 187] on div "Lote Mínimo 5.280 Quebra de entrega 0" at bounding box center [422, 181] width 232 height 33
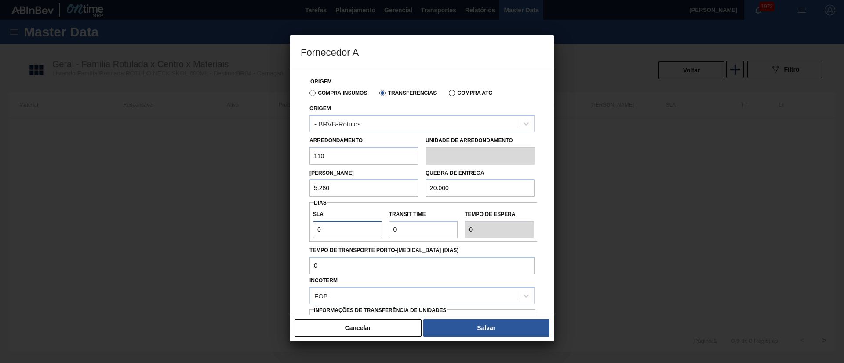
drag, startPoint x: 326, startPoint y: 229, endPoint x: 286, endPoint y: 229, distance: 39.6
click at [286, 229] on div "Fornecedor A Origem Compra Insumos Transferências Compra ATG Origem - BRVB-Rótu…" at bounding box center [422, 181] width 844 height 363
drag, startPoint x: 414, startPoint y: 229, endPoint x: 371, endPoint y: 228, distance: 42.6
click at [371, 228] on div "SLA 7 Transit Time Tempo de espera 7" at bounding box center [423, 222] width 228 height 33
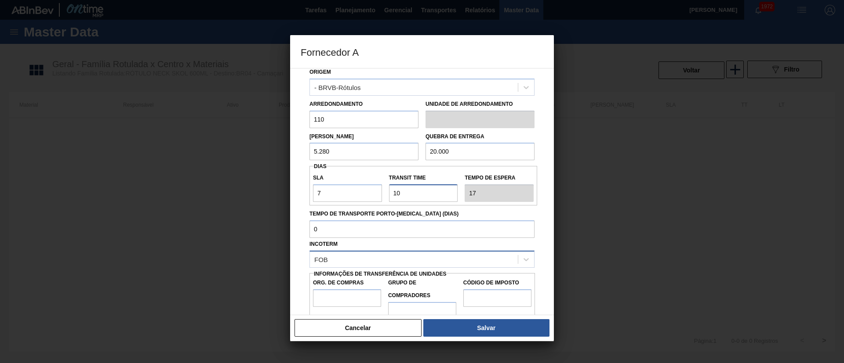
scroll to position [55, 0]
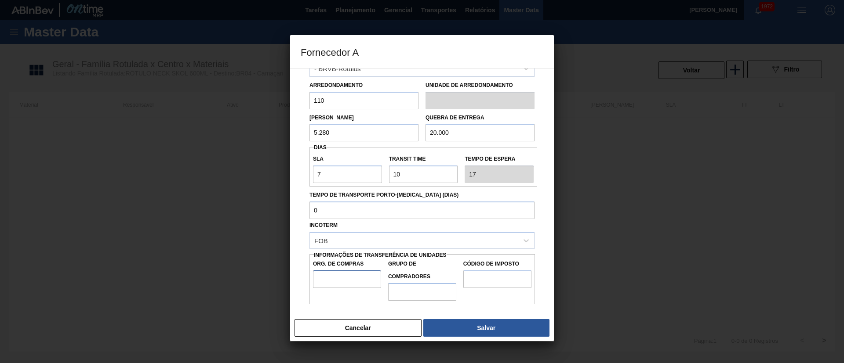
click at [352, 276] on input "Org. de Compras" at bounding box center [347, 280] width 68 height 18
click at [409, 291] on input "Grupo de Compradores" at bounding box center [422, 292] width 68 height 18
click at [481, 280] on input "Código de Imposto" at bounding box center [497, 280] width 68 height 18
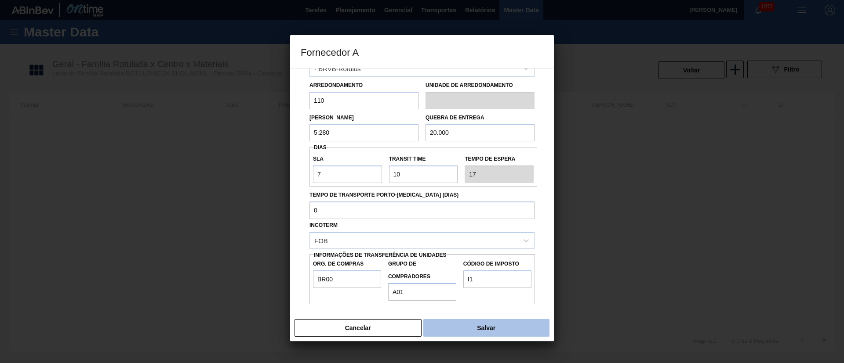
click at [480, 331] on button "Salvar" at bounding box center [486, 328] width 126 height 18
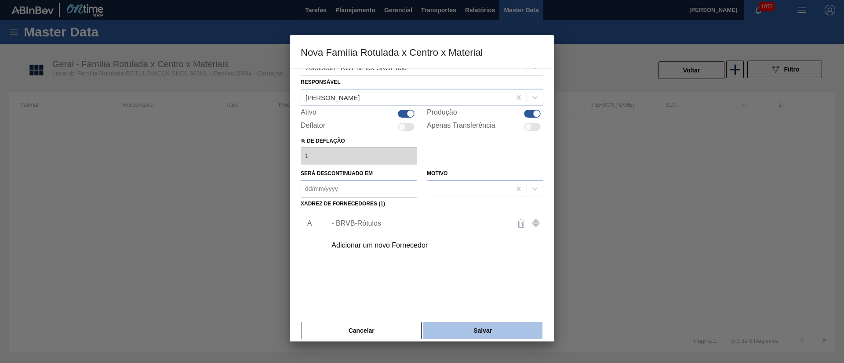
scroll to position [32, 0]
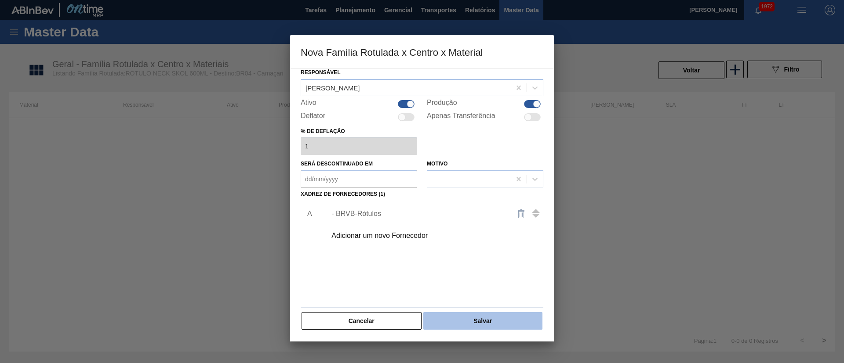
click at [475, 324] on button "Salvar" at bounding box center [482, 321] width 119 height 18
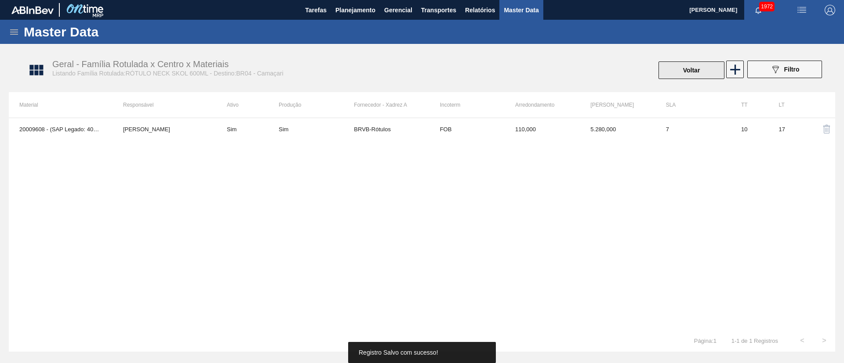
click at [704, 74] on button "Voltar" at bounding box center [691, 71] width 66 height 18
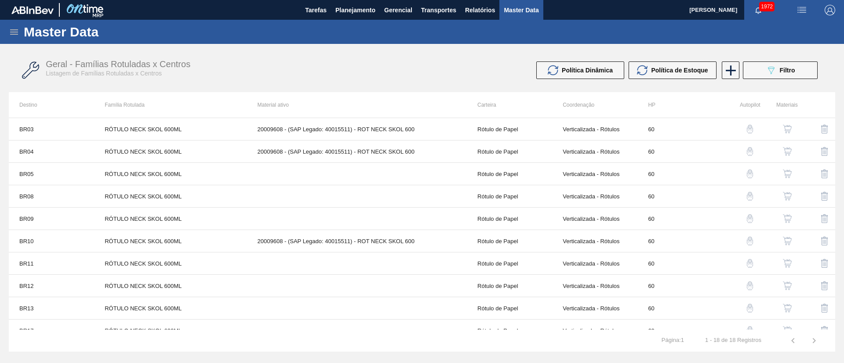
click at [792, 178] on button "button" at bounding box center [787, 173] width 21 height 21
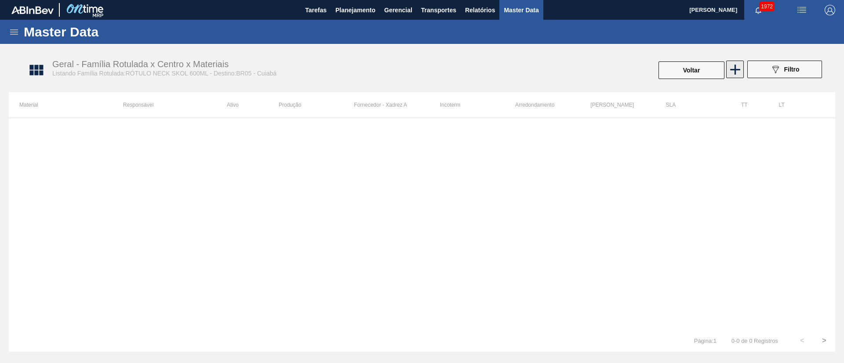
click at [733, 63] on icon at bounding box center [734, 69] width 17 height 17
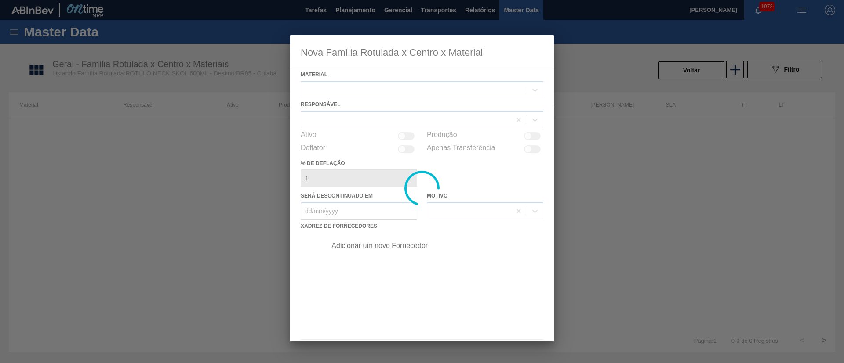
click at [333, 86] on div at bounding box center [422, 188] width 264 height 307
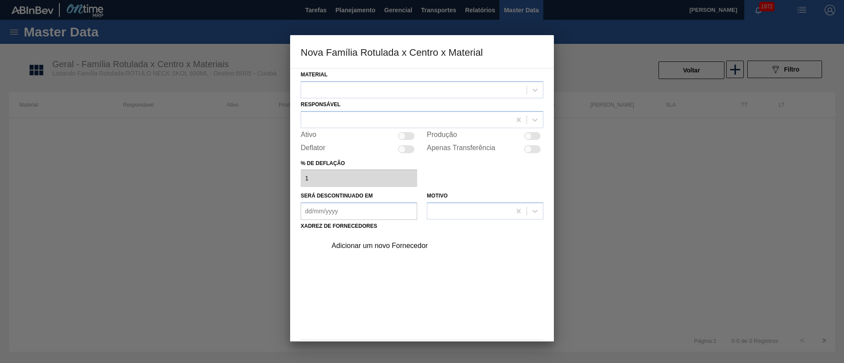
click at [329, 91] on div at bounding box center [413, 89] width 225 height 13
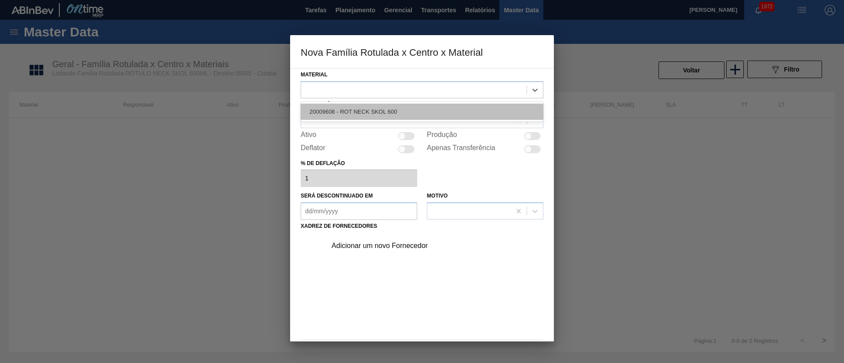
click at [345, 109] on div "20009608 - ROT NECK SKOL 600" at bounding box center [422, 112] width 243 height 16
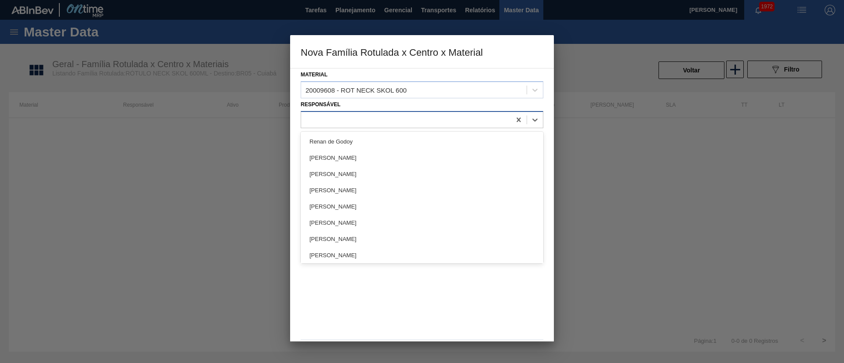
click at [345, 117] on div at bounding box center [406, 119] width 210 height 13
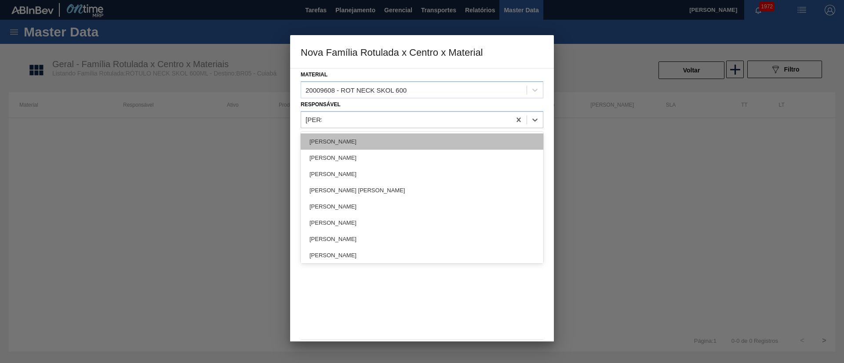
click at [340, 141] on div "[PERSON_NAME]" at bounding box center [422, 142] width 243 height 16
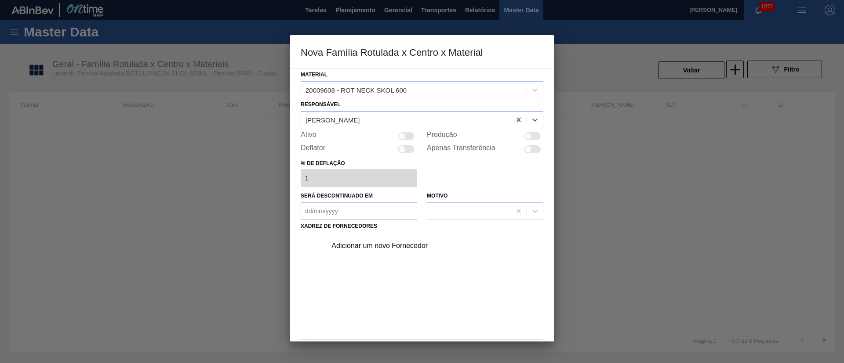
click at [402, 134] on div at bounding box center [401, 135] width 7 height 7
click at [381, 246] on div "Adicionar um novo Fornecedor" at bounding box center [417, 246] width 172 height 8
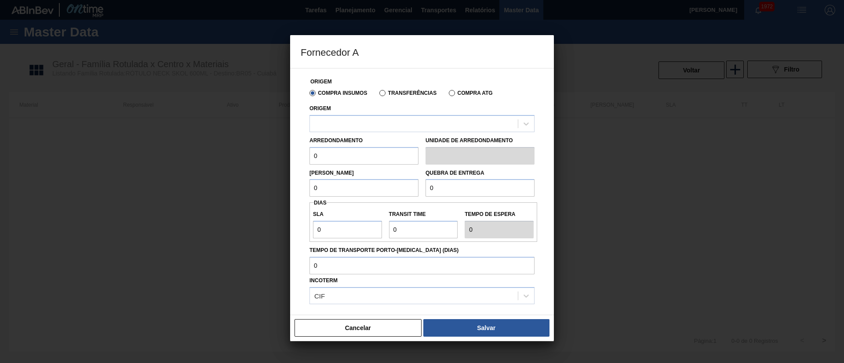
click at [393, 92] on label "Transferências" at bounding box center [407, 93] width 57 height 6
click at [378, 95] on input "Transferências" at bounding box center [378, 95] width 0 height 0
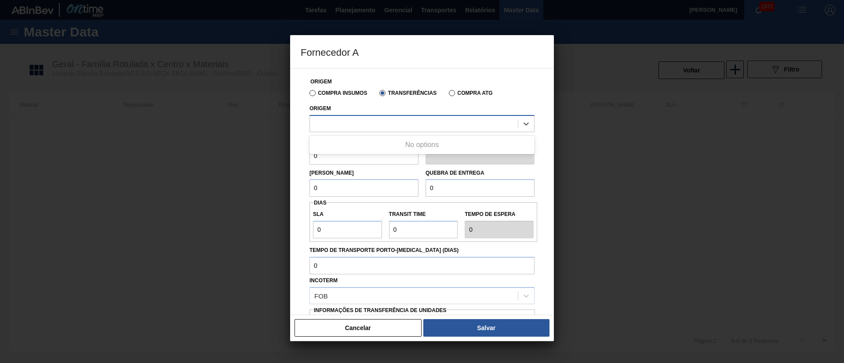
click at [356, 120] on div at bounding box center [414, 123] width 208 height 13
click at [313, 93] on label "Compra Insumos" at bounding box center [338, 93] width 58 height 6
click at [308, 95] on input "Compra Insumos" at bounding box center [308, 95] width 0 height 0
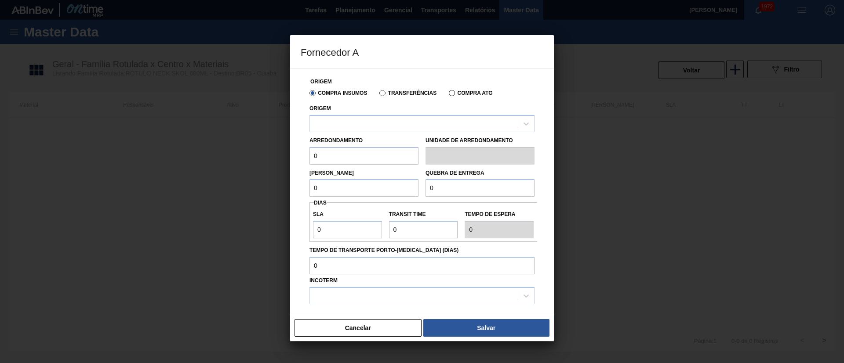
click at [381, 93] on label "Transferências" at bounding box center [407, 93] width 57 height 6
click at [378, 95] on input "Transferências" at bounding box center [378, 95] width 0 height 0
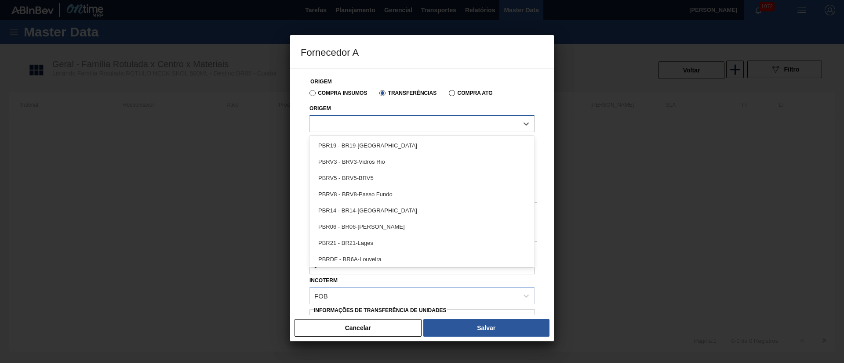
click at [356, 120] on div at bounding box center [414, 123] width 208 height 13
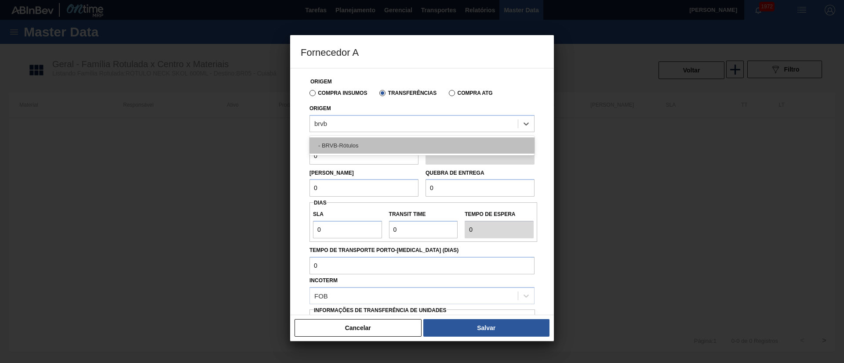
click at [344, 146] on div "- BRVB-Rótulos" at bounding box center [421, 146] width 225 height 16
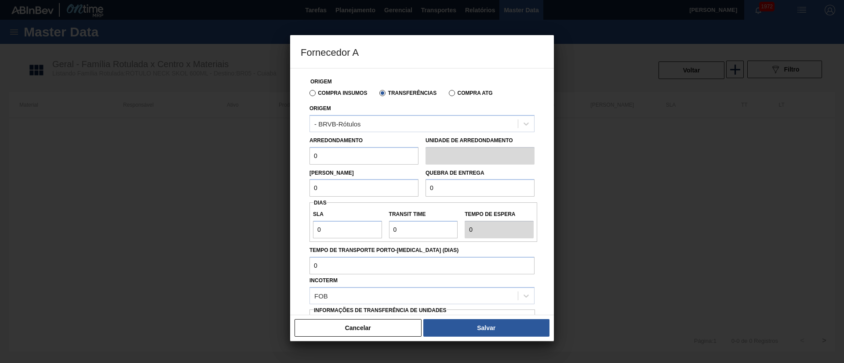
drag, startPoint x: 333, startPoint y: 157, endPoint x: 283, endPoint y: 163, distance: 50.4
click at [283, 163] on div "Fornecedor A Origem Compra Insumos Transferências Compra ATG Origem - BRVB-Rótu…" at bounding box center [422, 181] width 844 height 363
drag, startPoint x: 316, startPoint y: 187, endPoint x: 287, endPoint y: 187, distance: 29.4
click at [287, 187] on div "Fornecedor A Origem Compra Insumos Transferências Compra ATG Origem - BRVB-Rótu…" at bounding box center [422, 181] width 844 height 363
drag, startPoint x: 457, startPoint y: 187, endPoint x: 391, endPoint y: 190, distance: 66.9
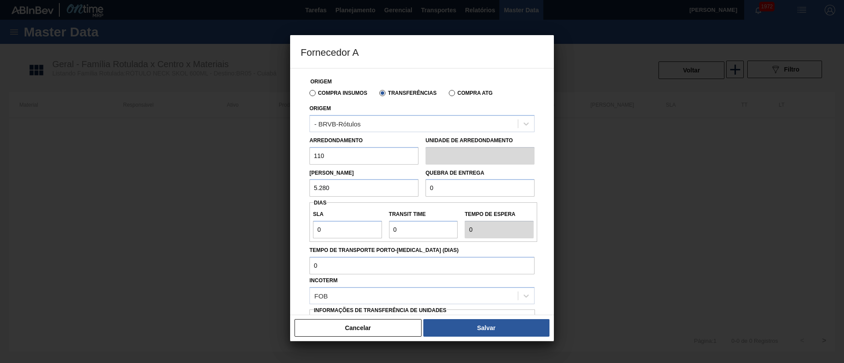
click at [391, 190] on div "Lote Mínimo 5.280 Quebra de entrega 0" at bounding box center [422, 181] width 232 height 33
click at [293, 234] on div "Origem Compra Insumos Transferências Compra ATG Origem - BRVB-Rótulos Arredonda…" at bounding box center [422, 191] width 264 height 247
drag, startPoint x: 428, startPoint y: 229, endPoint x: 377, endPoint y: 231, distance: 50.6
click at [377, 231] on div "SLA 7 Transit Time Tempo de espera 7" at bounding box center [423, 222] width 228 height 33
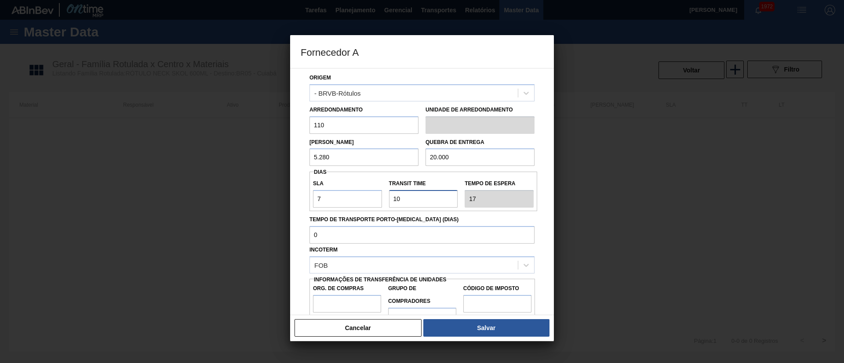
scroll to position [55, 0]
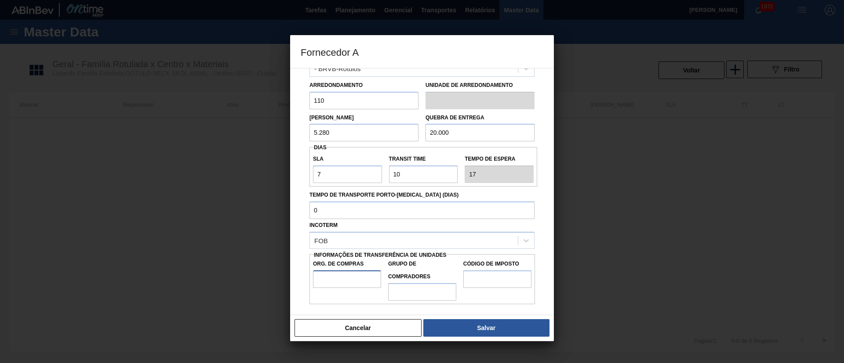
click at [346, 277] on input "Org. de Compras" at bounding box center [347, 280] width 68 height 18
drag, startPoint x: 408, startPoint y: 285, endPoint x: 417, endPoint y: 291, distance: 10.9
click at [408, 285] on input "Grupo de Compradores" at bounding box center [422, 292] width 68 height 18
click at [483, 281] on input "Código de Imposto" at bounding box center [497, 280] width 68 height 18
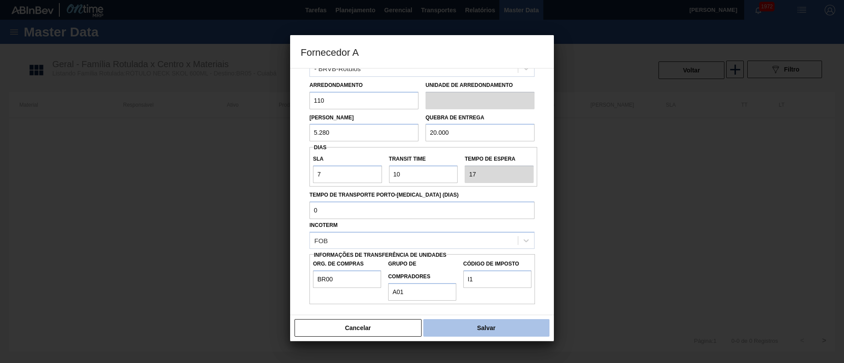
click at [482, 329] on button "Salvar" at bounding box center [486, 328] width 126 height 18
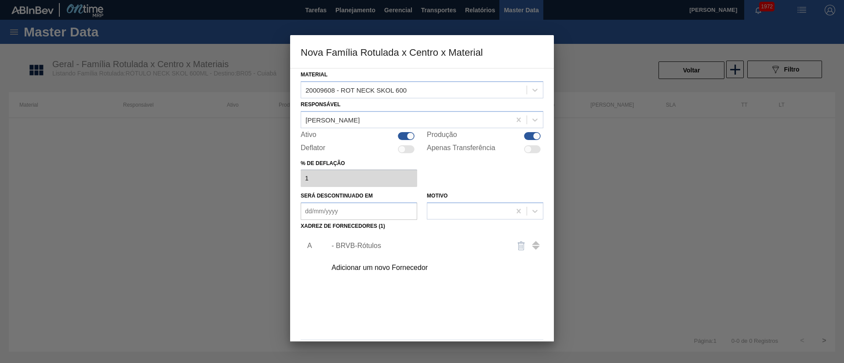
scroll to position [32, 0]
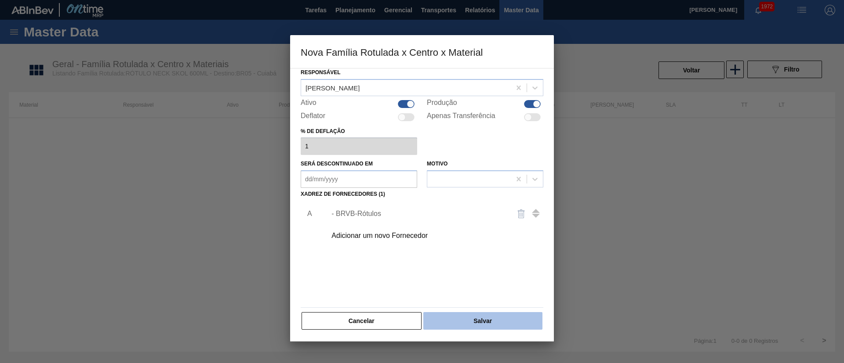
click at [505, 327] on button "Salvar" at bounding box center [482, 321] width 119 height 18
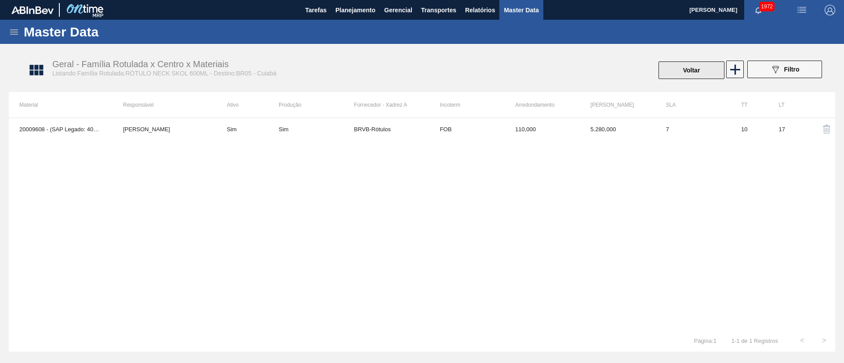
click at [685, 64] on button "Voltar" at bounding box center [691, 71] width 66 height 18
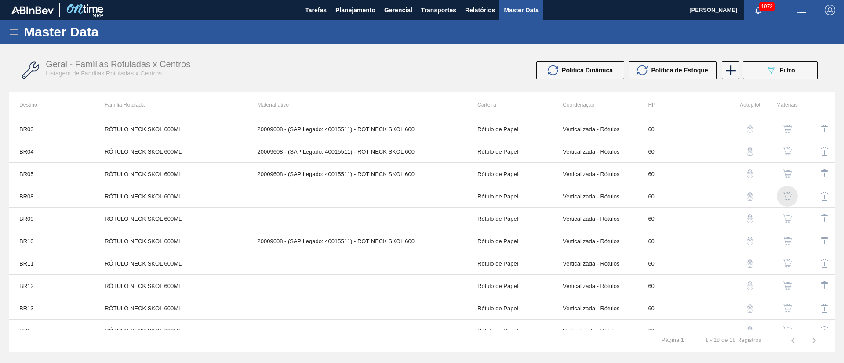
click at [791, 196] on div "button" at bounding box center [787, 196] width 11 height 9
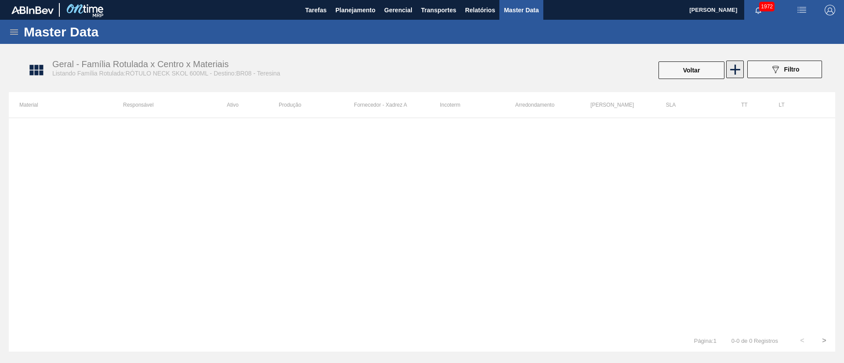
click at [735, 70] on icon at bounding box center [735, 70] width 10 height 10
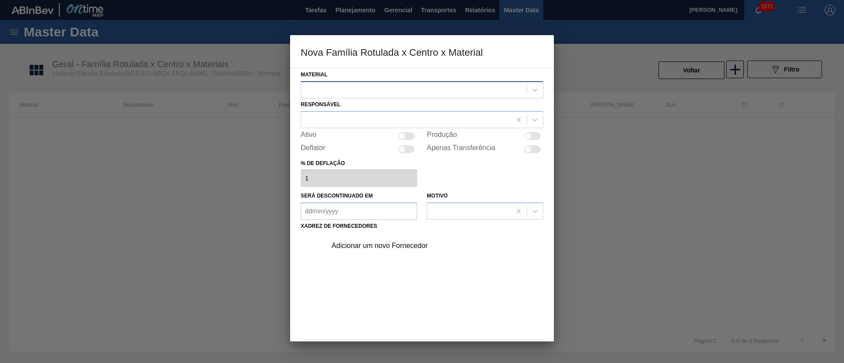
click at [368, 87] on div at bounding box center [413, 89] width 225 height 13
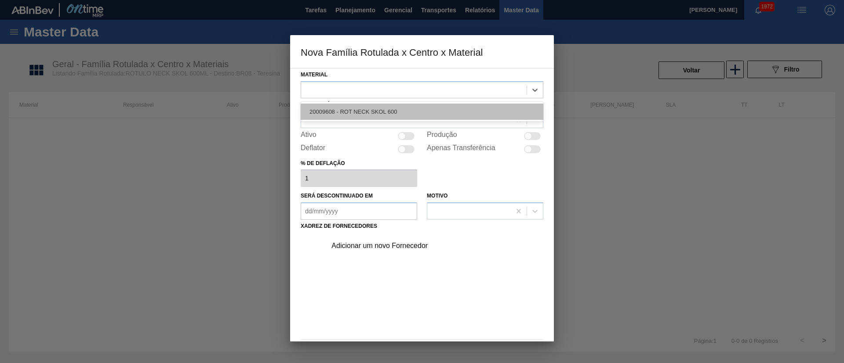
click at [363, 113] on div "20009608 - ROT NECK SKOL 600" at bounding box center [422, 112] width 243 height 16
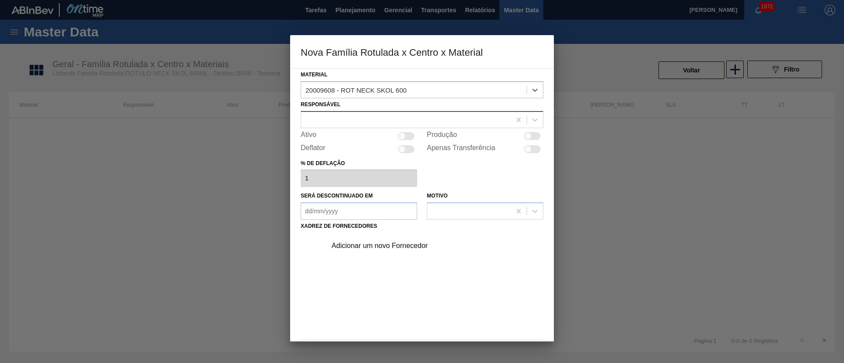
click at [346, 120] on div at bounding box center [406, 119] width 210 height 13
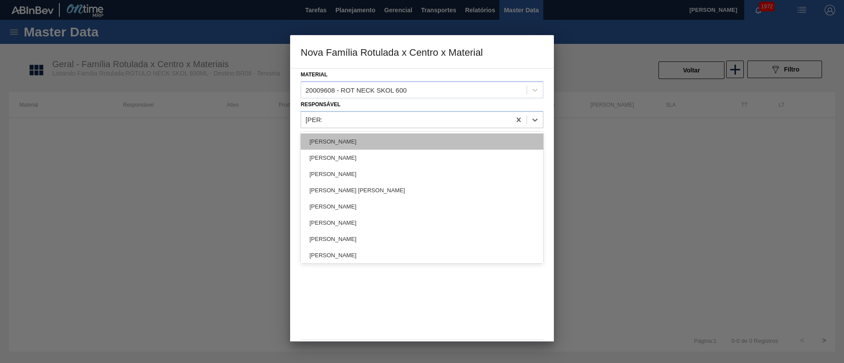
click at [341, 136] on div "[PERSON_NAME]" at bounding box center [422, 142] width 243 height 16
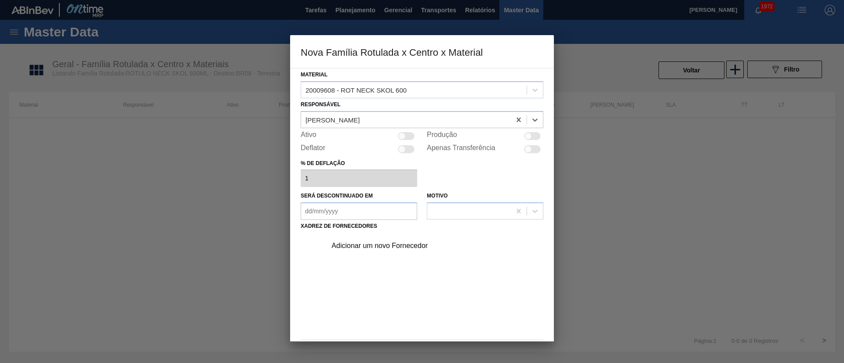
click at [402, 136] on div at bounding box center [401, 135] width 7 height 7
click at [363, 245] on div "Adicionar um novo Fornecedor" at bounding box center [417, 246] width 172 height 8
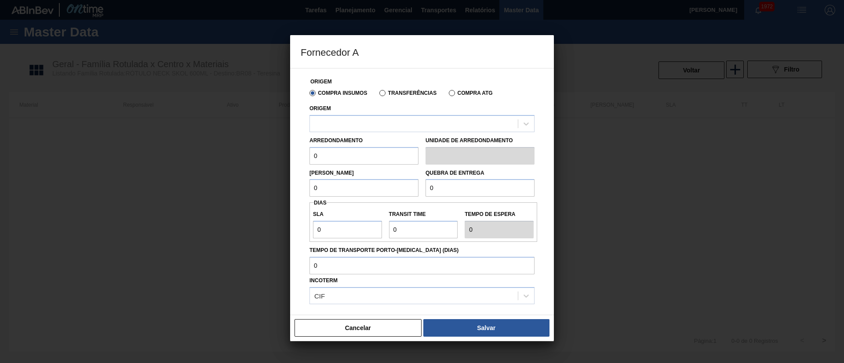
click at [384, 91] on label "Transferências" at bounding box center [407, 93] width 57 height 6
click at [378, 95] on input "Transferências" at bounding box center [378, 95] width 0 height 0
click at [355, 126] on div at bounding box center [414, 123] width 208 height 13
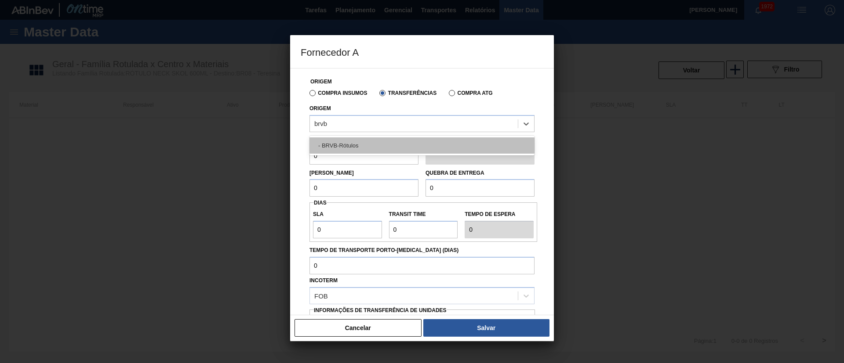
click at [342, 144] on div "- BRVB-Rótulos" at bounding box center [421, 146] width 225 height 16
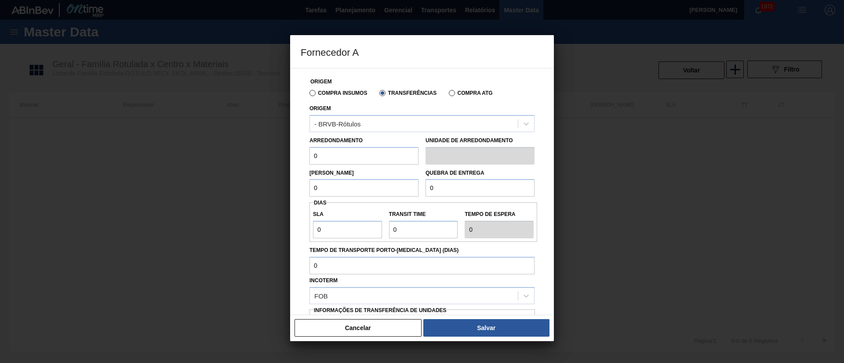
drag, startPoint x: 333, startPoint y: 156, endPoint x: 302, endPoint y: 160, distance: 30.5
click at [302, 160] on div "Origem Compra Insumos Transferências Compra ATG Origem - BRVB-Rótulos Arredonda…" at bounding box center [422, 214] width 243 height 291
drag, startPoint x: 300, startPoint y: 188, endPoint x: 291, endPoint y: 188, distance: 8.8
click at [291, 188] on div "Origem Compra Insumos Transferências Compra ATG Origem - BRVB-Rótulos Arredonda…" at bounding box center [422, 191] width 264 height 247
drag, startPoint x: 438, startPoint y: 181, endPoint x: 409, endPoint y: 182, distance: 28.6
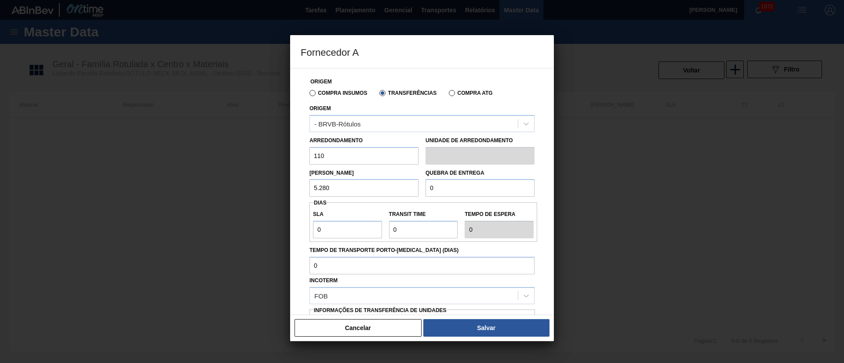
click at [409, 182] on div "Lote Mínimo 5.280 Quebra de entrega 0" at bounding box center [422, 181] width 232 height 33
drag, startPoint x: 314, startPoint y: 231, endPoint x: 300, endPoint y: 231, distance: 14.1
click at [300, 231] on div "Origem Compra Insumos Transferências Compra ATG Origem - BRVB-Rótulos Arredonda…" at bounding box center [422, 191] width 264 height 247
drag, startPoint x: 393, startPoint y: 233, endPoint x: 375, endPoint y: 233, distance: 18.5
click at [375, 233] on div "SLA 7 Transit Time Tempo de espera 7" at bounding box center [423, 222] width 228 height 33
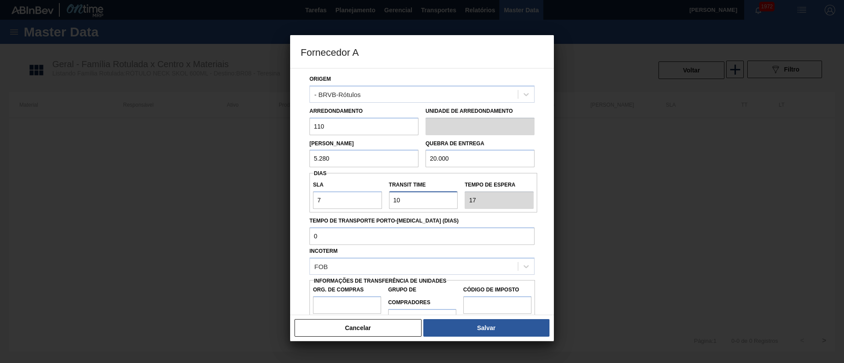
scroll to position [55, 0]
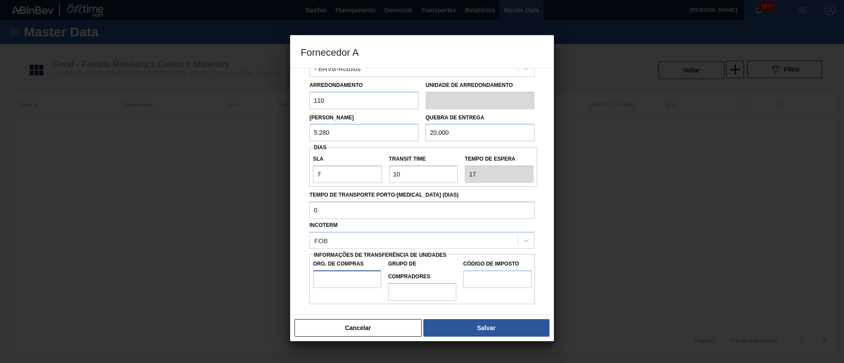
click at [346, 286] on input "Org. de Compras" at bounding box center [347, 280] width 68 height 18
drag, startPoint x: 414, startPoint y: 292, endPoint x: 419, endPoint y: 297, distance: 7.2
click at [414, 292] on input "Grupo de Compradores" at bounding box center [422, 292] width 68 height 18
drag, startPoint x: 496, startPoint y: 276, endPoint x: 500, endPoint y: 279, distance: 4.9
click at [496, 276] on input "Código de Imposto" at bounding box center [497, 280] width 68 height 18
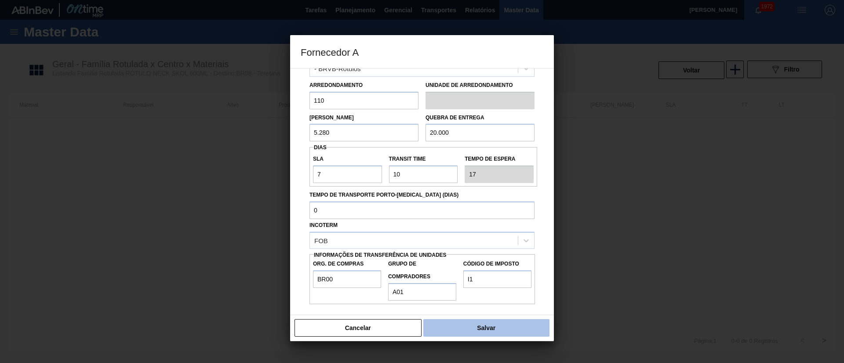
click at [486, 330] on button "Salvar" at bounding box center [486, 328] width 126 height 18
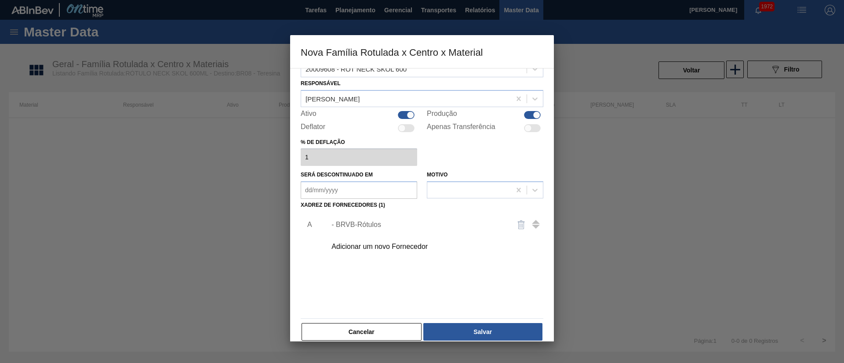
scroll to position [32, 0]
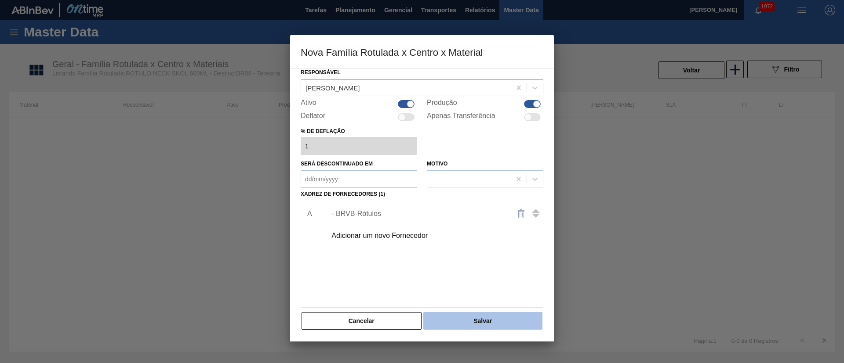
click at [471, 315] on button "Salvar" at bounding box center [482, 321] width 119 height 18
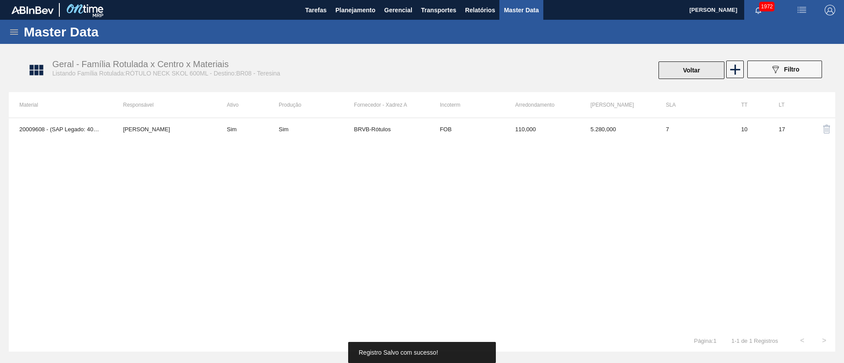
click at [689, 72] on button "Voltar" at bounding box center [691, 71] width 66 height 18
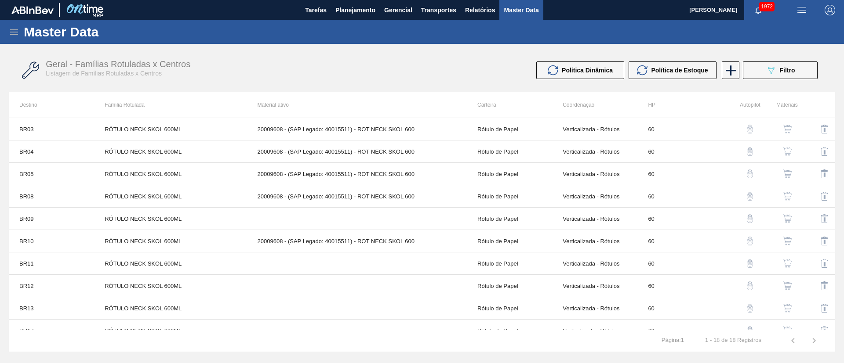
click at [784, 220] on img "button" at bounding box center [787, 218] width 9 height 9
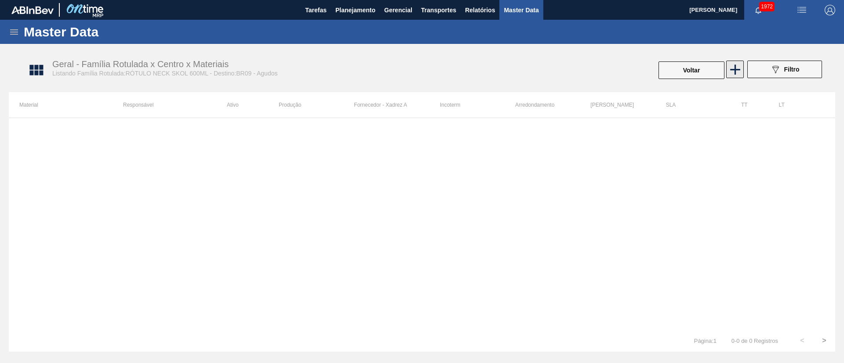
click at [735, 72] on icon at bounding box center [735, 70] width 10 height 10
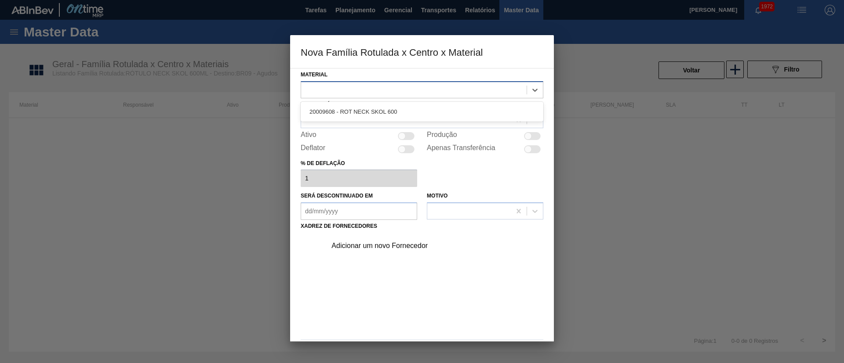
click at [353, 91] on div at bounding box center [413, 89] width 225 height 13
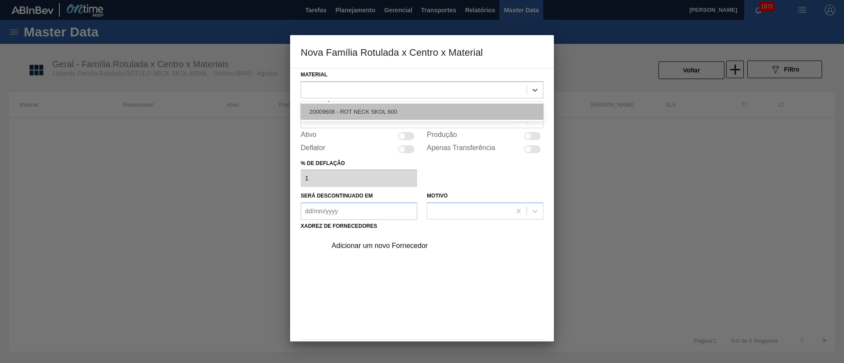
click at [355, 105] on div "20009608 - ROT NECK SKOL 600" at bounding box center [422, 112] width 243 height 16
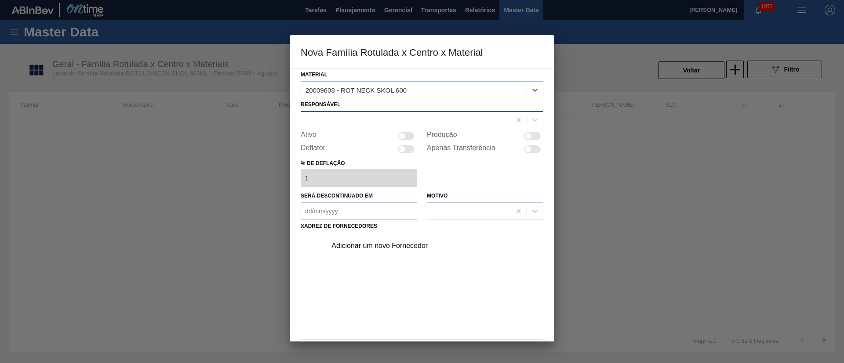
click at [346, 113] on div at bounding box center [406, 119] width 210 height 13
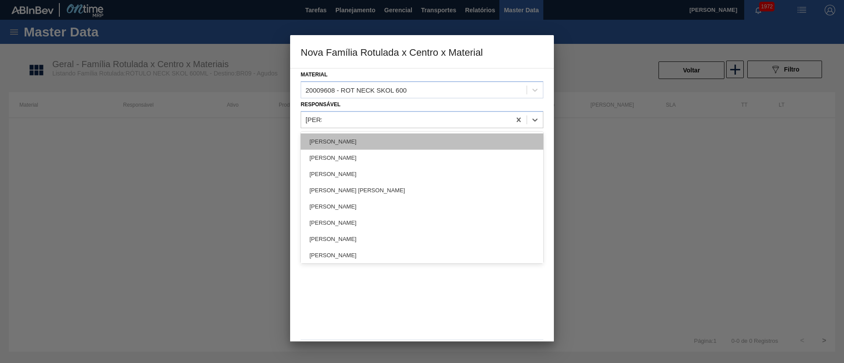
click at [349, 138] on div "[PERSON_NAME]" at bounding box center [422, 142] width 243 height 16
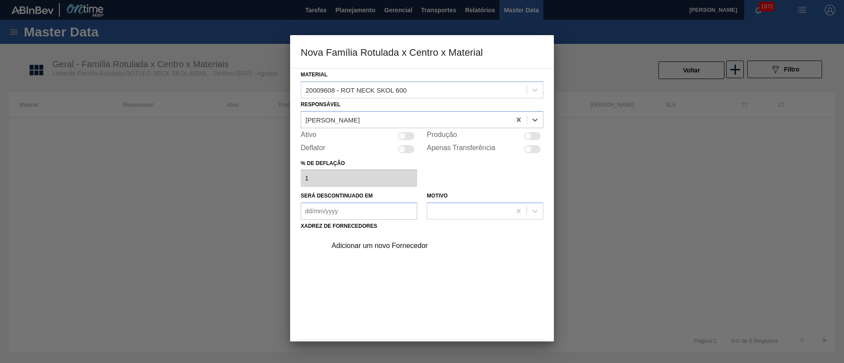
click at [402, 135] on div at bounding box center [401, 135] width 7 height 7
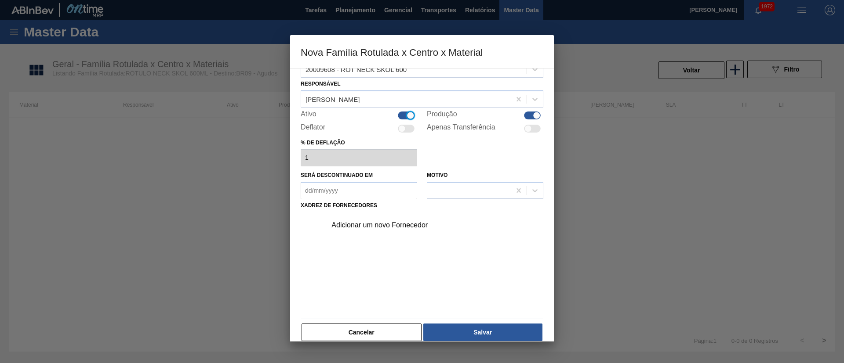
scroll to position [32, 0]
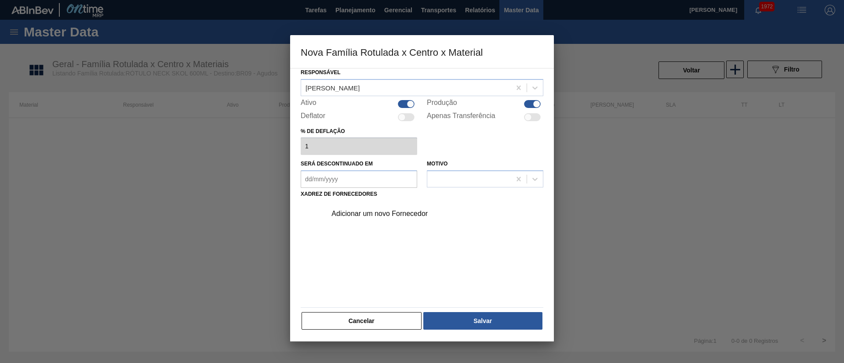
click at [365, 214] on div "Adicionar um novo Fornecedor" at bounding box center [417, 214] width 172 height 8
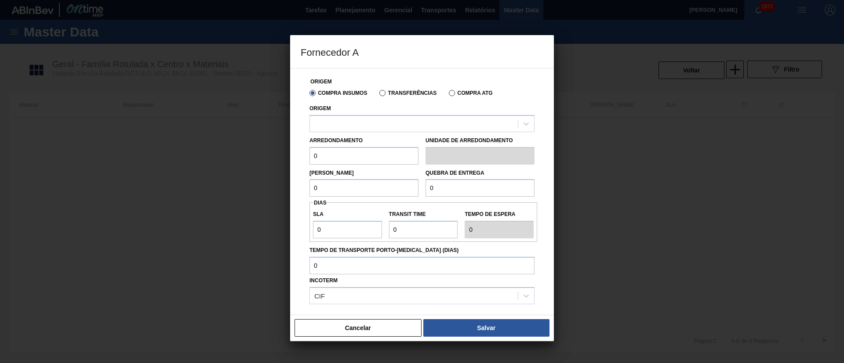
click at [387, 93] on label "Transferências" at bounding box center [407, 93] width 57 height 6
click at [378, 95] on input "Transferências" at bounding box center [378, 95] width 0 height 0
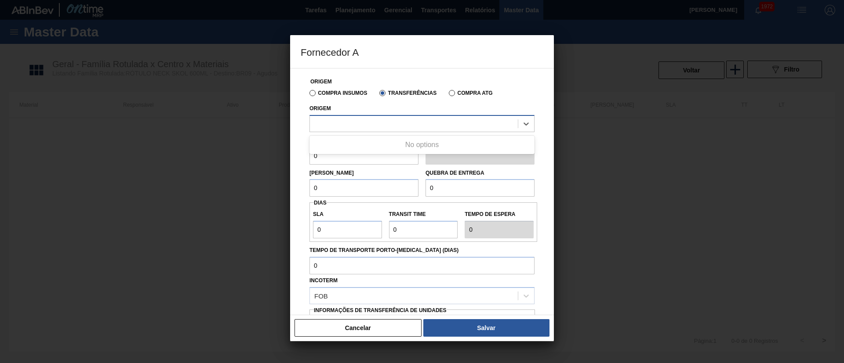
click at [345, 124] on div at bounding box center [414, 123] width 208 height 13
click at [310, 95] on label "Compra Insumos" at bounding box center [338, 93] width 58 height 6
click at [308, 95] on input "Compra Insumos" at bounding box center [308, 95] width 0 height 0
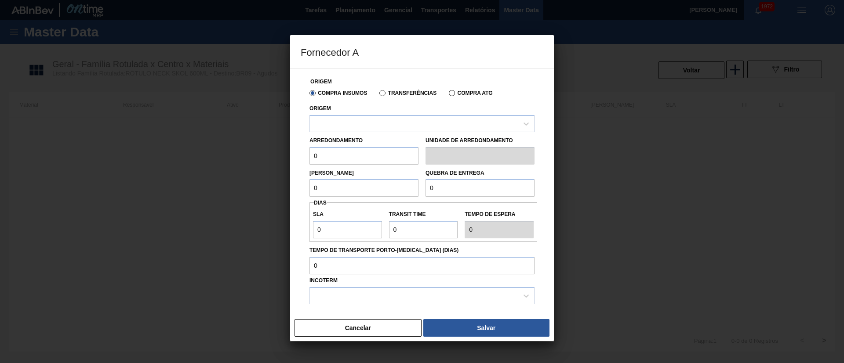
click at [381, 96] on label "Transferências" at bounding box center [407, 93] width 57 height 6
click at [378, 95] on input "Transferências" at bounding box center [378, 95] width 0 height 0
click at [332, 128] on div at bounding box center [414, 123] width 208 height 13
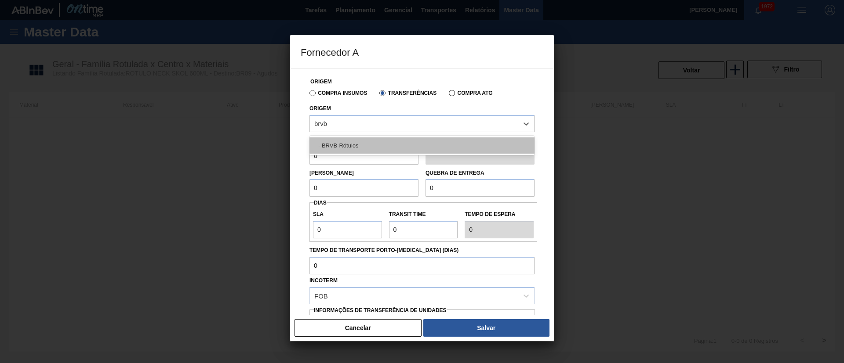
click at [341, 143] on div "- BRVB-Rótulos" at bounding box center [421, 146] width 225 height 16
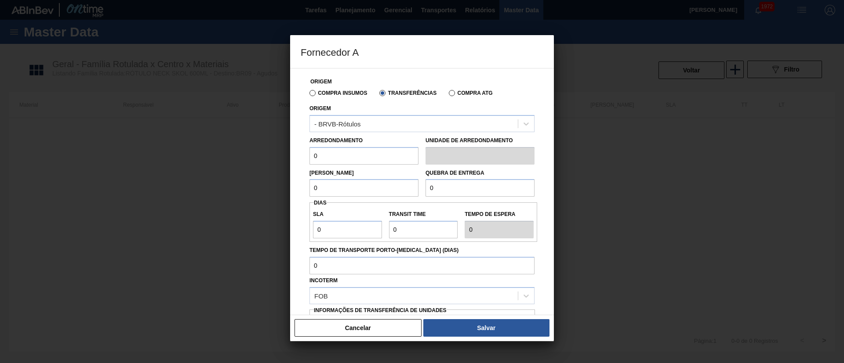
drag, startPoint x: 338, startPoint y: 160, endPoint x: 287, endPoint y: 156, distance: 51.5
click at [287, 156] on div "Fornecedor A Origem Compra Insumos Transferências Compra ATG Origem - BRVB-Rótu…" at bounding box center [422, 181] width 844 height 363
drag, startPoint x: 334, startPoint y: 189, endPoint x: 289, endPoint y: 191, distance: 45.3
click at [289, 191] on div "Fornecedor A Origem Compra Insumos Transferências Compra ATG Origem - BRVB-Rótu…" at bounding box center [422, 181] width 844 height 363
drag, startPoint x: 432, startPoint y: 186, endPoint x: 411, endPoint y: 185, distance: 20.7
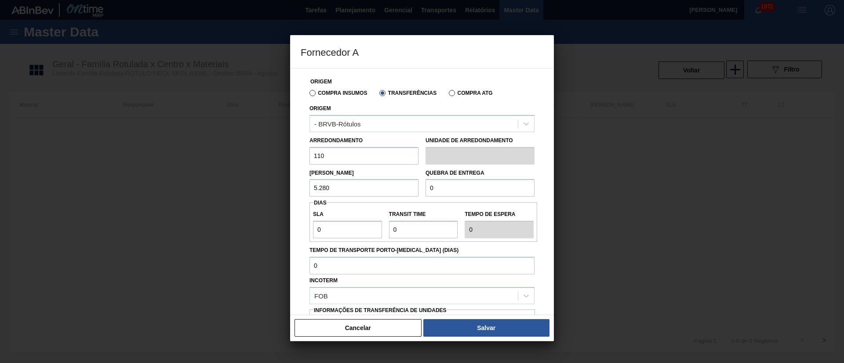
click at [411, 185] on div "Lote Mínimo 5.280 Quebra de entrega 0" at bounding box center [422, 181] width 232 height 33
drag, startPoint x: 343, startPoint y: 228, endPoint x: 280, endPoint y: 229, distance: 62.9
click at [280, 229] on div "Fornecedor A Origem Compra Insumos Transferências Compra ATG Origem - BRVB-Rótu…" at bounding box center [422, 181] width 844 height 363
drag, startPoint x: 417, startPoint y: 230, endPoint x: 379, endPoint y: 229, distance: 37.8
click at [379, 229] on div "SLA 7 Transit Time Tempo de espera 7" at bounding box center [423, 222] width 228 height 33
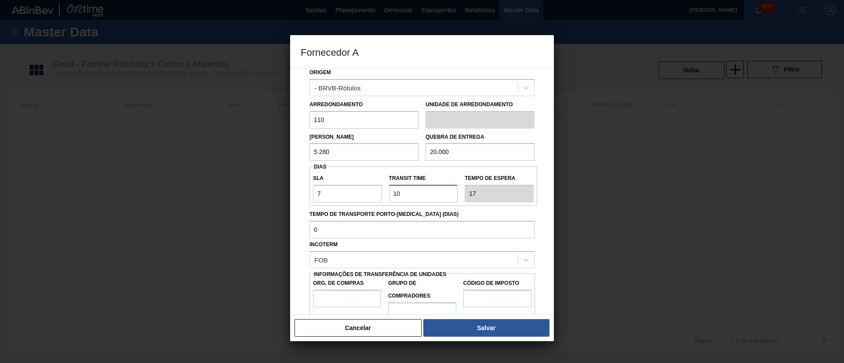
scroll to position [55, 0]
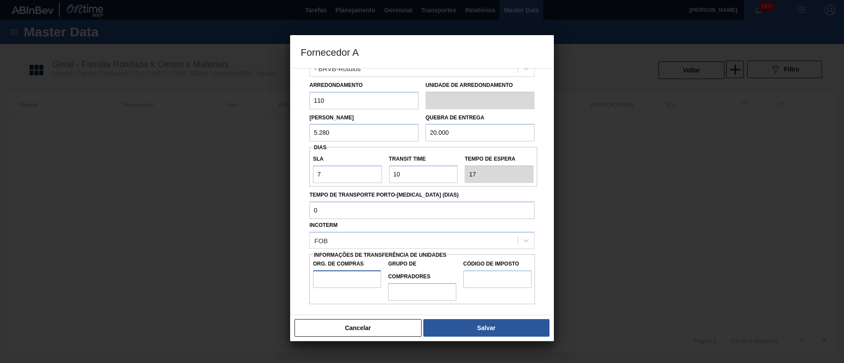
drag, startPoint x: 343, startPoint y: 272, endPoint x: 355, endPoint y: 283, distance: 15.9
click at [343, 273] on input "Org. de Compras" at bounding box center [347, 280] width 68 height 18
click at [421, 295] on input "Grupo de Compradores" at bounding box center [422, 292] width 68 height 18
click at [494, 280] on input "Código de Imposto" at bounding box center [497, 280] width 68 height 18
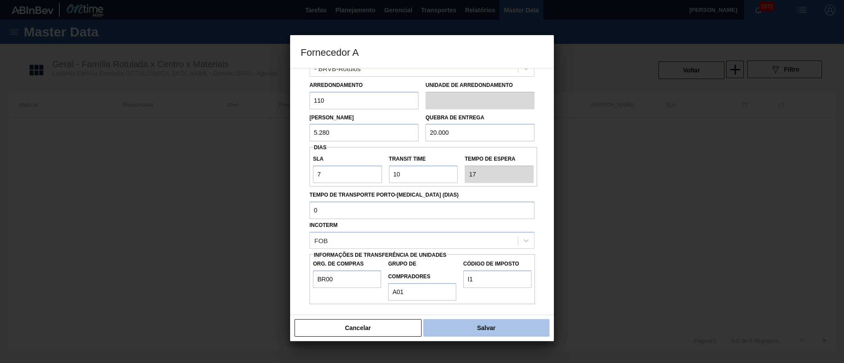
click at [485, 324] on button "Salvar" at bounding box center [486, 328] width 126 height 18
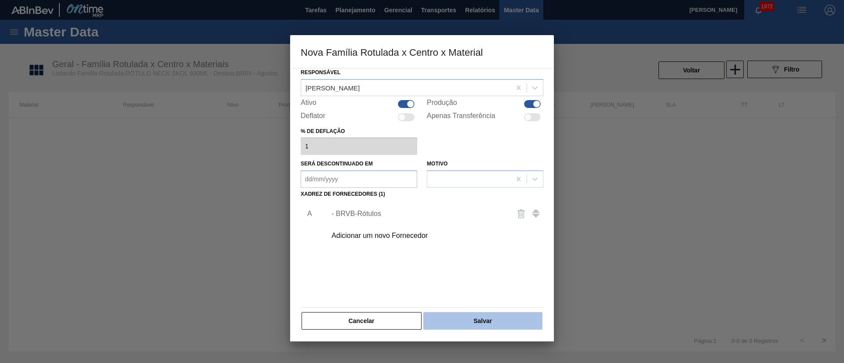
click at [475, 316] on button "Salvar" at bounding box center [482, 321] width 119 height 18
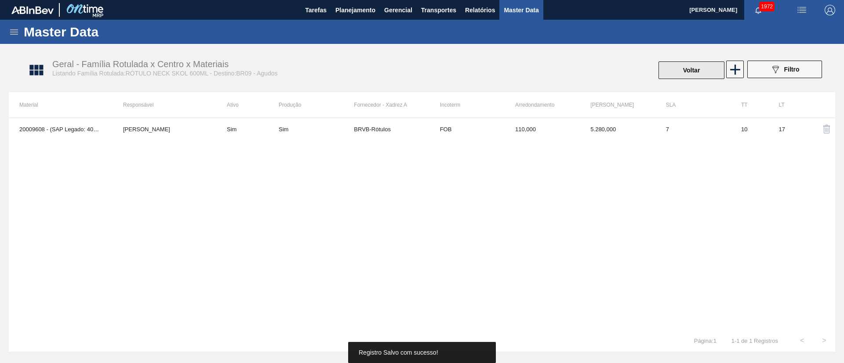
click at [674, 64] on button "Voltar" at bounding box center [691, 71] width 66 height 18
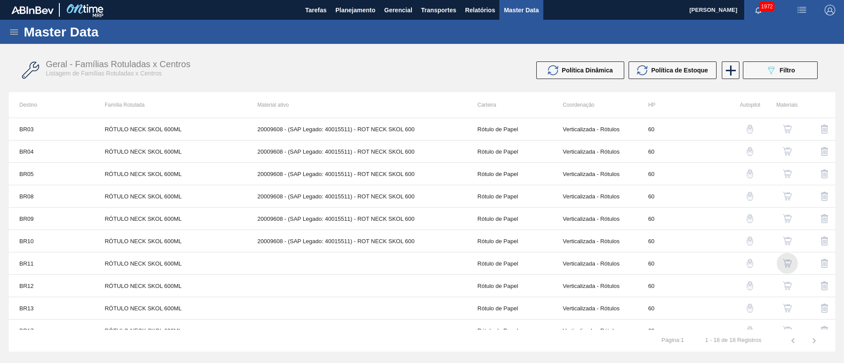
click at [786, 261] on img "button" at bounding box center [787, 263] width 9 height 9
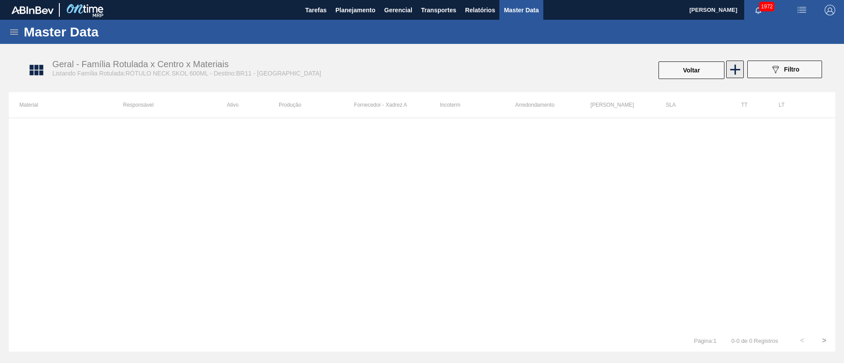
click at [737, 75] on icon at bounding box center [734, 69] width 17 height 17
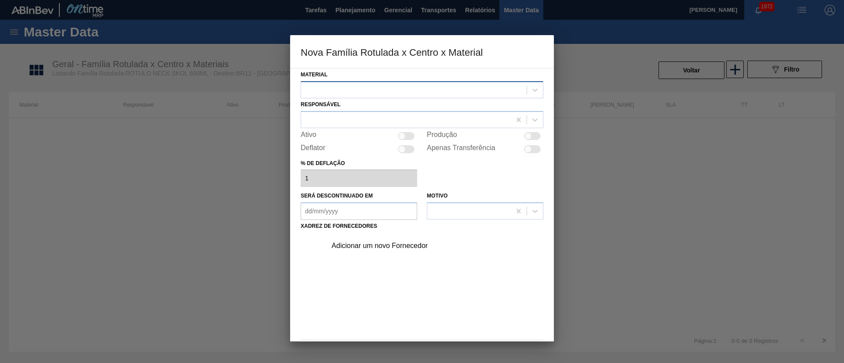
click at [334, 98] on div at bounding box center [422, 89] width 243 height 17
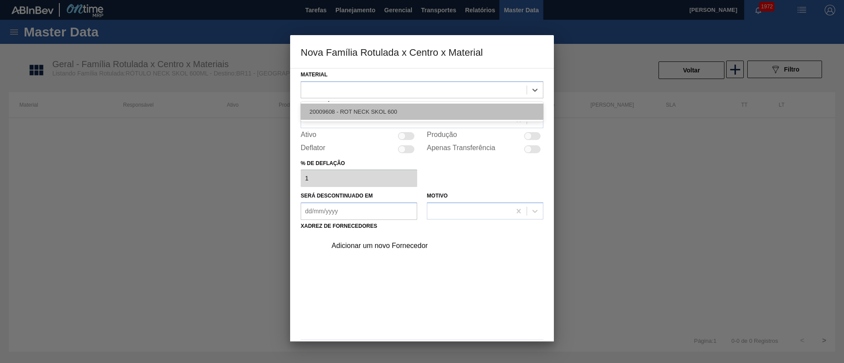
click at [343, 106] on div "20009608 - ROT NECK SKOL 600" at bounding box center [422, 112] width 243 height 16
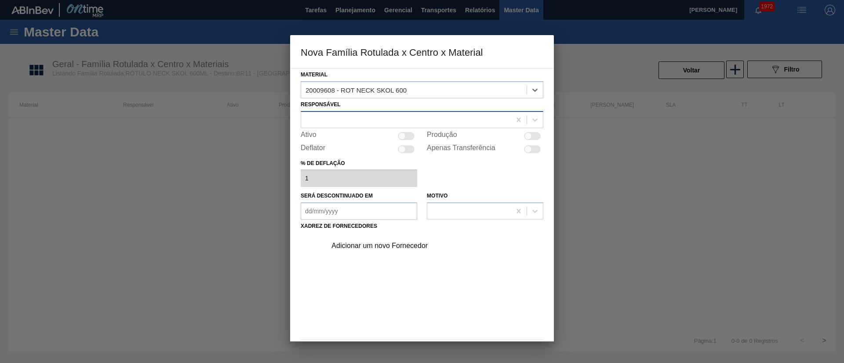
click at [336, 115] on div at bounding box center [406, 119] width 210 height 13
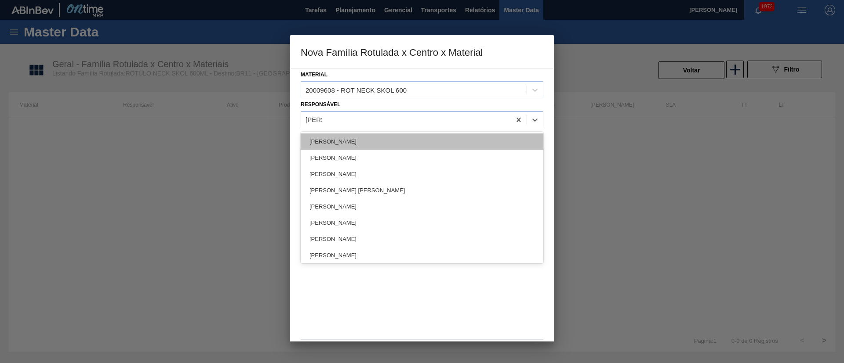
click at [338, 144] on div "[PERSON_NAME]" at bounding box center [422, 142] width 243 height 16
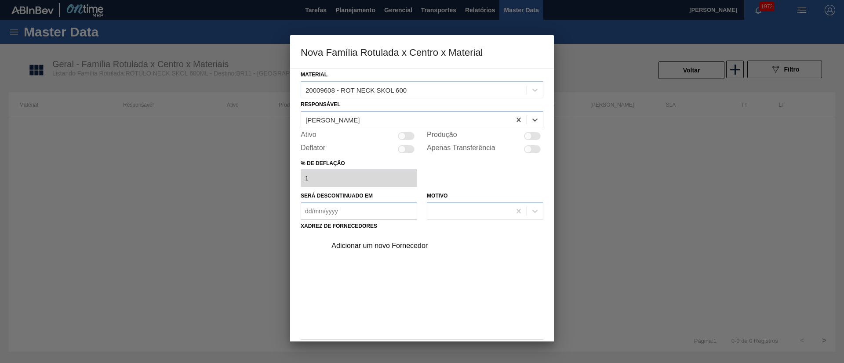
click at [411, 137] on div at bounding box center [406, 136] width 17 height 8
click at [367, 243] on div "Adicionar um novo Fornecedor" at bounding box center [417, 246] width 172 height 8
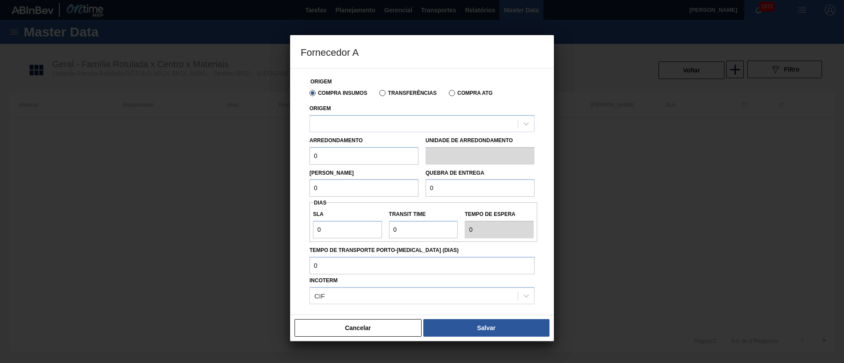
click at [385, 93] on label "Transferências" at bounding box center [407, 93] width 57 height 6
click at [378, 95] on input "Transferências" at bounding box center [378, 95] width 0 height 0
click at [354, 122] on div at bounding box center [414, 123] width 208 height 13
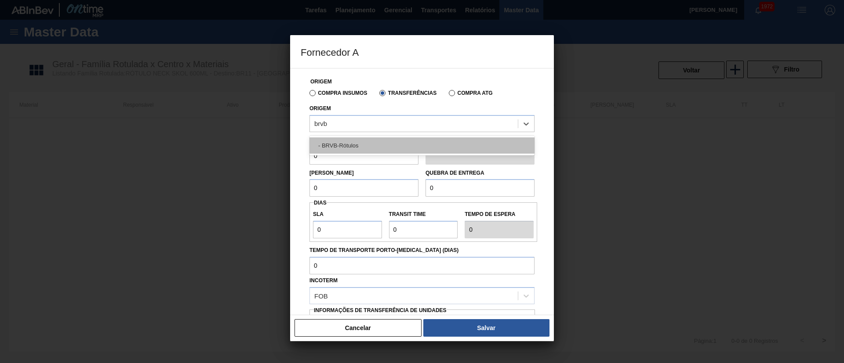
click at [351, 143] on div "- BRVB-Rótulos" at bounding box center [421, 146] width 225 height 16
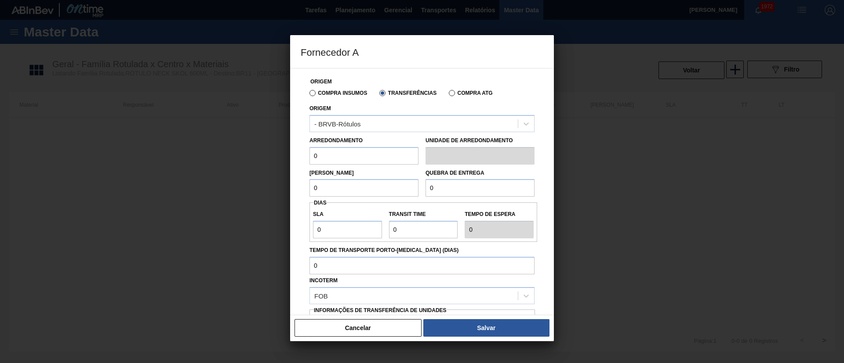
click at [305, 157] on div "Origem Compra Insumos Transferências Compra ATG Origem - BRVB-Rótulos Arredonda…" at bounding box center [422, 214] width 243 height 291
drag, startPoint x: 341, startPoint y: 188, endPoint x: 305, endPoint y: 191, distance: 35.7
click at [305, 191] on div "Origem Compra Insumos Transferências Compra ATG Origem - BRVB-Rótulos Arredonda…" at bounding box center [422, 214] width 243 height 291
drag, startPoint x: 440, startPoint y: 189, endPoint x: 413, endPoint y: 188, distance: 27.7
click at [413, 188] on div "Lote Mínimo 5.280 Quebra de entrega 0" at bounding box center [422, 181] width 232 height 33
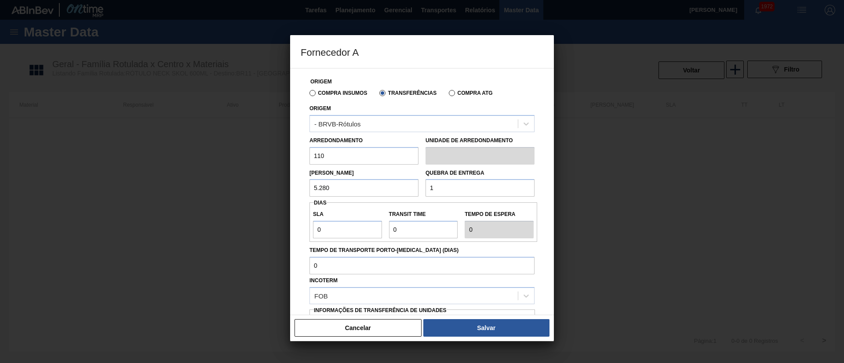
drag, startPoint x: 412, startPoint y: 192, endPoint x: 405, endPoint y: 194, distance: 7.7
click at [404, 193] on div "Lote Mínimo 5.280 Quebra de entrega 1" at bounding box center [422, 181] width 232 height 33
drag, startPoint x: 304, startPoint y: 233, endPoint x: 291, endPoint y: 234, distance: 12.8
click at [291, 234] on div "Origem Compra Insumos Transferências Compra ATG Origem - BRVB-Rótulos Arredonda…" at bounding box center [422, 191] width 264 height 247
drag, startPoint x: 407, startPoint y: 229, endPoint x: 379, endPoint y: 229, distance: 27.7
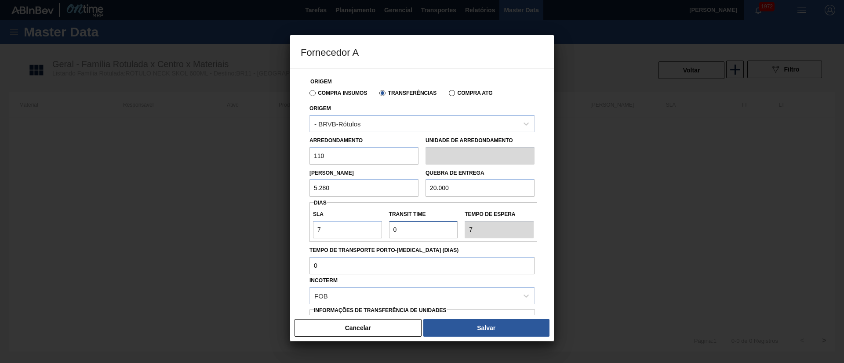
click at [379, 229] on div "SLA 7 Transit Time Tempo de espera 7" at bounding box center [423, 222] width 228 height 33
drag, startPoint x: 421, startPoint y: 233, endPoint x: 381, endPoint y: 233, distance: 40.0
click at [381, 233] on div "SLA 7 Transit Time Tempo de espera 9" at bounding box center [423, 222] width 228 height 33
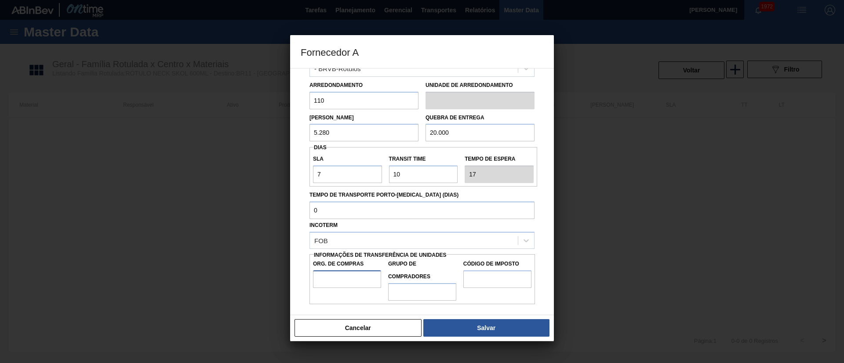
click at [335, 276] on input "Org. de Compras" at bounding box center [347, 280] width 68 height 18
click at [417, 291] on input "Grupo de Compradores" at bounding box center [422, 292] width 68 height 18
click at [480, 280] on input "Código de Imposto" at bounding box center [497, 280] width 68 height 18
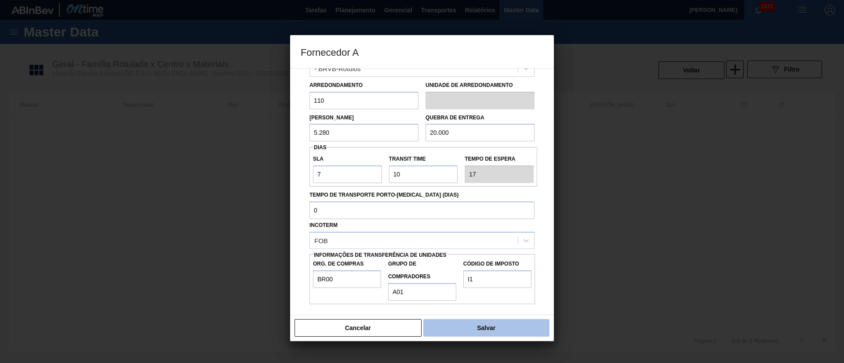
click at [466, 324] on button "Salvar" at bounding box center [486, 328] width 126 height 18
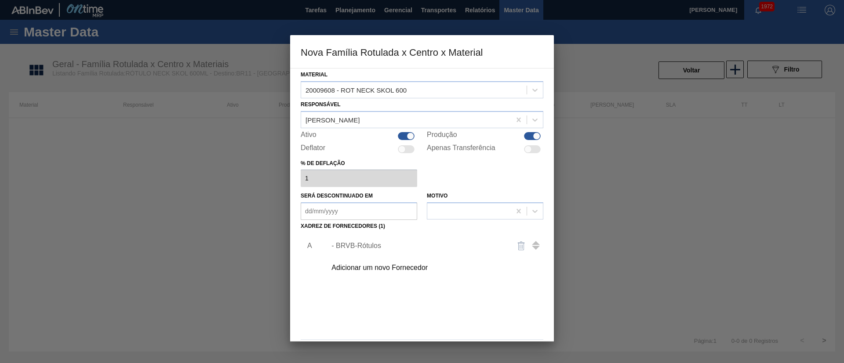
scroll to position [32, 0]
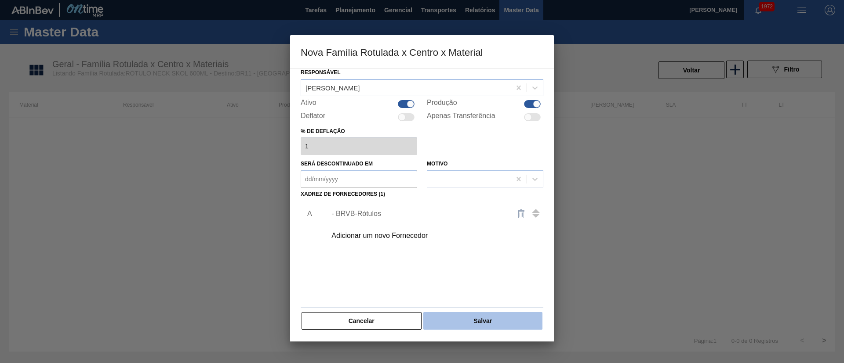
click at [476, 322] on button "Salvar" at bounding box center [482, 321] width 119 height 18
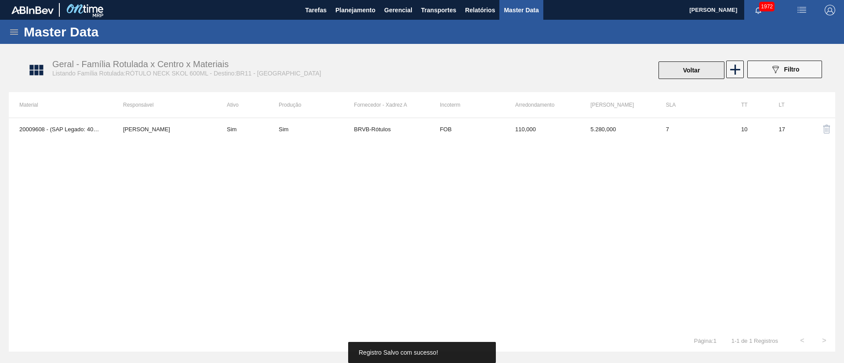
click at [679, 63] on button "Voltar" at bounding box center [691, 71] width 66 height 18
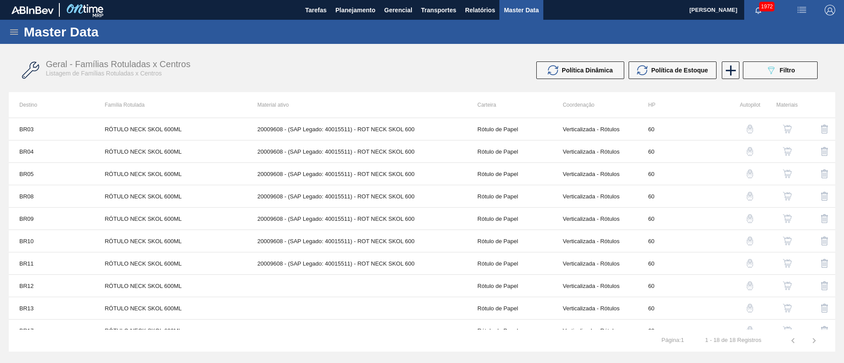
click at [780, 284] on button "button" at bounding box center [787, 286] width 21 height 21
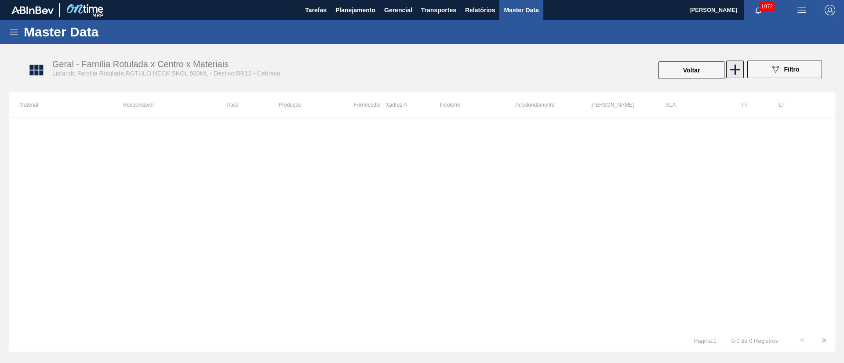
click at [737, 75] on icon at bounding box center [734, 69] width 17 height 17
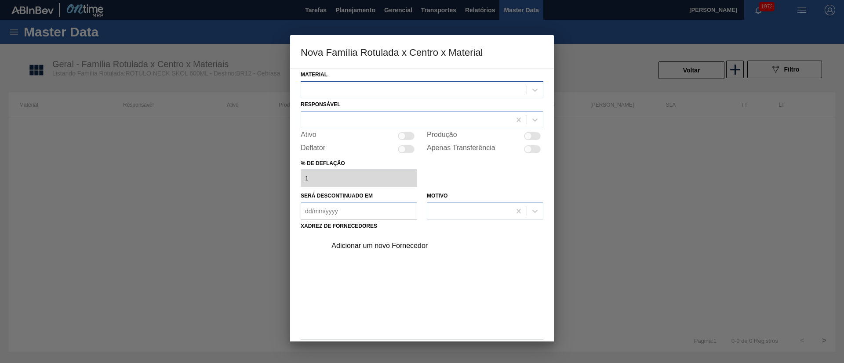
click at [358, 94] on div at bounding box center [413, 89] width 225 height 13
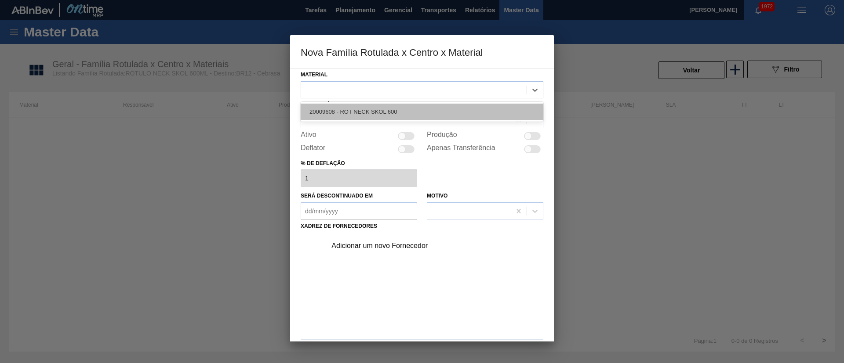
click at [348, 105] on div "20009608 - ROT NECK SKOL 600" at bounding box center [422, 112] width 243 height 16
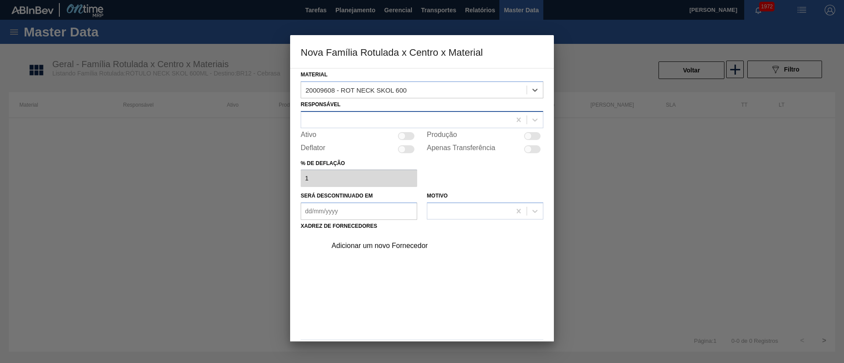
click at [340, 118] on div at bounding box center [406, 119] width 210 height 13
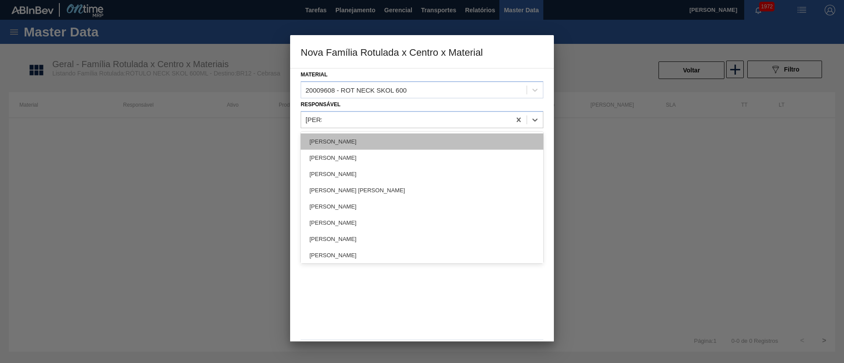
click at [341, 141] on div "[PERSON_NAME]" at bounding box center [422, 142] width 243 height 16
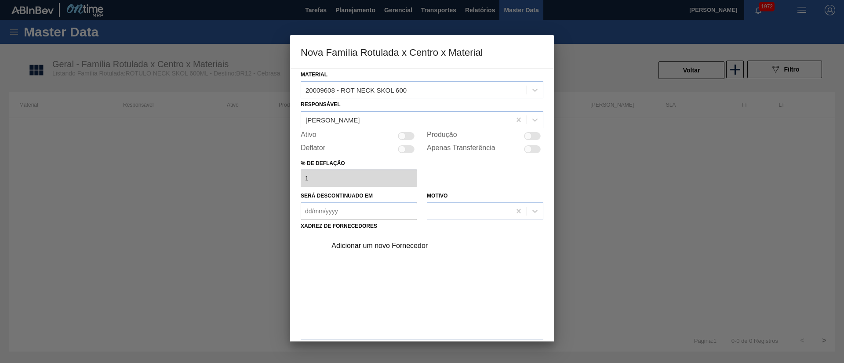
click at [401, 137] on div at bounding box center [401, 135] width 7 height 7
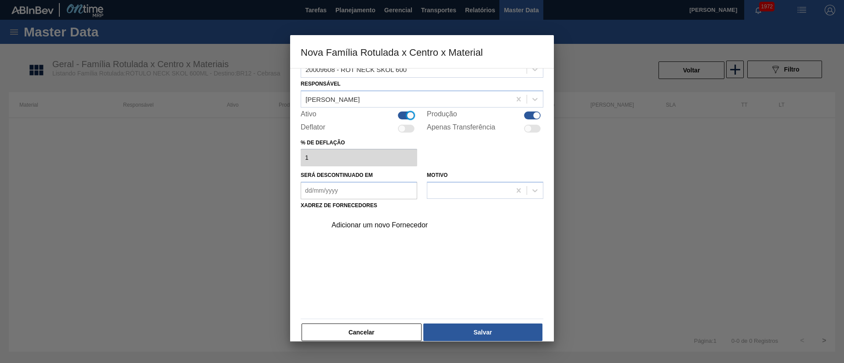
scroll to position [32, 0]
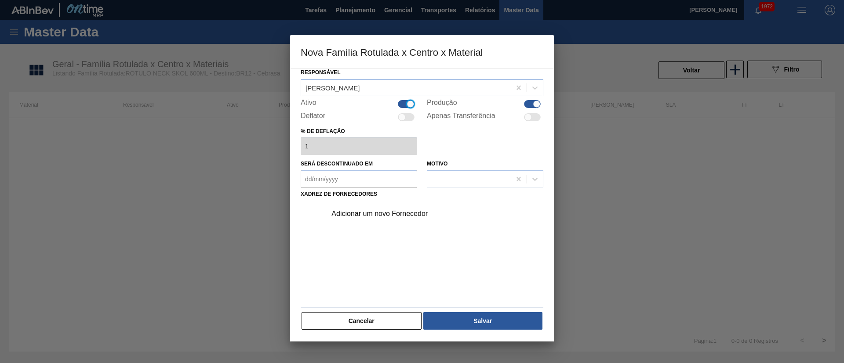
click at [382, 217] on div "Adicionar um novo Fornecedor" at bounding box center [417, 214] width 172 height 8
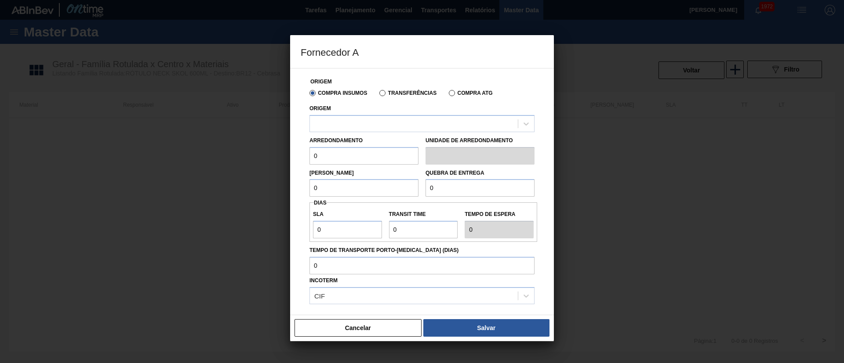
click at [383, 94] on label "Transferências" at bounding box center [407, 93] width 57 height 6
click at [378, 95] on input "Transferências" at bounding box center [378, 95] width 0 height 0
click at [354, 124] on div at bounding box center [414, 123] width 208 height 13
click at [315, 93] on label "Compra Insumos" at bounding box center [338, 93] width 58 height 6
click at [308, 95] on input "Compra Insumos" at bounding box center [308, 95] width 0 height 0
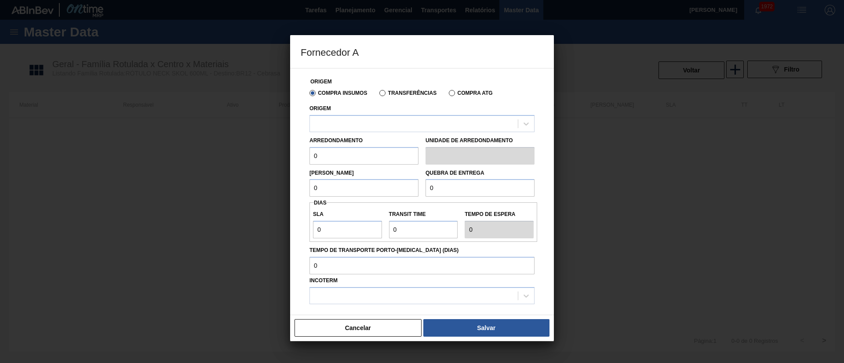
click at [385, 91] on label "Transferências" at bounding box center [407, 93] width 57 height 6
click at [378, 95] on input "Transferências" at bounding box center [378, 95] width 0 height 0
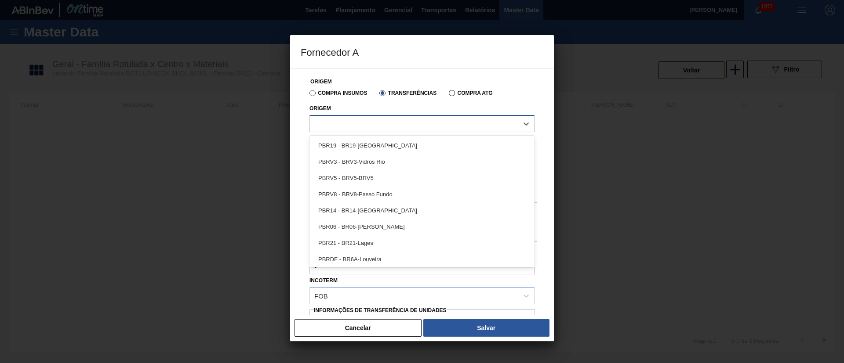
click at [348, 123] on div at bounding box center [414, 123] width 208 height 13
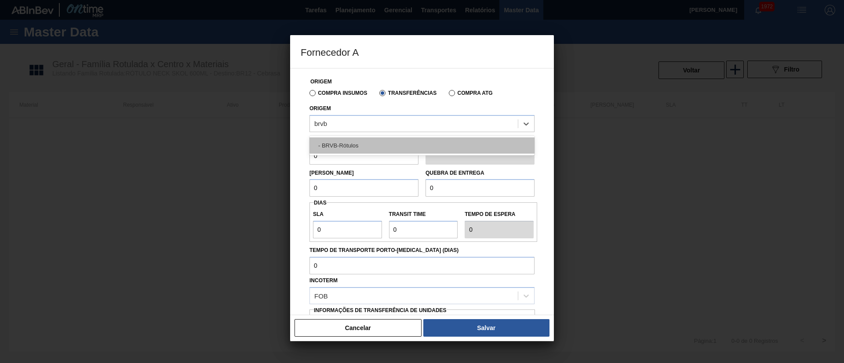
click at [348, 140] on div "- BRVB-Rótulos" at bounding box center [421, 146] width 225 height 16
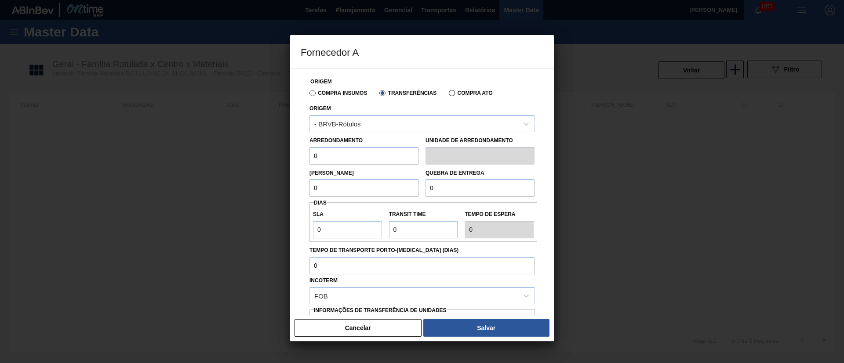
drag, startPoint x: 335, startPoint y: 157, endPoint x: 294, endPoint y: 154, distance: 40.5
click at [294, 154] on div "Origem Compra Insumos Transferências Compra ATG Origem - BRVB-Rótulos Arredonda…" at bounding box center [422, 191] width 264 height 247
drag, startPoint x: 332, startPoint y: 183, endPoint x: 290, endPoint y: 182, distance: 41.8
click at [290, 182] on div "Origem Compra Insumos Transferências Compra ATG Origem - BRVB-Rótulos Arredonda…" at bounding box center [422, 191] width 264 height 247
drag, startPoint x: 443, startPoint y: 187, endPoint x: 414, endPoint y: 186, distance: 28.6
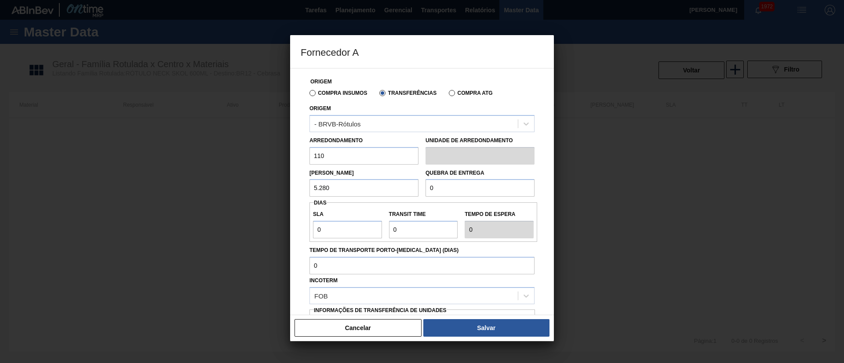
click at [414, 186] on div "Lote Mínimo 5.280 Quebra de entrega 0" at bounding box center [422, 181] width 232 height 33
drag, startPoint x: 328, startPoint y: 233, endPoint x: 306, endPoint y: 235, distance: 21.6
click at [306, 235] on div "Origem Compra Insumos Transferências Compra ATG Origem - BRVB-Rótulos Arredonda…" at bounding box center [422, 214] width 243 height 291
drag, startPoint x: 416, startPoint y: 224, endPoint x: 382, endPoint y: 225, distance: 33.9
click at [382, 224] on div "SLA 7 Transit Time Tempo de espera 7" at bounding box center [423, 222] width 228 height 33
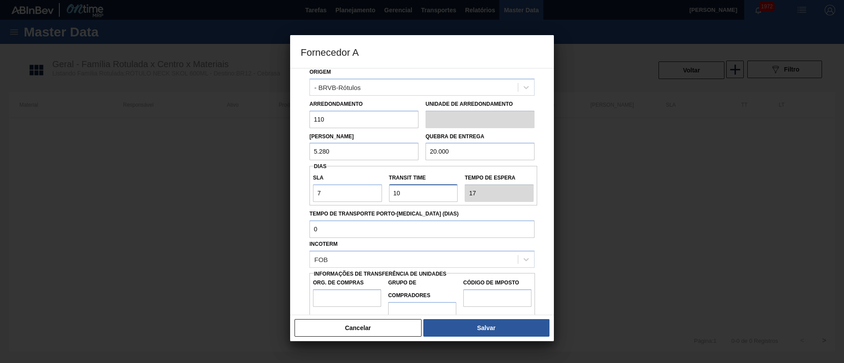
scroll to position [55, 0]
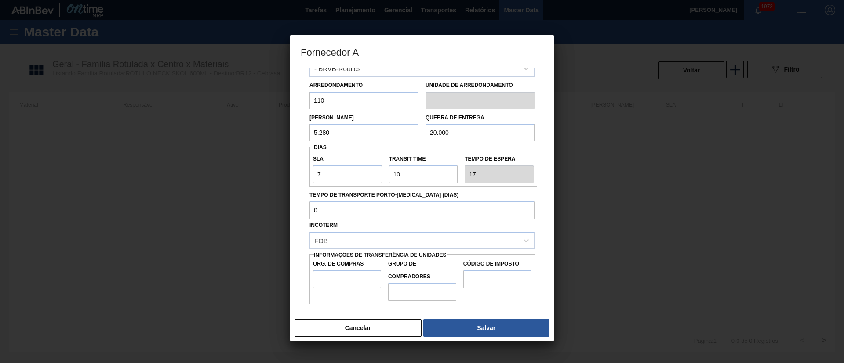
click at [354, 270] on label "Org. de Compras" at bounding box center [347, 264] width 68 height 13
click at [354, 271] on input "Org. de Compras" at bounding box center [347, 280] width 68 height 18
click at [360, 287] on input "Org. de Compras" at bounding box center [347, 280] width 68 height 18
click at [422, 287] on input "Grupo de Compradores" at bounding box center [422, 292] width 68 height 18
click at [488, 285] on input "Código de Imposto" at bounding box center [497, 280] width 68 height 18
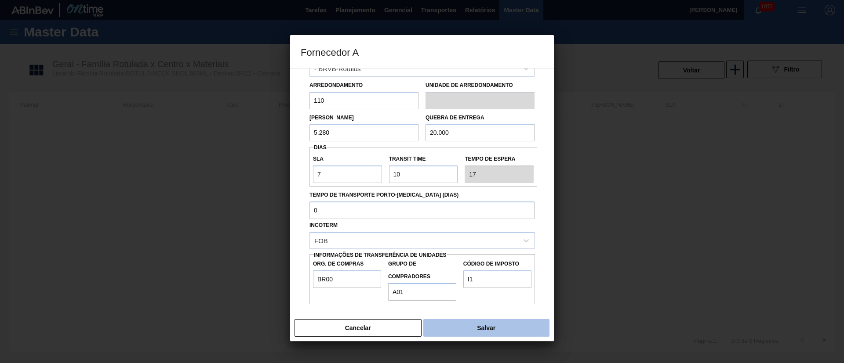
click at [486, 325] on button "Salvar" at bounding box center [486, 328] width 126 height 18
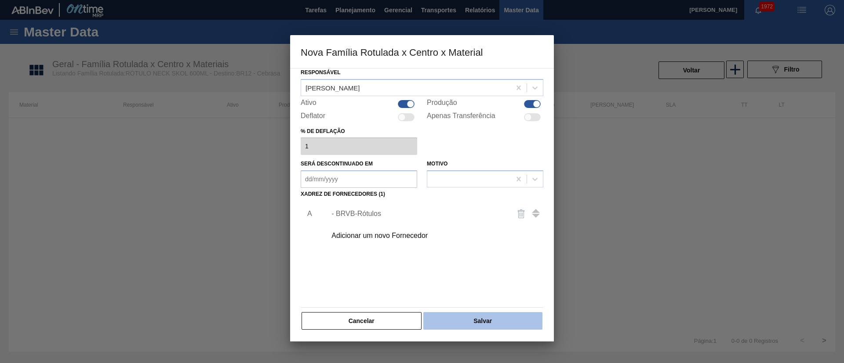
click at [484, 317] on button "Salvar" at bounding box center [482, 321] width 119 height 18
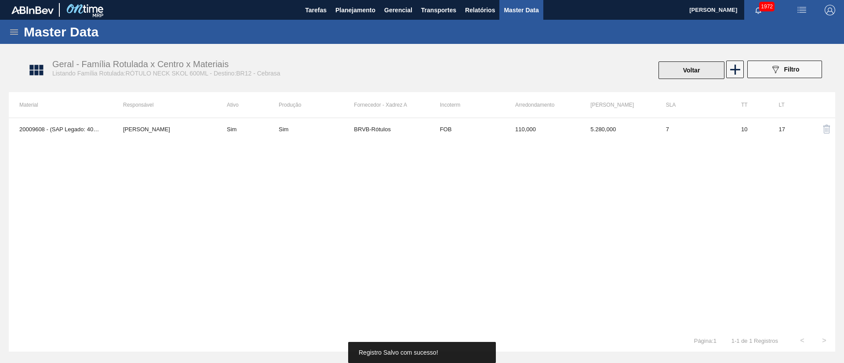
click at [688, 69] on button "Voltar" at bounding box center [691, 71] width 66 height 18
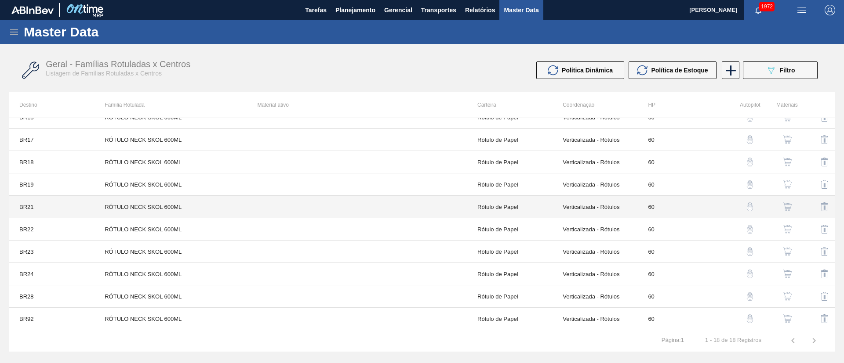
scroll to position [125, 0]
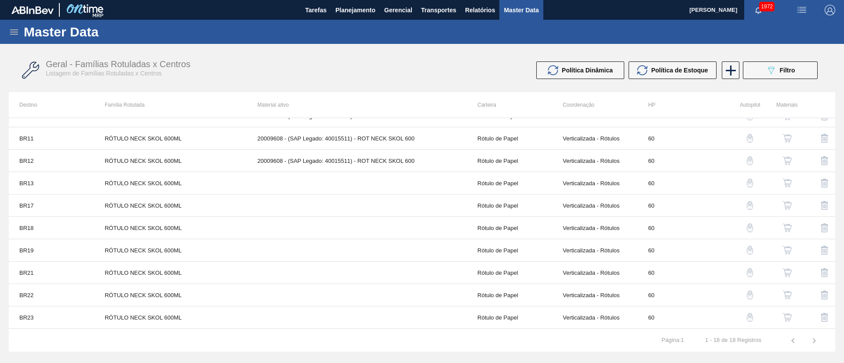
click at [784, 184] on img "button" at bounding box center [787, 183] width 9 height 9
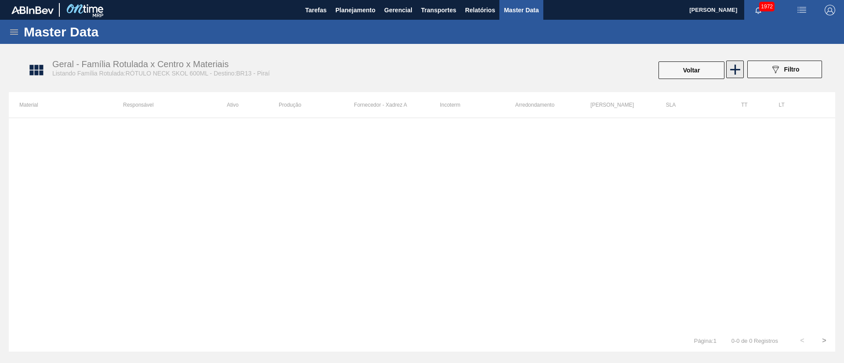
click at [736, 67] on icon at bounding box center [734, 69] width 17 height 17
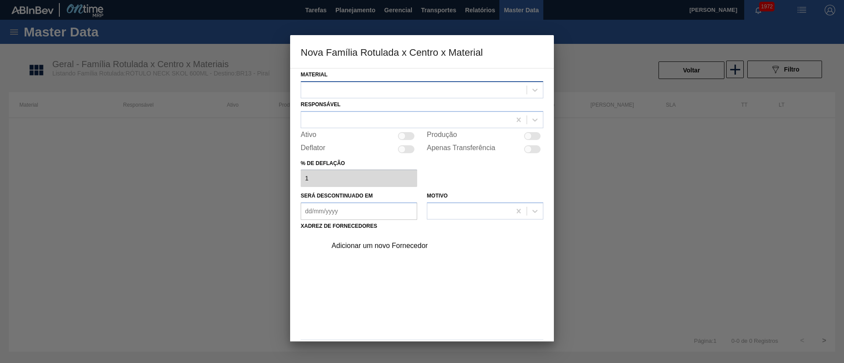
click at [334, 91] on div at bounding box center [413, 89] width 225 height 13
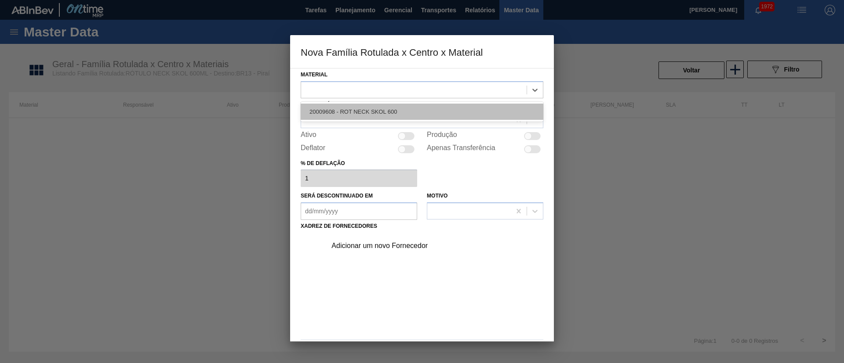
click at [347, 117] on div "20009608 - ROT NECK SKOL 600" at bounding box center [422, 112] width 243 height 16
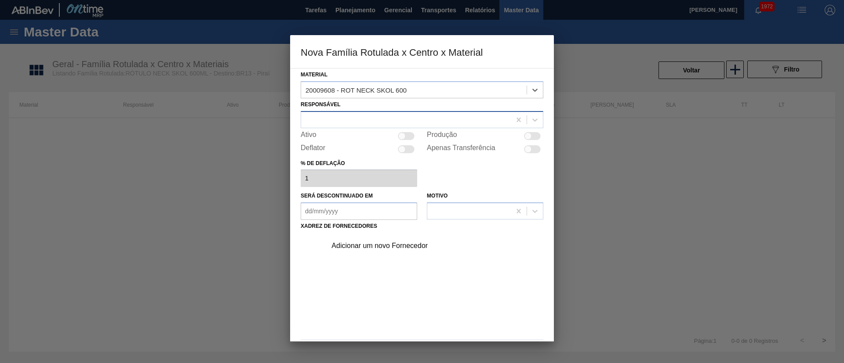
click at [345, 119] on div at bounding box center [406, 119] width 210 height 13
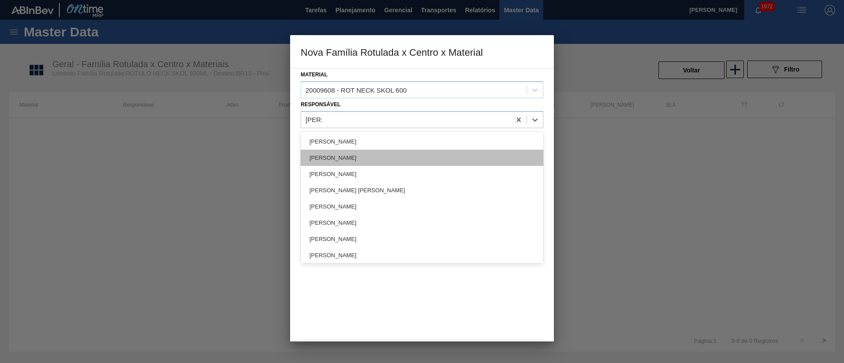
click at [344, 155] on div "Lucas de Castro Oliveira" at bounding box center [422, 158] width 243 height 16
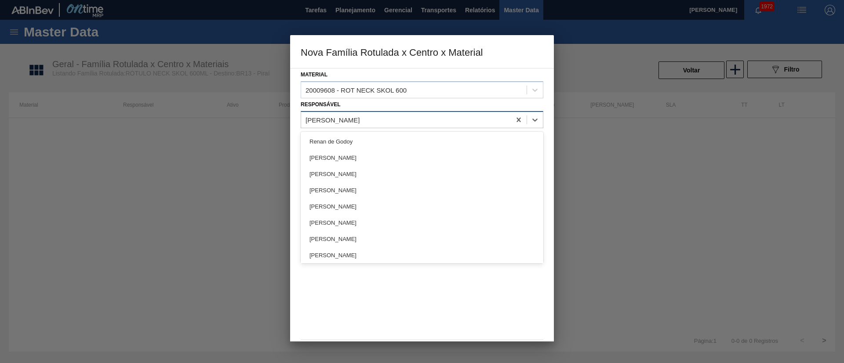
click at [359, 119] on div "Lucas de Castro Oliveira" at bounding box center [332, 119] width 54 height 7
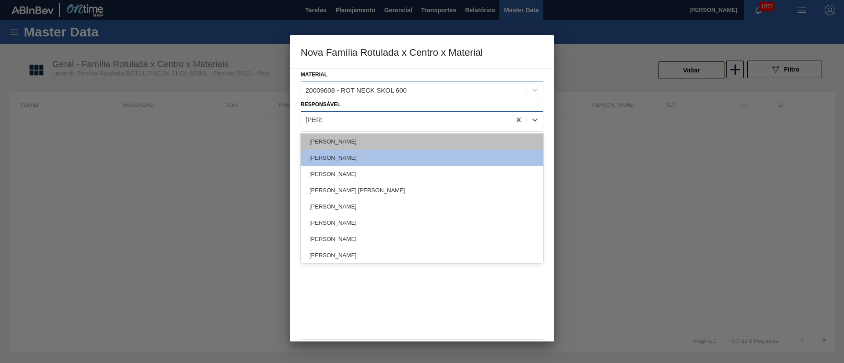
click at [348, 139] on div "[PERSON_NAME]" at bounding box center [422, 142] width 243 height 16
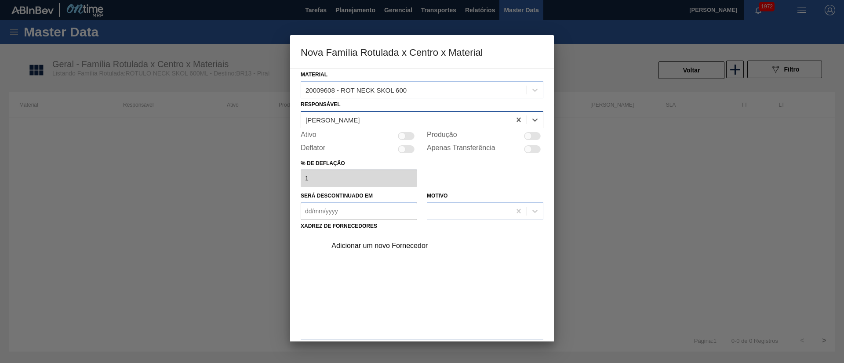
click at [400, 136] on div at bounding box center [401, 135] width 7 height 7
click at [371, 243] on div "Adicionar um novo Fornecedor" at bounding box center [417, 246] width 172 height 8
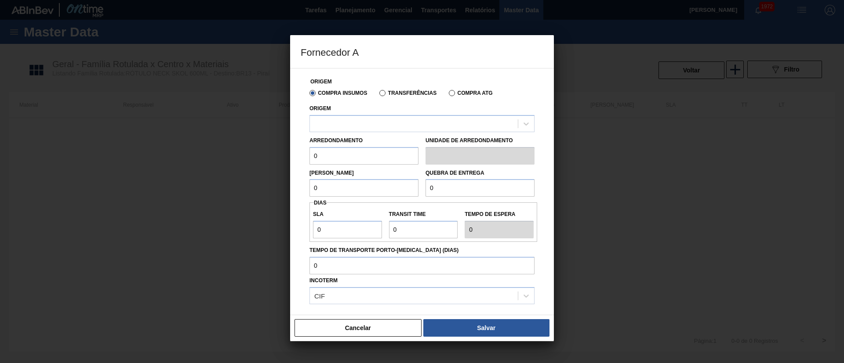
click at [391, 94] on label "Transferências" at bounding box center [407, 93] width 57 height 6
click at [378, 95] on input "Transferências" at bounding box center [378, 95] width 0 height 0
click at [354, 117] on div at bounding box center [414, 123] width 208 height 13
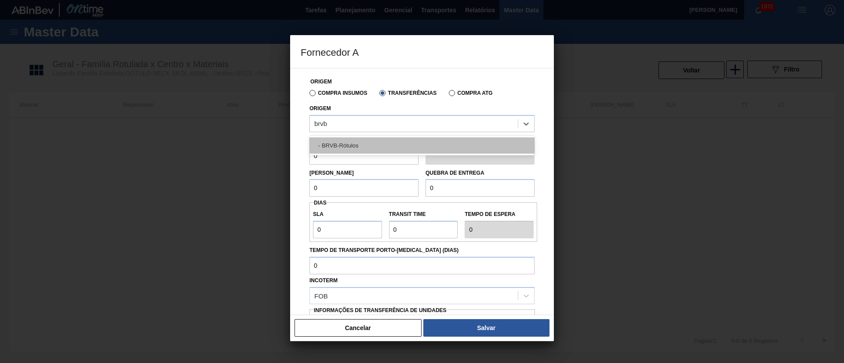
click at [351, 143] on div "- BRVB-Rótulos" at bounding box center [421, 146] width 225 height 16
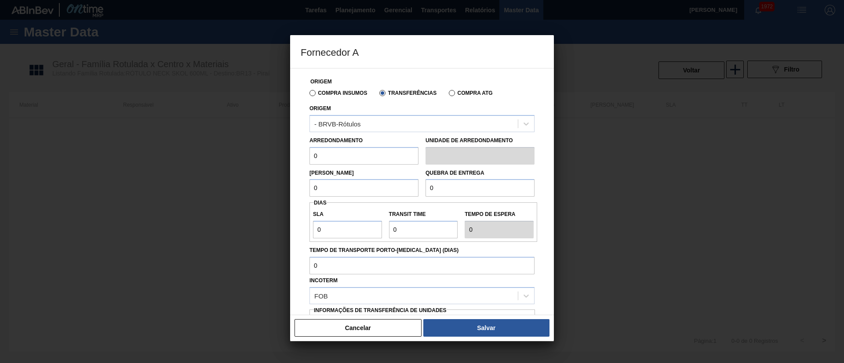
drag, startPoint x: 336, startPoint y: 159, endPoint x: 283, endPoint y: 158, distance: 52.7
click at [283, 158] on div "Fornecedor A Origem Compra Insumos Transferências Compra ATG Origem - BRVB-Rótu…" at bounding box center [422, 181] width 844 height 363
drag, startPoint x: 330, startPoint y: 184, endPoint x: 295, endPoint y: 188, distance: 35.3
click at [295, 188] on div "Origem Compra Insumos Transferências Compra ATG Origem - BRVB-Rótulos Arredonda…" at bounding box center [422, 191] width 264 height 247
drag, startPoint x: 456, startPoint y: 184, endPoint x: 404, endPoint y: 187, distance: 52.4
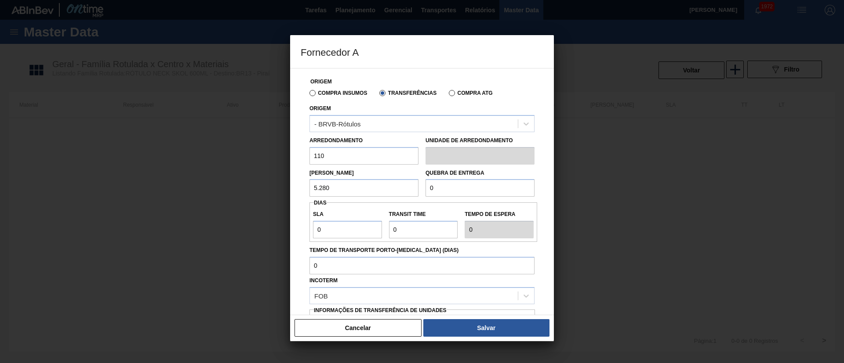
click at [404, 187] on div "Lote Mínimo 5.280 Quebra de entrega 0" at bounding box center [422, 181] width 232 height 33
drag, startPoint x: 342, startPoint y: 232, endPoint x: 301, endPoint y: 237, distance: 41.6
click at [301, 237] on div "Origem Compra Insumos Transferências Compra ATG Origem - BRVB-Rótulos Arredonda…" at bounding box center [422, 214] width 243 height 291
click at [373, 230] on div "SLA 7 Transit Time Tempo de espera 7" at bounding box center [423, 222] width 228 height 33
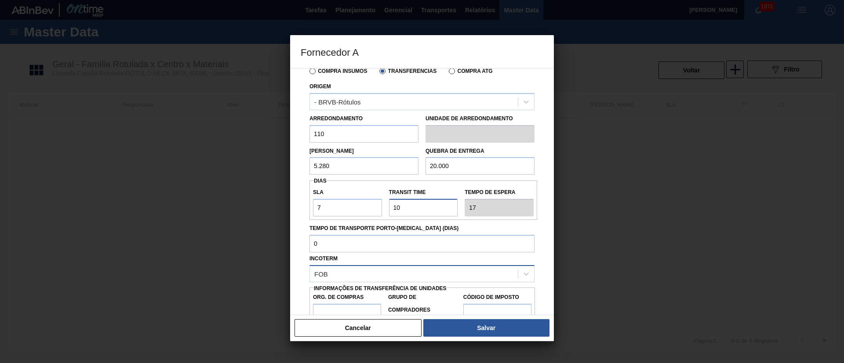
scroll to position [55, 0]
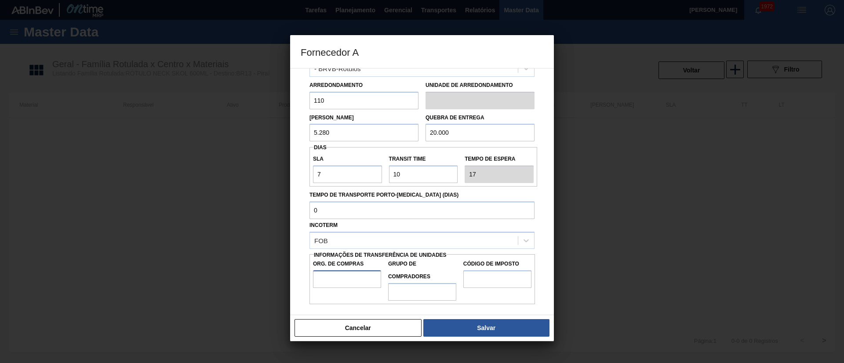
drag, startPoint x: 349, startPoint y: 276, endPoint x: 356, endPoint y: 289, distance: 15.2
click at [349, 276] on input "Org. de Compras" at bounding box center [347, 280] width 68 height 18
click at [417, 293] on input "Grupo de Compradores" at bounding box center [422, 292] width 68 height 18
click at [493, 280] on input "Código de Imposto" at bounding box center [497, 280] width 68 height 18
drag, startPoint x: 499, startPoint y: 332, endPoint x: 523, endPoint y: 133, distance: 201.0
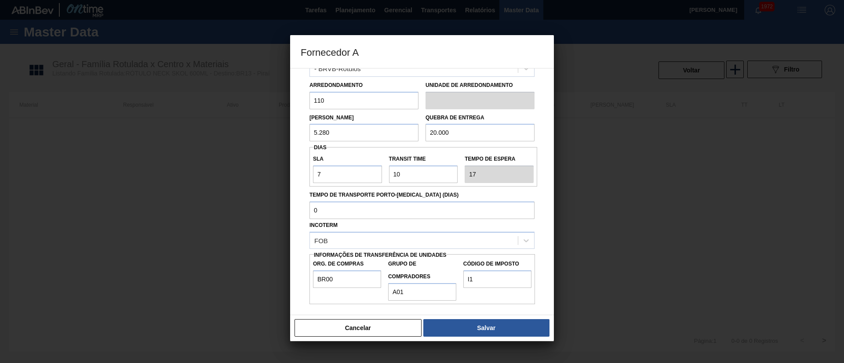
click at [498, 332] on button "Salvar" at bounding box center [486, 328] width 126 height 18
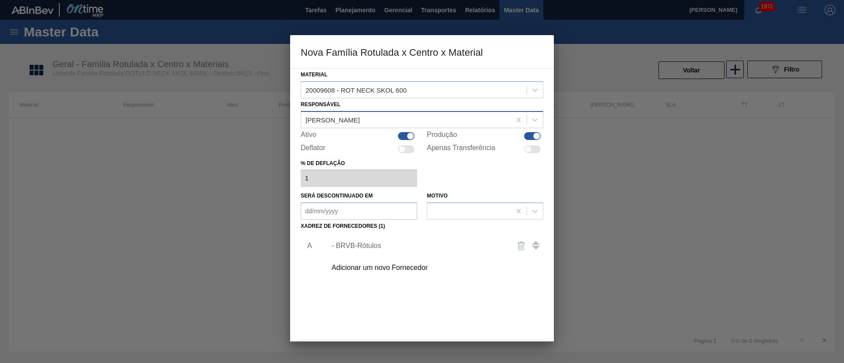
scroll to position [32, 0]
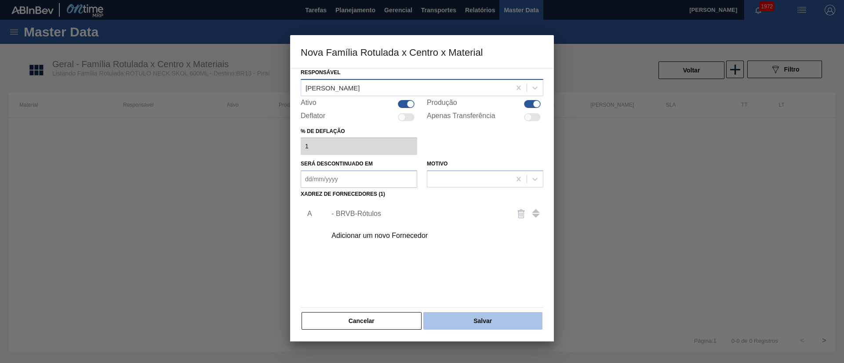
click at [482, 325] on button "Salvar" at bounding box center [482, 321] width 119 height 18
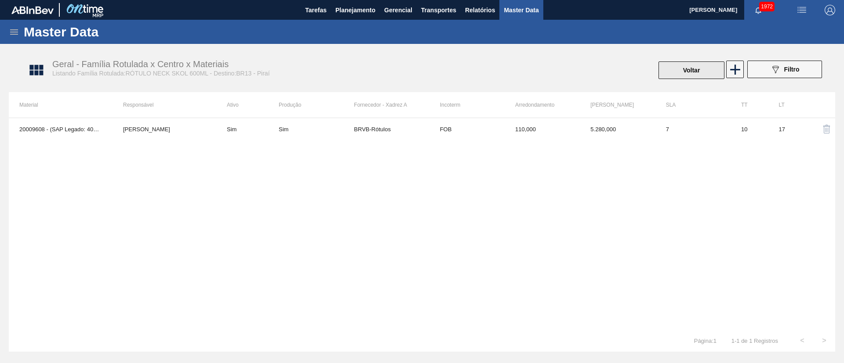
click at [689, 73] on button "Voltar" at bounding box center [691, 71] width 66 height 18
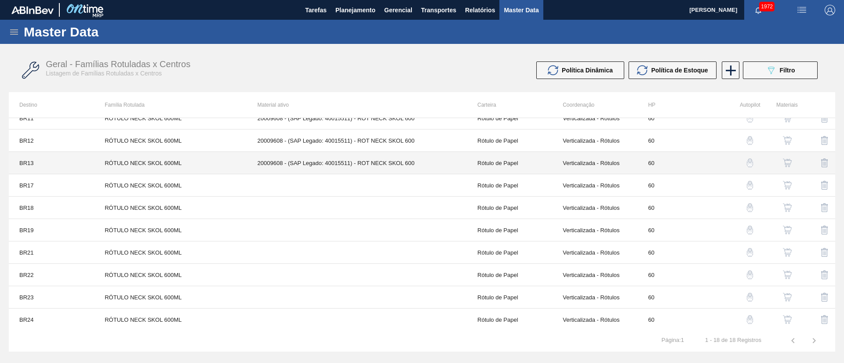
scroll to position [125, 0]
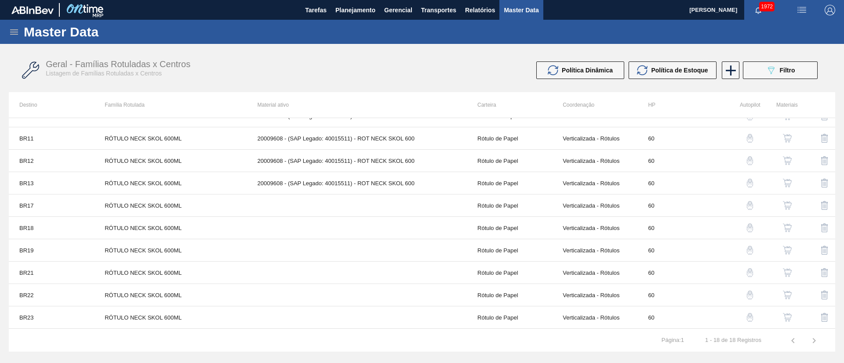
click at [783, 211] on button "button" at bounding box center [787, 205] width 21 height 21
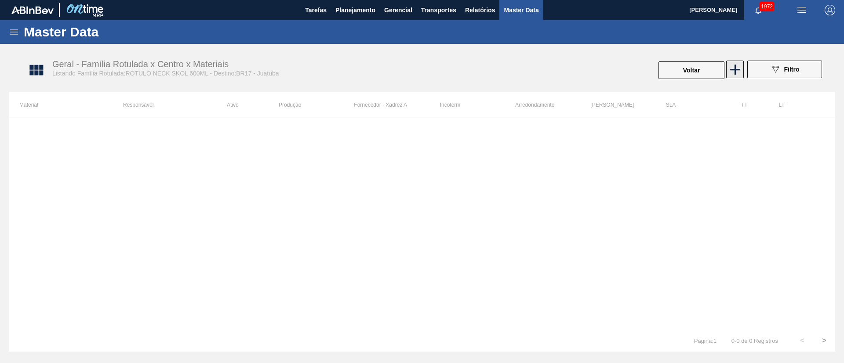
click at [732, 70] on icon at bounding box center [734, 69] width 17 height 17
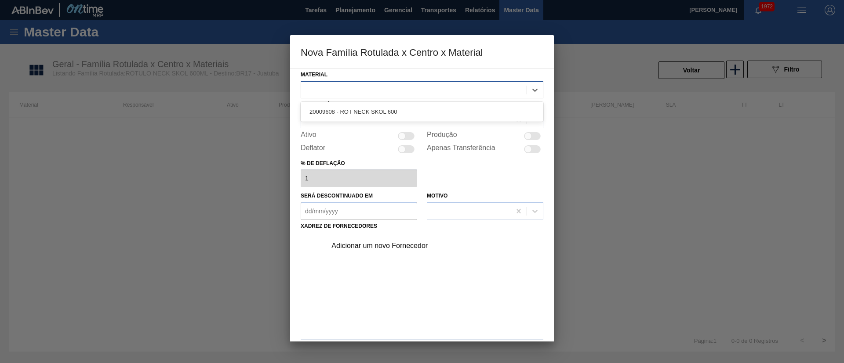
click at [414, 88] on div at bounding box center [413, 89] width 225 height 13
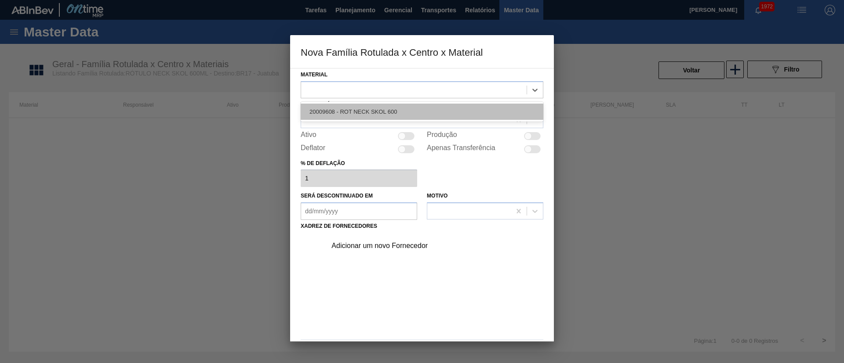
drag, startPoint x: 364, startPoint y: 103, endPoint x: 361, endPoint y: 107, distance: 5.3
click at [363, 104] on div "20009608 - ROT NECK SKOL 600" at bounding box center [422, 112] width 243 height 20
click at [361, 107] on div "20009608 - ROT NECK SKOL 600" at bounding box center [422, 112] width 243 height 16
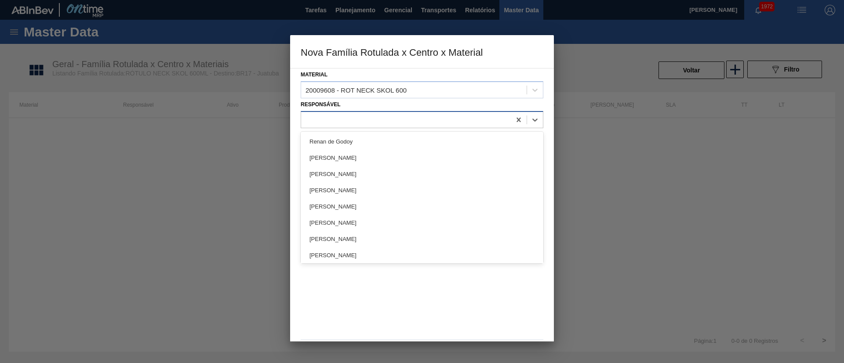
click at [345, 114] on div at bounding box center [406, 119] width 210 height 13
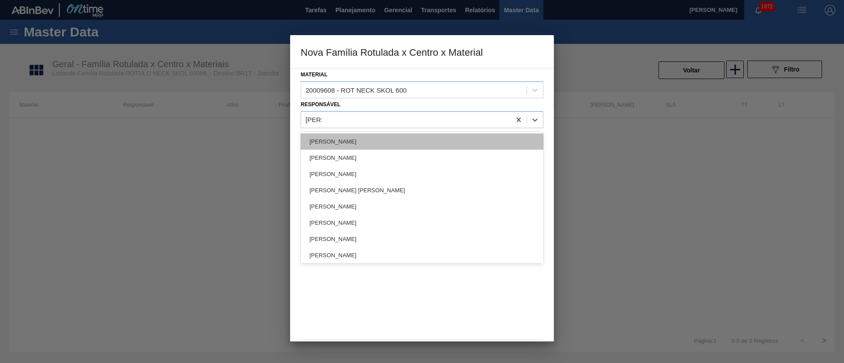
click at [348, 146] on div "[PERSON_NAME]" at bounding box center [422, 142] width 243 height 16
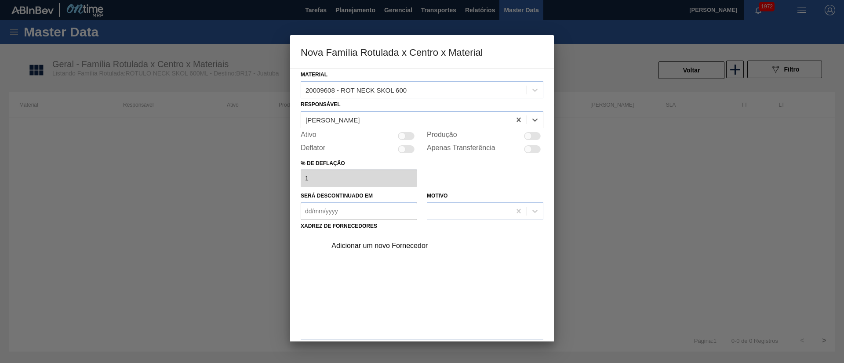
click at [407, 134] on div at bounding box center [406, 136] width 17 height 8
click at [365, 243] on div "Adicionar um novo Fornecedor" at bounding box center [417, 246] width 172 height 8
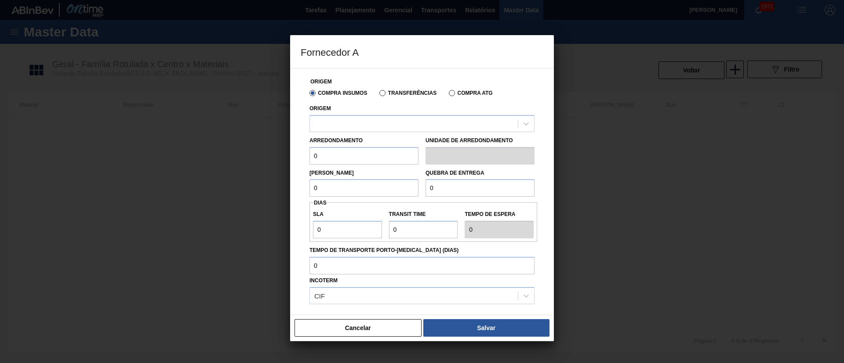
click at [385, 93] on label "Transferências" at bounding box center [407, 93] width 57 height 6
click at [378, 95] on input "Transferências" at bounding box center [378, 95] width 0 height 0
click at [367, 117] on div at bounding box center [414, 123] width 208 height 13
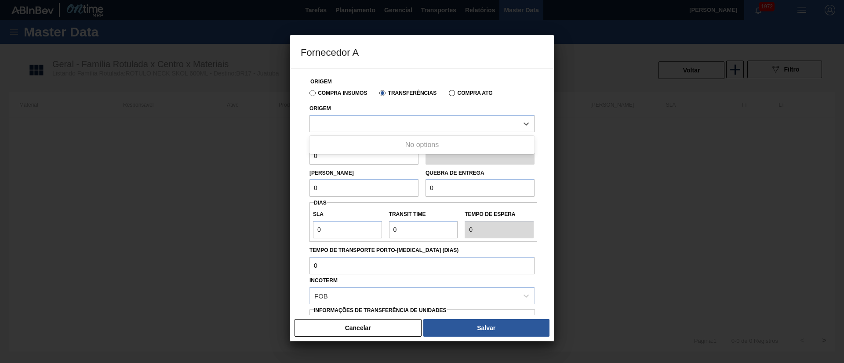
click at [311, 91] on label "Compra Insumos" at bounding box center [338, 93] width 58 height 6
click at [308, 95] on input "Compra Insumos" at bounding box center [308, 95] width 0 height 0
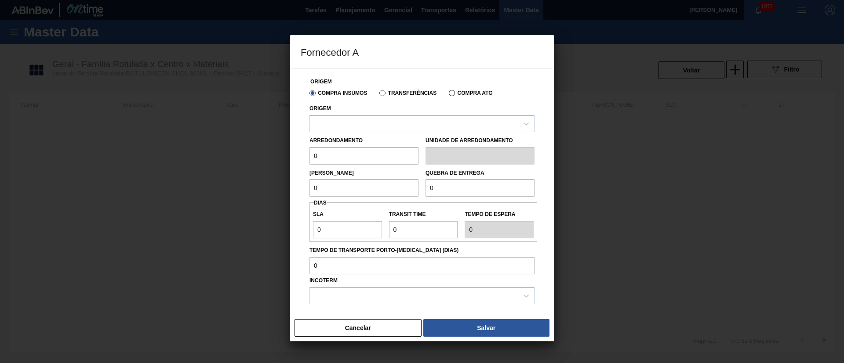
click at [380, 95] on label "Transferências" at bounding box center [407, 93] width 57 height 6
click at [378, 95] on input "Transferências" at bounding box center [378, 95] width 0 height 0
click at [345, 122] on div at bounding box center [414, 123] width 208 height 13
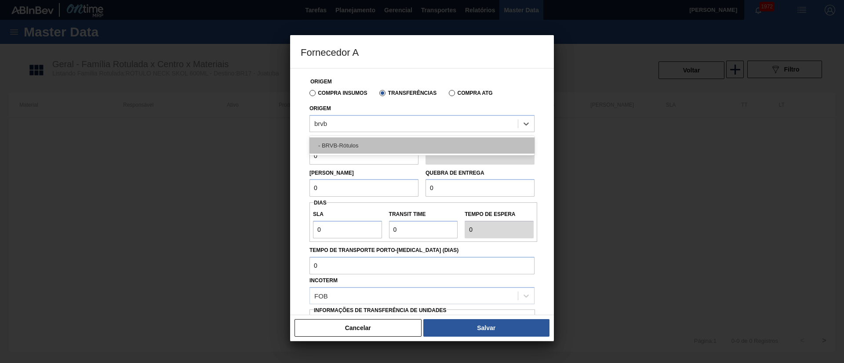
click at [347, 144] on div "- BRVB-Rótulos" at bounding box center [421, 146] width 225 height 16
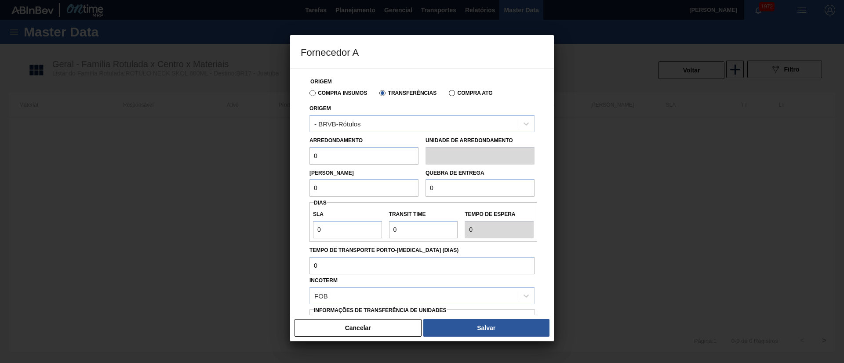
drag, startPoint x: 288, startPoint y: 156, endPoint x: 276, endPoint y: 160, distance: 12.2
click at [277, 160] on div "Fornecedor A Origem Compra Insumos Transferências Compra ATG Origem - BRVB-Rótu…" at bounding box center [422, 181] width 844 height 363
drag, startPoint x: 323, startPoint y: 187, endPoint x: 283, endPoint y: 189, distance: 40.0
click at [283, 189] on div "Fornecedor A Origem Compra Insumos Transferências Compra ATG Origem - BRVB-Rótu…" at bounding box center [422, 181] width 844 height 363
drag, startPoint x: 415, startPoint y: 187, endPoint x: 410, endPoint y: 188, distance: 5.3
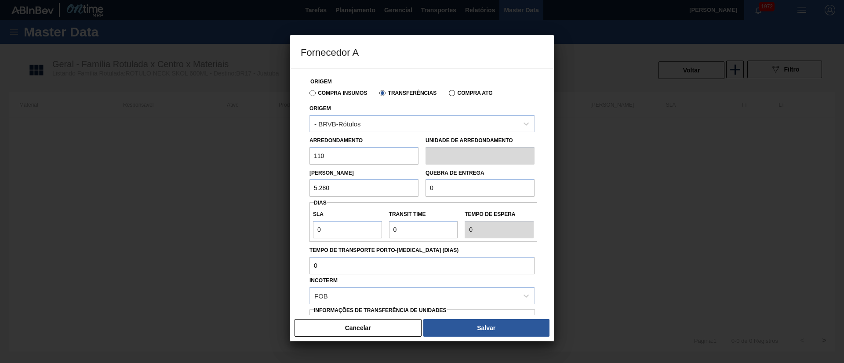
click at [410, 188] on div "Lote Mínimo 5.280 Quebra de entrega 0" at bounding box center [422, 181] width 232 height 33
drag, startPoint x: 339, startPoint y: 231, endPoint x: 292, endPoint y: 229, distance: 47.0
click at [292, 229] on div "Origem Compra Insumos Transferências Compra ATG Origem - BRVB-Rótulos Arredonda…" at bounding box center [422, 191] width 264 height 247
drag, startPoint x: 409, startPoint y: 227, endPoint x: 370, endPoint y: 225, distance: 39.2
click at [370, 225] on div "SLA 7 Transit Time Tempo de espera 7" at bounding box center [423, 222] width 228 height 33
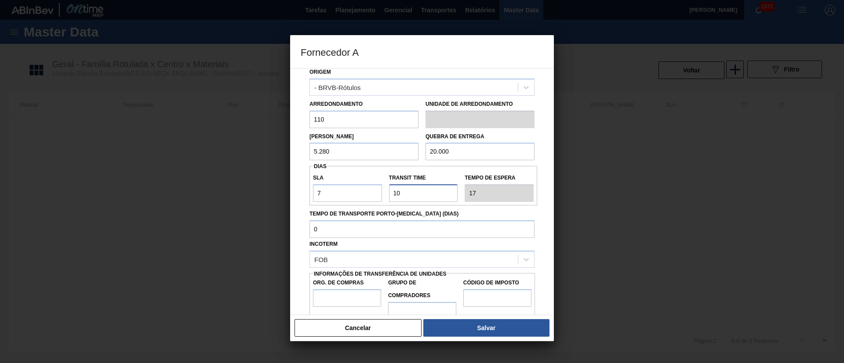
scroll to position [55, 0]
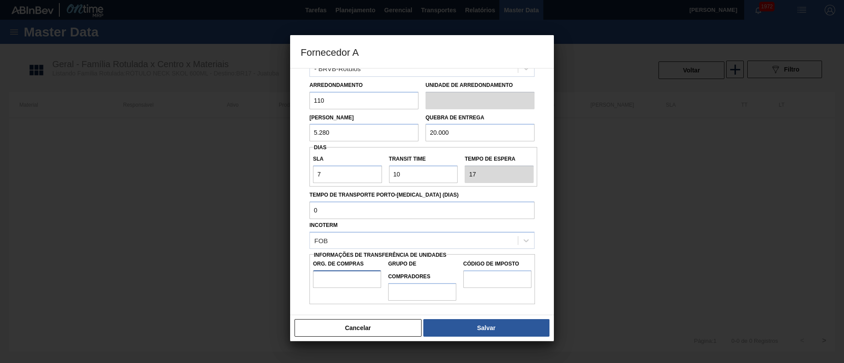
click at [345, 280] on input "Org. de Compras" at bounding box center [347, 280] width 68 height 18
click at [404, 289] on input "Grupo de Compradores" at bounding box center [422, 292] width 68 height 18
click at [483, 280] on input "Código de Imposto" at bounding box center [497, 280] width 68 height 18
drag, startPoint x: 490, startPoint y: 331, endPoint x: 466, endPoint y: 289, distance: 48.4
click at [489, 332] on button "Salvar" at bounding box center [486, 328] width 126 height 18
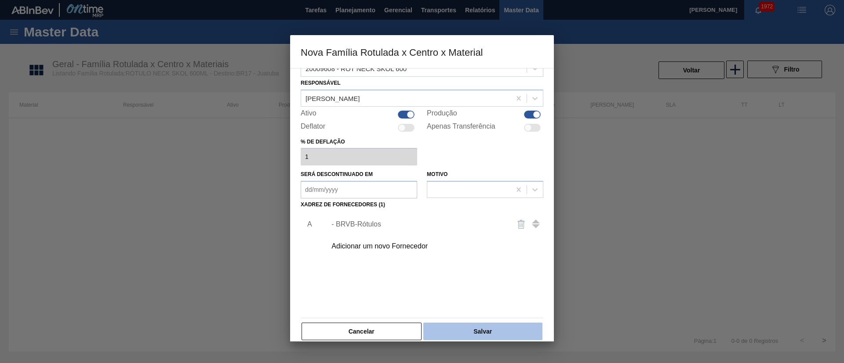
scroll to position [32, 0]
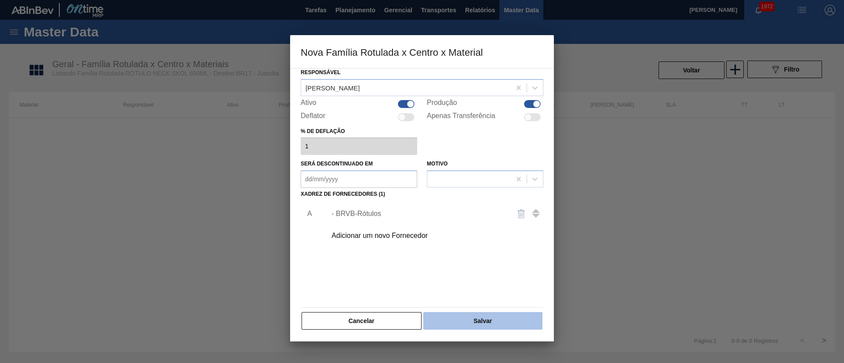
click at [472, 320] on button "Salvar" at bounding box center [482, 321] width 119 height 18
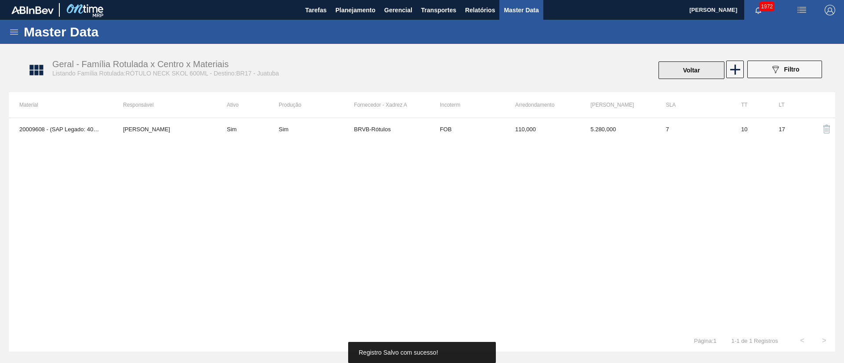
click at [697, 66] on button "Voltar" at bounding box center [691, 71] width 66 height 18
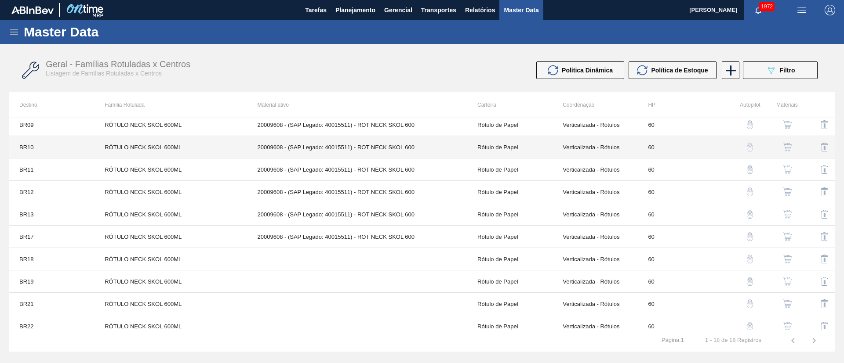
scroll to position [132, 0]
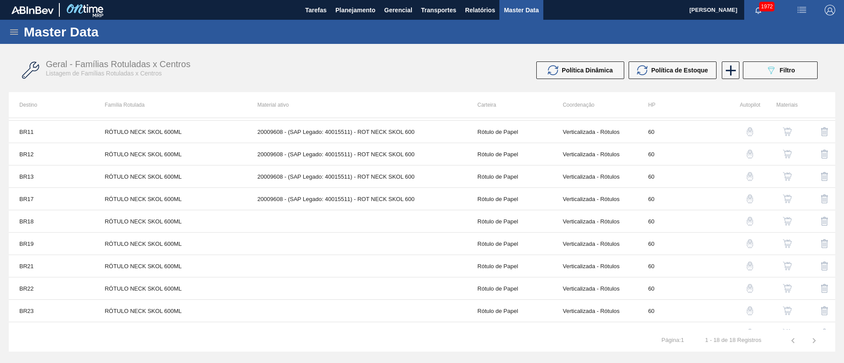
click at [791, 216] on button "button" at bounding box center [787, 221] width 21 height 21
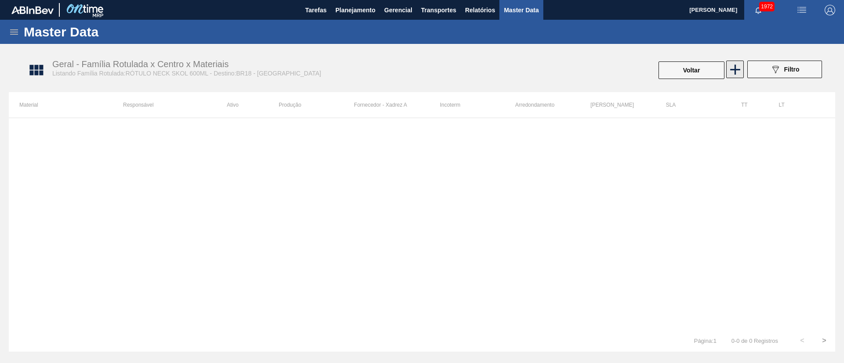
click at [733, 66] on icon at bounding box center [734, 69] width 17 height 17
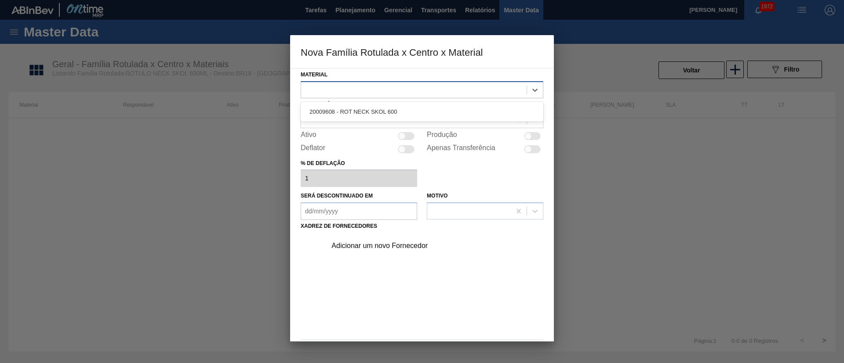
click at [341, 95] on div at bounding box center [413, 89] width 225 height 13
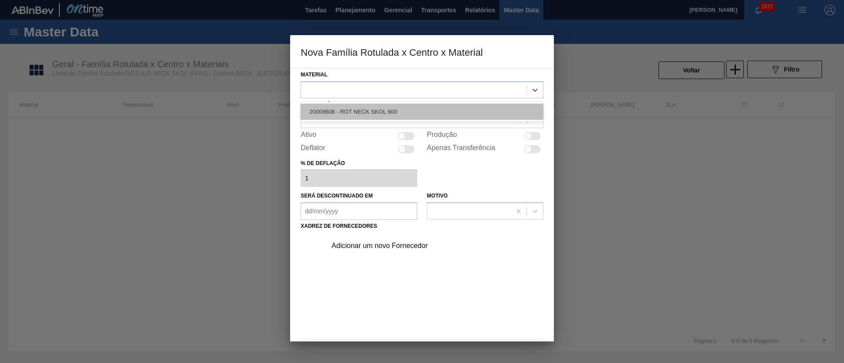
click at [353, 107] on div "20009608 - ROT NECK SKOL 600" at bounding box center [422, 112] width 243 height 16
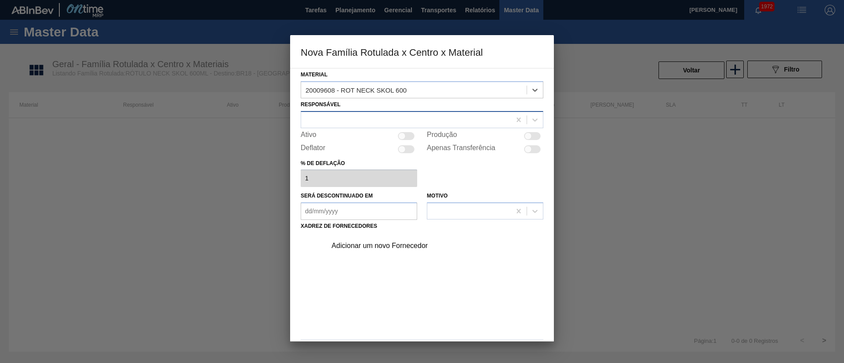
click at [367, 116] on div at bounding box center [406, 119] width 210 height 13
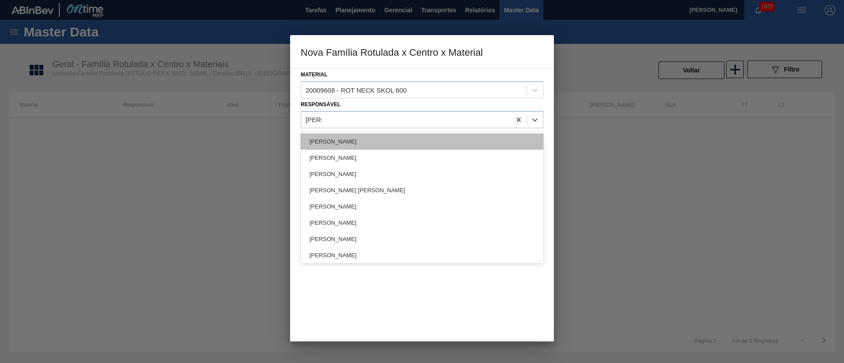
click at [366, 143] on div "[PERSON_NAME]" at bounding box center [422, 142] width 243 height 16
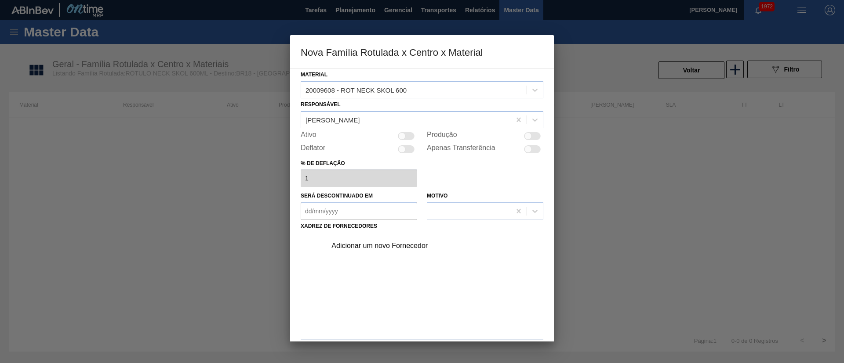
click at [409, 141] on div "Ativo" at bounding box center [359, 136] width 116 height 11
click at [405, 131] on div "Ativo" at bounding box center [359, 136] width 116 height 11
click at [408, 140] on div "Ativo" at bounding box center [359, 136] width 116 height 11
click at [410, 132] on div at bounding box center [406, 136] width 17 height 8
click at [372, 248] on div "Adicionar um novo Fornecedor" at bounding box center [417, 246] width 172 height 8
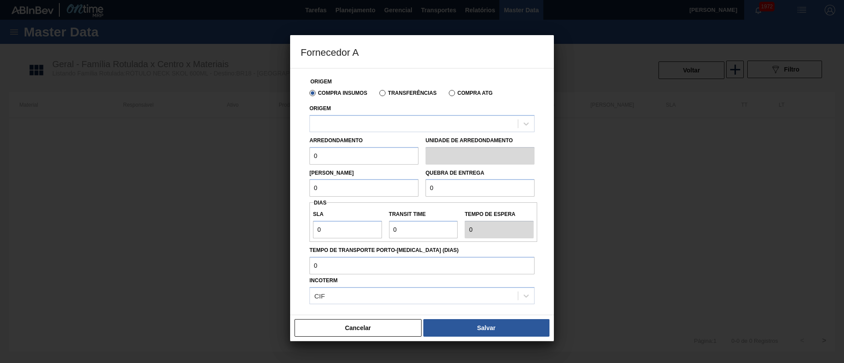
click at [381, 93] on label "Transferências" at bounding box center [407, 93] width 57 height 6
click at [378, 95] on input "Transferências" at bounding box center [378, 95] width 0 height 0
click at [374, 118] on div at bounding box center [414, 123] width 208 height 13
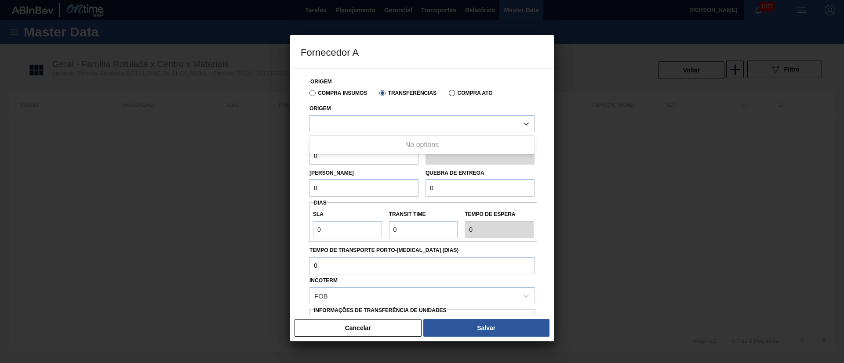
click at [313, 92] on label "Compra Insumos" at bounding box center [338, 93] width 58 height 6
click at [308, 95] on input "Compra Insumos" at bounding box center [308, 95] width 0 height 0
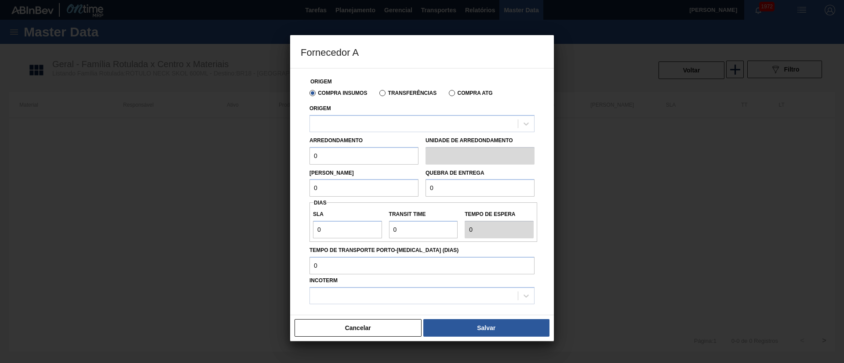
click at [382, 95] on label "Transferências" at bounding box center [407, 93] width 57 height 6
click at [378, 95] on input "Transferências" at bounding box center [378, 95] width 0 height 0
click at [345, 129] on div at bounding box center [414, 123] width 208 height 13
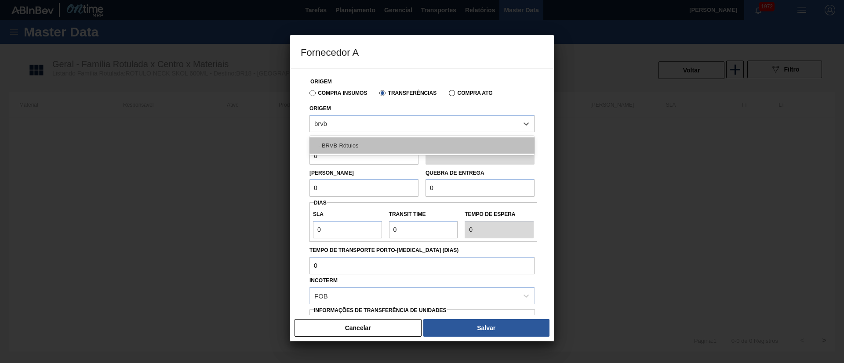
click at [345, 143] on div "- BRVB-Rótulos" at bounding box center [421, 146] width 225 height 16
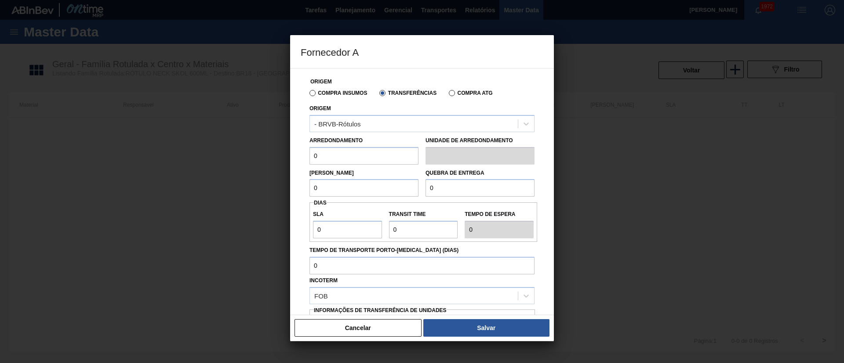
drag, startPoint x: 330, startPoint y: 159, endPoint x: 295, endPoint y: 156, distance: 35.7
click at [295, 156] on div "Origem Compra Insumos Transferências Compra ATG Origem - BRVB-Rótulos Arredonda…" at bounding box center [422, 191] width 264 height 247
drag, startPoint x: 339, startPoint y: 182, endPoint x: 303, endPoint y: 186, distance: 36.7
click at [303, 186] on div "Origem Compra Insumos Transferências Compra ATG Origem - BRVB-Rótulos Arredonda…" at bounding box center [422, 214] width 243 height 291
drag, startPoint x: 443, startPoint y: 186, endPoint x: 410, endPoint y: 185, distance: 33.4
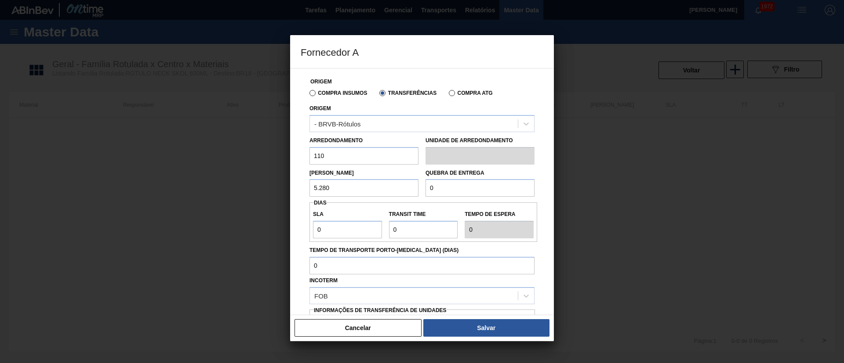
click at [410, 185] on div "Lote Mínimo 5.280 Quebra de entrega 0" at bounding box center [422, 181] width 232 height 33
drag, startPoint x: 324, startPoint y: 230, endPoint x: 289, endPoint y: 231, distance: 35.6
click at [289, 231] on div "Fornecedor A Origem Compra Insumos Transferências Compra ATG Origem - BRVB-Rótu…" at bounding box center [422, 181] width 844 height 363
drag, startPoint x: 407, startPoint y: 230, endPoint x: 366, endPoint y: 229, distance: 41.8
click at [366, 229] on div "SLA 7 Transit Time Tempo de espera 7" at bounding box center [423, 222] width 228 height 33
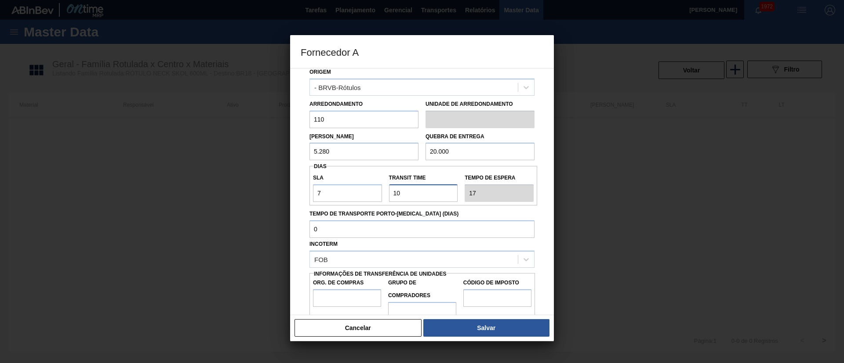
scroll to position [55, 0]
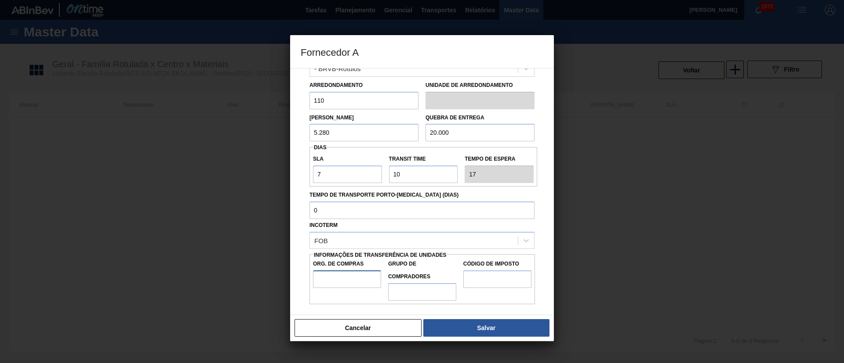
drag, startPoint x: 337, startPoint y: 279, endPoint x: 348, endPoint y: 289, distance: 14.9
click at [337, 279] on input "Org. de Compras" at bounding box center [347, 280] width 68 height 18
click at [431, 294] on input "Grupo de Compradores" at bounding box center [422, 292] width 68 height 18
click at [477, 276] on input "Código de Imposto" at bounding box center [497, 280] width 68 height 18
click at [497, 318] on div "Cancelar Salvar" at bounding box center [422, 328] width 264 height 26
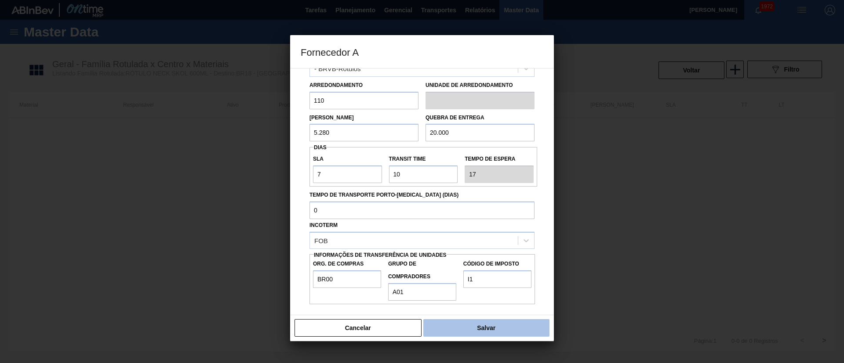
click at [494, 323] on button "Salvar" at bounding box center [486, 328] width 126 height 18
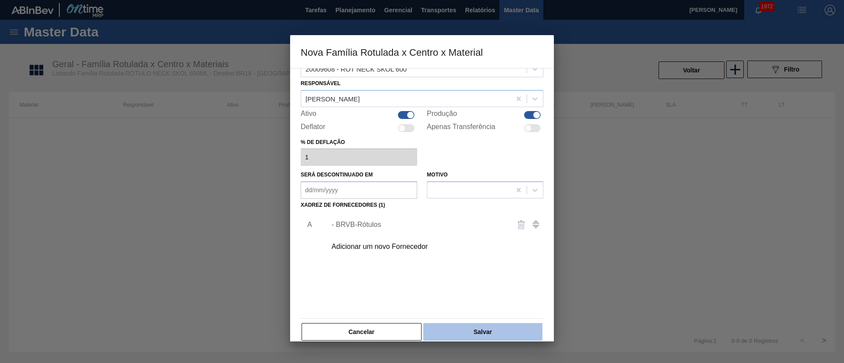
scroll to position [32, 0]
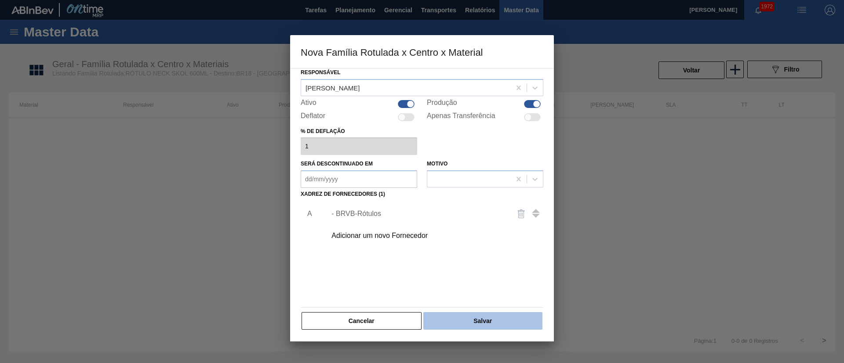
click at [474, 325] on button "Salvar" at bounding box center [482, 321] width 119 height 18
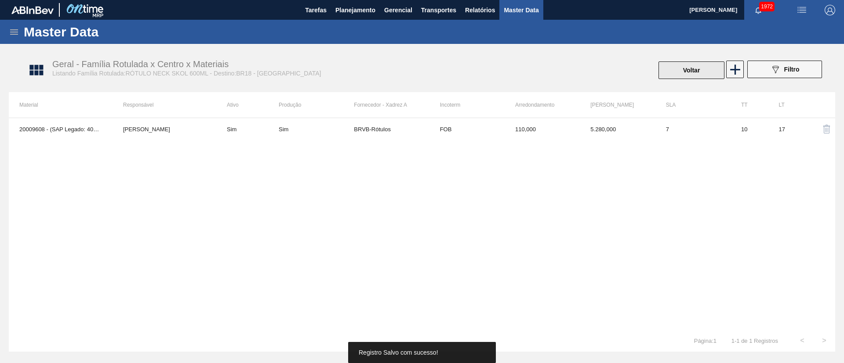
click at [679, 69] on button "Voltar" at bounding box center [691, 71] width 66 height 18
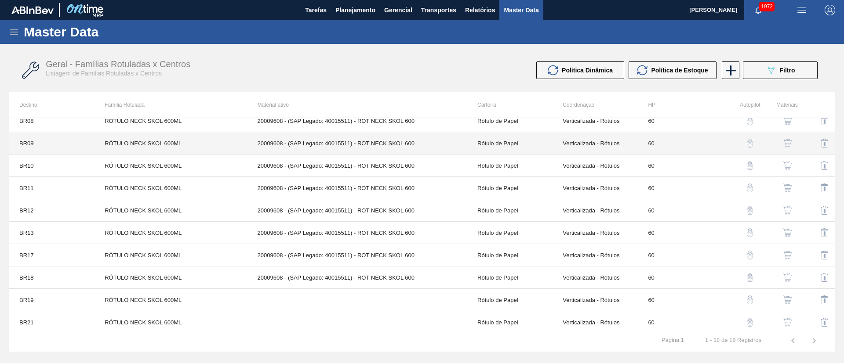
scroll to position [191, 0]
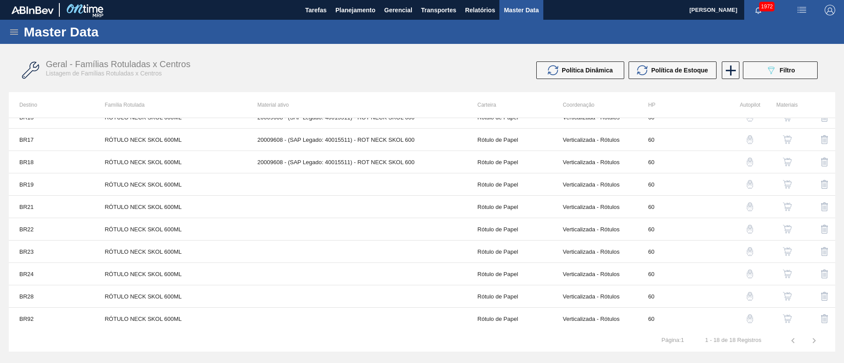
click at [788, 184] on img "button" at bounding box center [787, 184] width 9 height 9
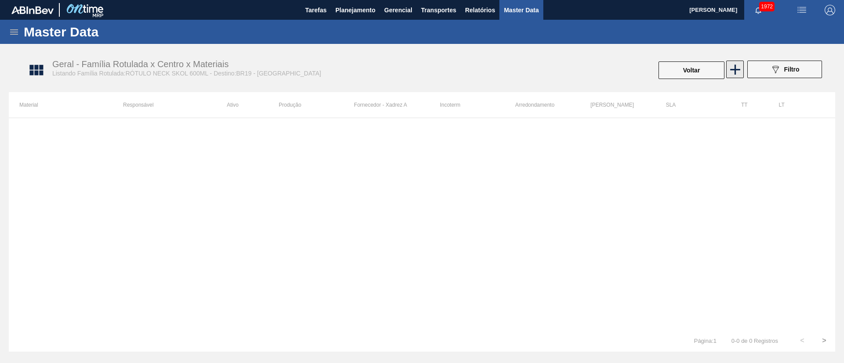
click at [738, 70] on icon at bounding box center [734, 69] width 17 height 17
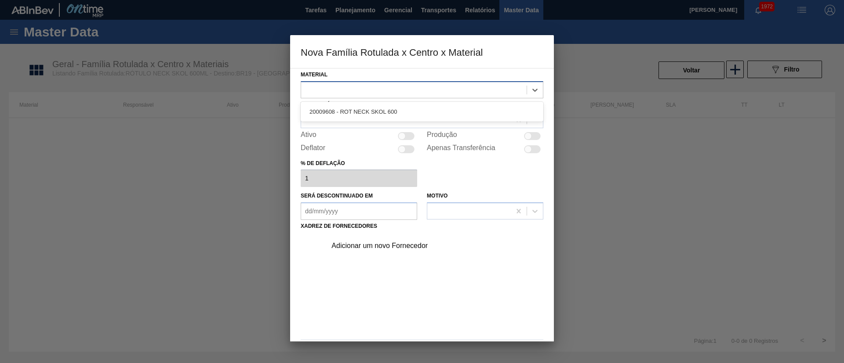
click at [361, 97] on div at bounding box center [422, 89] width 243 height 17
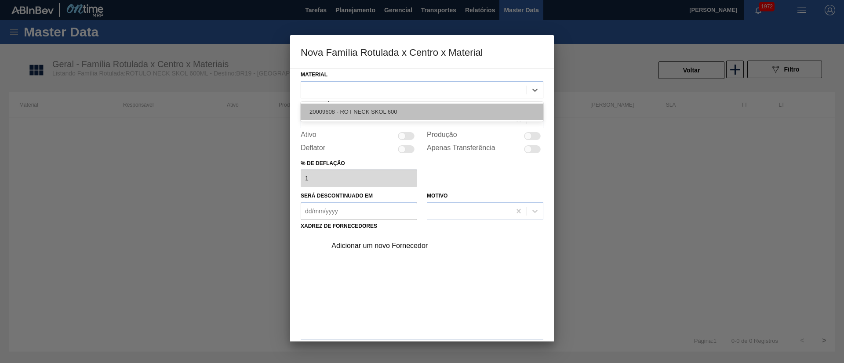
click at [361, 111] on div "20009608 - ROT NECK SKOL 600" at bounding box center [422, 112] width 243 height 16
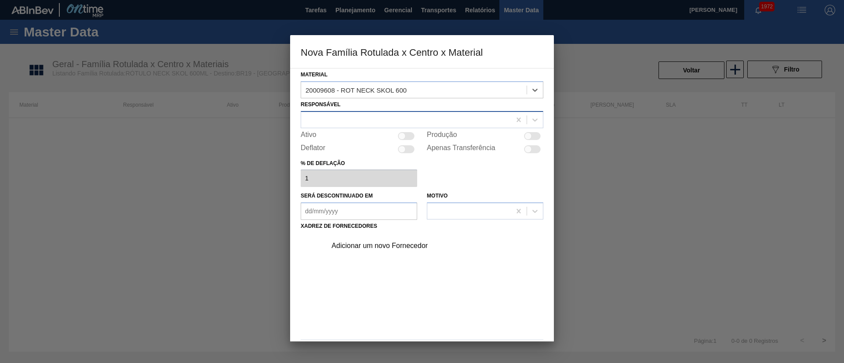
click at [351, 122] on div at bounding box center [406, 119] width 210 height 13
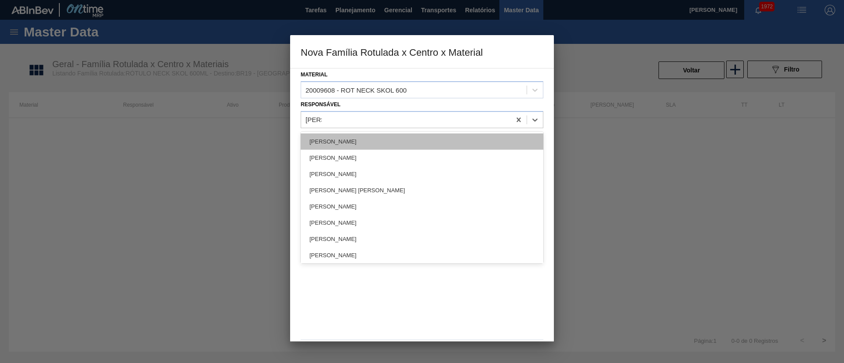
click at [350, 136] on div "[PERSON_NAME]" at bounding box center [422, 142] width 243 height 16
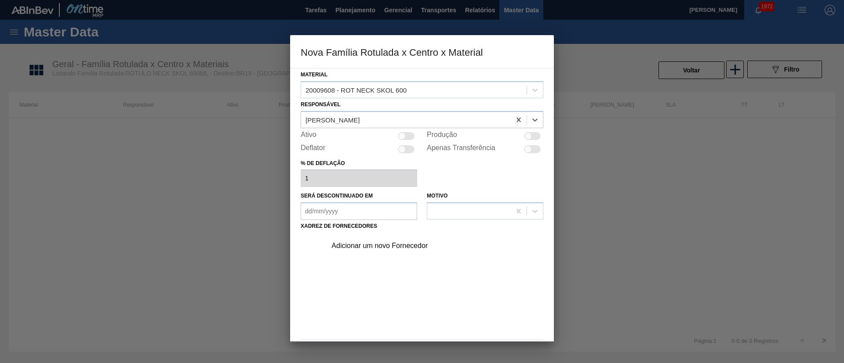
click at [409, 134] on div at bounding box center [406, 136] width 17 height 8
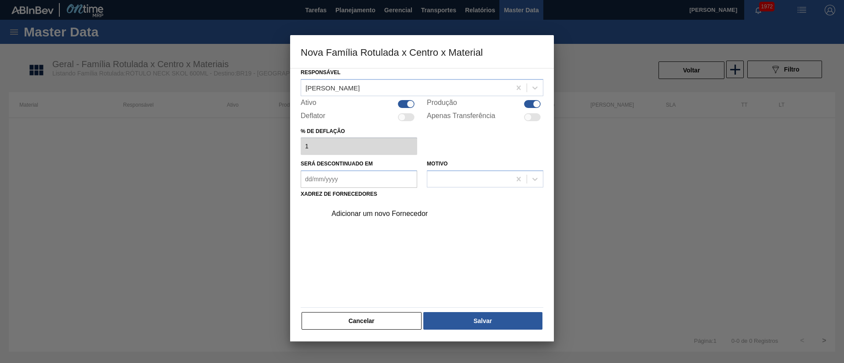
click at [394, 214] on div "Adicionar um novo Fornecedor" at bounding box center [417, 214] width 172 height 8
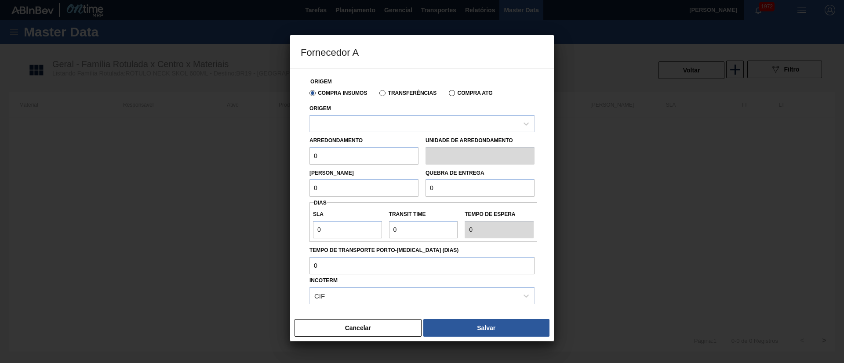
click at [395, 96] on label "Transferências" at bounding box center [407, 93] width 57 height 6
click at [378, 95] on input "Transferências" at bounding box center [378, 95] width 0 height 0
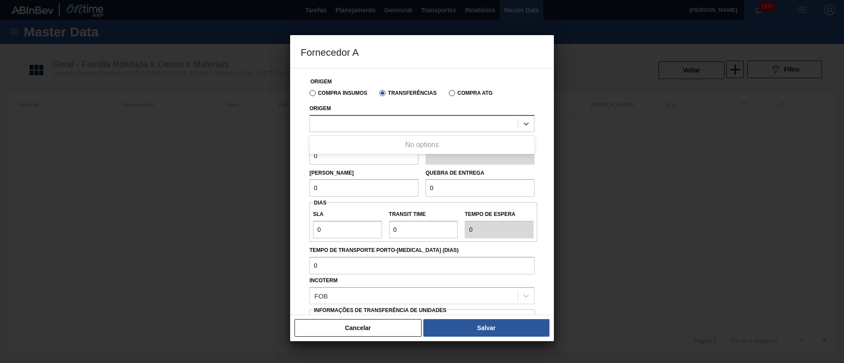
click at [356, 127] on div at bounding box center [414, 123] width 208 height 13
click at [312, 96] on div "Compra Insumos" at bounding box center [336, 93] width 61 height 8
click at [314, 94] on label "Compra Insumos" at bounding box center [338, 93] width 58 height 6
click at [308, 95] on input "Compra Insumos" at bounding box center [308, 95] width 0 height 0
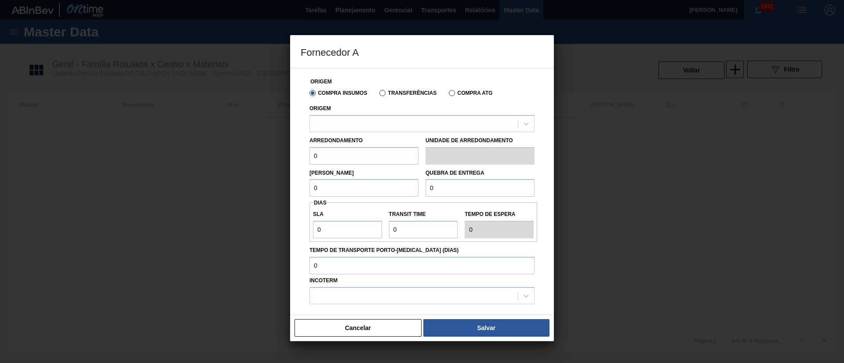
click at [378, 95] on div "Transferências" at bounding box center [406, 93] width 61 height 8
click at [385, 94] on label "Transferências" at bounding box center [407, 93] width 57 height 6
click at [378, 95] on input "Transferências" at bounding box center [378, 95] width 0 height 0
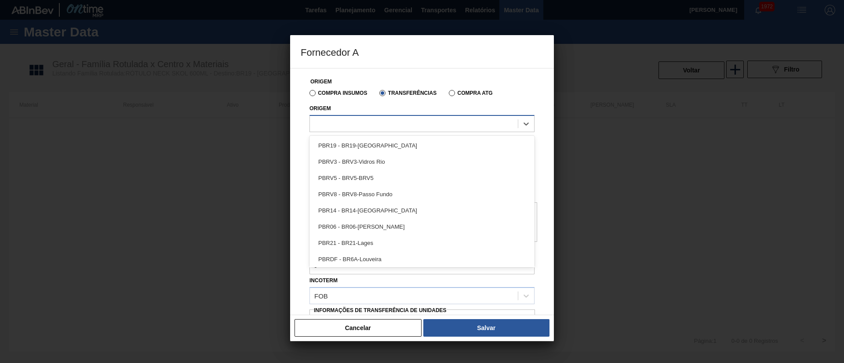
click at [328, 125] on div at bounding box center [414, 123] width 208 height 13
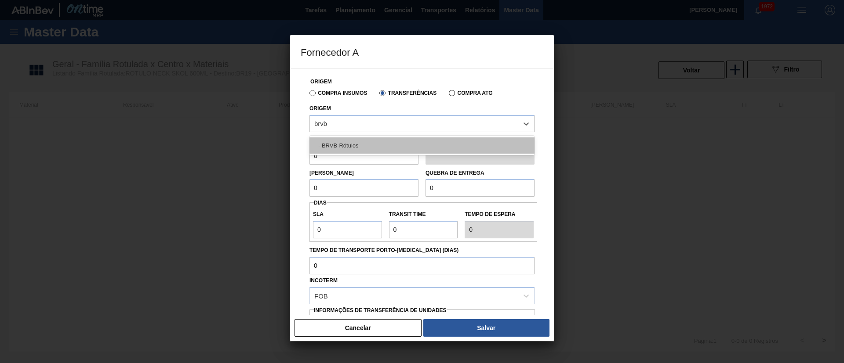
click at [331, 143] on div "- BRVB-Rótulos" at bounding box center [421, 146] width 225 height 16
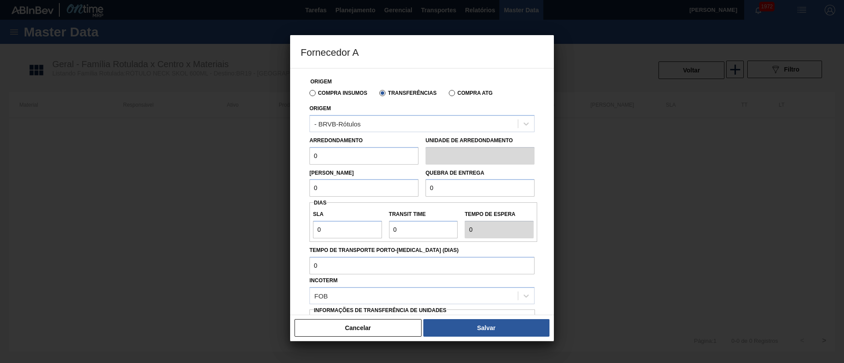
drag, startPoint x: 338, startPoint y: 160, endPoint x: 305, endPoint y: 161, distance: 32.1
click at [305, 161] on div "Origem Compra Insumos Transferências Compra ATG Origem - BRVB-Rótulos Arredonda…" at bounding box center [422, 214] width 243 height 291
drag, startPoint x: 338, startPoint y: 189, endPoint x: 298, endPoint y: 189, distance: 39.6
click at [298, 189] on div "Origem Compra Insumos Transferências Compra ATG Origem - BRVB-Rótulos Arredonda…" at bounding box center [422, 191] width 264 height 247
drag, startPoint x: 444, startPoint y: 184, endPoint x: 417, endPoint y: 184, distance: 26.8
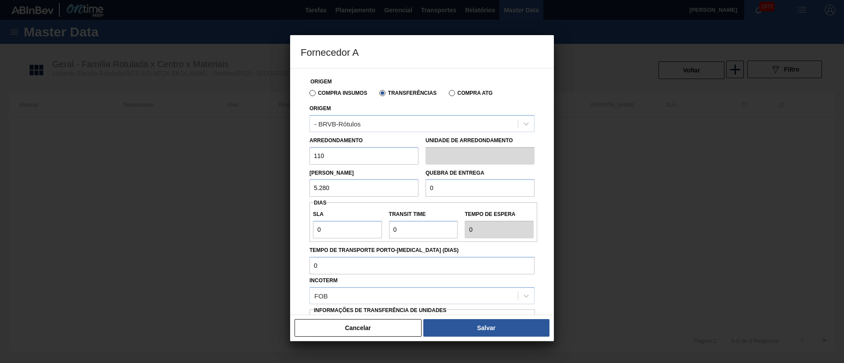
click at [417, 184] on div "Lote Mínimo 5.280 Quebra de entrega 0" at bounding box center [422, 181] width 232 height 33
drag, startPoint x: 328, startPoint y: 229, endPoint x: 294, endPoint y: 232, distance: 34.4
click at [294, 232] on div "Origem Compra Insumos Transferências Compra ATG Origem - BRVB-Rótulos Arredonda…" at bounding box center [422, 191] width 264 height 247
drag, startPoint x: 417, startPoint y: 237, endPoint x: 369, endPoint y: 236, distance: 47.5
click at [369, 236] on div "SLA 7 Transit Time Tempo de espera 7" at bounding box center [423, 222] width 228 height 33
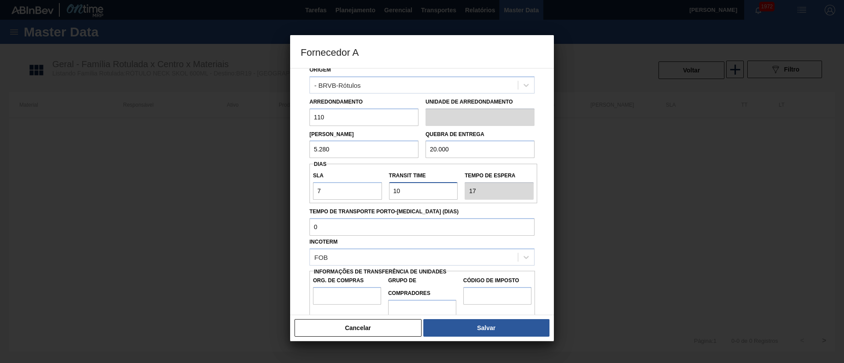
scroll to position [55, 0]
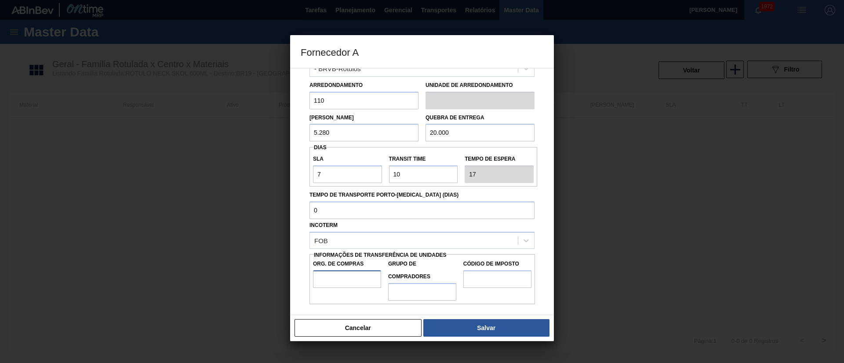
drag, startPoint x: 360, startPoint y: 278, endPoint x: 361, endPoint y: 283, distance: 5.3
click at [359, 278] on input "Org. de Compras" at bounding box center [347, 280] width 68 height 18
drag, startPoint x: 420, startPoint y: 294, endPoint x: 427, endPoint y: 301, distance: 9.3
click at [420, 294] on input "Grupo de Compradores" at bounding box center [422, 292] width 68 height 18
drag, startPoint x: 489, startPoint y: 277, endPoint x: 493, endPoint y: 286, distance: 9.8
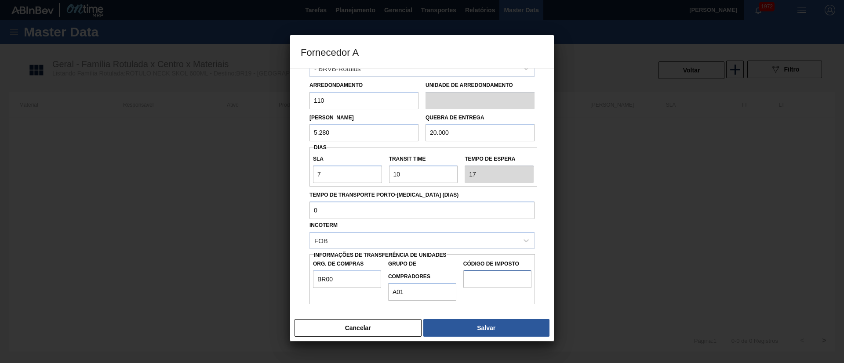
click at [489, 277] on input "Código de Imposto" at bounding box center [497, 280] width 68 height 18
drag, startPoint x: 482, startPoint y: 323, endPoint x: 469, endPoint y: 301, distance: 25.6
click at [482, 324] on button "Salvar" at bounding box center [486, 328] width 126 height 18
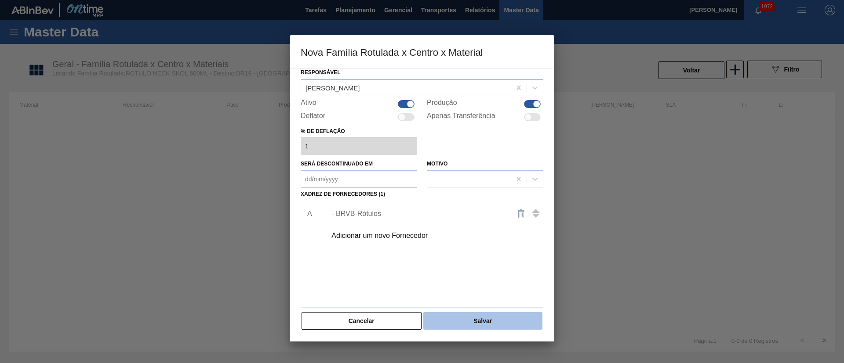
click at [471, 319] on button "Salvar" at bounding box center [482, 321] width 119 height 18
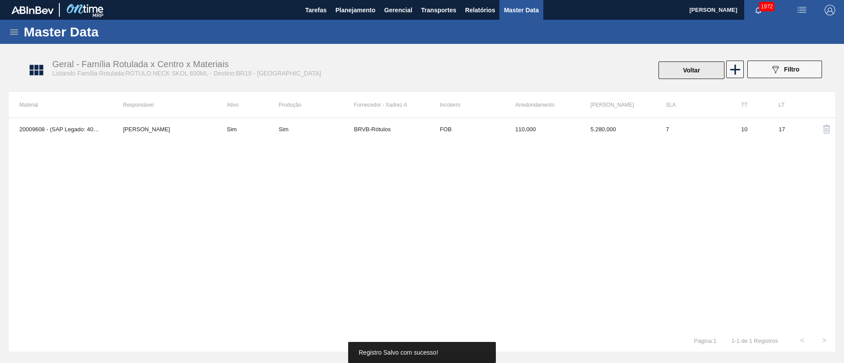
click at [684, 71] on button "Voltar" at bounding box center [691, 71] width 66 height 18
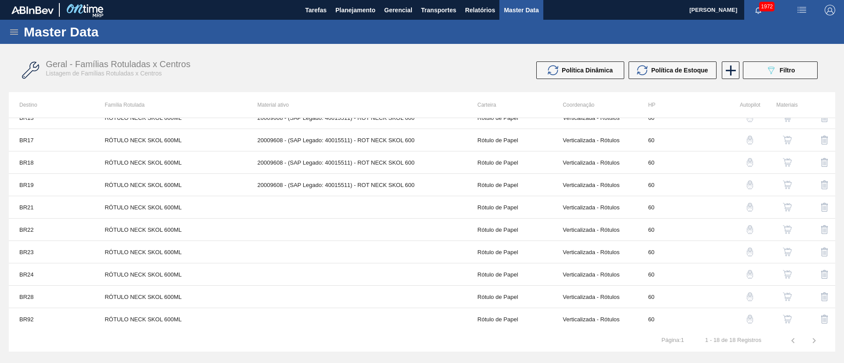
scroll to position [191, 0]
click at [786, 204] on img "button" at bounding box center [787, 207] width 9 height 9
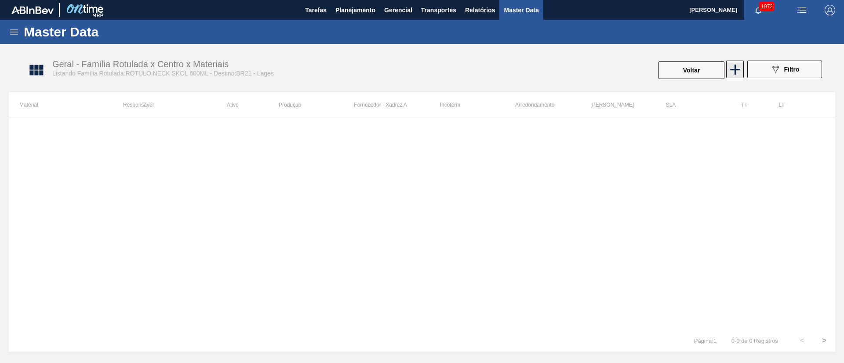
click at [742, 69] on icon at bounding box center [734, 69] width 17 height 17
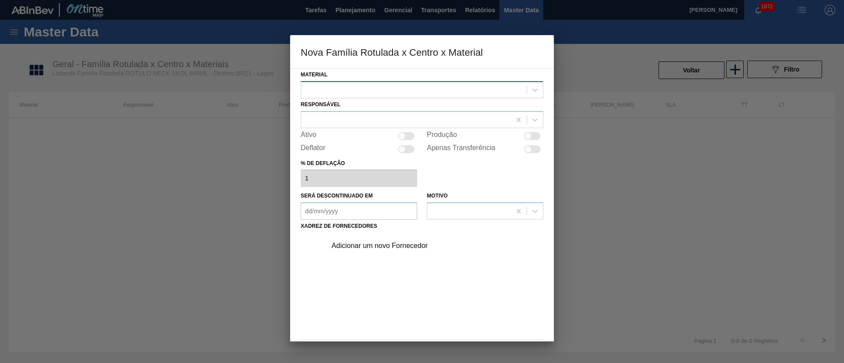
click at [368, 93] on div at bounding box center [413, 89] width 225 height 13
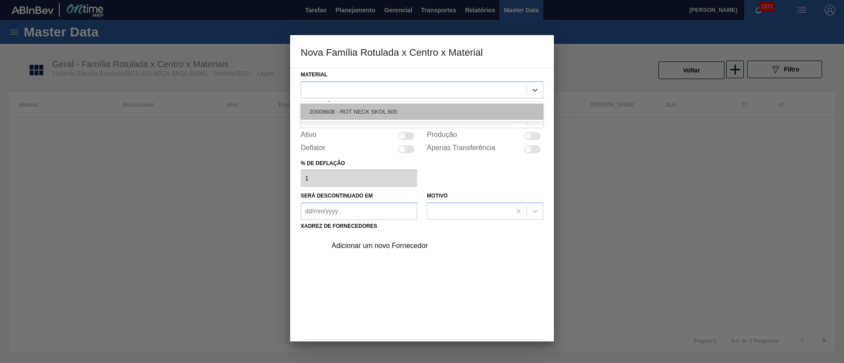
click at [349, 113] on div "20009608 - ROT NECK SKOL 600" at bounding box center [422, 112] width 243 height 16
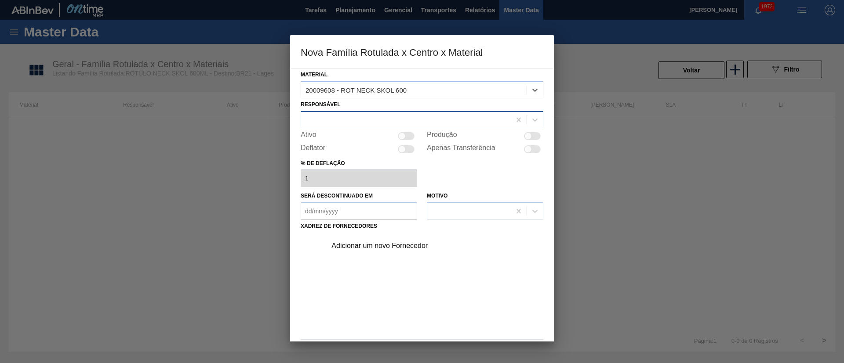
click at [341, 118] on div at bounding box center [406, 119] width 210 height 13
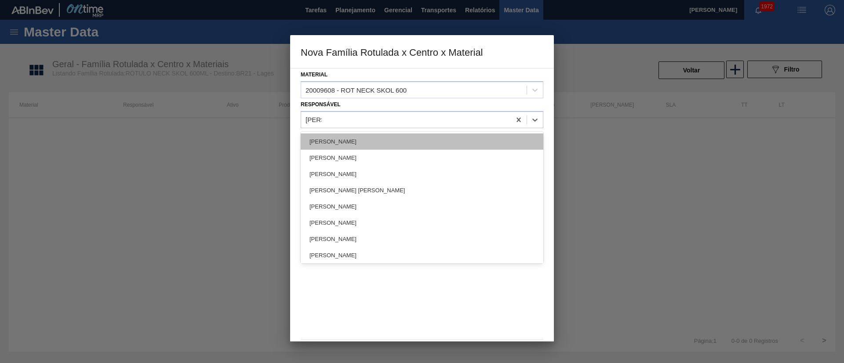
click at [345, 142] on div "[PERSON_NAME]" at bounding box center [422, 142] width 243 height 16
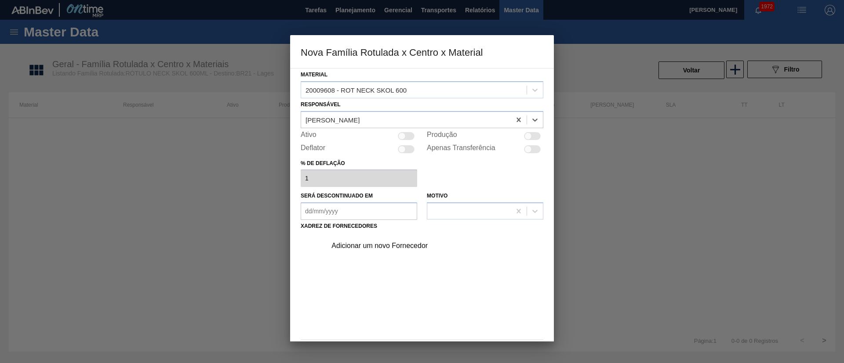
click at [410, 134] on div at bounding box center [406, 136] width 17 height 8
click at [393, 246] on div "Adicionar um novo Fornecedor" at bounding box center [417, 246] width 172 height 8
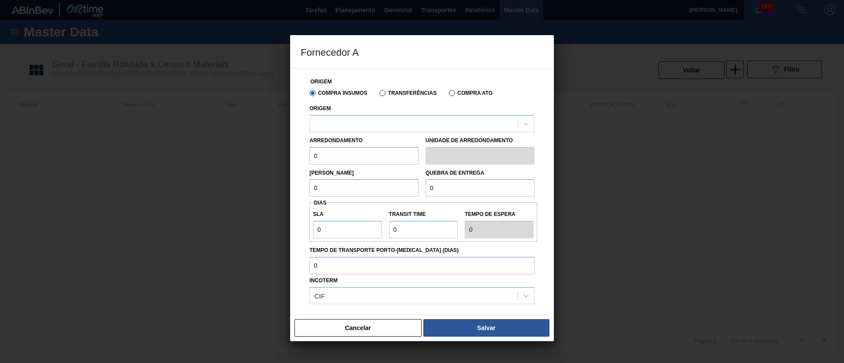
click at [397, 95] on label "Transferências" at bounding box center [407, 93] width 57 height 6
click at [378, 95] on input "Transferências" at bounding box center [378, 95] width 0 height 0
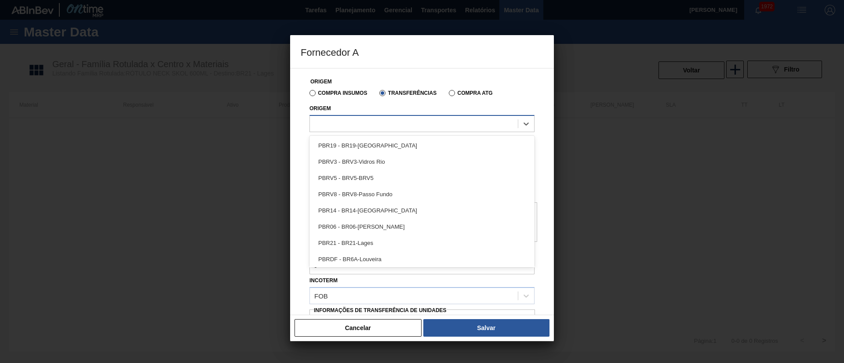
click at [355, 127] on div at bounding box center [414, 123] width 208 height 13
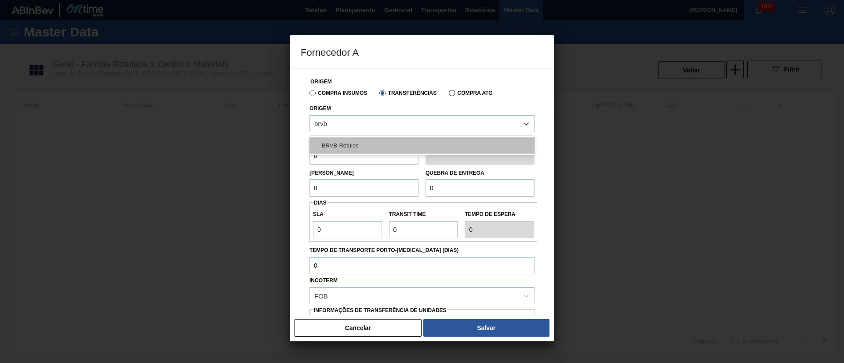
click at [348, 143] on div "- BRVB-Rótulos" at bounding box center [421, 146] width 225 height 16
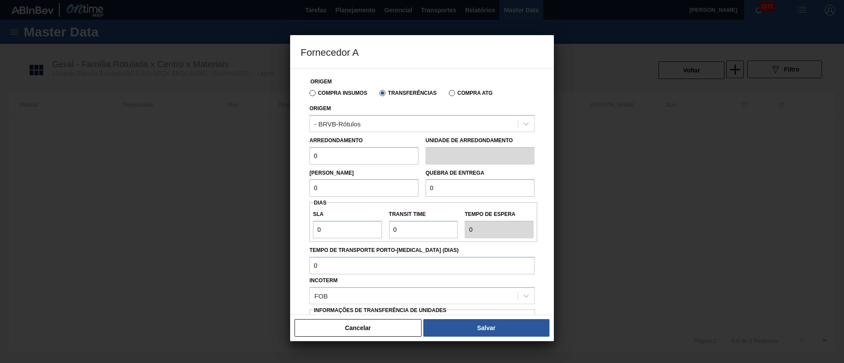
drag, startPoint x: 337, startPoint y: 154, endPoint x: 294, endPoint y: 154, distance: 42.2
click at [295, 154] on div "Origem Compra Insumos Transferências Compra ATG Origem - BRVB-Rótulos Arredonda…" at bounding box center [422, 191] width 264 height 247
drag, startPoint x: 332, startPoint y: 187, endPoint x: 306, endPoint y: 187, distance: 25.5
click at [306, 187] on div "Lote Mínimo 0" at bounding box center [364, 182] width 116 height 30
click at [335, 160] on input "11" at bounding box center [363, 156] width 109 height 18
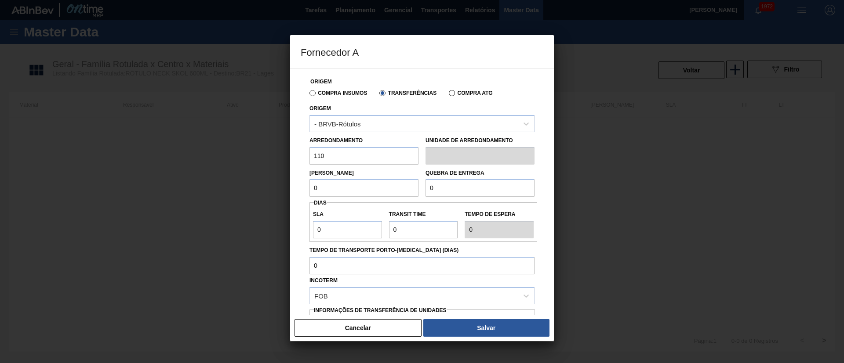
drag, startPoint x: 336, startPoint y: 191, endPoint x: 292, endPoint y: 186, distance: 44.2
click at [292, 186] on div "Origem Compra Insumos Transferências Compra ATG Origem - BRVB-Rótulos Arredonda…" at bounding box center [422, 191] width 264 height 247
drag, startPoint x: 447, startPoint y: 192, endPoint x: 403, endPoint y: 191, distance: 44.0
click at [403, 191] on div "Lote Mínimo 5.280 Quebra de entrega 0" at bounding box center [422, 181] width 232 height 33
drag, startPoint x: 330, startPoint y: 230, endPoint x: 299, endPoint y: 230, distance: 31.2
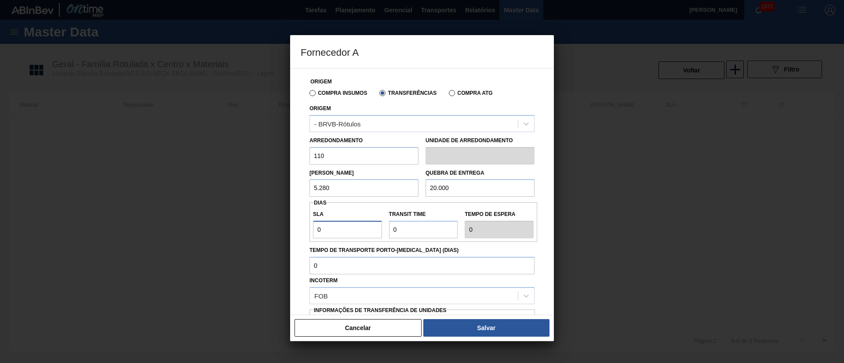
click at [299, 230] on div "Origem Compra Insumos Transferências Compra ATG Origem - BRVB-Rótulos Arredonda…" at bounding box center [422, 191] width 264 height 247
drag, startPoint x: 388, startPoint y: 229, endPoint x: 366, endPoint y: 232, distance: 22.1
click at [366, 232] on div "SLA 7 Transit Time Tempo de espera 7" at bounding box center [423, 222] width 228 height 33
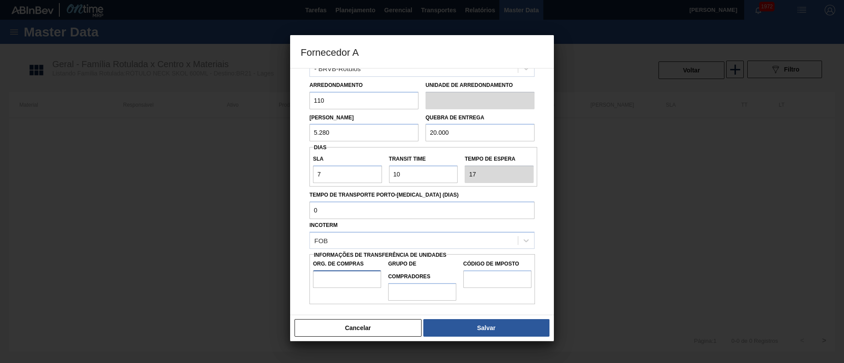
click at [347, 284] on input "Org. de Compras" at bounding box center [347, 280] width 68 height 18
click at [418, 292] on input "Grupo de Compradores" at bounding box center [422, 292] width 68 height 18
drag, startPoint x: 482, startPoint y: 282, endPoint x: 490, endPoint y: 283, distance: 8.5
click at [482, 281] on input "Código de Imposto" at bounding box center [497, 280] width 68 height 18
click at [476, 319] on button "Salvar" at bounding box center [486, 328] width 126 height 18
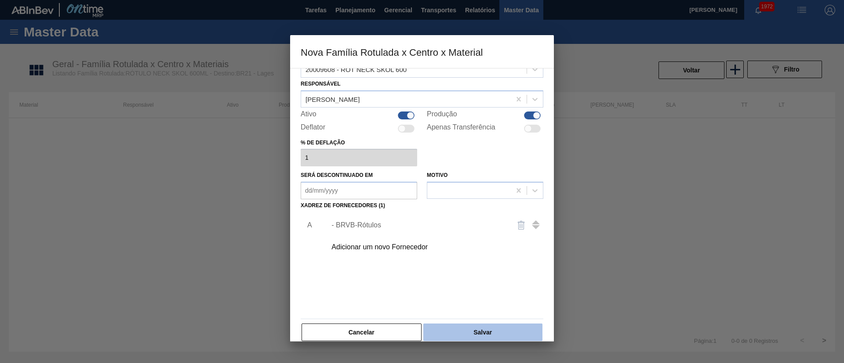
scroll to position [32, 0]
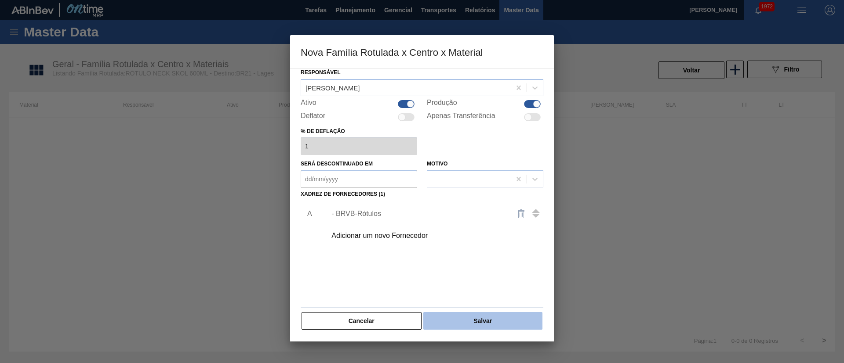
click at [471, 321] on button "Salvar" at bounding box center [482, 321] width 119 height 18
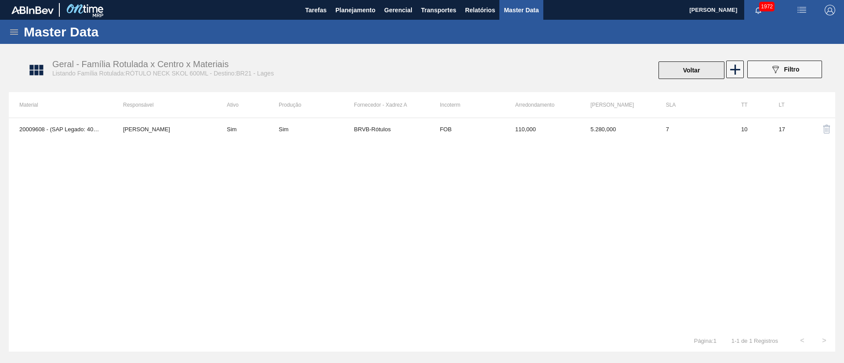
click at [672, 65] on button "Voltar" at bounding box center [691, 71] width 66 height 18
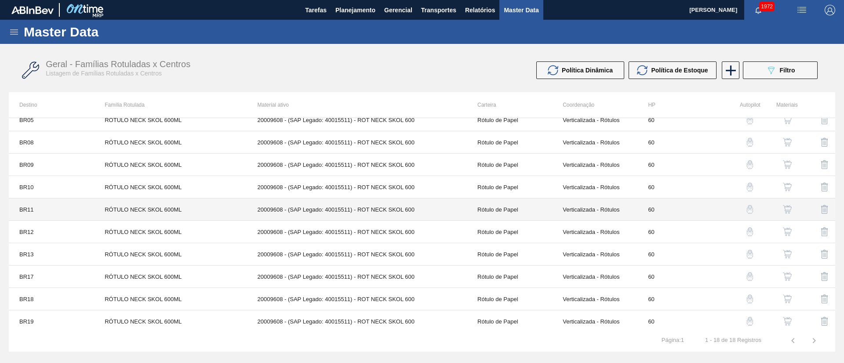
scroll to position [191, 0]
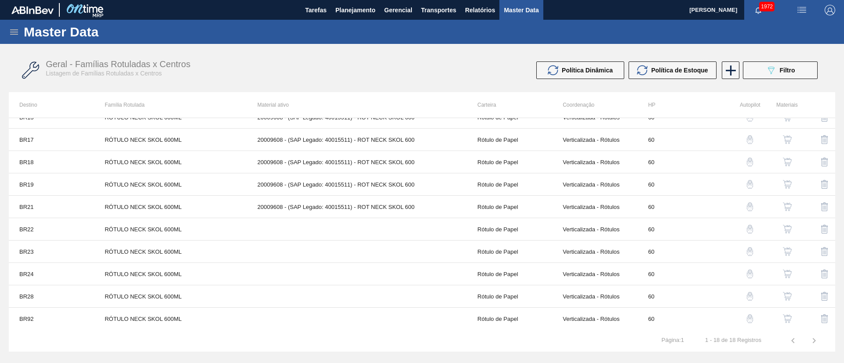
click at [784, 224] on button "button" at bounding box center [787, 229] width 21 height 21
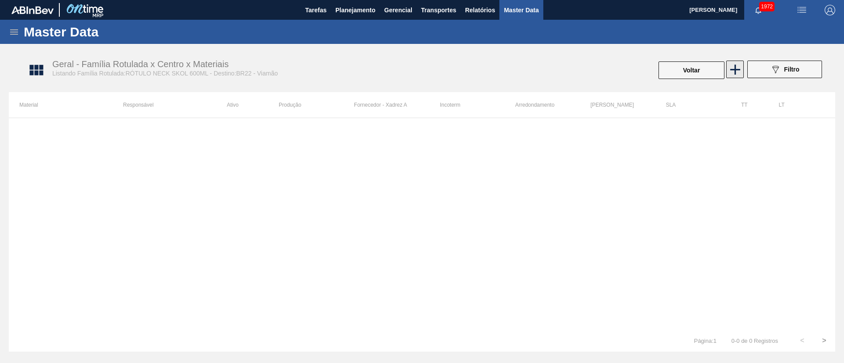
click at [737, 72] on icon at bounding box center [734, 69] width 17 height 17
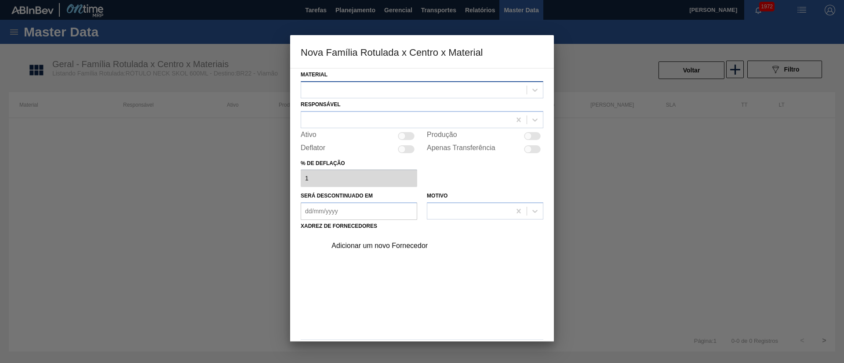
click at [399, 92] on div at bounding box center [413, 89] width 225 height 13
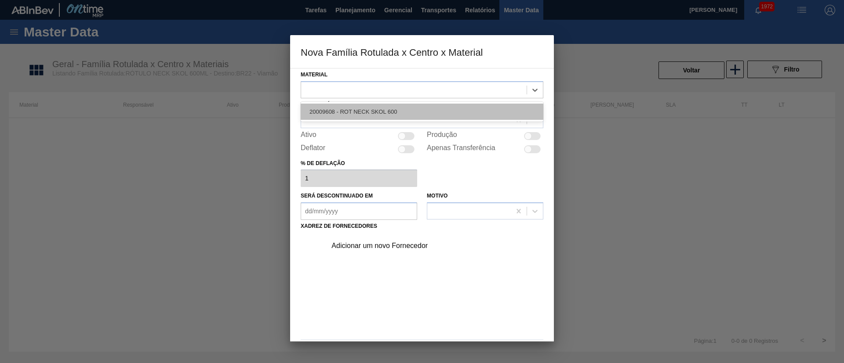
click at [363, 112] on div "20009608 - ROT NECK SKOL 600" at bounding box center [422, 112] width 243 height 16
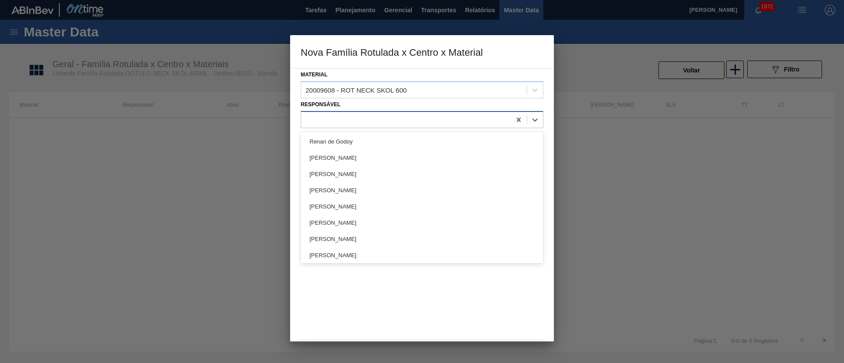
click at [347, 121] on div at bounding box center [406, 119] width 210 height 13
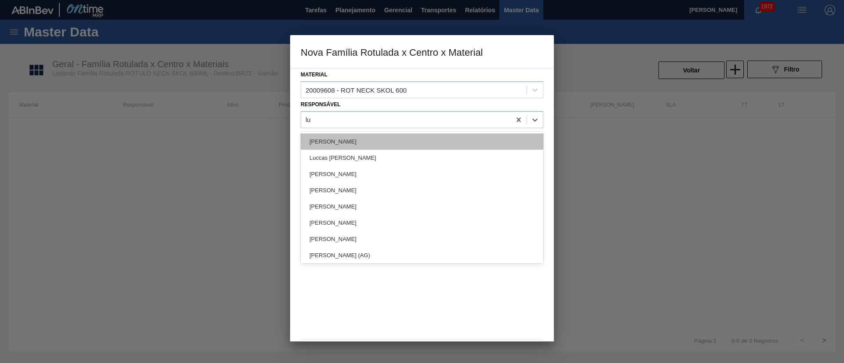
click at [352, 141] on div "Luana Eberharte Agassi" at bounding box center [422, 142] width 243 height 16
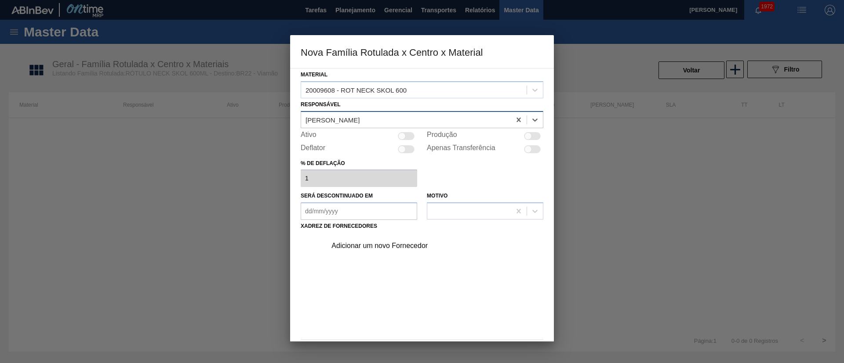
click at [359, 122] on div "Luana Eberharte Agassi" at bounding box center [332, 119] width 54 height 7
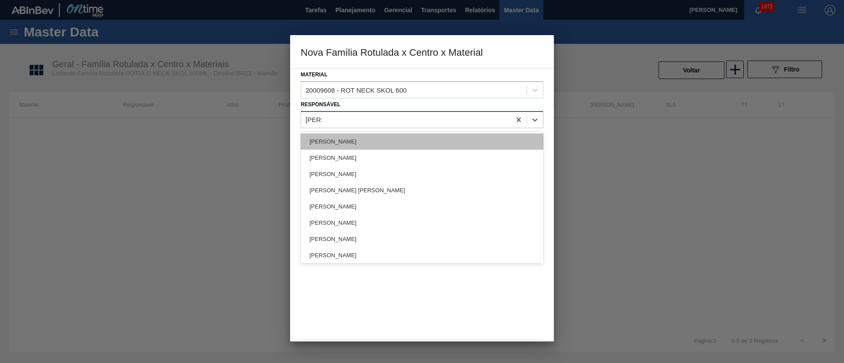
click at [359, 137] on div "[PERSON_NAME]" at bounding box center [422, 142] width 243 height 16
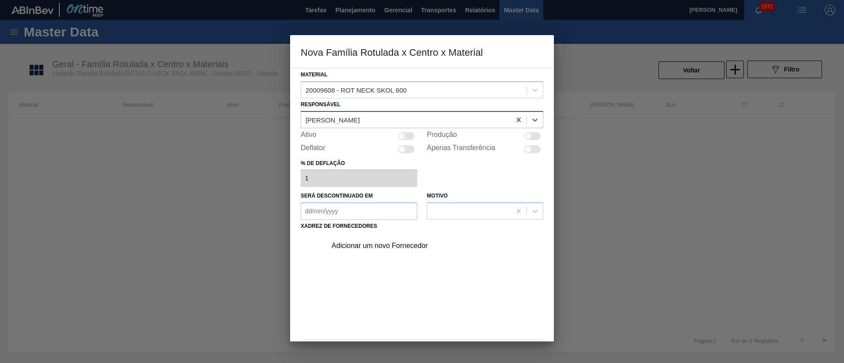
click at [402, 136] on div at bounding box center [401, 135] width 7 height 7
click at [383, 248] on div "Adicionar um novo Fornecedor" at bounding box center [417, 246] width 172 height 8
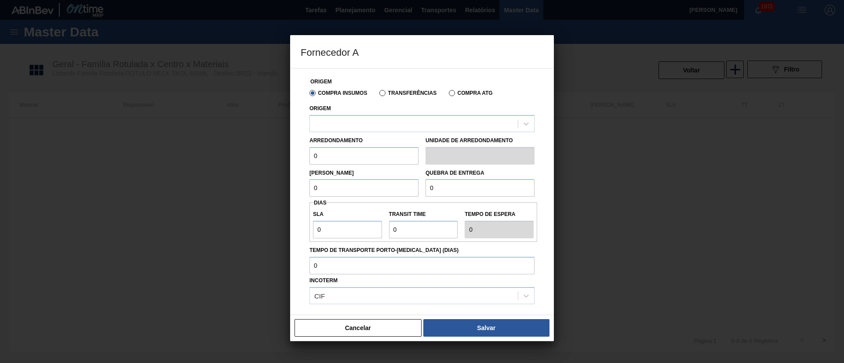
click at [387, 94] on label "Transferências" at bounding box center [407, 93] width 57 height 6
click at [378, 95] on input "Transferências" at bounding box center [378, 95] width 0 height 0
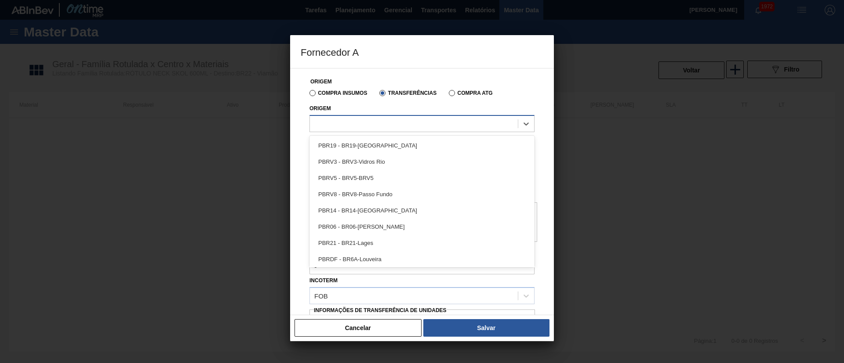
click at [357, 128] on div at bounding box center [414, 123] width 208 height 13
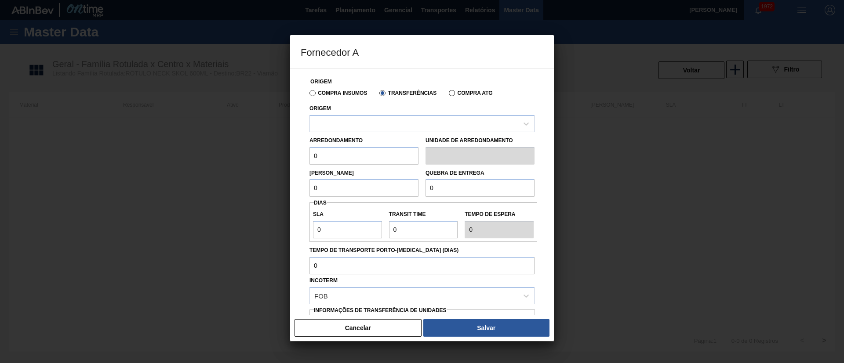
click at [345, 90] on label "Compra Insumos" at bounding box center [338, 93] width 58 height 6
click at [308, 95] on input "Compra Insumos" at bounding box center [308, 95] width 0 height 0
click at [385, 90] on label "Transferências" at bounding box center [407, 93] width 57 height 6
click at [378, 95] on input "Transferências" at bounding box center [378, 95] width 0 height 0
click at [344, 123] on div at bounding box center [414, 123] width 208 height 13
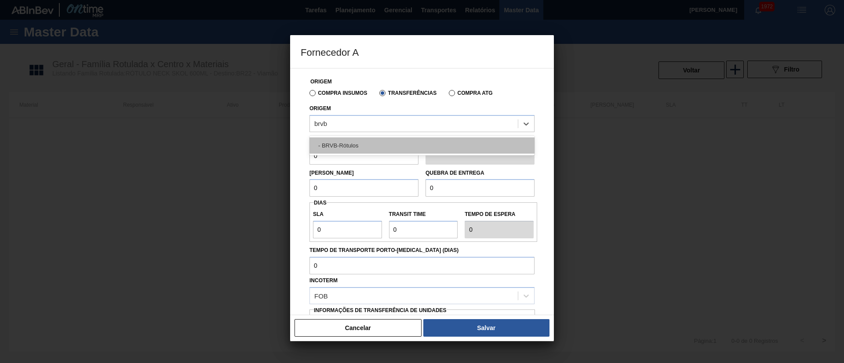
click at [344, 141] on div "- BRVB-Rótulos" at bounding box center [421, 146] width 225 height 16
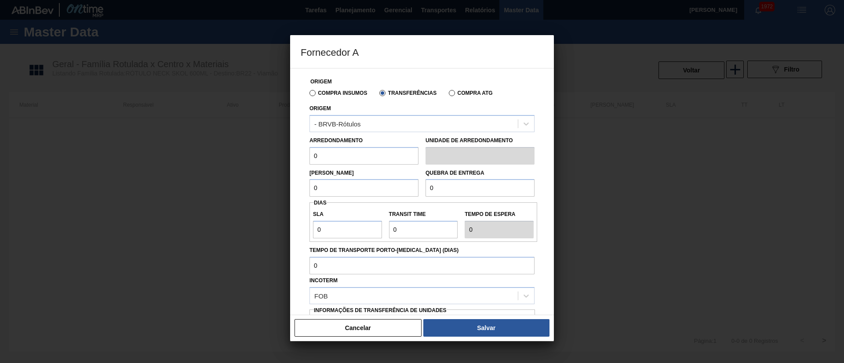
drag, startPoint x: 296, startPoint y: 159, endPoint x: 288, endPoint y: 159, distance: 7.9
click at [288, 159] on div "Fornecedor A Origem Compra Insumos Transferências Compra ATG Origem - BRVB-Rótu…" at bounding box center [422, 181] width 844 height 363
drag, startPoint x: 336, startPoint y: 186, endPoint x: 285, endPoint y: 185, distance: 51.0
click at [285, 185] on div "Fornecedor A Origem Compra Insumos Transferências Compra ATG Origem - BRVB-Rótu…" at bounding box center [422, 181] width 844 height 363
drag, startPoint x: 427, startPoint y: 188, endPoint x: 404, endPoint y: 188, distance: 22.4
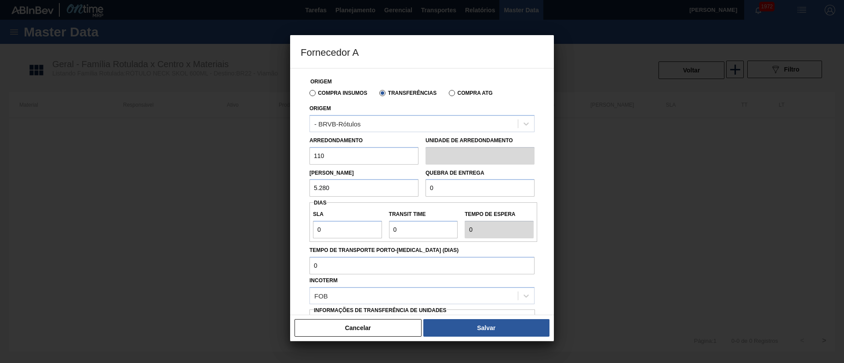
click at [404, 188] on div "Lote Mínimo 5.280 Quebra de entrega 0" at bounding box center [422, 181] width 232 height 33
drag, startPoint x: 301, startPoint y: 232, endPoint x: 285, endPoint y: 232, distance: 16.7
click at [285, 232] on div "Fornecedor A Origem Compra Insumos Transferências Compra ATG Origem - BRVB-Rótu…" at bounding box center [422, 181] width 844 height 363
drag, startPoint x: 407, startPoint y: 228, endPoint x: 363, endPoint y: 229, distance: 44.0
click at [363, 229] on div "SLA 7 Transit Time Tempo de espera 7" at bounding box center [423, 222] width 228 height 33
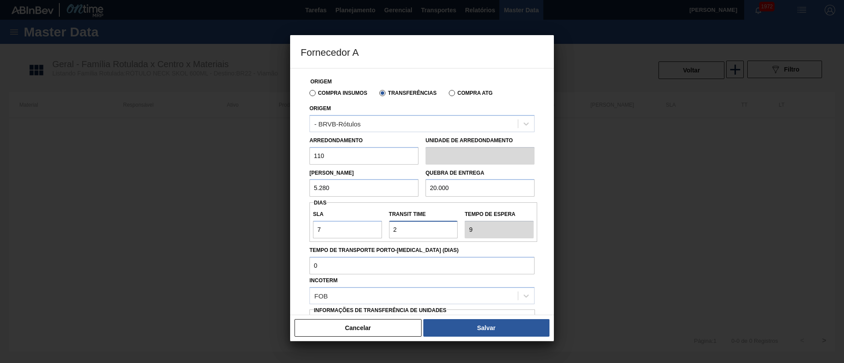
drag, startPoint x: 405, startPoint y: 231, endPoint x: 369, endPoint y: 230, distance: 36.0
click at [369, 230] on div "SLA 7 Transit Time Tempo de espera 9" at bounding box center [423, 222] width 228 height 33
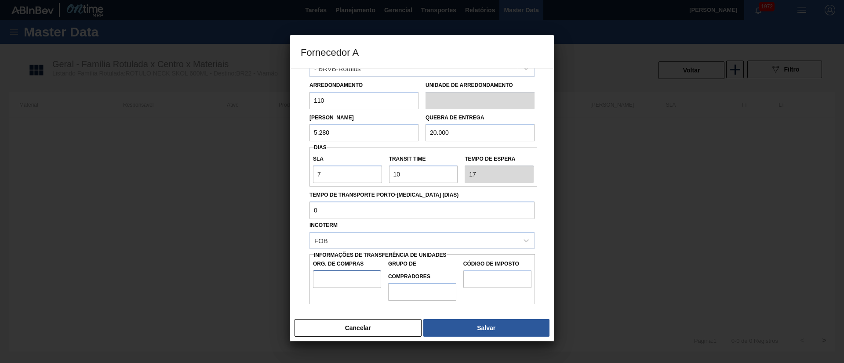
click at [349, 279] on input "Org. de Compras" at bounding box center [347, 280] width 68 height 18
click at [414, 291] on input "Grupo de Compradores" at bounding box center [422, 292] width 68 height 18
click at [479, 282] on input "Código de Imposto" at bounding box center [497, 280] width 68 height 18
drag, startPoint x: 484, startPoint y: 325, endPoint x: 471, endPoint y: 305, distance: 23.4
click at [484, 326] on button "Salvar" at bounding box center [486, 328] width 126 height 18
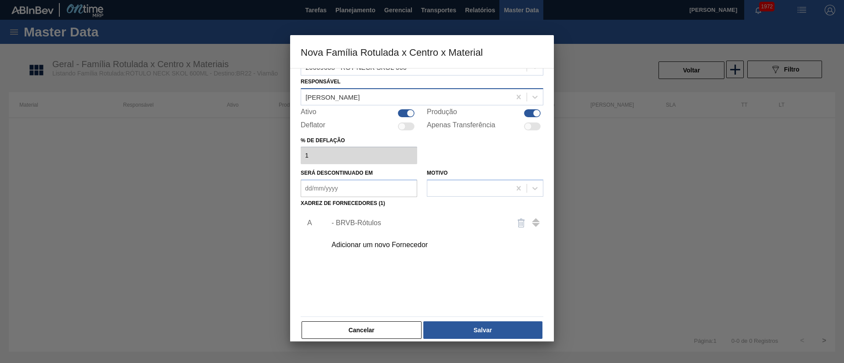
scroll to position [32, 0]
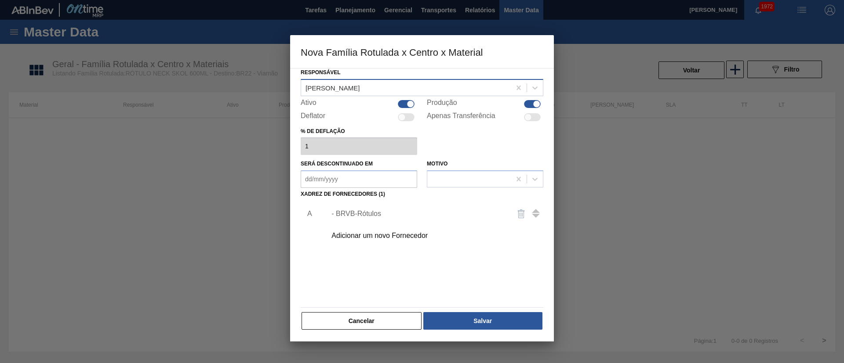
click at [483, 312] on div "Cancelar Salvar" at bounding box center [422, 321] width 243 height 19
click at [484, 317] on button "Salvar" at bounding box center [482, 321] width 119 height 18
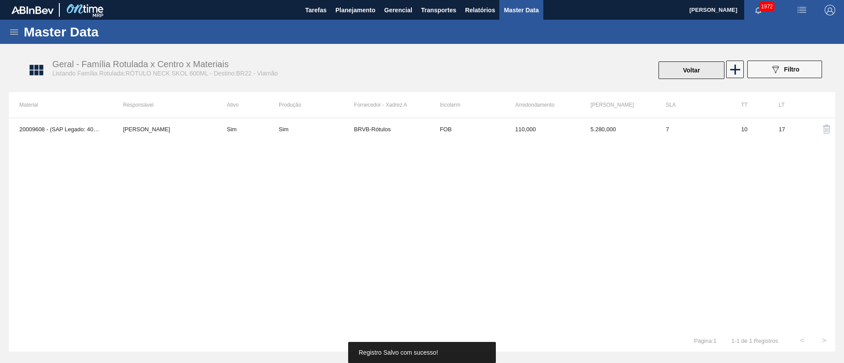
click at [686, 70] on button "Voltar" at bounding box center [691, 71] width 66 height 18
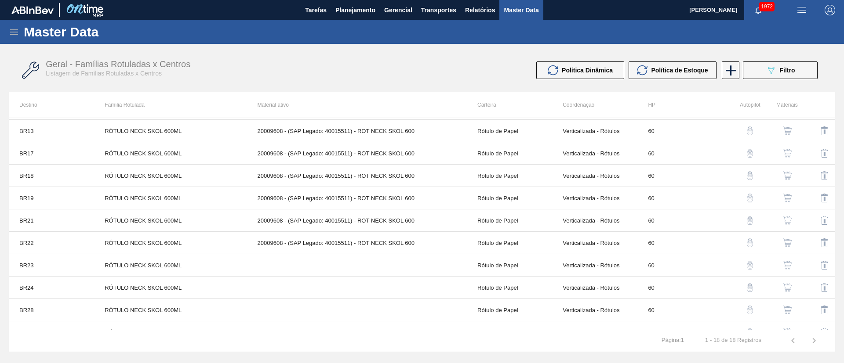
scroll to position [191, 0]
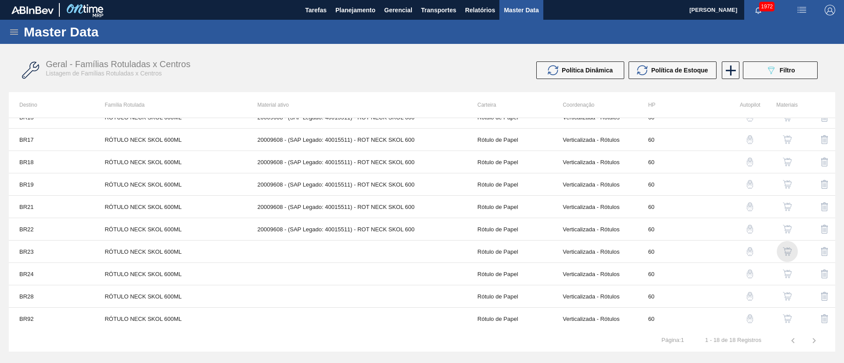
click at [786, 247] on img "button" at bounding box center [787, 251] width 9 height 9
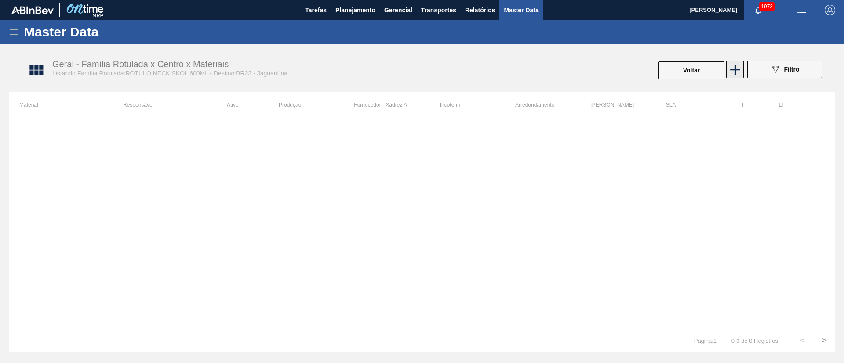
click at [733, 72] on icon at bounding box center [734, 69] width 17 height 17
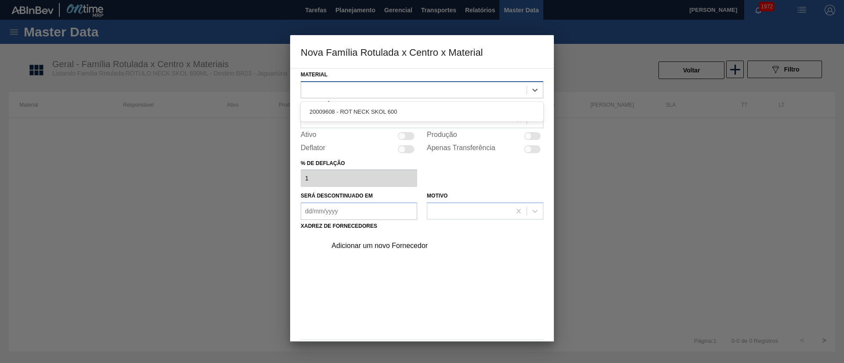
click at [344, 87] on div at bounding box center [413, 89] width 225 height 13
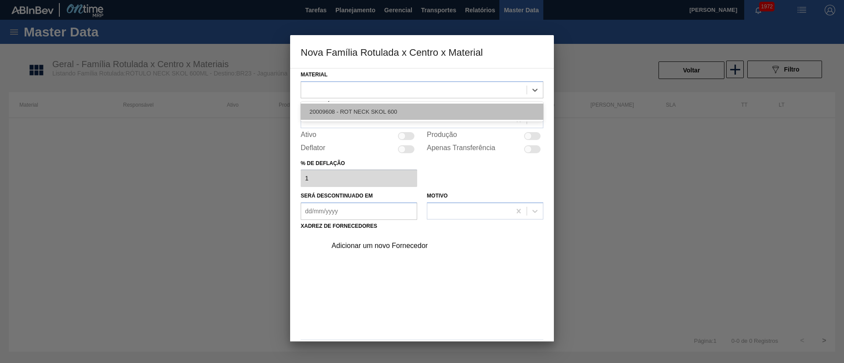
click at [344, 112] on div "20009608 - ROT NECK SKOL 600" at bounding box center [422, 112] width 243 height 16
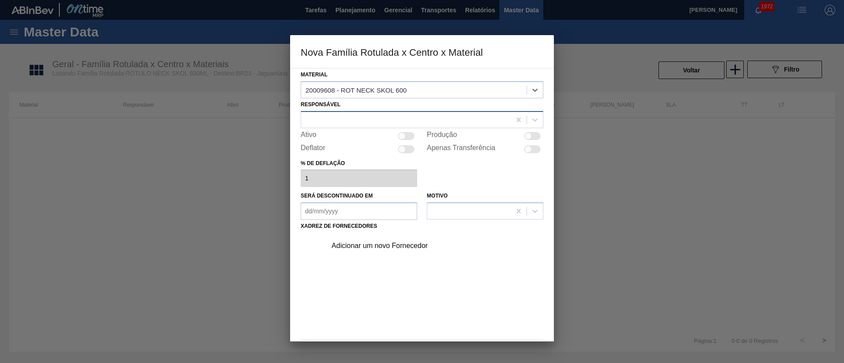
click at [338, 120] on div at bounding box center [406, 119] width 210 height 13
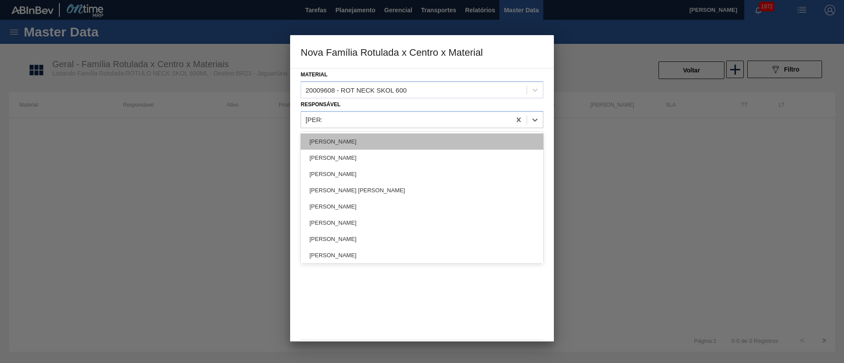
click at [330, 142] on div "[PERSON_NAME]" at bounding box center [422, 142] width 243 height 16
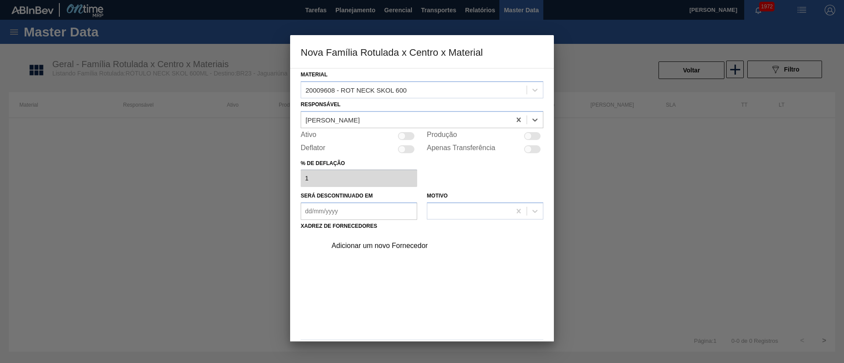
click at [405, 136] on div at bounding box center [401, 135] width 7 height 7
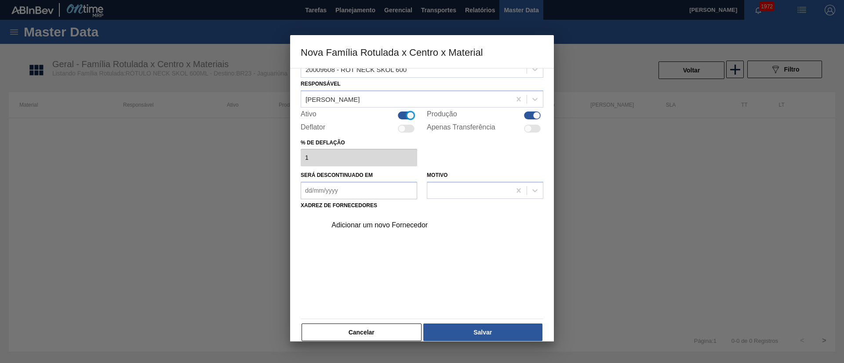
scroll to position [32, 0]
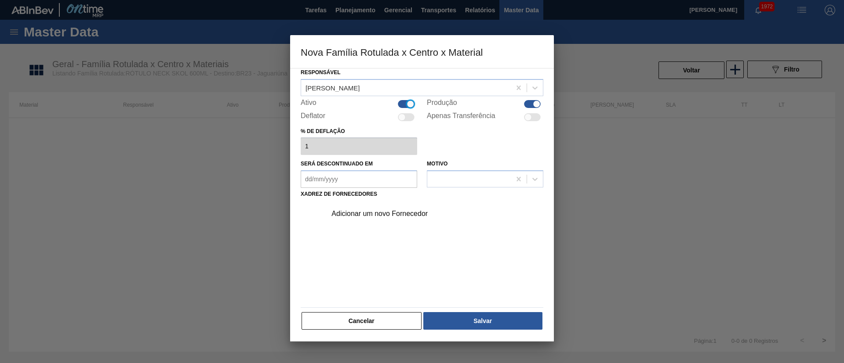
click at [374, 212] on div "Adicionar um novo Fornecedor" at bounding box center [417, 214] width 172 height 8
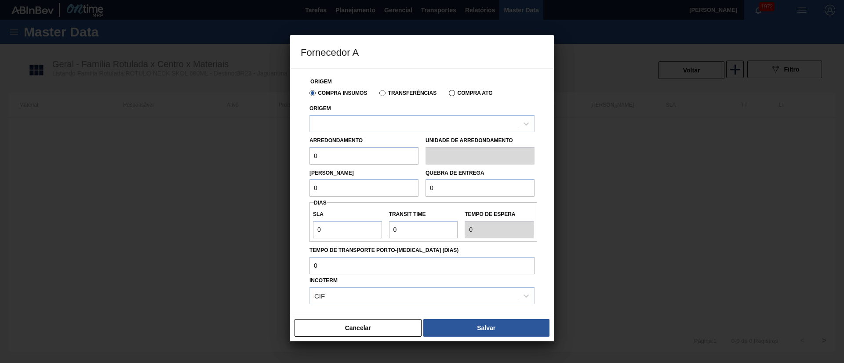
click at [376, 93] on div "Transferências" at bounding box center [406, 93] width 61 height 8
click at [385, 94] on label "Transferências" at bounding box center [407, 93] width 57 height 6
click at [378, 95] on input "Transferências" at bounding box center [378, 95] width 0 height 0
click at [360, 129] on div at bounding box center [414, 123] width 208 height 13
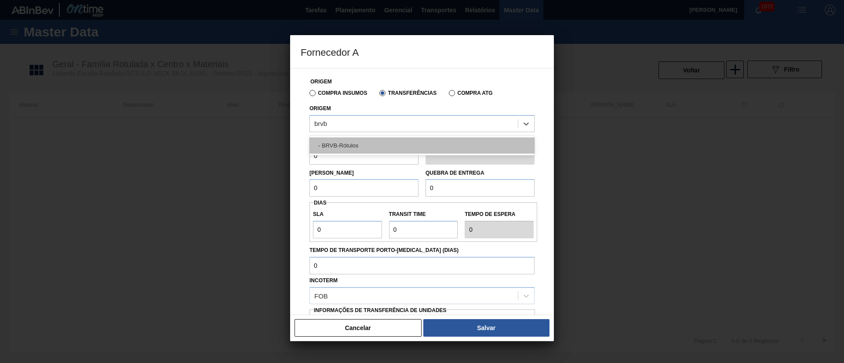
click at [352, 146] on div "- BRVB-Rótulos" at bounding box center [421, 146] width 225 height 16
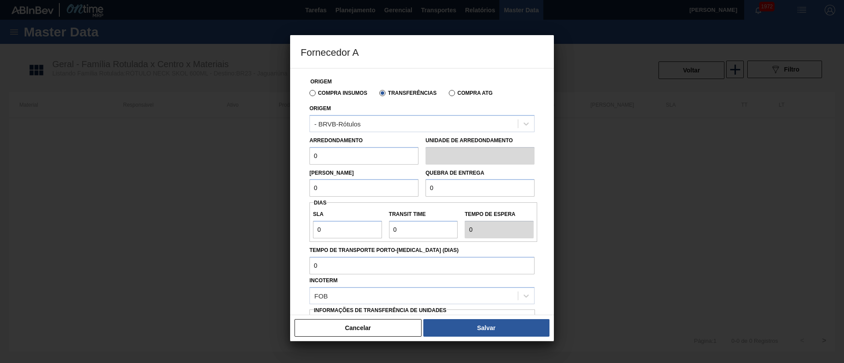
drag, startPoint x: 334, startPoint y: 155, endPoint x: 296, endPoint y: 155, distance: 37.8
click at [296, 155] on div "Origem Compra Insumos Transferências Compra ATG Origem - BRVB-Rótulos Arredonda…" at bounding box center [422, 191] width 264 height 247
drag, startPoint x: 321, startPoint y: 188, endPoint x: 268, endPoint y: 191, distance: 52.8
click at [268, 191] on div "Fornecedor A Origem Compra Insumos Transferências Compra ATG Origem - BRVB-Rótu…" at bounding box center [422, 181] width 844 height 363
drag, startPoint x: 441, startPoint y: 189, endPoint x: 405, endPoint y: 191, distance: 36.1
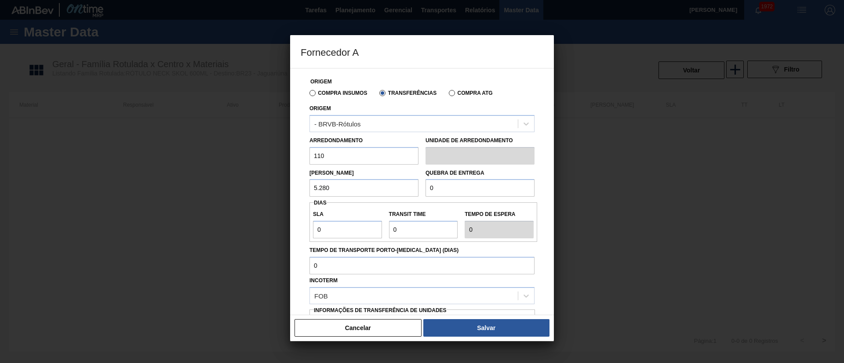
click at [405, 191] on div "Lote Mínimo 5.280 Quebra de entrega 0" at bounding box center [422, 181] width 232 height 33
drag, startPoint x: 341, startPoint y: 223, endPoint x: 290, endPoint y: 224, distance: 51.0
click at [290, 224] on div "Origem Compra Insumos Transferências Compra ATG Origem - BRVB-Rótulos Arredonda…" at bounding box center [422, 191] width 264 height 247
drag, startPoint x: 379, startPoint y: 228, endPoint x: 367, endPoint y: 228, distance: 12.3
click at [367, 228] on div "SLA 7 Transit Time Tempo de espera 7" at bounding box center [423, 222] width 228 height 33
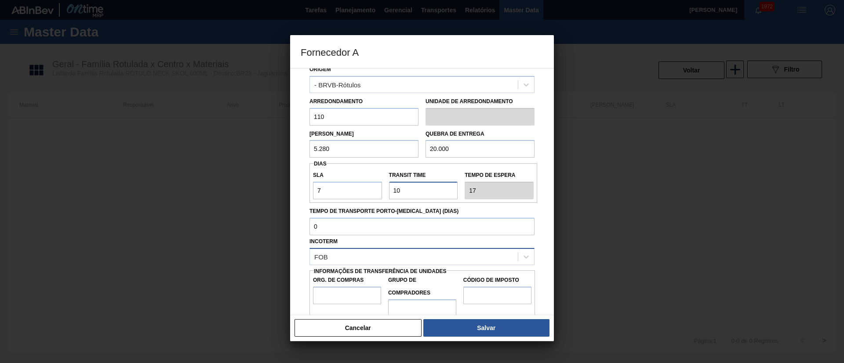
scroll to position [55, 0]
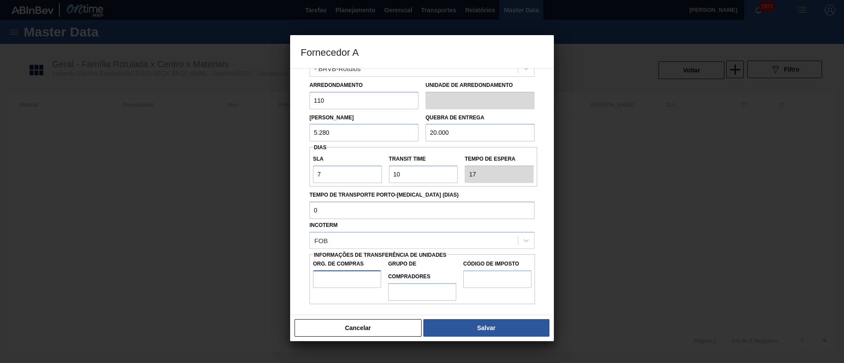
click at [334, 273] on input "Org. de Compras" at bounding box center [347, 280] width 68 height 18
drag, startPoint x: 407, startPoint y: 290, endPoint x: 413, endPoint y: 290, distance: 5.3
click at [408, 290] on input "Grupo de Compradores" at bounding box center [422, 292] width 68 height 18
click at [491, 286] on input "Código de Imposto" at bounding box center [497, 280] width 68 height 18
drag, startPoint x: 495, startPoint y: 324, endPoint x: 463, endPoint y: 301, distance: 39.4
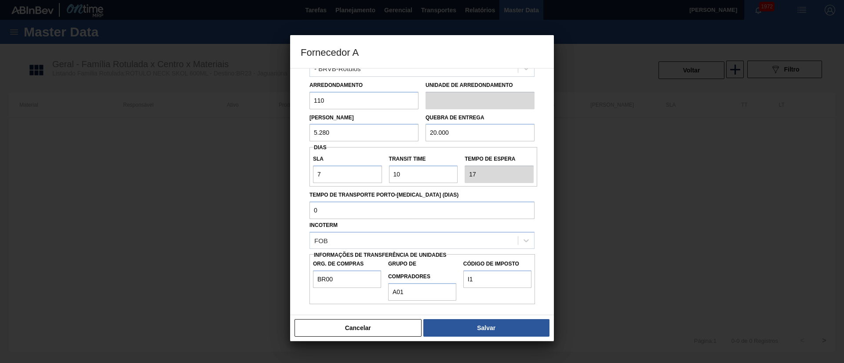
click at [493, 325] on button "Salvar" at bounding box center [486, 328] width 126 height 18
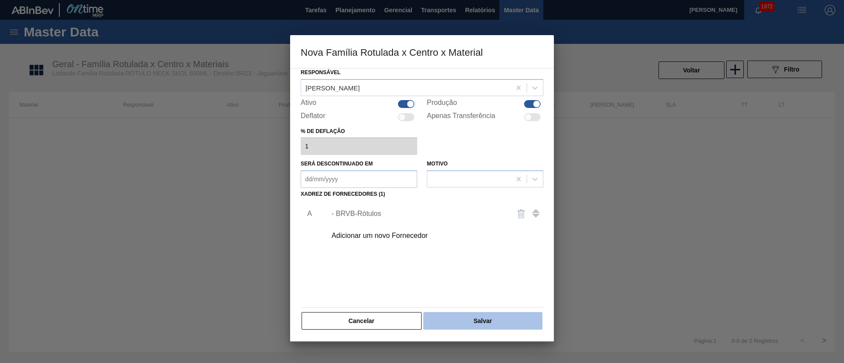
click at [486, 320] on button "Salvar" at bounding box center [482, 321] width 119 height 18
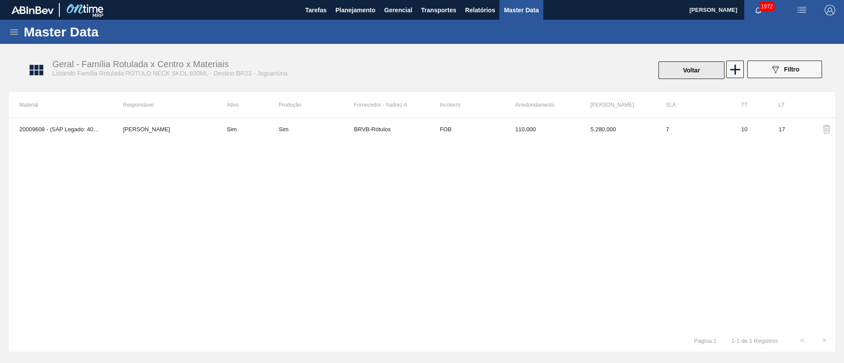
click at [686, 63] on button "Voltar" at bounding box center [691, 71] width 66 height 18
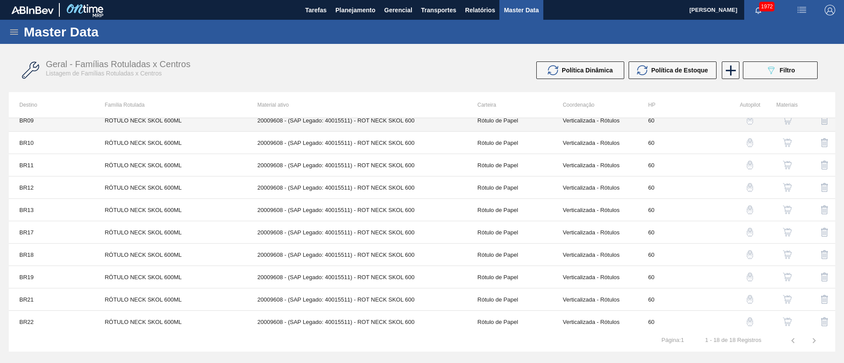
scroll to position [191, 0]
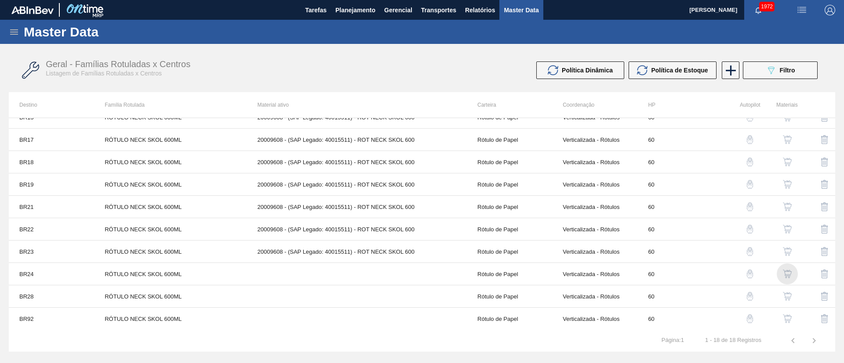
click at [783, 276] on img "button" at bounding box center [787, 274] width 9 height 9
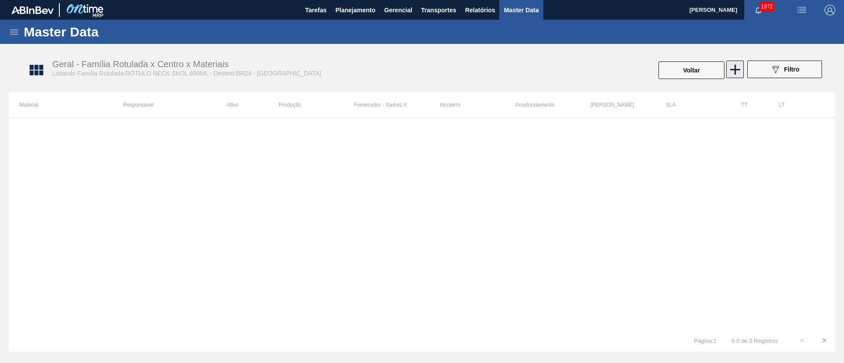
click at [737, 74] on icon at bounding box center [734, 69] width 17 height 17
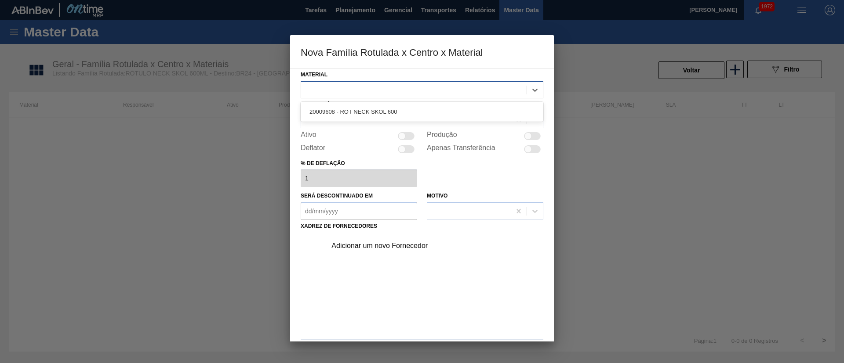
click at [332, 91] on div at bounding box center [413, 89] width 225 height 13
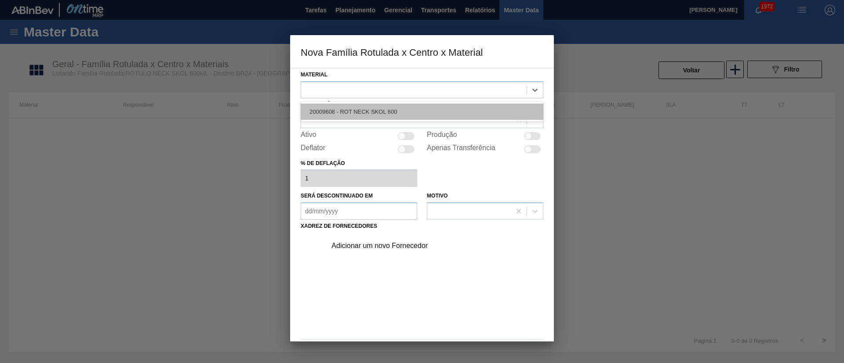
click at [336, 110] on div "20009608 - ROT NECK SKOL 600" at bounding box center [422, 112] width 243 height 16
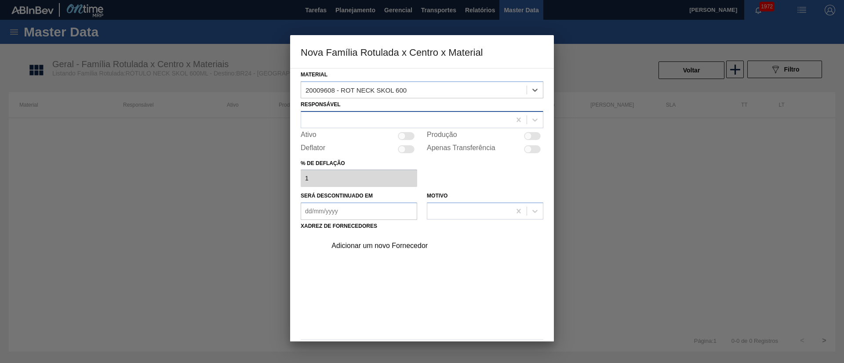
click at [330, 118] on div at bounding box center [406, 119] width 210 height 13
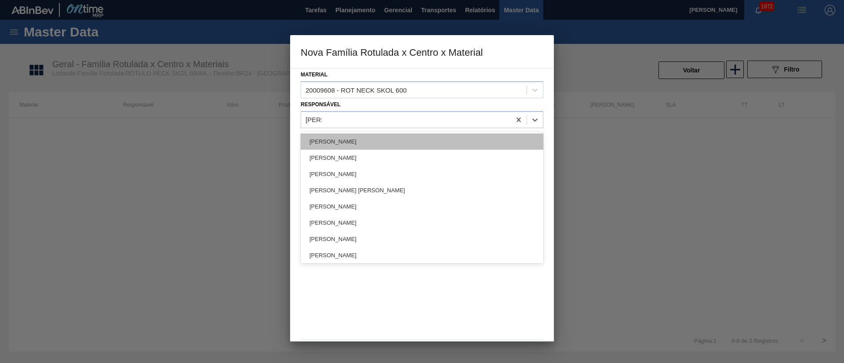
click at [344, 141] on div "[PERSON_NAME]" at bounding box center [422, 142] width 243 height 16
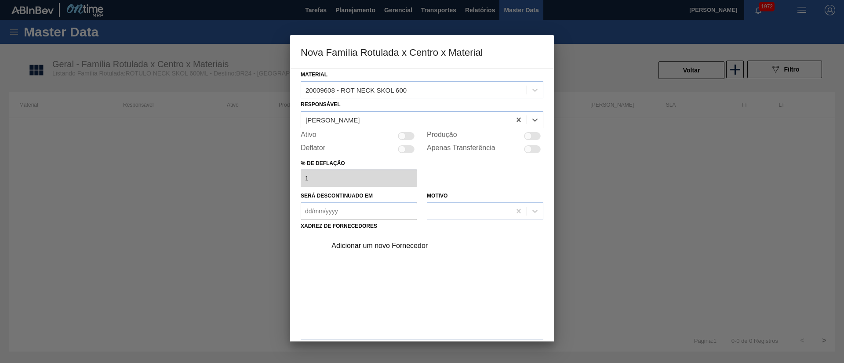
click at [407, 135] on div at bounding box center [406, 136] width 17 height 8
click at [370, 243] on div "Adicionar um novo Fornecedor" at bounding box center [417, 246] width 172 height 8
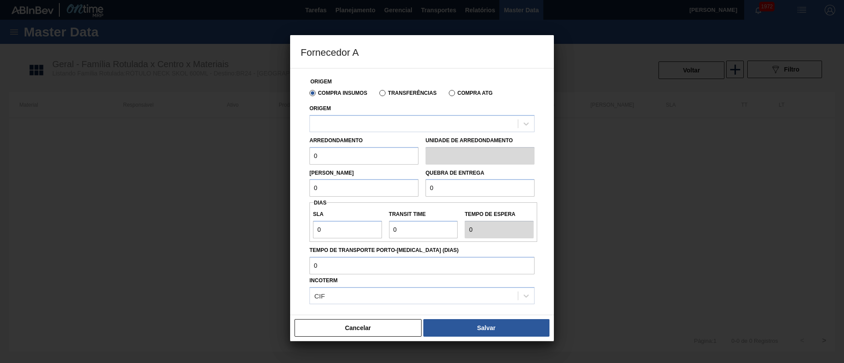
click at [386, 98] on div "Compra Insumos Transferências Compra ATG" at bounding box center [422, 92] width 232 height 15
click at [383, 95] on label "Transferências" at bounding box center [407, 93] width 57 height 6
click at [378, 95] on input "Transferências" at bounding box center [378, 95] width 0 height 0
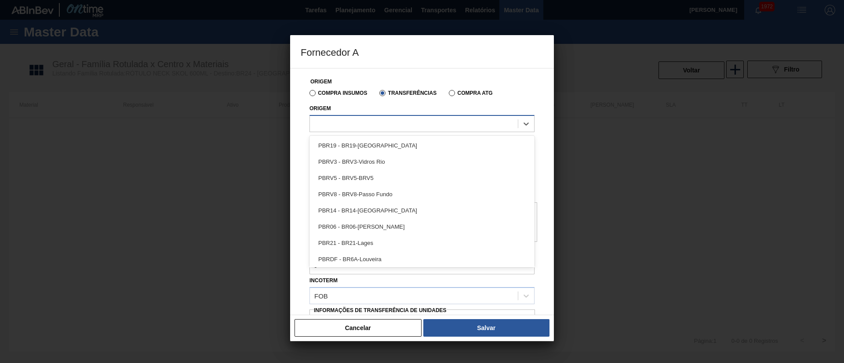
click at [353, 127] on div at bounding box center [414, 123] width 208 height 13
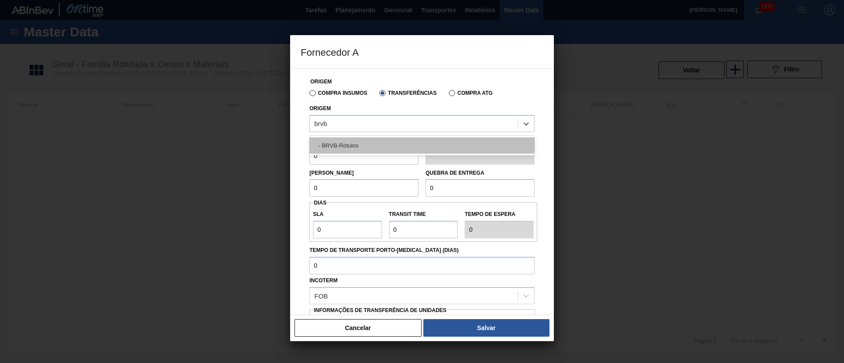
click at [348, 149] on div "- BRVB-Rótulos" at bounding box center [421, 146] width 225 height 16
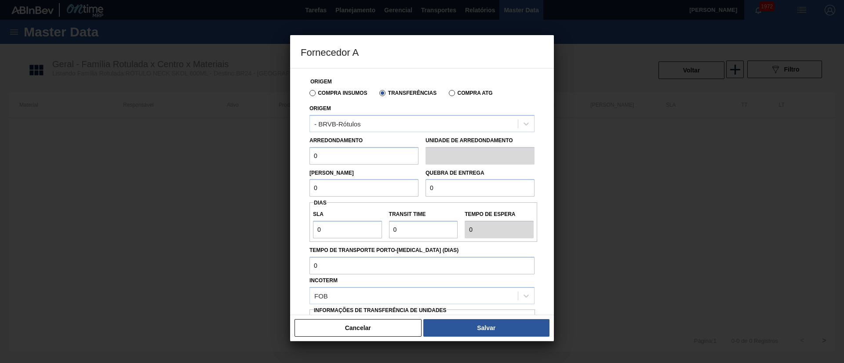
drag, startPoint x: 333, startPoint y: 159, endPoint x: 296, endPoint y: 160, distance: 36.9
click at [298, 159] on div "Origem Compra Insumos Transferências Compra ATG Origem - BRVB-Rótulos Arredonda…" at bounding box center [422, 191] width 264 height 247
drag, startPoint x: 299, startPoint y: 189, endPoint x: 287, endPoint y: 189, distance: 11.9
click at [287, 189] on div "Fornecedor A Origem Compra Insumos Transferências Compra ATG Origem - BRVB-Rótu…" at bounding box center [422, 181] width 844 height 363
drag, startPoint x: 353, startPoint y: 193, endPoint x: 299, endPoint y: 189, distance: 54.2
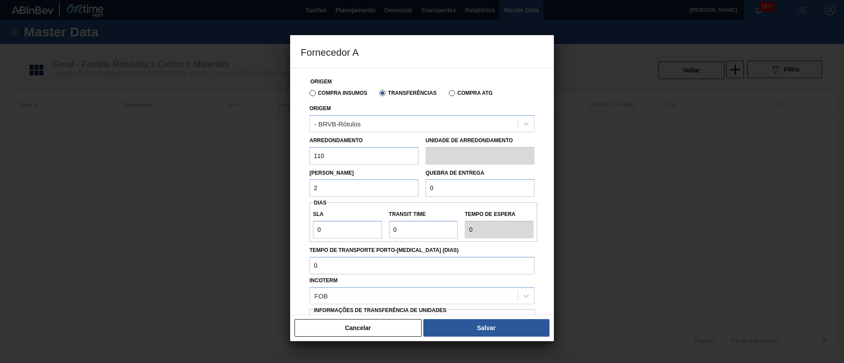
click at [299, 189] on div "Origem Compra Insumos Transferências Compra ATG Origem - BRVB-Rótulos Arredonda…" at bounding box center [422, 191] width 264 height 247
drag, startPoint x: 447, startPoint y: 192, endPoint x: 405, endPoint y: 191, distance: 41.8
click at [405, 191] on div "Lote Mínimo 5.280 Quebra de entrega 0" at bounding box center [422, 181] width 232 height 33
drag, startPoint x: 458, startPoint y: 186, endPoint x: 395, endPoint y: 184, distance: 63.3
click at [395, 184] on div "Lote Mínimo 5.280 Quebra de entrega 10.000" at bounding box center [422, 181] width 232 height 33
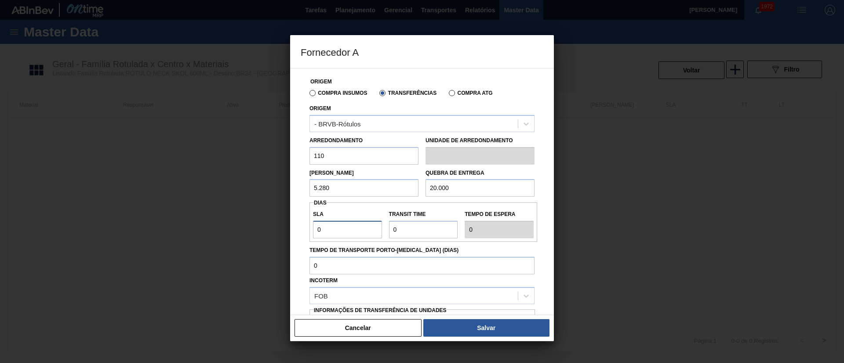
drag, startPoint x: 330, startPoint y: 233, endPoint x: 304, endPoint y: 233, distance: 25.5
click at [304, 233] on div "Origem Compra Insumos Transferências Compra ATG Origem - BRVB-Rótulos Arredonda…" at bounding box center [422, 214] width 243 height 291
drag, startPoint x: 422, startPoint y: 227, endPoint x: 338, endPoint y: 226, distance: 84.4
click at [338, 226] on div "SLA 7 Transit Time Tempo de espera 7" at bounding box center [423, 222] width 228 height 33
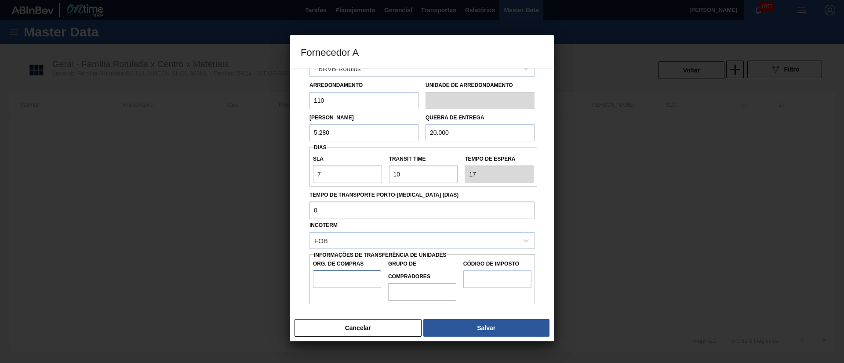
click at [341, 272] on input "Org. de Compras" at bounding box center [347, 280] width 68 height 18
click at [434, 294] on input "Grupo de Compradores" at bounding box center [422, 292] width 68 height 18
drag, startPoint x: 465, startPoint y: 279, endPoint x: 489, endPoint y: 276, distance: 24.4
click at [465, 279] on input "Código de Imposto" at bounding box center [497, 280] width 68 height 18
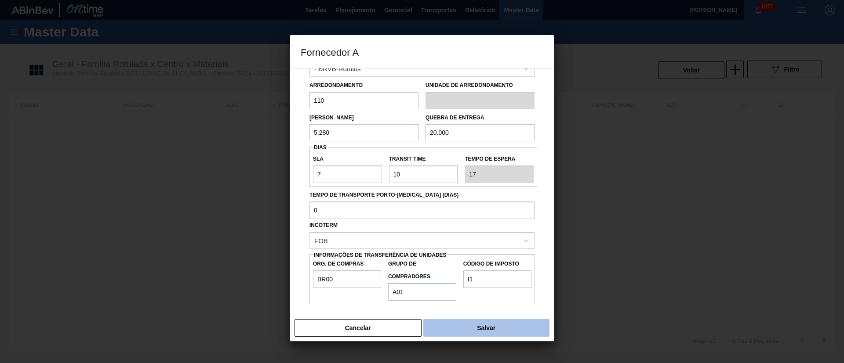
click at [469, 323] on button "Salvar" at bounding box center [486, 328] width 126 height 18
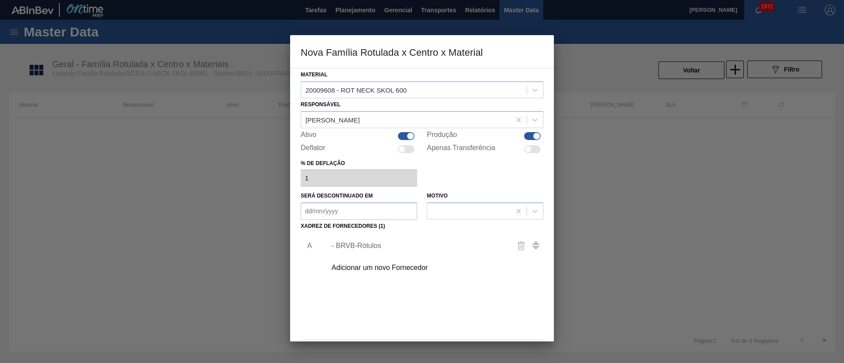
scroll to position [32, 0]
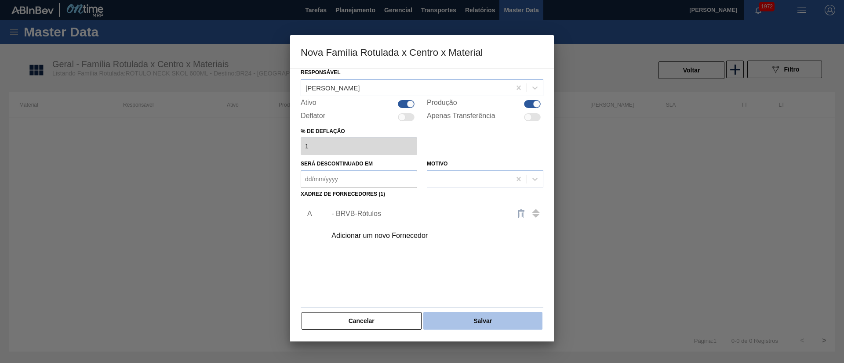
click at [474, 324] on button "Salvar" at bounding box center [482, 321] width 119 height 18
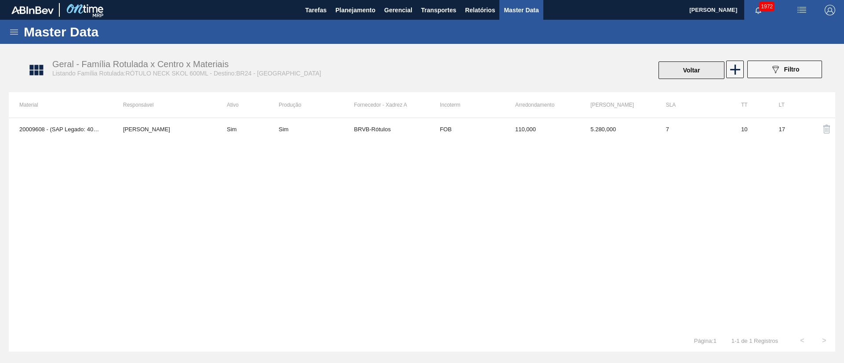
click at [690, 63] on button "Voltar" at bounding box center [691, 71] width 66 height 18
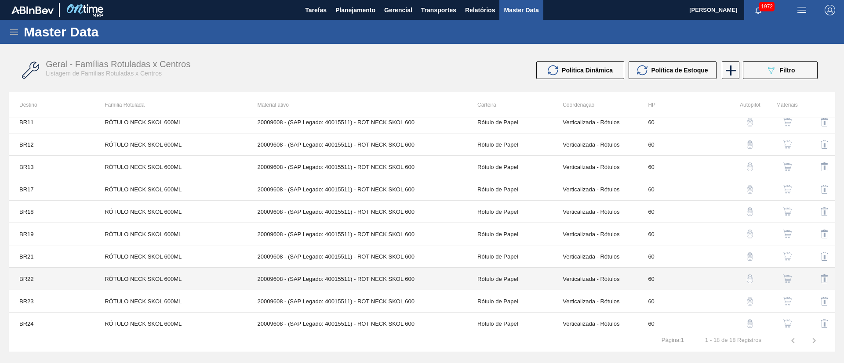
scroll to position [191, 0]
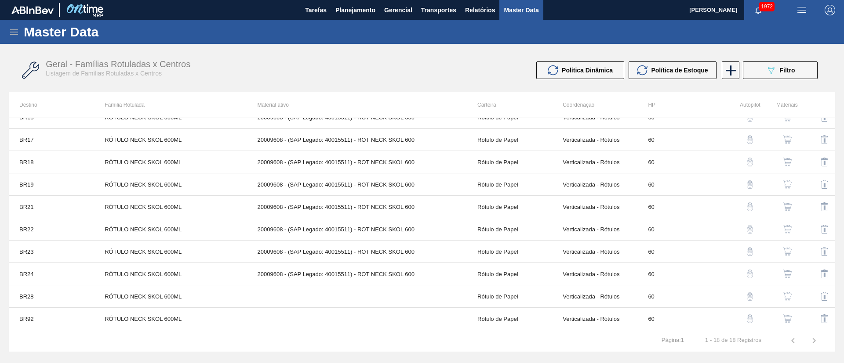
click at [790, 293] on div "button" at bounding box center [787, 296] width 11 height 9
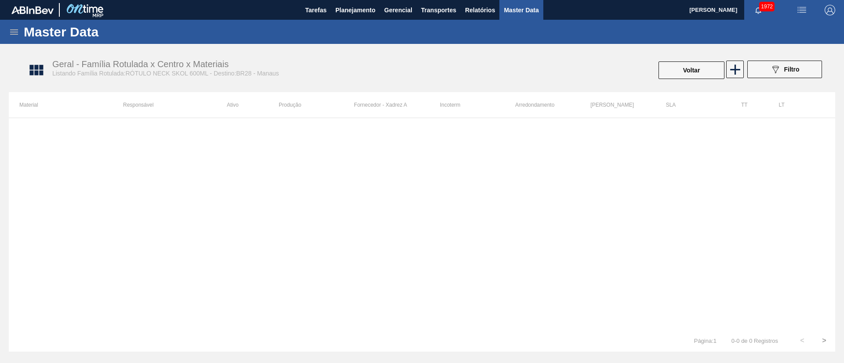
click at [737, 67] on icon at bounding box center [734, 69] width 17 height 17
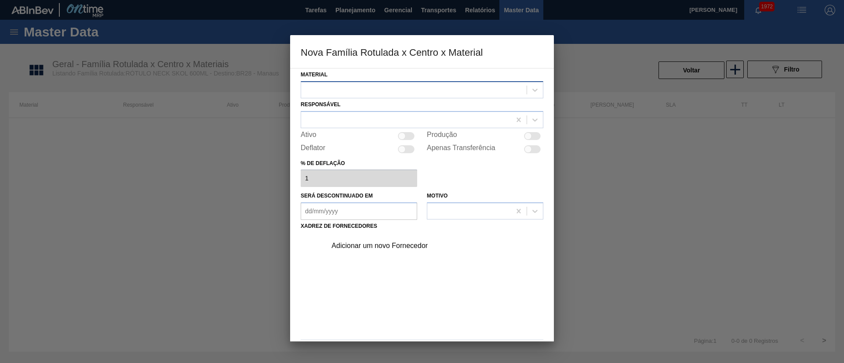
click at [366, 95] on div at bounding box center [413, 89] width 225 height 13
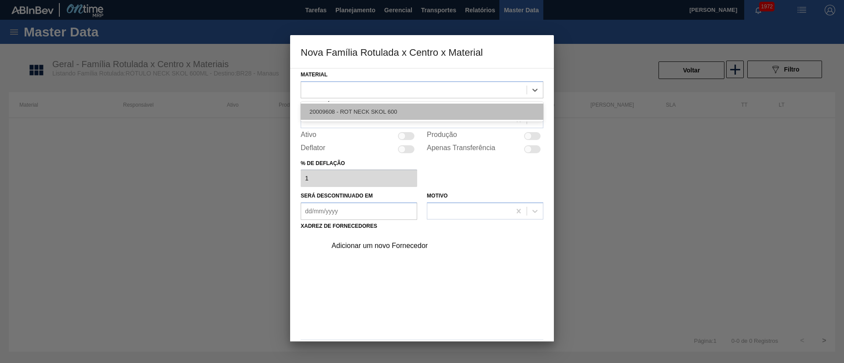
click at [356, 116] on div "20009608 - ROT NECK SKOL 600" at bounding box center [422, 112] width 243 height 16
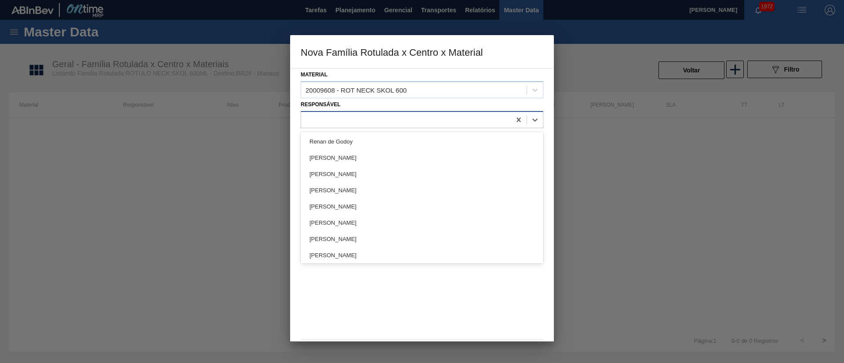
click at [334, 119] on div at bounding box center [406, 119] width 210 height 13
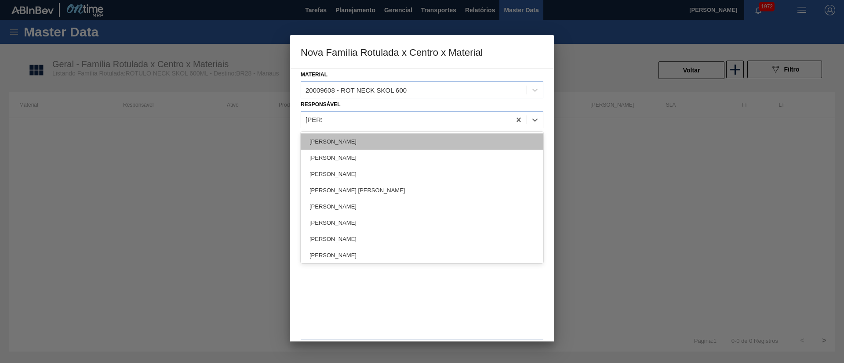
click at [351, 145] on div "[PERSON_NAME]" at bounding box center [422, 142] width 243 height 16
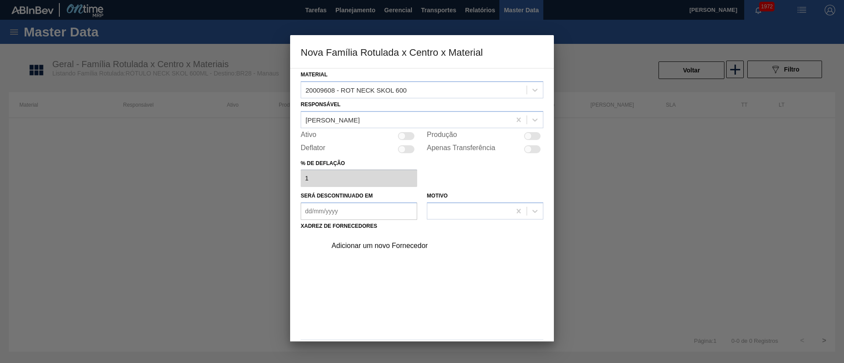
click at [401, 139] on div at bounding box center [401, 135] width 7 height 7
click at [385, 244] on div "Adicionar um novo Fornecedor" at bounding box center [417, 246] width 172 height 8
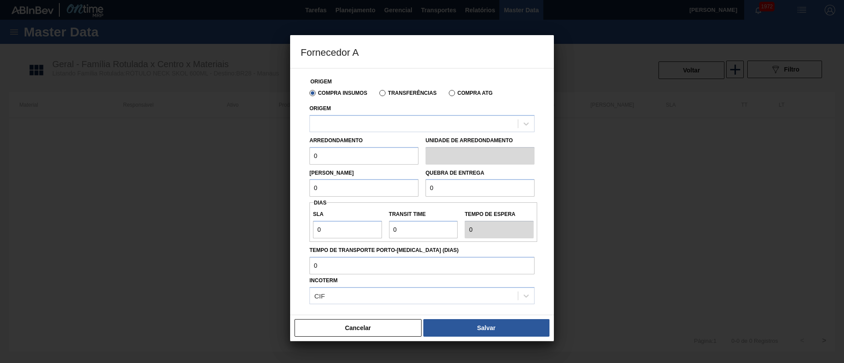
click at [393, 93] on label "Transferências" at bounding box center [407, 93] width 57 height 6
click at [378, 95] on input "Transferências" at bounding box center [378, 95] width 0 height 0
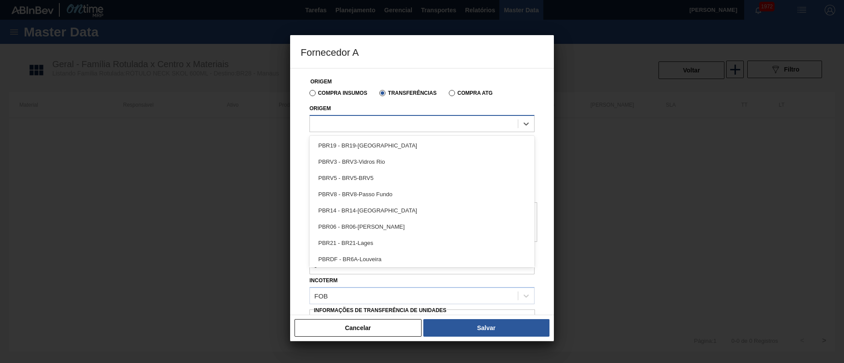
click at [360, 123] on div at bounding box center [414, 123] width 208 height 13
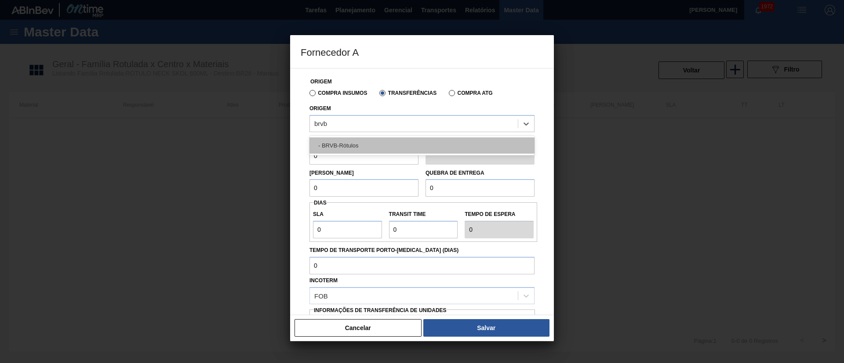
click at [354, 144] on div "- BRVB-Rótulos" at bounding box center [421, 146] width 225 height 16
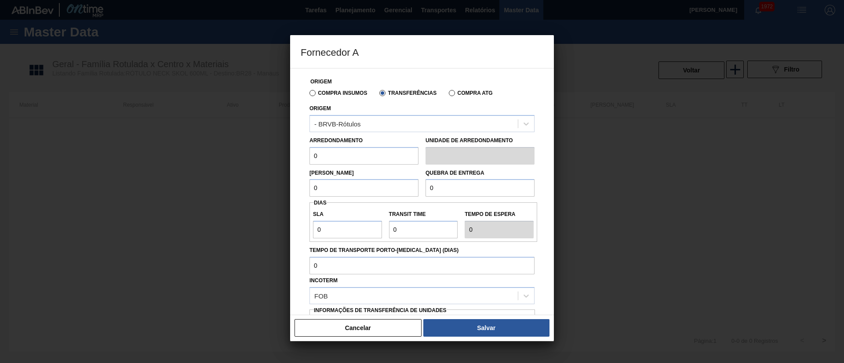
drag, startPoint x: 321, startPoint y: 160, endPoint x: 285, endPoint y: 163, distance: 36.1
click at [285, 163] on div "Fornecedor A Origem Compra Insumos Transferências Compra ATG Origem - BRVB-Rótu…" at bounding box center [422, 181] width 844 height 363
drag, startPoint x: 327, startPoint y: 188, endPoint x: 279, endPoint y: 187, distance: 48.3
click at [279, 187] on div "Fornecedor A Origem Compra Insumos Transferências Compra ATG Origem - BRVB-Rótu…" at bounding box center [422, 181] width 844 height 363
drag, startPoint x: 441, startPoint y: 189, endPoint x: 412, endPoint y: 189, distance: 29.4
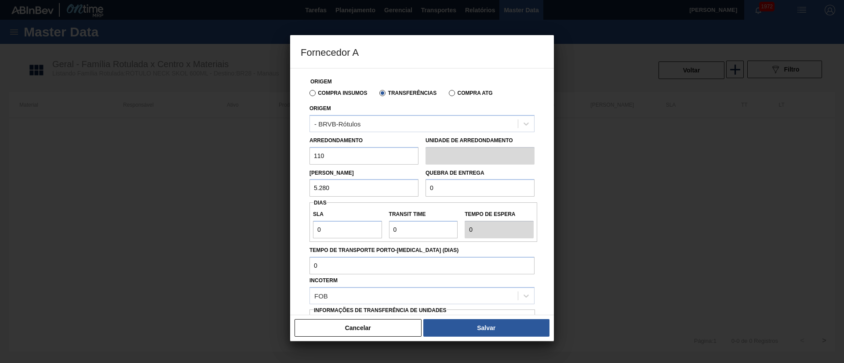
click at [412, 189] on div "Lote Mínimo 5.280 Quebra de entrega 0" at bounding box center [422, 181] width 232 height 33
drag, startPoint x: 337, startPoint y: 232, endPoint x: 301, endPoint y: 233, distance: 36.0
click at [301, 233] on div "Origem Compra Insumos Transferências Compra ATG Origem - BRVB-Rótulos Arredonda…" at bounding box center [422, 214] width 243 height 291
drag, startPoint x: 406, startPoint y: 229, endPoint x: 376, endPoint y: 229, distance: 29.9
click at [376, 229] on div "SLA 7 Transit Time Tempo de espera 7" at bounding box center [423, 222] width 228 height 33
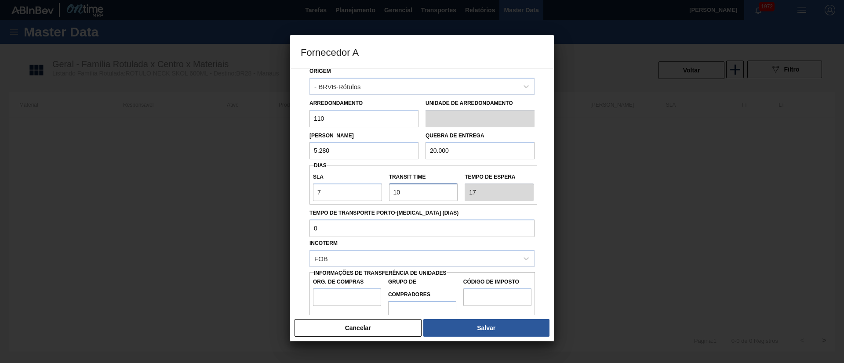
scroll to position [55, 0]
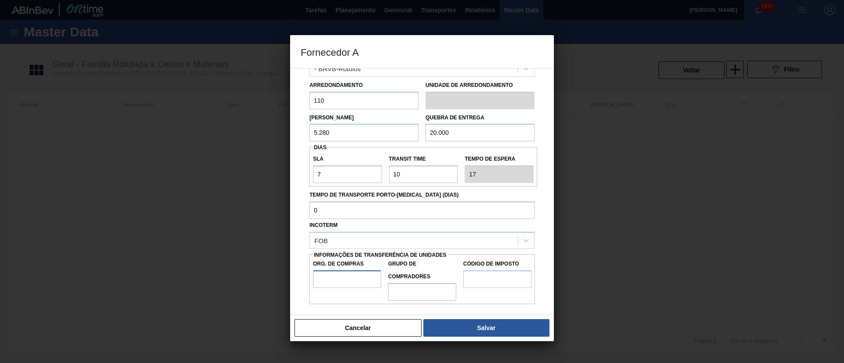
drag, startPoint x: 362, startPoint y: 278, endPoint x: 372, endPoint y: 289, distance: 14.9
click at [361, 278] on input "Org. de Compras" at bounding box center [347, 280] width 68 height 18
drag, startPoint x: 407, startPoint y: 298, endPoint x: 412, endPoint y: 298, distance: 5.3
click at [407, 298] on input "Grupo de Compradores" at bounding box center [422, 292] width 68 height 18
click at [486, 280] on input "Código de Imposto" at bounding box center [497, 280] width 68 height 18
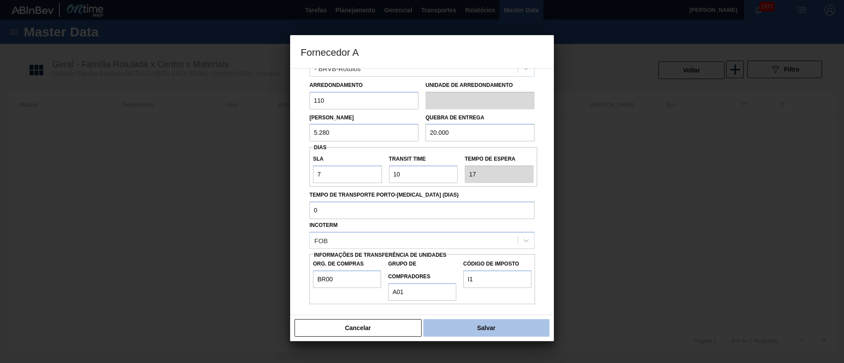
click at [475, 332] on button "Salvar" at bounding box center [486, 328] width 126 height 18
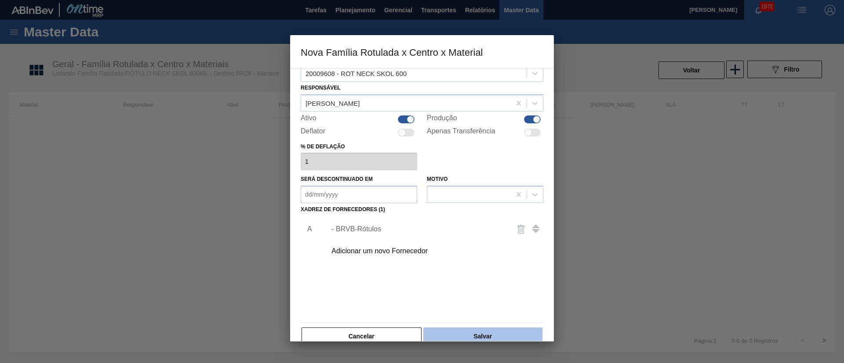
scroll to position [32, 0]
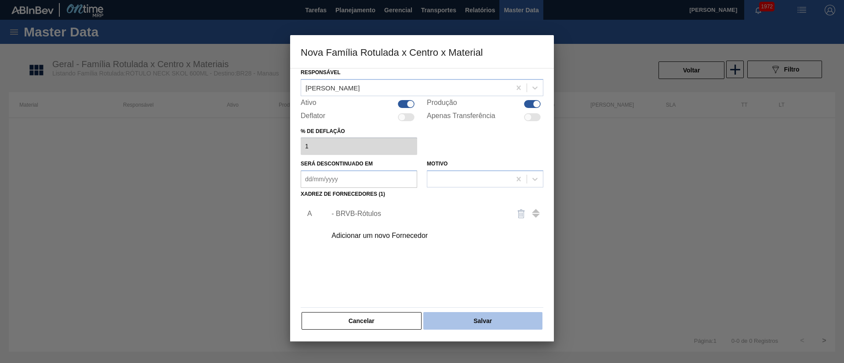
click at [485, 324] on button "Salvar" at bounding box center [482, 321] width 119 height 18
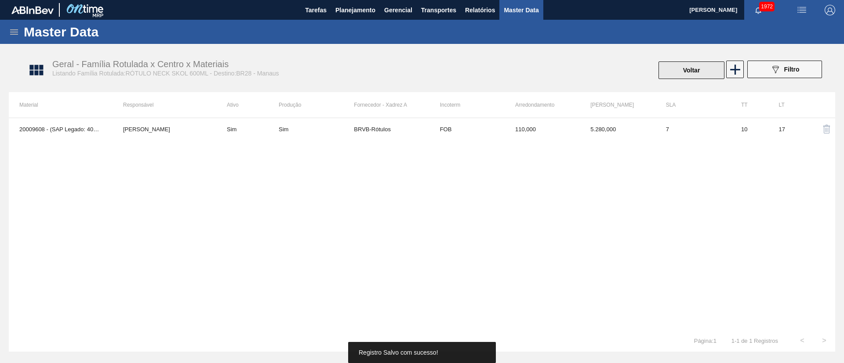
click at [668, 63] on button "Voltar" at bounding box center [691, 71] width 66 height 18
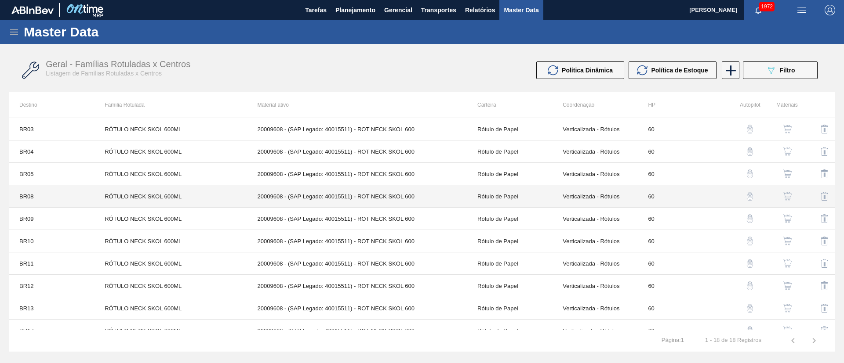
scroll to position [191, 0]
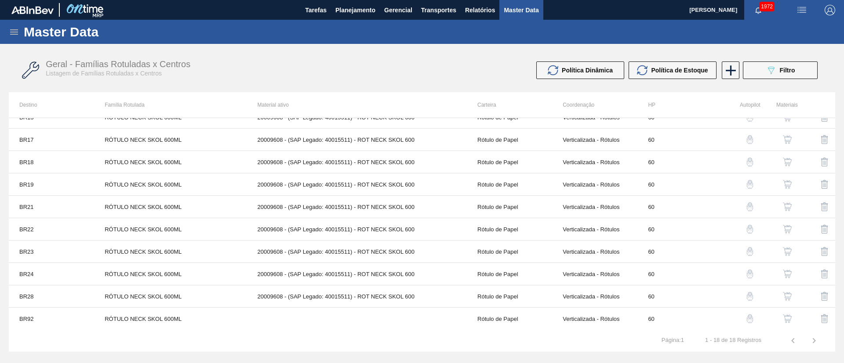
click at [787, 315] on img "button" at bounding box center [787, 319] width 9 height 9
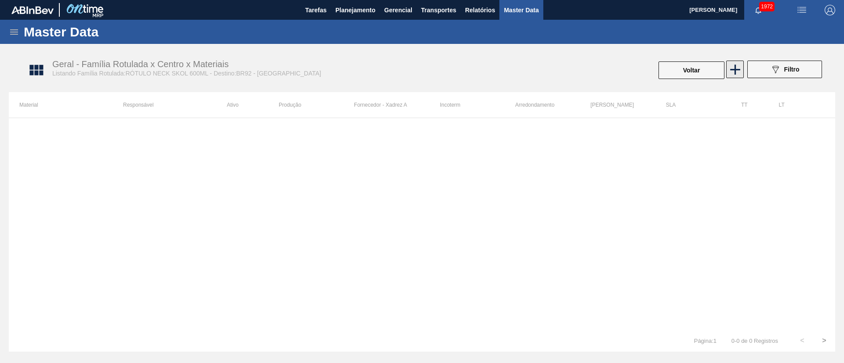
click at [732, 64] on icon at bounding box center [734, 69] width 17 height 17
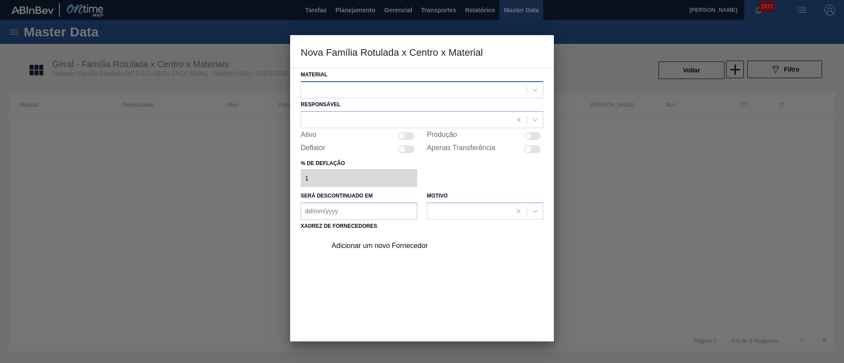
click at [337, 91] on div at bounding box center [413, 89] width 225 height 13
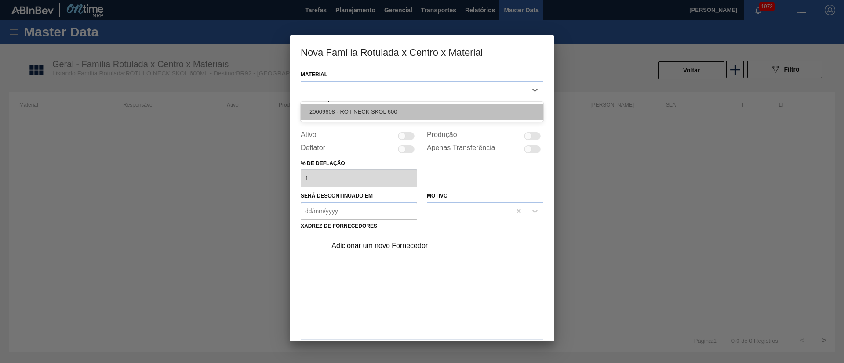
click at [349, 114] on div "20009608 - ROT NECK SKOL 600" at bounding box center [422, 112] width 243 height 16
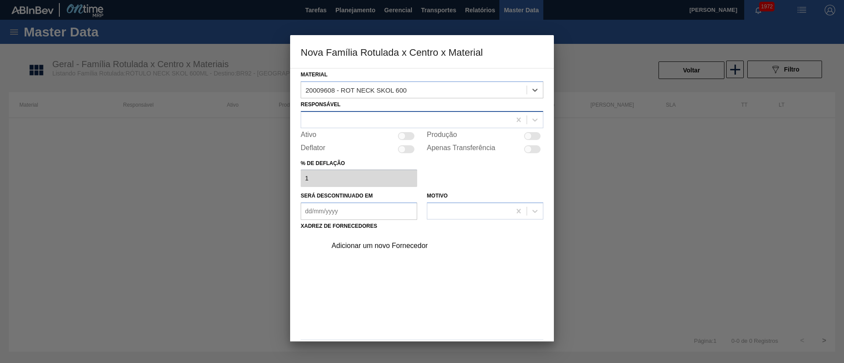
click at [345, 116] on div at bounding box center [406, 119] width 210 height 13
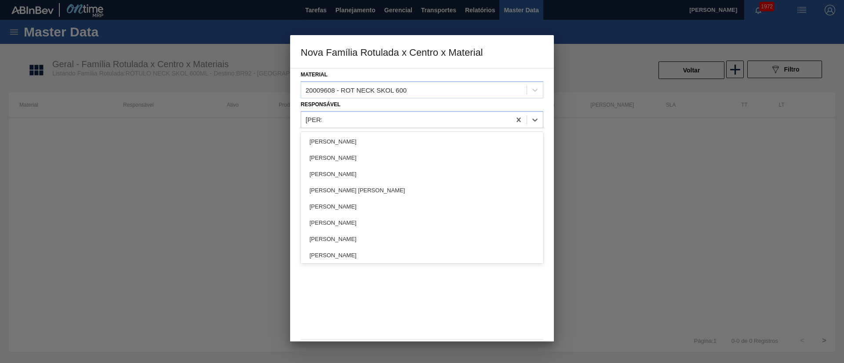
click at [346, 132] on div "Lucas Pondian Lucas de Castro Oliveira LUCAS EDUARDO AMARAL BRANDAO LUCAS HERIN…" at bounding box center [422, 198] width 243 height 132
click at [346, 141] on div "[PERSON_NAME]" at bounding box center [422, 142] width 243 height 16
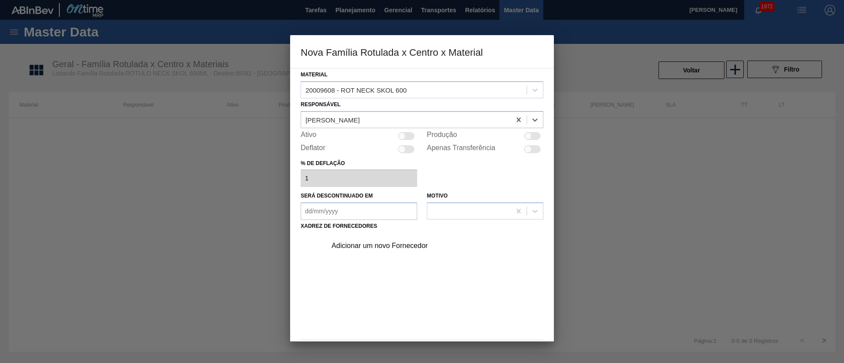
click at [404, 135] on div at bounding box center [401, 135] width 7 height 7
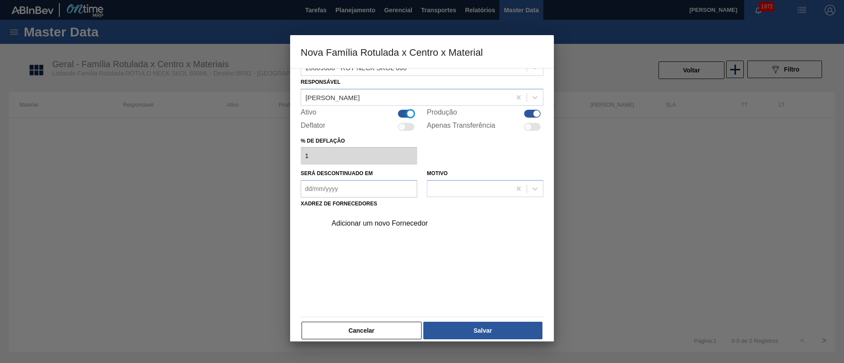
scroll to position [32, 0]
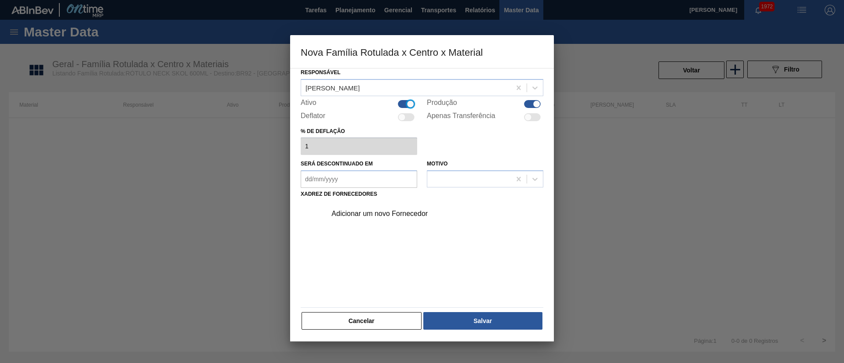
click at [372, 212] on div "Adicionar um novo Fornecedor" at bounding box center [417, 214] width 172 height 8
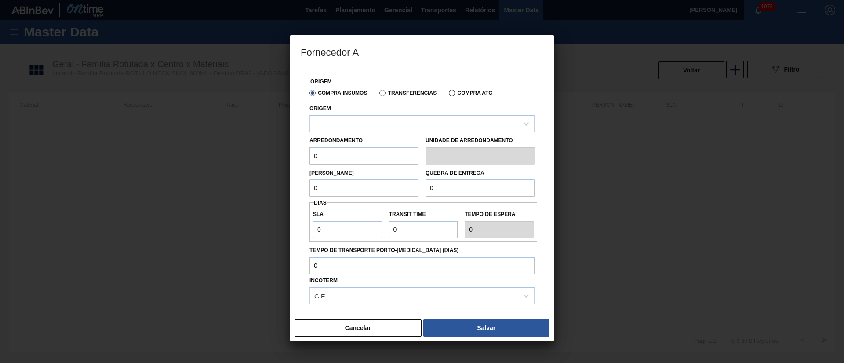
click at [384, 93] on label "Transferências" at bounding box center [407, 93] width 57 height 6
click at [378, 95] on input "Transferências" at bounding box center [378, 95] width 0 height 0
click at [347, 124] on div at bounding box center [414, 123] width 208 height 13
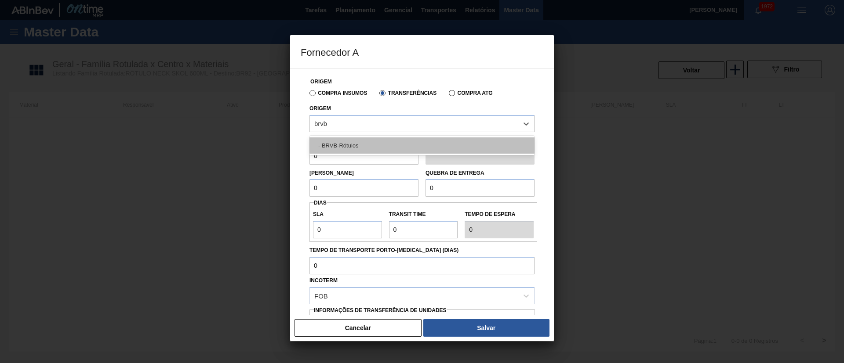
click at [353, 139] on div "- BRVB-Rótulos" at bounding box center [421, 146] width 225 height 16
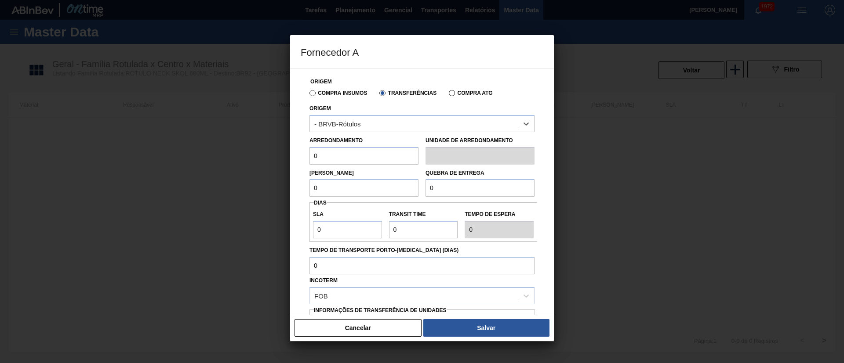
drag, startPoint x: 319, startPoint y: 158, endPoint x: 294, endPoint y: 160, distance: 24.3
click at [294, 160] on div "Origem Compra Insumos Transferências Compra ATG Origem option - BRVB-Rótulos, s…" at bounding box center [422, 191] width 264 height 247
drag, startPoint x: 326, startPoint y: 189, endPoint x: 286, endPoint y: 189, distance: 40.0
click at [286, 189] on div "Fornecedor A Origem Compra Insumos Transferências Compra ATG Origem - BRVB-Rótu…" at bounding box center [422, 181] width 844 height 363
drag, startPoint x: 440, startPoint y: 182, endPoint x: 397, endPoint y: 183, distance: 42.6
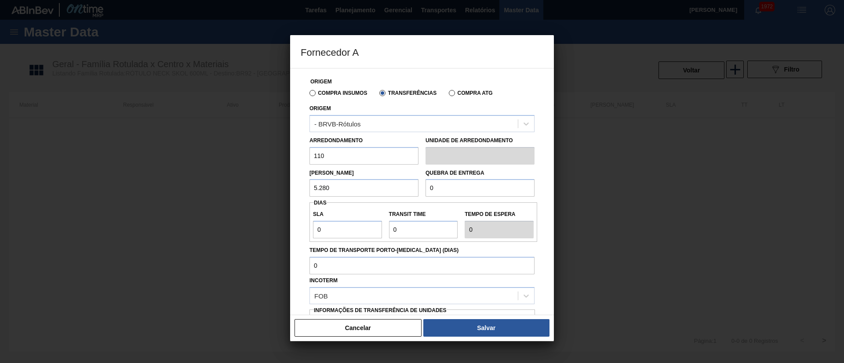
click at [397, 183] on div "Lote Mínimo 5.280 Quebra de entrega 0" at bounding box center [422, 181] width 232 height 33
drag, startPoint x: 270, startPoint y: 233, endPoint x: 257, endPoint y: 233, distance: 13.2
click at [257, 233] on div "Fornecedor A Origem Compra Insumos Transferências Compra ATG Origem - BRVB-Rótu…" at bounding box center [422, 181] width 844 height 363
drag, startPoint x: 382, startPoint y: 228, endPoint x: 377, endPoint y: 228, distance: 4.8
click at [377, 228] on div "SLA 7 Transit Time Tempo de espera 7" at bounding box center [423, 222] width 228 height 33
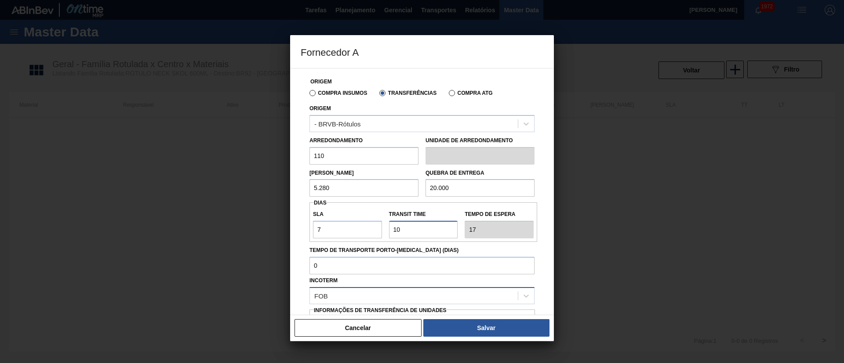
scroll to position [55, 0]
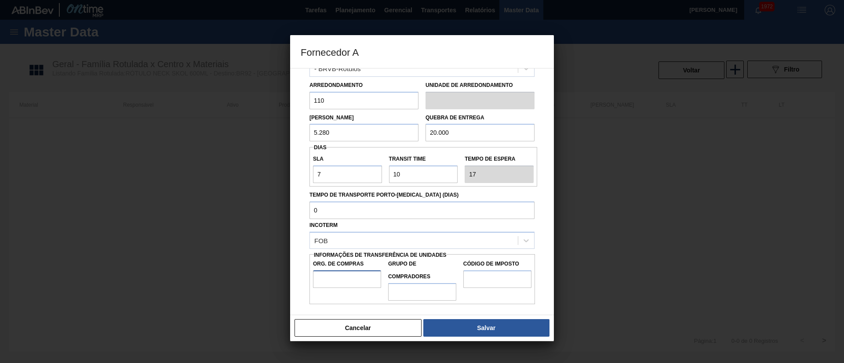
click at [334, 282] on input "Org. de Compras" at bounding box center [347, 280] width 68 height 18
click at [413, 294] on input "Grupo de Compradores" at bounding box center [422, 292] width 68 height 18
click at [490, 280] on input "Código de Imposto" at bounding box center [497, 280] width 68 height 18
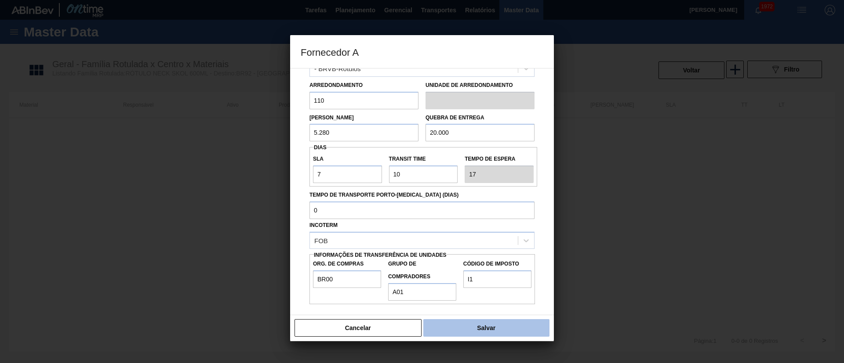
click at [474, 323] on button "Salvar" at bounding box center [486, 328] width 126 height 18
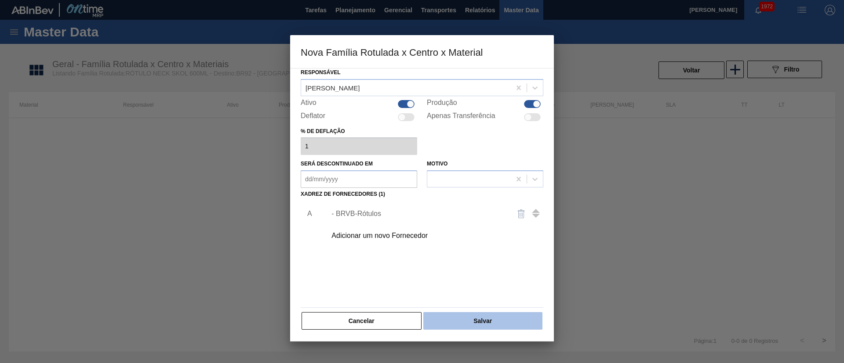
click at [476, 319] on button "Salvar" at bounding box center [482, 321] width 119 height 18
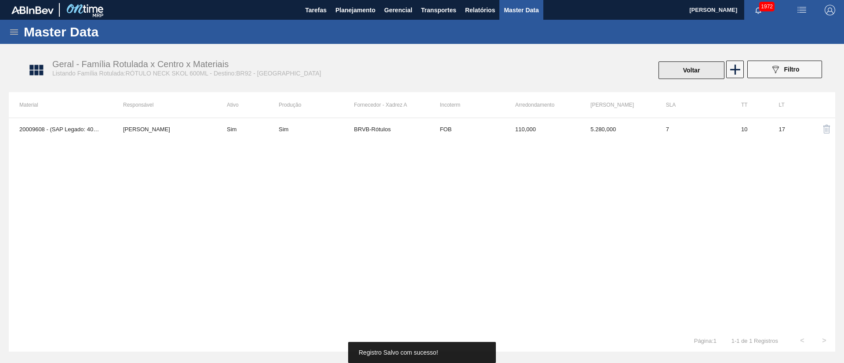
click at [687, 72] on button "Voltar" at bounding box center [691, 71] width 66 height 18
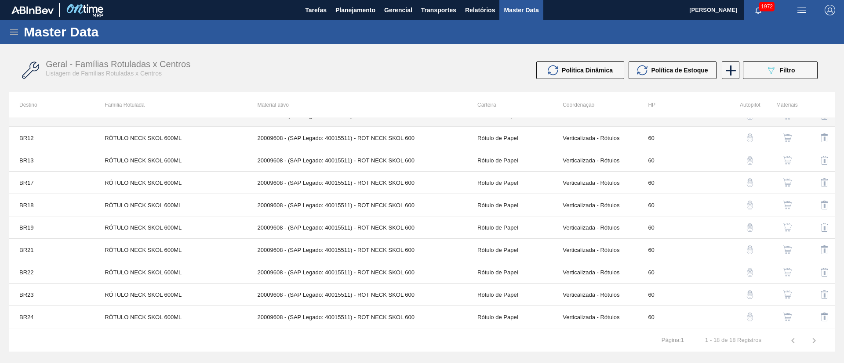
scroll to position [191, 0]
click at [465, 11] on span "Relatórios" at bounding box center [480, 10] width 30 height 11
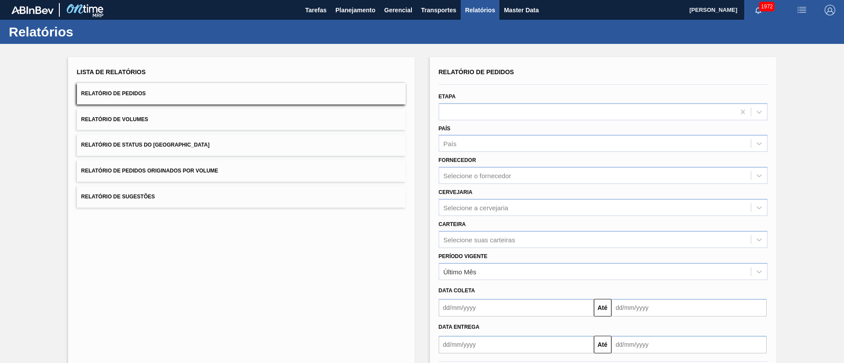
click at [175, 146] on span "Relatório de Status do Estoque" at bounding box center [145, 145] width 128 height 6
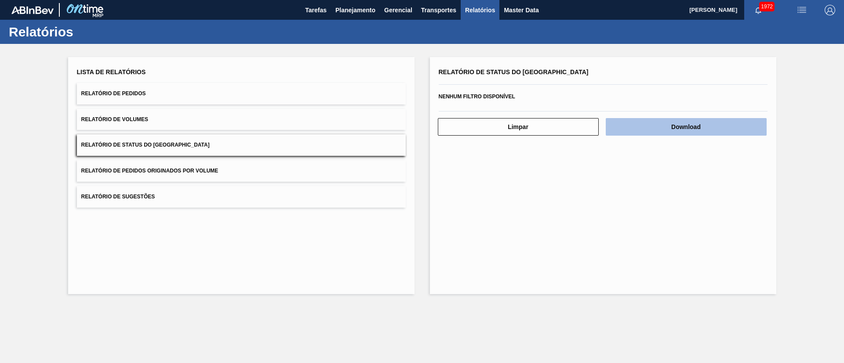
click at [677, 130] on button "Download" at bounding box center [686, 127] width 161 height 18
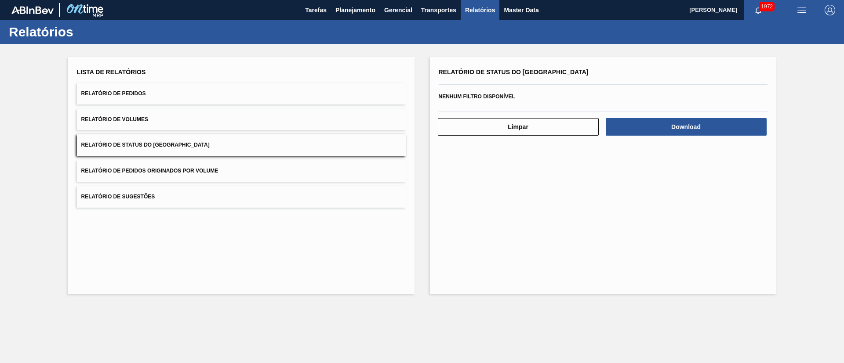
click at [165, 89] on button "Relatório de Pedidos" at bounding box center [241, 94] width 329 height 22
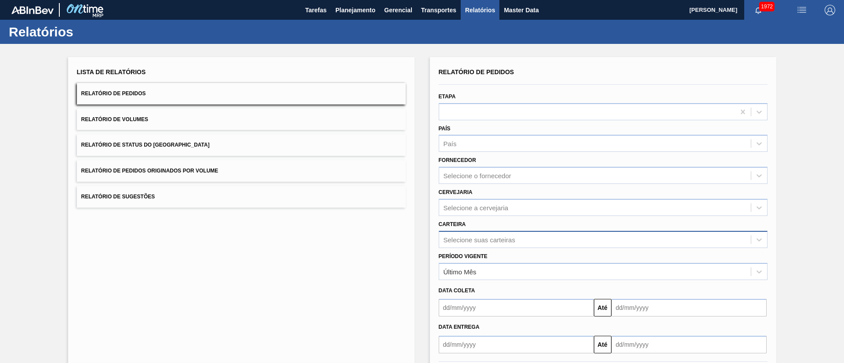
click at [476, 239] on div "Selecione suas carteiras" at bounding box center [603, 239] width 329 height 17
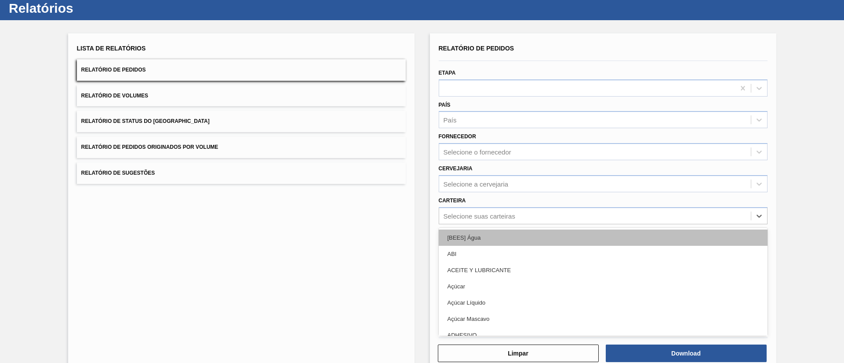
scroll to position [24, 0]
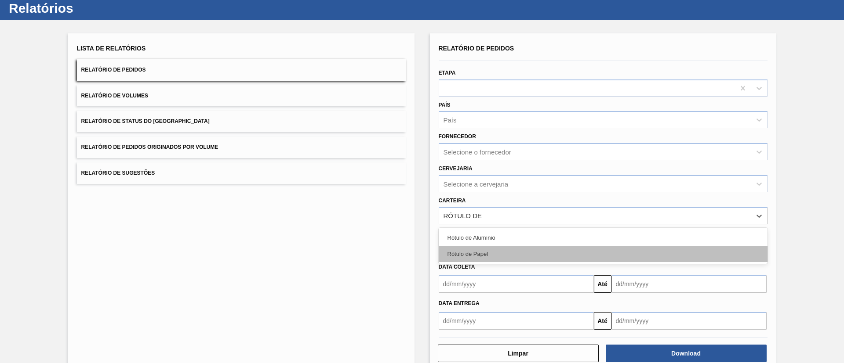
click at [498, 251] on div "Rótulo de Papel" at bounding box center [603, 254] width 329 height 16
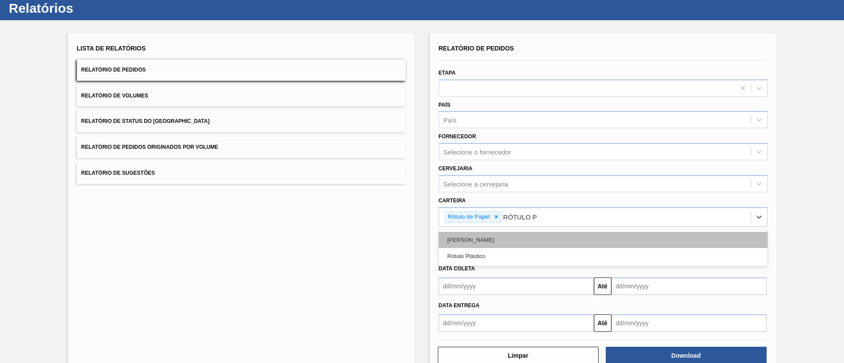
click at [493, 235] on div "[PERSON_NAME]" at bounding box center [603, 240] width 329 height 16
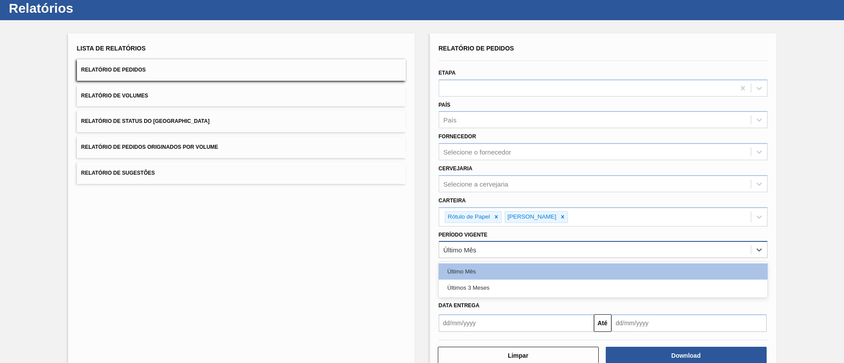
click at [481, 257] on div "Último Mês" at bounding box center [603, 249] width 329 height 17
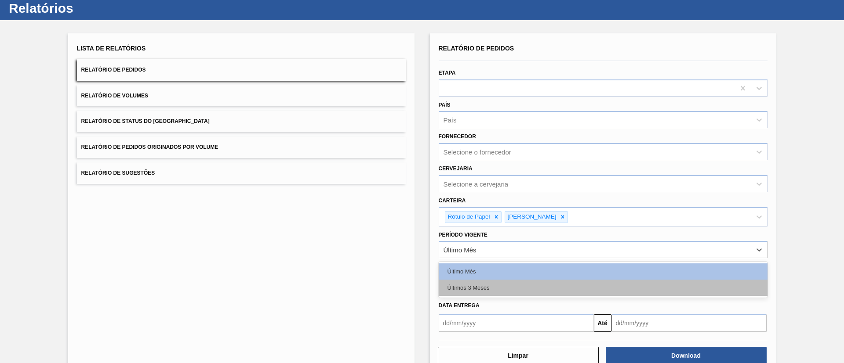
click at [484, 284] on div "Últimos 3 Meses" at bounding box center [603, 288] width 329 height 16
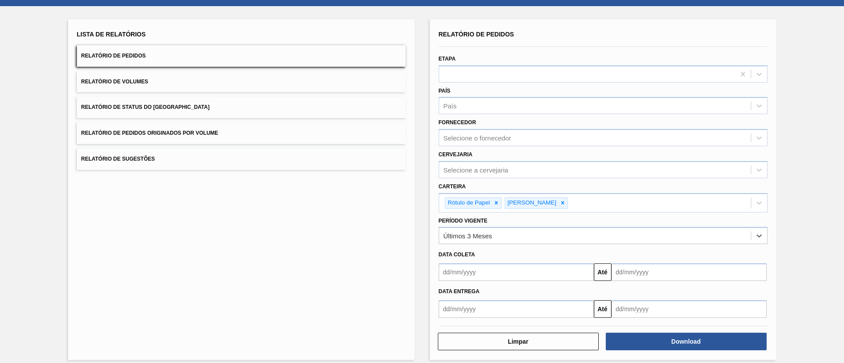
scroll to position [46, 0]
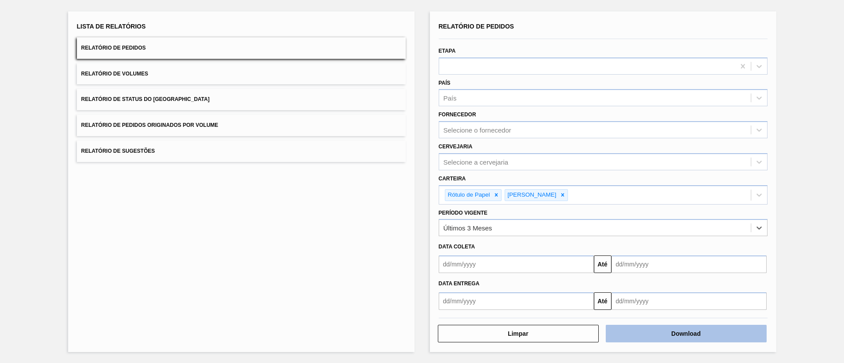
click at [695, 335] on button "Download" at bounding box center [686, 334] width 161 height 18
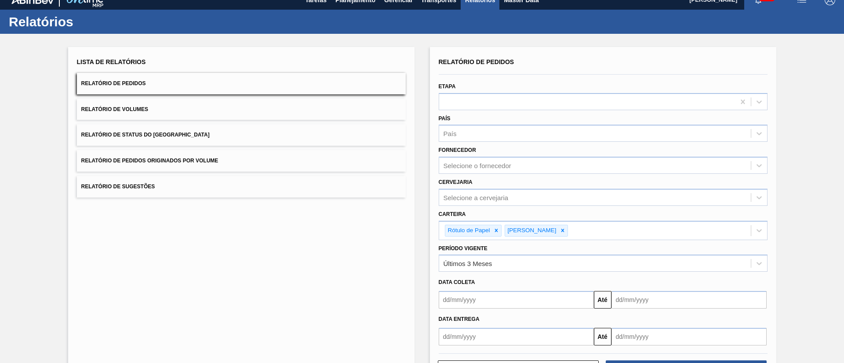
scroll to position [0, 0]
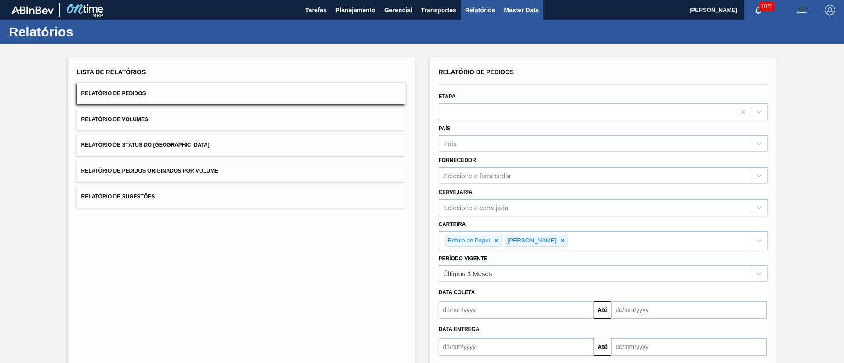
click at [519, 12] on span "Master Data" at bounding box center [521, 10] width 35 height 11
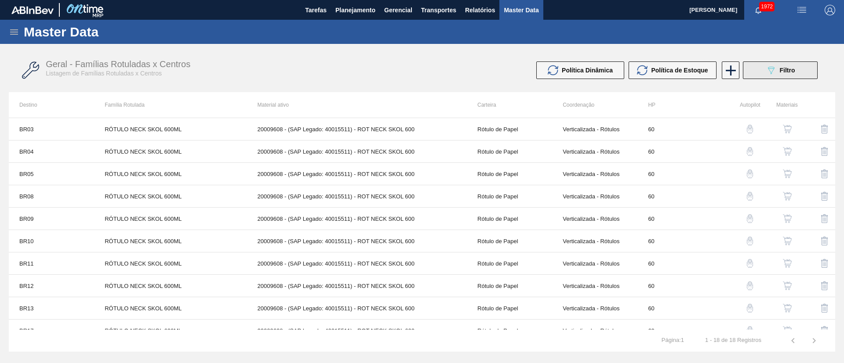
click at [774, 66] on icon "089F7B8B-B2A5-4AFE-B5C0-19BA573D28AC" at bounding box center [771, 70] width 11 height 11
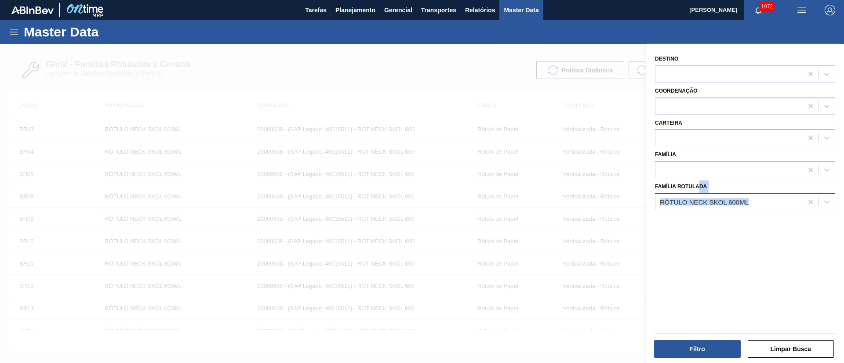
click at [697, 193] on div "Família Rotulada RÓTULO NECK SKOL 600ML" at bounding box center [745, 196] width 180 height 30
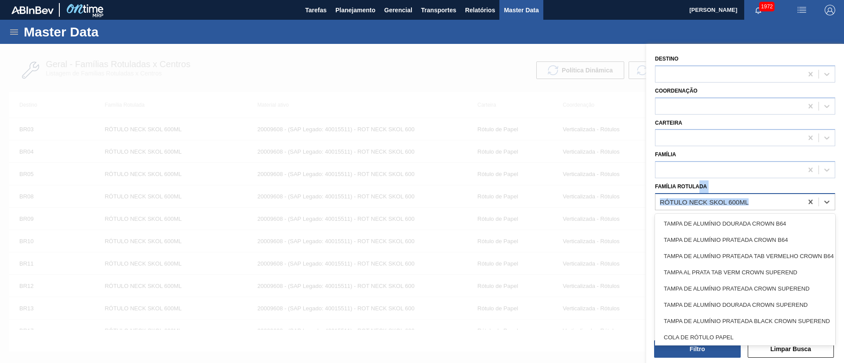
click at [685, 201] on div "RÓTULO NECK SKOL 600ML" at bounding box center [704, 201] width 89 height 7
paste Rotulada "RÓTULO FRONT ORIGINAL OW 300ML"
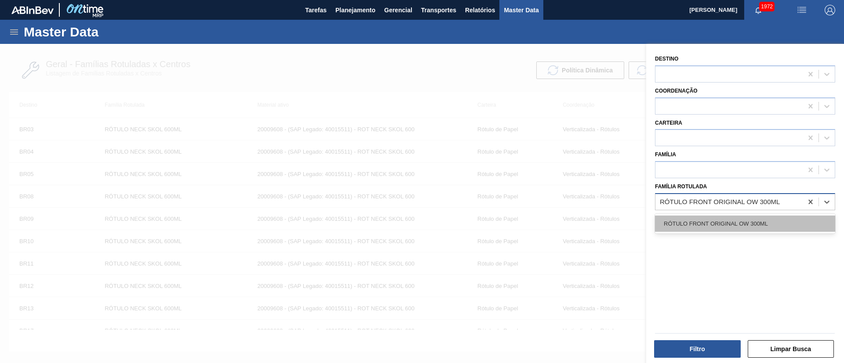
click at [705, 223] on div "RÓTULO FRONT ORIGINAL OW 300ML" at bounding box center [745, 224] width 180 height 16
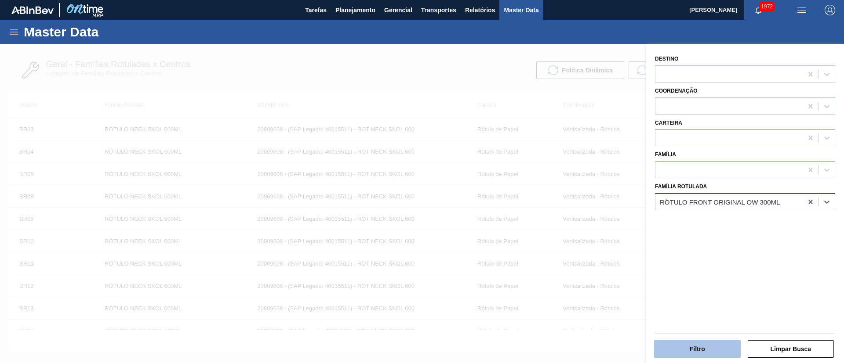
click at [689, 342] on button "Filtro" at bounding box center [697, 350] width 87 height 18
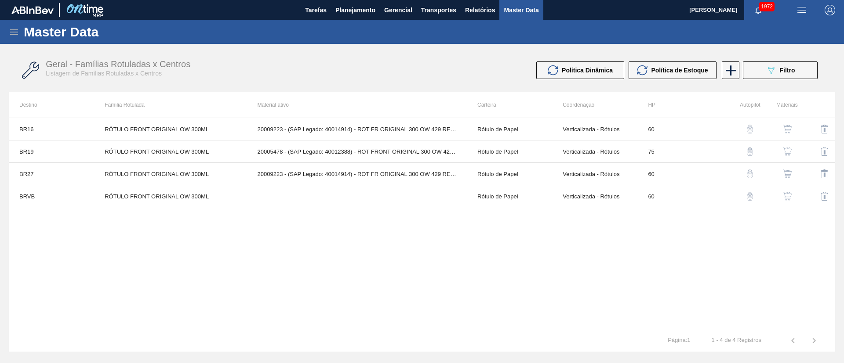
click at [790, 174] on img "button" at bounding box center [787, 174] width 9 height 9
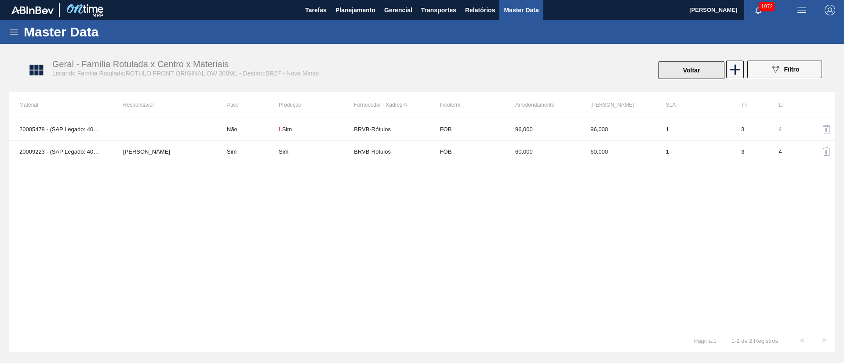
click at [690, 71] on button "Voltar" at bounding box center [691, 71] width 66 height 18
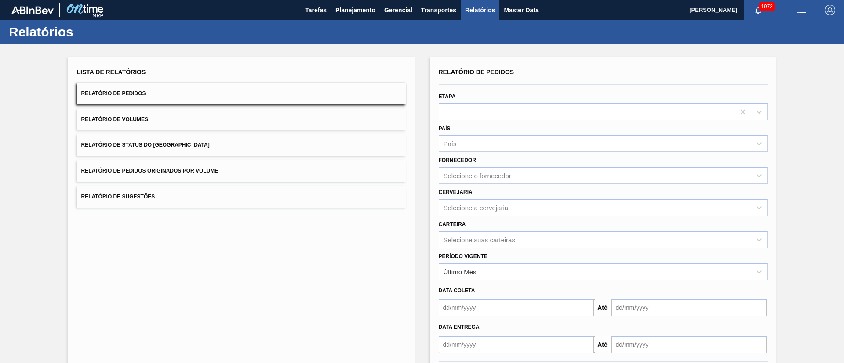
click at [180, 148] on button "Relatório de Status do [GEOGRAPHIC_DATA]" at bounding box center [241, 145] width 329 height 22
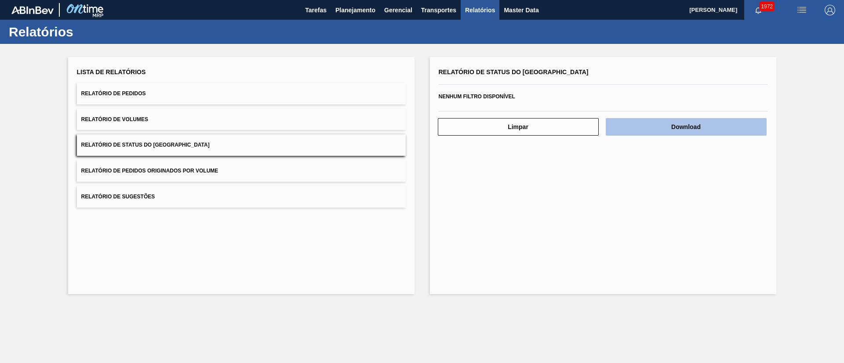
click at [711, 128] on button "Download" at bounding box center [686, 127] width 161 height 18
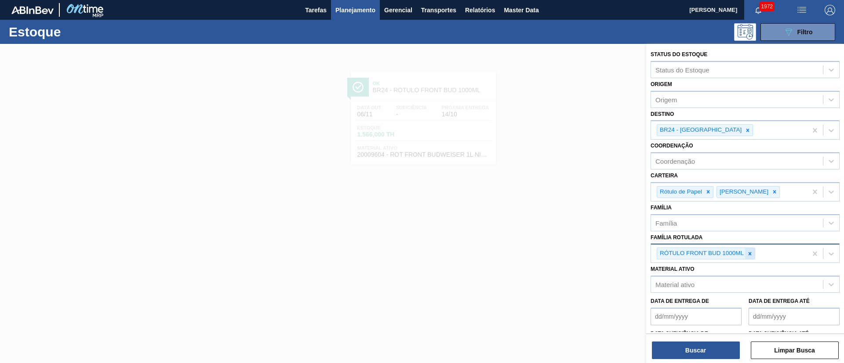
click at [749, 254] on icon at bounding box center [749, 253] width 3 height 3
paste Rotulada "RÓTULO FRONT SPATEN 600ML"
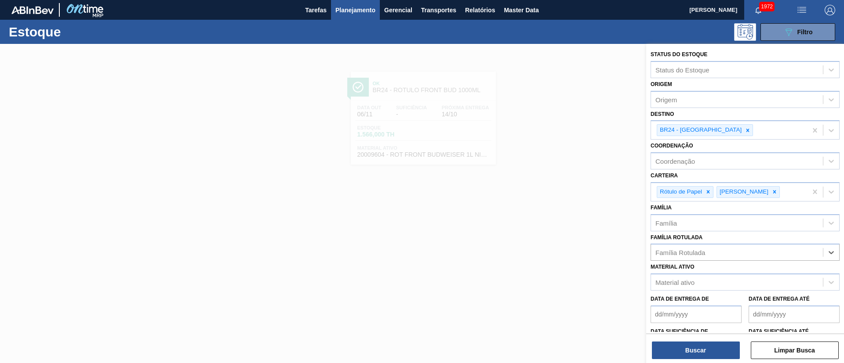
type Rotulada "RÓTULO FRONT SPATEN 600ML"
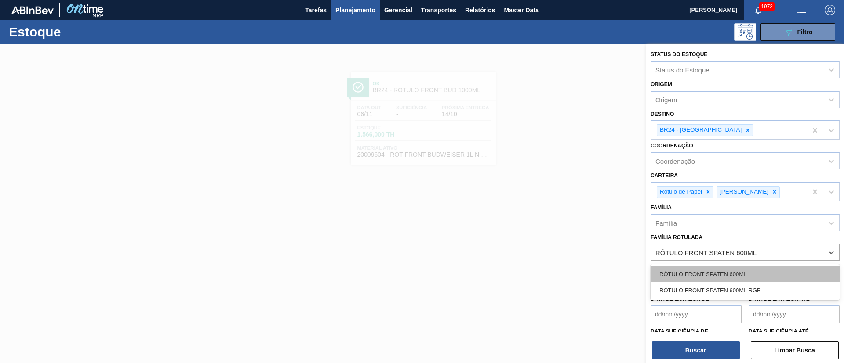
click at [713, 272] on div "RÓTULO FRONT SPATEN 600ML" at bounding box center [744, 274] width 189 height 16
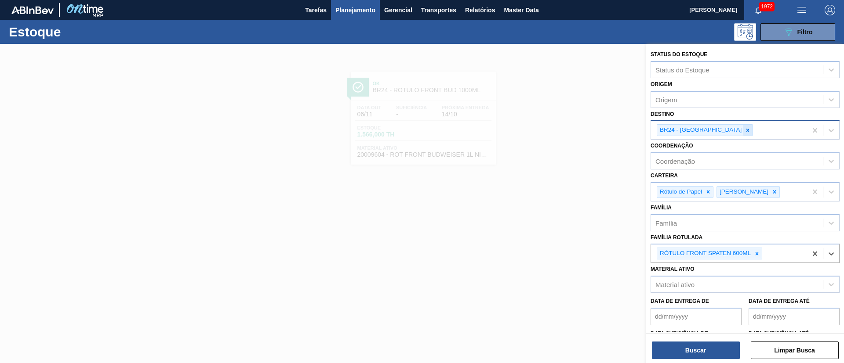
click at [743, 135] on div at bounding box center [748, 130] width 10 height 11
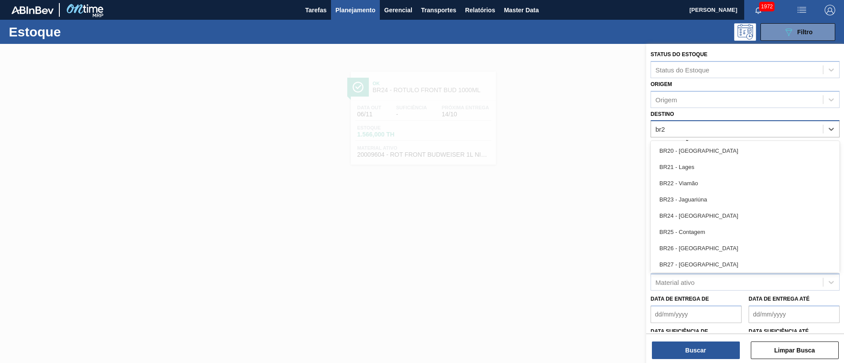
type input "br26"
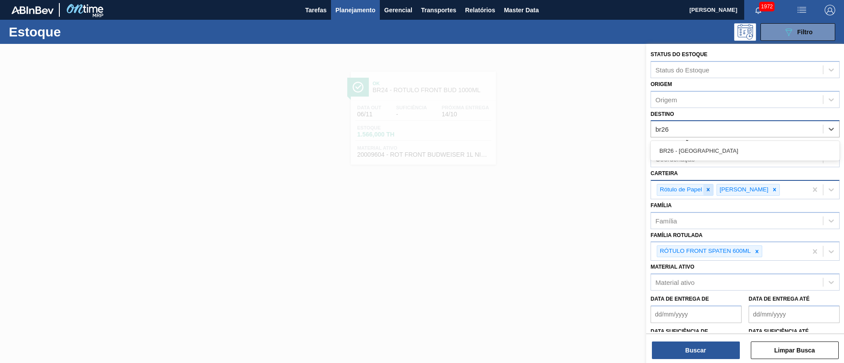
drag, startPoint x: 704, startPoint y: 151, endPoint x: 704, endPoint y: 187, distance: 35.6
click at [704, 157] on div "BR26 - [GEOGRAPHIC_DATA]" at bounding box center [744, 151] width 189 height 16
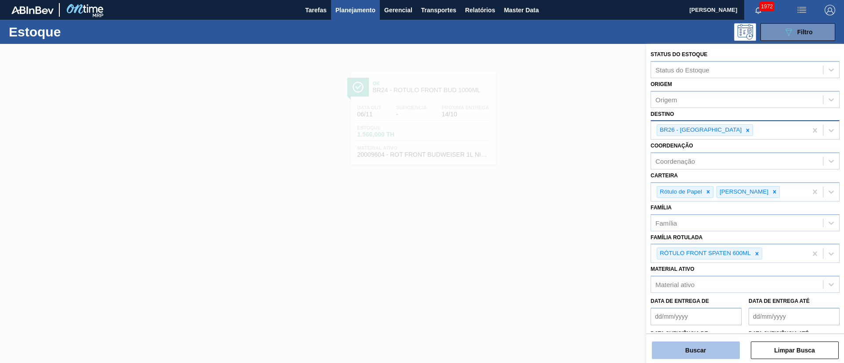
click at [682, 348] on button "Buscar" at bounding box center [696, 351] width 88 height 18
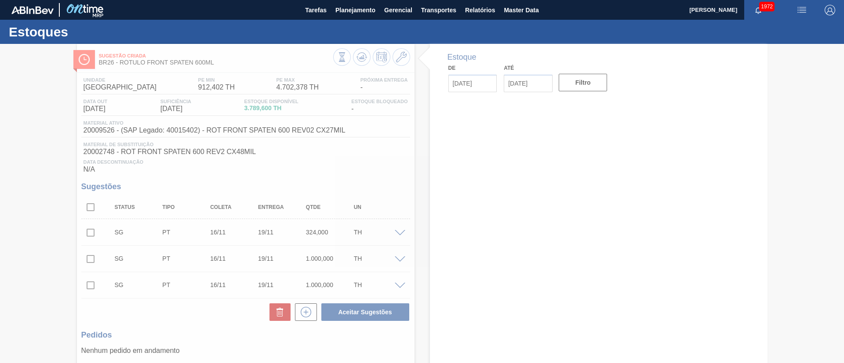
type input "[DATE]"
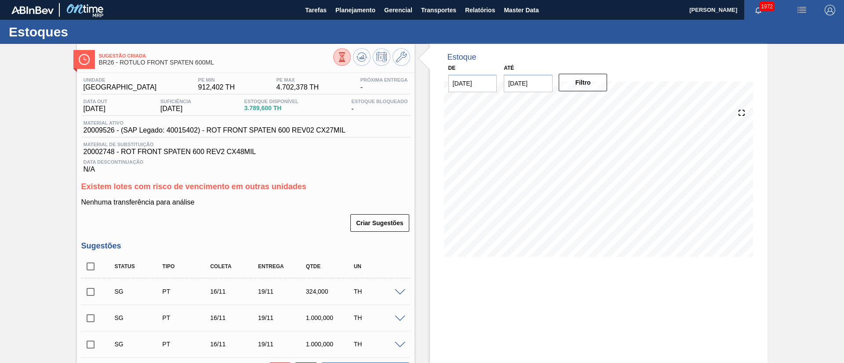
click at [90, 272] on input "checkbox" at bounding box center [90, 267] width 18 height 18
checkbox input "true"
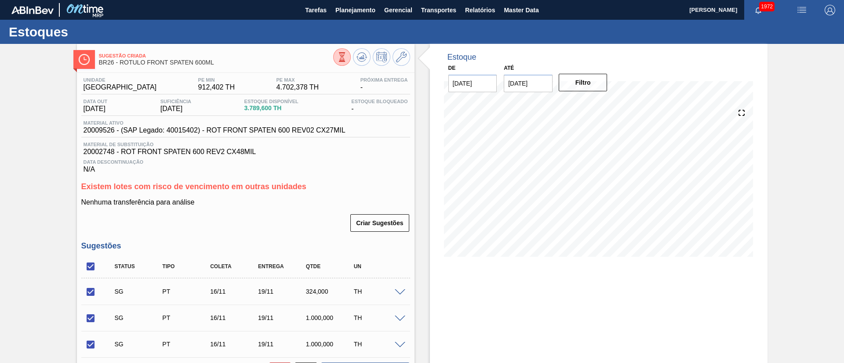
scroll to position [130, 0]
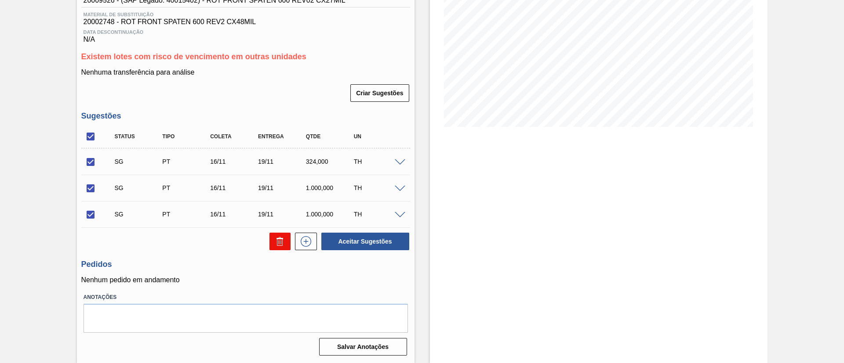
click at [275, 240] on icon at bounding box center [280, 241] width 11 height 11
checkbox input "false"
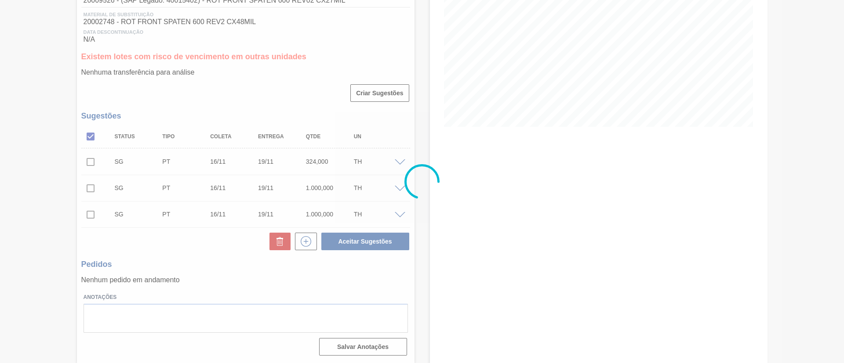
scroll to position [41, 0]
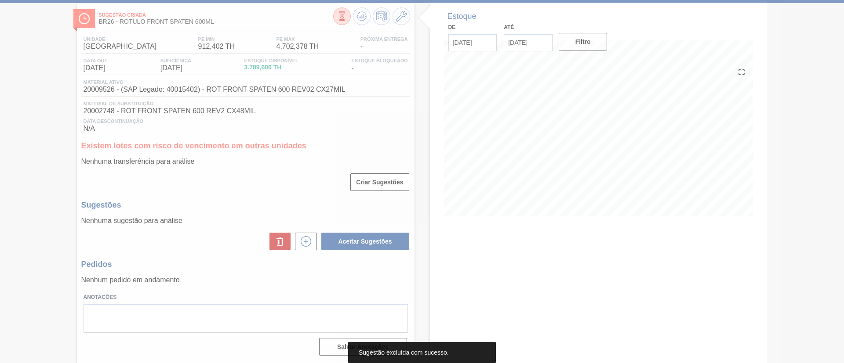
click at [341, 18] on div at bounding box center [422, 181] width 844 height 363
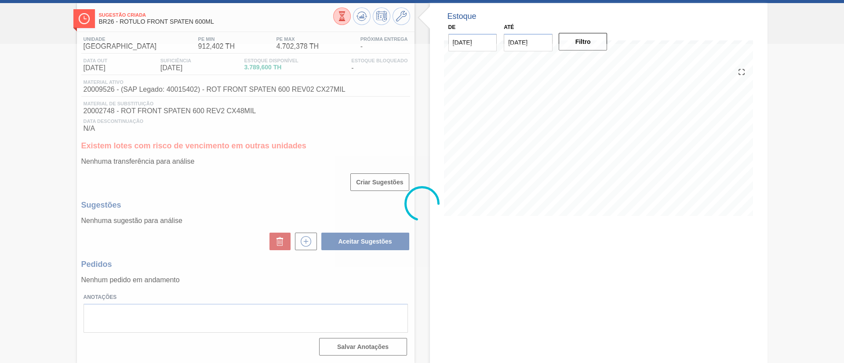
click at [341, 18] on icon at bounding box center [342, 16] width 10 height 10
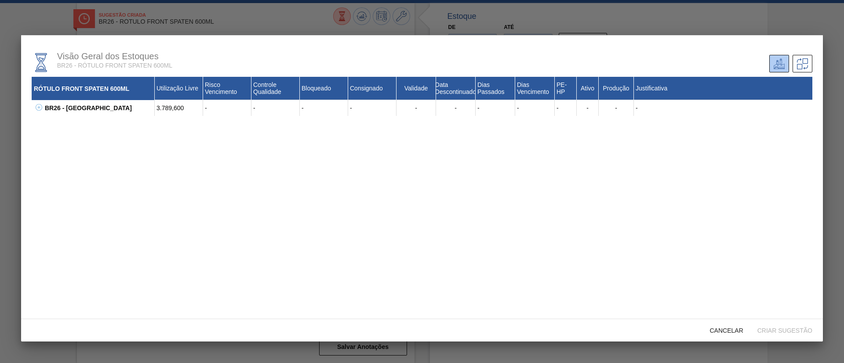
click at [36, 109] on icon at bounding box center [39, 107] width 7 height 7
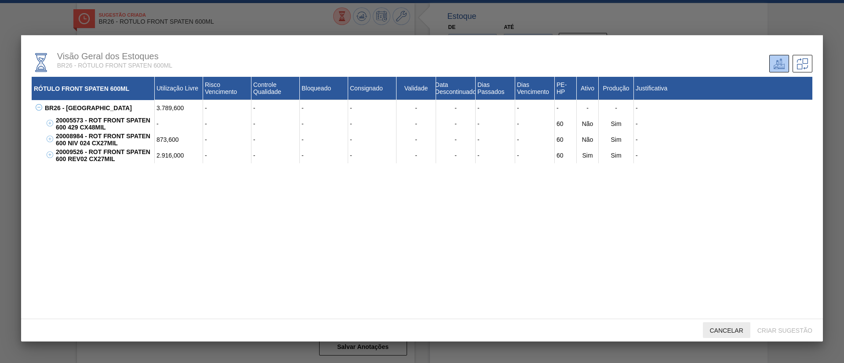
click at [719, 324] on div "Cancelar" at bounding box center [726, 331] width 47 height 16
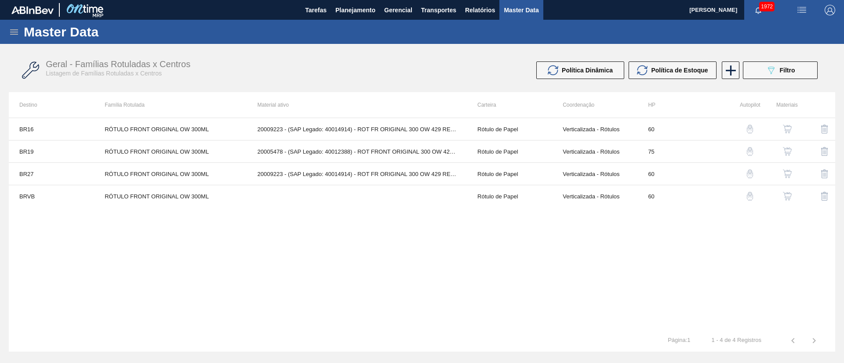
click at [15, 36] on icon at bounding box center [14, 32] width 11 height 11
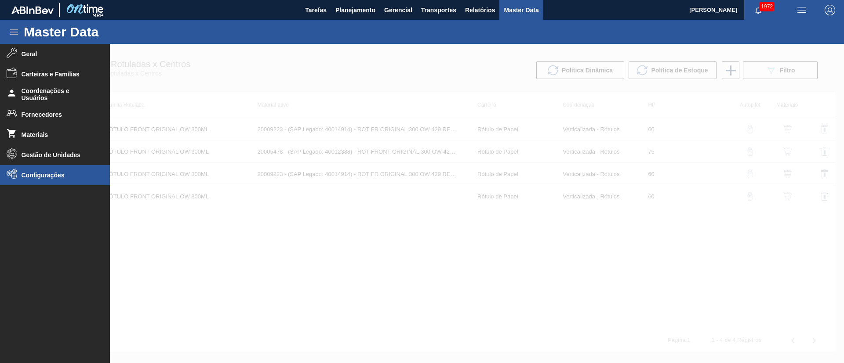
click at [46, 170] on li "Configurações" at bounding box center [55, 175] width 110 height 20
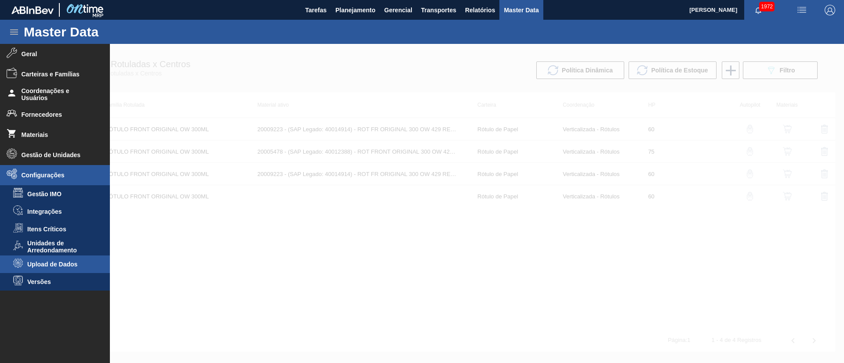
click at [55, 260] on li "Upload de Dados" at bounding box center [55, 265] width 110 height 18
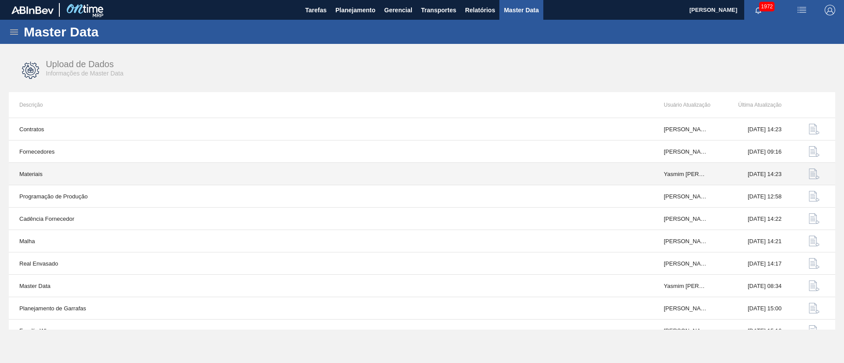
click at [814, 178] on img "button" at bounding box center [814, 174] width 11 height 11
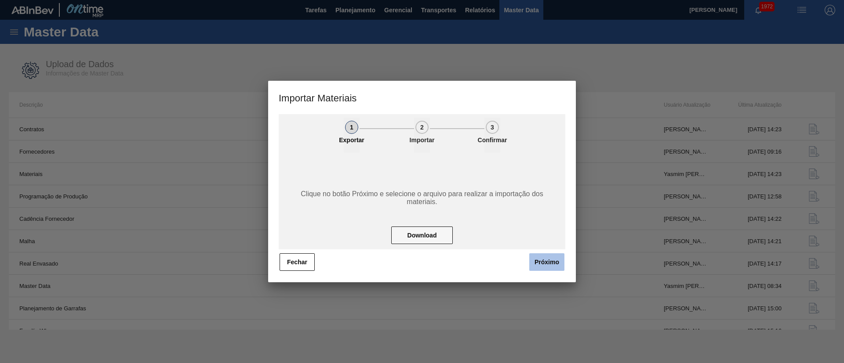
click at [550, 262] on button "Próximo" at bounding box center [546, 263] width 35 height 18
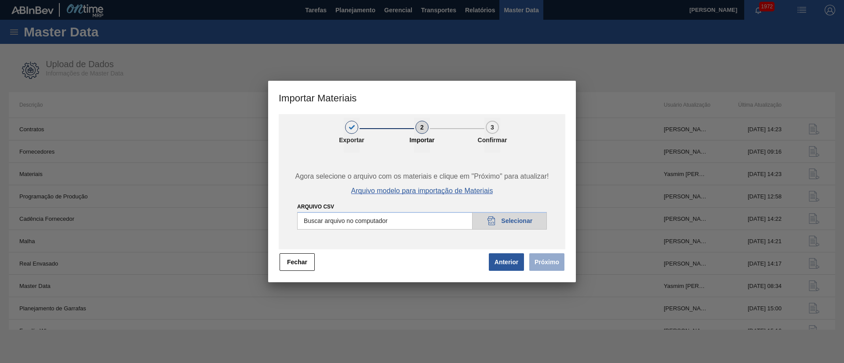
click at [449, 193] on span "Arquivo modelo para importação de Materiais" at bounding box center [422, 191] width 142 height 8
click at [509, 265] on button "Anterior" at bounding box center [506, 263] width 35 height 18
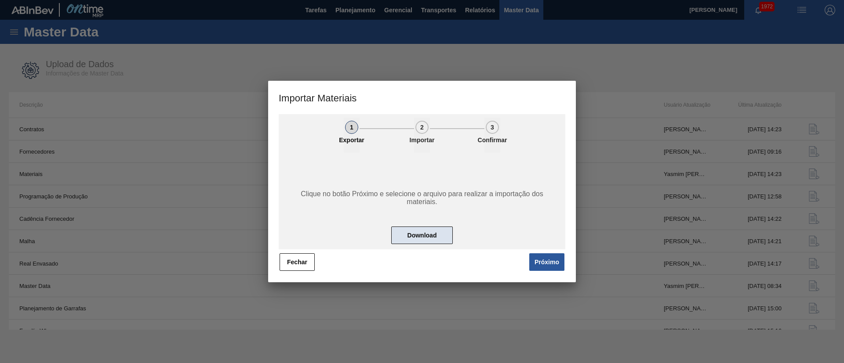
click at [420, 233] on button "Download" at bounding box center [422, 236] width 62 height 18
click at [545, 265] on button "Próximo" at bounding box center [546, 263] width 35 height 18
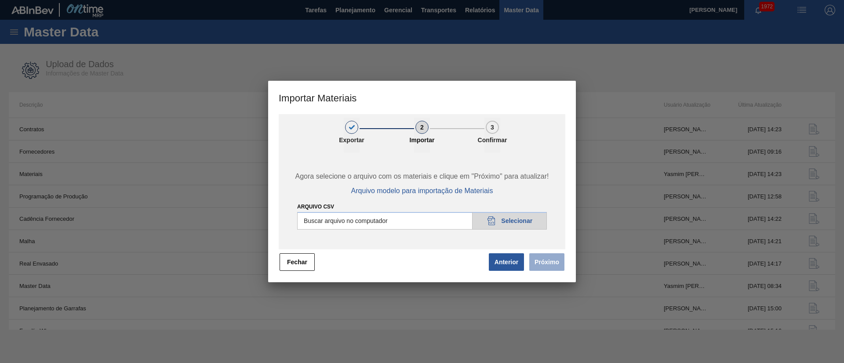
click at [519, 217] on input "Arquivo CSV" at bounding box center [422, 221] width 250 height 18
type input "C:\fakepath\materials_model (42).csv"
click at [549, 261] on button "Próximo" at bounding box center [546, 263] width 35 height 18
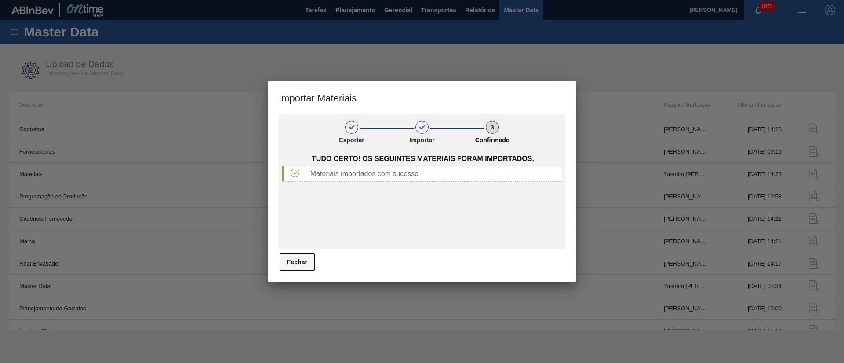
click at [310, 259] on button "Fechar" at bounding box center [297, 263] width 35 height 18
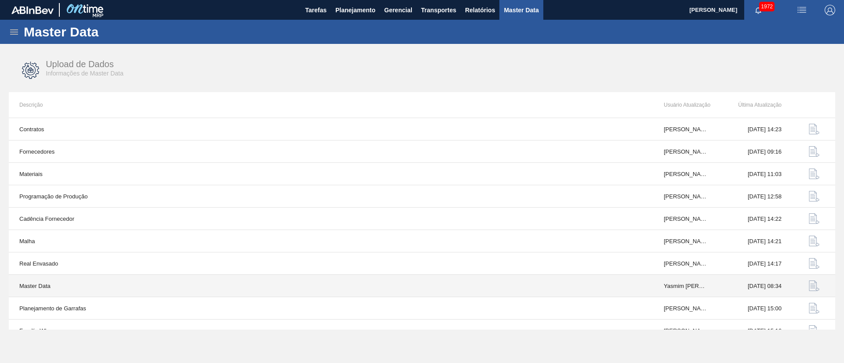
click at [810, 288] on img "button" at bounding box center [814, 286] width 11 height 11
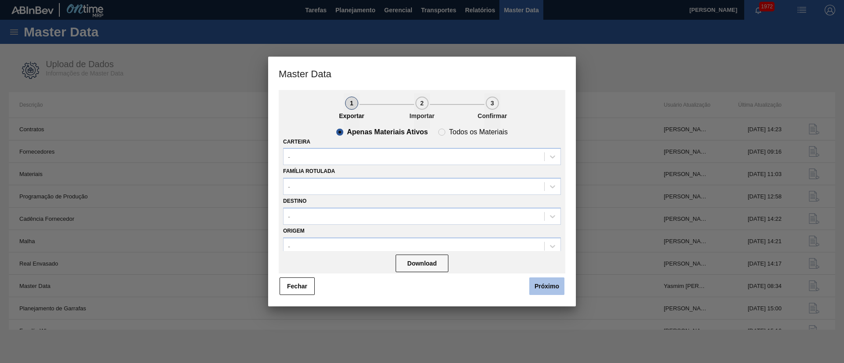
click at [555, 289] on button "Próximo" at bounding box center [546, 287] width 35 height 18
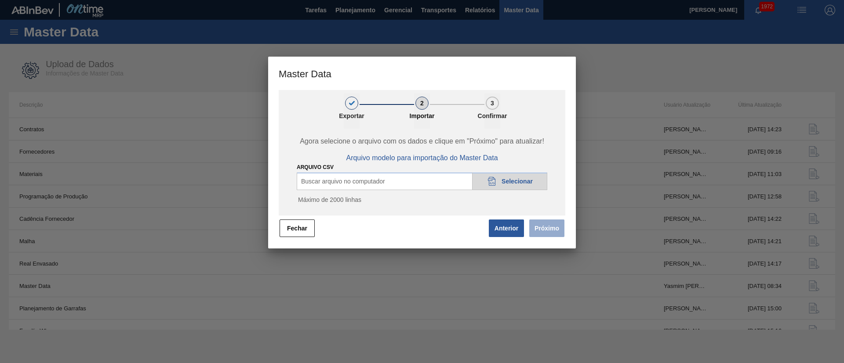
click at [495, 183] on icon at bounding box center [491, 181] width 7 height 9
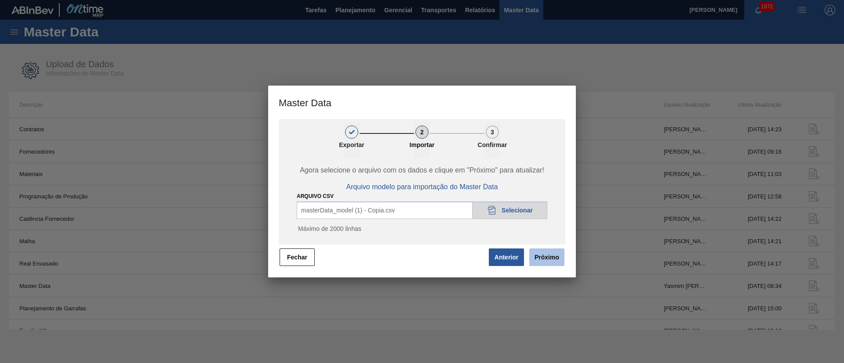
click at [541, 259] on button "Próximo" at bounding box center [546, 258] width 35 height 18
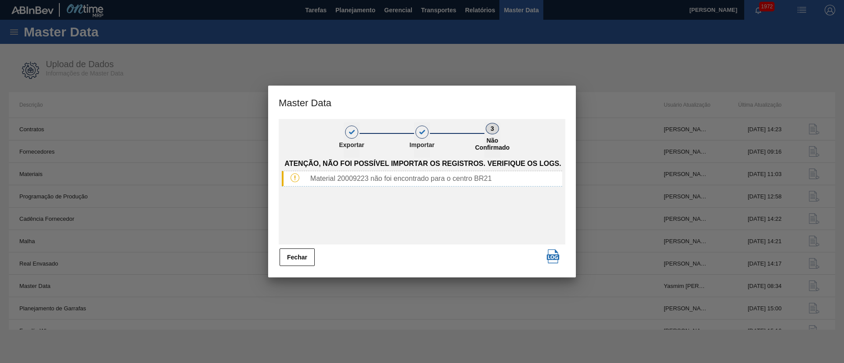
click at [305, 260] on button "Fechar" at bounding box center [297, 258] width 35 height 18
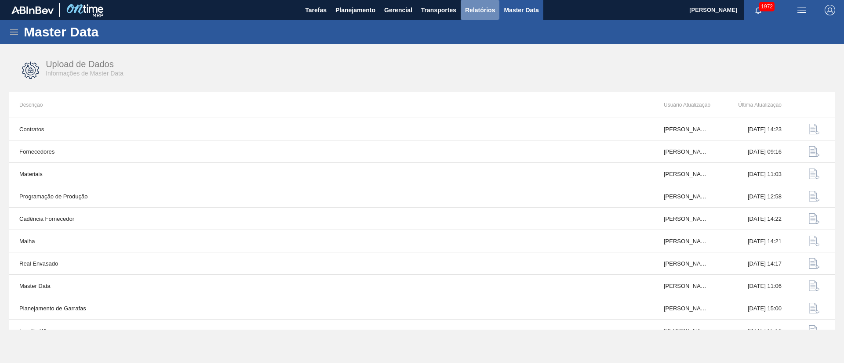
click at [473, 15] on button "Relatórios" at bounding box center [480, 10] width 39 height 20
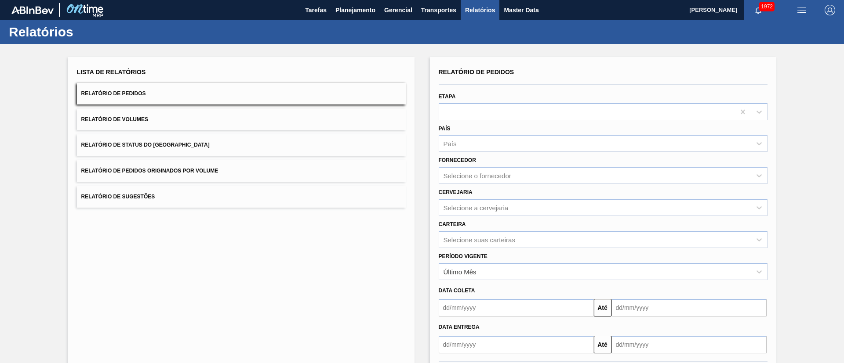
click at [177, 142] on span "Relatório de Status do Estoque" at bounding box center [145, 145] width 128 height 6
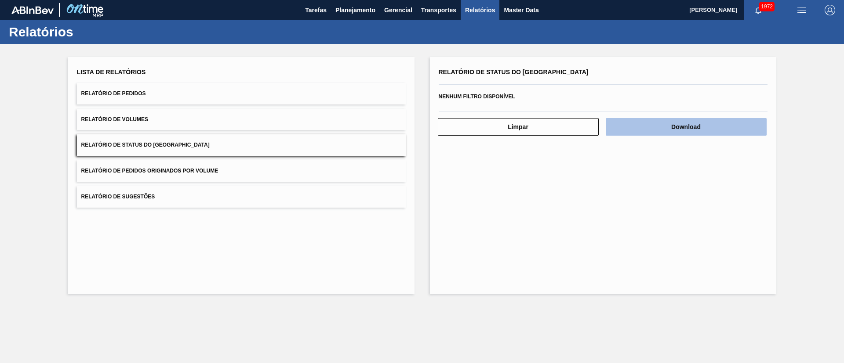
click at [657, 128] on button "Download" at bounding box center [686, 127] width 161 height 18
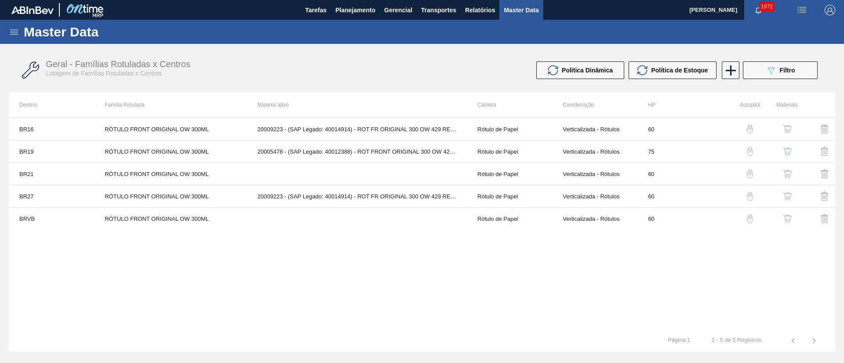
click at [782, 153] on div "button" at bounding box center [787, 151] width 11 height 9
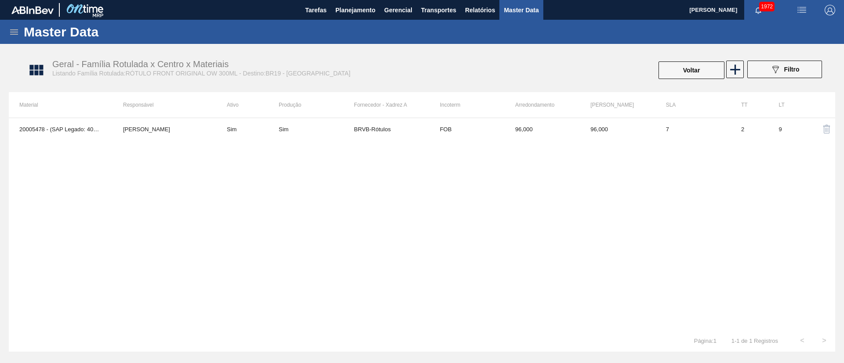
click at [691, 61] on div "Voltar" at bounding box center [691, 70] width 68 height 19
click at [685, 67] on button "Voltar" at bounding box center [691, 71] width 66 height 18
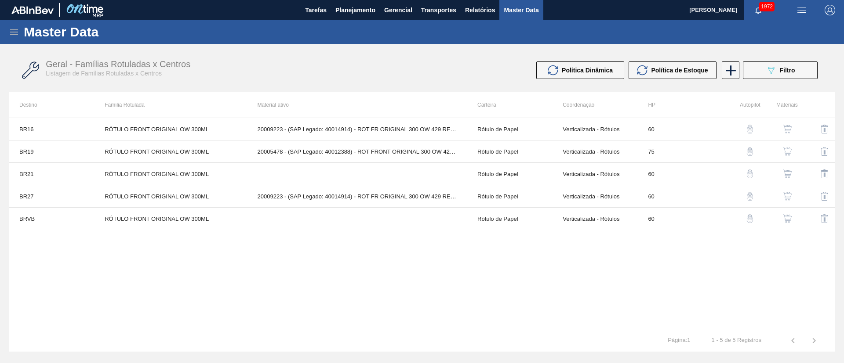
click at [784, 171] on img "button" at bounding box center [787, 174] width 9 height 9
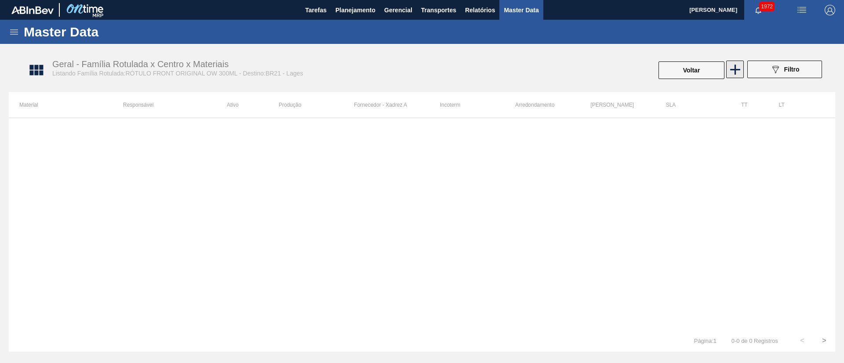
click at [727, 67] on icon at bounding box center [734, 69] width 17 height 17
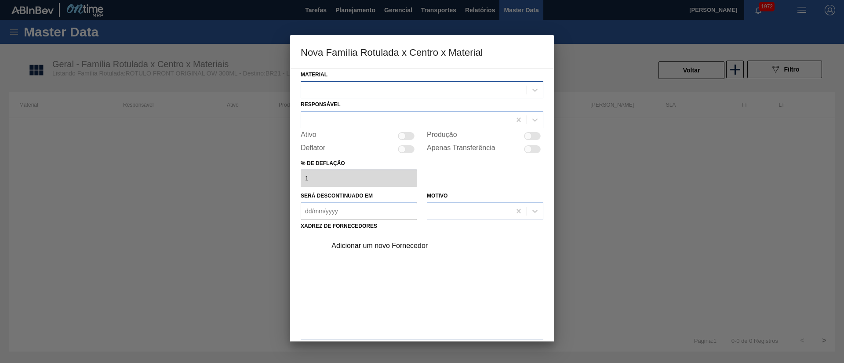
click at [382, 87] on div at bounding box center [413, 89] width 225 height 13
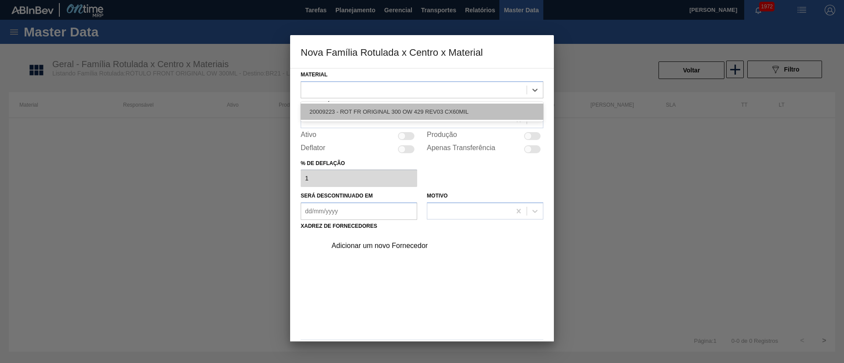
click at [353, 108] on div "20009223 - ROT FR ORIGINAL 300 OW 429 REV03 CX60MIL" at bounding box center [422, 112] width 243 height 16
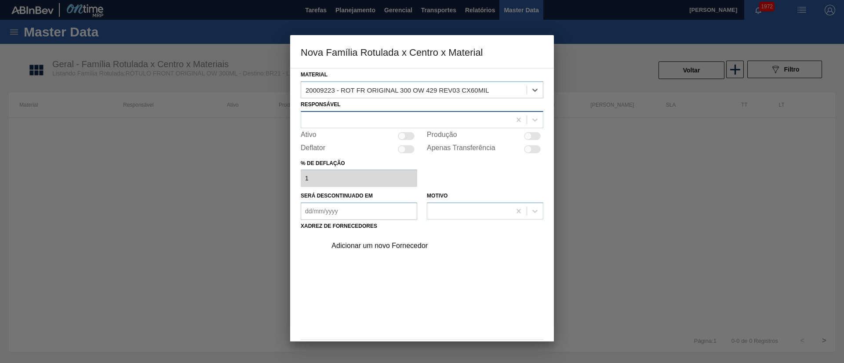
click at [336, 118] on div at bounding box center [406, 119] width 210 height 13
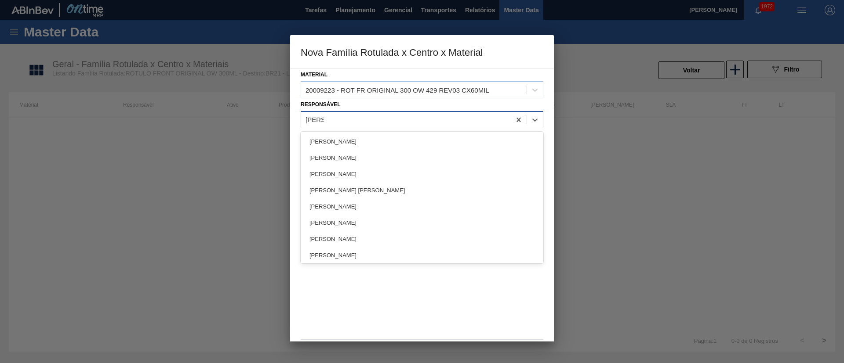
type input "LUCAS"
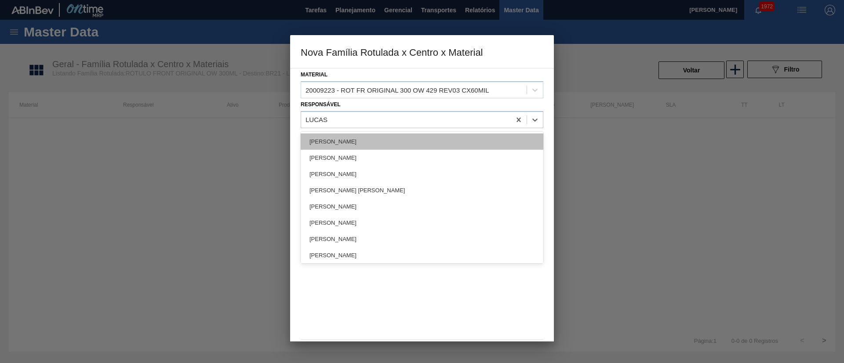
click at [351, 138] on div "[PERSON_NAME]" at bounding box center [422, 142] width 243 height 16
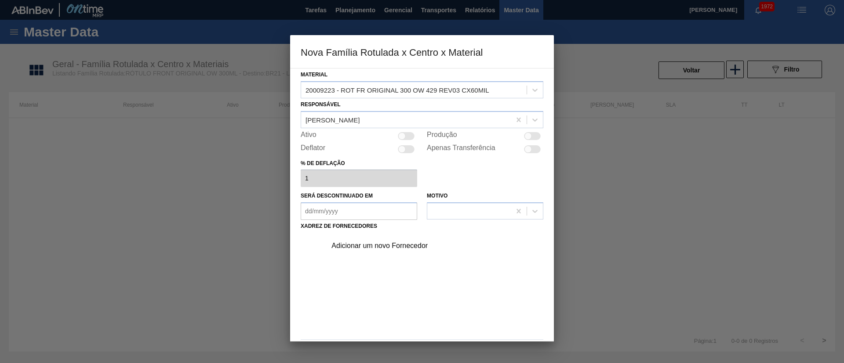
click at [403, 135] on div at bounding box center [401, 135] width 7 height 7
checkbox input "true"
click at [386, 244] on div "Adicionar um novo Fornecedor" at bounding box center [417, 246] width 172 height 8
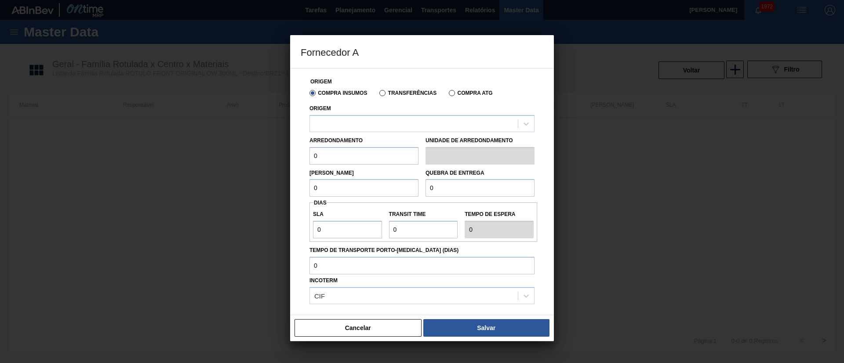
click at [397, 94] on label "Transferências" at bounding box center [407, 93] width 57 height 6
click at [378, 95] on input "Transferências" at bounding box center [378, 95] width 0 height 0
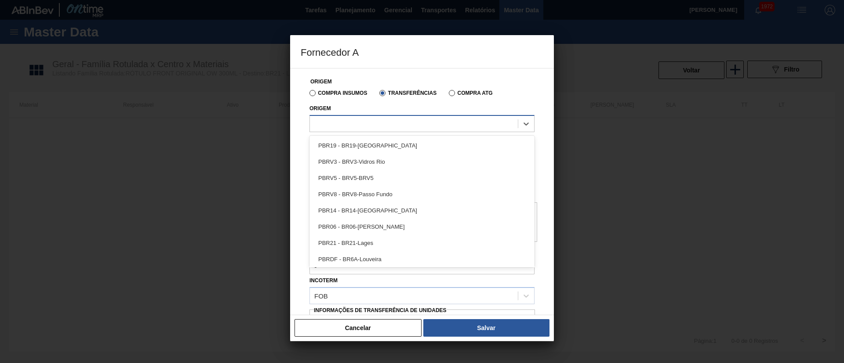
click at [356, 128] on div at bounding box center [414, 123] width 208 height 13
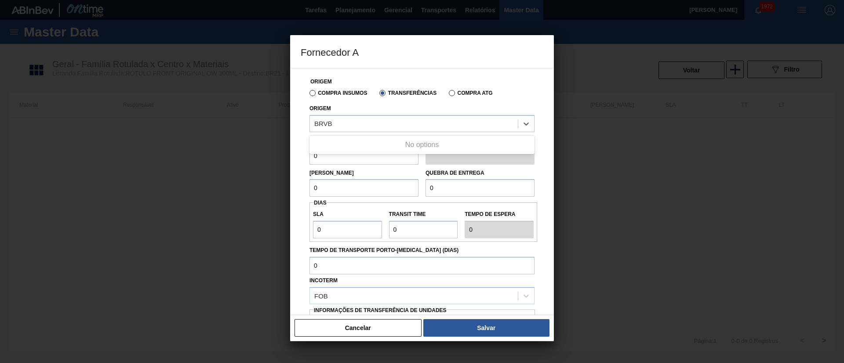
type input "BRVB"
click at [314, 94] on label "Compra Insumos" at bounding box center [338, 93] width 58 height 6
click at [308, 95] on input "Compra Insumos" at bounding box center [308, 95] width 0 height 0
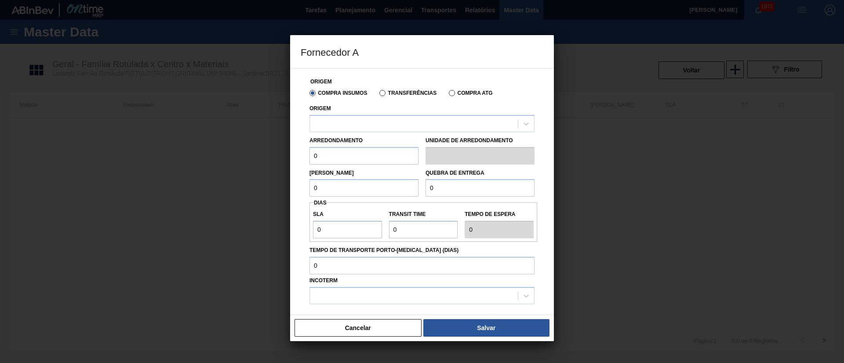
click at [382, 92] on label "Transferências" at bounding box center [407, 93] width 57 height 6
click at [378, 95] on input "Transferências" at bounding box center [378, 95] width 0 height 0
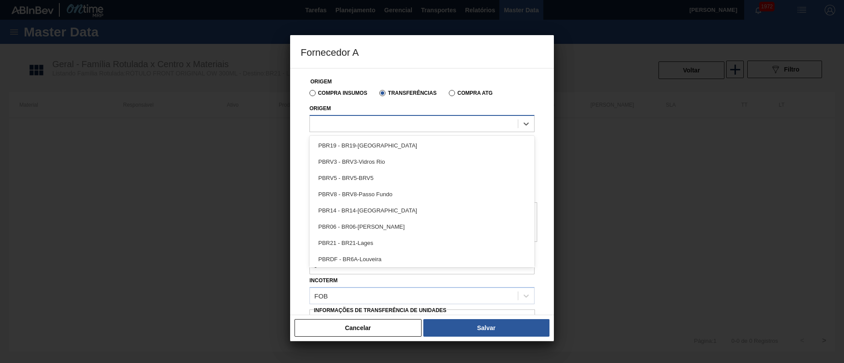
click at [346, 122] on div at bounding box center [414, 123] width 208 height 13
type input "BRVB"
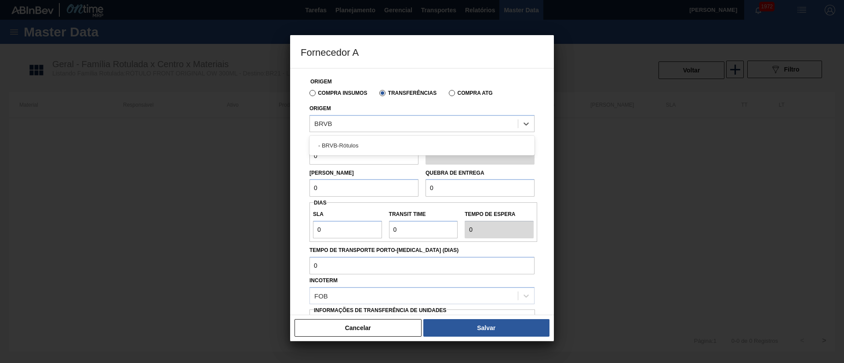
click at [339, 146] on div "- BRVB-Rótulos" at bounding box center [421, 146] width 225 height 16
drag, startPoint x: 301, startPoint y: 152, endPoint x: 287, endPoint y: 152, distance: 14.1
click at [287, 152] on div "Fornecedor A Origem Compra Insumos Transferências Compra ATG Origem - BRVB-Rótu…" at bounding box center [422, 181] width 844 height 363
type input "60"
drag, startPoint x: 312, startPoint y: 184, endPoint x: 300, endPoint y: 183, distance: 12.8
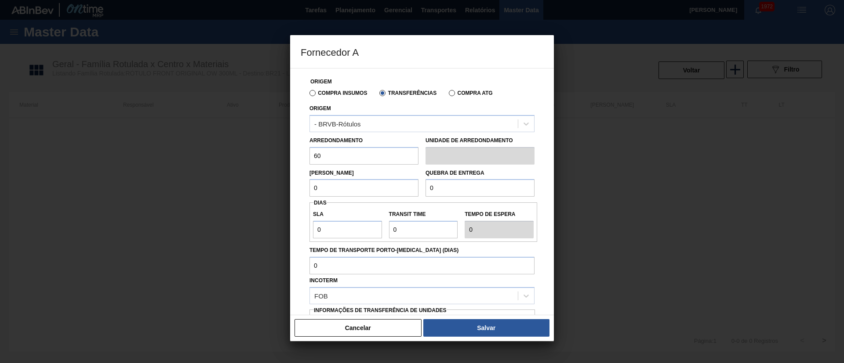
click at [300, 183] on div "Origem Compra Insumos Transferências Compra ATG Origem - BRVB-Rótulos Arredonda…" at bounding box center [422, 191] width 264 height 247
type input "3.240"
drag, startPoint x: 452, startPoint y: 186, endPoint x: 384, endPoint y: 185, distance: 67.7
click at [384, 185] on div "Lote Mínimo 3.240 Quebra de entrega 0" at bounding box center [422, 181] width 232 height 33
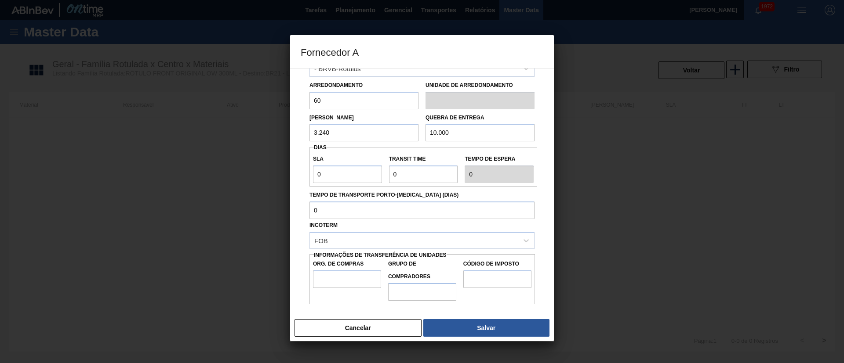
type input "10.000"
drag, startPoint x: 335, startPoint y: 173, endPoint x: 294, endPoint y: 173, distance: 40.4
click at [294, 173] on div "Origem Compra Insumos Transferências Compra ATG Origem - BRVB-Rótulos Arredonda…" at bounding box center [422, 191] width 264 height 247
type input "7"
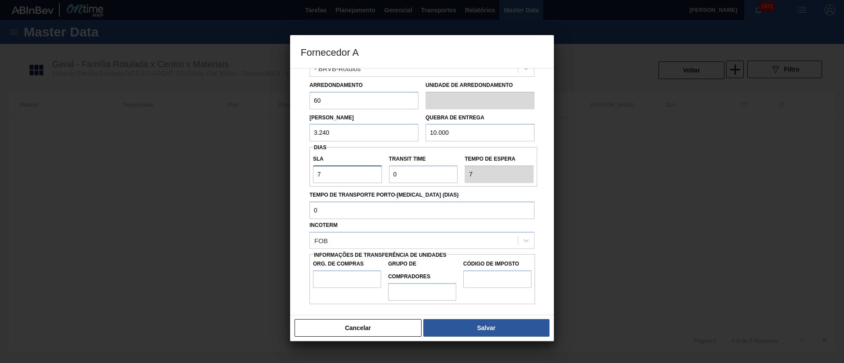
type input "7"
drag, startPoint x: 373, startPoint y: 174, endPoint x: 363, endPoint y: 174, distance: 10.1
click at [363, 174] on div "SLA 7 Transit Time Tempo de espera 7" at bounding box center [423, 167] width 228 height 33
type input "4"
type input "11"
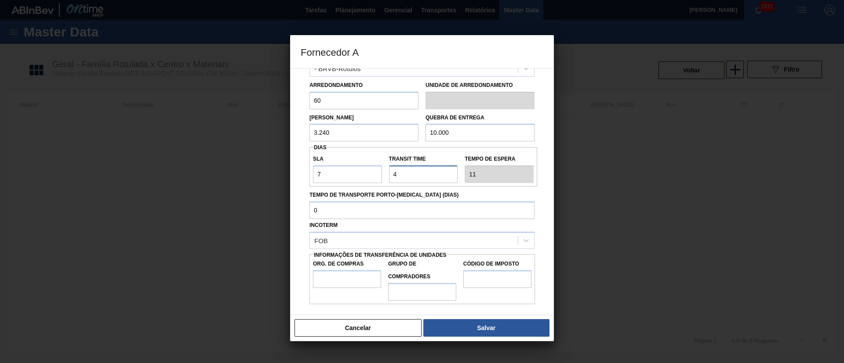
type input "4"
drag, startPoint x: 346, startPoint y: 276, endPoint x: 351, endPoint y: 278, distance: 4.9
click at [346, 276] on input "Org. de Compras" at bounding box center [347, 280] width 68 height 18
type input "BR00"
click at [423, 298] on input "Grupo de Compradores" at bounding box center [422, 292] width 68 height 18
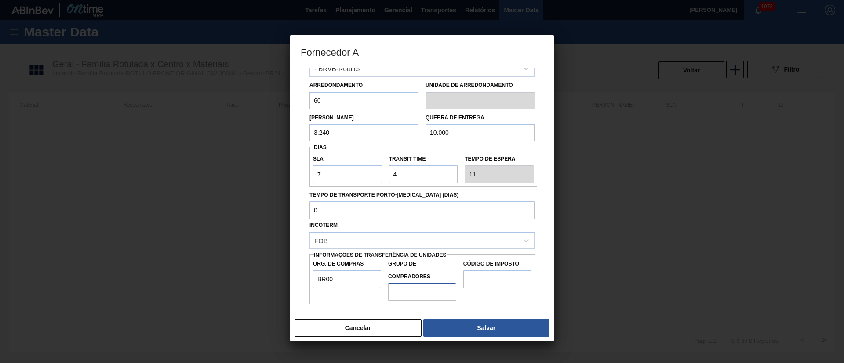
type input "A01"
click at [497, 279] on input "Código de Imposto" at bounding box center [497, 280] width 68 height 18
type input "I1"
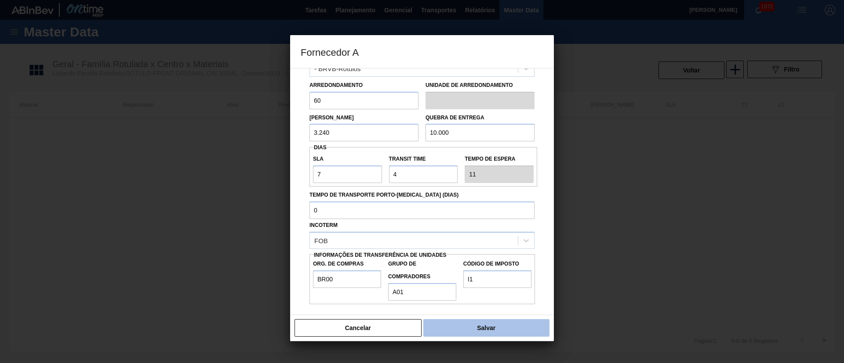
click at [464, 323] on button "Salvar" at bounding box center [486, 328] width 126 height 18
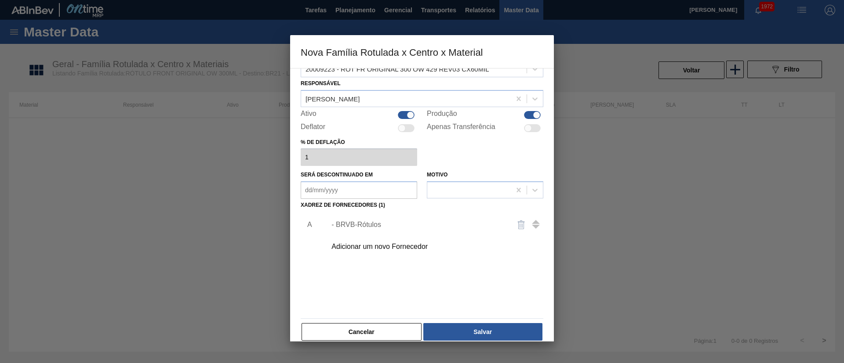
scroll to position [32, 0]
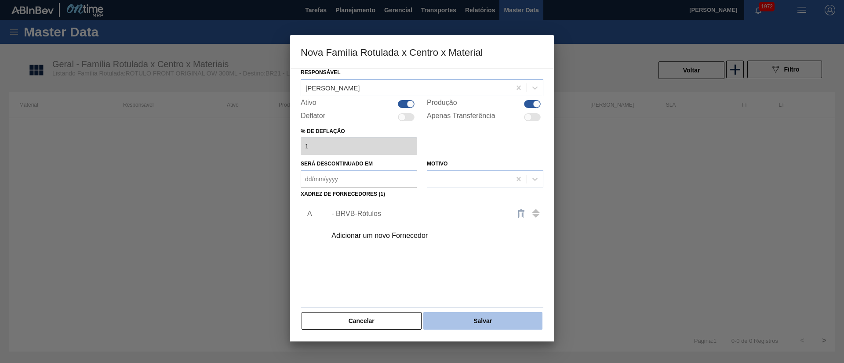
click at [484, 325] on button "Salvar" at bounding box center [482, 321] width 119 height 18
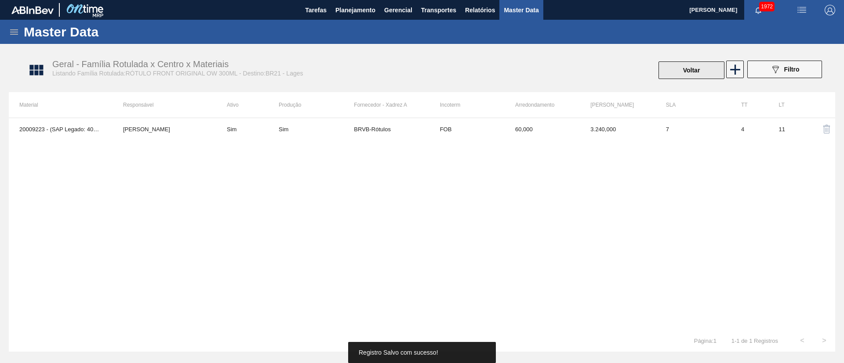
click at [683, 66] on button "Voltar" at bounding box center [691, 71] width 66 height 18
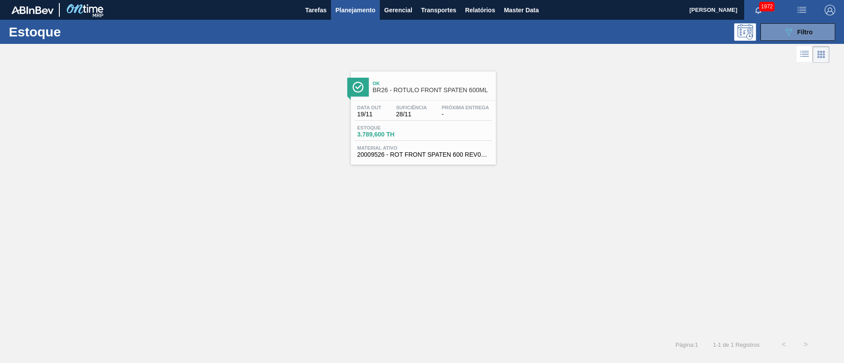
click at [807, 41] on div "Estoque 089F7B8B-B2A5-4AFE-B5C0-19BA573D28AC Filtro" at bounding box center [422, 32] width 844 height 24
click at [801, 37] on button "089F7B8B-B2A5-4AFE-B5C0-19BA573D28AC Filtro" at bounding box center [797, 32] width 75 height 18
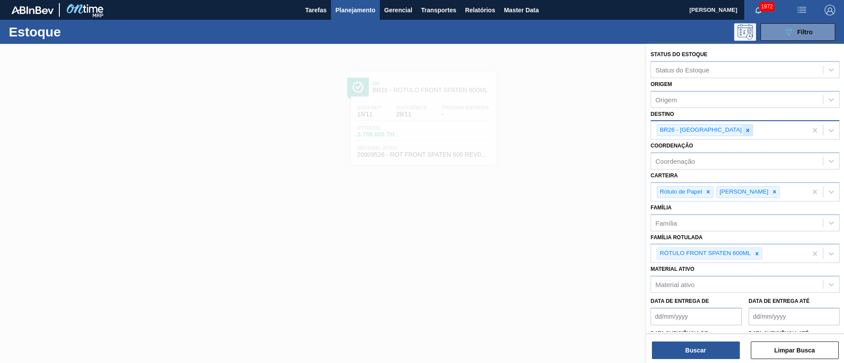
click at [744, 128] on icon at bounding box center [747, 130] width 6 height 6
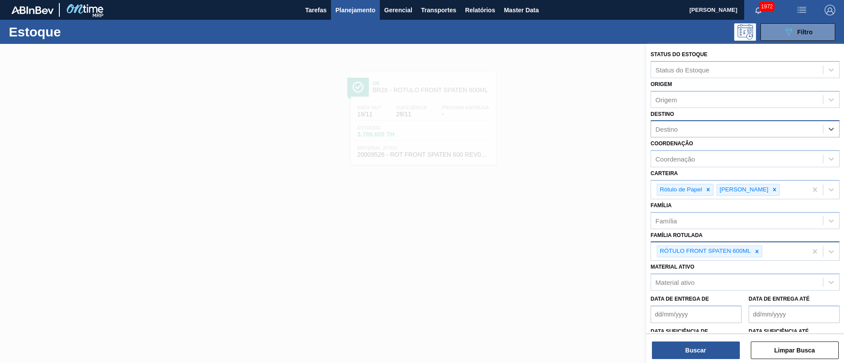
drag, startPoint x: 761, startPoint y: 254, endPoint x: 757, endPoint y: 251, distance: 4.5
click at [760, 254] on div at bounding box center [757, 251] width 10 height 11
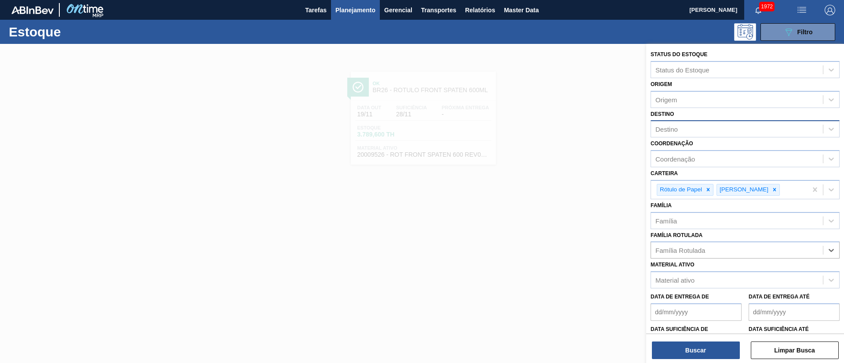
click at [677, 132] on div "Destino" at bounding box center [666, 129] width 22 height 7
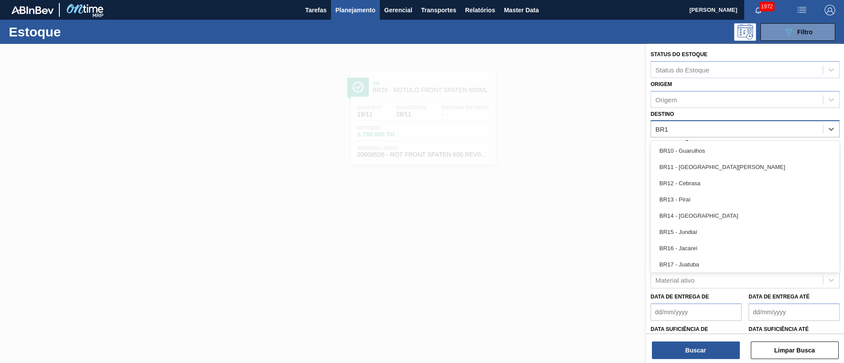
type input "BR10"
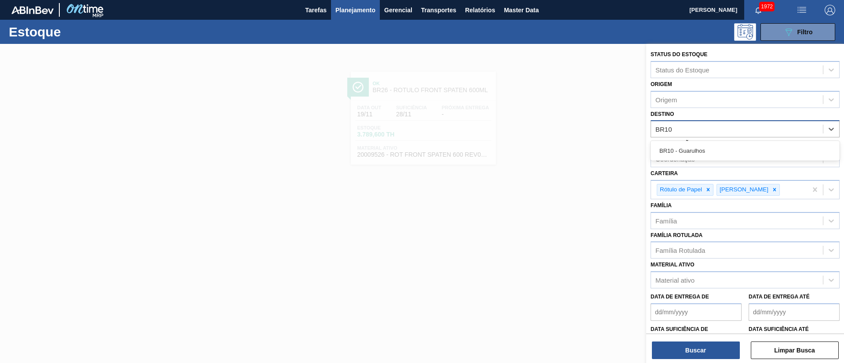
drag, startPoint x: 677, startPoint y: 149, endPoint x: 689, endPoint y: 211, distance: 62.1
click at [677, 152] on div "BR10 - Guarulhos" at bounding box center [744, 151] width 189 height 16
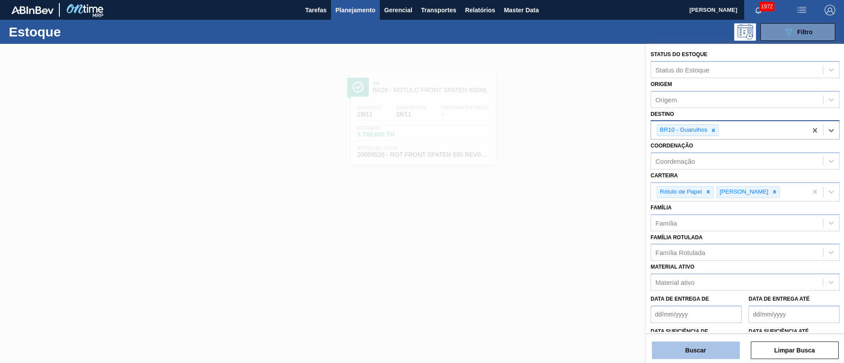
click at [677, 343] on button "Buscar" at bounding box center [696, 351] width 88 height 18
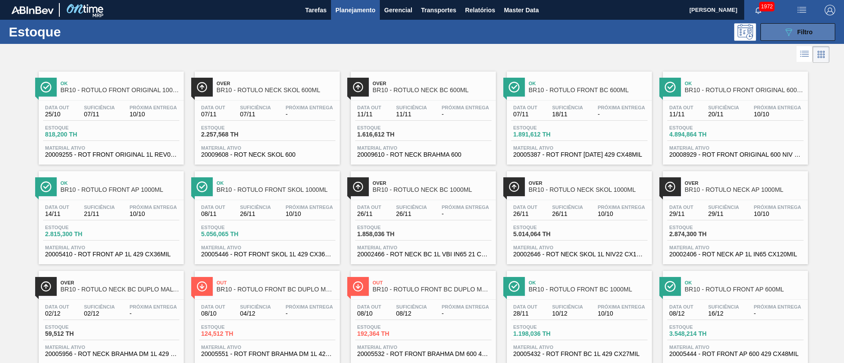
click at [786, 33] on icon "089F7B8B-B2A5-4AFE-B5C0-19BA573D28AC" at bounding box center [788, 32] width 11 height 11
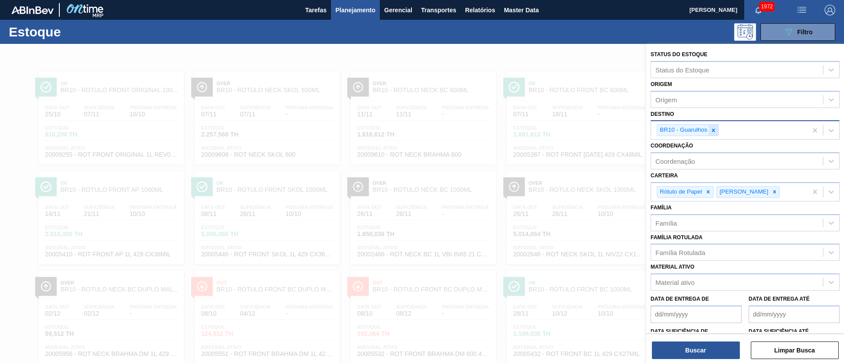
click at [711, 129] on icon at bounding box center [713, 130] width 6 height 6
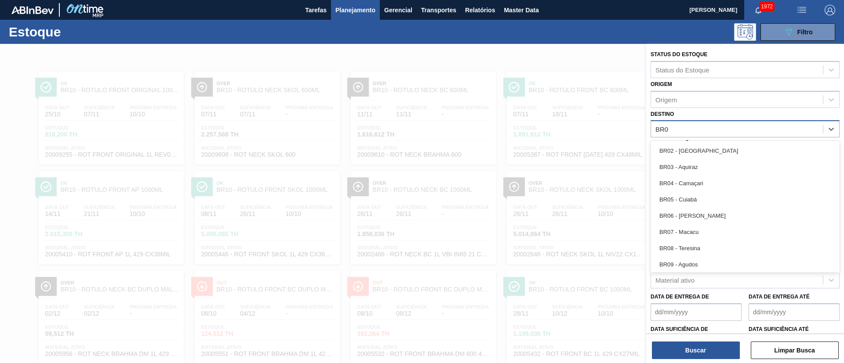
type input "BR09"
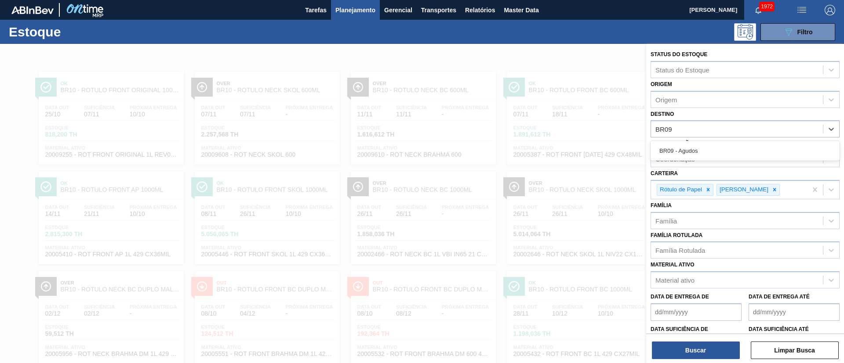
drag, startPoint x: 688, startPoint y: 148, endPoint x: 697, endPoint y: 210, distance: 63.1
click at [687, 148] on div "BR09 - Agudos" at bounding box center [744, 151] width 189 height 16
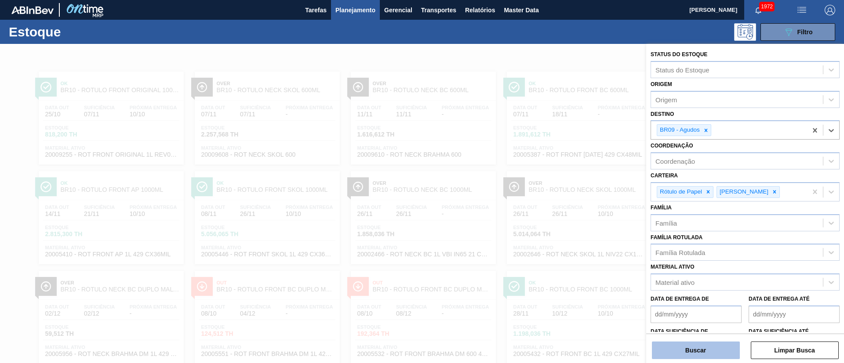
click at [682, 352] on button "Buscar" at bounding box center [696, 351] width 88 height 18
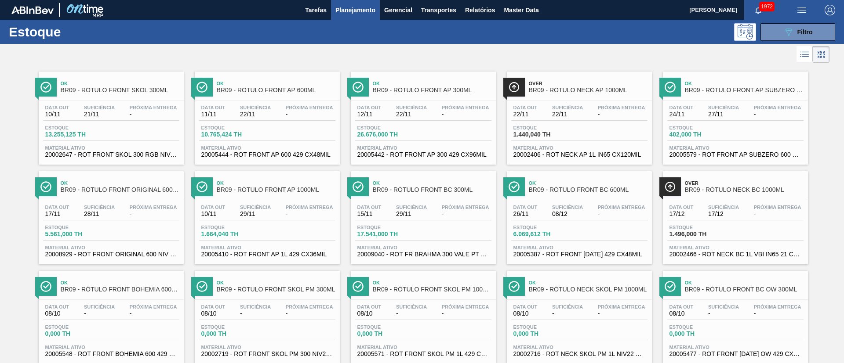
click at [378, 41] on div "Estoque 089F7B8B-B2A5-4AFE-B5C0-19BA573D28AC Filtro" at bounding box center [422, 32] width 844 height 24
